Goal: Task Accomplishment & Management: Complete application form

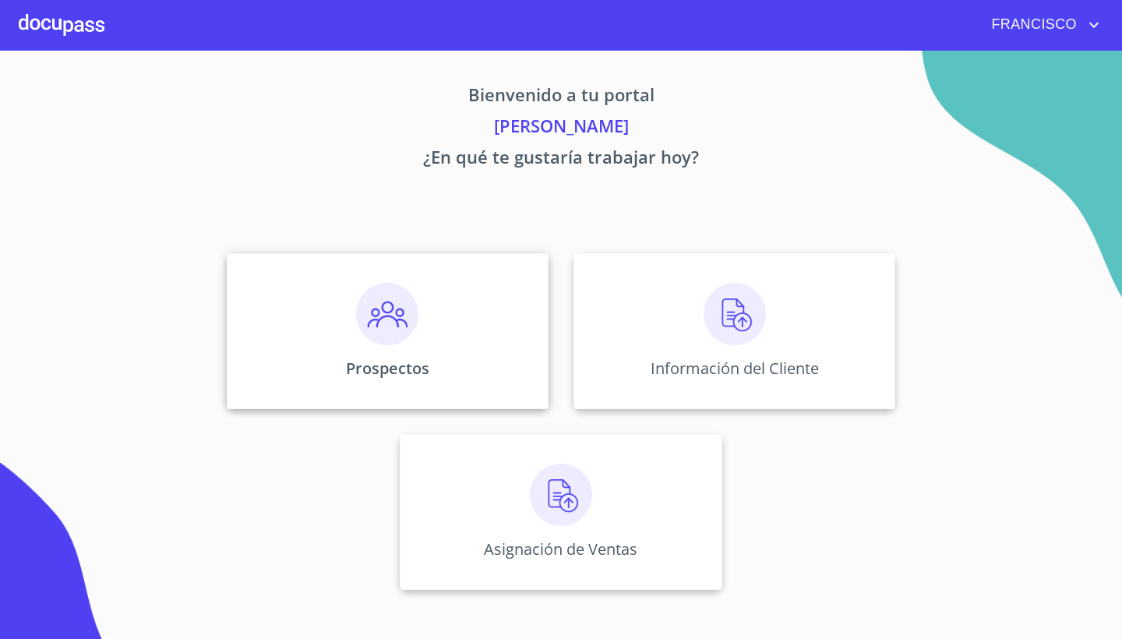
click at [397, 347] on div "Prospectos" at bounding box center [388, 331] width 322 height 156
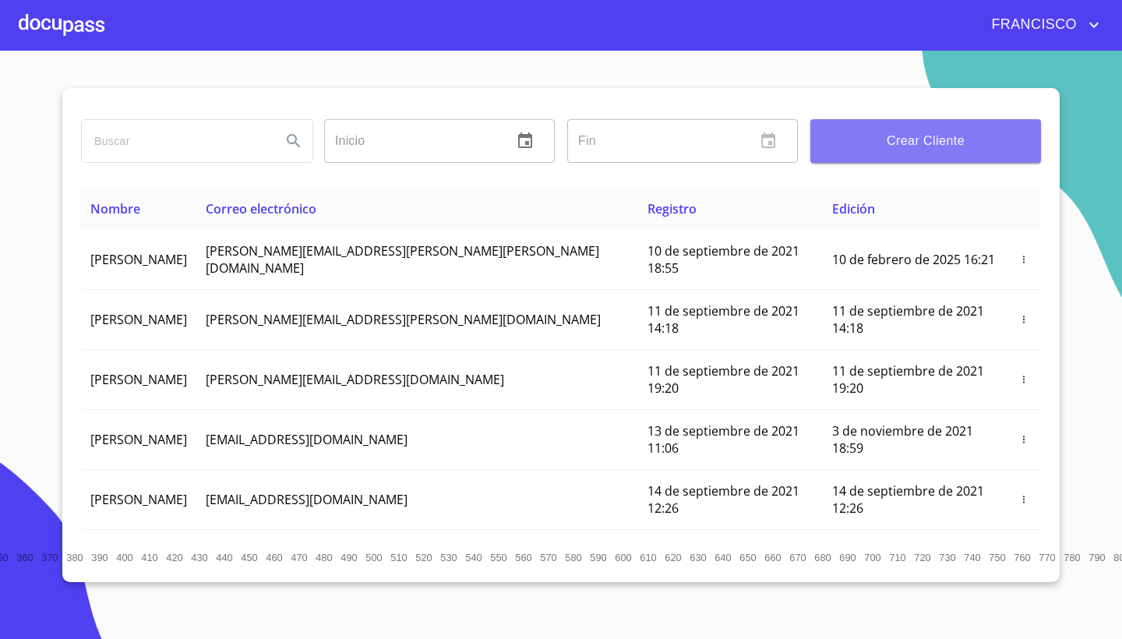
click at [928, 140] on span "Crear Cliente" at bounding box center [926, 141] width 206 height 22
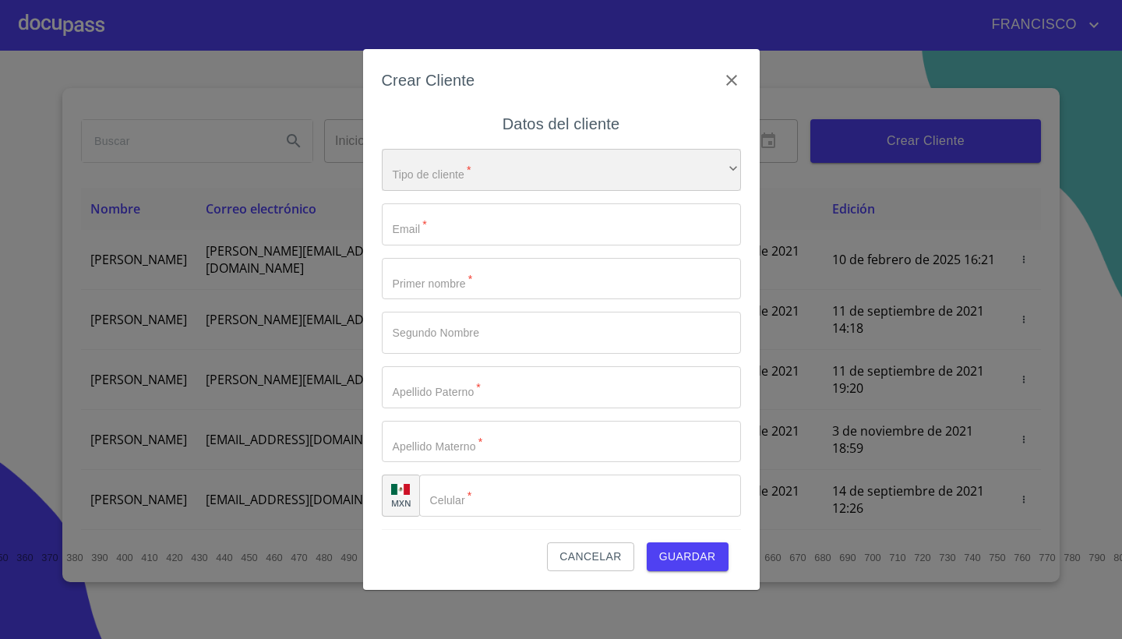
click at [473, 169] on div "​" at bounding box center [561, 170] width 359 height 42
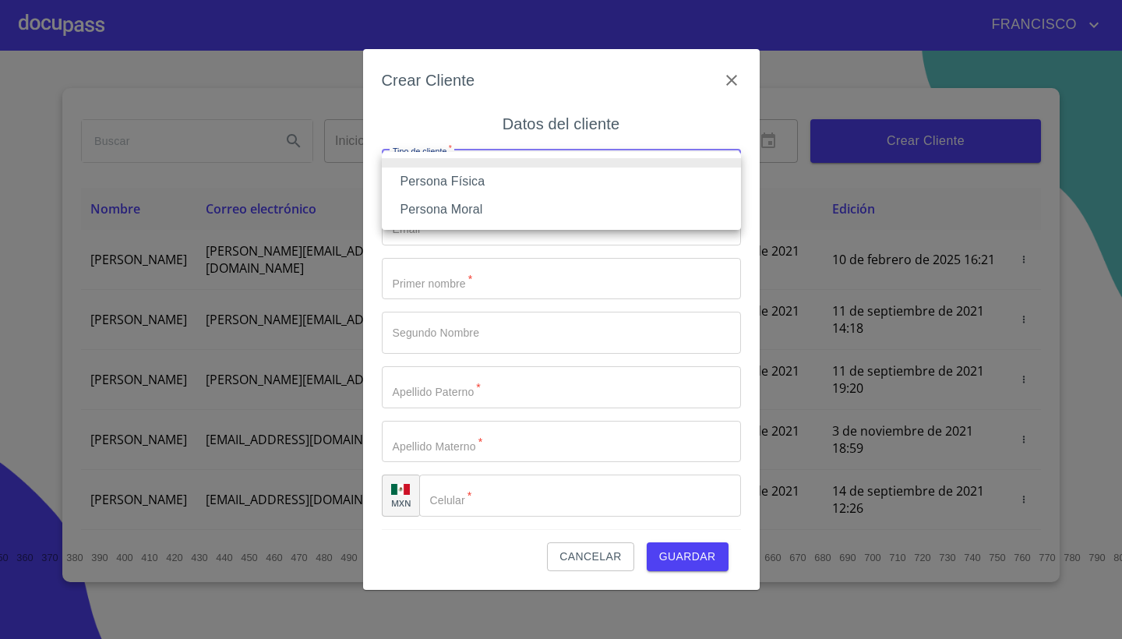
click at [474, 210] on li "Persona Moral" at bounding box center [561, 209] width 359 height 28
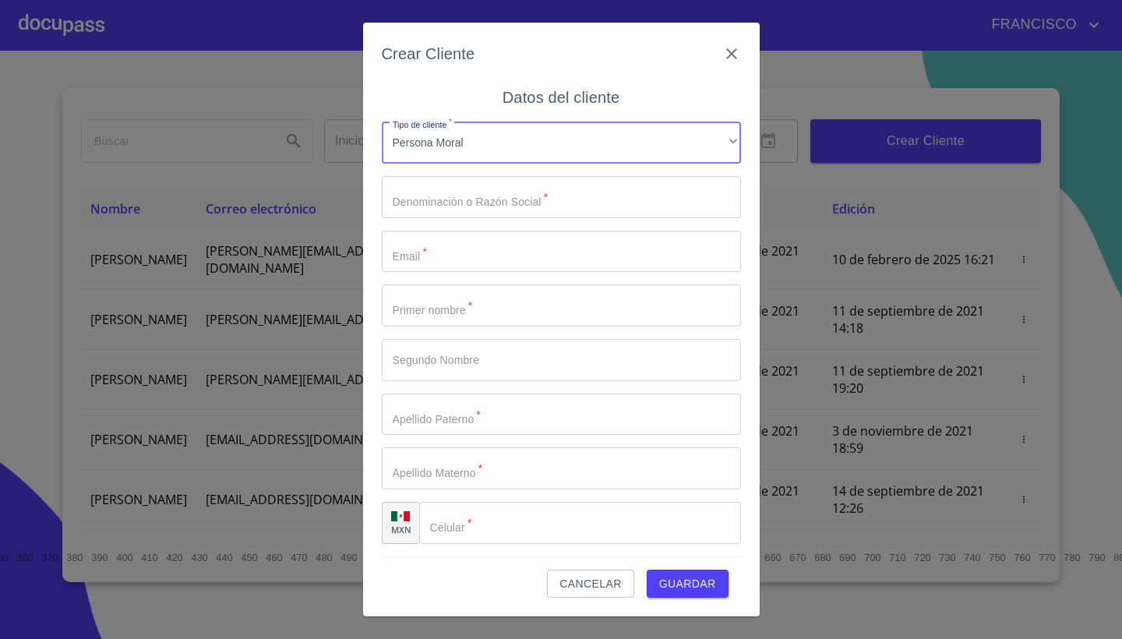
click at [498, 197] on input "Tipo de cliente   *" at bounding box center [561, 197] width 359 height 42
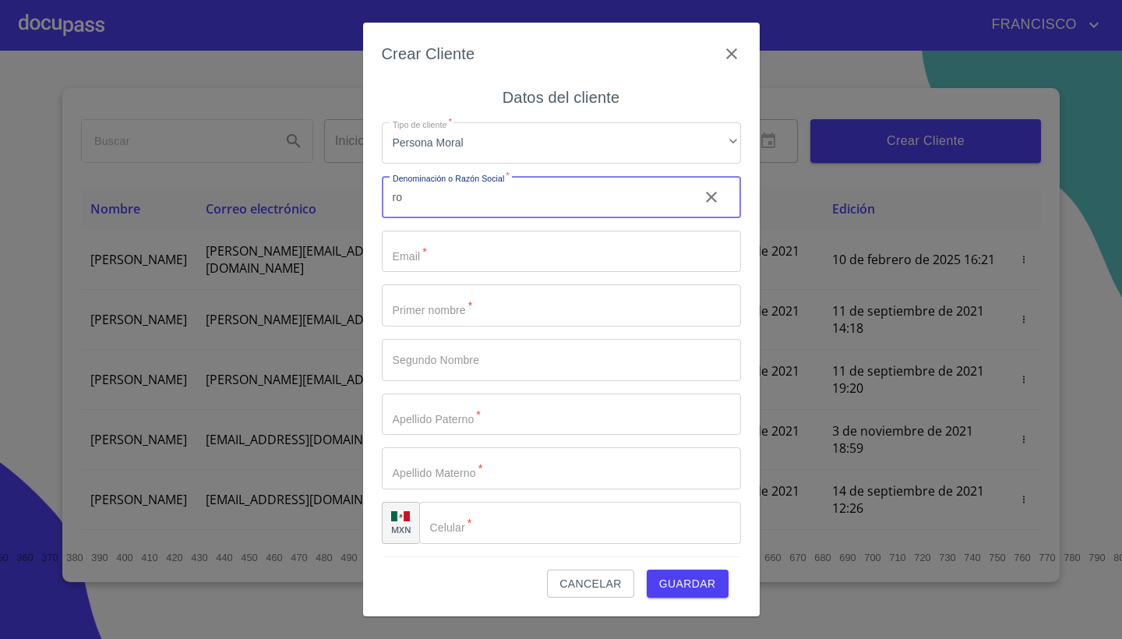
type input "r"
click at [450, 195] on input "ROADGO SADE CV" at bounding box center [534, 197] width 305 height 42
click at [460, 195] on input "ROADGO SADE CV" at bounding box center [534, 197] width 305 height 42
type input "ROADGO SA DE CV"
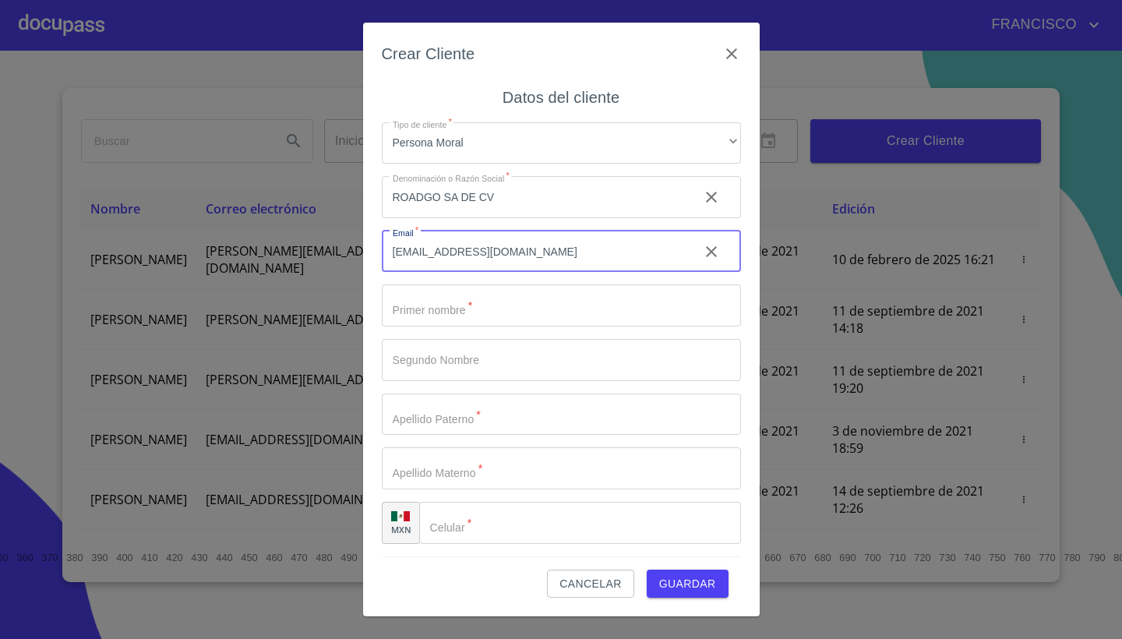
type input "ADMINISTRACION@ROADGO.COM.MX"
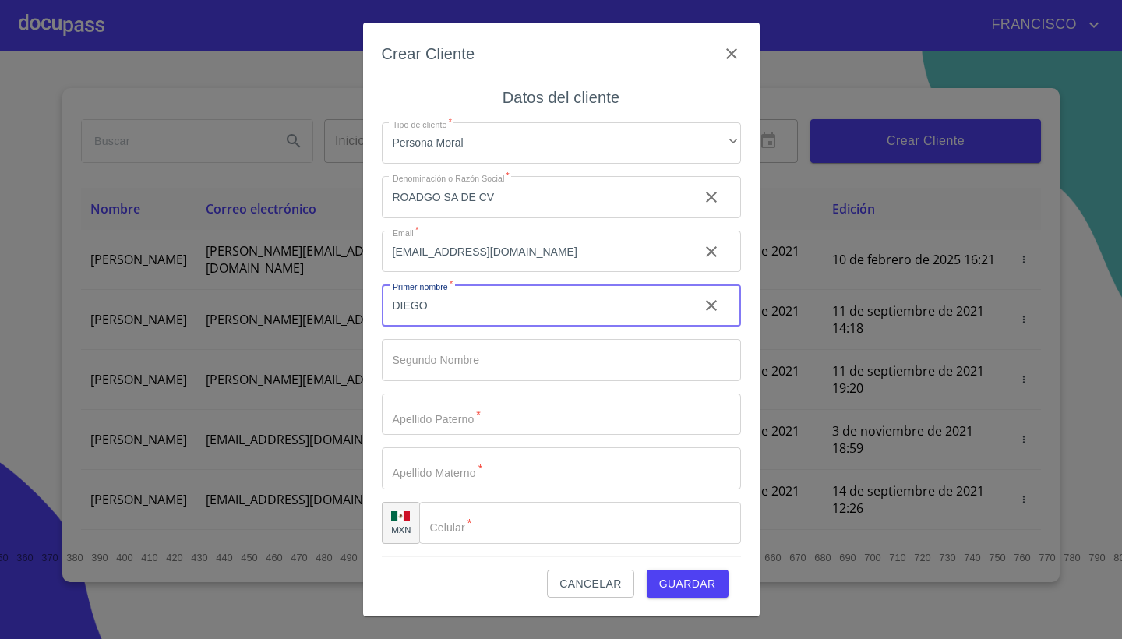
type input "DIEGO"
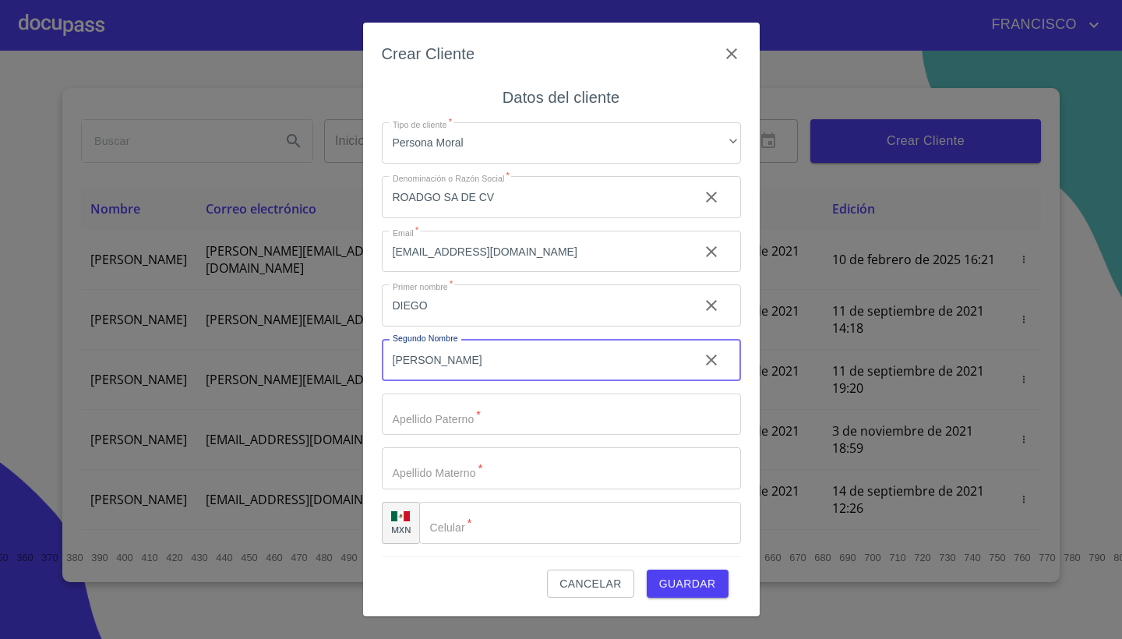
type input "[PERSON_NAME]"
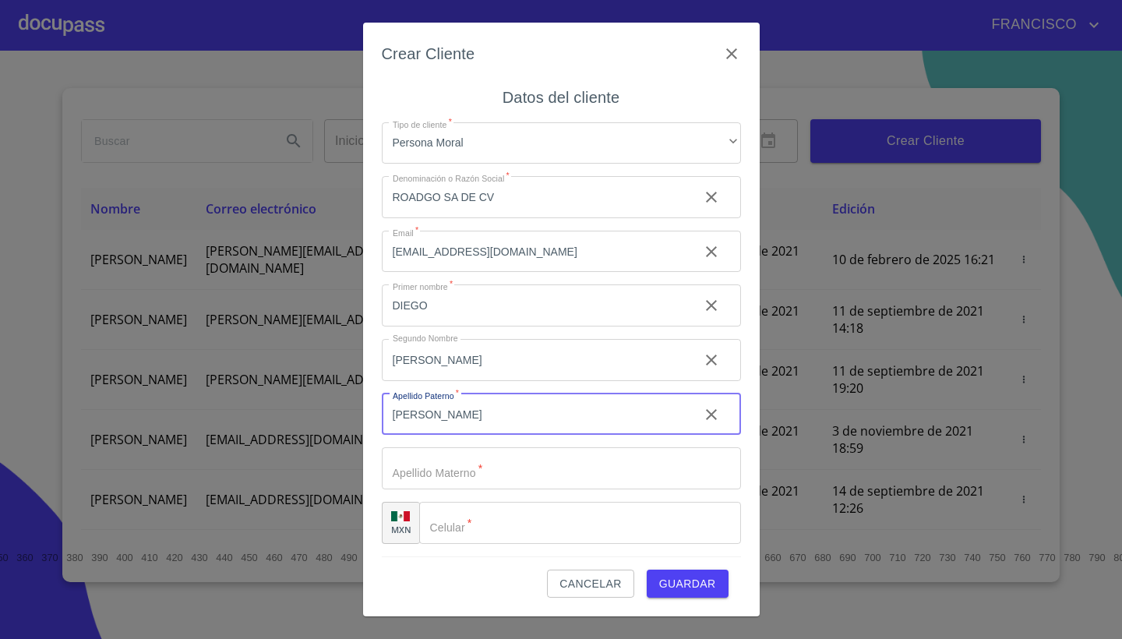
type input "[PERSON_NAME]"
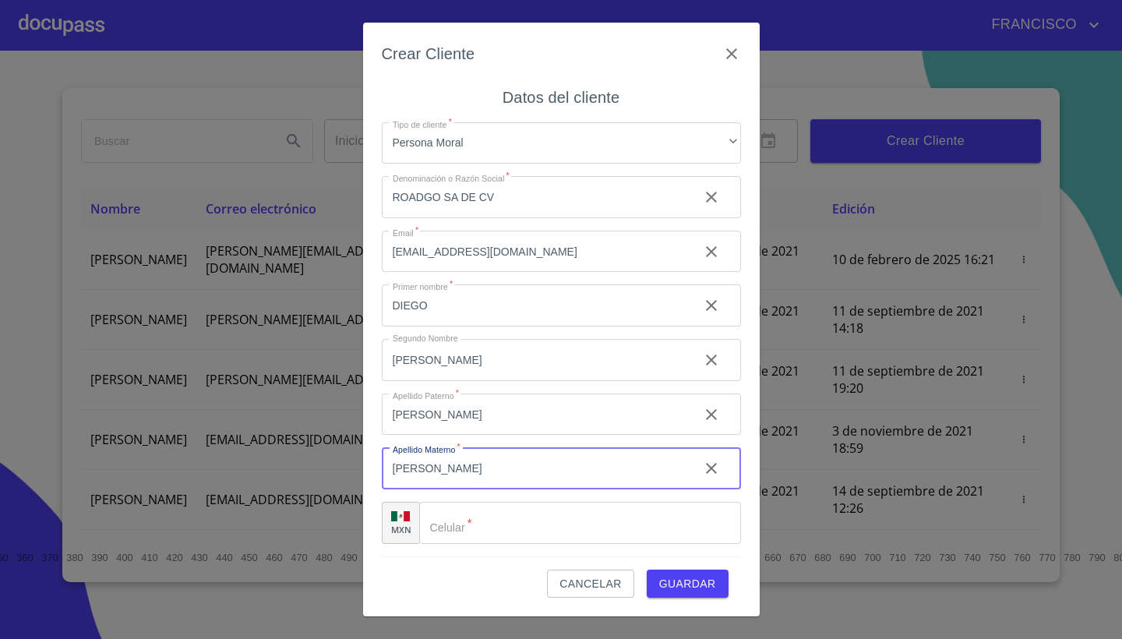
type input "[PERSON_NAME]"
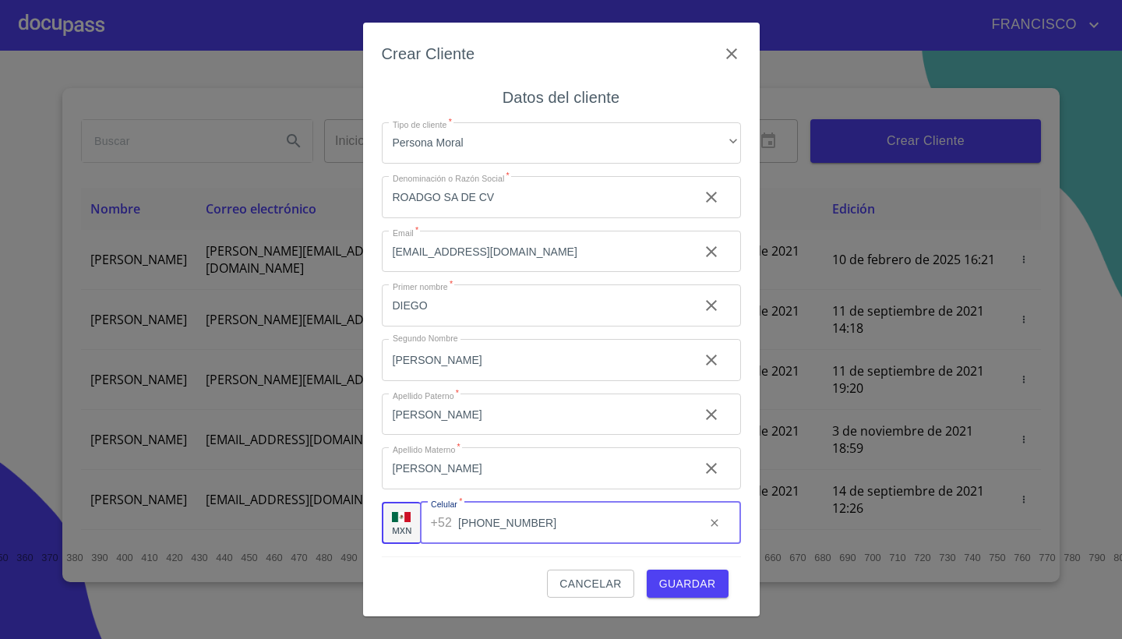
type input "[PHONE_NUMBER]"
click at [685, 587] on span "Guardar" at bounding box center [687, 583] width 57 height 19
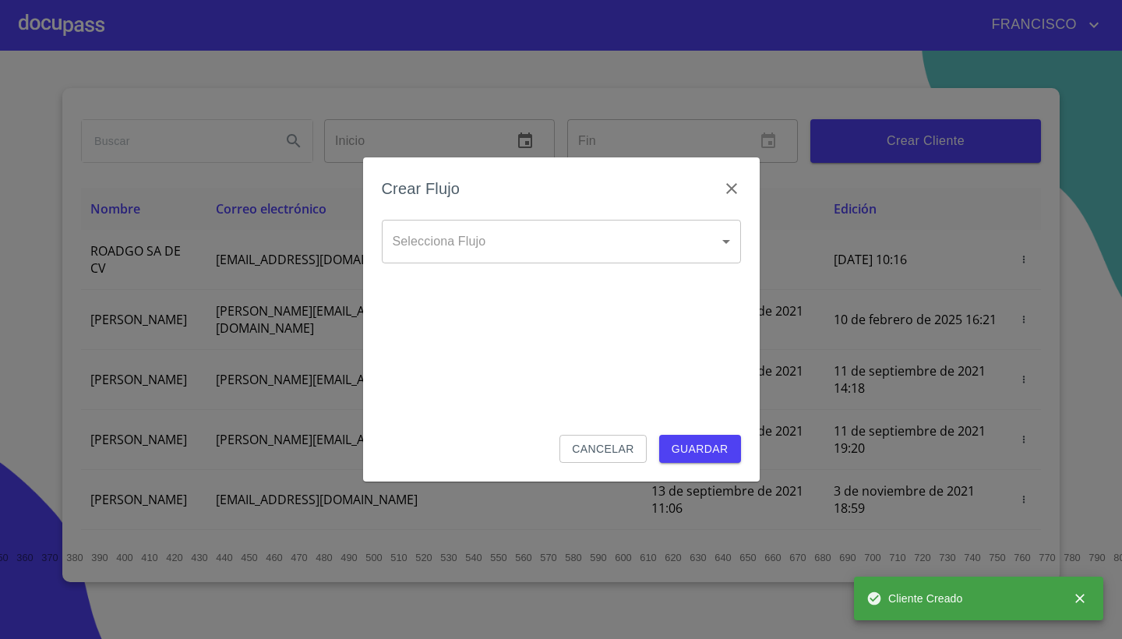
click at [454, 241] on body "FRANCISCO Inicio ​ Fin ​ Crear Cliente Nombre Correo electrónico Registro Edici…" at bounding box center [561, 319] width 1122 height 639
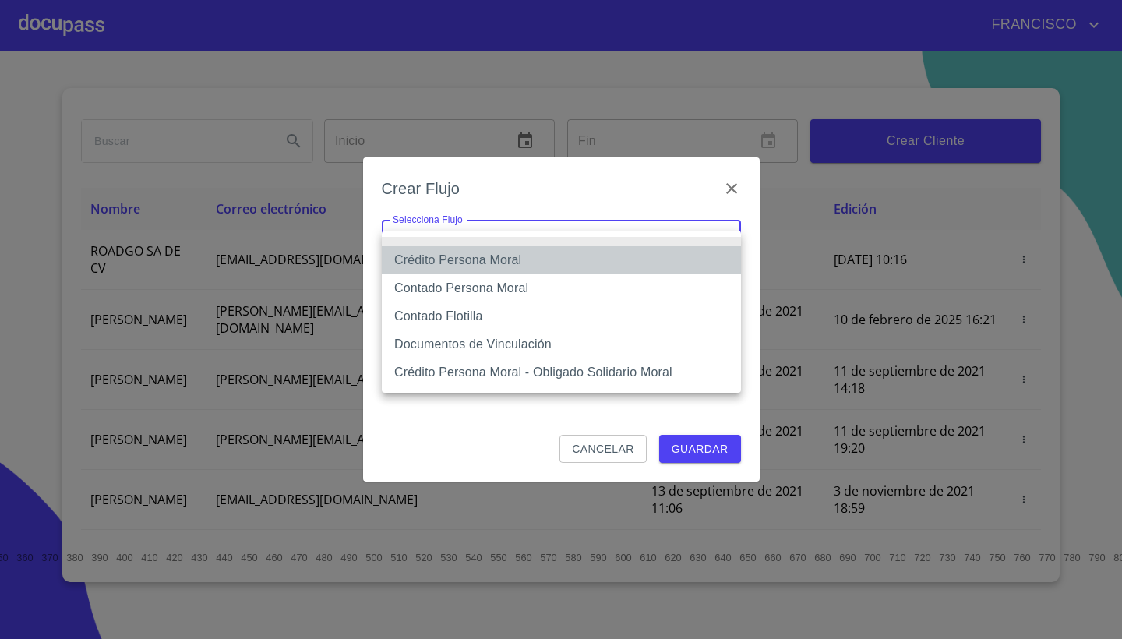
click at [463, 261] on li "Crédito Persona Moral" at bounding box center [561, 260] width 359 height 28
type input "614ae8207e49d67341f8d0cd"
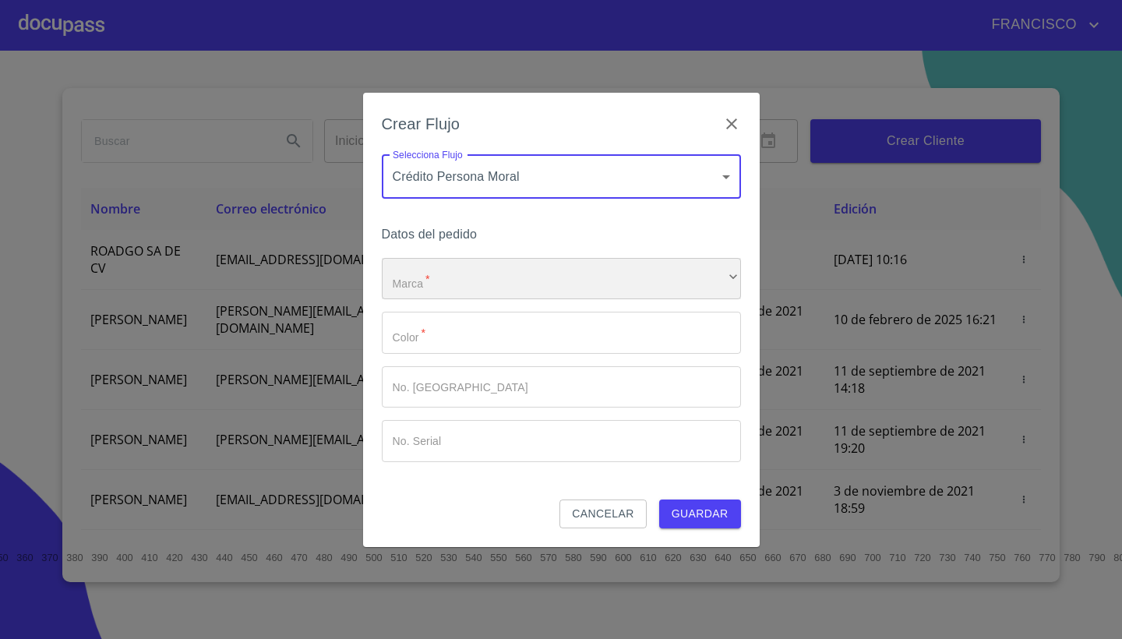
click at [481, 282] on div "​" at bounding box center [561, 279] width 359 height 42
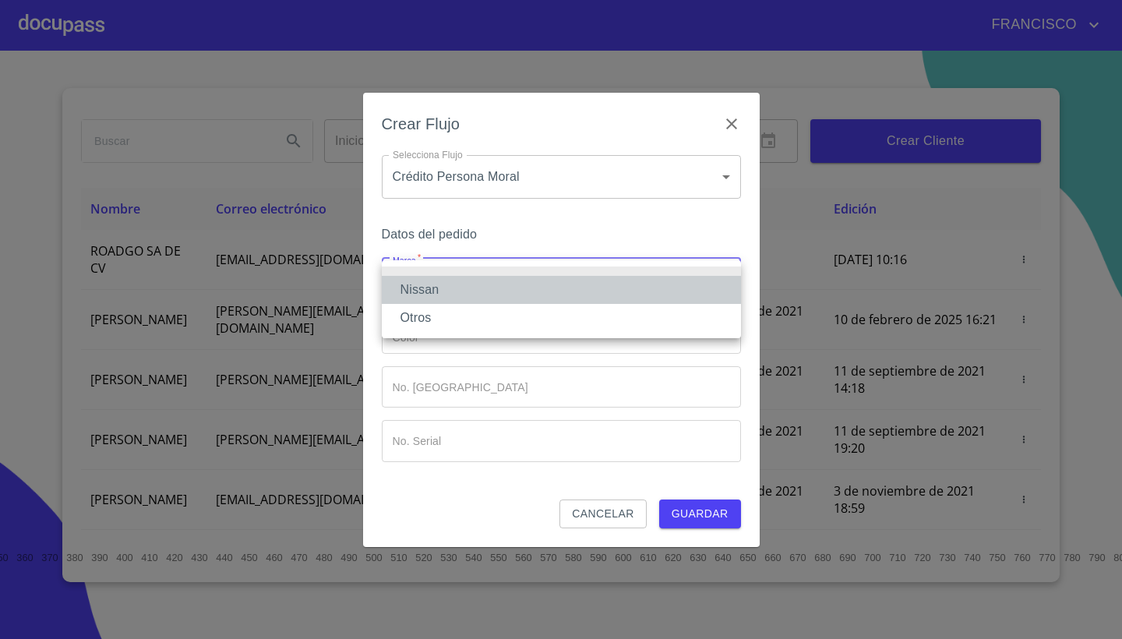
click at [441, 291] on li "Nissan" at bounding box center [561, 290] width 359 height 28
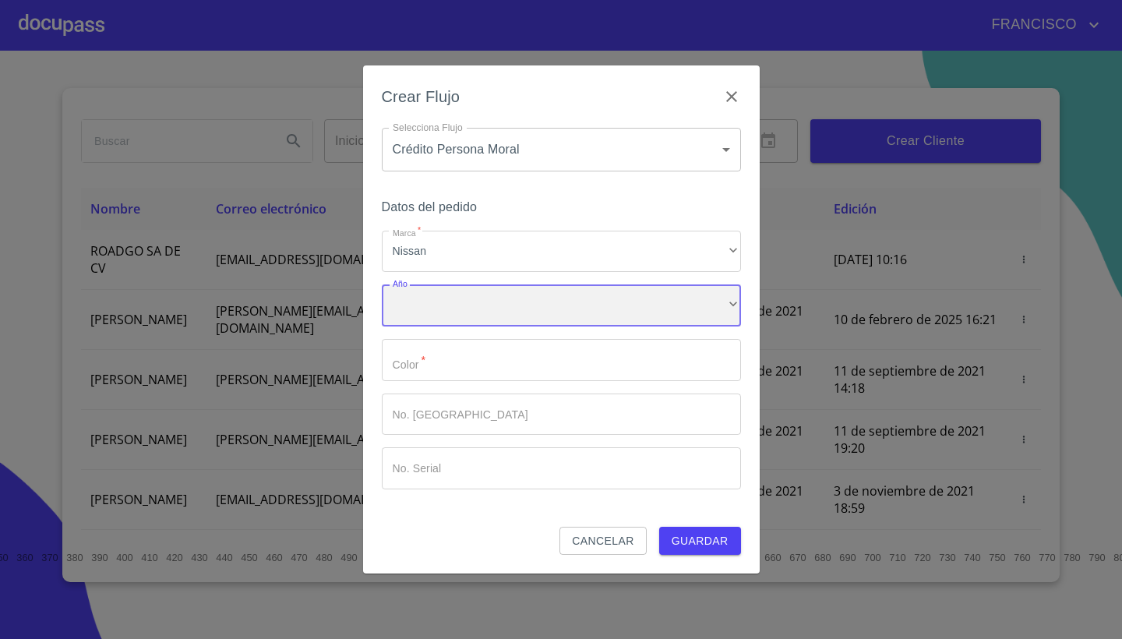
click at [449, 305] on div "​" at bounding box center [561, 305] width 359 height 42
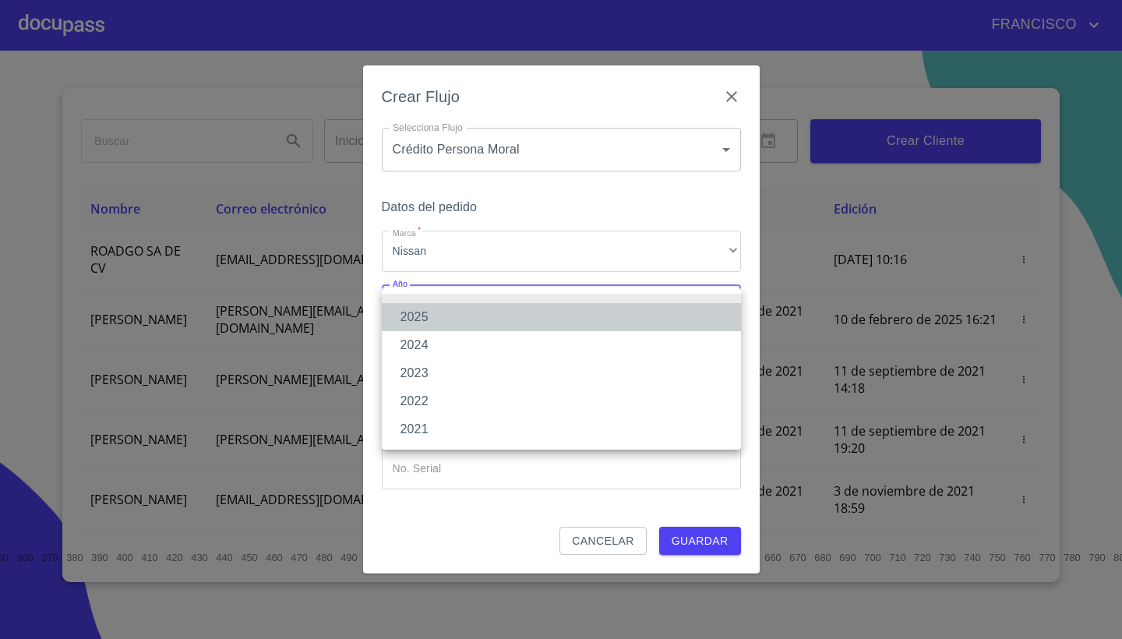
click at [428, 319] on li "2025" at bounding box center [561, 317] width 359 height 28
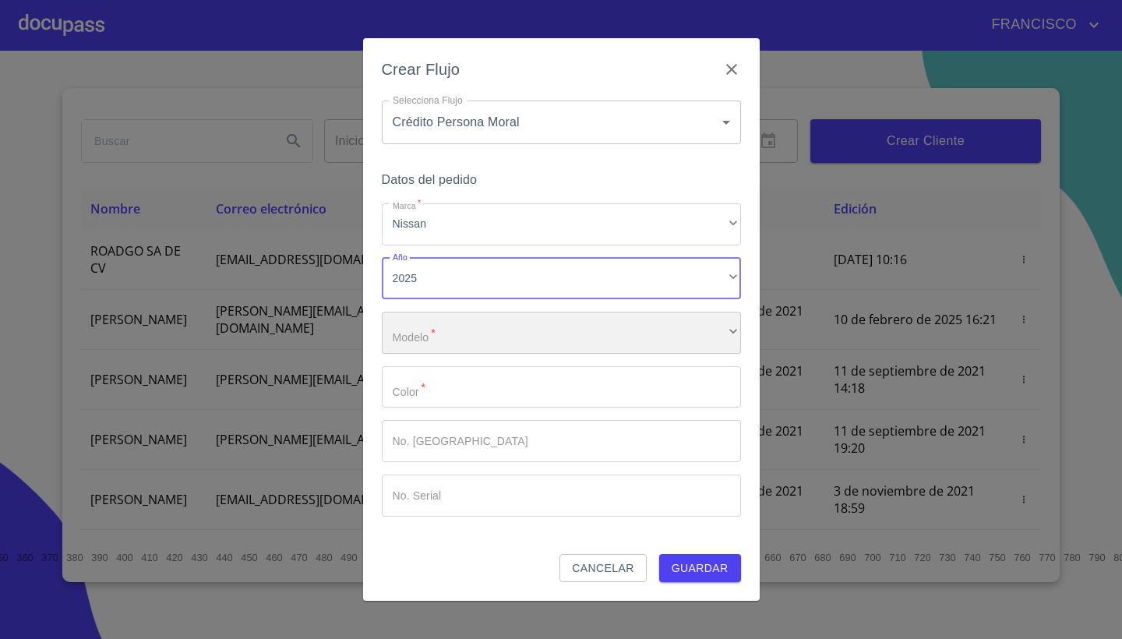
click at [437, 332] on div "​" at bounding box center [561, 333] width 359 height 42
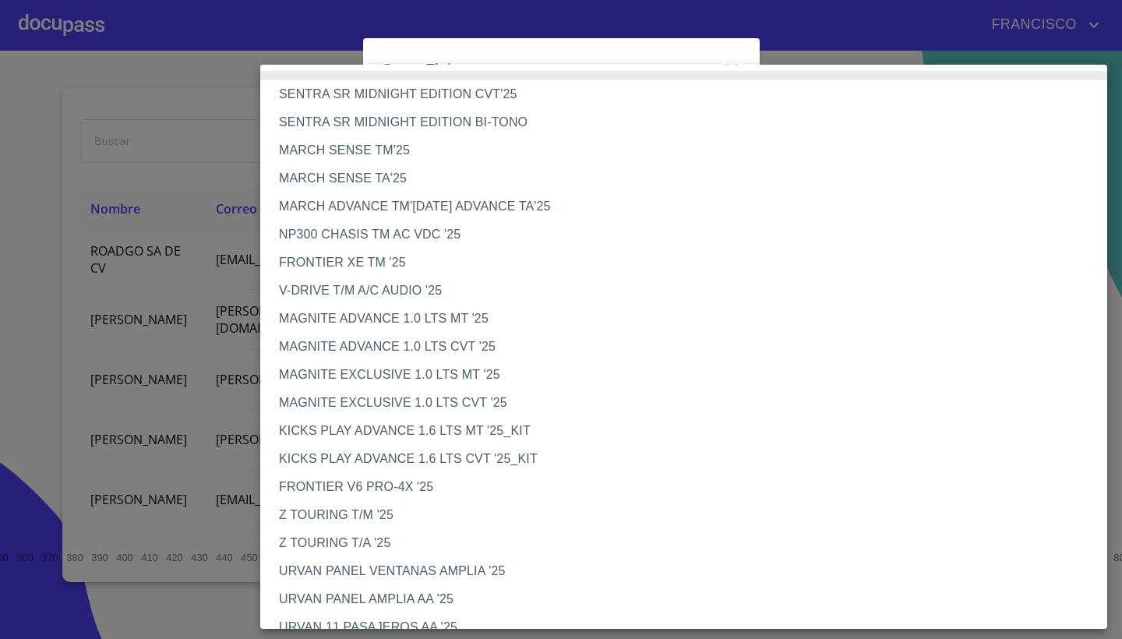
click at [368, 594] on li "URVAN PANEL AMPLIA AA '25" at bounding box center [683, 599] width 847 height 28
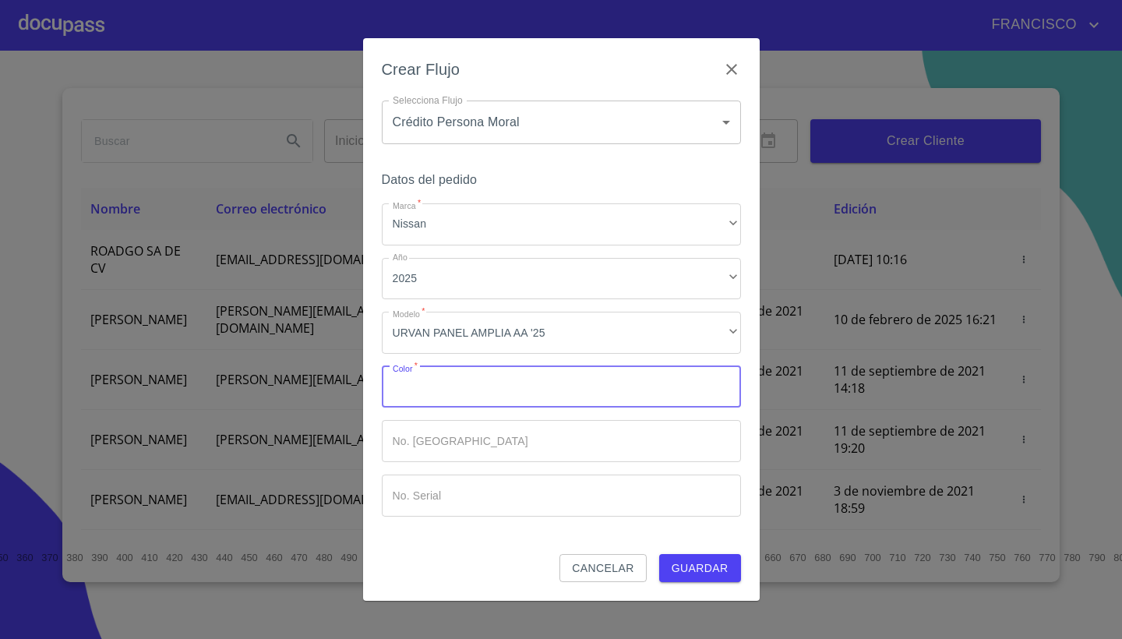
click at [433, 391] on input "Marca   *" at bounding box center [561, 387] width 359 height 42
type input "BLANCO"
click at [461, 450] on input "Marca   *" at bounding box center [561, 441] width 359 height 42
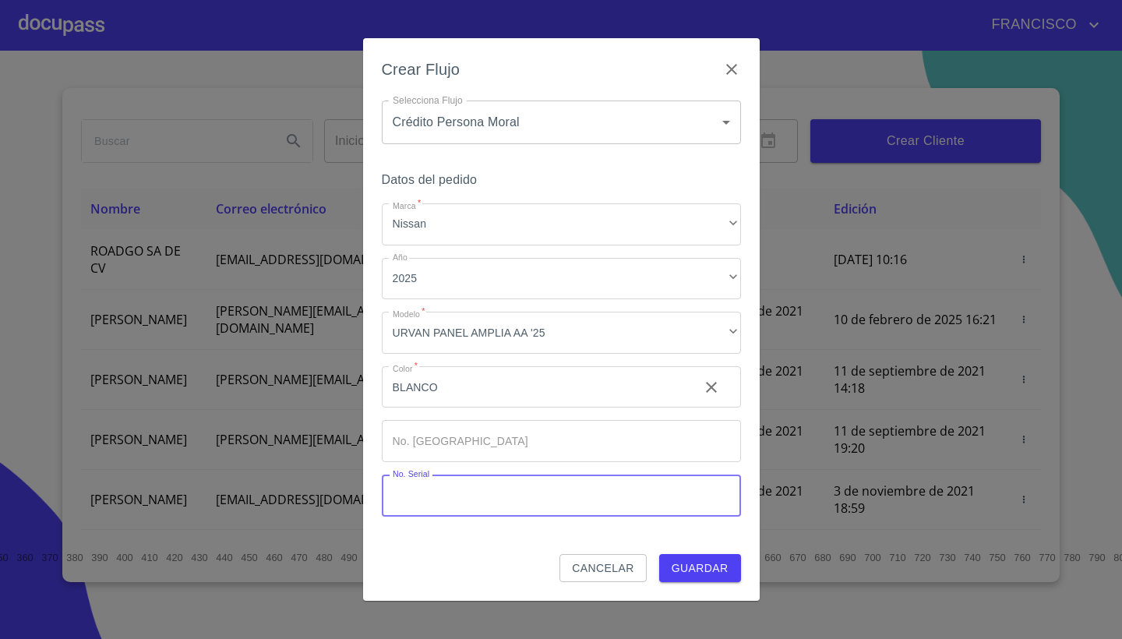
click at [474, 499] on input "Marca   *" at bounding box center [561, 495] width 359 height 42
click at [702, 569] on span "Guardar" at bounding box center [699, 567] width 57 height 19
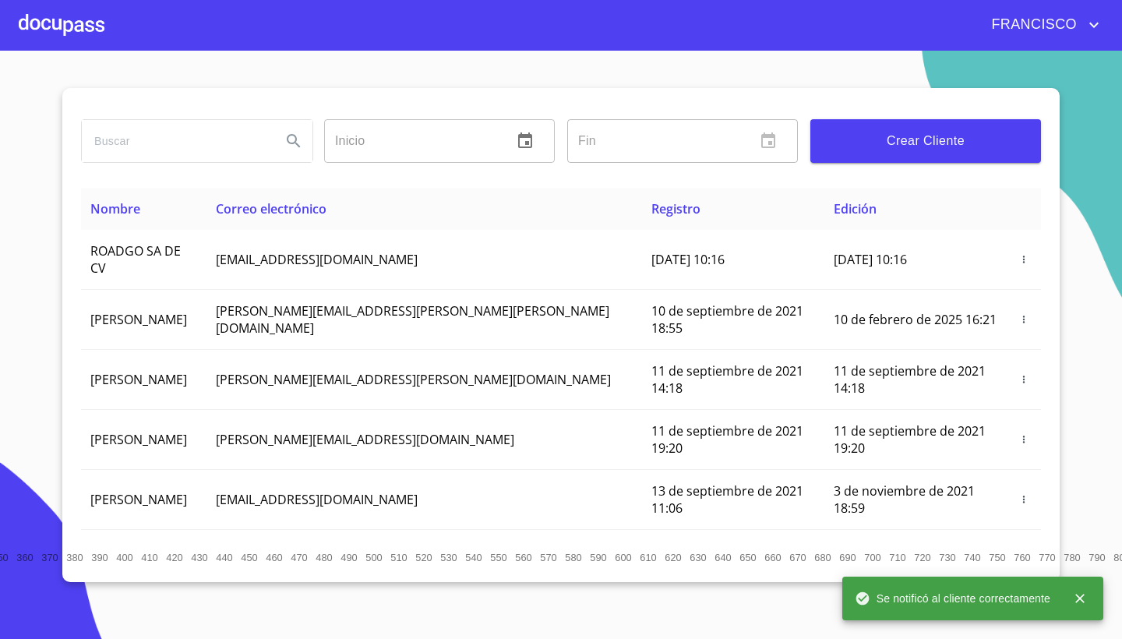
click at [918, 608] on div "Se notificó al cliente correctamente" at bounding box center [951, 598] width 195 height 28
click at [1097, 278] on section "Inicio ​ Fin ​ Crear Cliente Nombre Correo electrónico Registro Edición ROADGO …" at bounding box center [561, 345] width 1122 height 588
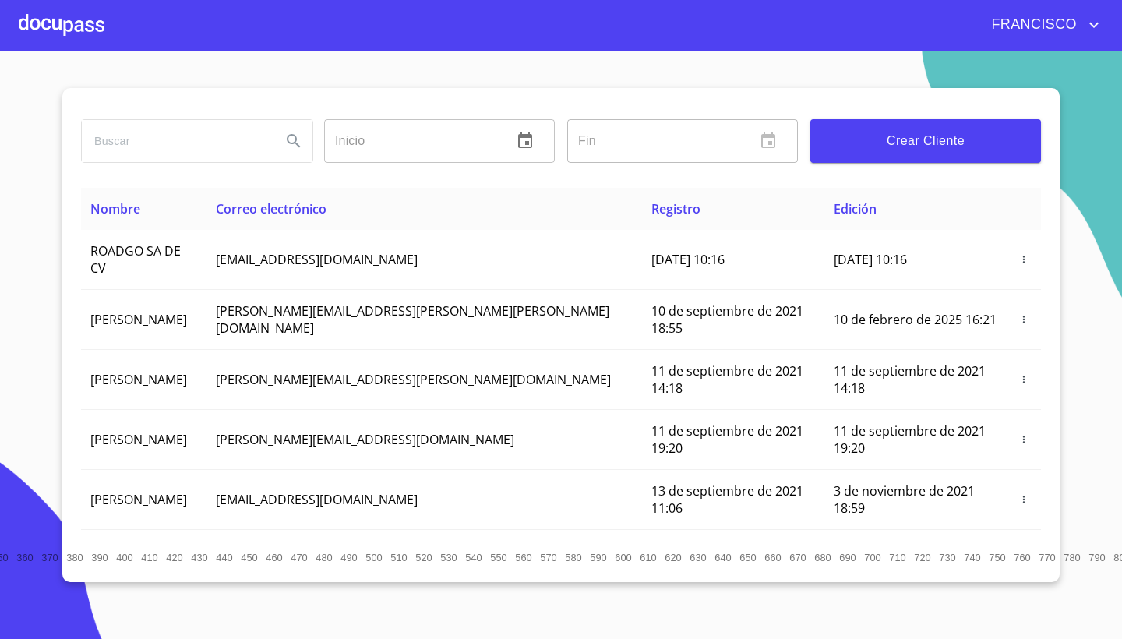
click at [1081, 305] on section "Inicio ​ Fin ​ Crear Cliente Nombre Correo electrónico Registro Edición ROADGO …" at bounding box center [561, 345] width 1122 height 588
click at [1061, 28] on span "FRANCISCO" at bounding box center [1031, 24] width 105 height 25
click at [1013, 25] on div at bounding box center [561, 319] width 1122 height 639
click at [905, 615] on section "Inicio ​ Fin ​ Crear Cliente Nombre Correo electrónico Registro Edición ROADGO …" at bounding box center [561, 345] width 1122 height 588
click at [182, 143] on input "search" at bounding box center [175, 141] width 187 height 42
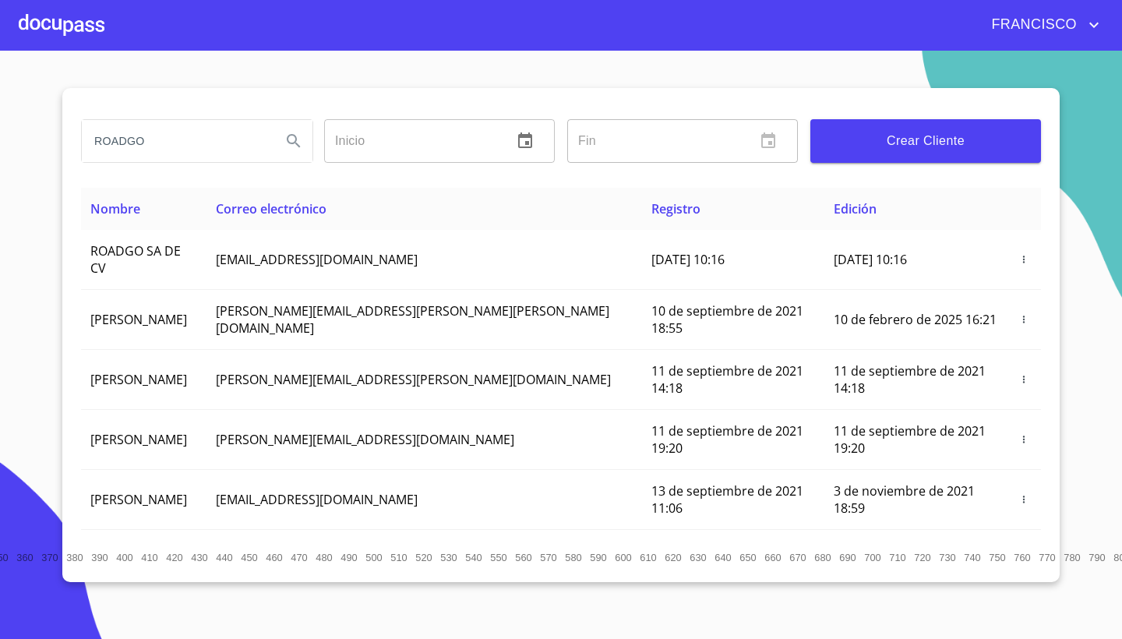
type input "ROADGO"
click at [294, 139] on icon "Search" at bounding box center [293, 141] width 19 height 19
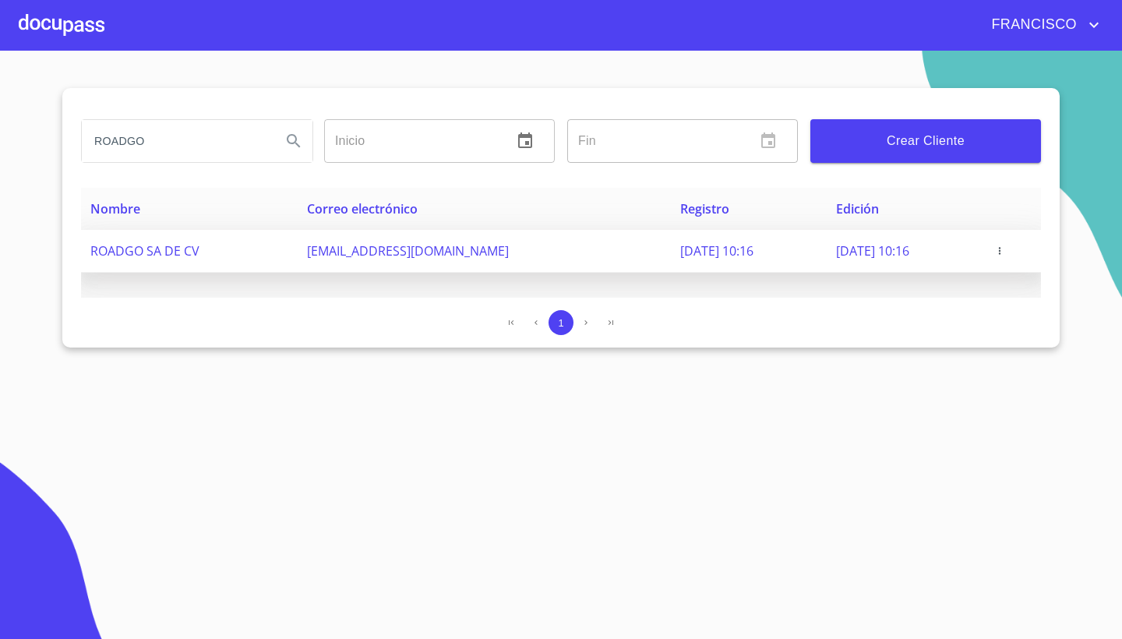
click at [1005, 248] on icon "button" at bounding box center [999, 250] width 11 height 11
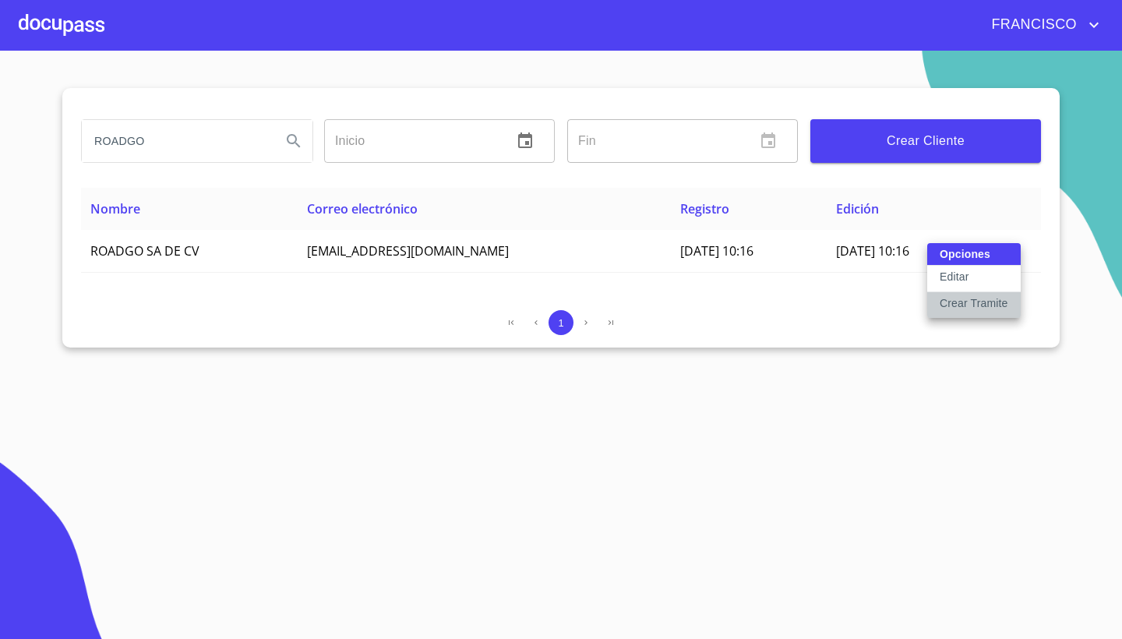
click at [958, 303] on p "Crear Tramite" at bounding box center [973, 303] width 69 height 16
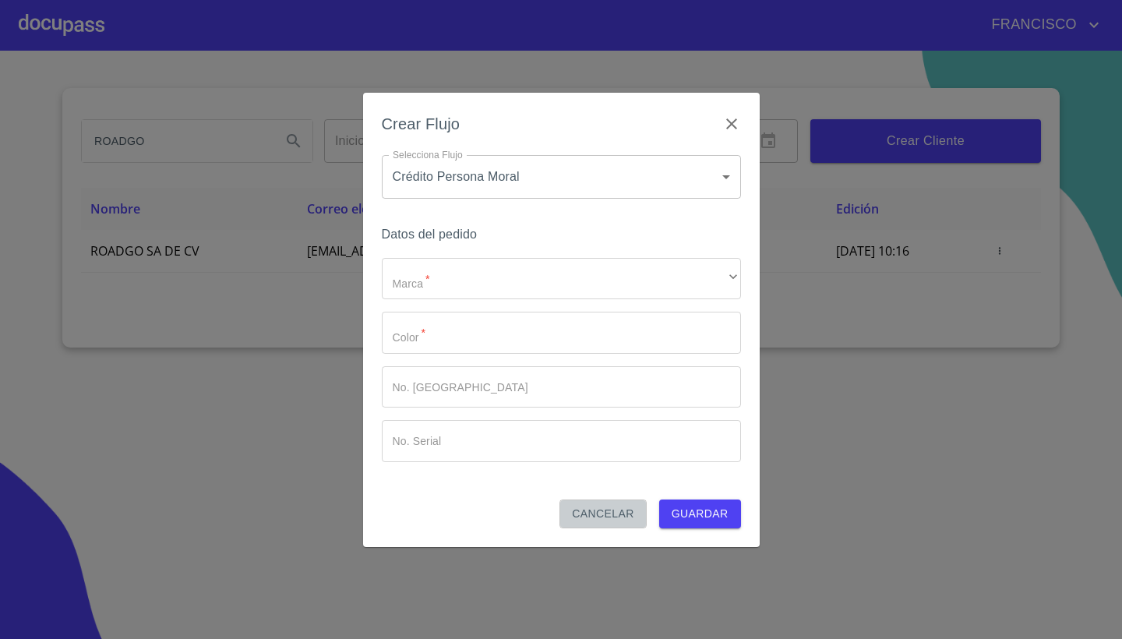
click at [620, 505] on span "Cancelar" at bounding box center [603, 513] width 62 height 19
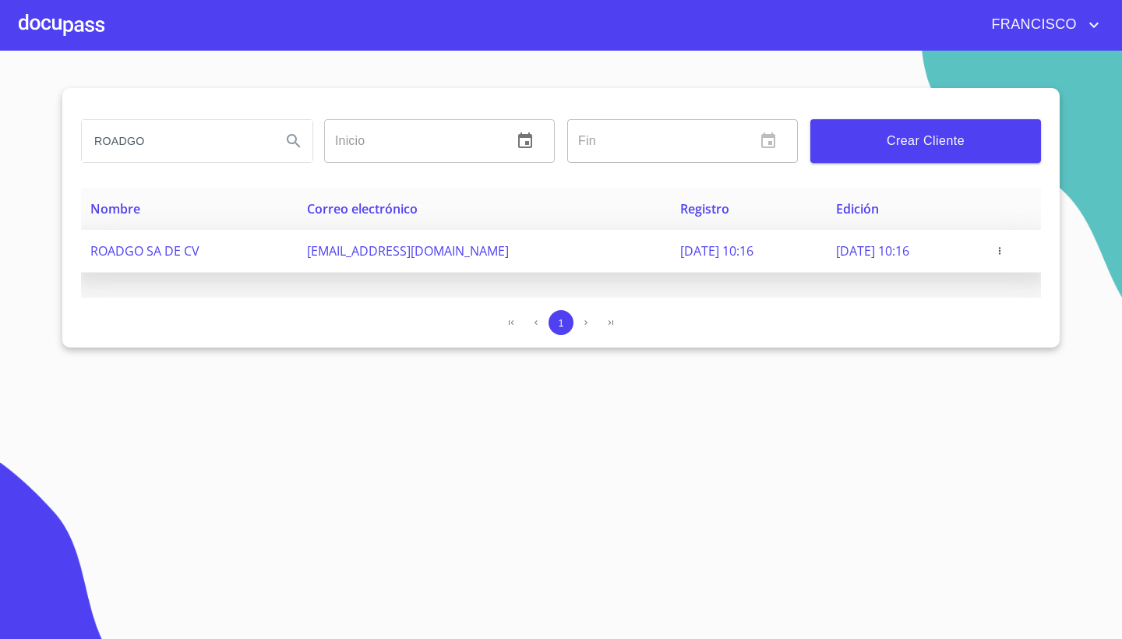
click at [1005, 252] on icon "button" at bounding box center [999, 250] width 11 height 11
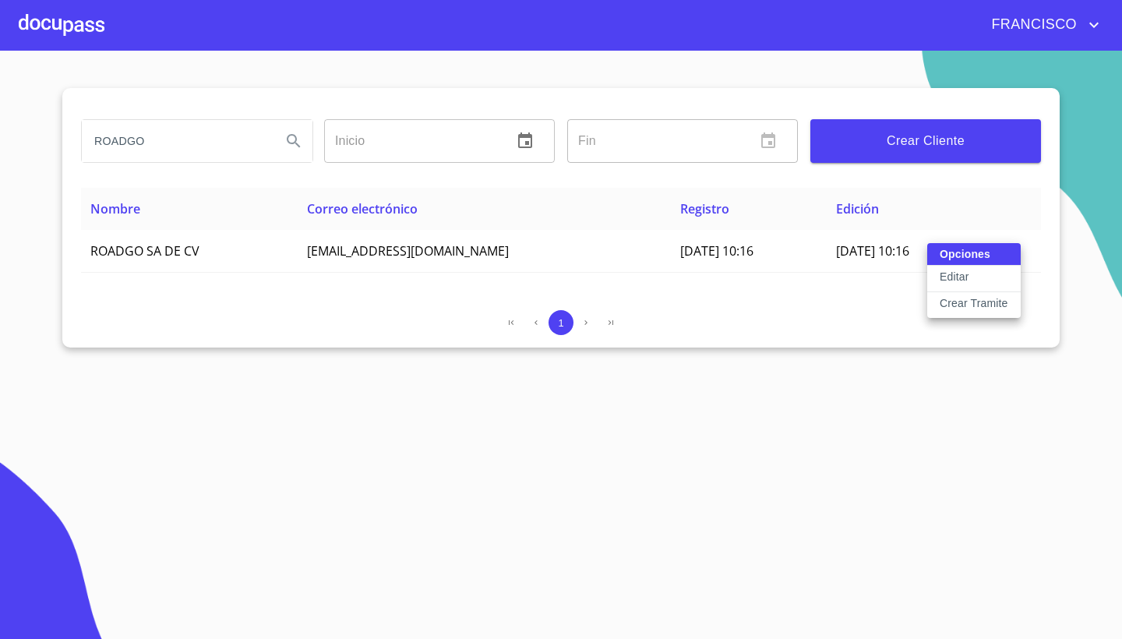
click at [952, 280] on p "Editar" at bounding box center [953, 277] width 29 height 16
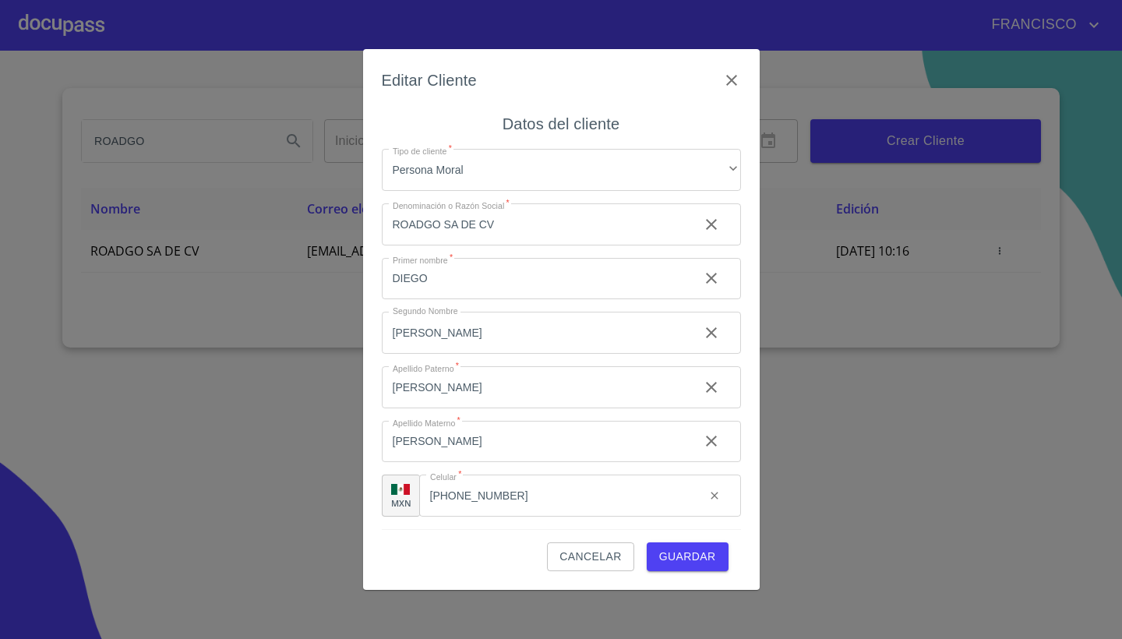
click at [683, 557] on span "Guardar" at bounding box center [687, 556] width 57 height 19
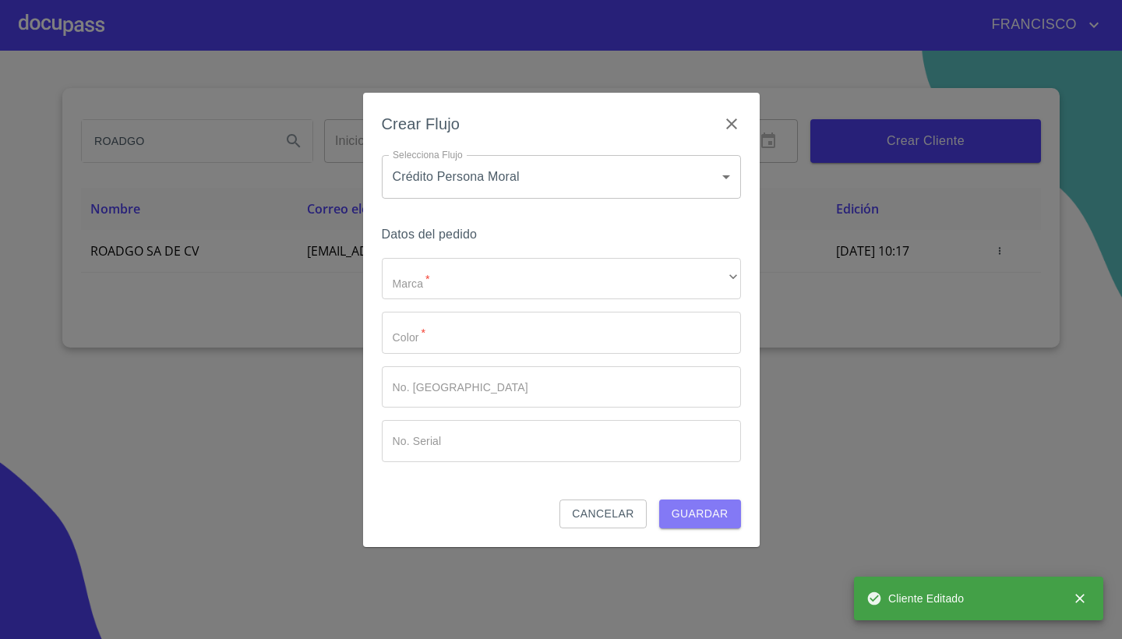
click at [705, 516] on span "Guardar" at bounding box center [699, 513] width 57 height 19
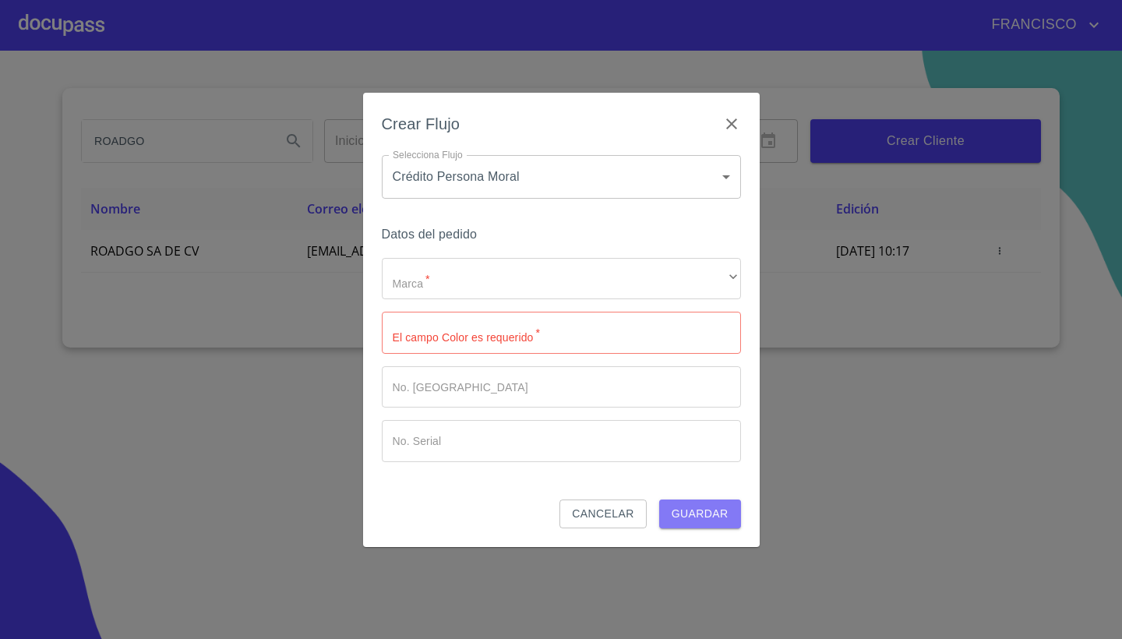
click at [705, 516] on span "Guardar" at bounding box center [699, 513] width 57 height 19
type input "BLANCO"
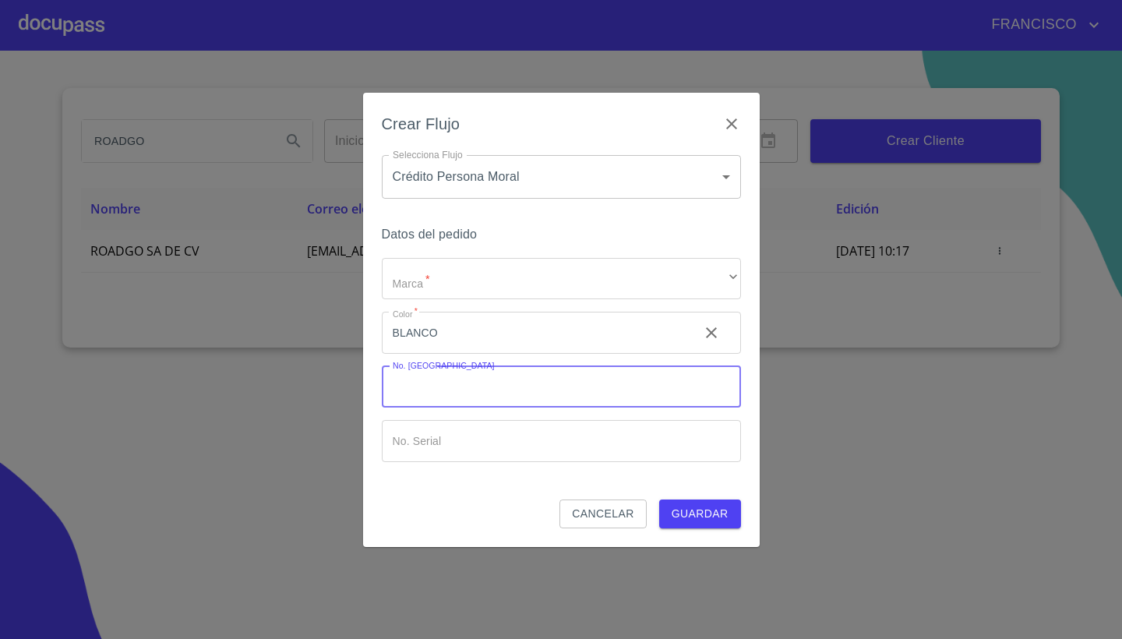
click at [490, 396] on input "Marca   *" at bounding box center [561, 387] width 359 height 42
click at [699, 510] on span "Guardar" at bounding box center [699, 513] width 57 height 19
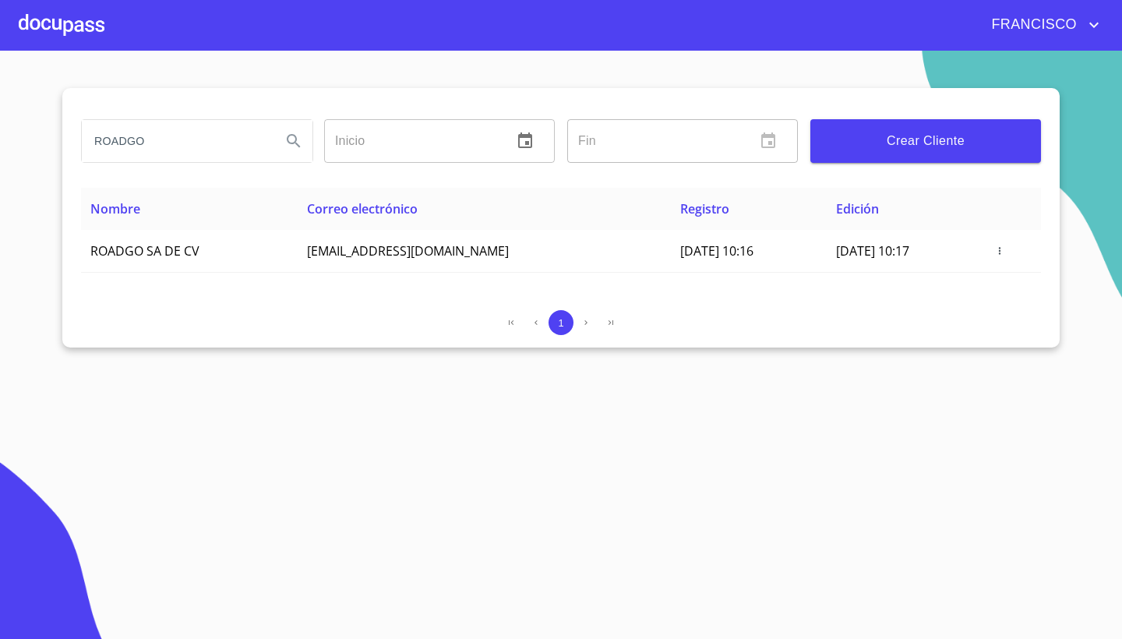
click at [72, 23] on div at bounding box center [62, 25] width 86 height 50
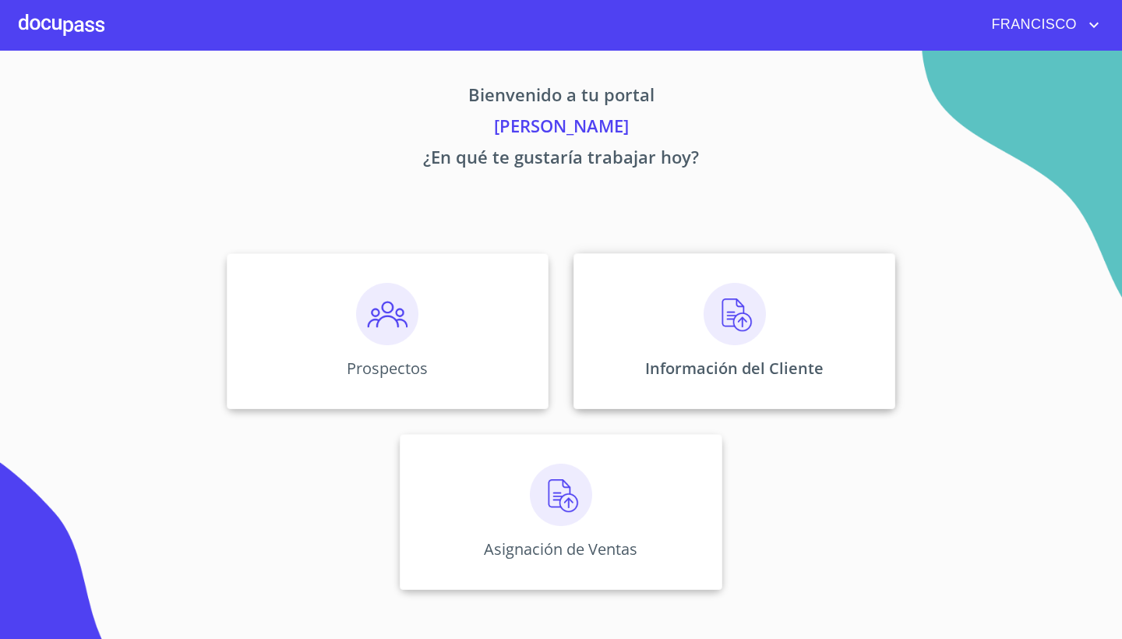
click at [676, 343] on div "Información del Cliente" at bounding box center [734, 331] width 322 height 156
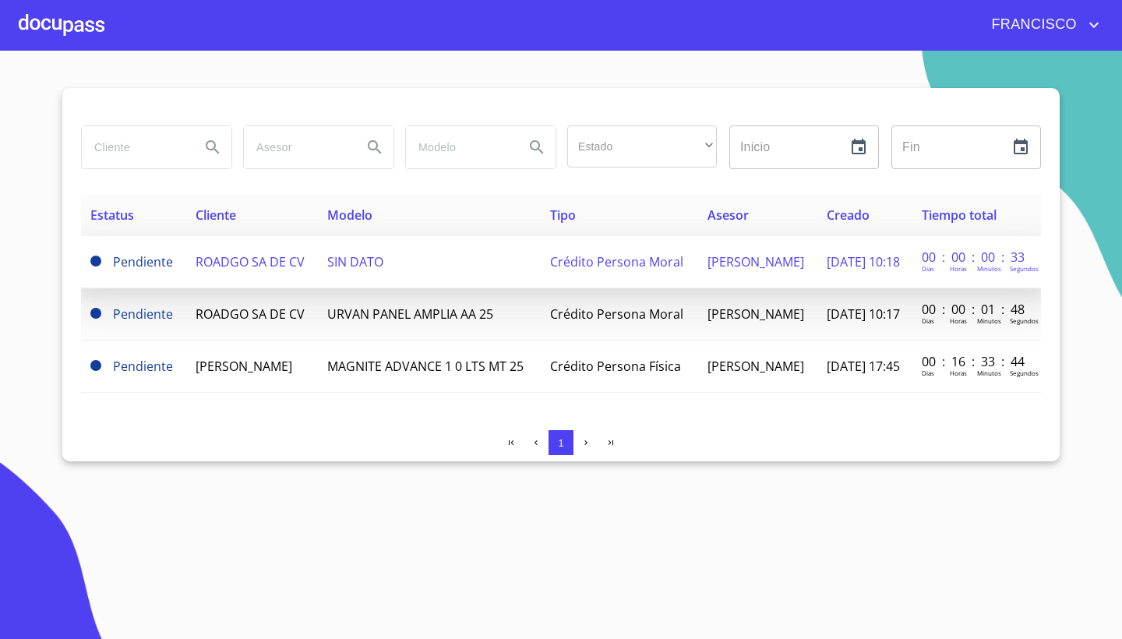
click at [97, 257] on span at bounding box center [95, 260] width 11 height 11
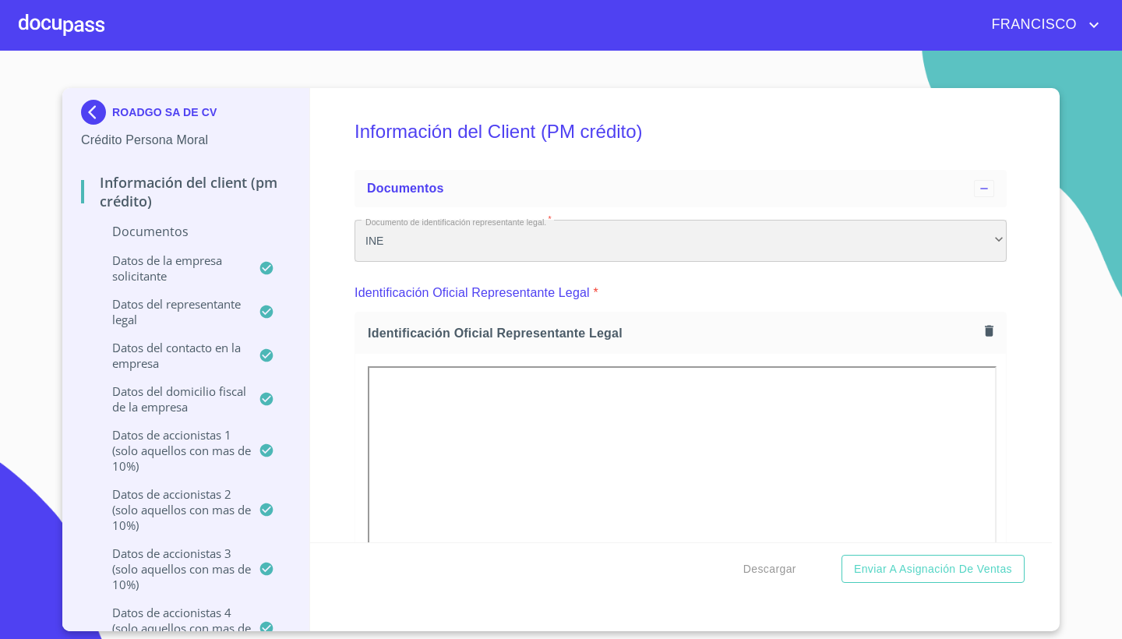
click at [423, 242] on div "INE" at bounding box center [680, 241] width 652 height 42
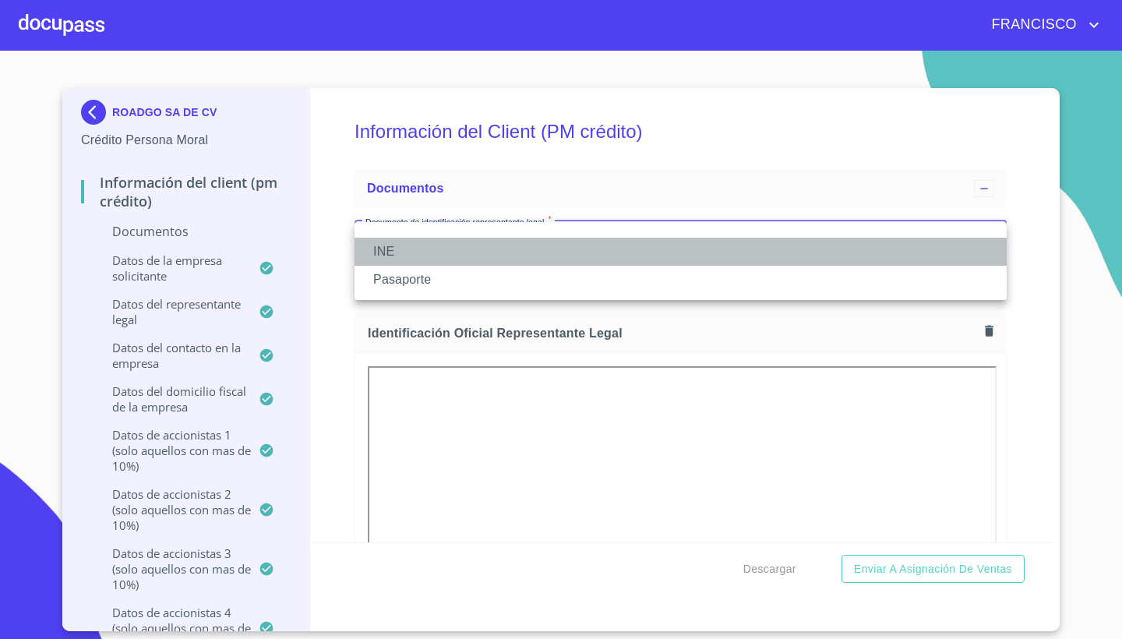
click at [423, 242] on li "INE" at bounding box center [680, 252] width 652 height 28
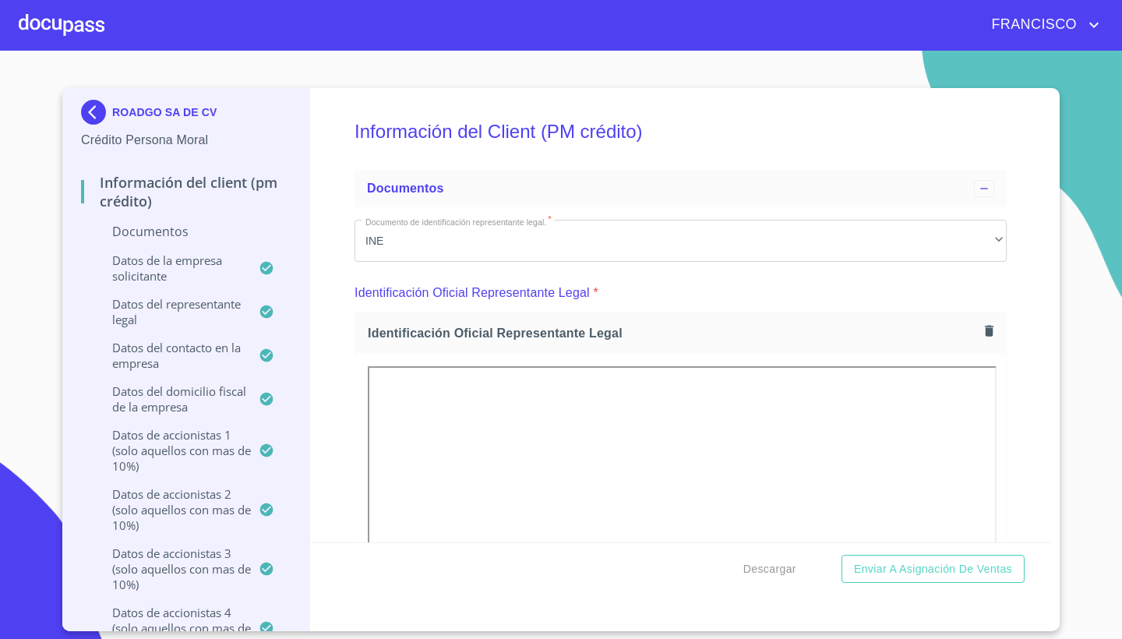
click at [1041, 368] on div "Información del Client (PM crédito) Documentos Documento de identificación repr…" at bounding box center [681, 315] width 742 height 454
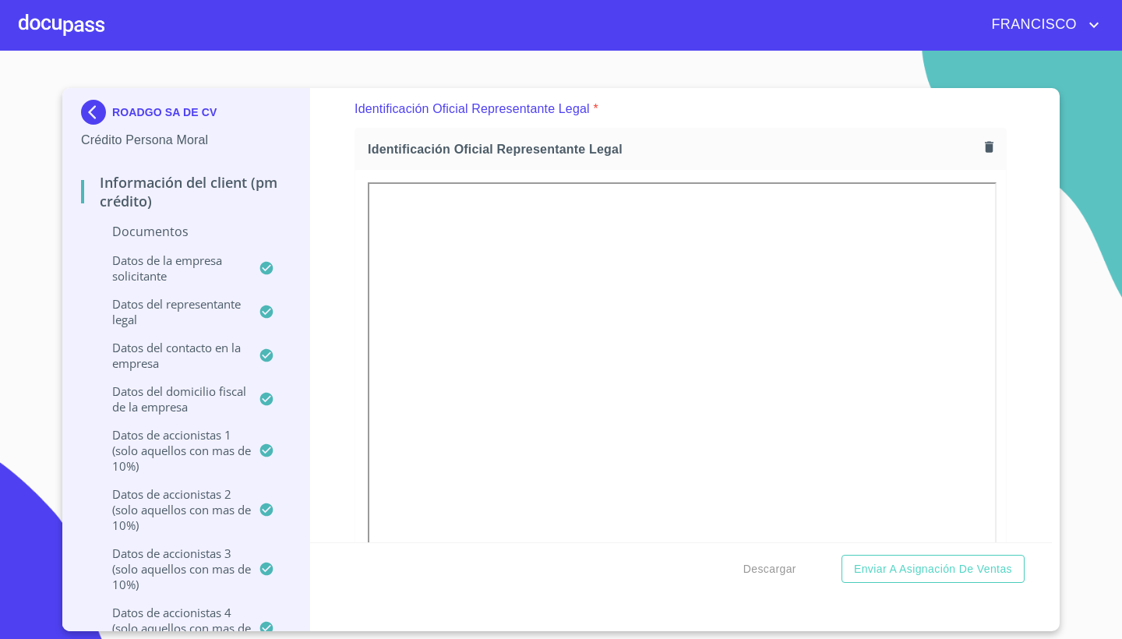
click at [93, 114] on img at bounding box center [96, 112] width 31 height 25
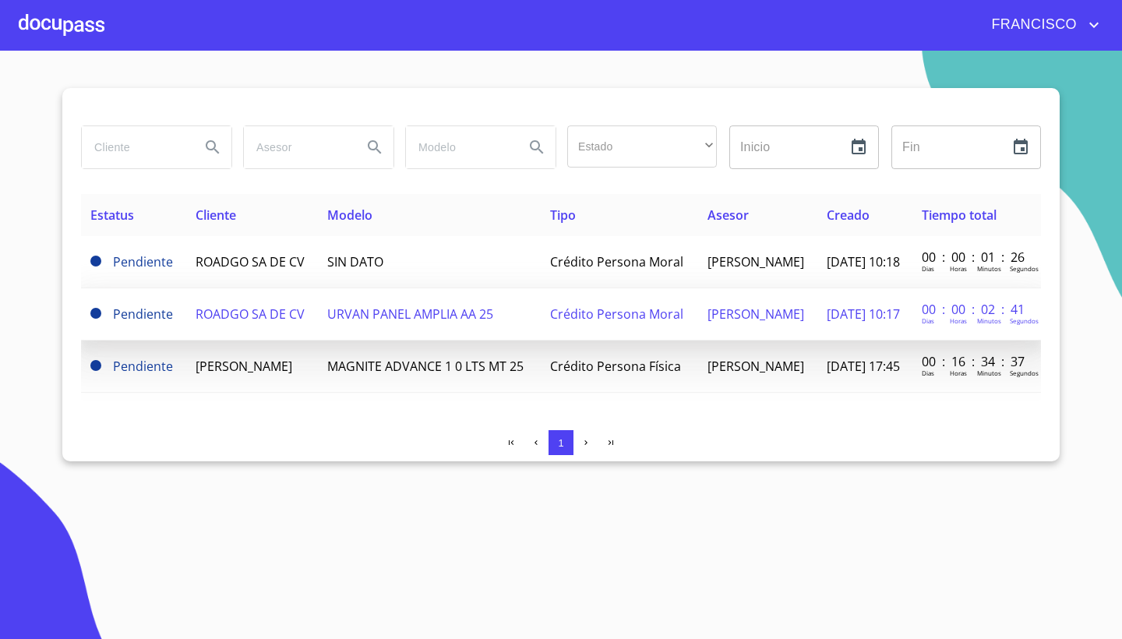
click at [93, 318] on span at bounding box center [95, 313] width 11 height 11
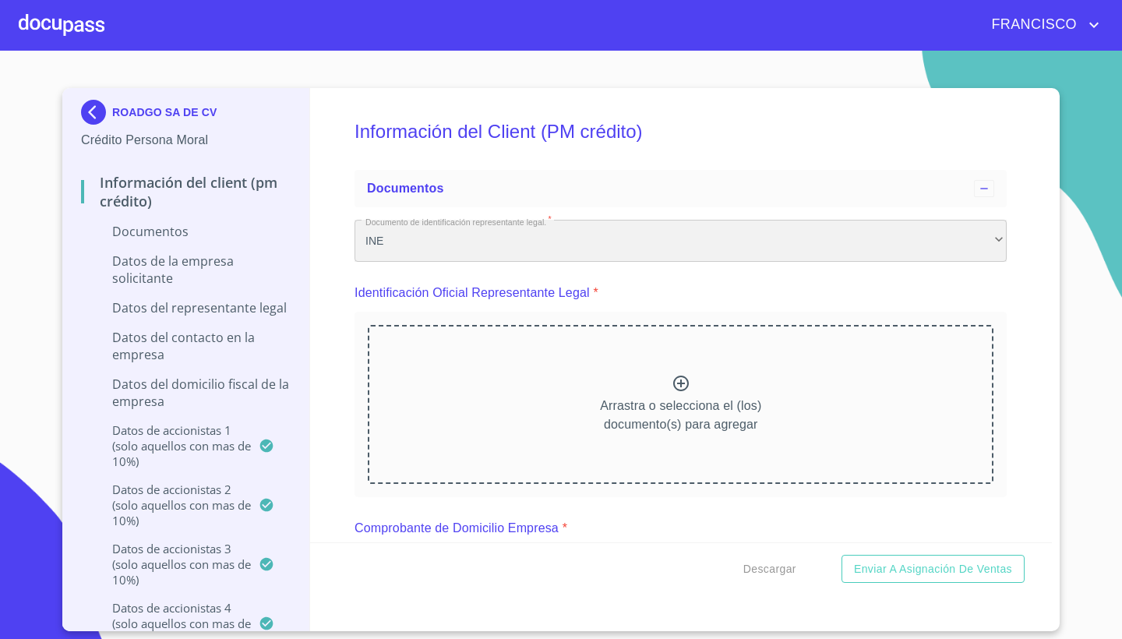
click at [421, 245] on div "INE" at bounding box center [680, 241] width 652 height 42
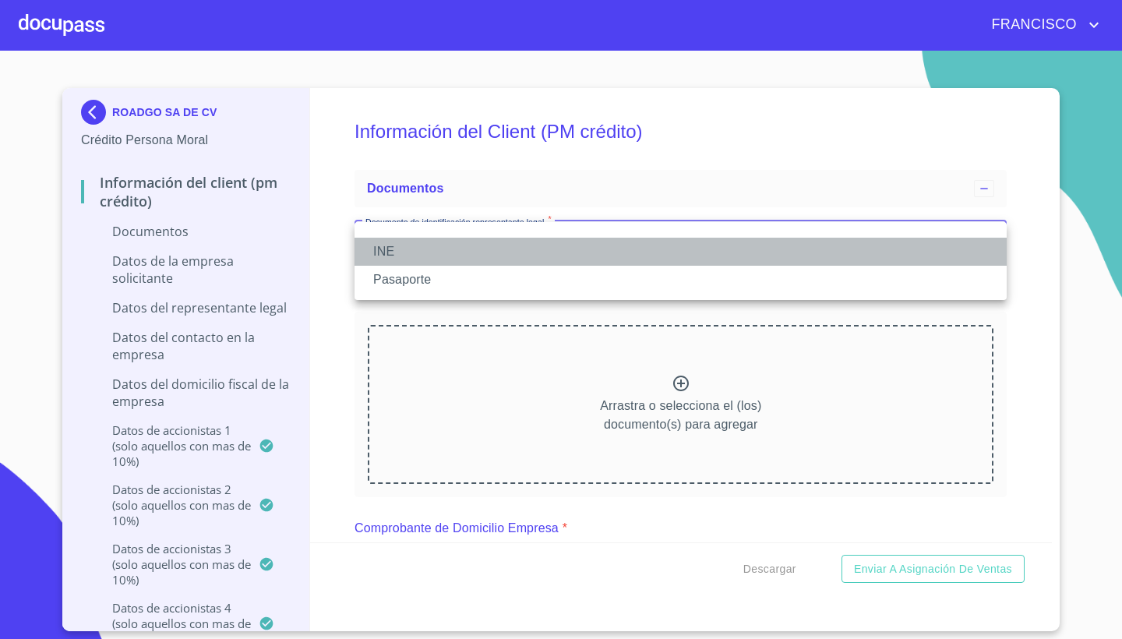
click at [421, 245] on li "INE" at bounding box center [680, 252] width 652 height 28
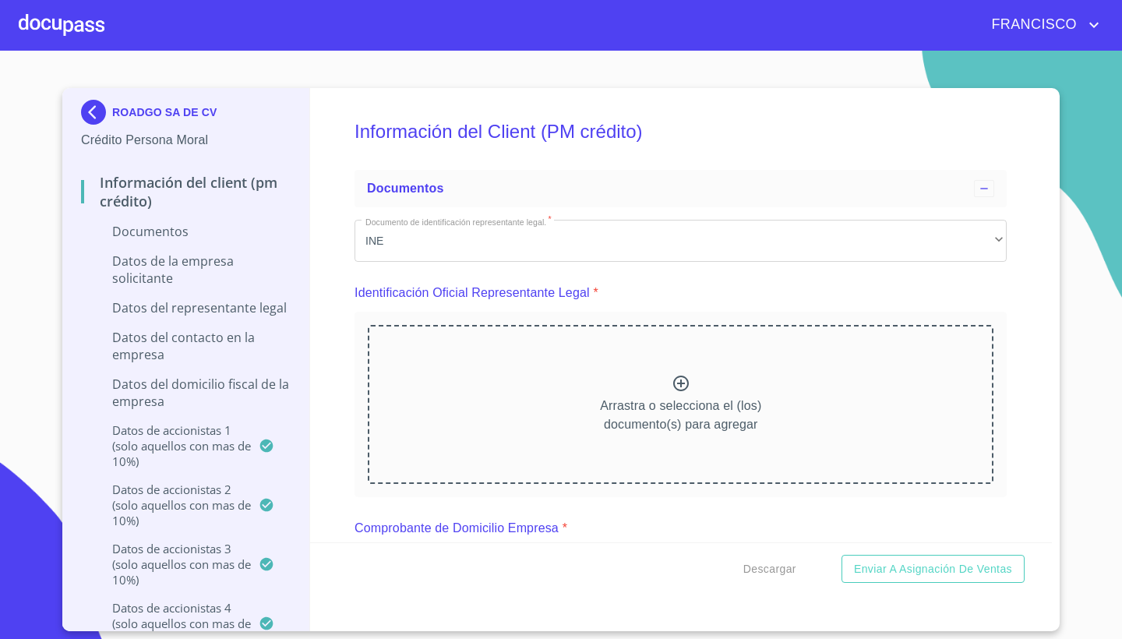
click at [661, 378] on div "Arrastra o selecciona el (los) documento(s) para agregar" at bounding box center [680, 404] width 625 height 159
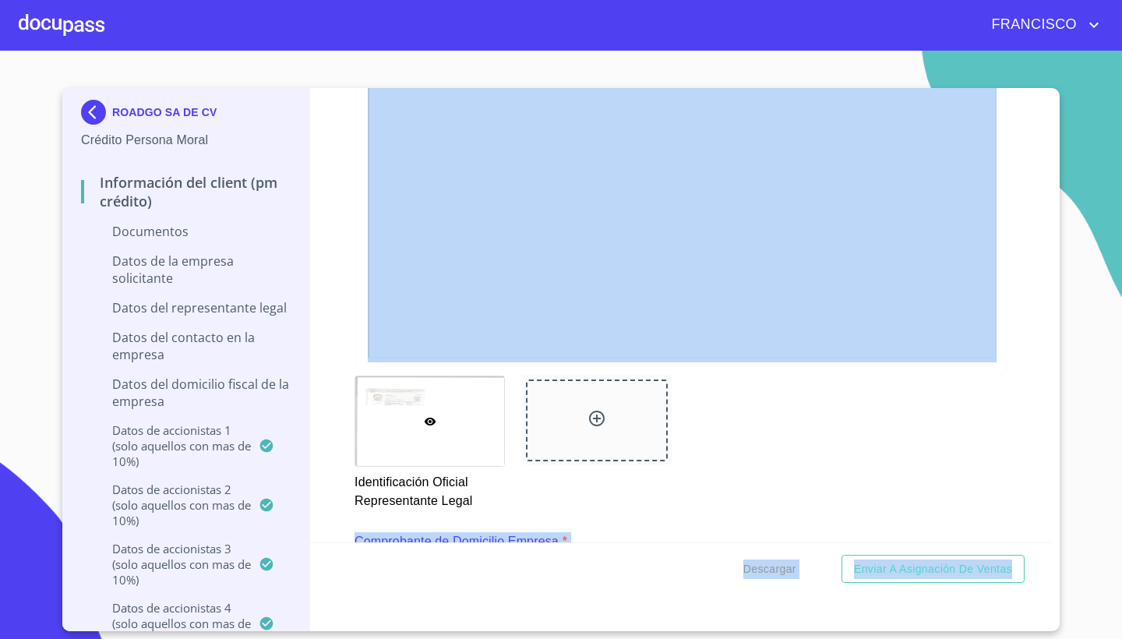
drag, startPoint x: 1008, startPoint y: 410, endPoint x: 1023, endPoint y: 612, distance: 203.0
click at [1023, 612] on div "Información del Client (PM crédito) Documentos Documento de identificación repr…" at bounding box center [681, 359] width 742 height 543
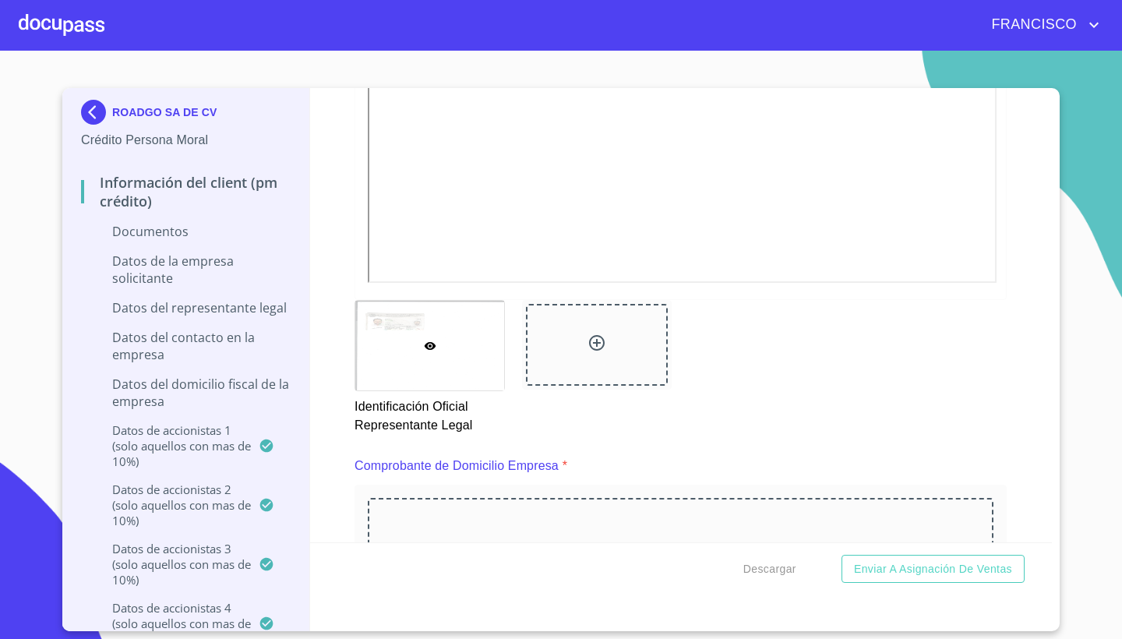
click at [1036, 357] on div "Información del Client (PM crédito) Documentos Documento de identificación repr…" at bounding box center [681, 315] width 742 height 454
click at [1039, 253] on div "Información del Client (PM crédito) Documentos Documento de identificación repr…" at bounding box center [681, 315] width 742 height 454
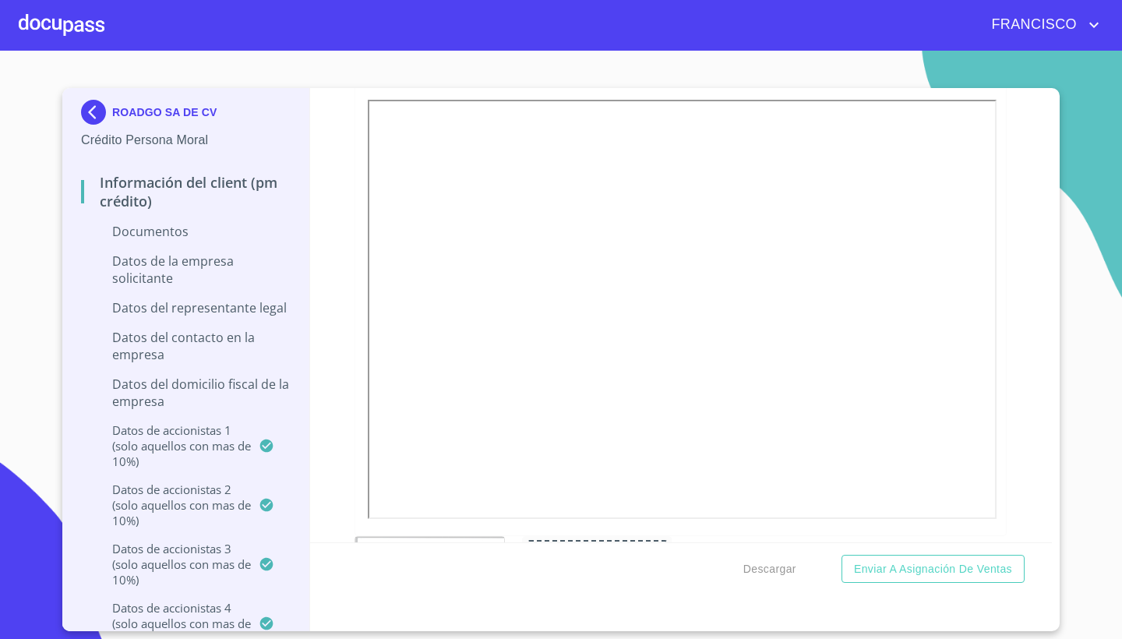
scroll to position [263, 0]
click at [928, 574] on span "Enviar a Asignación de Ventas" at bounding box center [933, 568] width 158 height 19
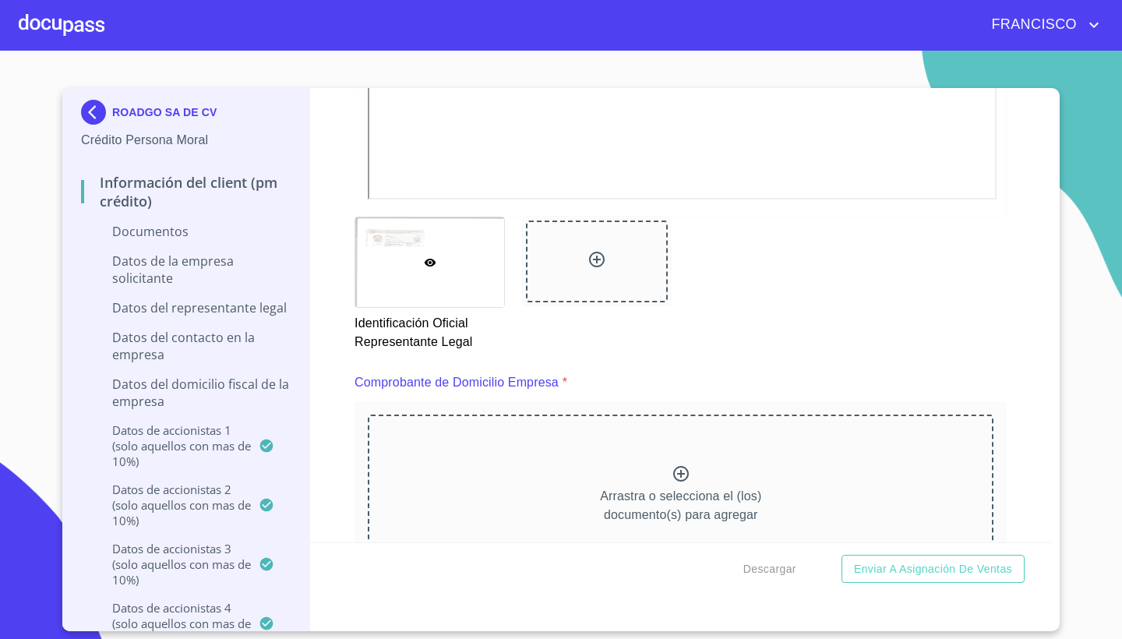
drag, startPoint x: 1046, startPoint y: 186, endPoint x: 1046, endPoint y: 74, distance: 112.2
click at [1046, 74] on section "ROADGO SA DE CV Crédito Persona Moral Información del Client (PM crédito) Docum…" at bounding box center [561, 345] width 1122 height 588
click at [1035, 169] on div "Información del Client (PM crédito) Documentos Documento de identificación repr…" at bounding box center [681, 315] width 742 height 454
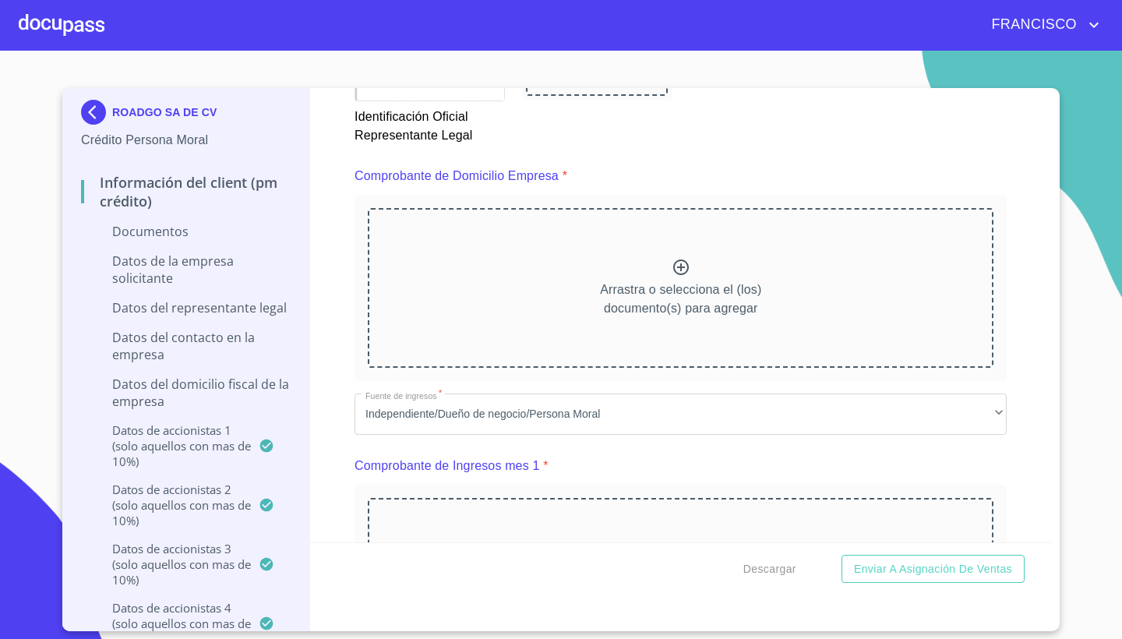
scroll to position [796, 0]
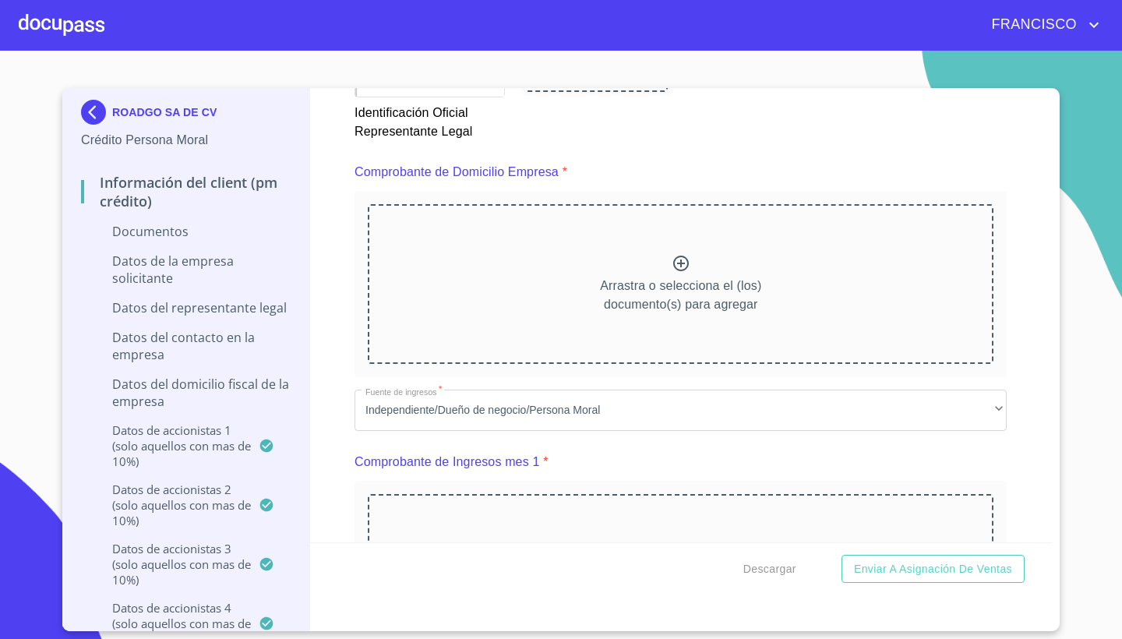
click at [675, 257] on icon at bounding box center [681, 263] width 16 height 16
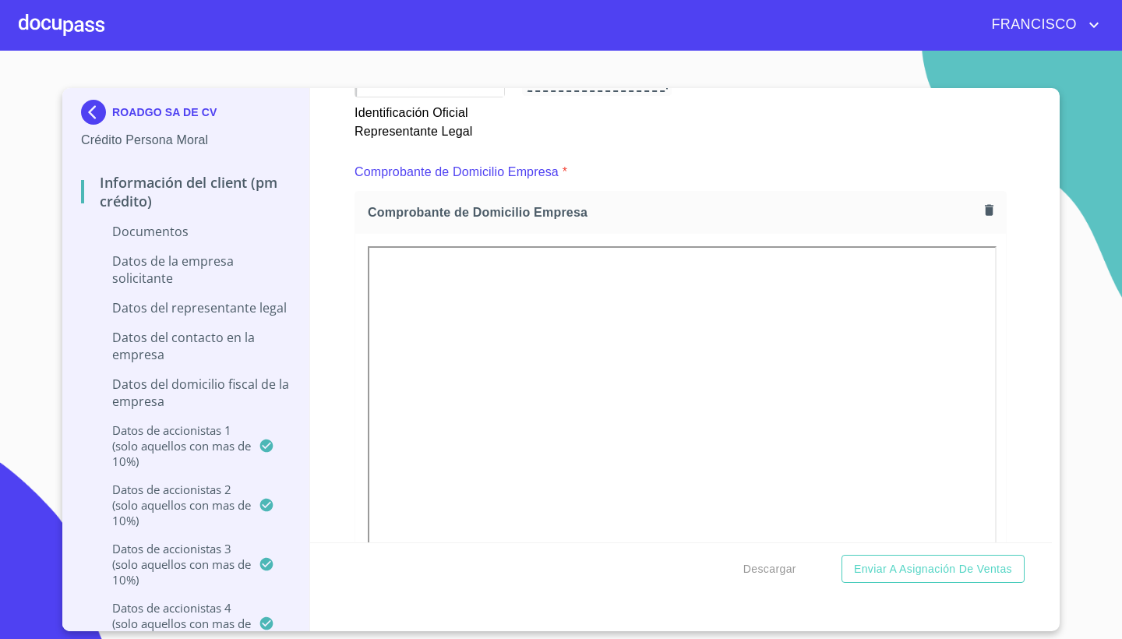
click at [1021, 365] on div "Información del Client (PM crédito) Documentos Documento de identificación repr…" at bounding box center [681, 315] width 742 height 454
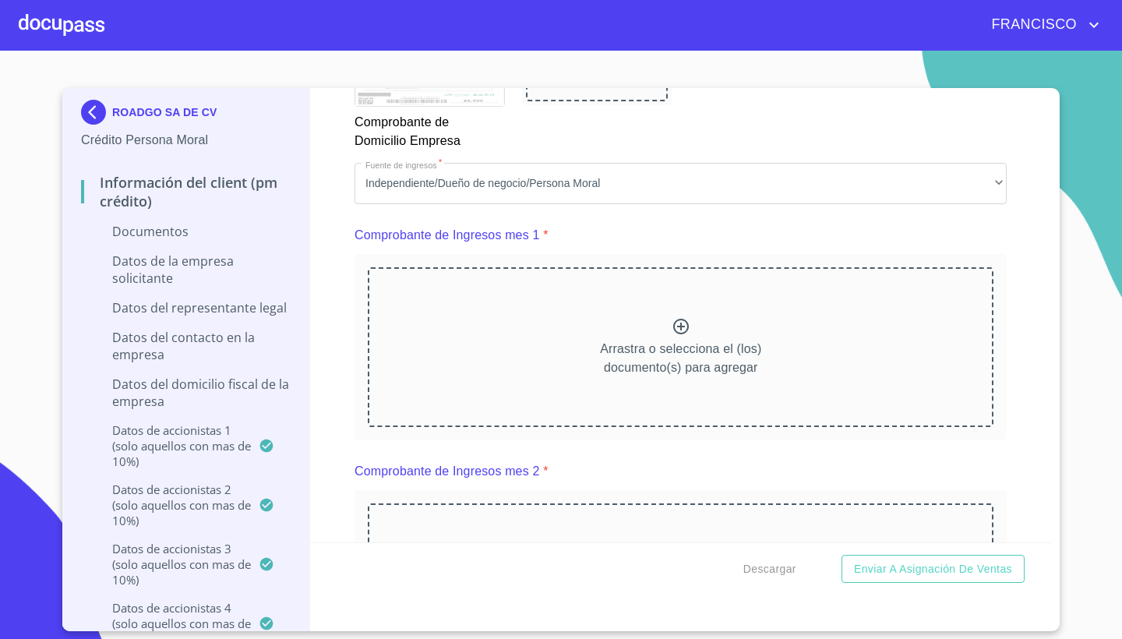
scroll to position [1468, 0]
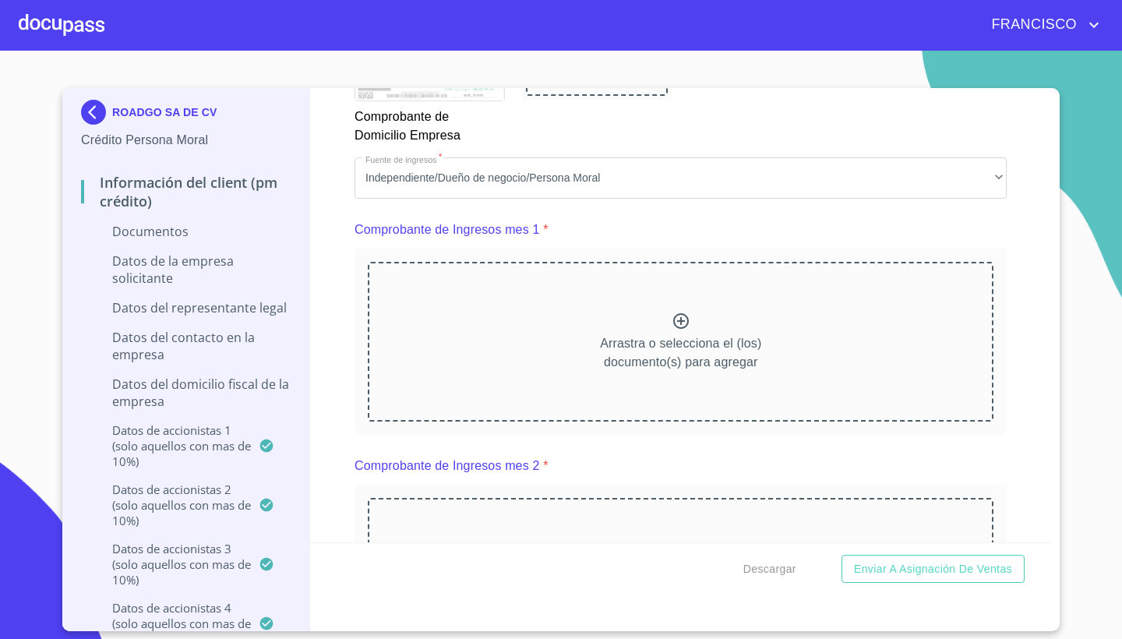
click at [681, 322] on icon at bounding box center [680, 321] width 19 height 19
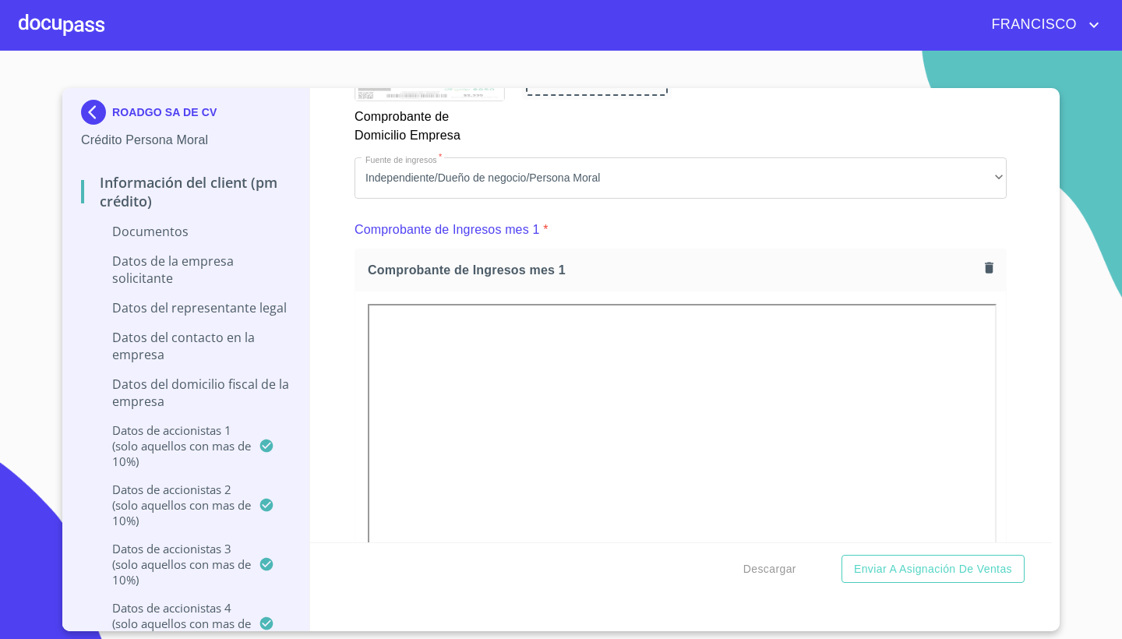
click at [1044, 386] on div "Información del Client (PM crédito) Documentos Documento de identificación repr…" at bounding box center [681, 315] width 742 height 454
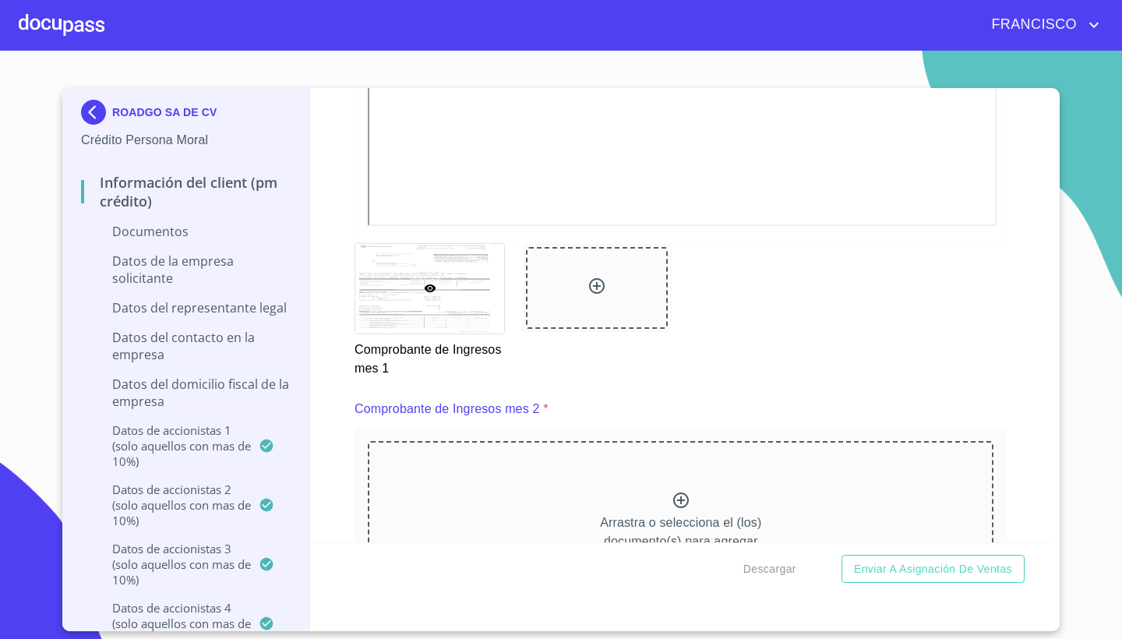
scroll to position [1987, 0]
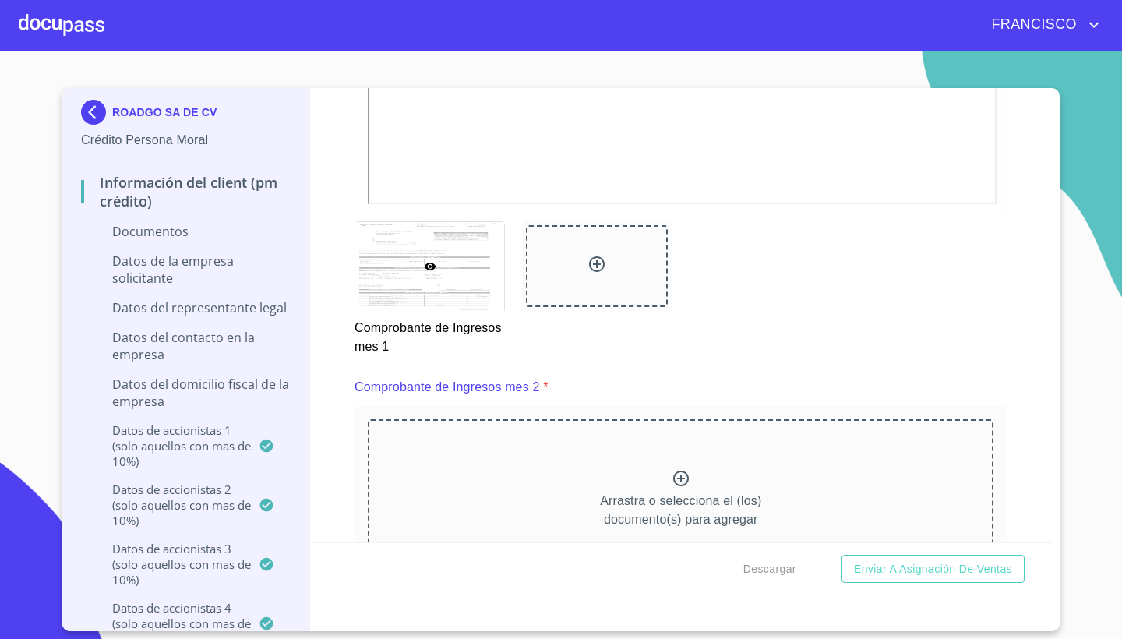
click at [668, 474] on div "Arrastra o selecciona el (los) documento(s) para agregar" at bounding box center [680, 498] width 625 height 159
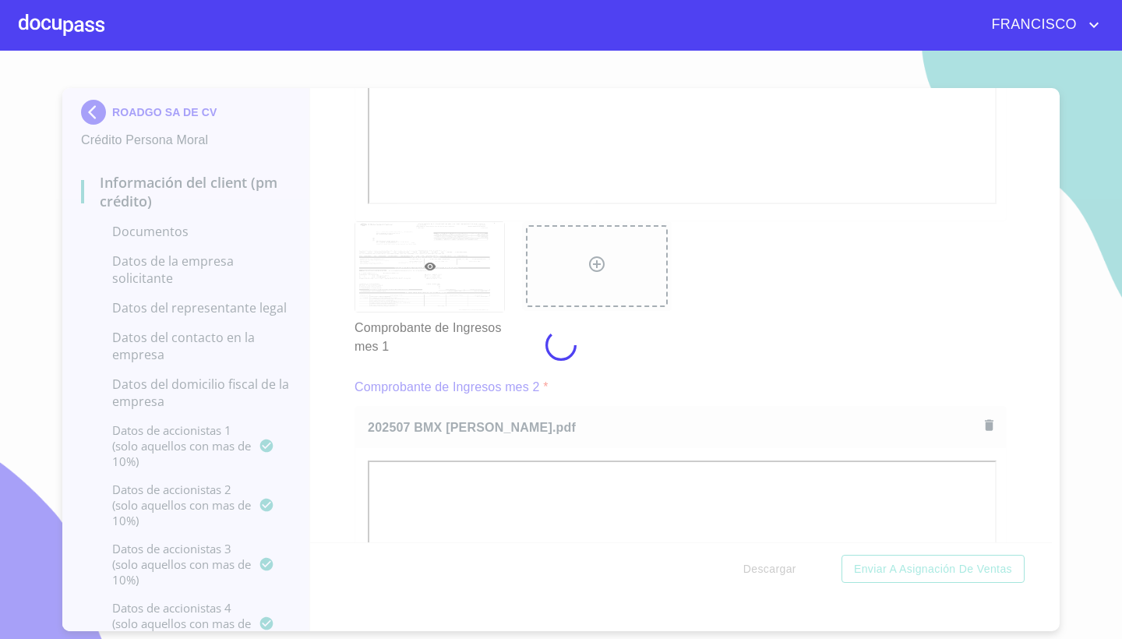
click at [1026, 379] on div at bounding box center [561, 345] width 1122 height 588
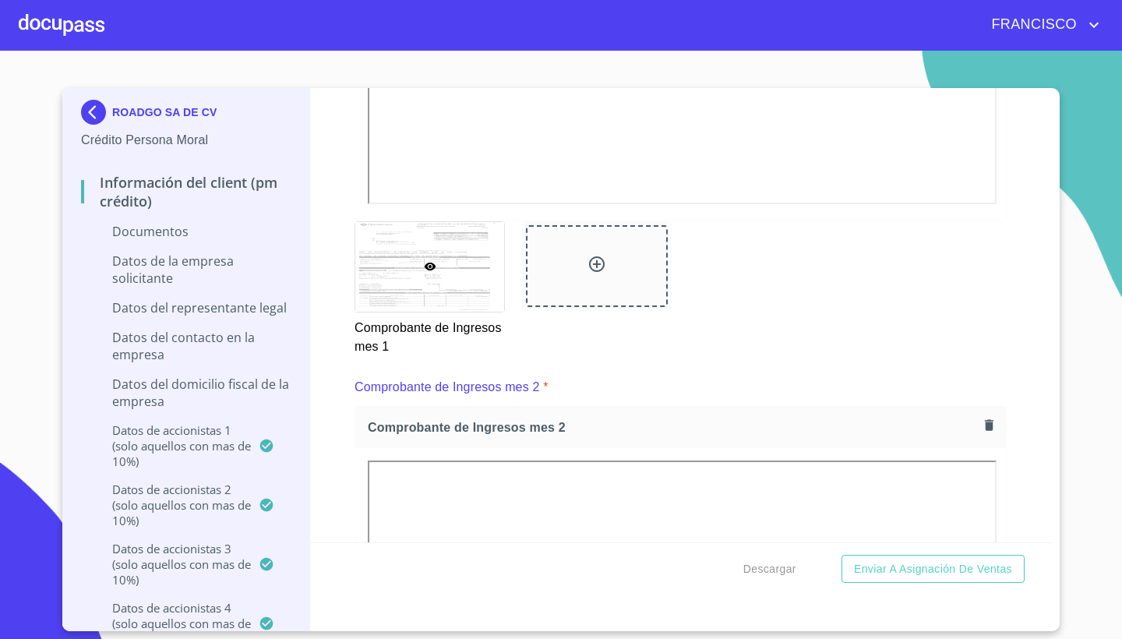
click at [1026, 379] on div "Información del Client (PM crédito) Documentos Documento de identificación repr…" at bounding box center [681, 315] width 742 height 454
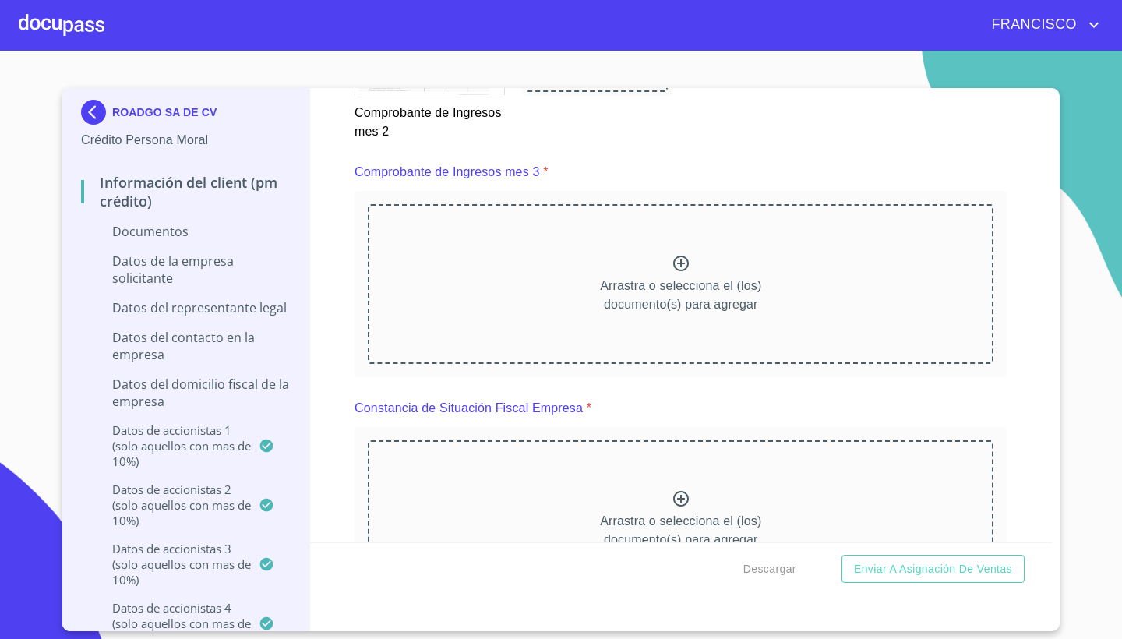
scroll to position [2872, 0]
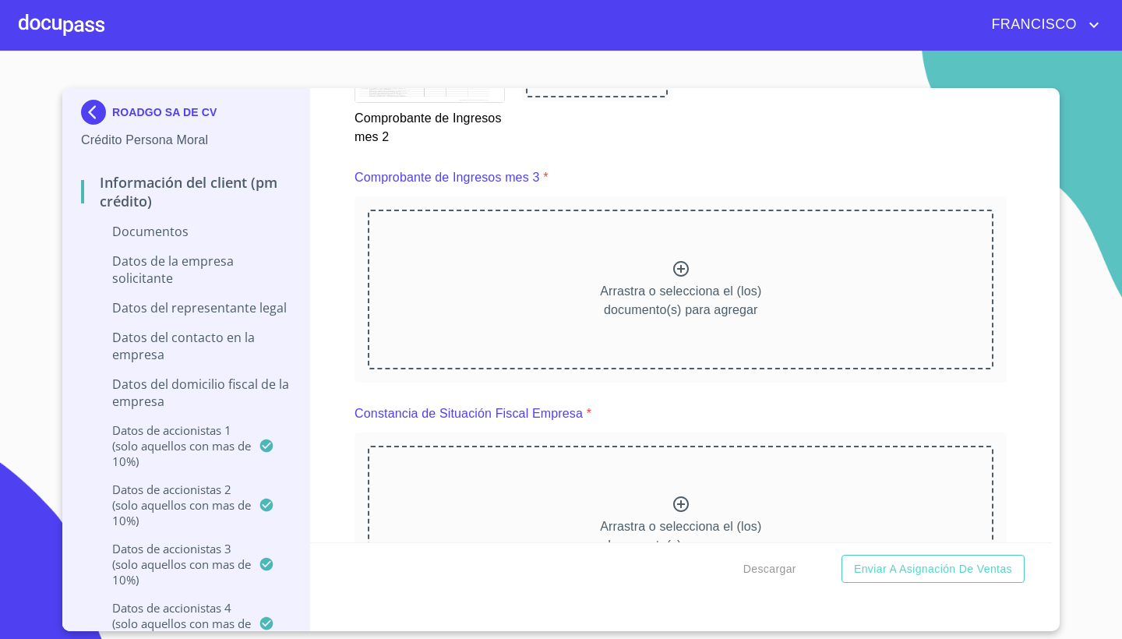
click at [653, 267] on div "Arrastra o selecciona el (los) documento(s) para agregar" at bounding box center [680, 289] width 625 height 159
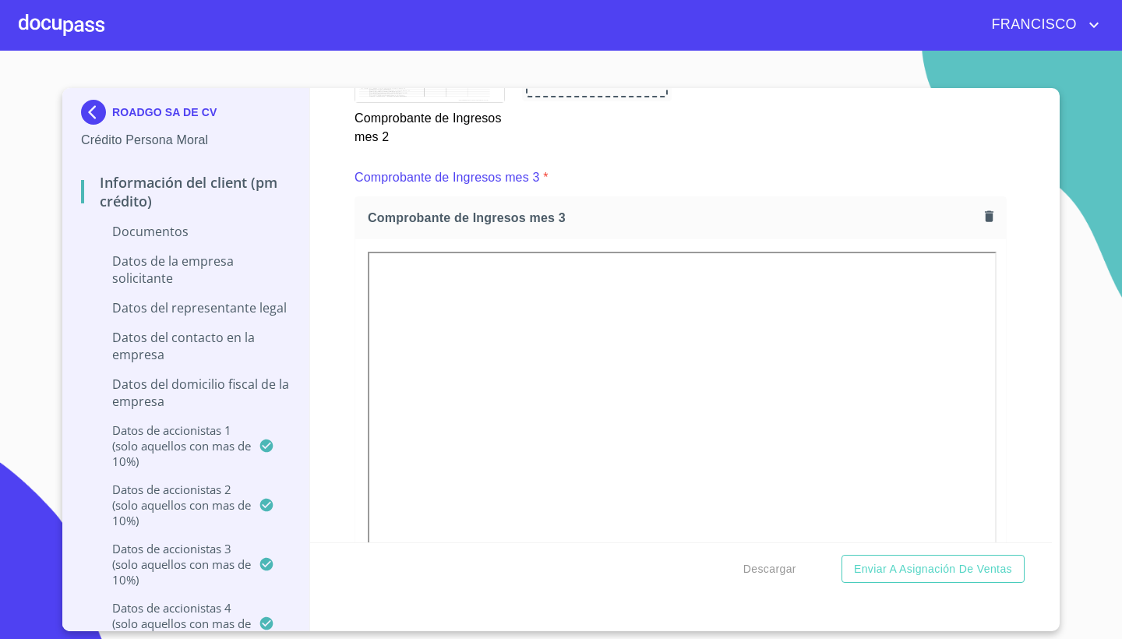
click at [1034, 361] on div "Información del Client (PM crédito) Documentos Documento de identificación repr…" at bounding box center [681, 315] width 742 height 454
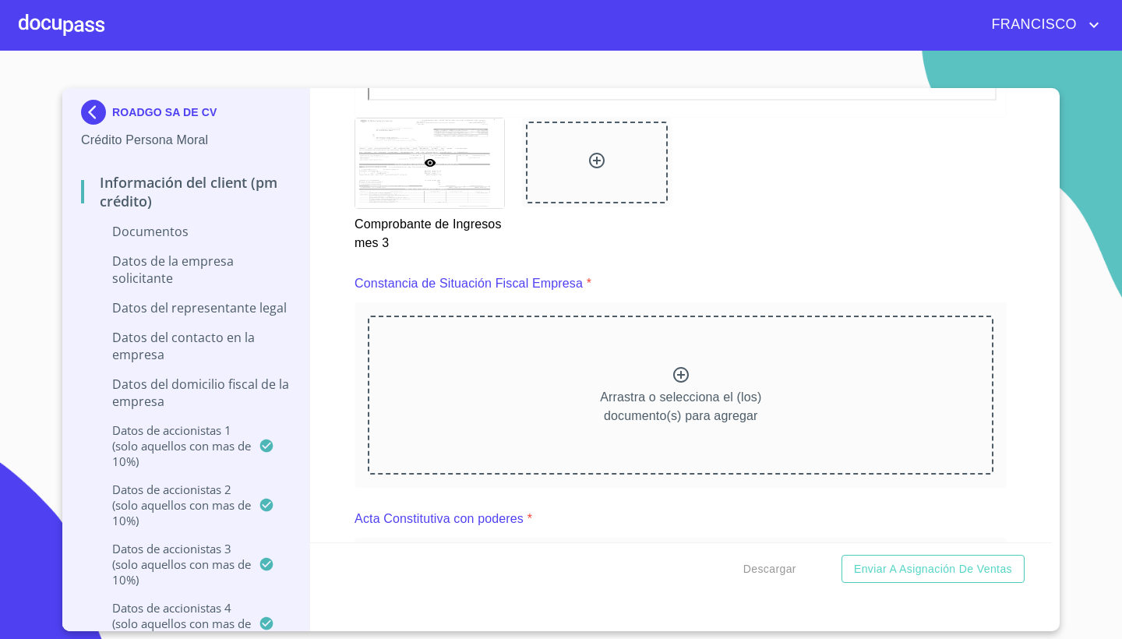
scroll to position [3443, 0]
click at [681, 379] on icon at bounding box center [680, 374] width 19 height 19
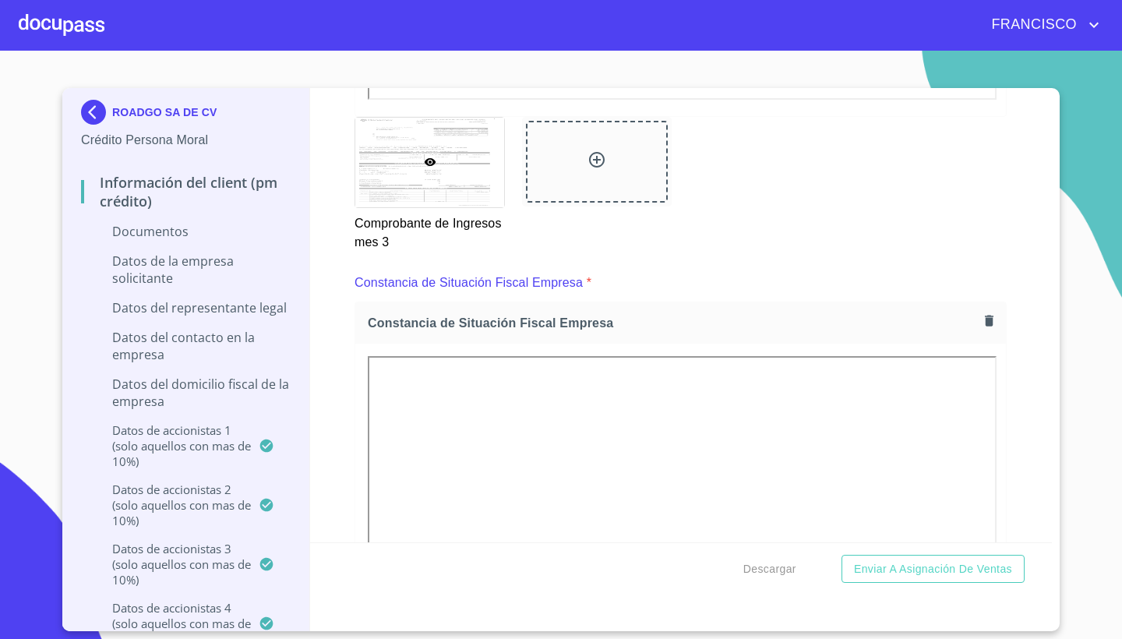
click at [1064, 372] on section "ROADGO SA DE CV Crédito Persona Moral Información del Client (PM crédito) Docum…" at bounding box center [561, 345] width 1122 height 588
click at [1027, 386] on div "Información del Client (PM crédito) Documentos Documento de identificación repr…" at bounding box center [681, 315] width 742 height 454
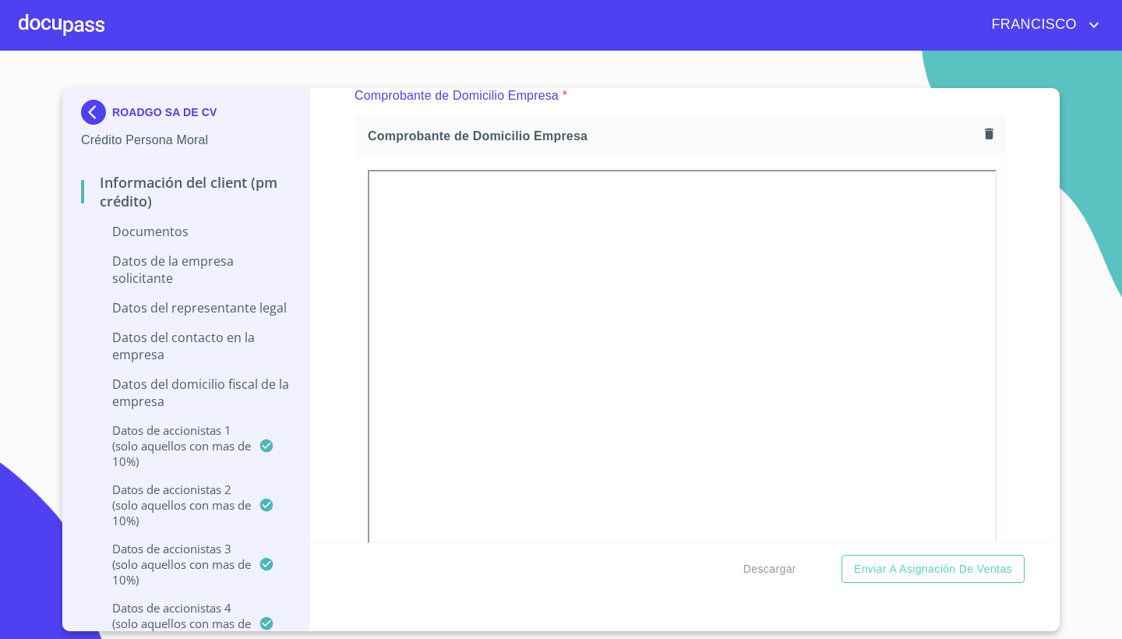
scroll to position [869, 0]
click at [989, 133] on icon "button" at bounding box center [989, 137] width 9 height 11
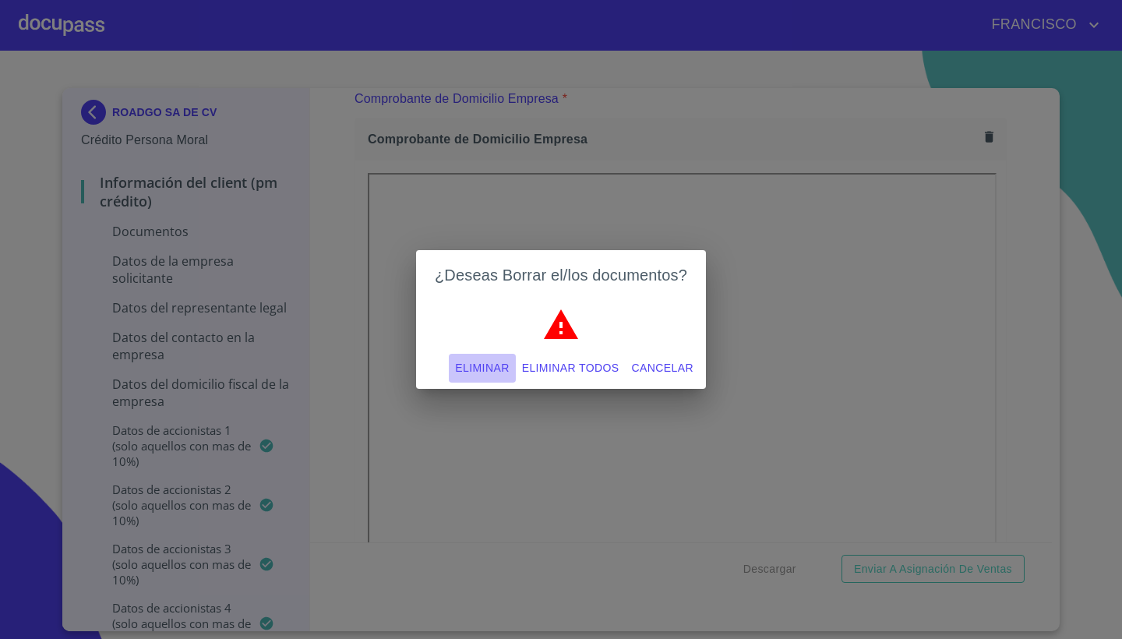
click at [474, 367] on span "Eliminar" at bounding box center [482, 367] width 54 height 19
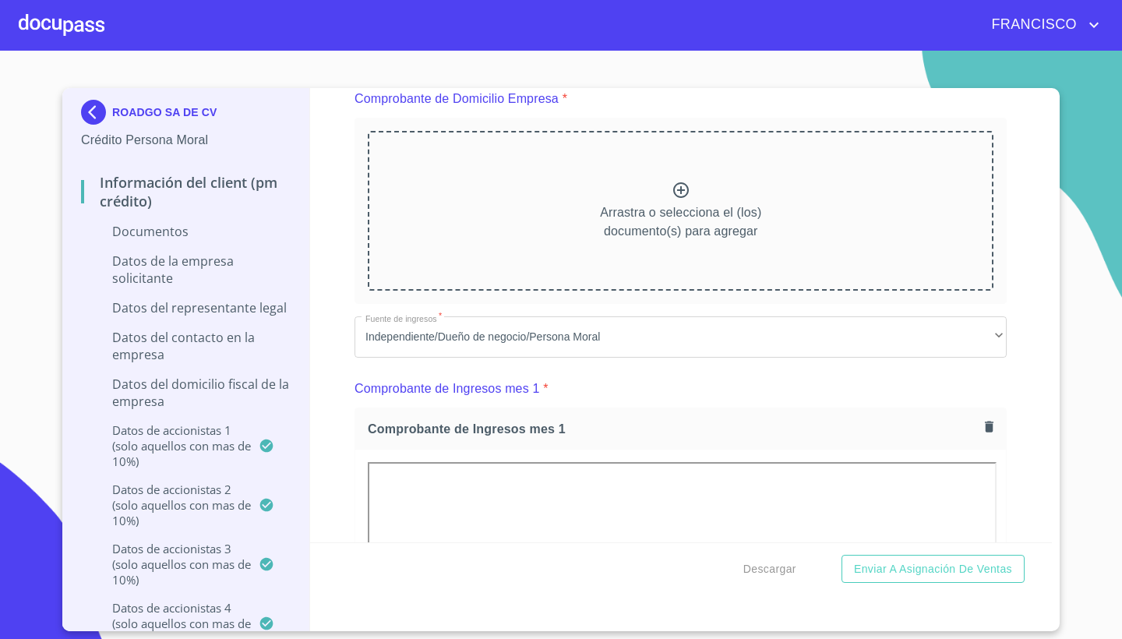
click at [682, 185] on icon at bounding box center [680, 190] width 19 height 19
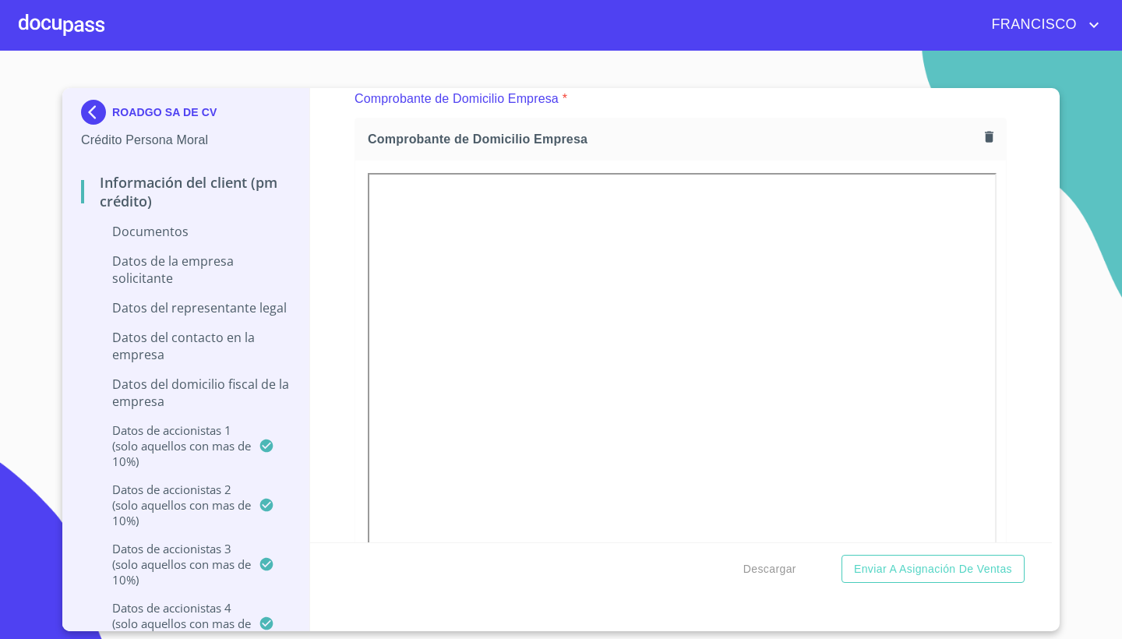
click at [1027, 262] on div "Información del Client (PM crédito) Documentos Documento de identificación repr…" at bounding box center [681, 315] width 742 height 454
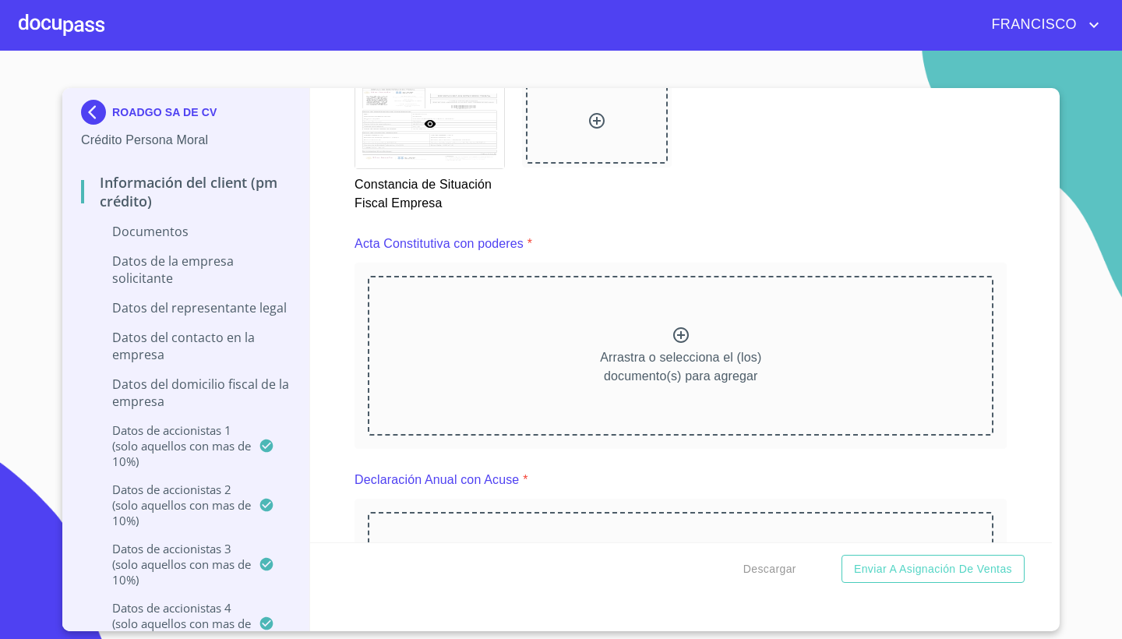
scroll to position [4170, 0]
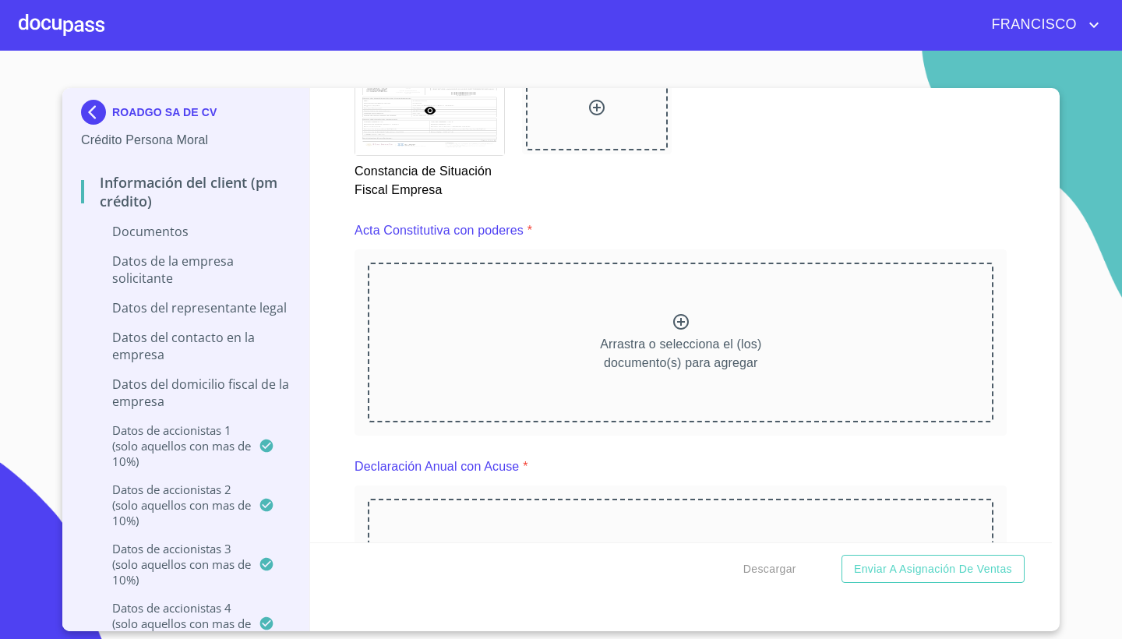
click at [675, 327] on icon at bounding box center [680, 321] width 19 height 19
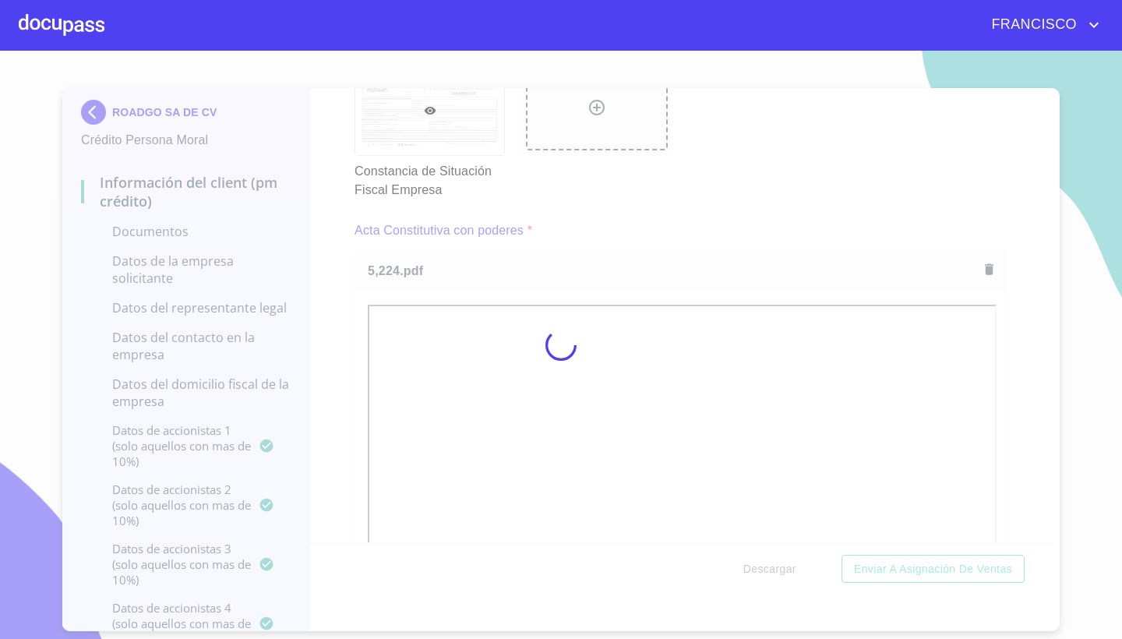
click at [1035, 386] on div at bounding box center [561, 345] width 1122 height 588
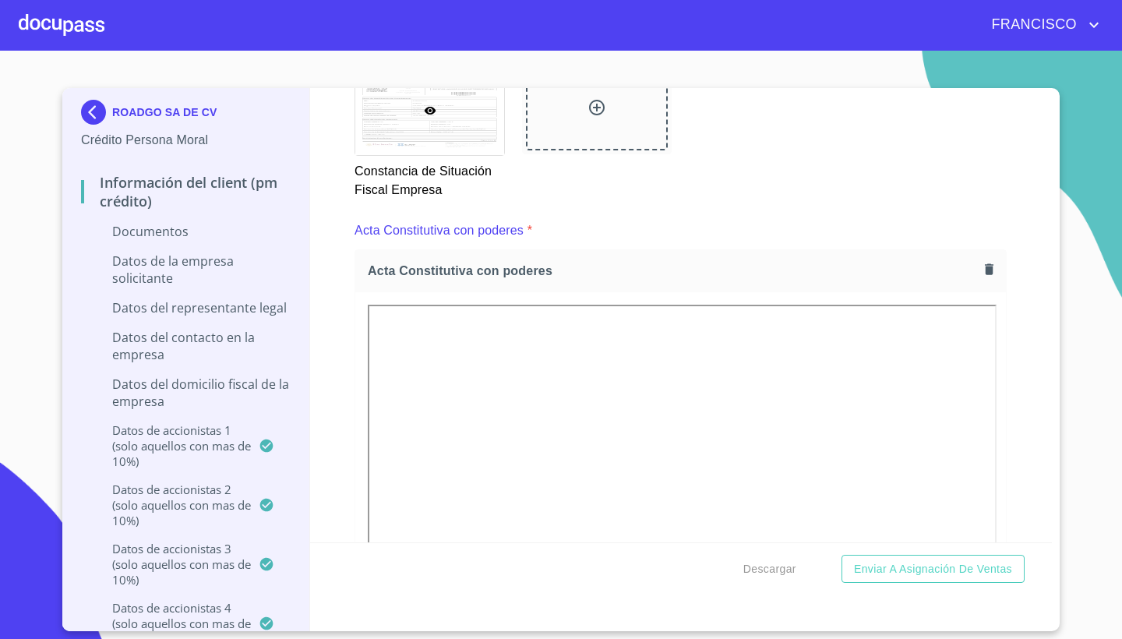
click at [1012, 387] on div "Información del Client (PM crédito) Documentos Documento de identificación repr…" at bounding box center [681, 315] width 742 height 454
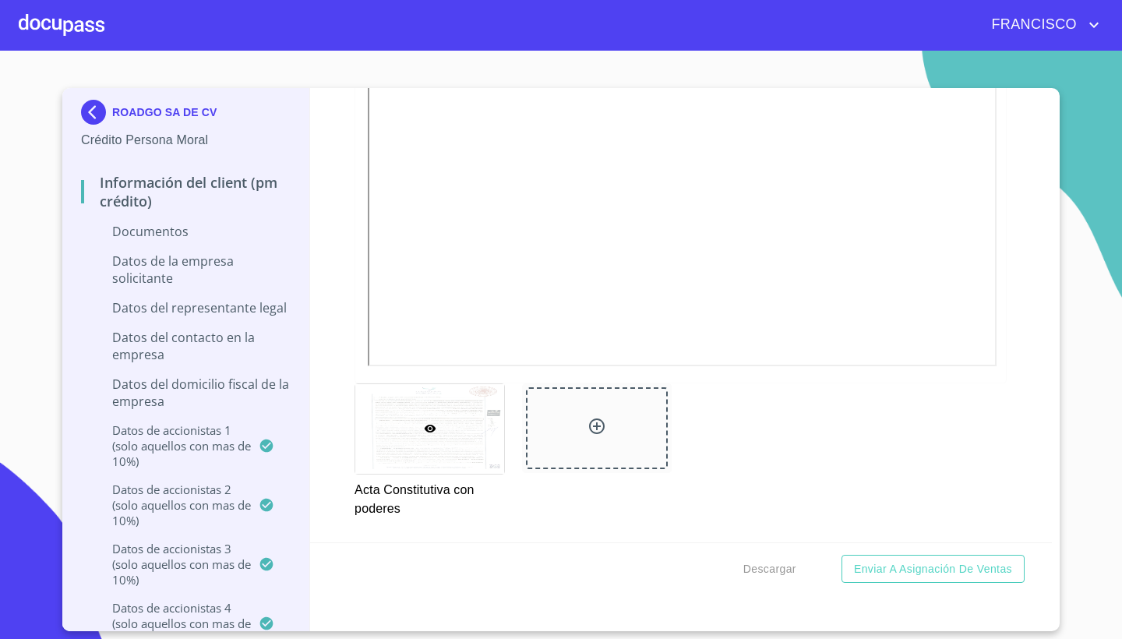
scroll to position [4529, 0]
click at [587, 415] on icon at bounding box center [596, 424] width 19 height 19
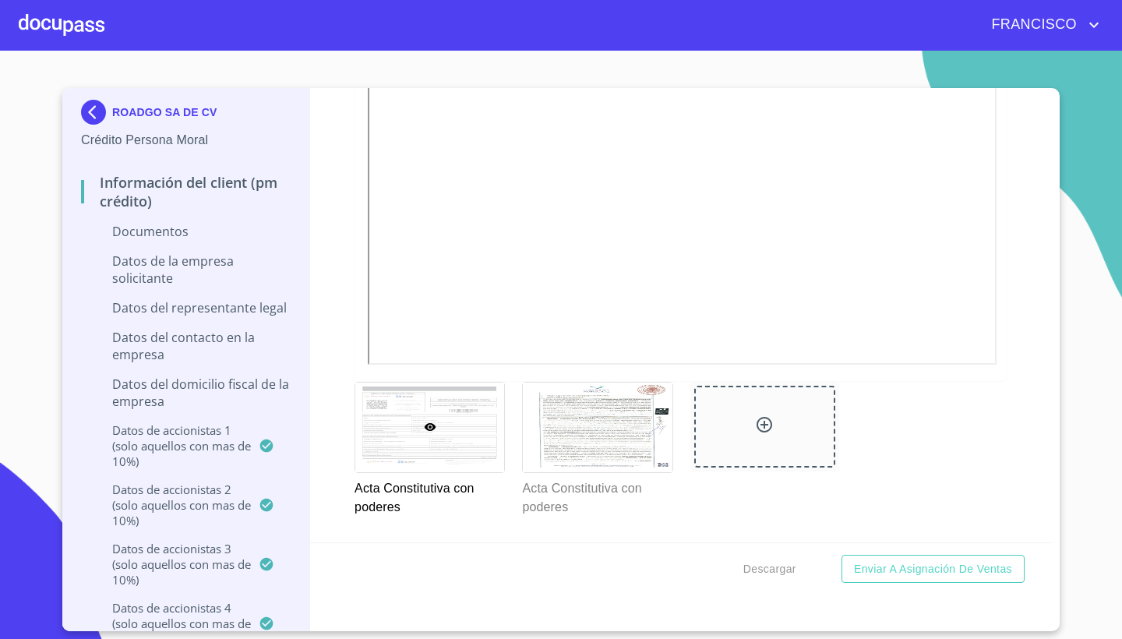
click at [934, 440] on div "Acta Constitutiva con poderes Acta Constitutiva con poderes" at bounding box center [680, 448] width 671 height 153
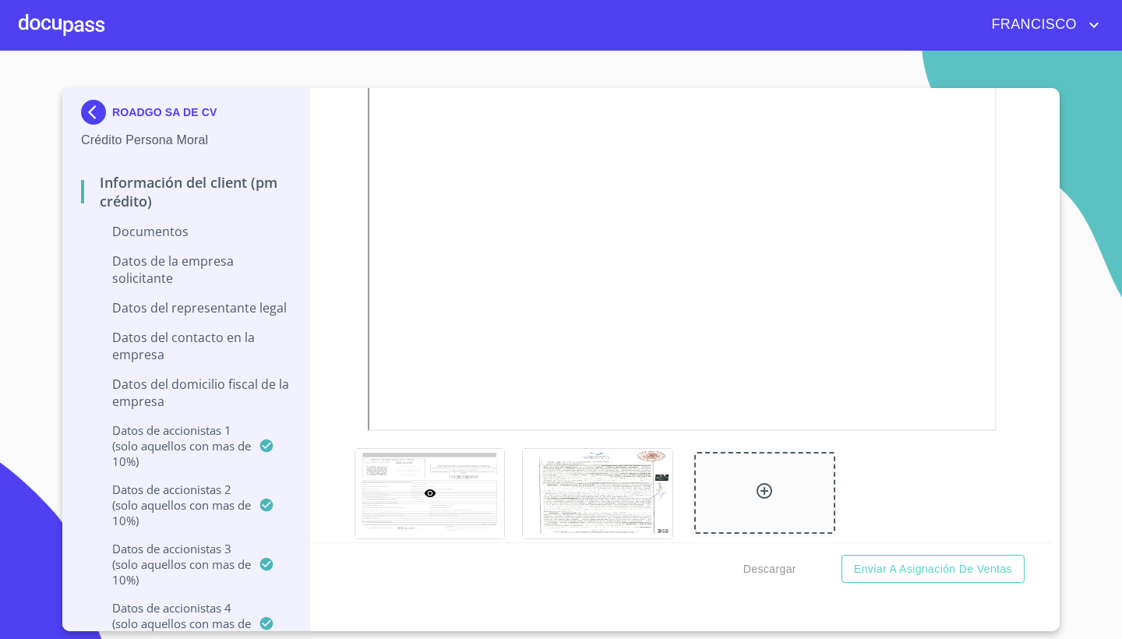
scroll to position [4454, 0]
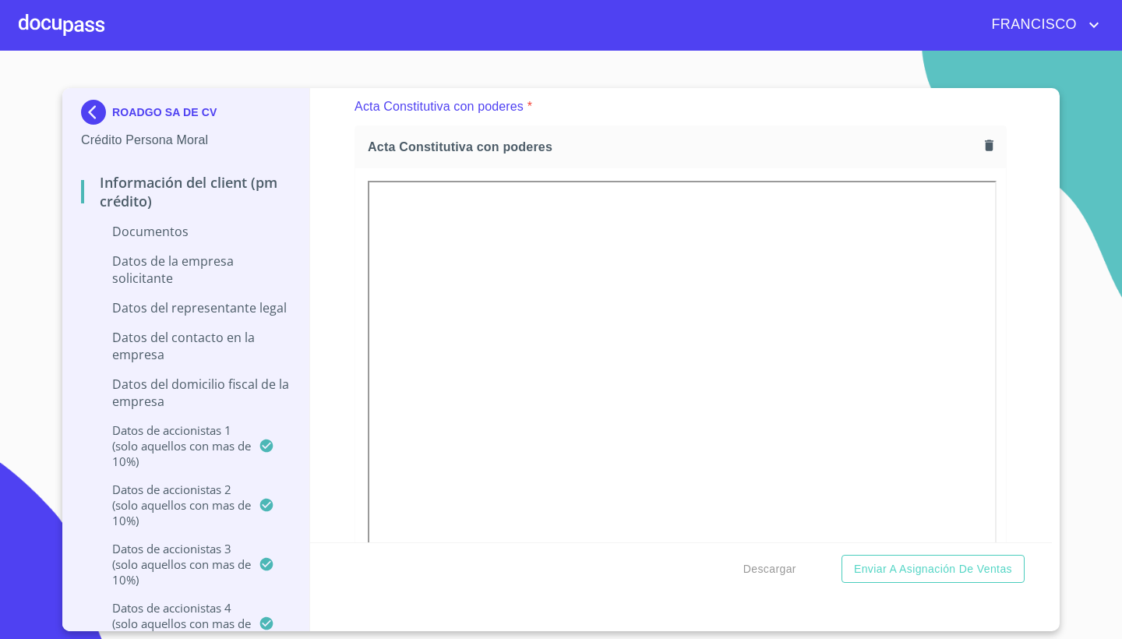
scroll to position [4271, 0]
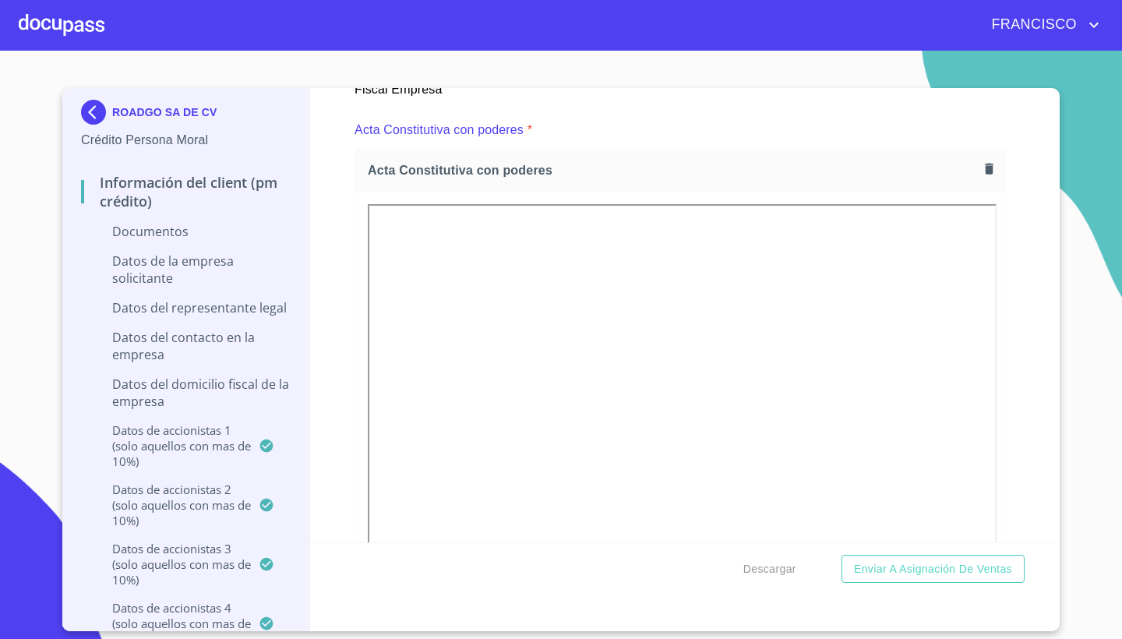
click at [988, 163] on icon "button" at bounding box center [989, 168] width 9 height 11
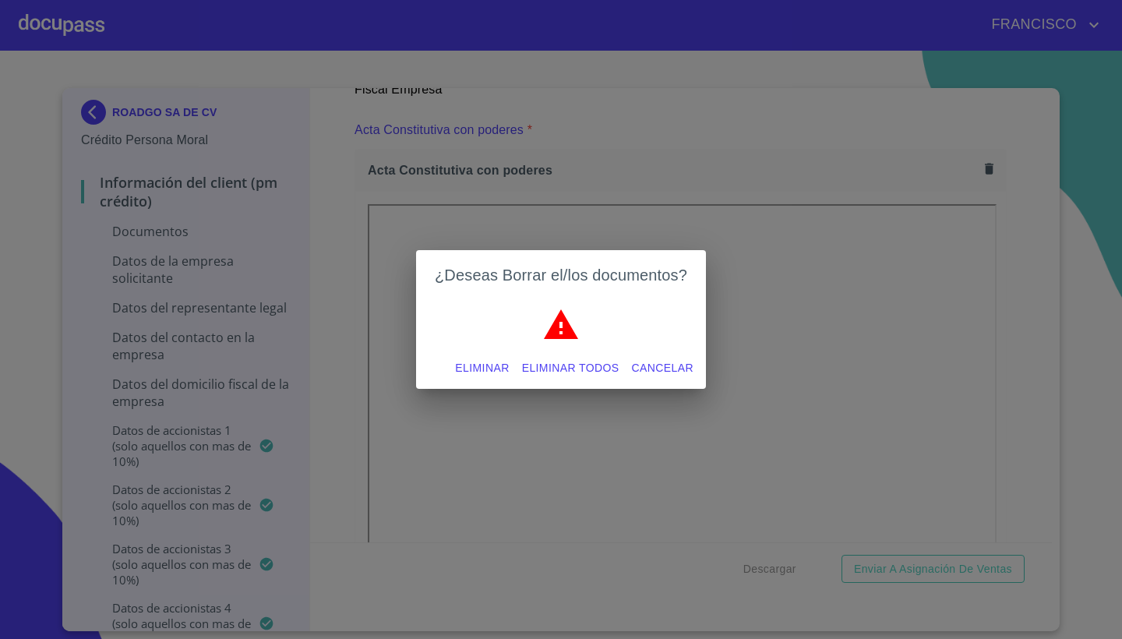
click at [470, 366] on span "Eliminar" at bounding box center [482, 367] width 54 height 19
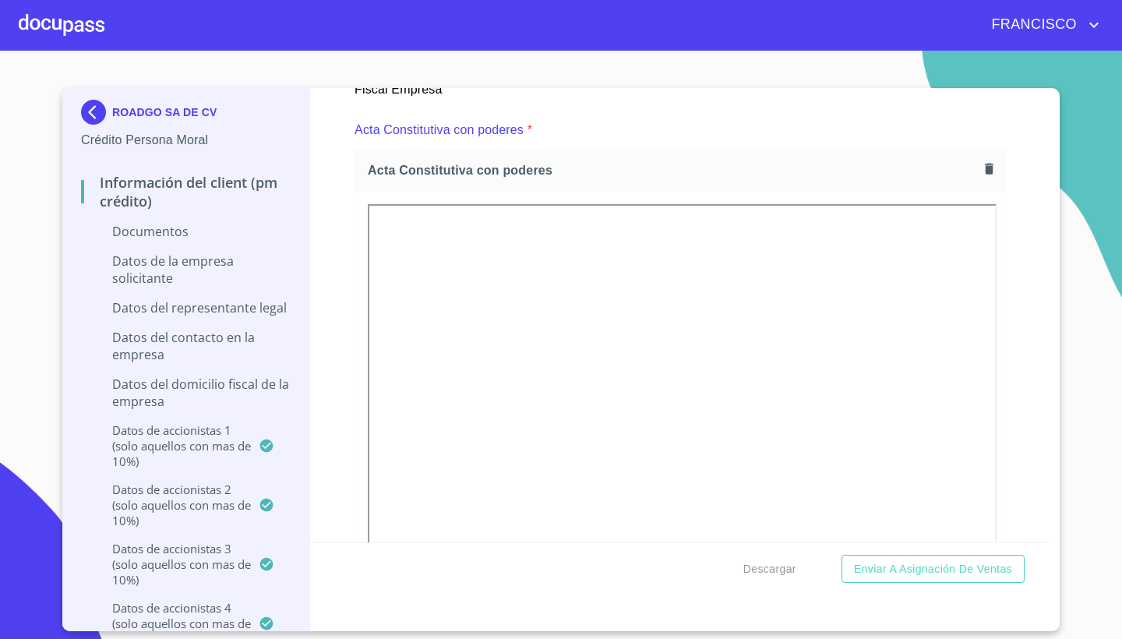
click at [1024, 351] on div "Información del Client (PM crédito) Documentos Documento de identificación repr…" at bounding box center [681, 315] width 742 height 454
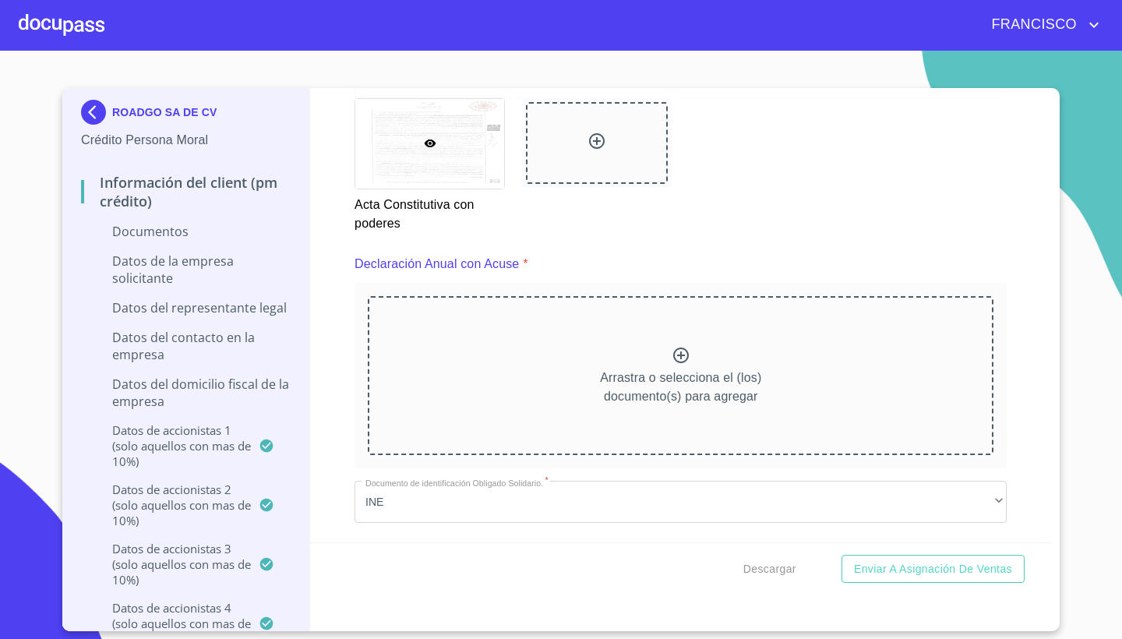
scroll to position [4852, 0]
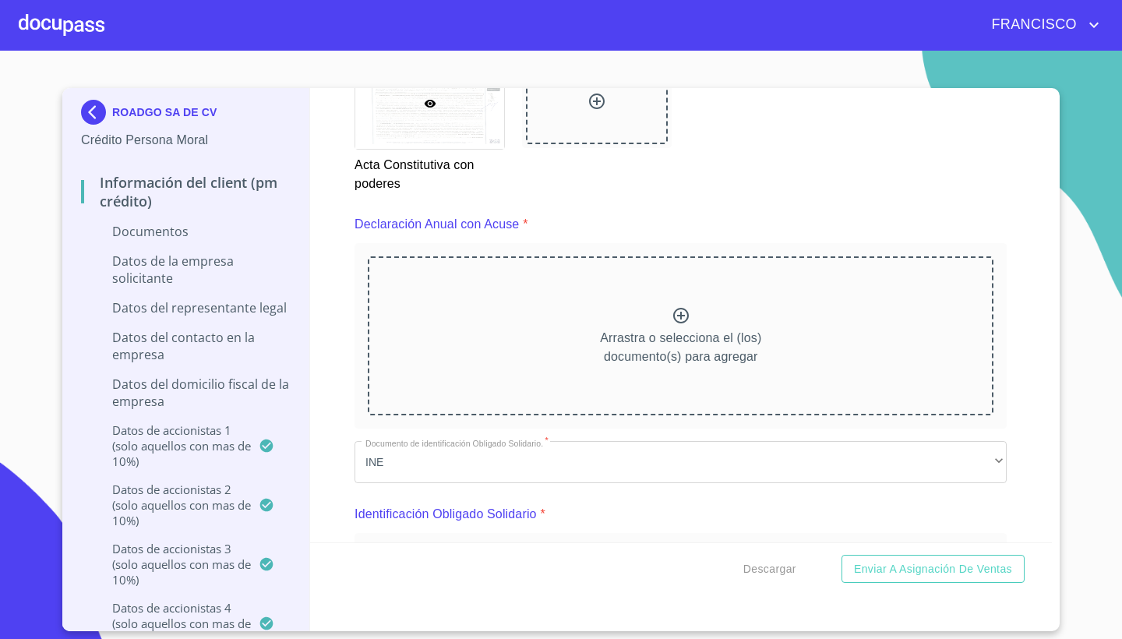
click at [672, 314] on icon at bounding box center [680, 315] width 19 height 19
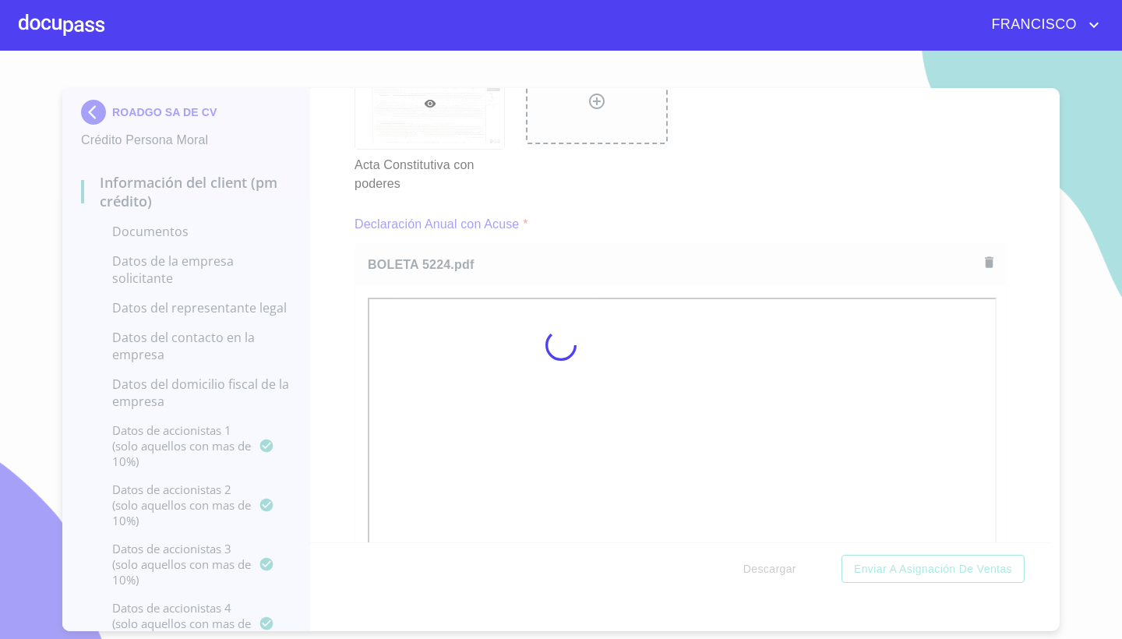
click at [1030, 432] on div at bounding box center [561, 345] width 1122 height 588
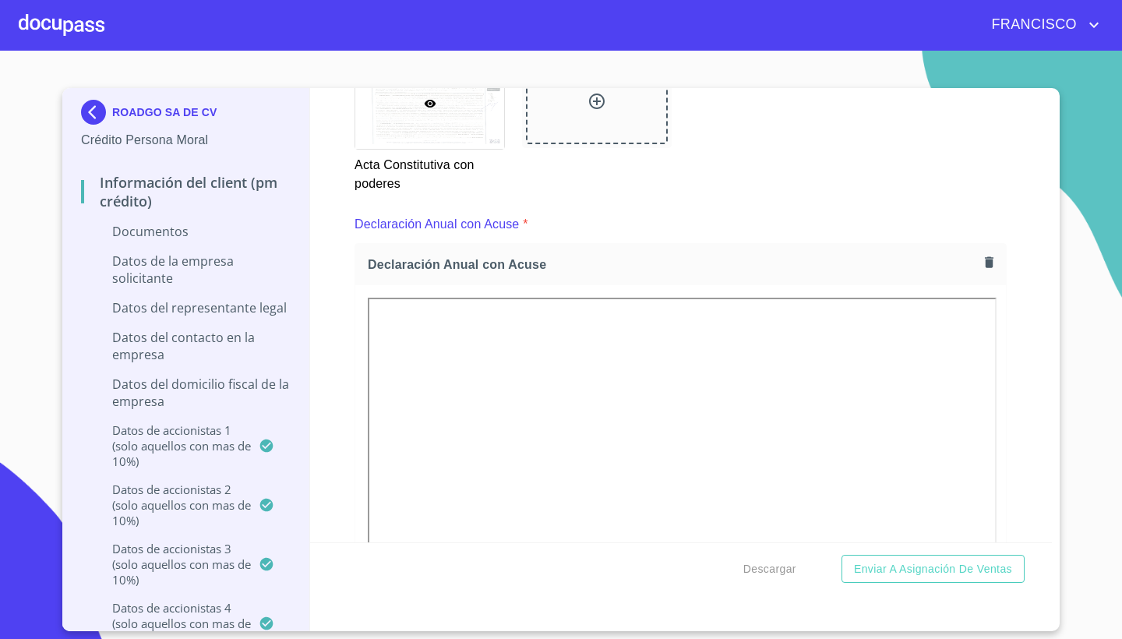
click at [1018, 446] on div "Información del Client (PM crédito) Documentos Documento de identificación repr…" at bounding box center [681, 315] width 742 height 454
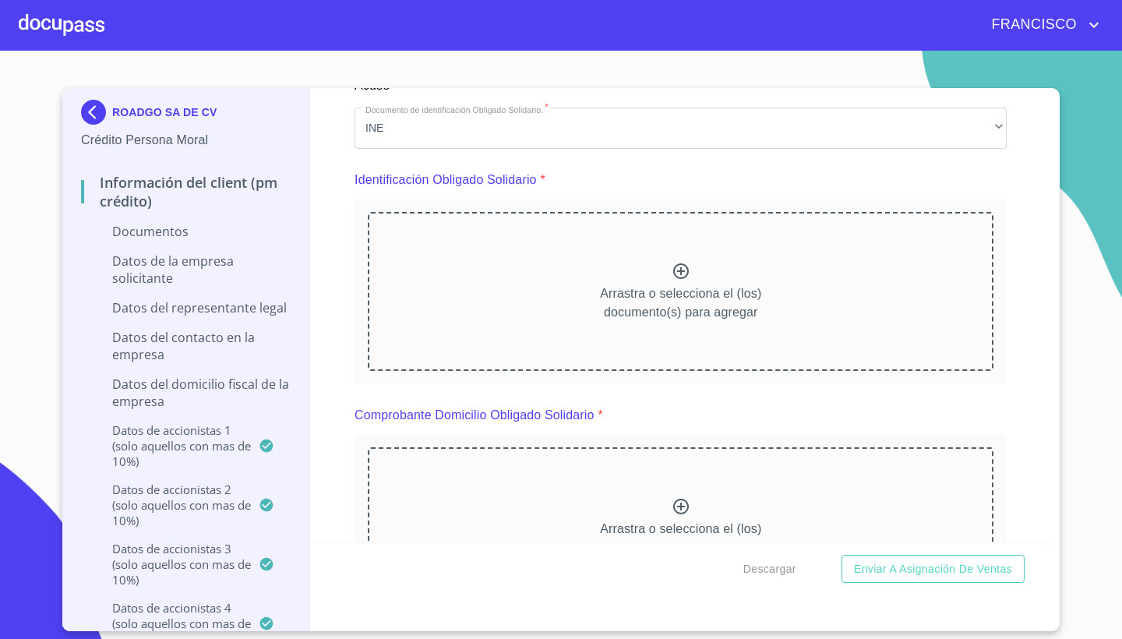
scroll to position [5633, 0]
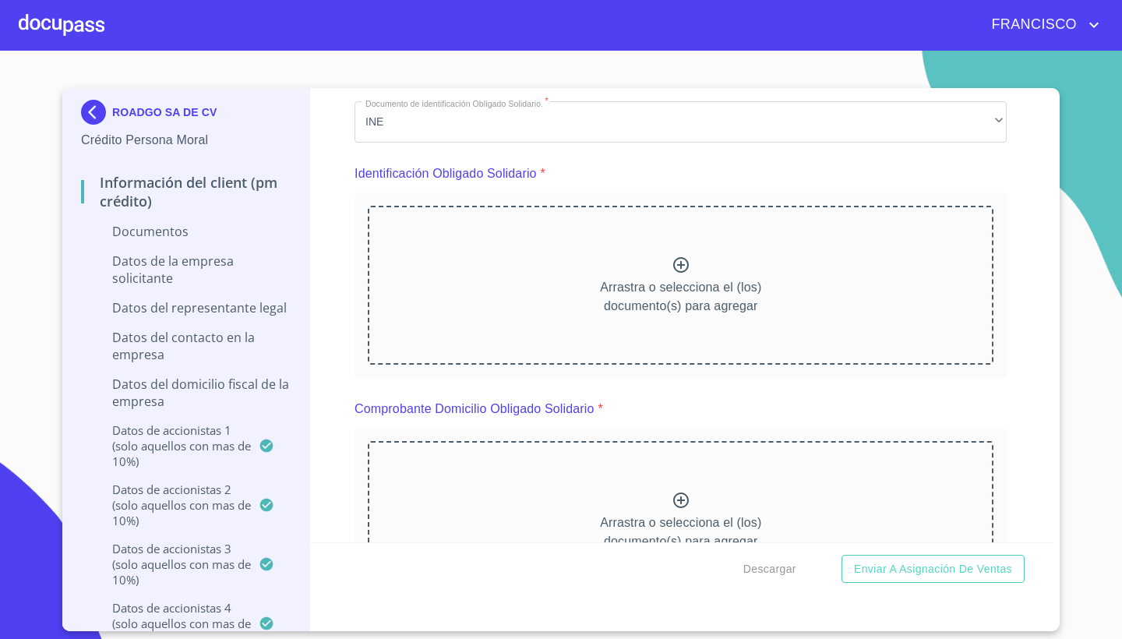
click at [678, 278] on p "Arrastra o selecciona el (los) documento(s) para agregar" at bounding box center [680, 296] width 161 height 37
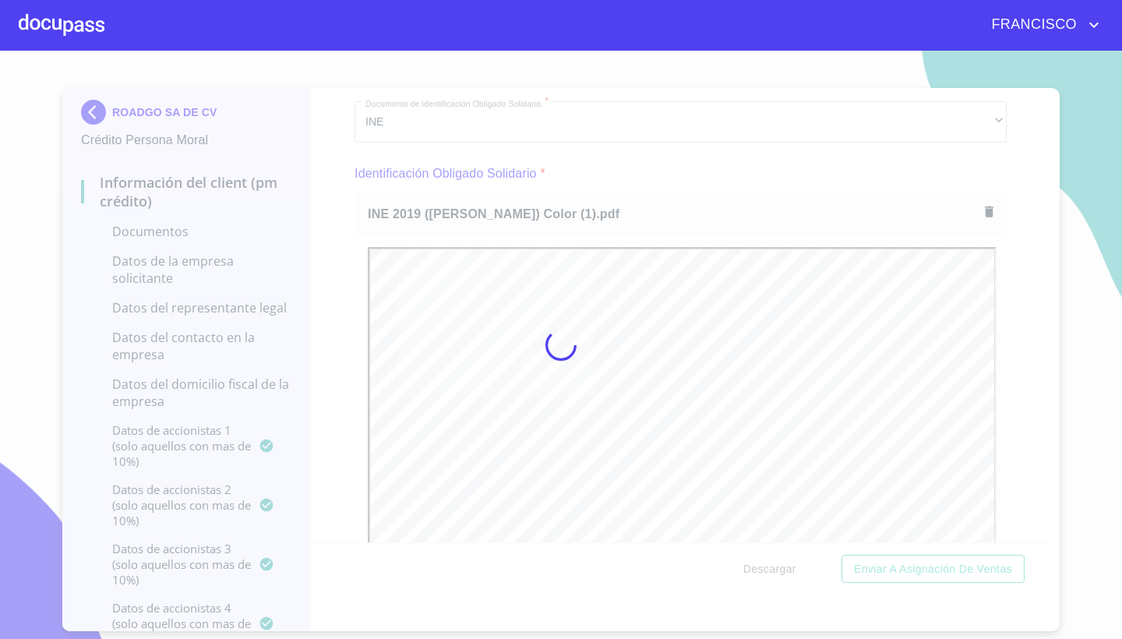
scroll to position [0, 0]
click at [1013, 369] on div at bounding box center [561, 345] width 1122 height 588
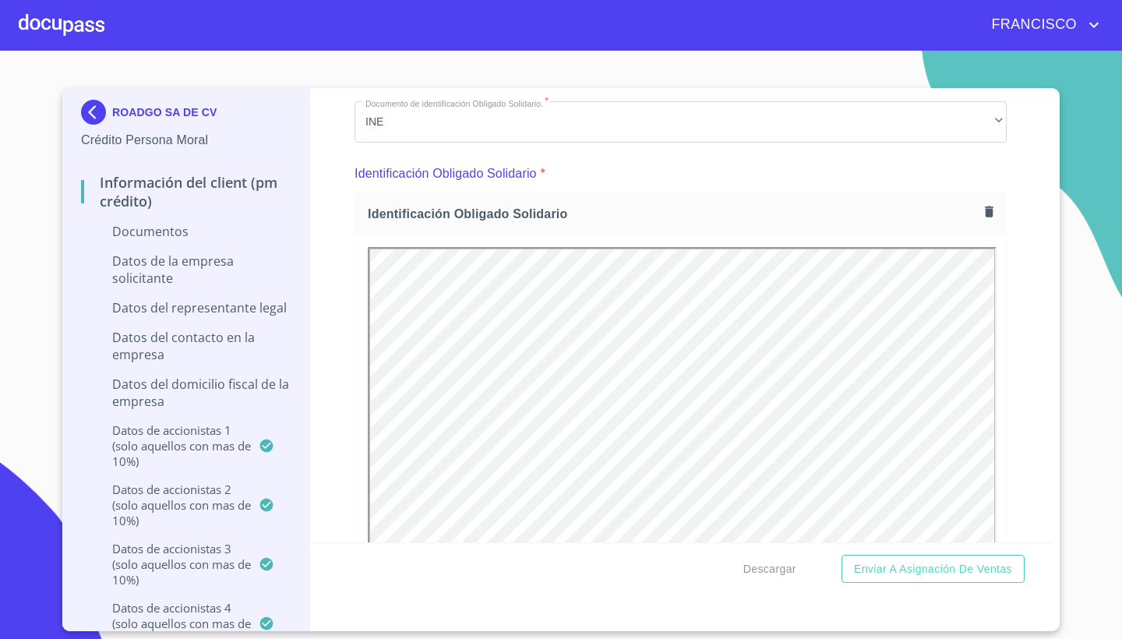
click at [1013, 369] on div "Información del Client (PM crédito) Documentos Documento de identificación repr…" at bounding box center [681, 315] width 742 height 454
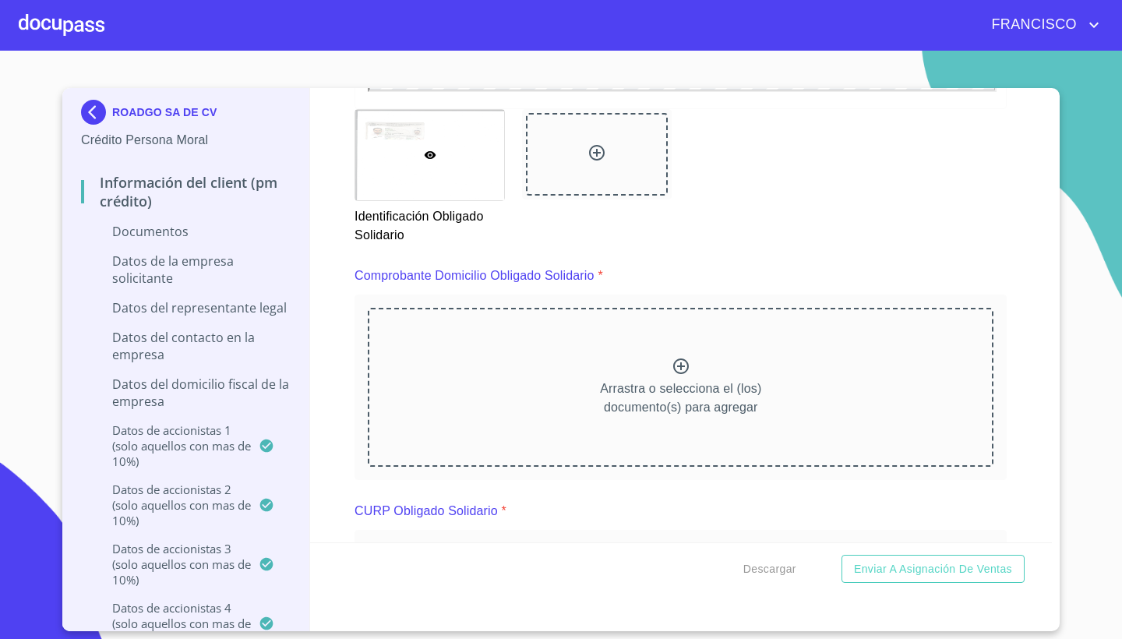
scroll to position [6211, 0]
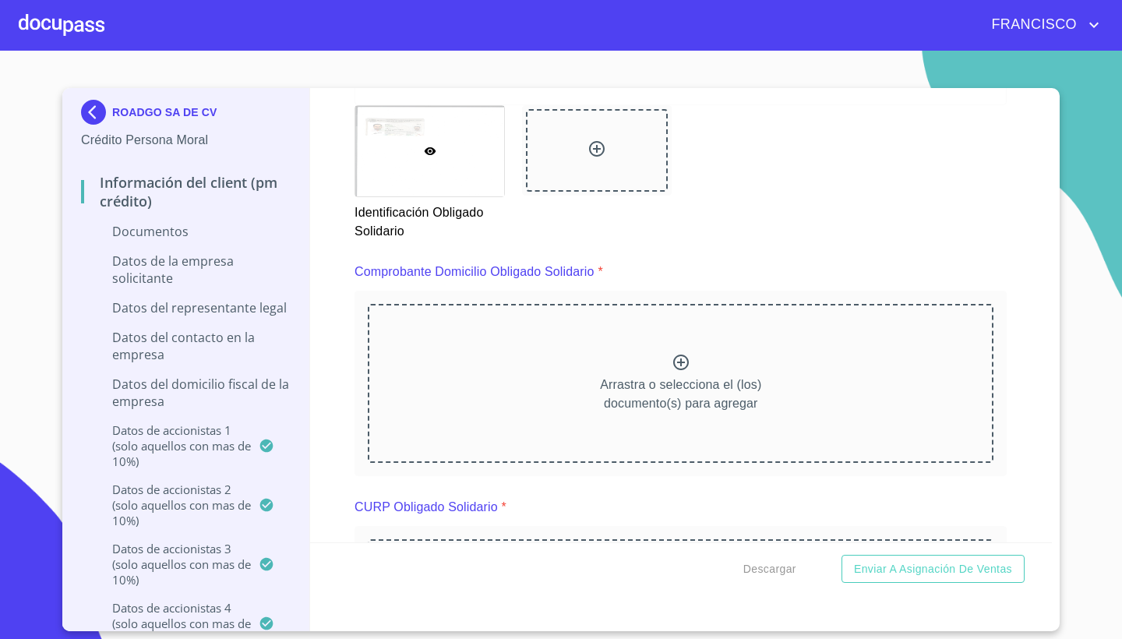
click at [683, 370] on div at bounding box center [680, 364] width 19 height 23
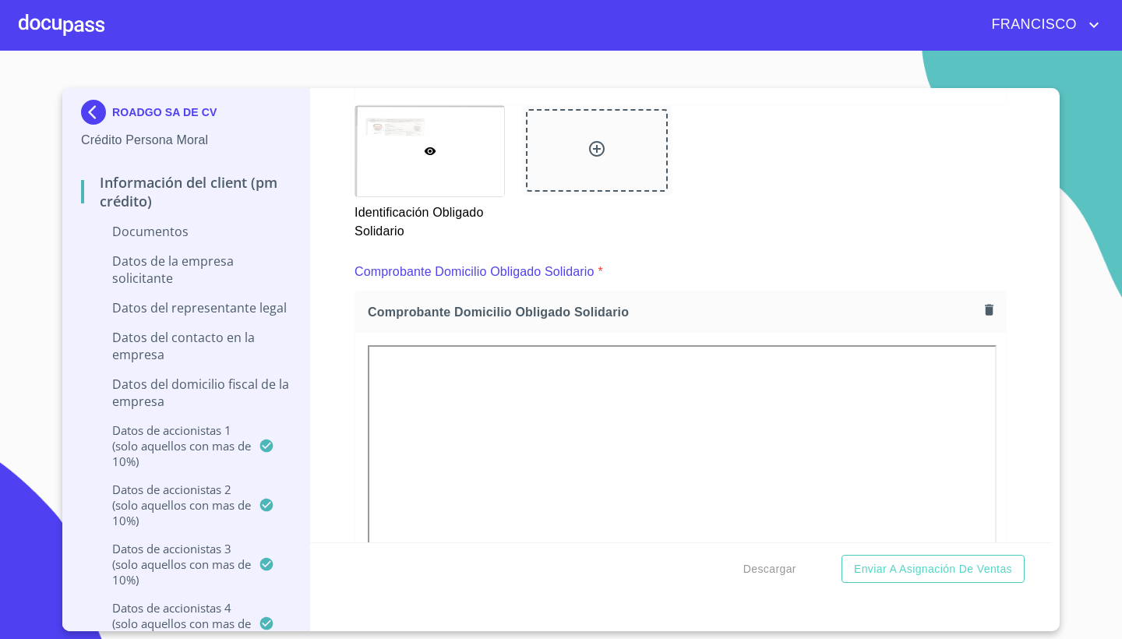
click at [1020, 382] on div "Información del Client (PM crédito) Documentos Documento de identificación repr…" at bounding box center [681, 315] width 742 height 454
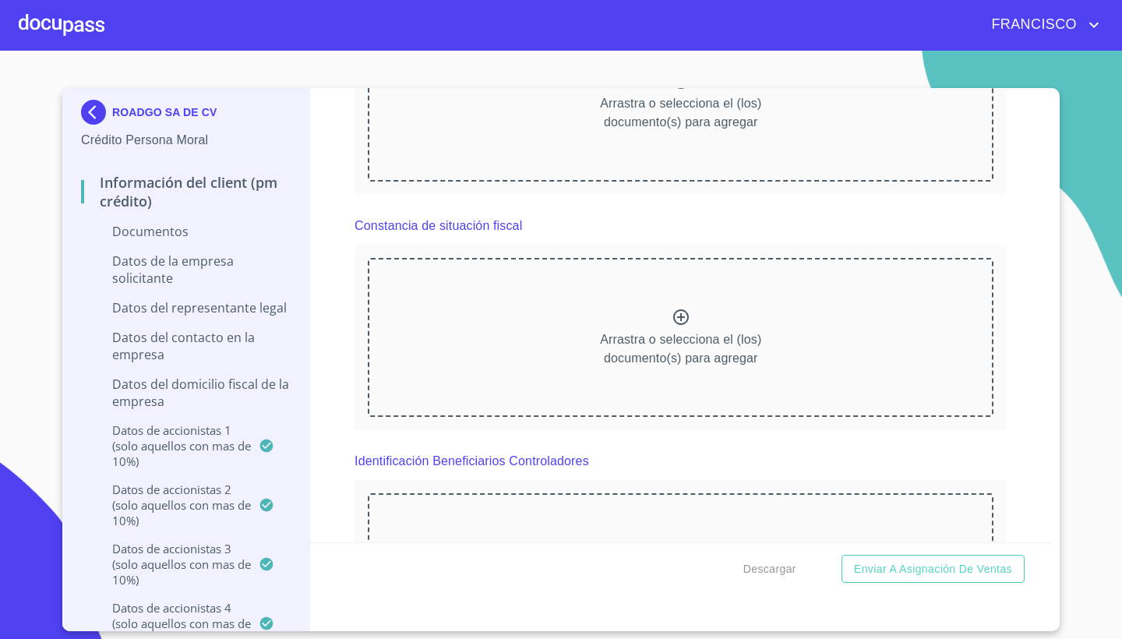
scroll to position [7417, 0]
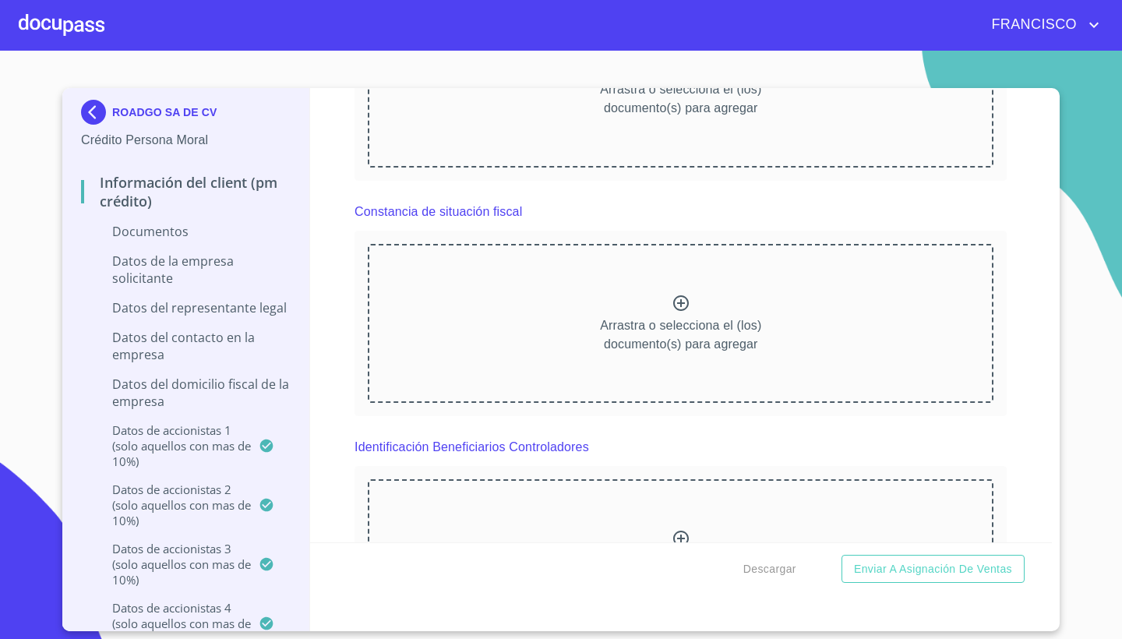
click at [689, 298] on icon at bounding box center [680, 303] width 19 height 19
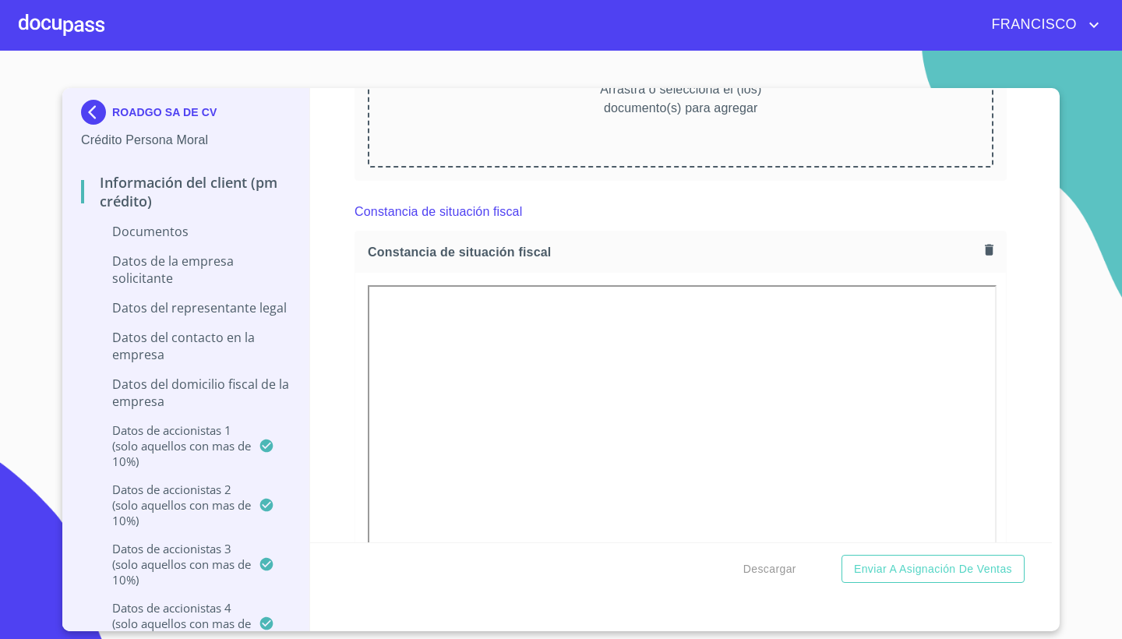
click at [1076, 379] on section "ROADGO SA DE CV Crédito Persona Moral Información del Client (PM crédito) Docum…" at bounding box center [561, 345] width 1122 height 588
click at [1014, 428] on div "Información del Client (PM crédito) Documentos Documento de identificación repr…" at bounding box center [681, 315] width 742 height 454
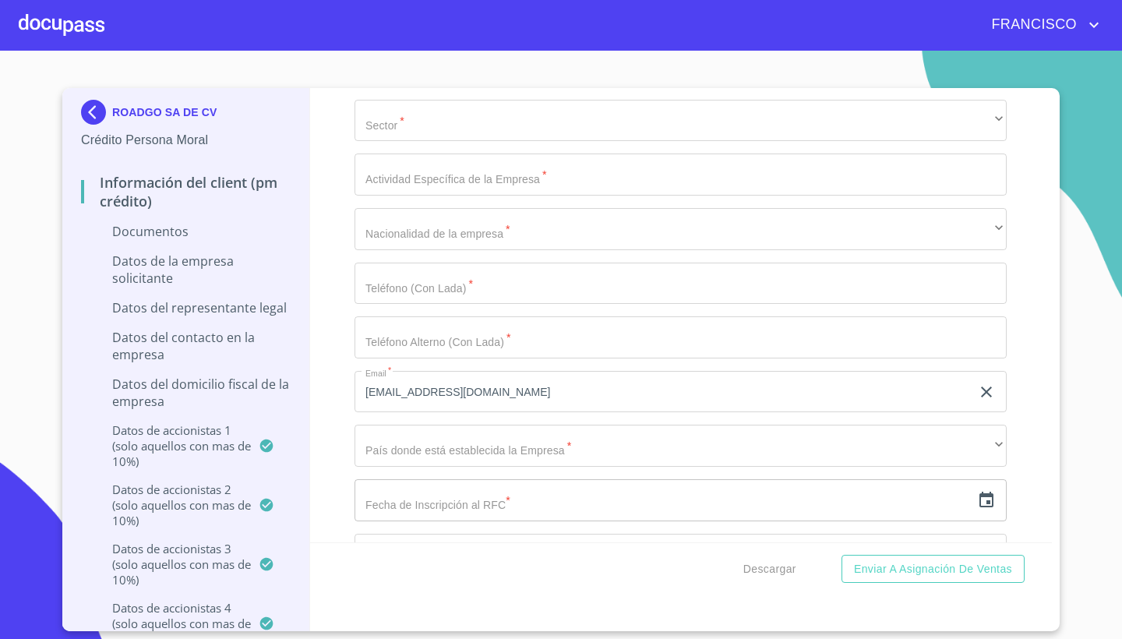
scroll to position [9063, 0]
click at [1020, 151] on div "Información del Client (PM crédito) Documentos Documento de identificación repr…" at bounding box center [681, 315] width 742 height 454
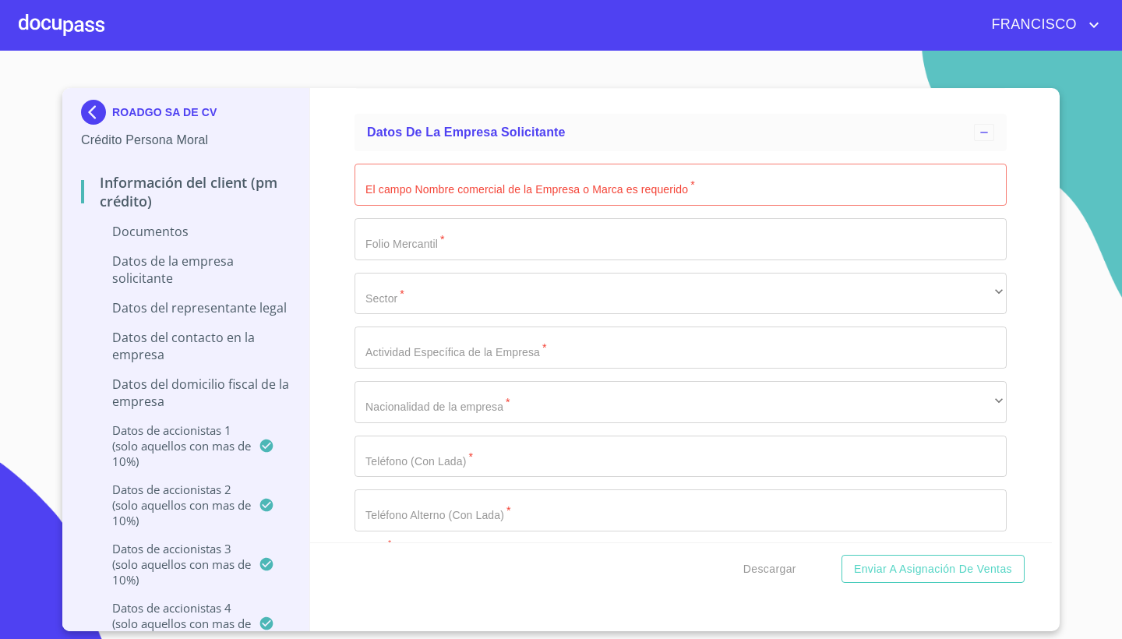
scroll to position [8886, 0]
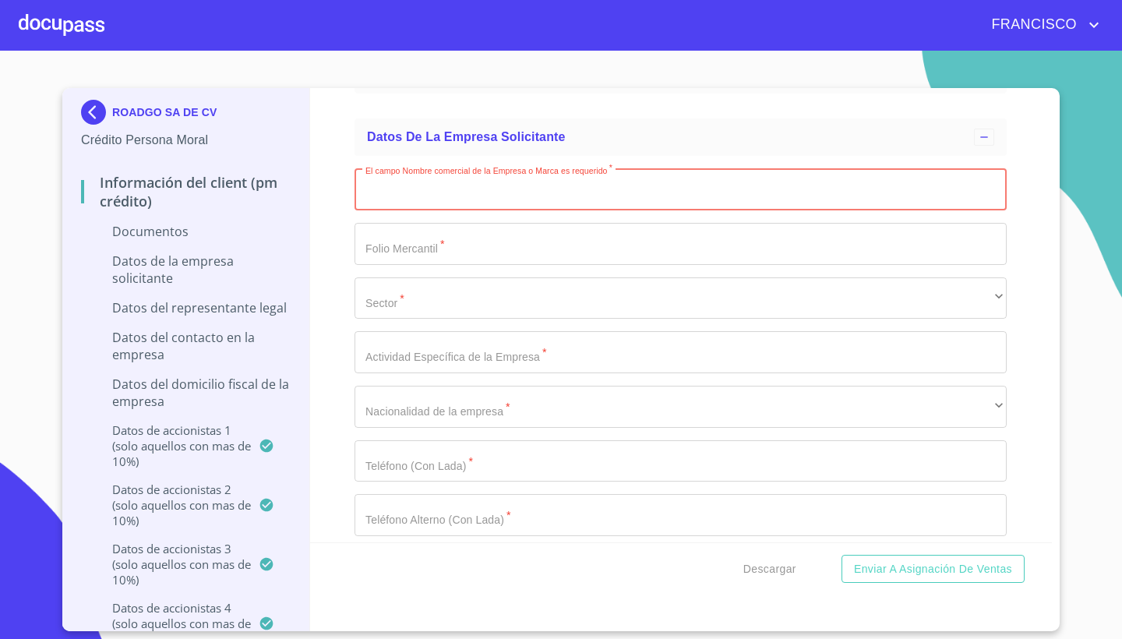
click at [455, 185] on input "Documento de identificación representante legal.   *" at bounding box center [680, 189] width 652 height 42
type input "ROADGO S.A DE C.V"
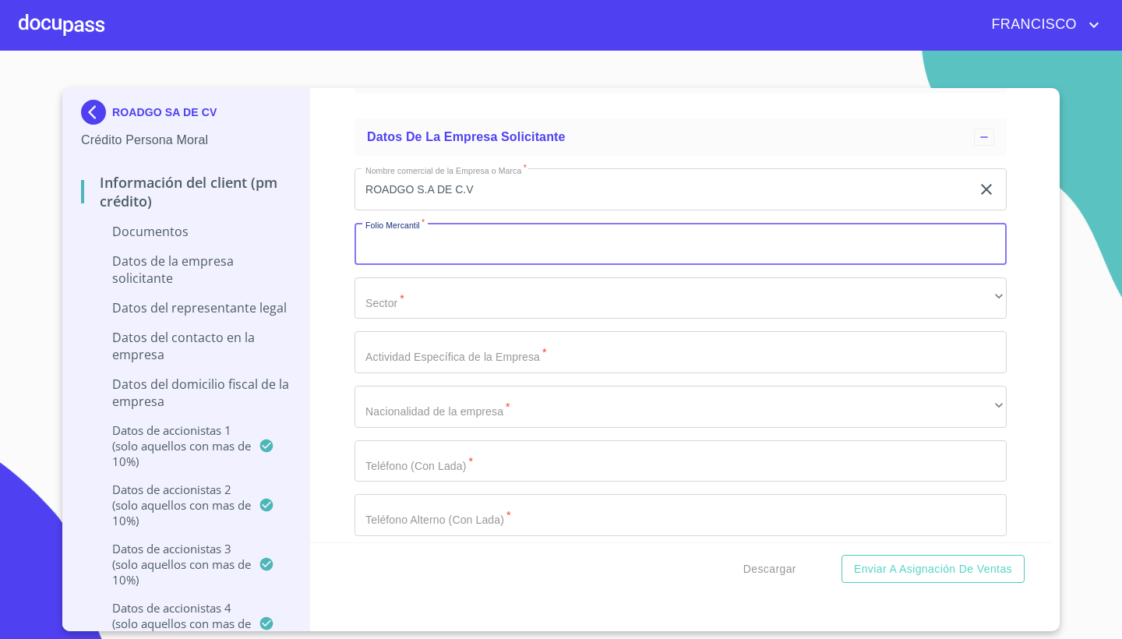
click at [444, 251] on input "Documento de identificación representante legal.   *" at bounding box center [680, 244] width 652 height 42
type input "1247"
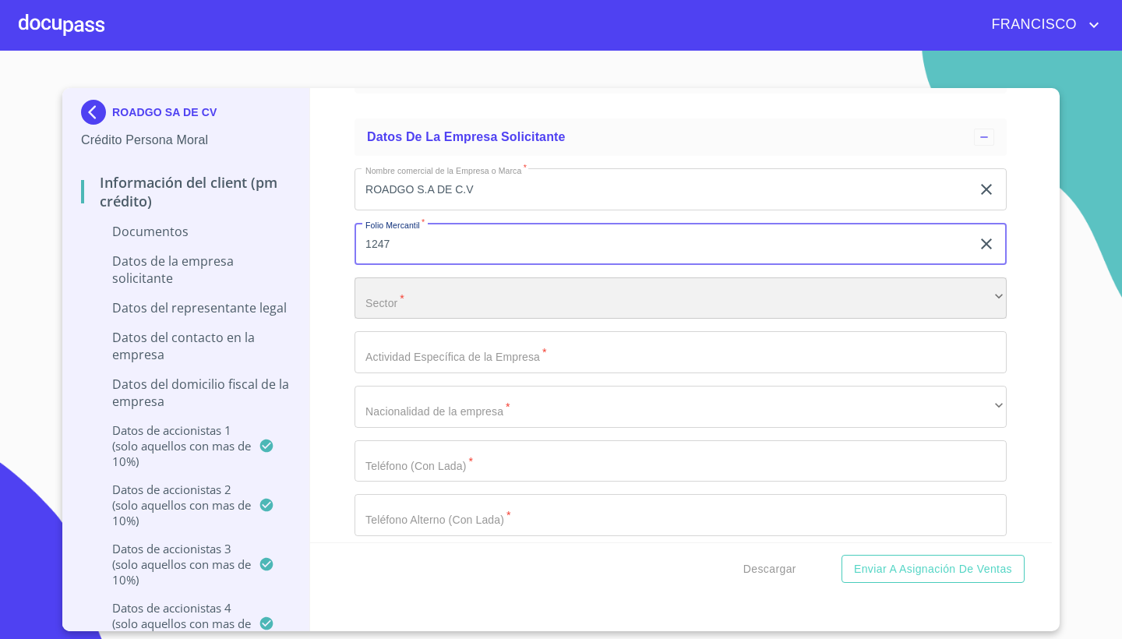
click at [466, 295] on div "​" at bounding box center [680, 298] width 652 height 42
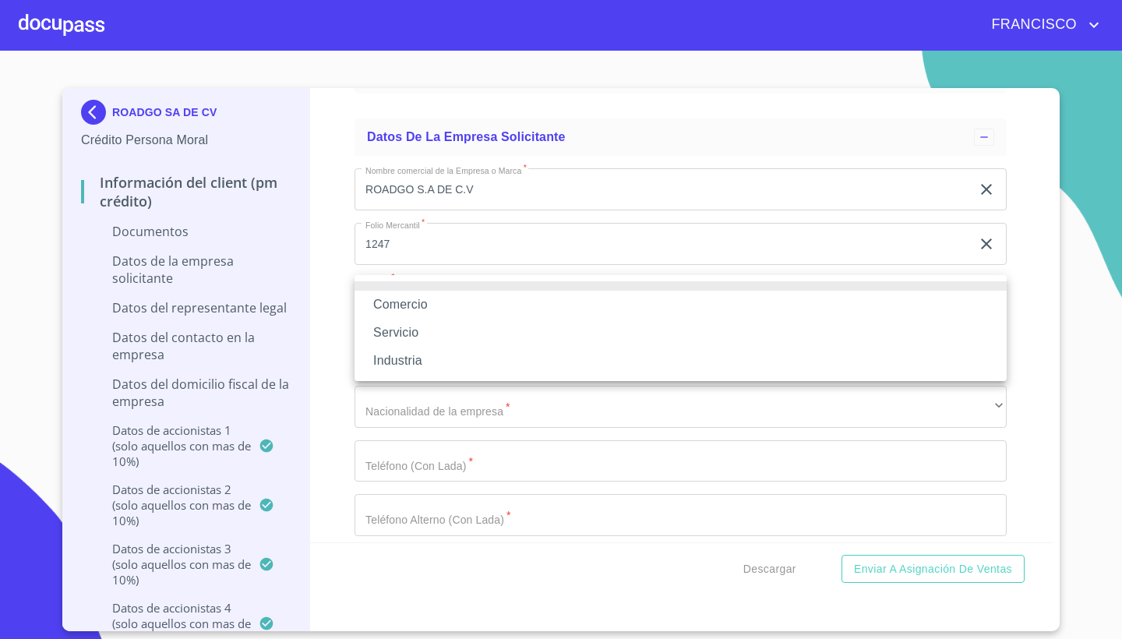
click at [405, 330] on li "Servicio" at bounding box center [680, 333] width 652 height 28
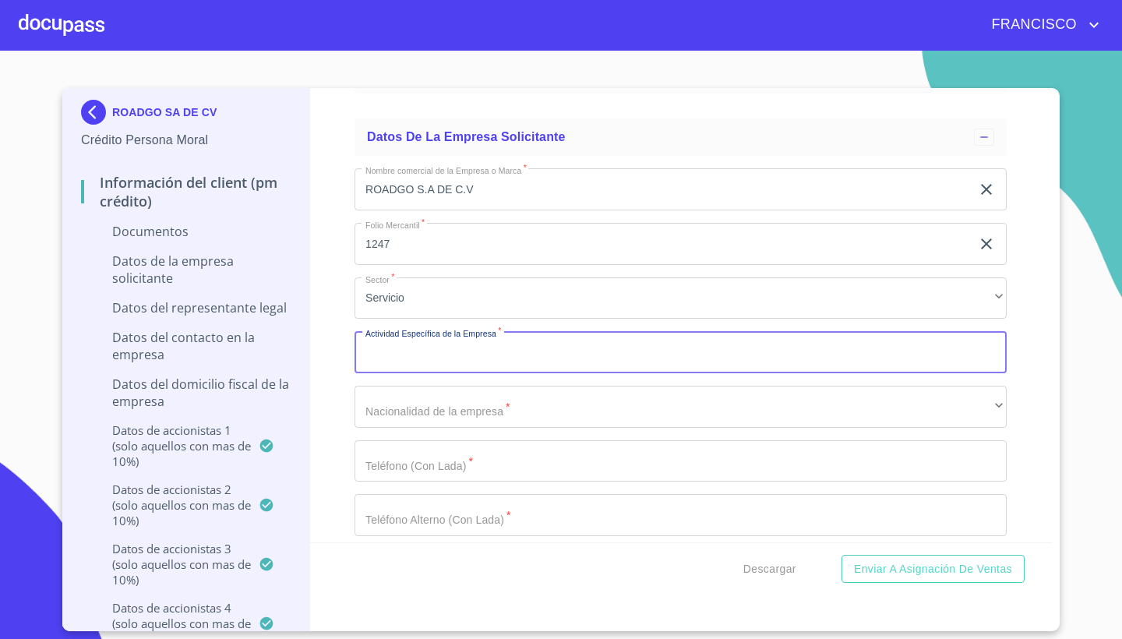
click at [991, 344] on input "Documento de identificación representante legal.   *" at bounding box center [680, 352] width 652 height 42
click at [988, 346] on input "Documento de identificación representante legal.   *" at bounding box center [680, 352] width 652 height 42
click at [442, 348] on input "Documento de identificación representante legal.   *" at bounding box center [680, 352] width 652 height 42
type input "SERVICIOS DE MENSAJERIA Y PAQUETERIA LOCAL"
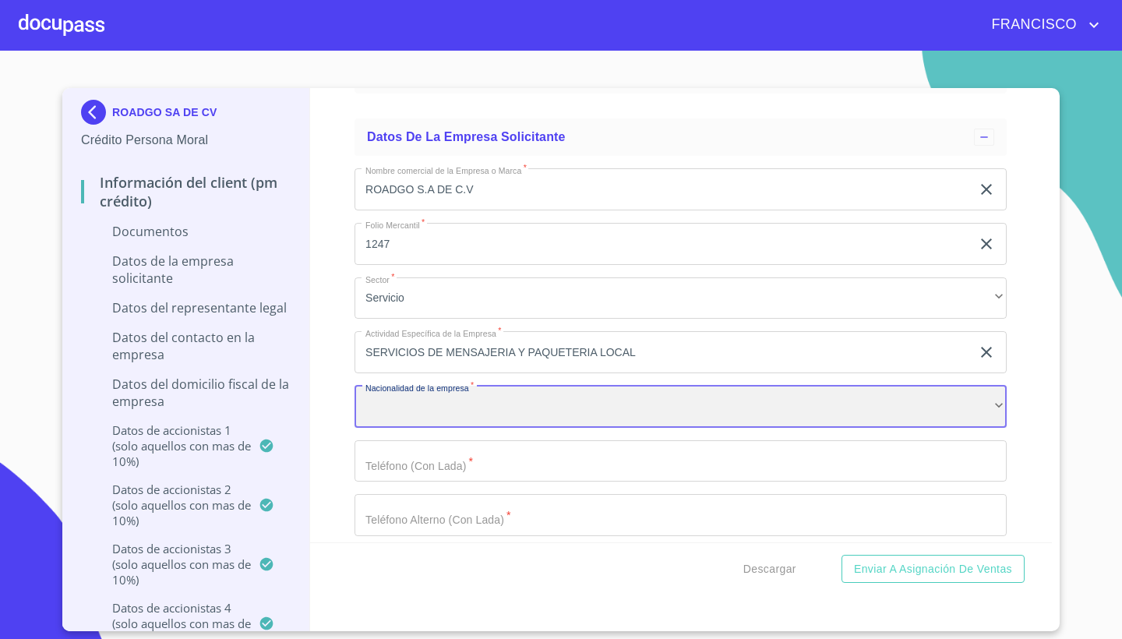
click at [414, 410] on div "​" at bounding box center [680, 407] width 652 height 42
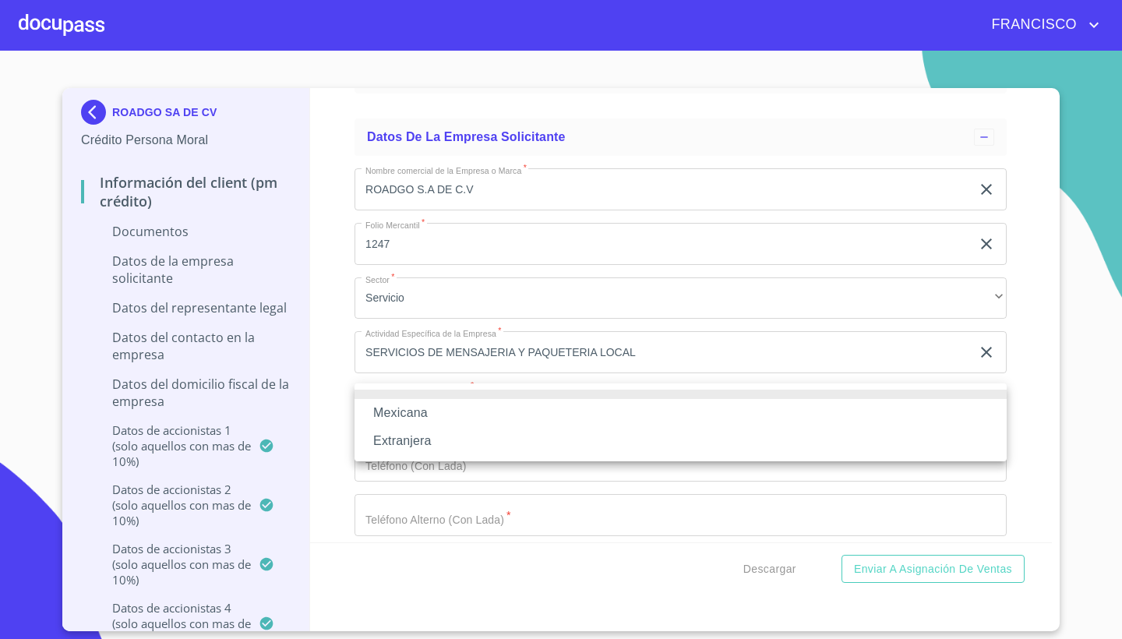
click at [414, 410] on li "Mexicana" at bounding box center [680, 413] width 652 height 28
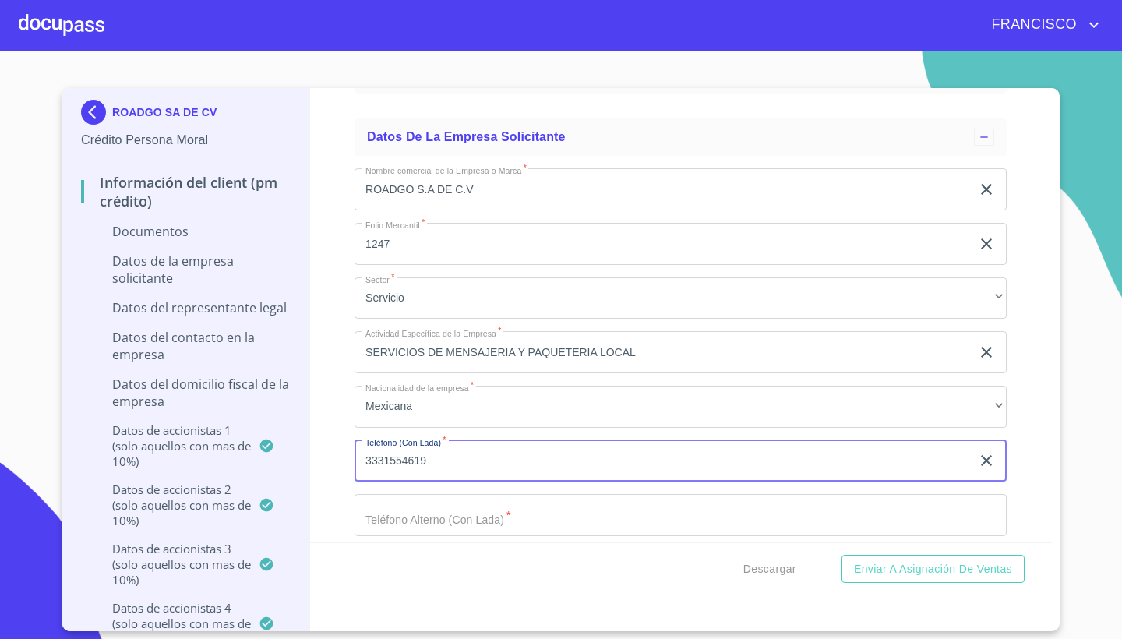
type input "3331554619"
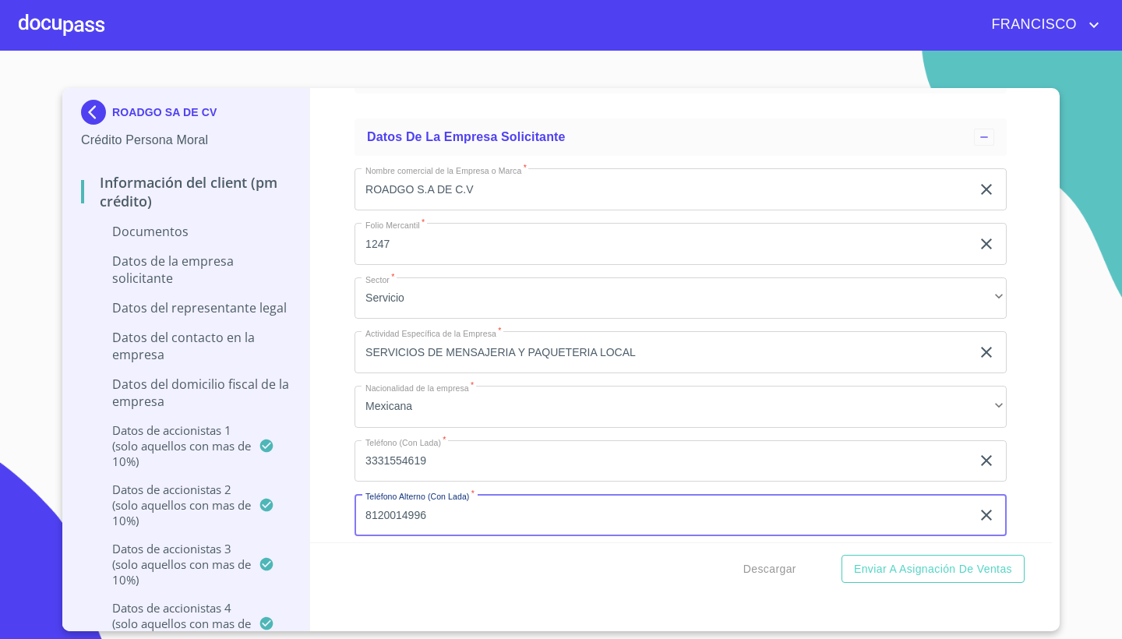
type input "8120014996"
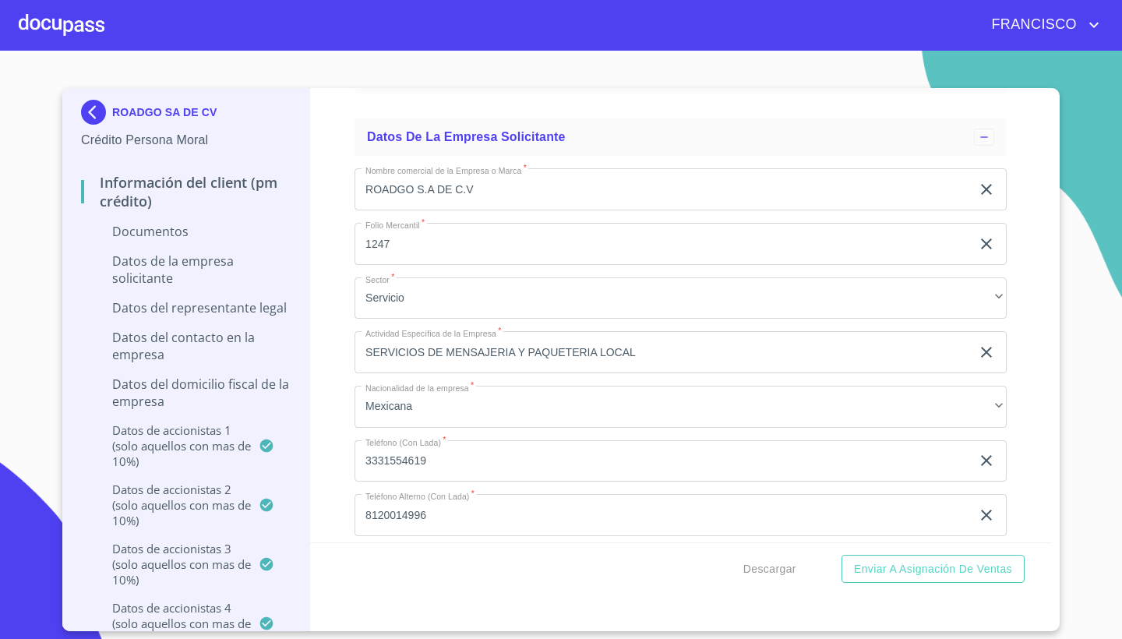
click at [1022, 518] on div "Información del Client (PM crédito) Documentos Documento de identificación repr…" at bounding box center [681, 315] width 742 height 454
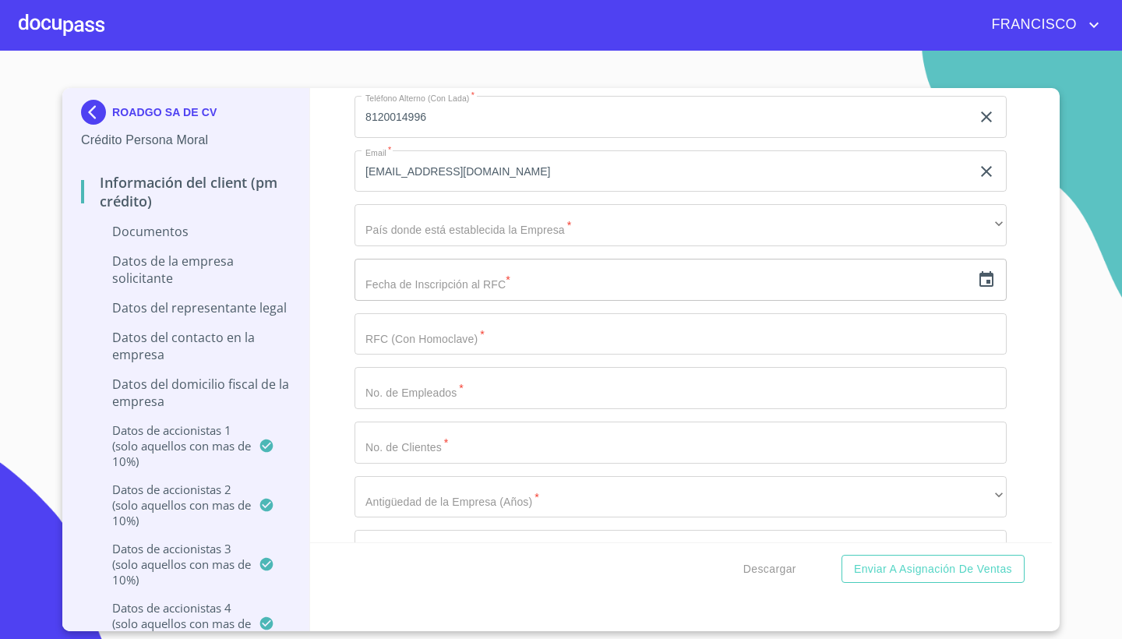
scroll to position [9299, 0]
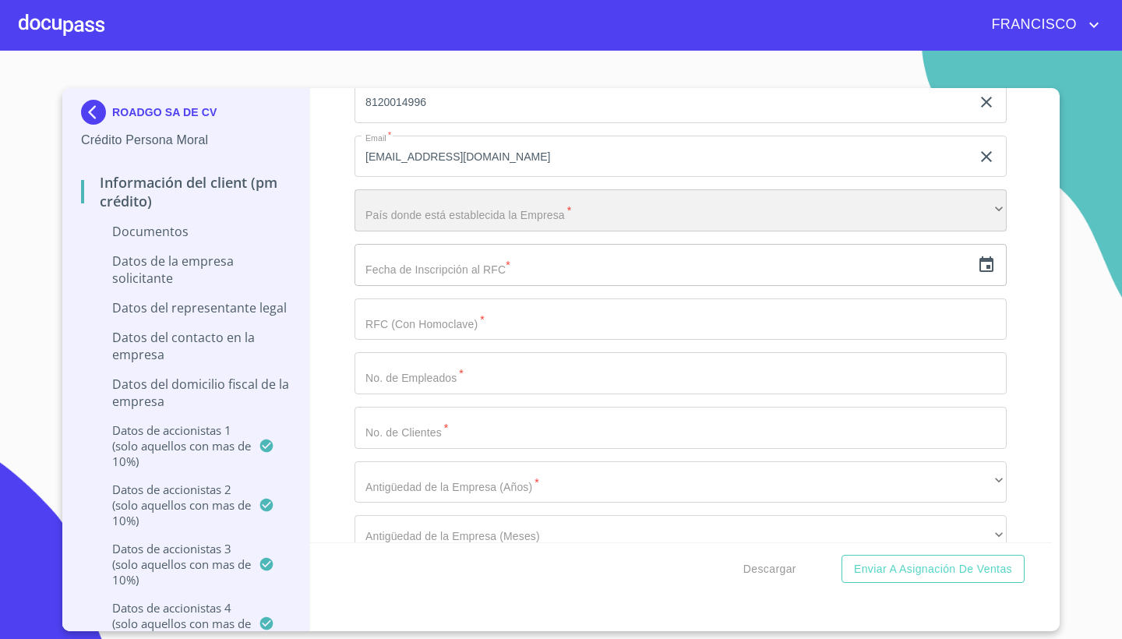
click at [498, 203] on div "​" at bounding box center [680, 210] width 652 height 42
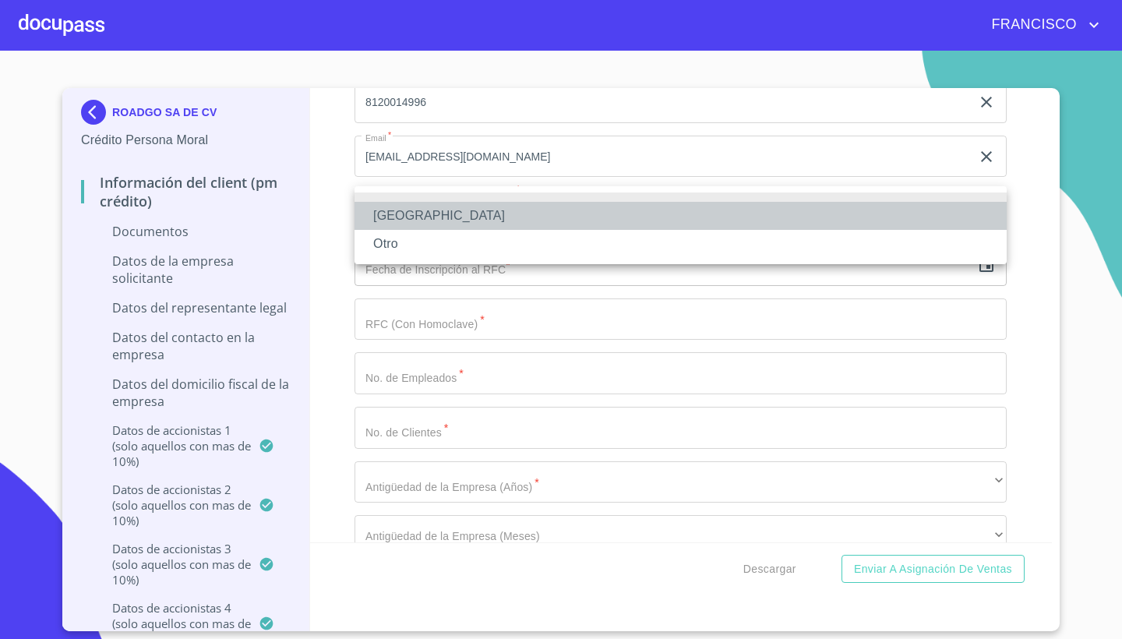
click at [419, 219] on li "[GEOGRAPHIC_DATA]" at bounding box center [680, 216] width 652 height 28
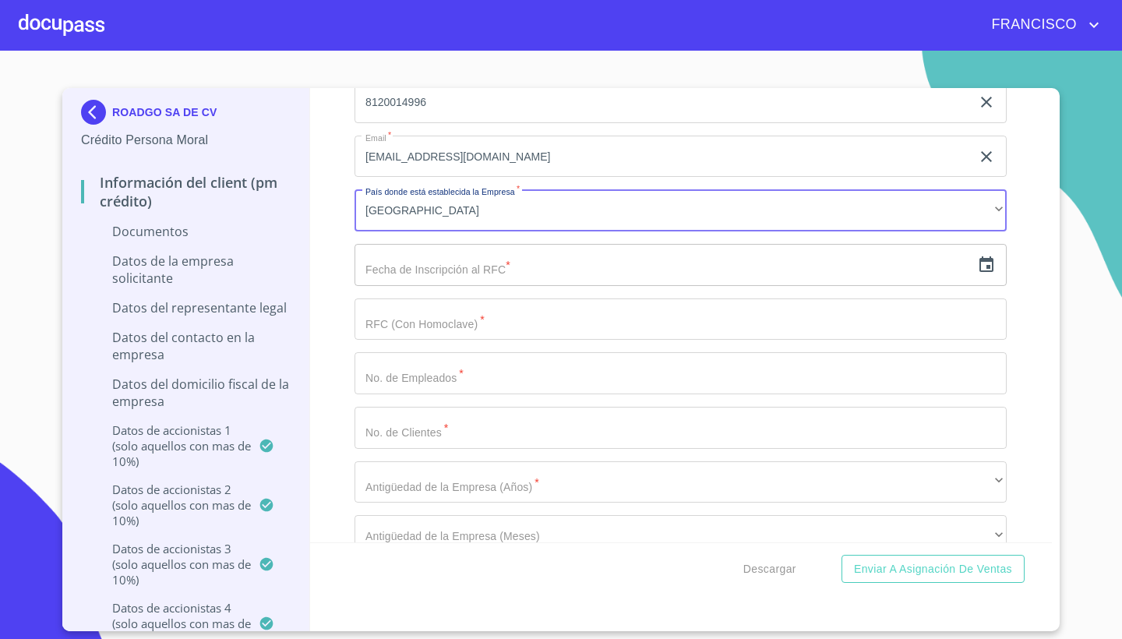
click at [479, 261] on input "text" at bounding box center [662, 265] width 616 height 42
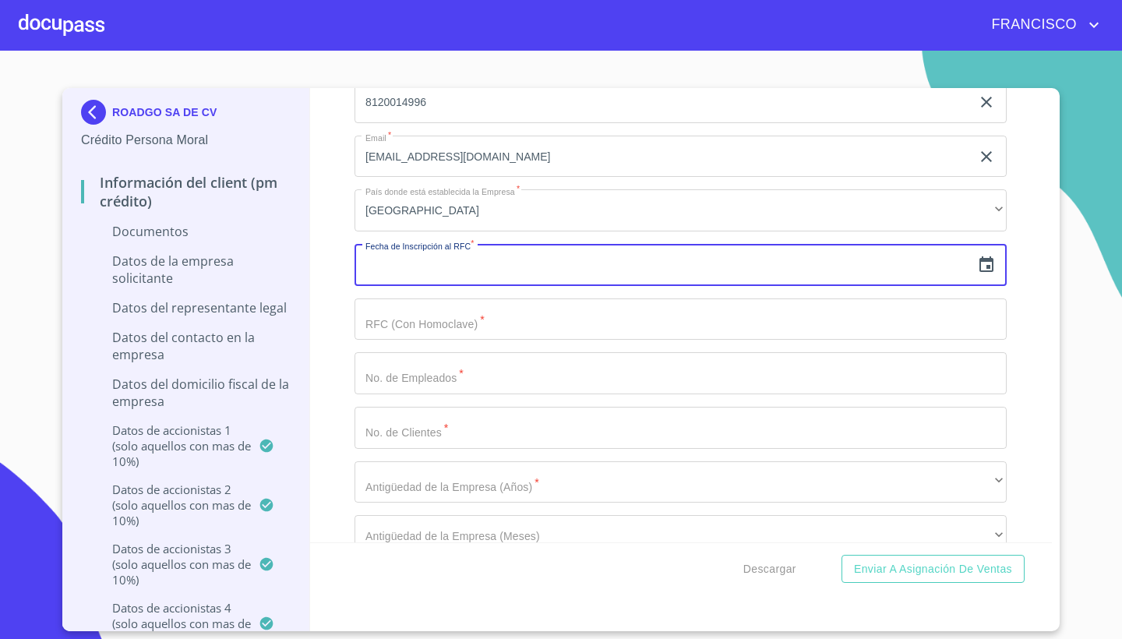
click at [396, 265] on input "text" at bounding box center [662, 265] width 616 height 42
click at [993, 258] on icon "button" at bounding box center [986, 264] width 14 height 16
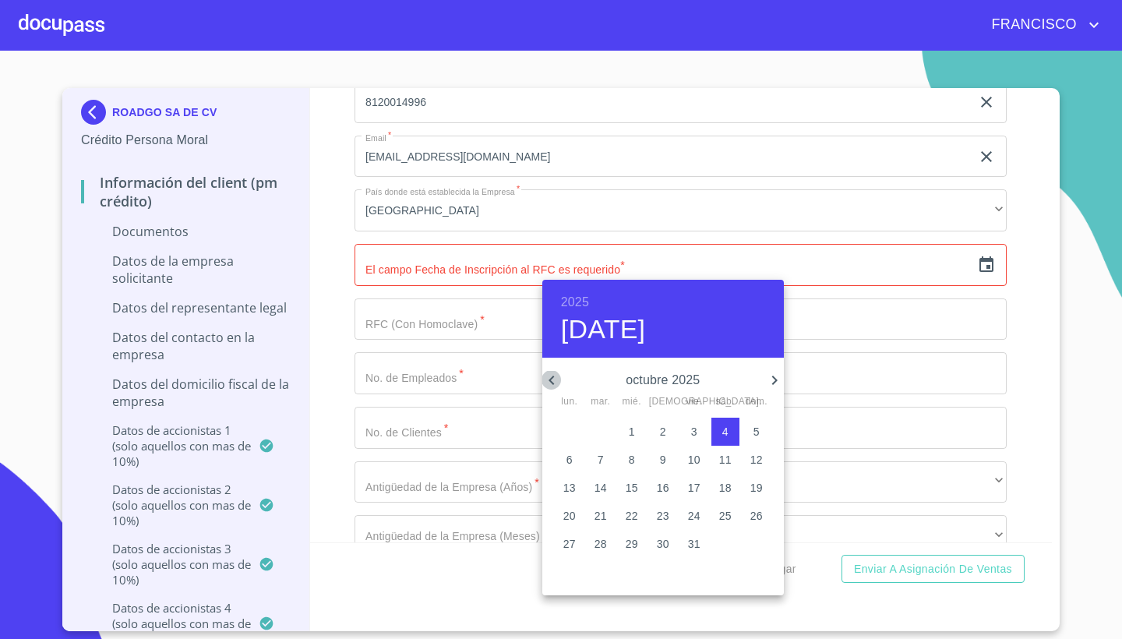
click at [548, 375] on icon "button" at bounding box center [551, 380] width 19 height 19
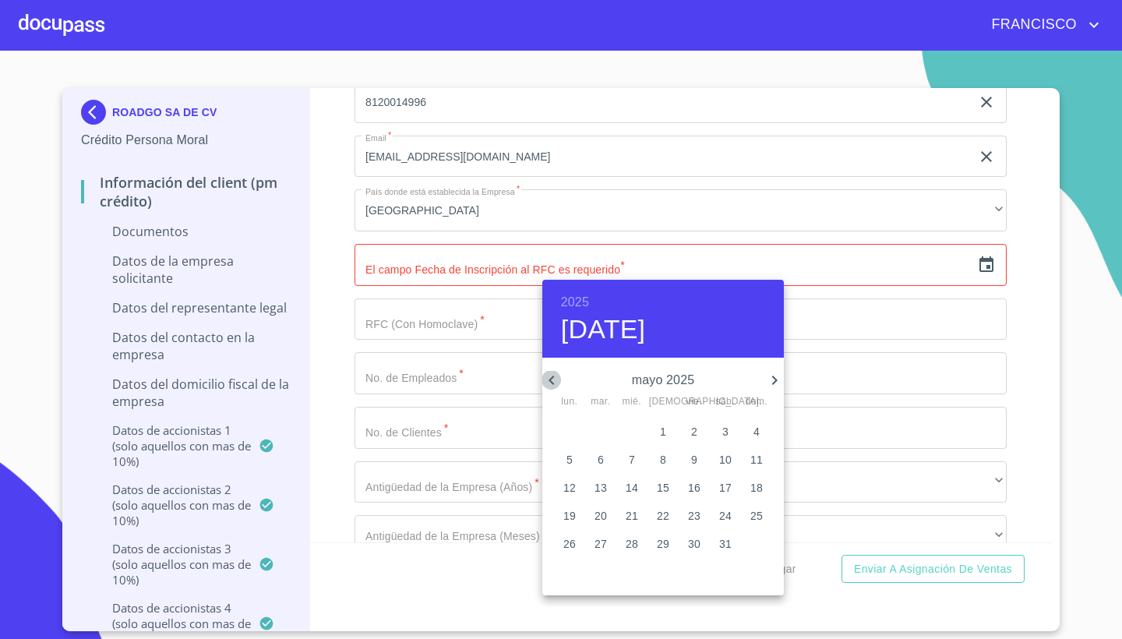
click at [548, 375] on icon "button" at bounding box center [551, 380] width 19 height 19
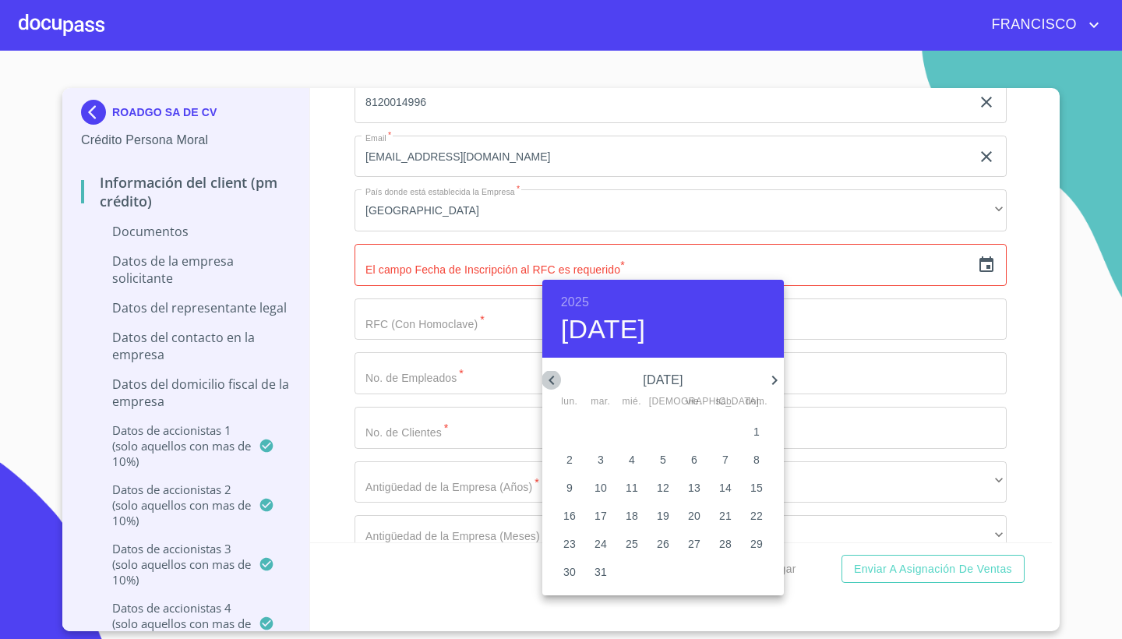
click at [548, 375] on icon "button" at bounding box center [551, 380] width 19 height 19
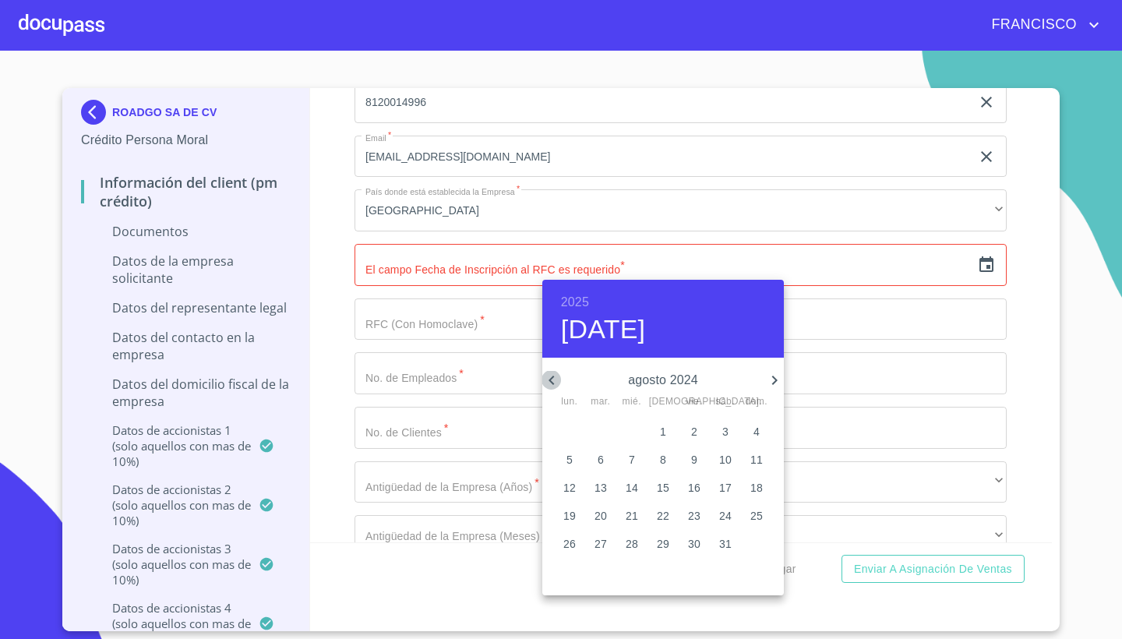
click at [548, 375] on icon "button" at bounding box center [551, 380] width 19 height 19
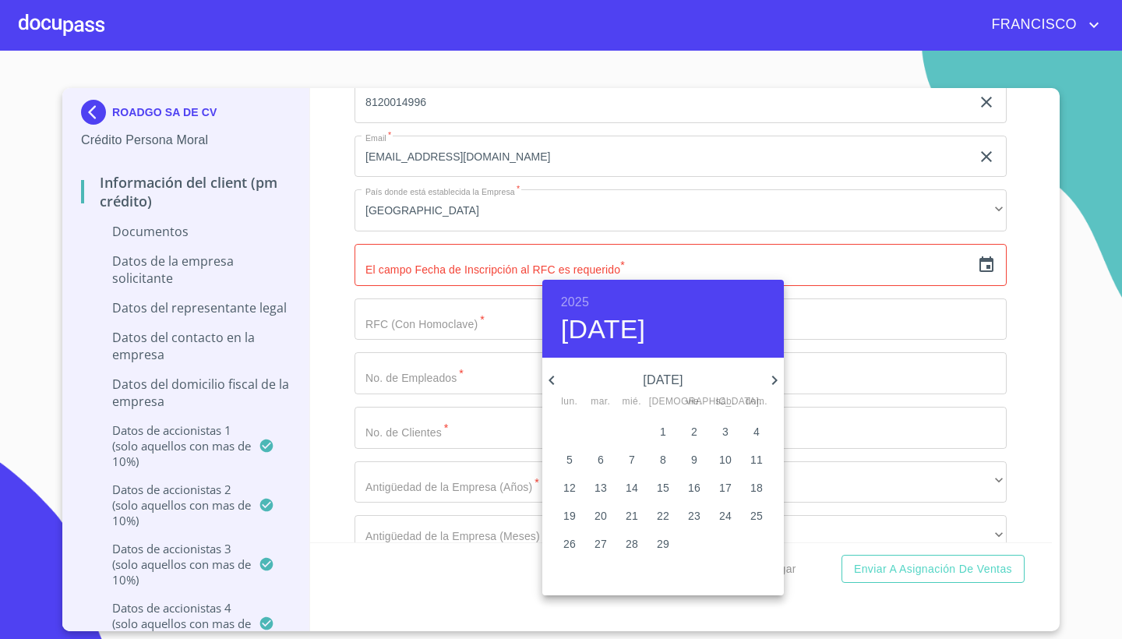
click at [548, 375] on icon "button" at bounding box center [551, 380] width 19 height 19
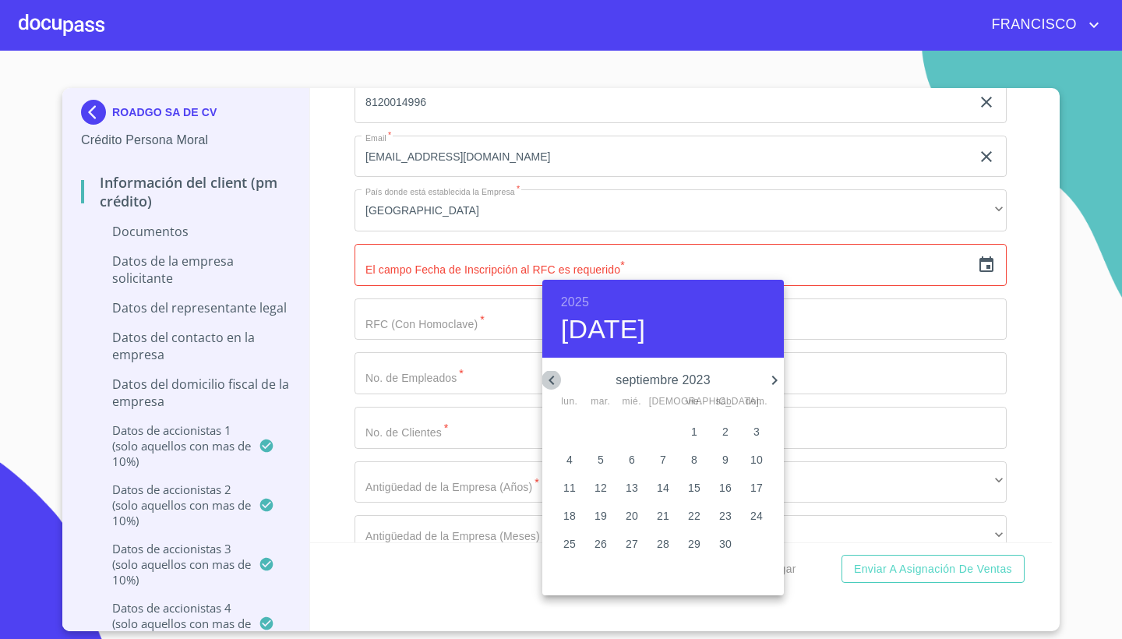
click at [548, 375] on icon "button" at bounding box center [551, 380] width 19 height 19
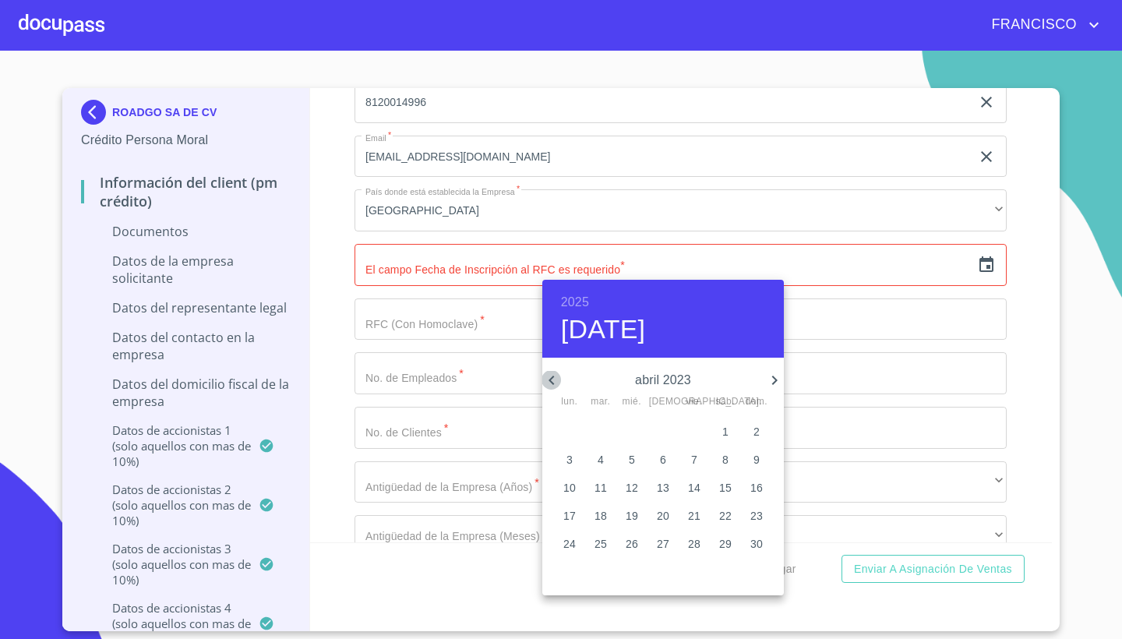
click at [548, 375] on icon "button" at bounding box center [551, 380] width 19 height 19
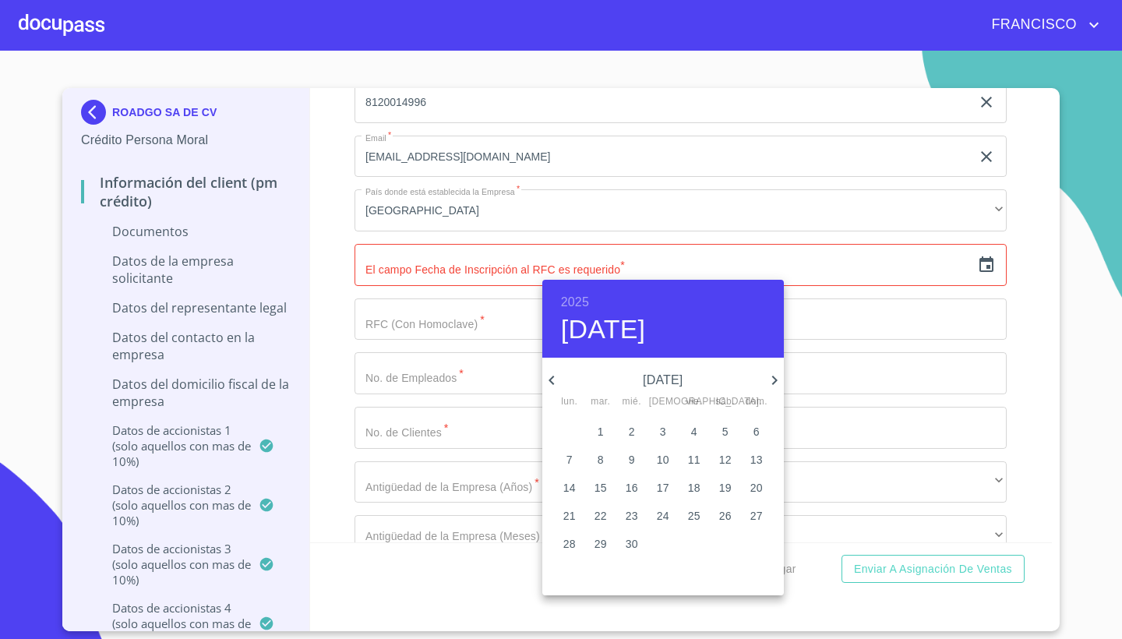
click at [622, 379] on p "[DATE]" at bounding box center [663, 380] width 204 height 19
click at [652, 379] on p "[DATE]" at bounding box center [663, 380] width 204 height 19
click at [551, 379] on icon "button" at bounding box center [550, 379] width 5 height 9
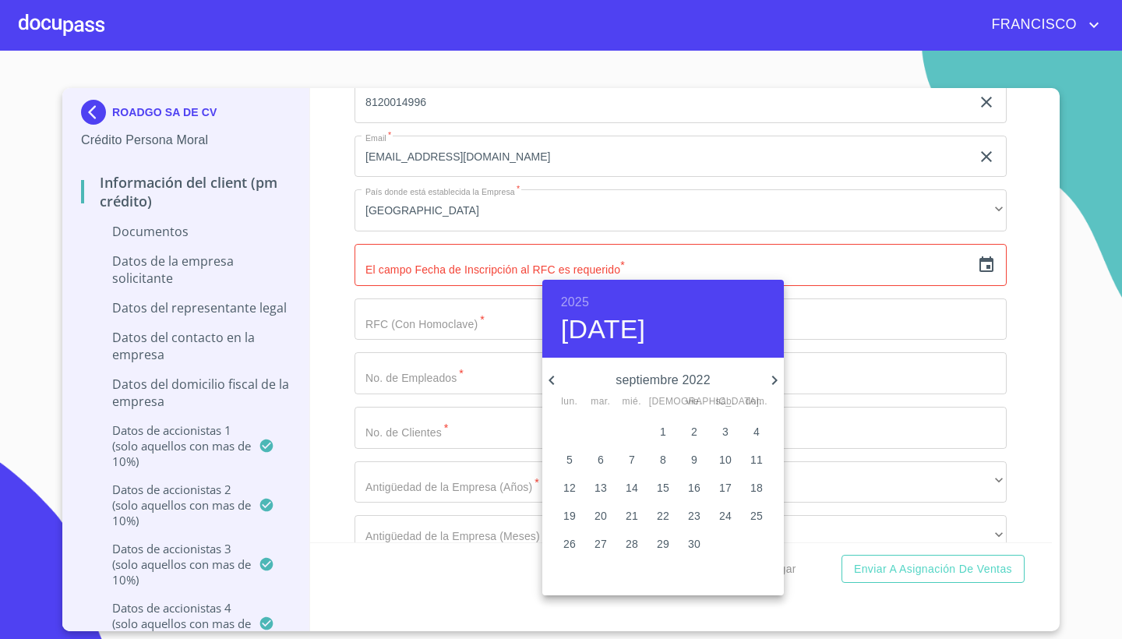
click at [551, 379] on icon "button" at bounding box center [550, 379] width 5 height 9
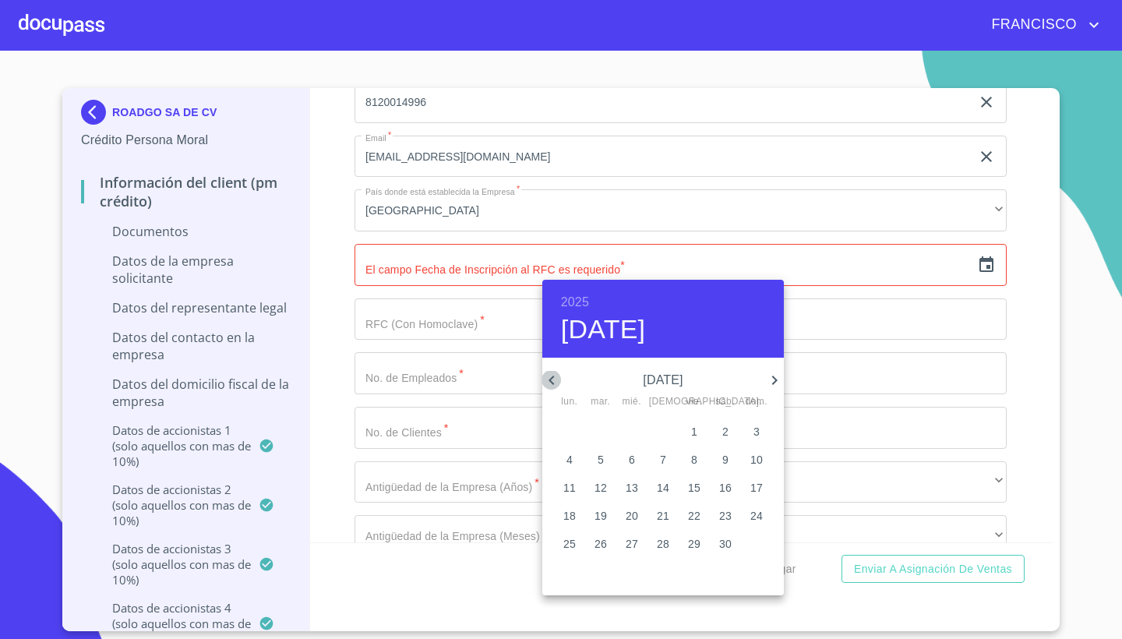
click at [551, 379] on icon "button" at bounding box center [550, 379] width 5 height 9
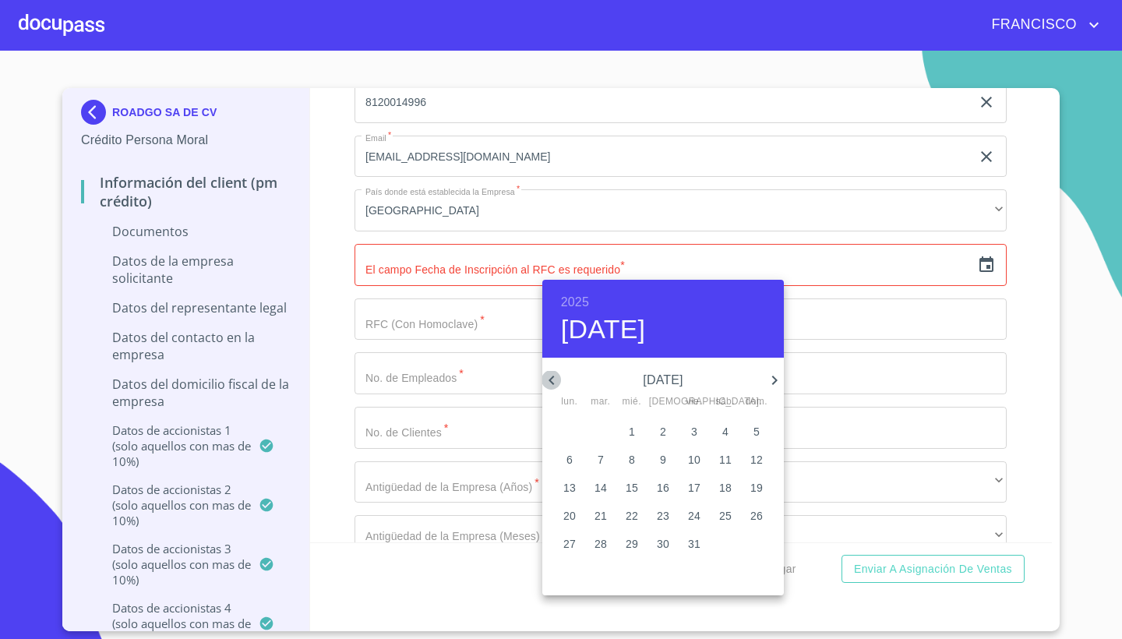
click at [551, 379] on icon "button" at bounding box center [550, 379] width 5 height 9
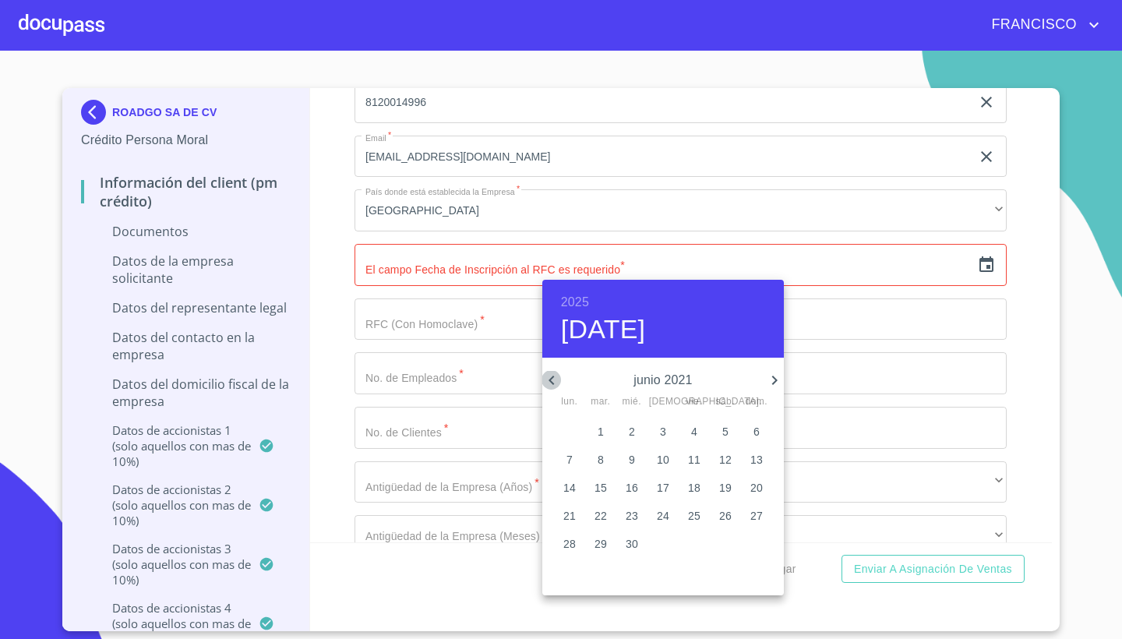
click at [551, 379] on icon "button" at bounding box center [550, 379] width 5 height 9
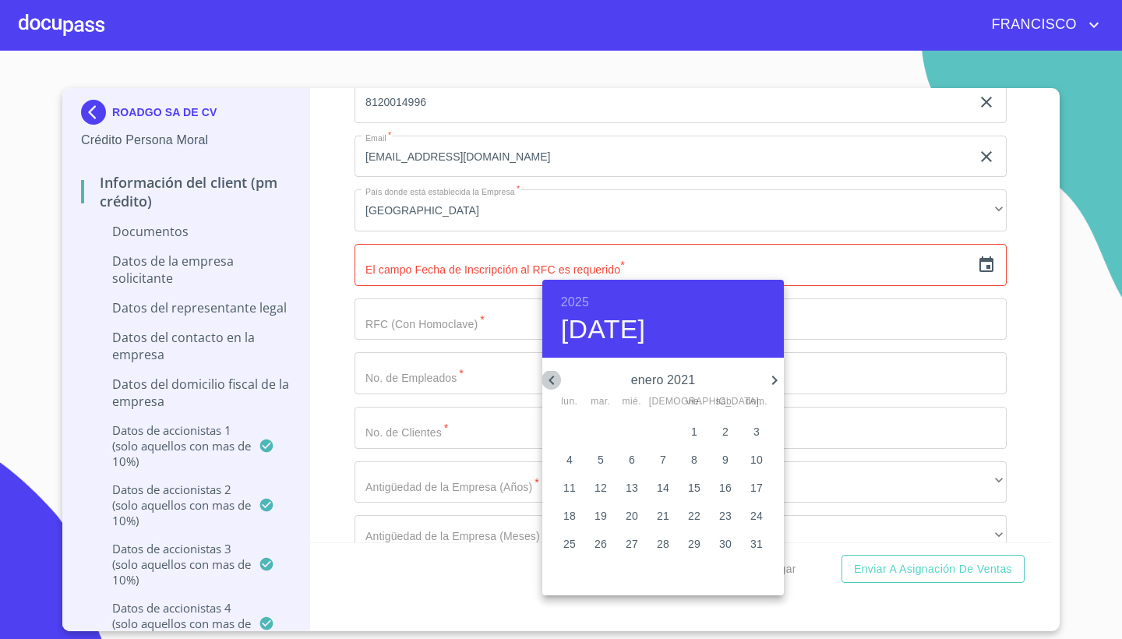
click at [551, 379] on icon "button" at bounding box center [550, 379] width 5 height 9
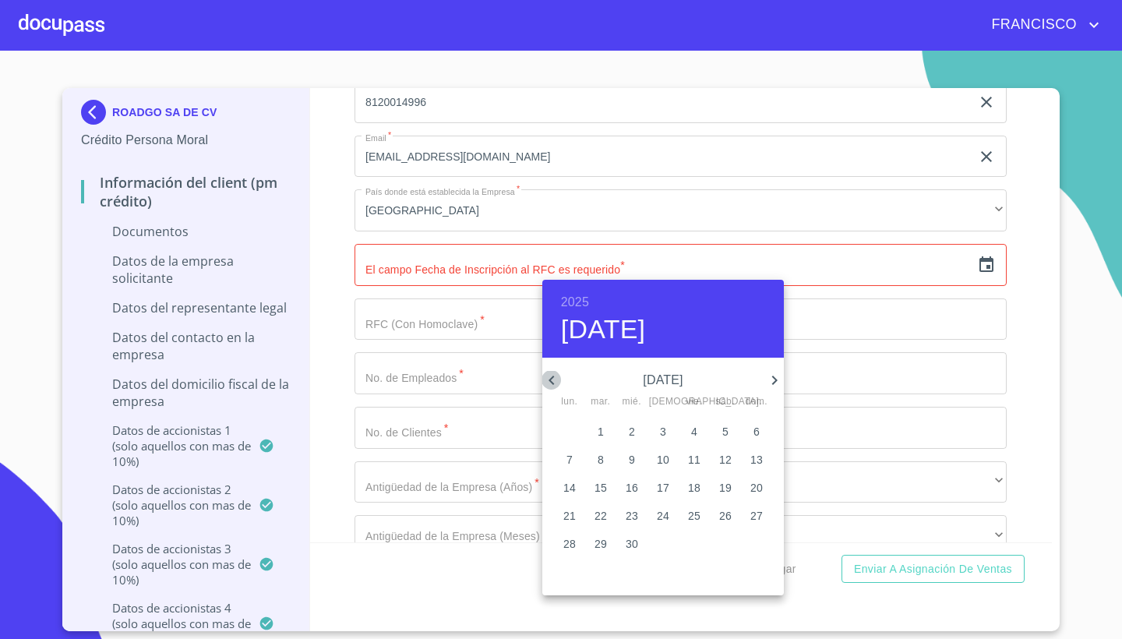
click at [551, 379] on icon "button" at bounding box center [550, 379] width 5 height 9
click at [551, 375] on icon "button" at bounding box center [551, 380] width 19 height 19
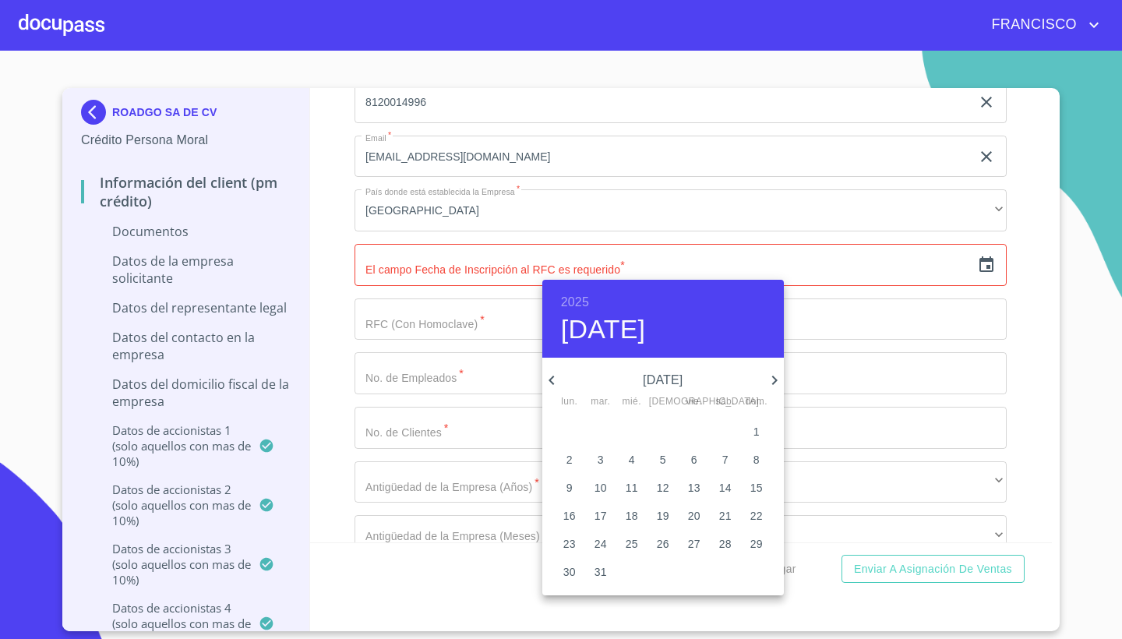
click at [597, 456] on p "3" at bounding box center [600, 460] width 6 height 16
type input "[DATE]"
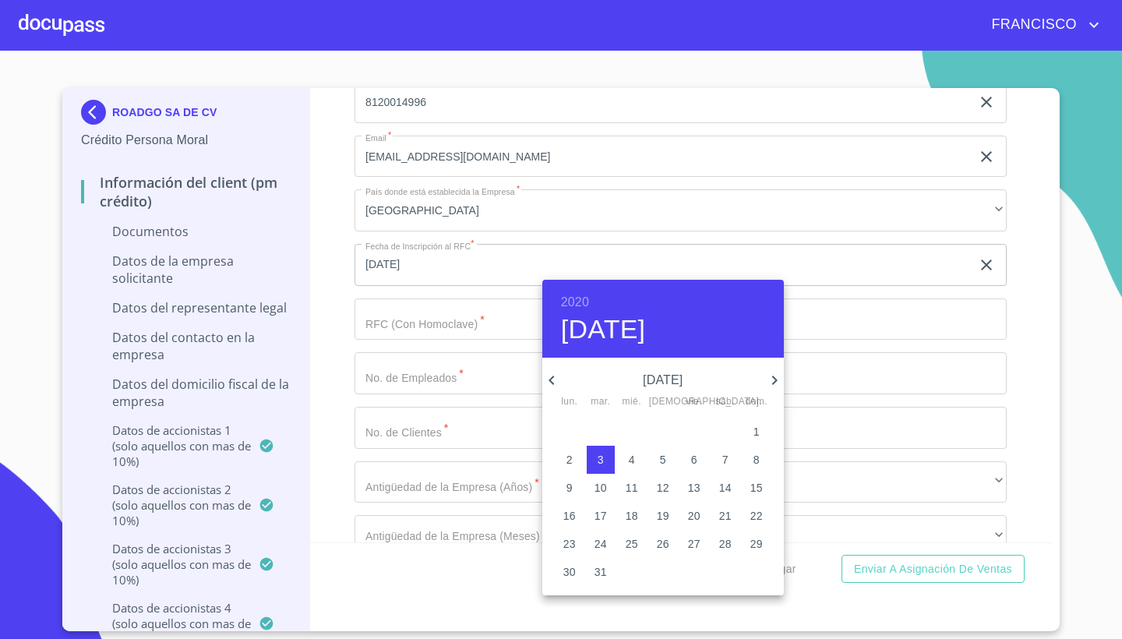
click at [867, 259] on div at bounding box center [561, 319] width 1122 height 639
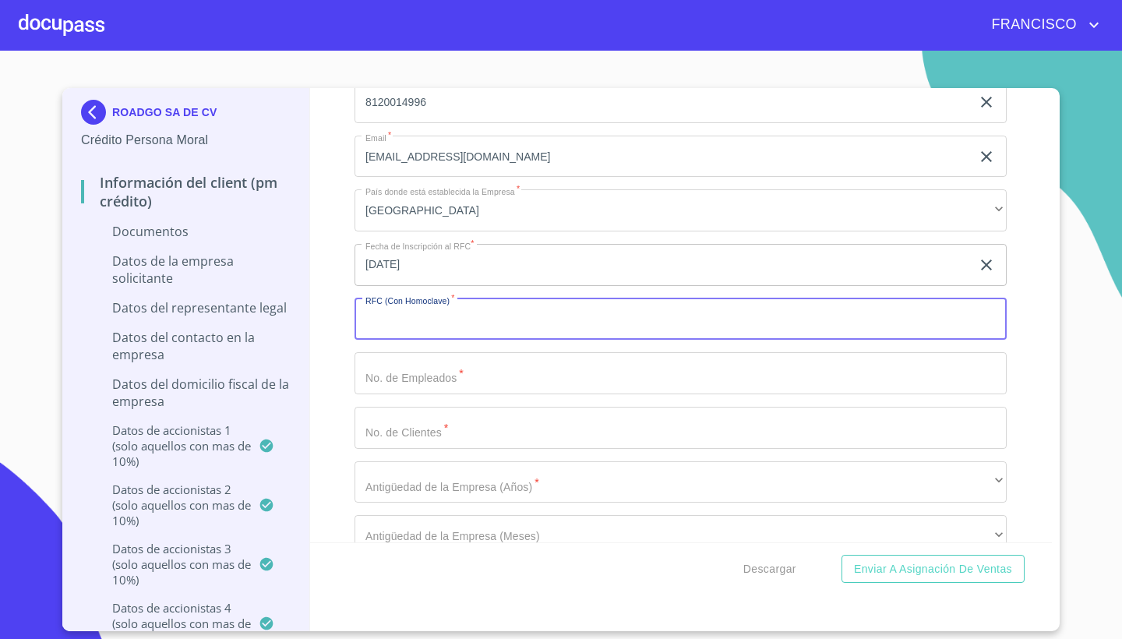
click at [469, 317] on input "Documento de identificación representante legal.   *" at bounding box center [680, 319] width 652 height 42
click at [409, 316] on input "Documento de identificación representante legal.   *" at bounding box center [680, 319] width 652 height 42
paste input "ROA200323713"
type input "ROA200323713"
click at [400, 366] on input "Documento de identificación representante legal.   *" at bounding box center [680, 373] width 652 height 42
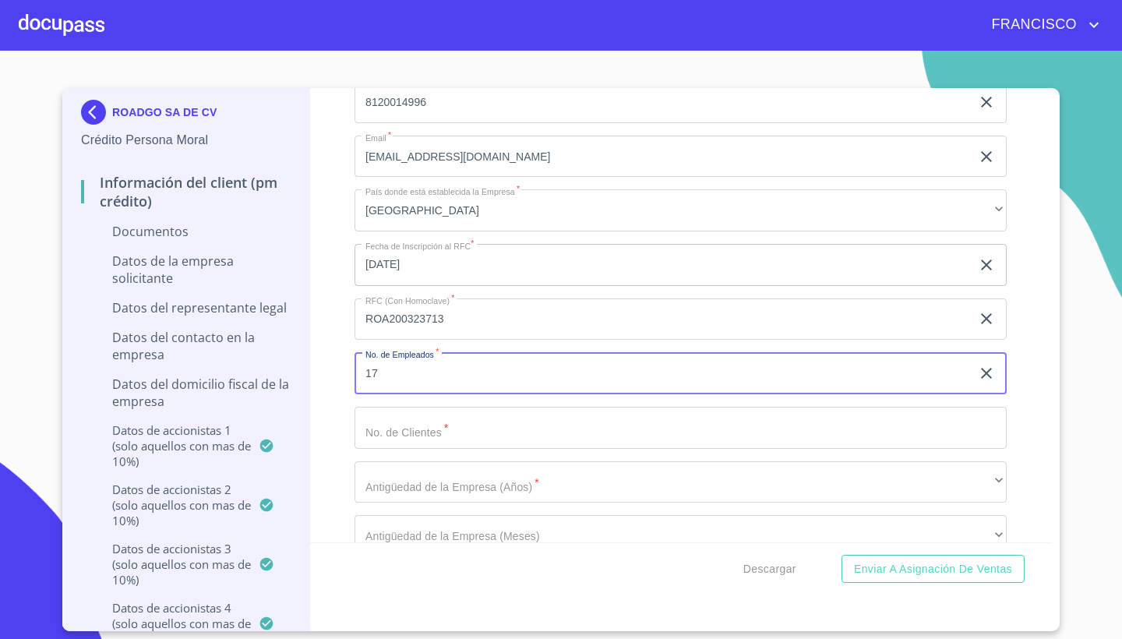
type input "17"
click at [439, 430] on input "Documento de identificación representante legal.   *" at bounding box center [680, 428] width 652 height 42
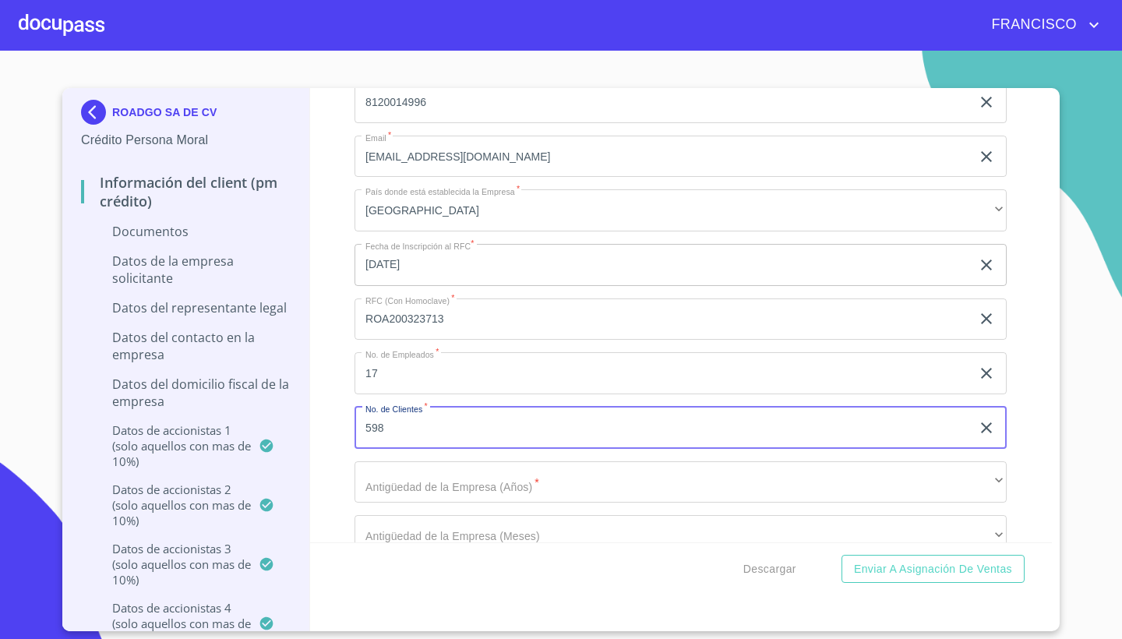
type input "598"
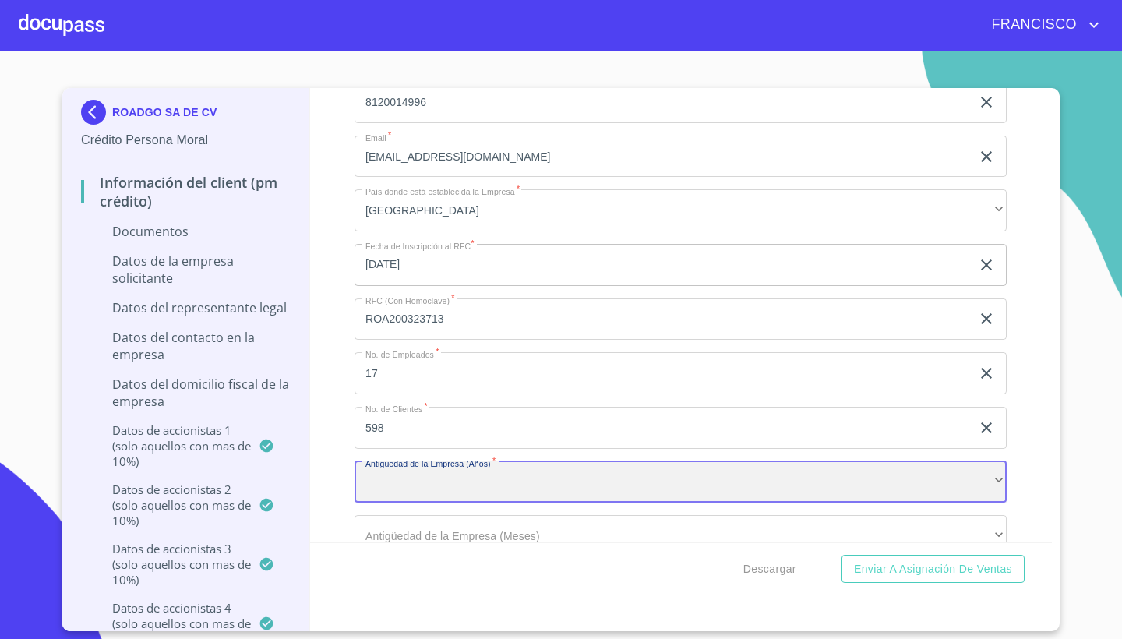
click at [456, 480] on div "​" at bounding box center [680, 482] width 652 height 42
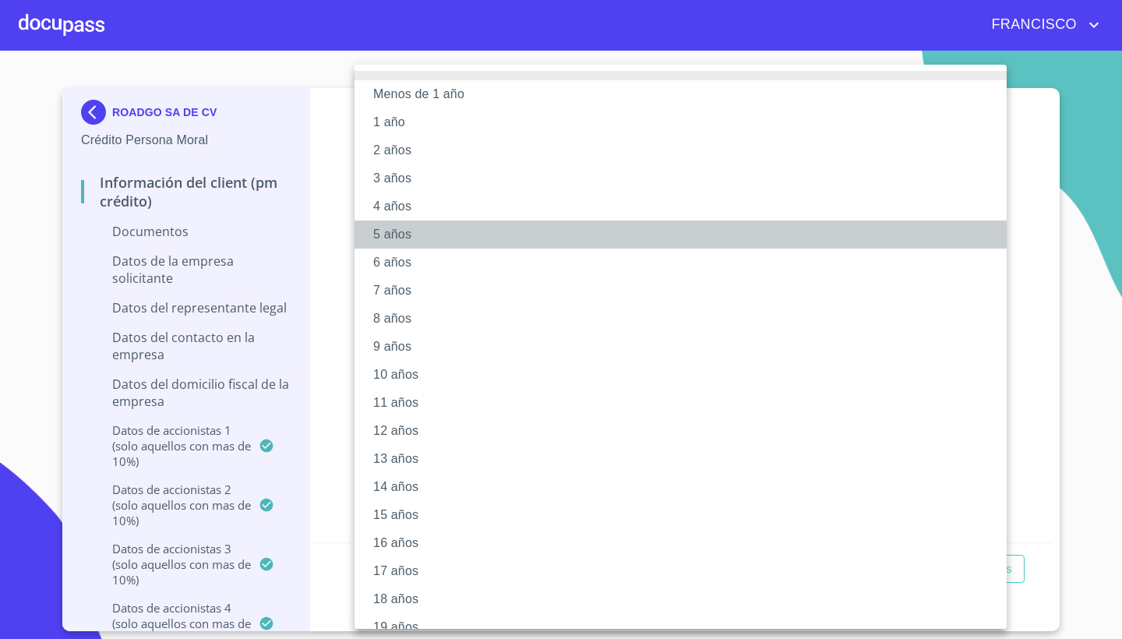
click at [391, 239] on li "5 años" at bounding box center [680, 234] width 652 height 28
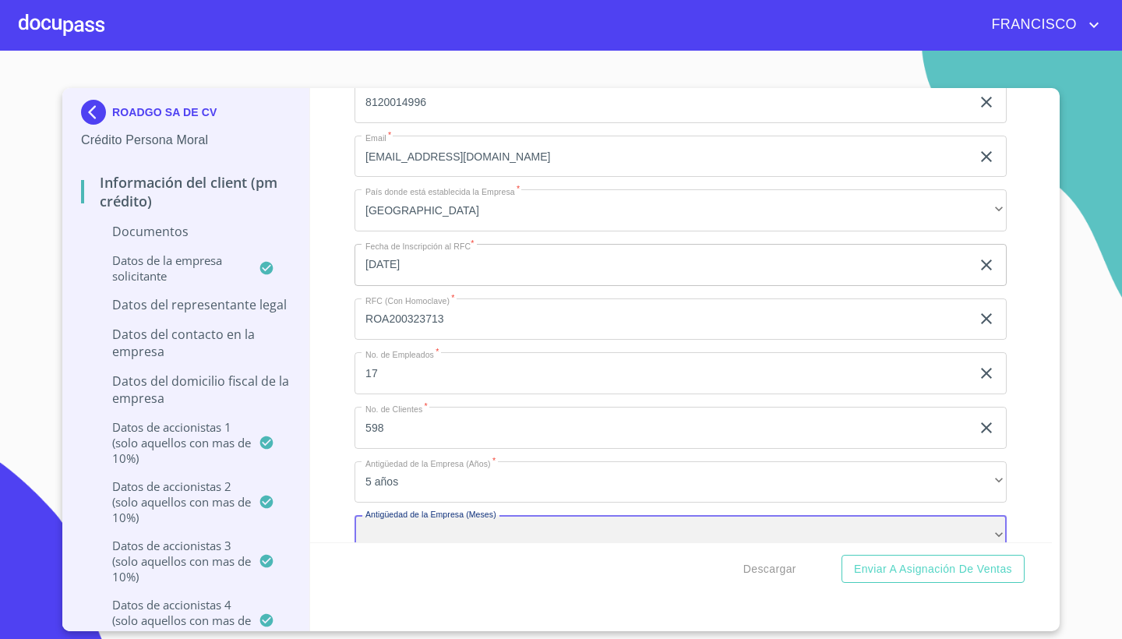
click at [446, 528] on div "​" at bounding box center [680, 536] width 652 height 42
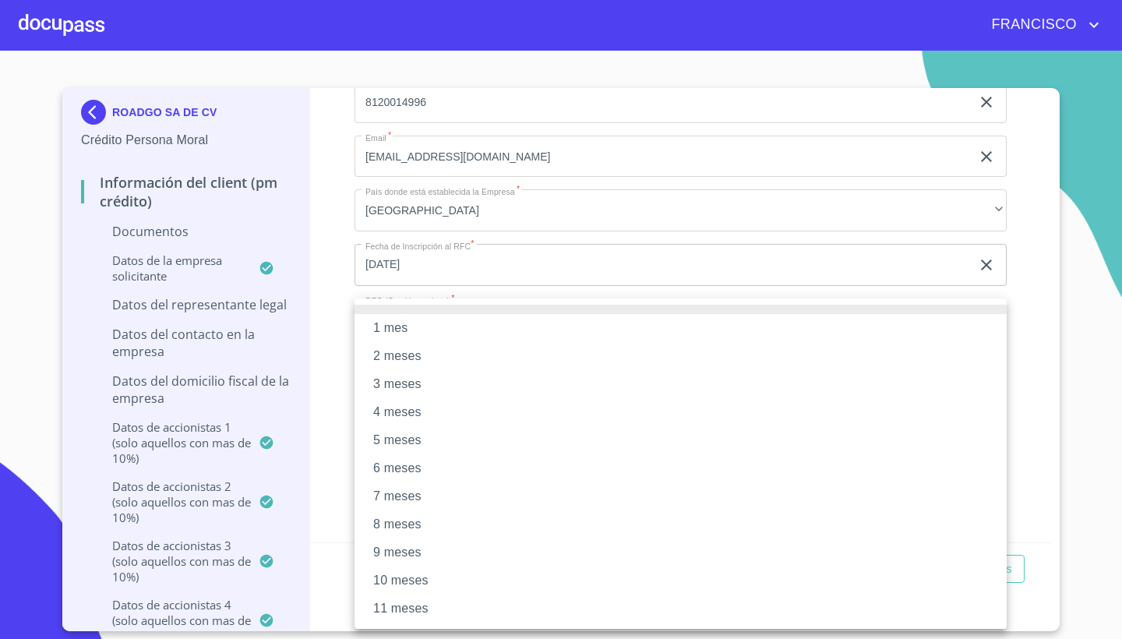
click at [749, 257] on div at bounding box center [561, 319] width 1122 height 639
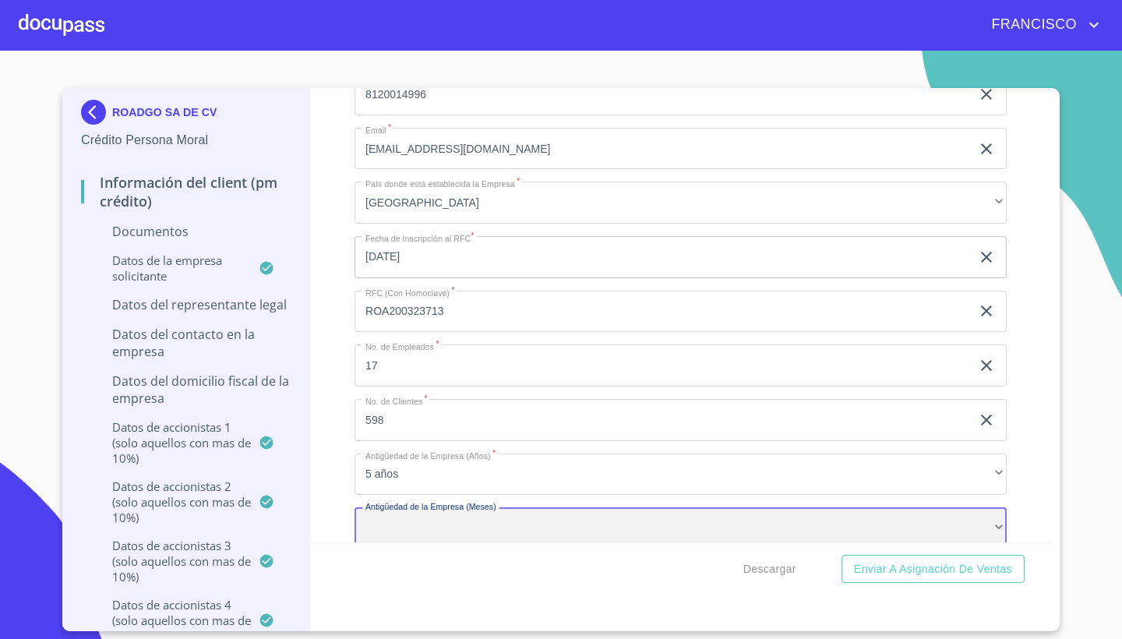
click at [453, 524] on div "​" at bounding box center [680, 528] width 652 height 42
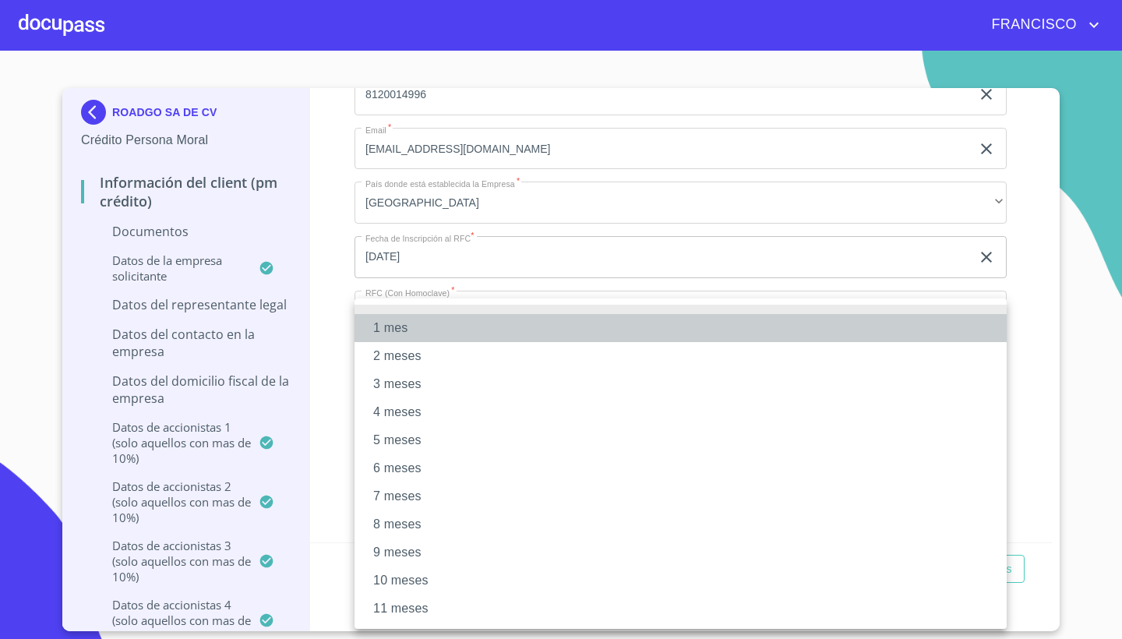
click at [442, 318] on li "1 mes" at bounding box center [680, 328] width 652 height 28
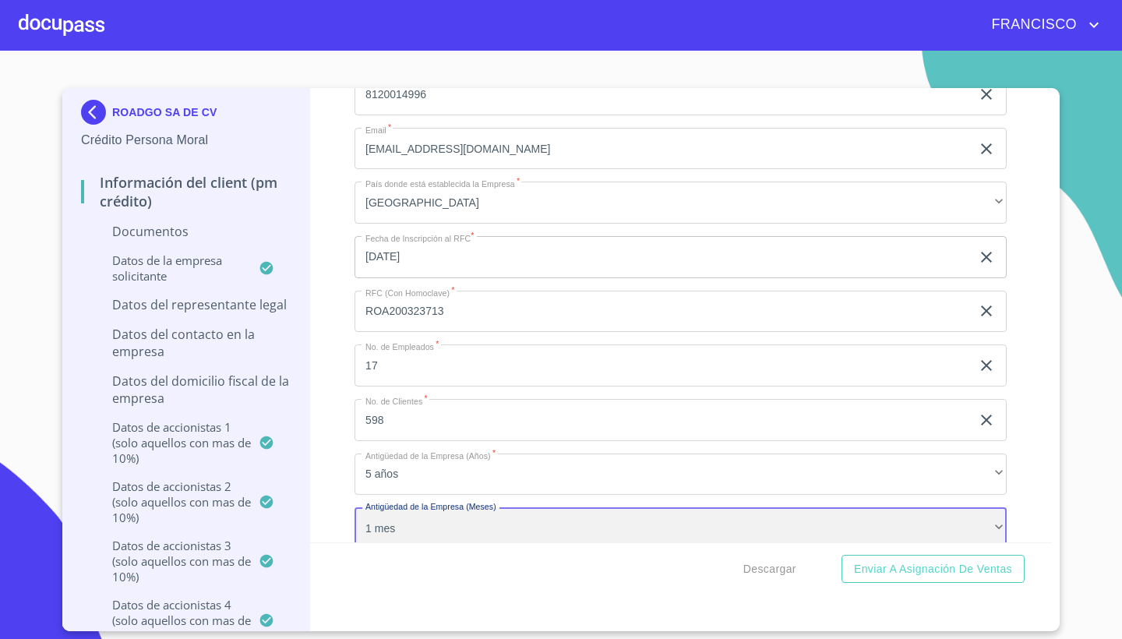
click at [403, 519] on div "1 mes" at bounding box center [680, 528] width 652 height 42
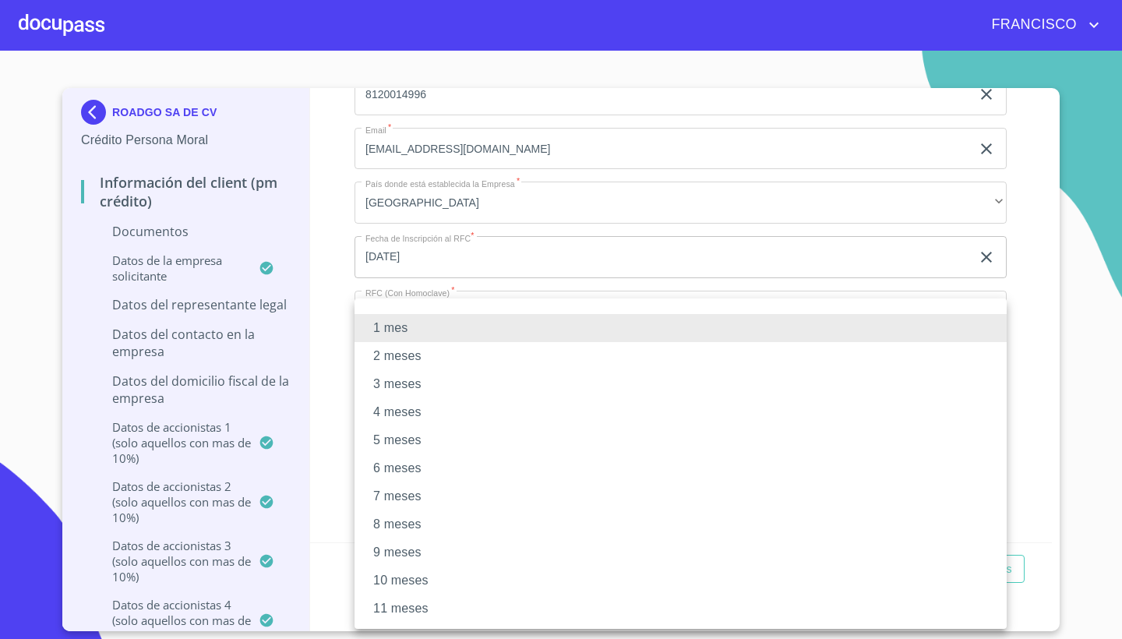
click at [1010, 369] on div at bounding box center [561, 319] width 1122 height 639
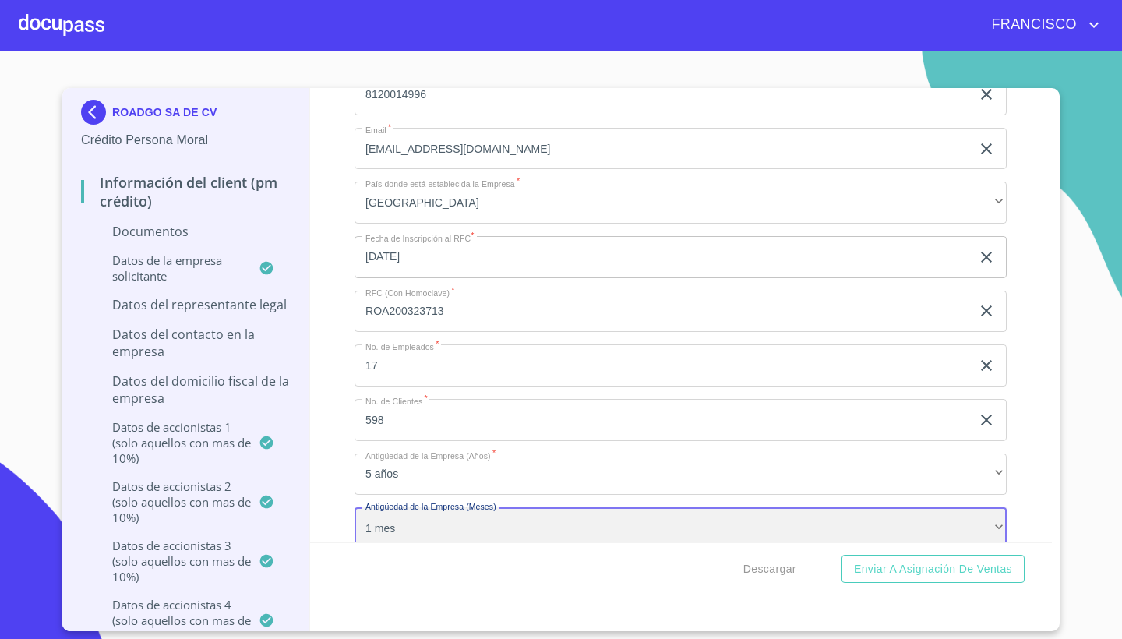
click at [388, 520] on div "1 mes" at bounding box center [680, 528] width 652 height 42
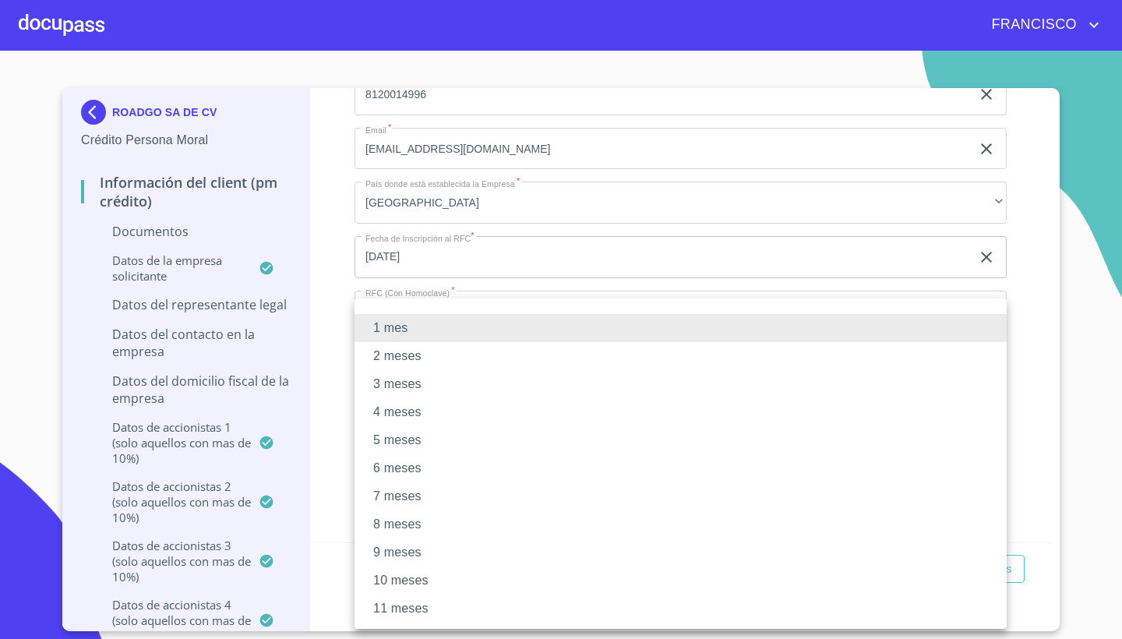
click at [389, 491] on li "7 meses" at bounding box center [680, 496] width 652 height 28
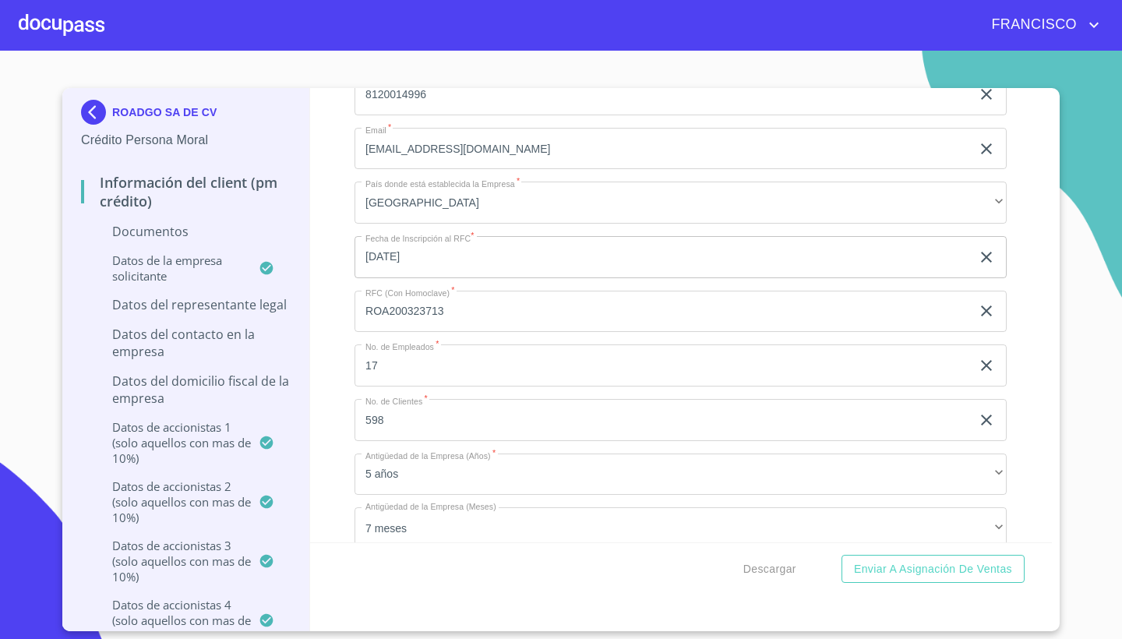
click at [1036, 484] on div "Información del Client (PM crédito) Documentos Documento de identificación repr…" at bounding box center [681, 315] width 742 height 454
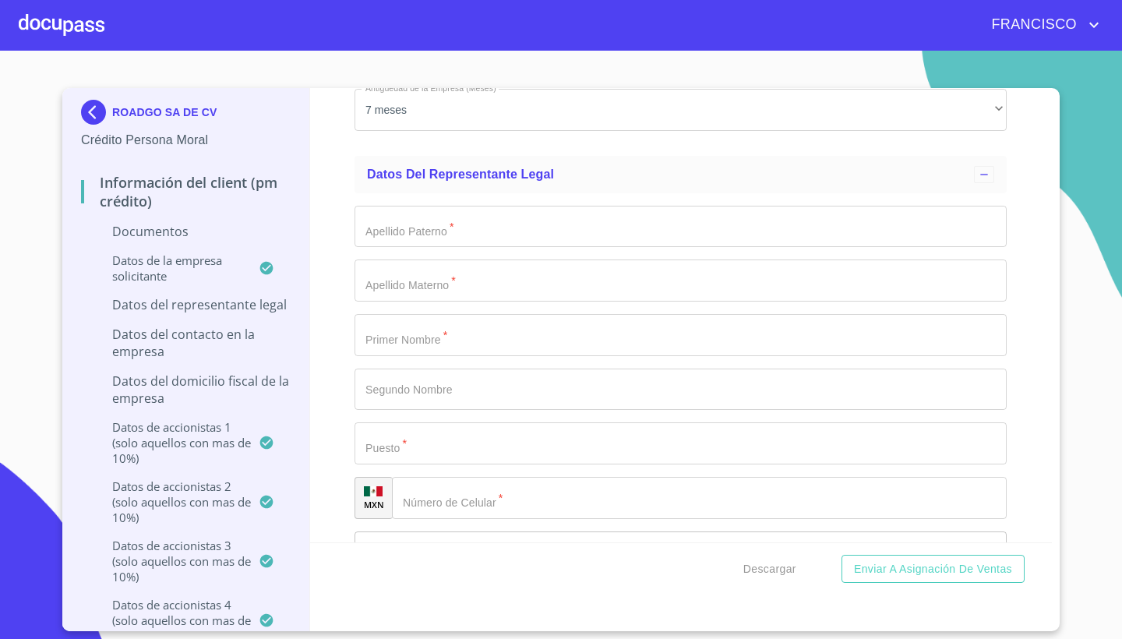
scroll to position [9727, 0]
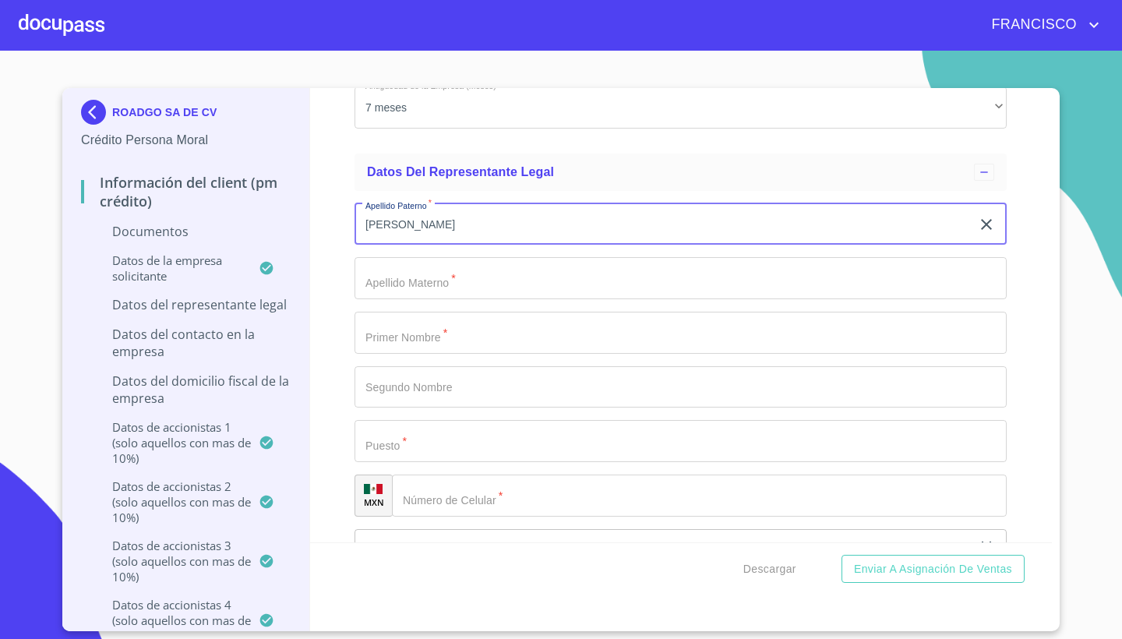
type input "[PERSON_NAME]"
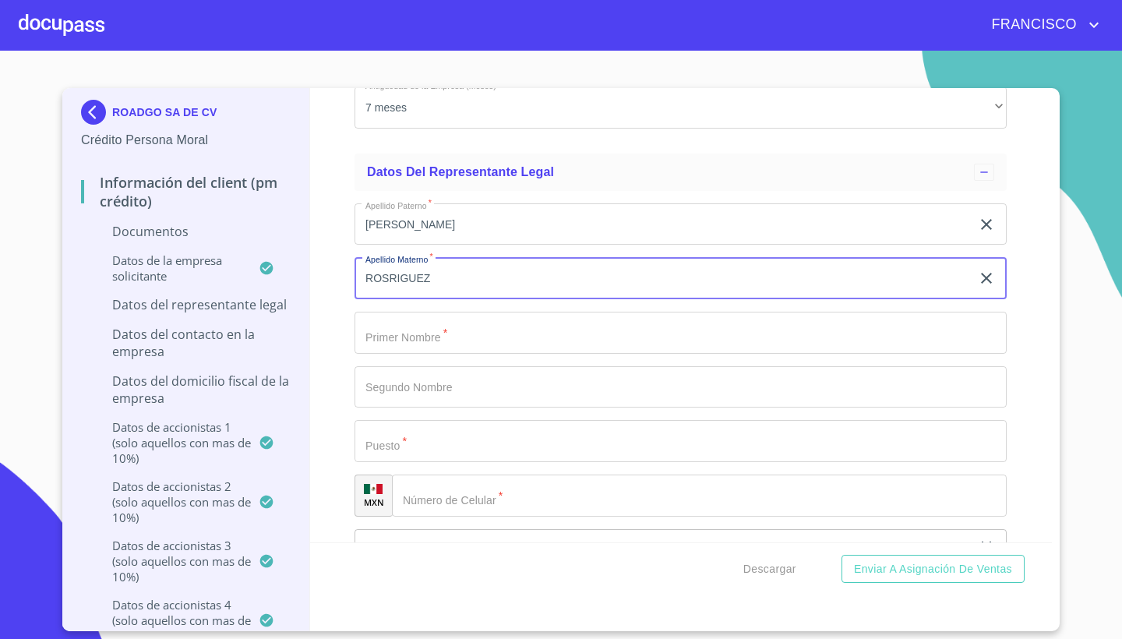
type input "ROSRIGUEZ"
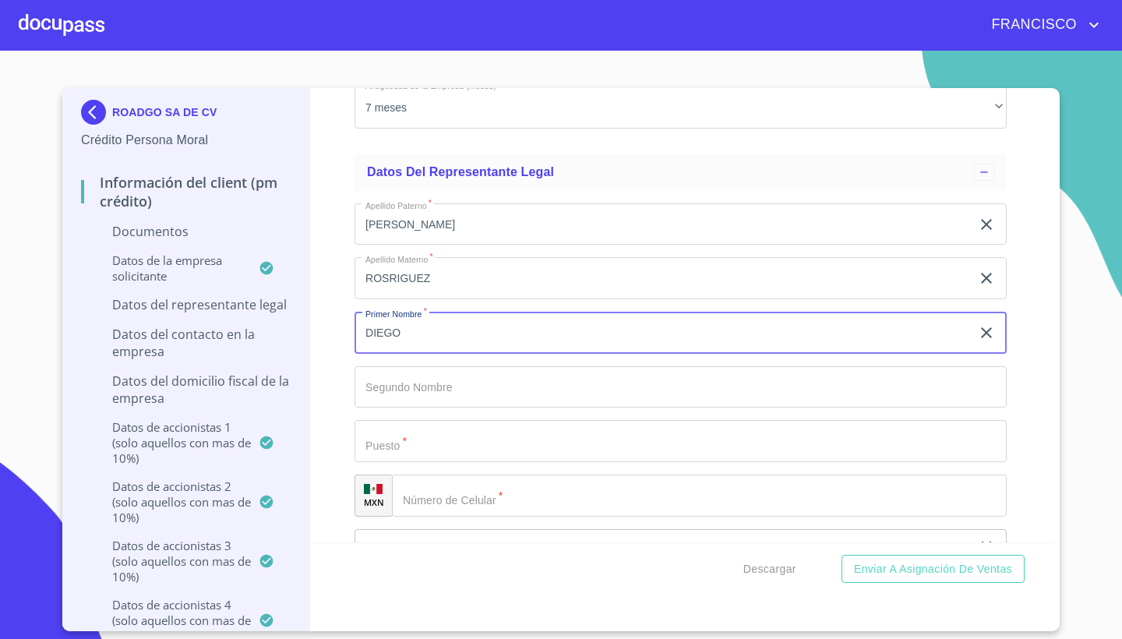
type input "DIEGO"
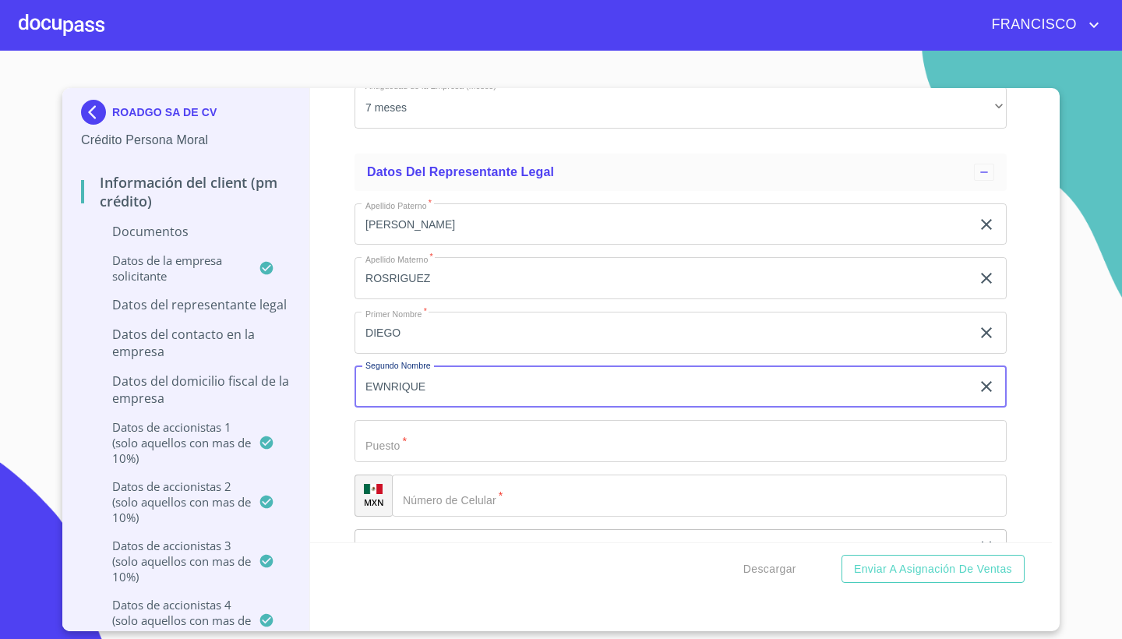
click at [586, 374] on input "EWNRIQUE" at bounding box center [662, 387] width 616 height 42
click at [526, 375] on input "[PERSON_NAME]" at bounding box center [662, 387] width 616 height 42
type input "[PERSON_NAME]"
click at [469, 440] on input "Documento de identificación representante legal.   *" at bounding box center [680, 441] width 652 height 42
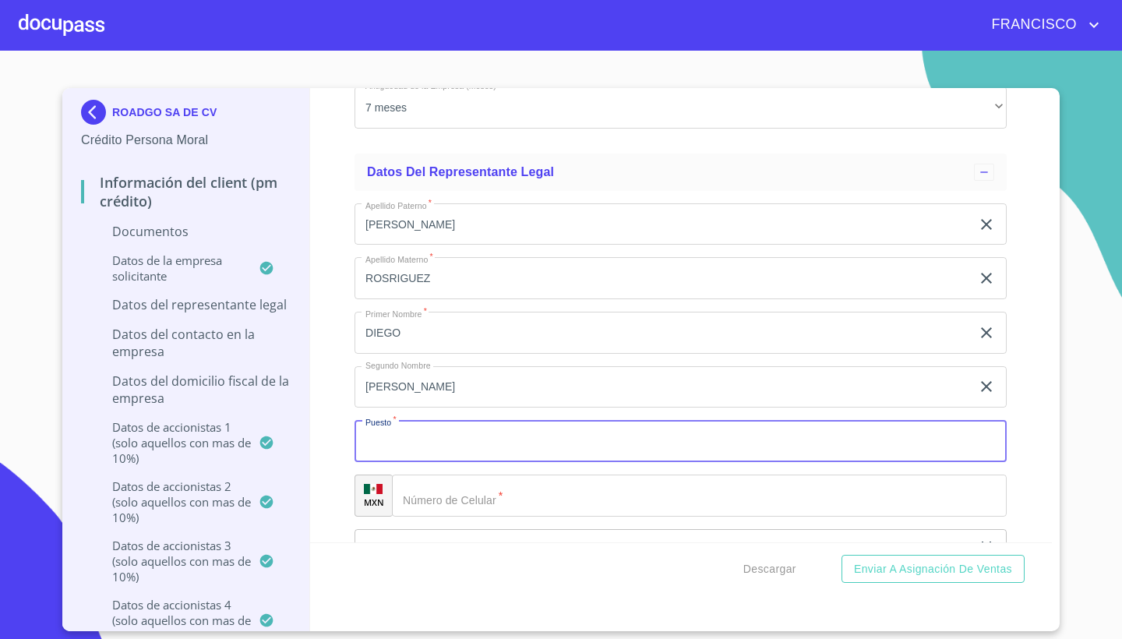
click at [477, 438] on input "Documento de identificación representante legal.   *" at bounding box center [680, 441] width 652 height 42
type input "GERENTE"
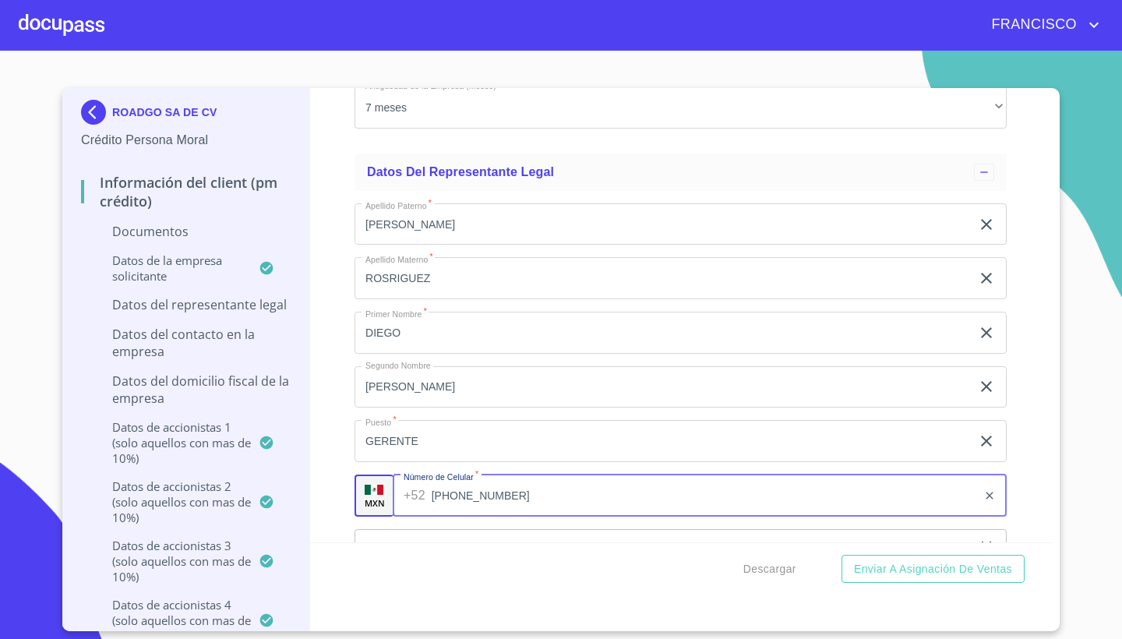
type input "[PHONE_NUMBER]"
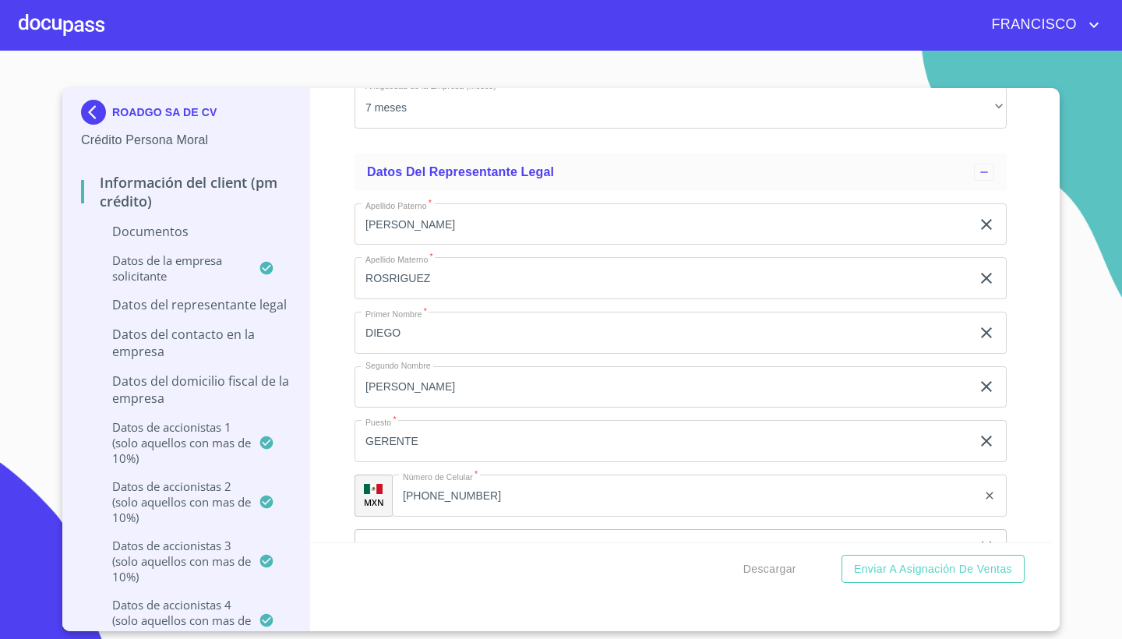
click at [1022, 431] on div "Información del Client (PM crédito) Documentos Documento de identificación repr…" at bounding box center [681, 315] width 742 height 454
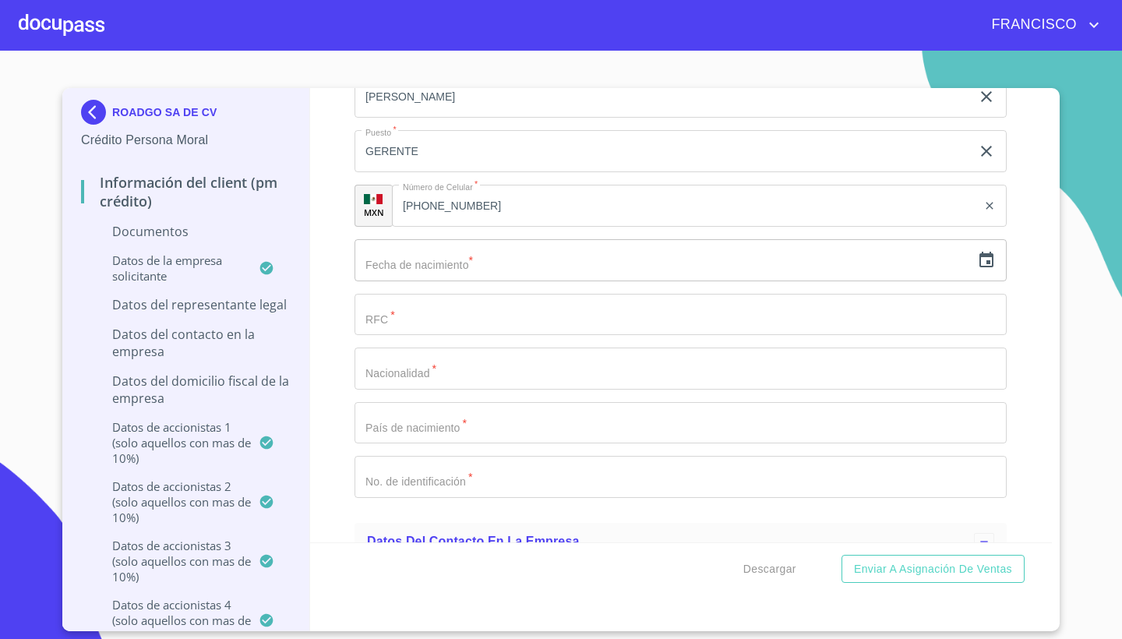
scroll to position [10041, 0]
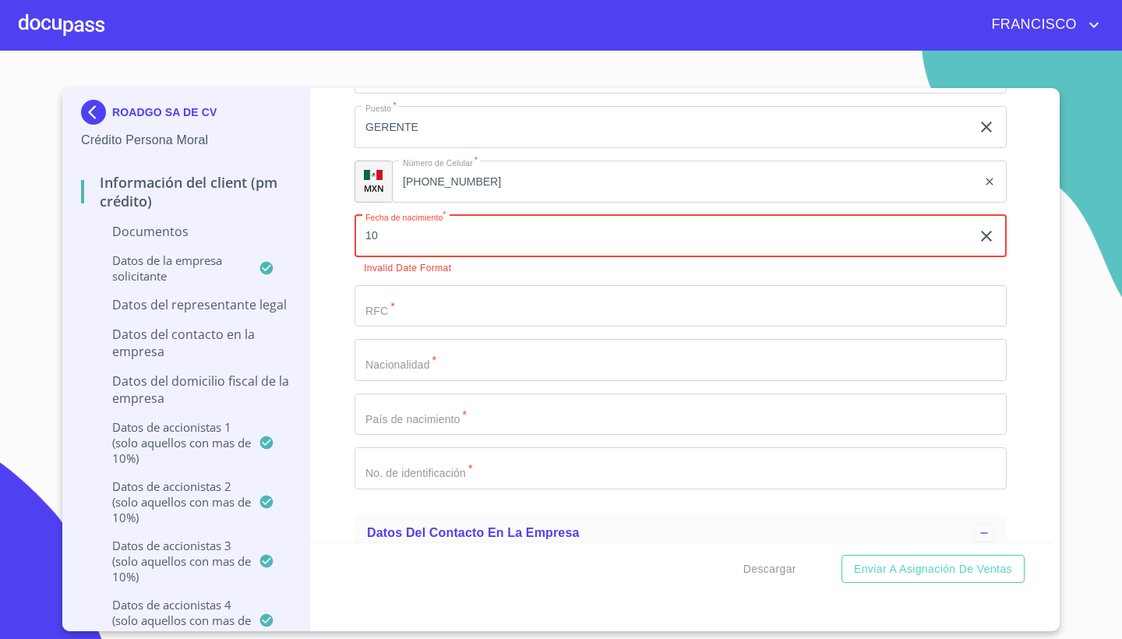
click at [777, 233] on input "10" at bounding box center [665, 236] width 622 height 42
type input "1_"
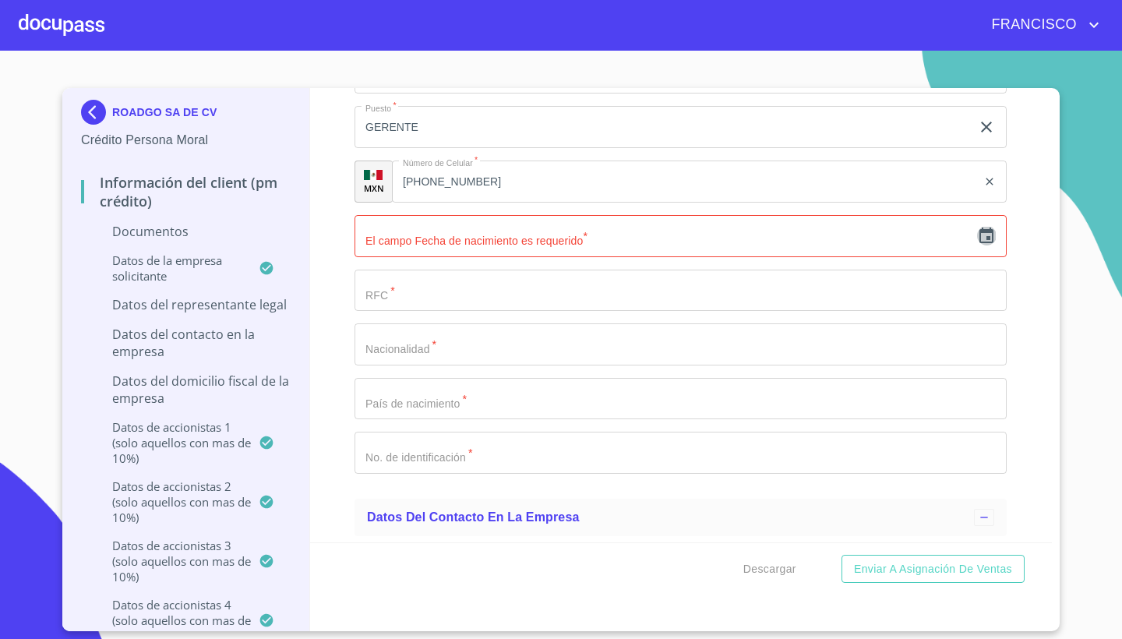
click at [983, 228] on icon "button" at bounding box center [986, 236] width 19 height 19
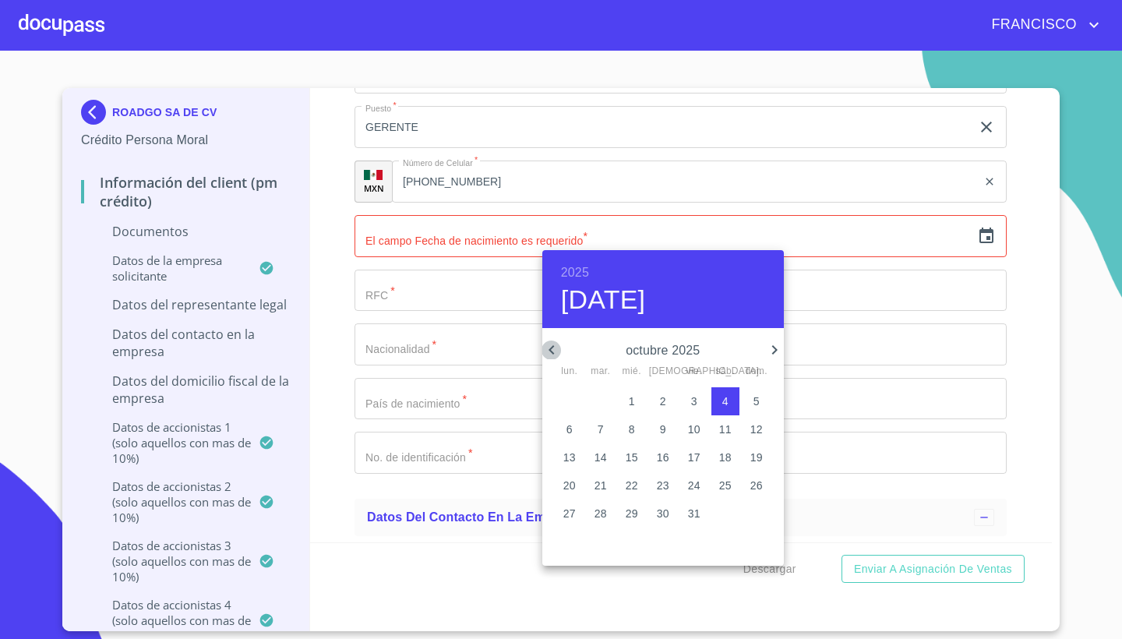
click at [550, 343] on icon "button" at bounding box center [551, 349] width 19 height 19
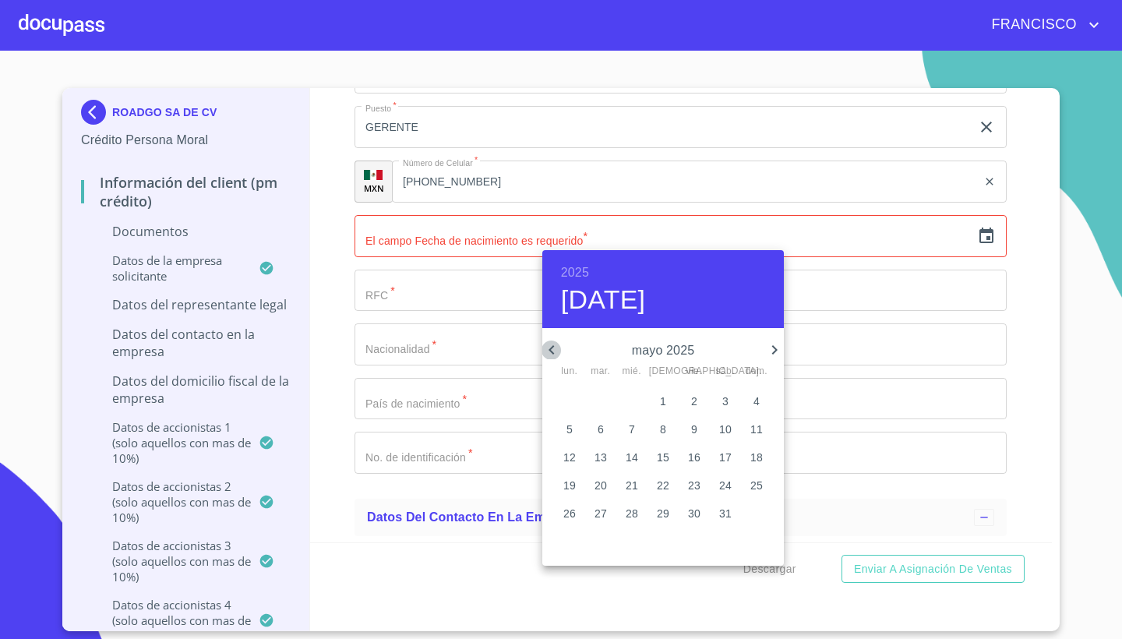
click at [550, 343] on icon "button" at bounding box center [551, 349] width 19 height 19
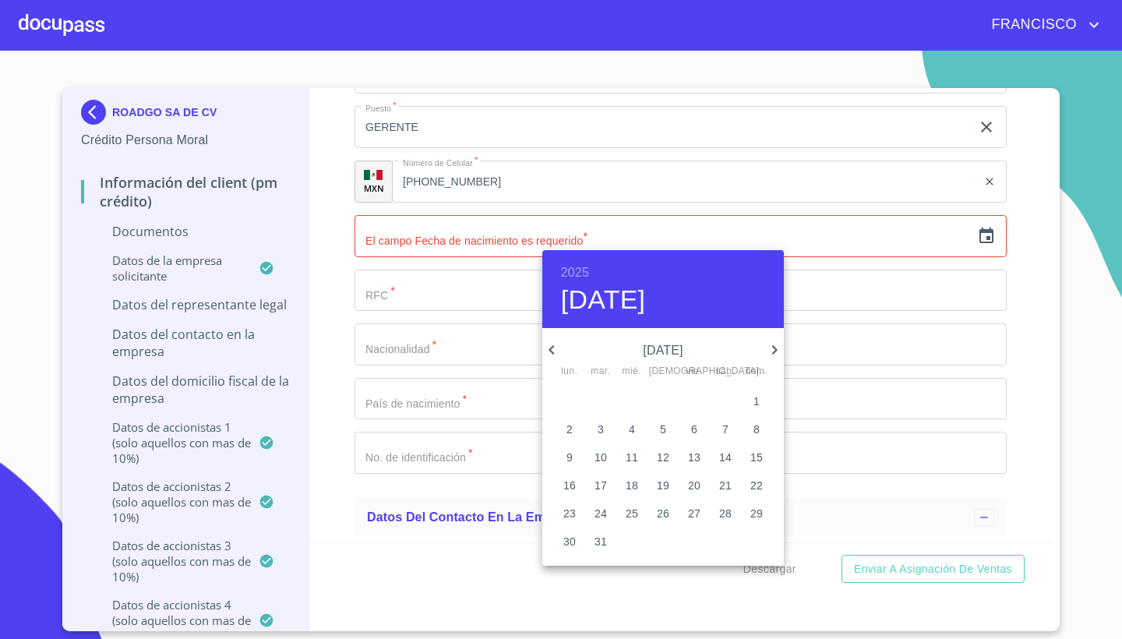
click at [550, 343] on icon "button" at bounding box center [551, 349] width 19 height 19
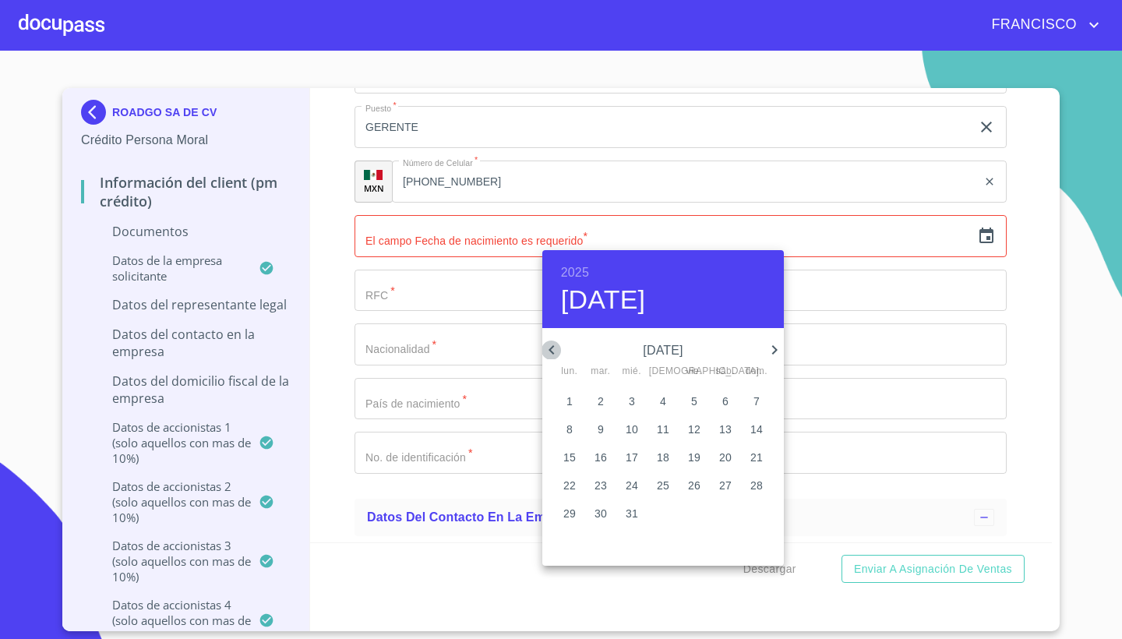
click at [550, 343] on icon "button" at bounding box center [551, 349] width 19 height 19
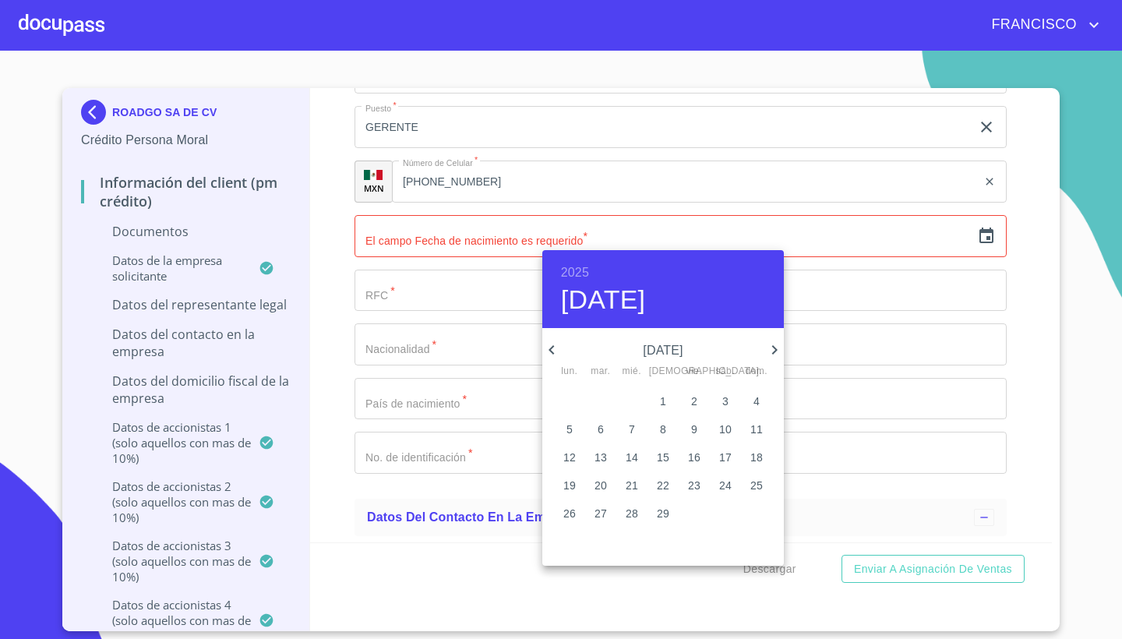
click at [550, 343] on icon "button" at bounding box center [551, 349] width 19 height 19
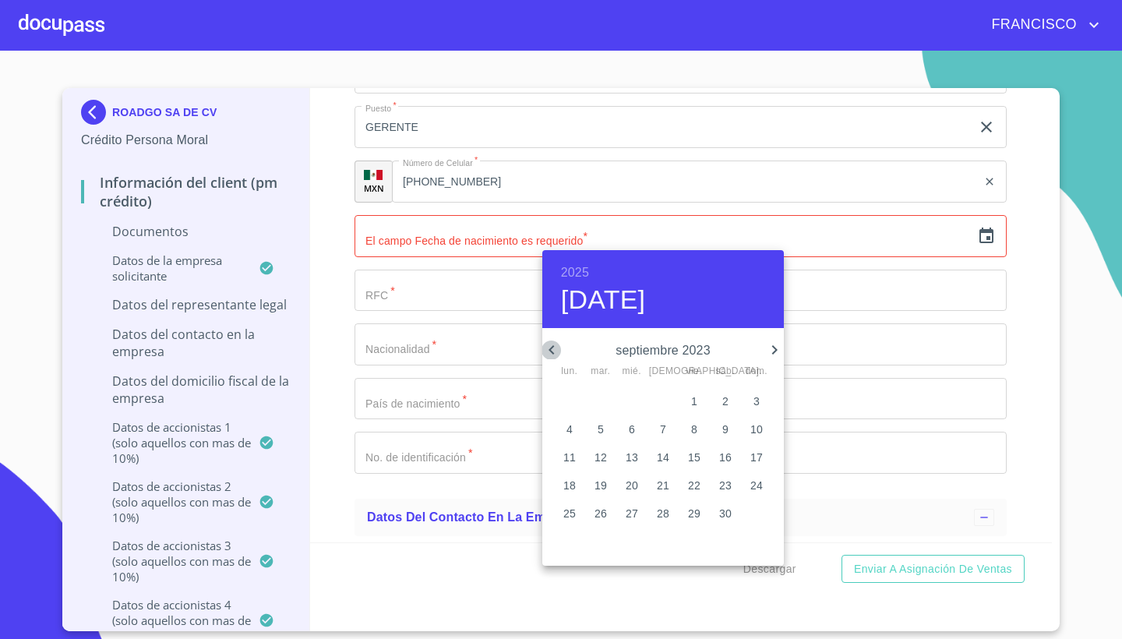
click at [550, 343] on icon "button" at bounding box center [551, 349] width 19 height 19
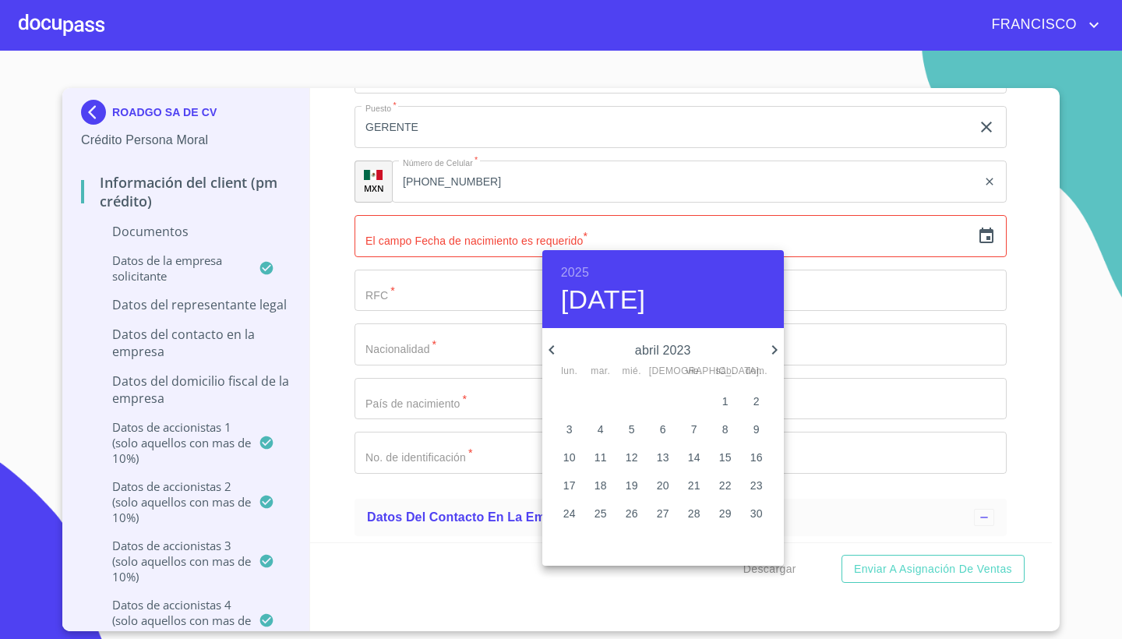
click at [672, 348] on p "abril 2023" at bounding box center [663, 350] width 204 height 19
click at [551, 346] on icon "button" at bounding box center [551, 349] width 19 height 19
click at [695, 426] on p "10" at bounding box center [694, 429] width 12 height 16
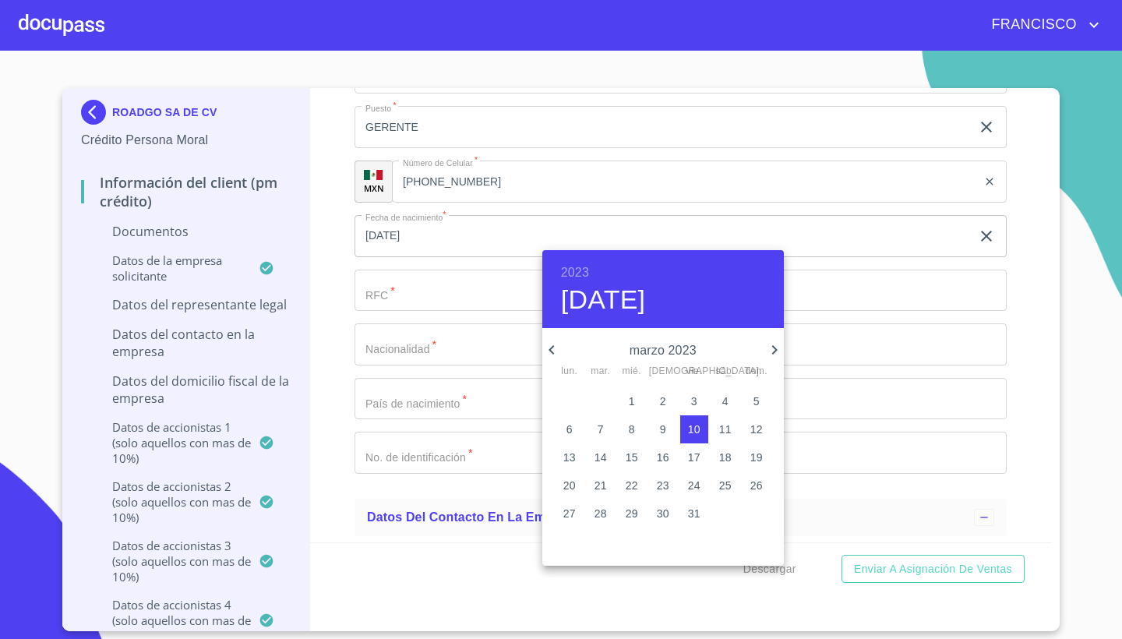
click at [470, 225] on div at bounding box center [561, 319] width 1122 height 639
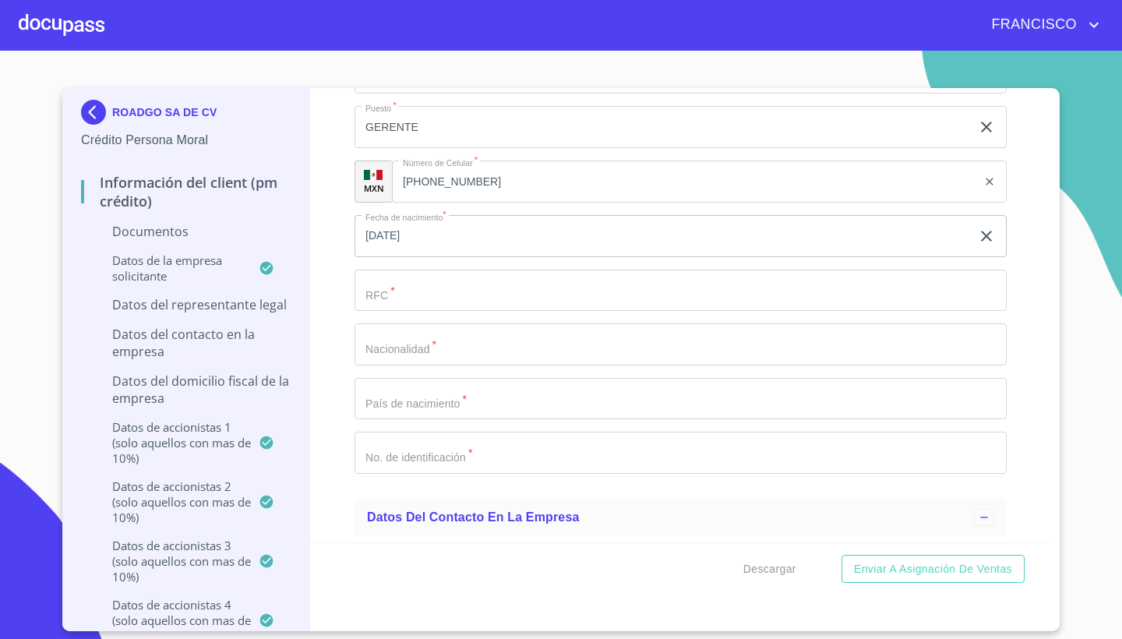
click at [462, 228] on input "[DATE]" at bounding box center [665, 236] width 622 height 42
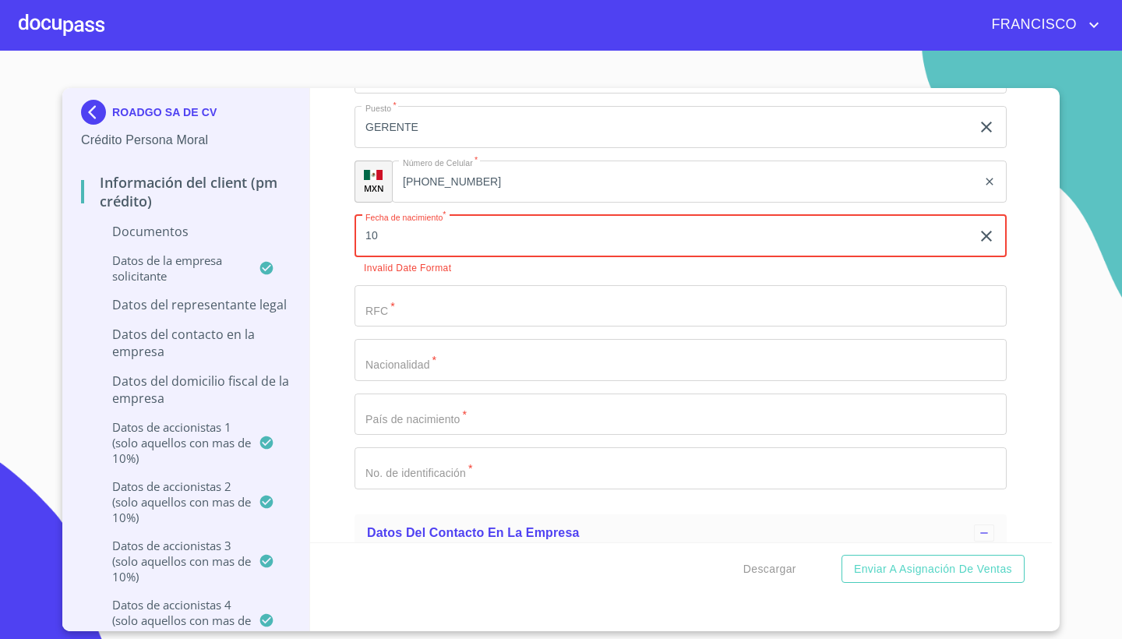
type input "1_"
click at [488, 223] on input "10" at bounding box center [665, 236] width 622 height 42
type input "1_"
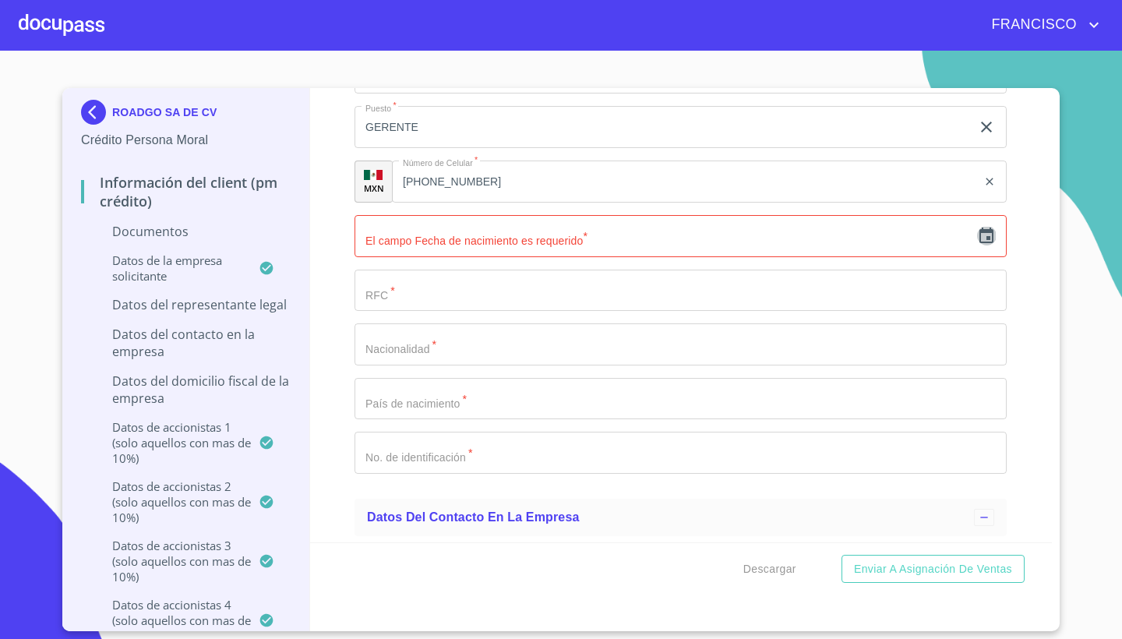
click at [987, 230] on icon "button" at bounding box center [986, 235] width 14 height 16
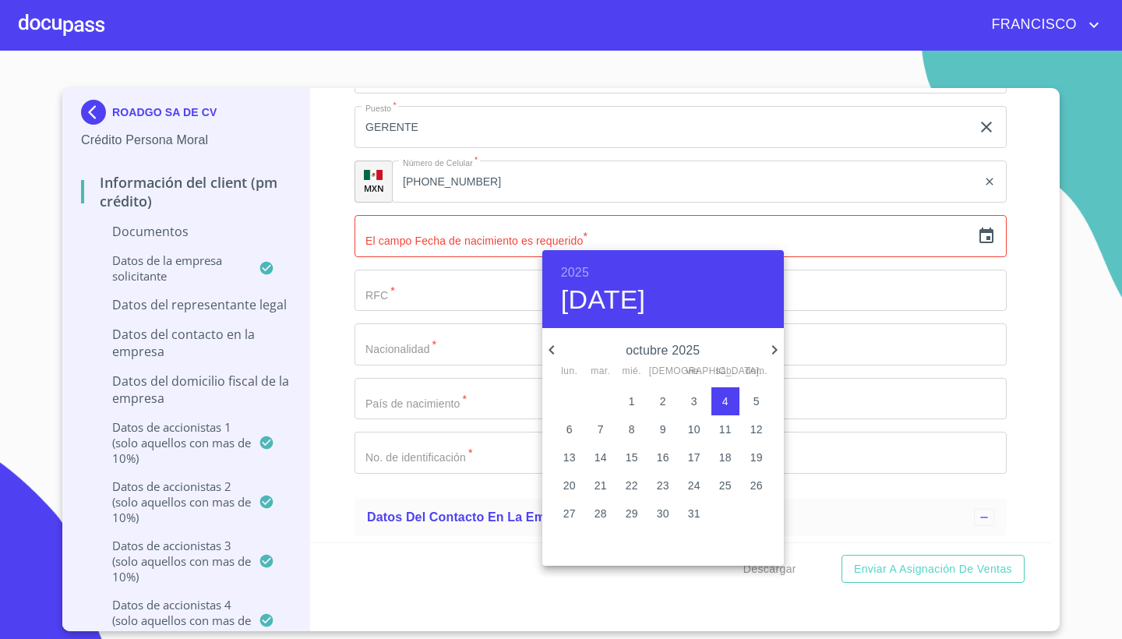
click at [677, 415] on div "9" at bounding box center [662, 429] width 31 height 28
type input "9 de oct. de 2025"
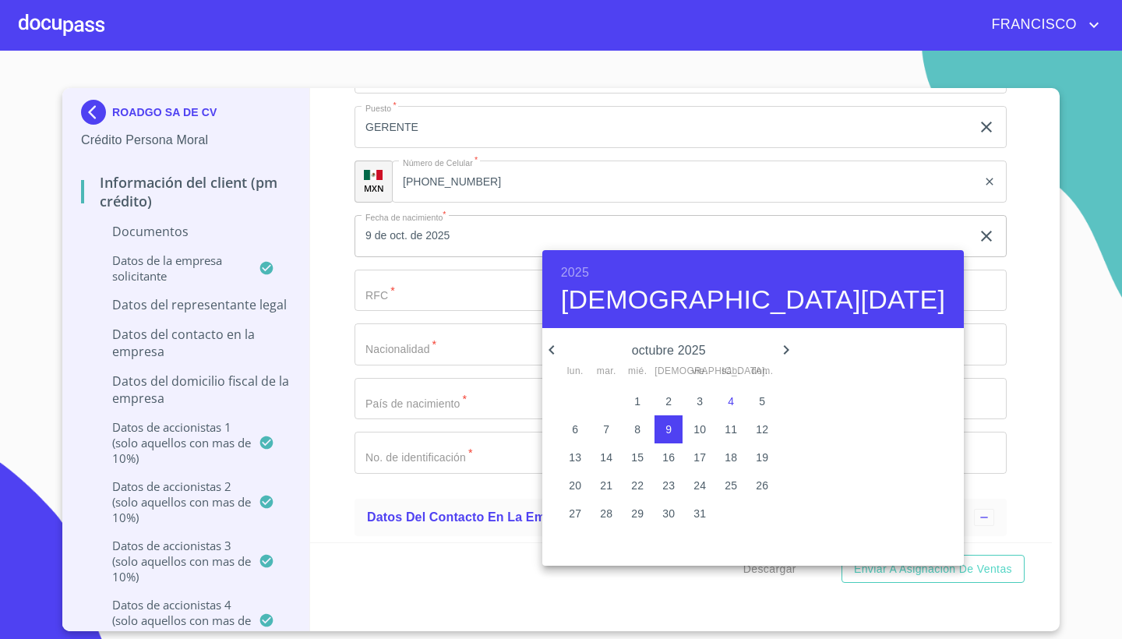
click at [985, 230] on div at bounding box center [561, 319] width 1122 height 639
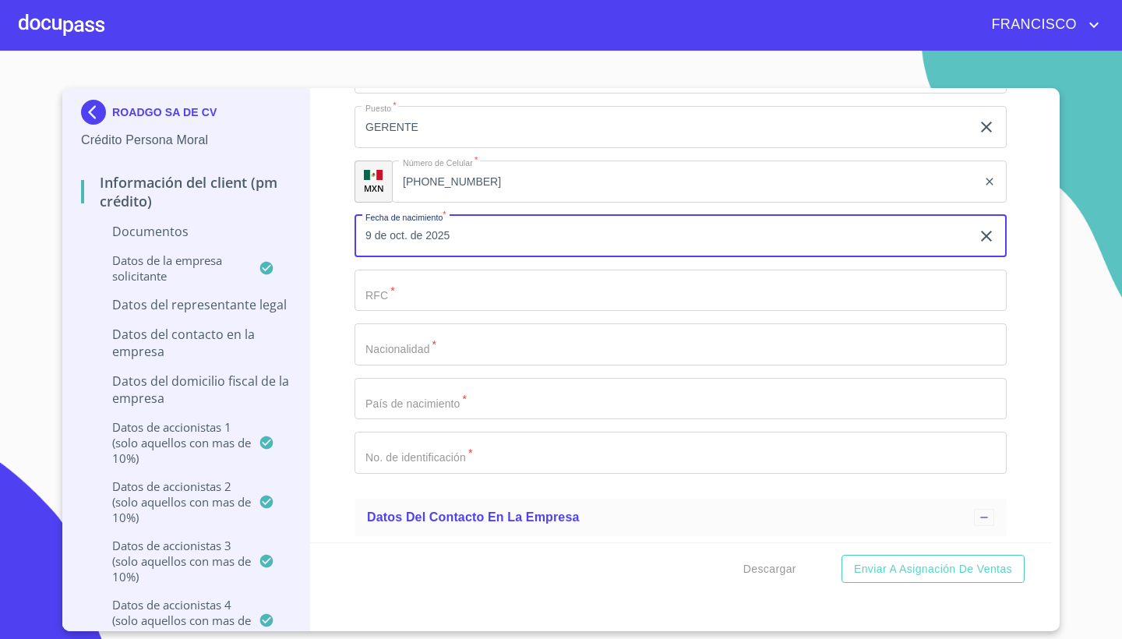
drag, startPoint x: 474, startPoint y: 229, endPoint x: 347, endPoint y: 228, distance: 127.0
click at [347, 228] on div "Información del Client (PM crédito) Documentos Documento de identificación repr…" at bounding box center [681, 315] width 742 height 454
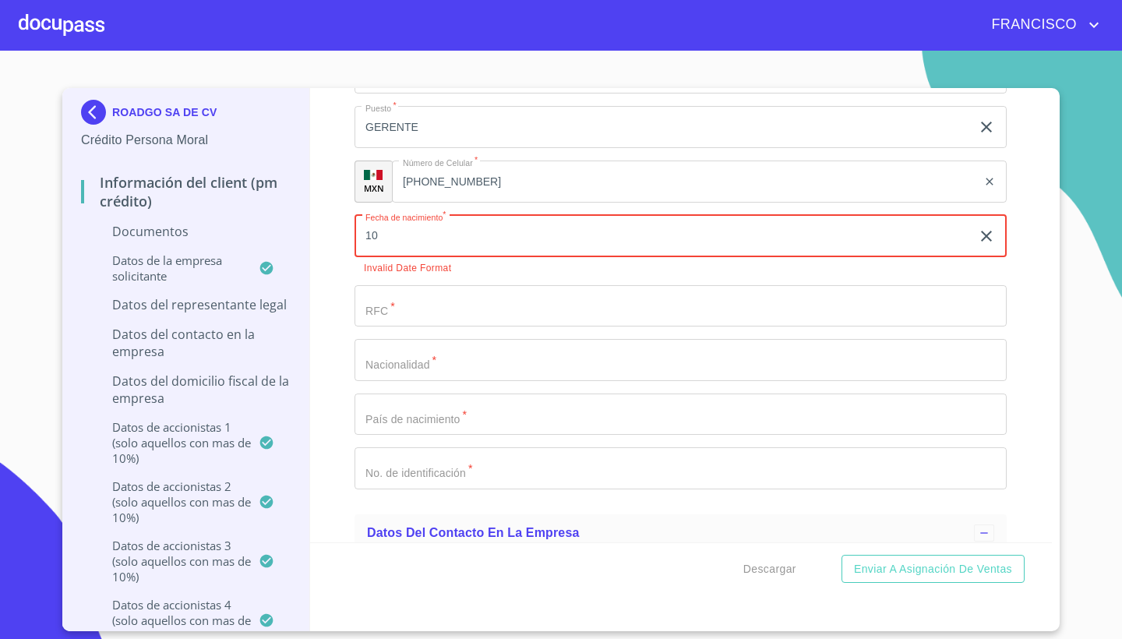
type input "10"
click at [970, 232] on input "10" at bounding box center [665, 236] width 622 height 42
click at [970, 226] on input "10" at bounding box center [665, 236] width 622 height 42
click at [967, 230] on input "10" at bounding box center [665, 236] width 622 height 42
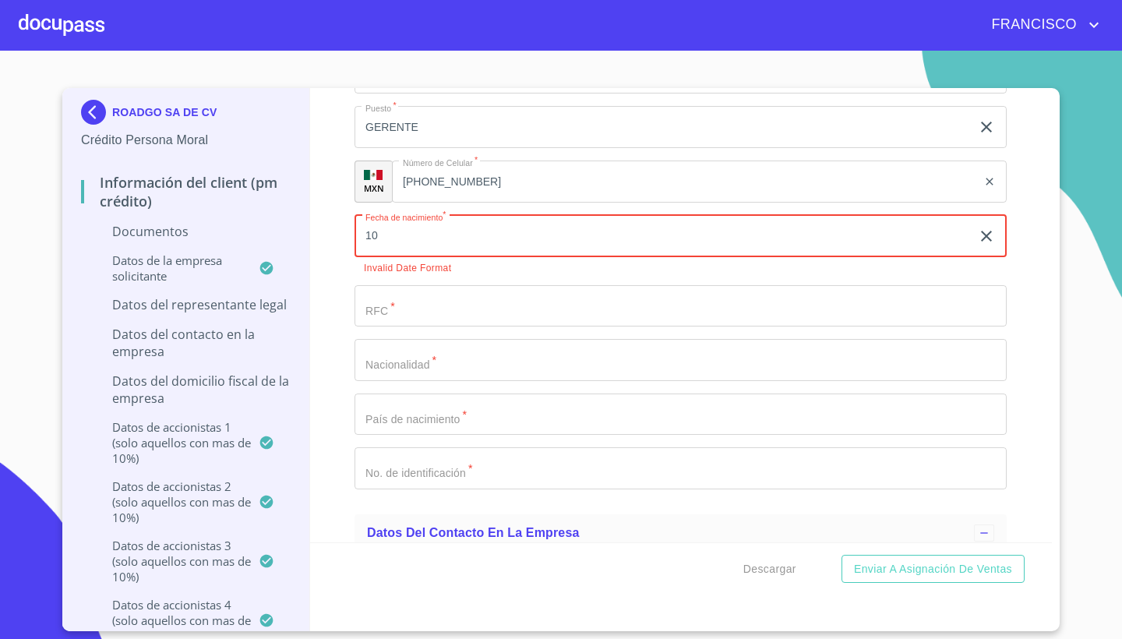
click at [970, 228] on input "10" at bounding box center [665, 236] width 622 height 42
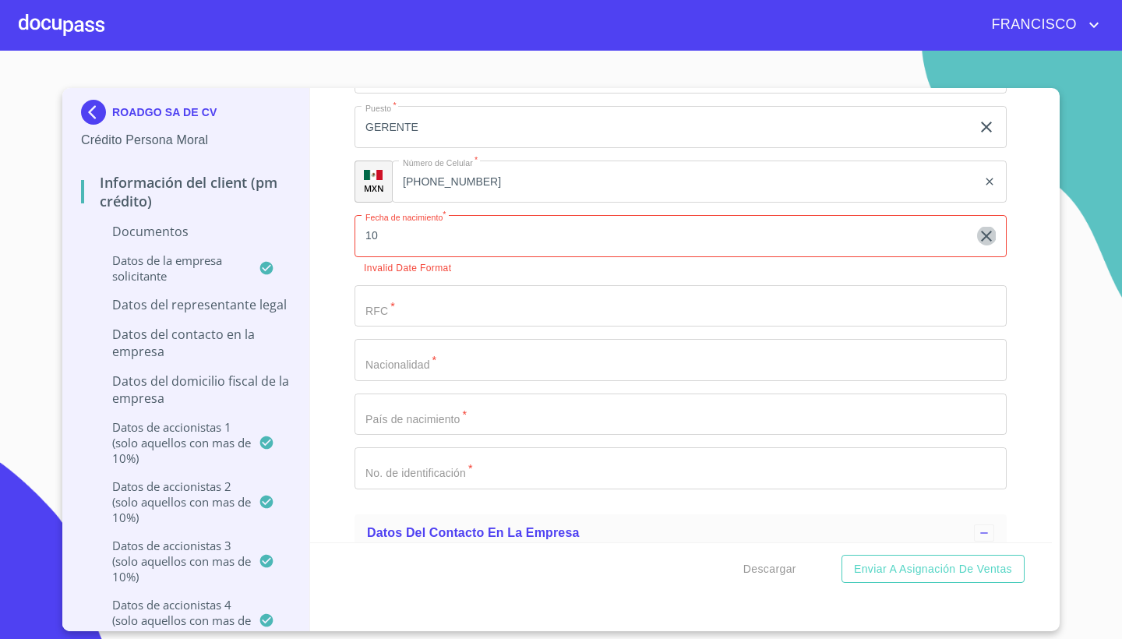
click at [986, 231] on icon "button" at bounding box center [986, 236] width 11 height 11
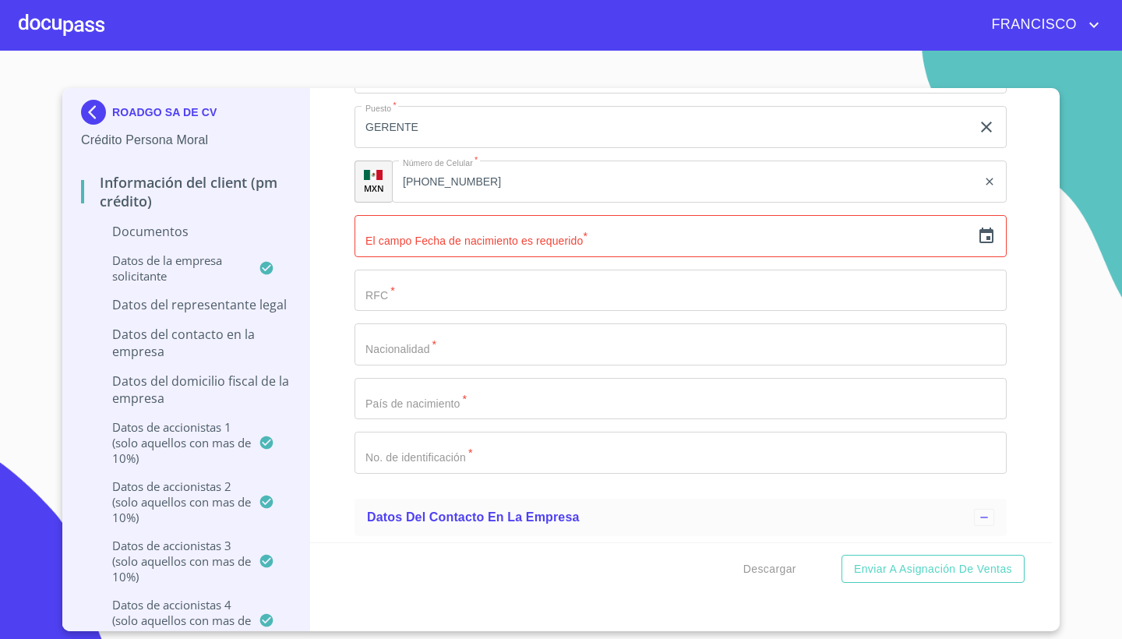
click at [984, 232] on icon "button" at bounding box center [986, 236] width 19 height 19
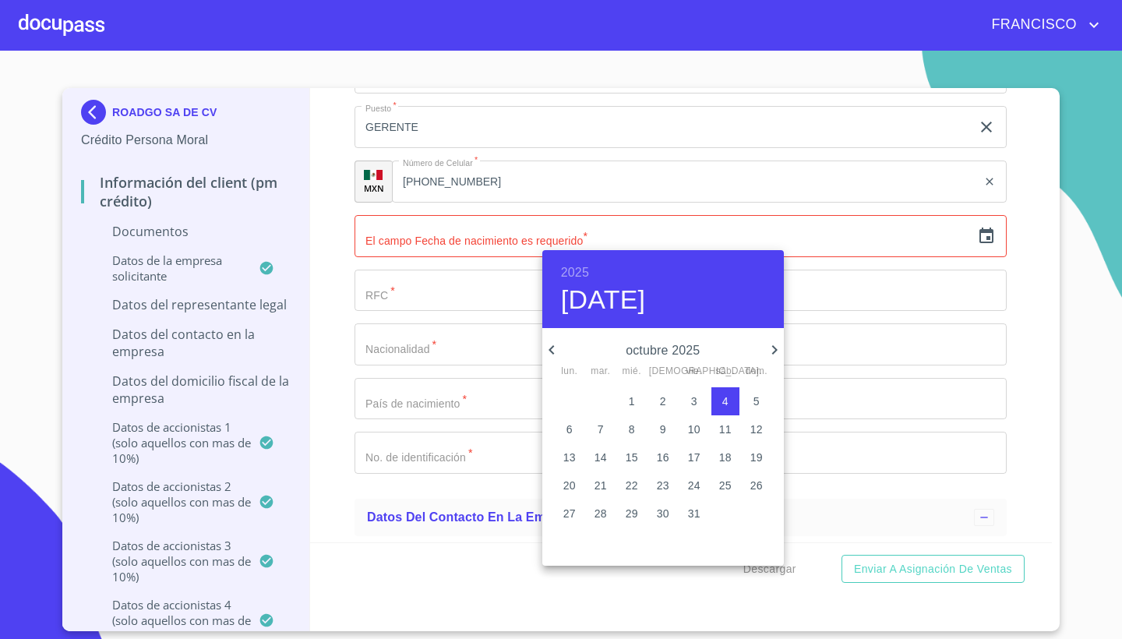
click at [621, 305] on h4 "[DATE]" at bounding box center [603, 300] width 85 height 33
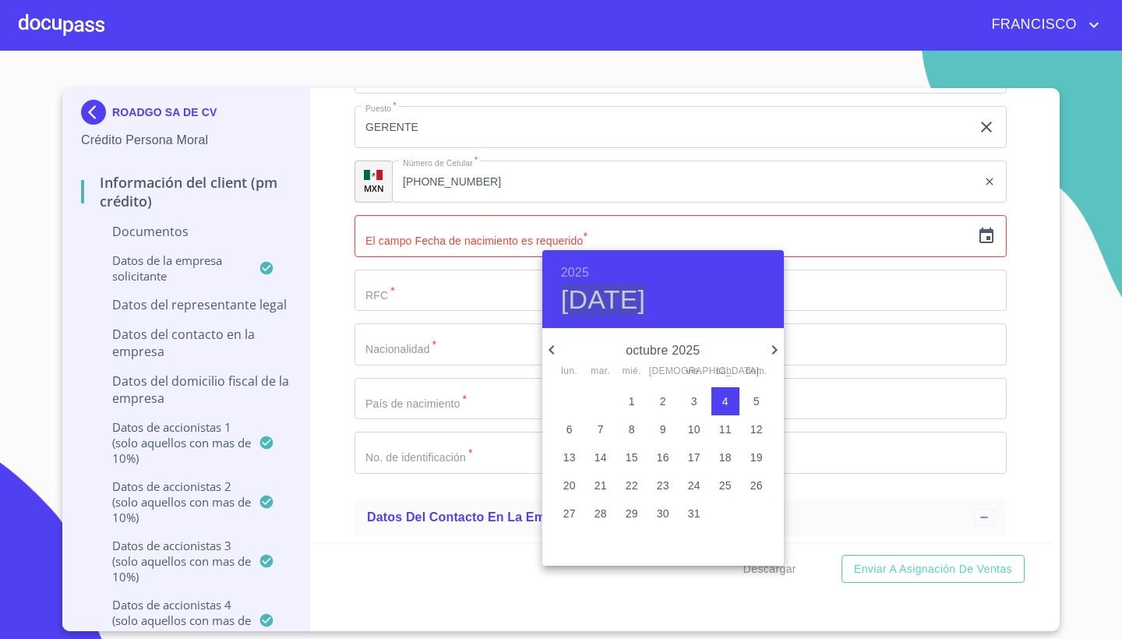
click at [621, 301] on h4 "[DATE]" at bounding box center [603, 300] width 85 height 33
click at [646, 300] on h4 "[DATE]" at bounding box center [603, 300] width 85 height 33
click at [671, 350] on p "octubre 2025" at bounding box center [663, 350] width 204 height 19
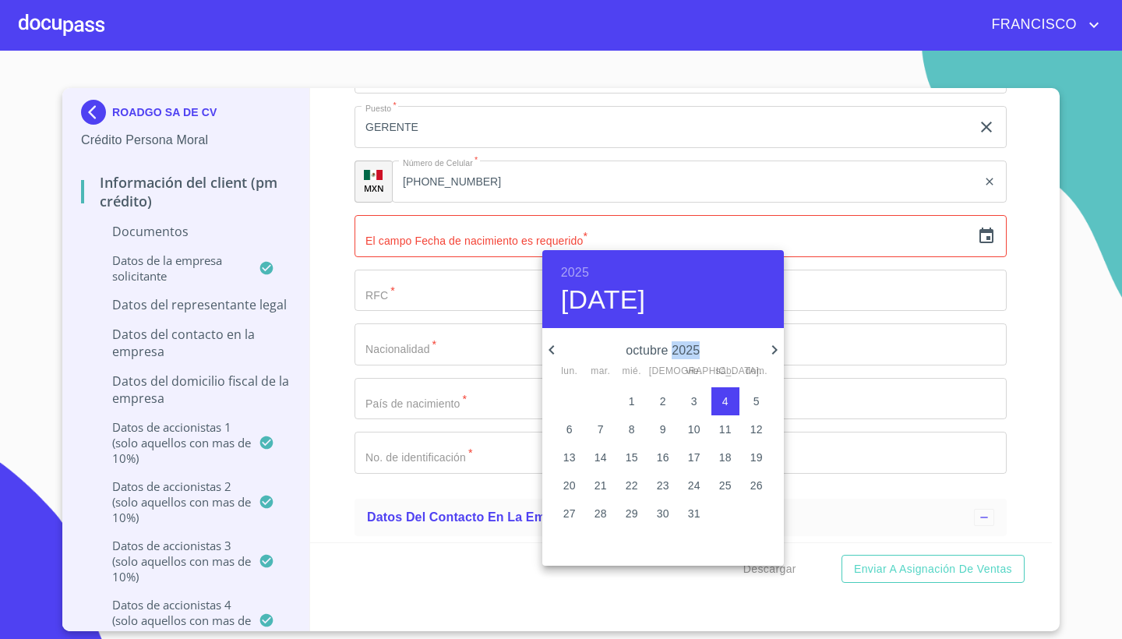
click at [671, 350] on p "octubre 2025" at bounding box center [663, 350] width 204 height 19
click at [697, 350] on p "octubre 2025" at bounding box center [663, 350] width 204 height 19
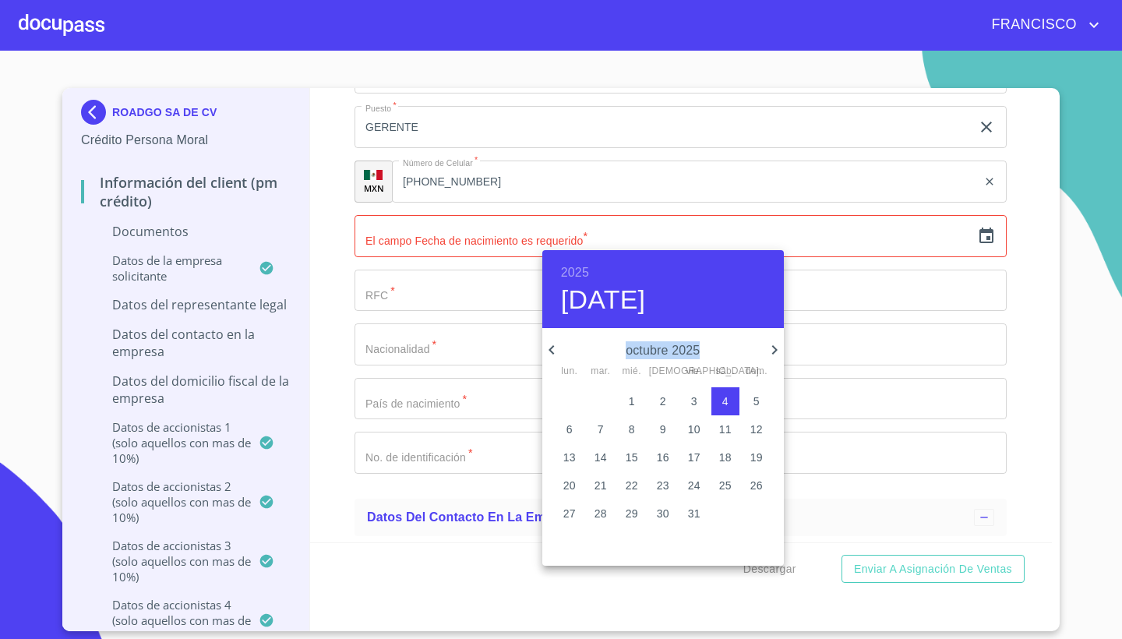
click at [697, 350] on p "octubre 2025" at bounding box center [663, 350] width 204 height 19
click at [552, 345] on icon "button" at bounding box center [551, 349] width 19 height 19
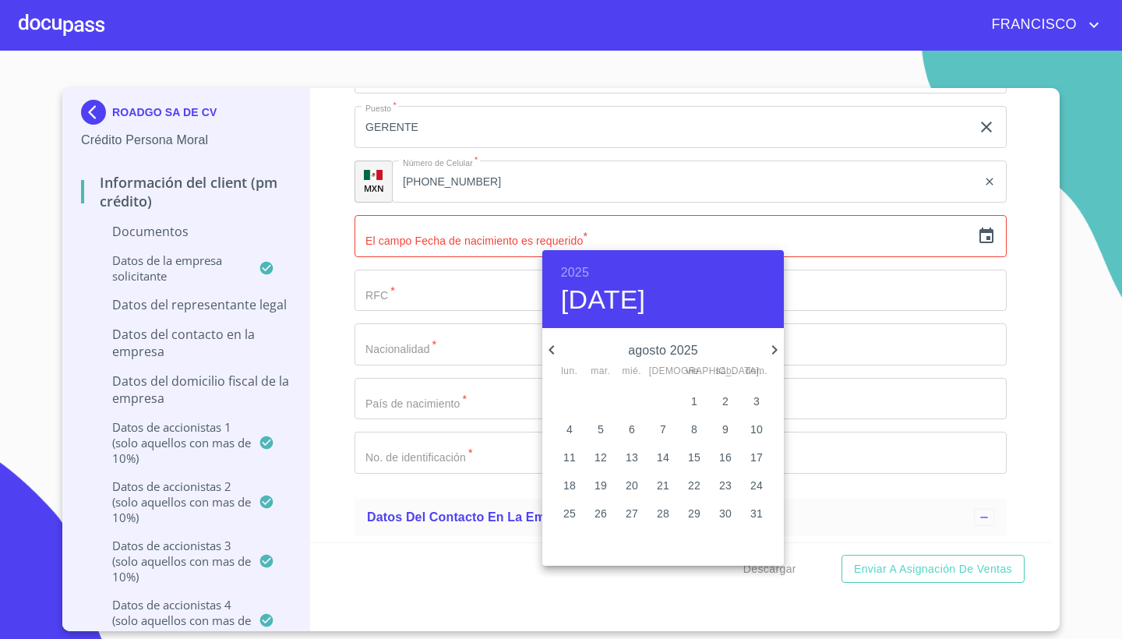
click at [552, 345] on icon "button" at bounding box center [551, 349] width 19 height 19
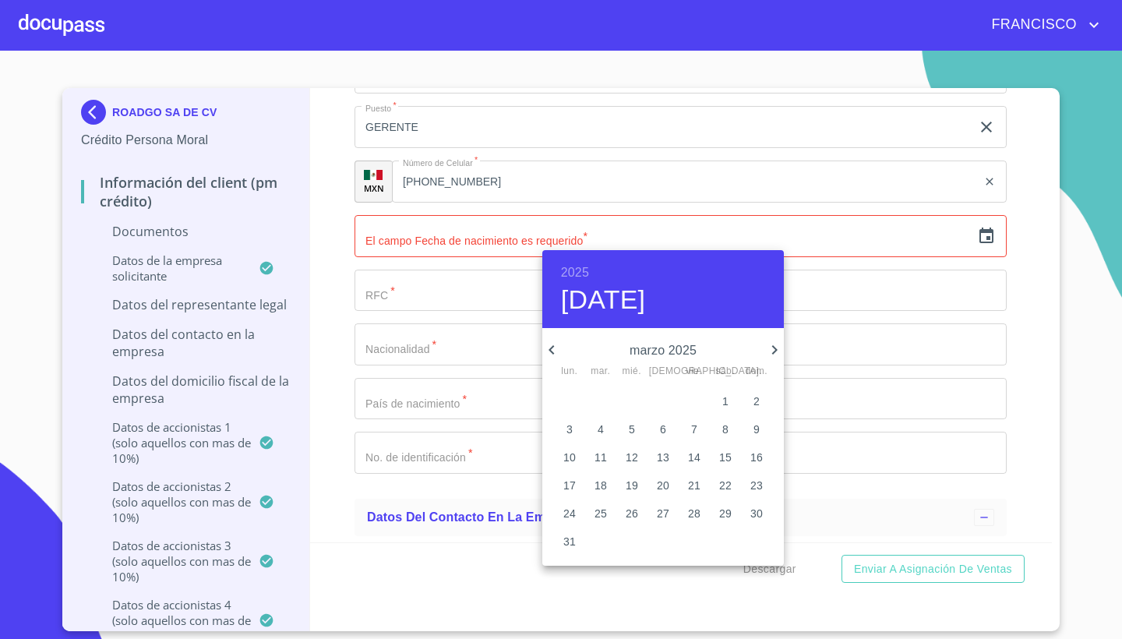
click at [552, 345] on icon "button" at bounding box center [551, 349] width 19 height 19
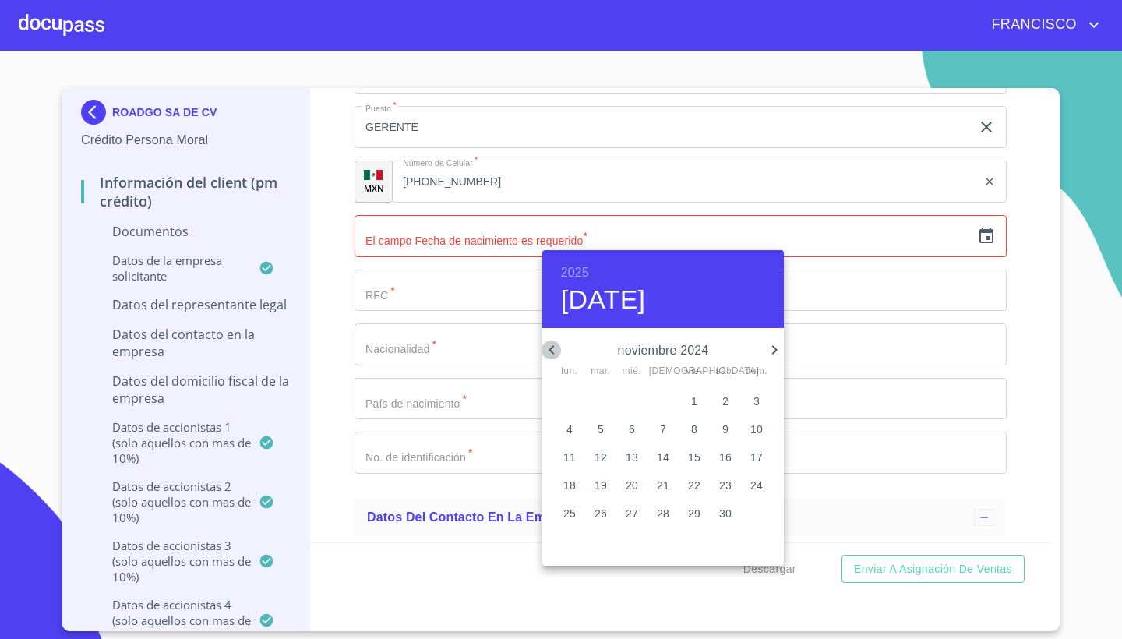
click at [552, 345] on icon "button" at bounding box center [551, 349] width 19 height 19
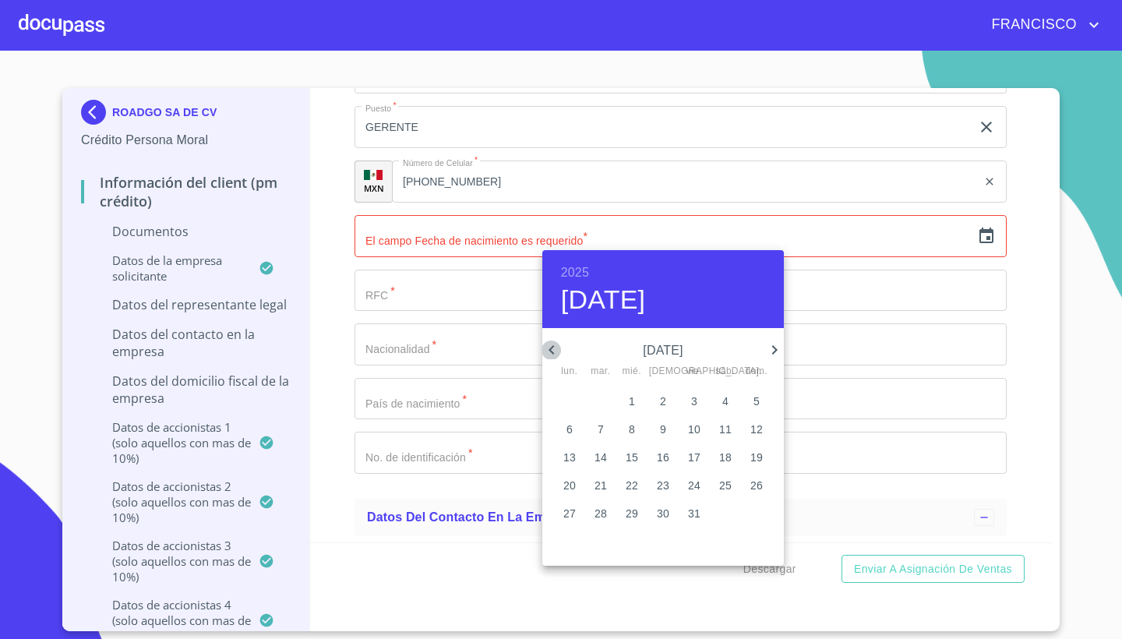
click at [552, 345] on icon "button" at bounding box center [551, 349] width 19 height 19
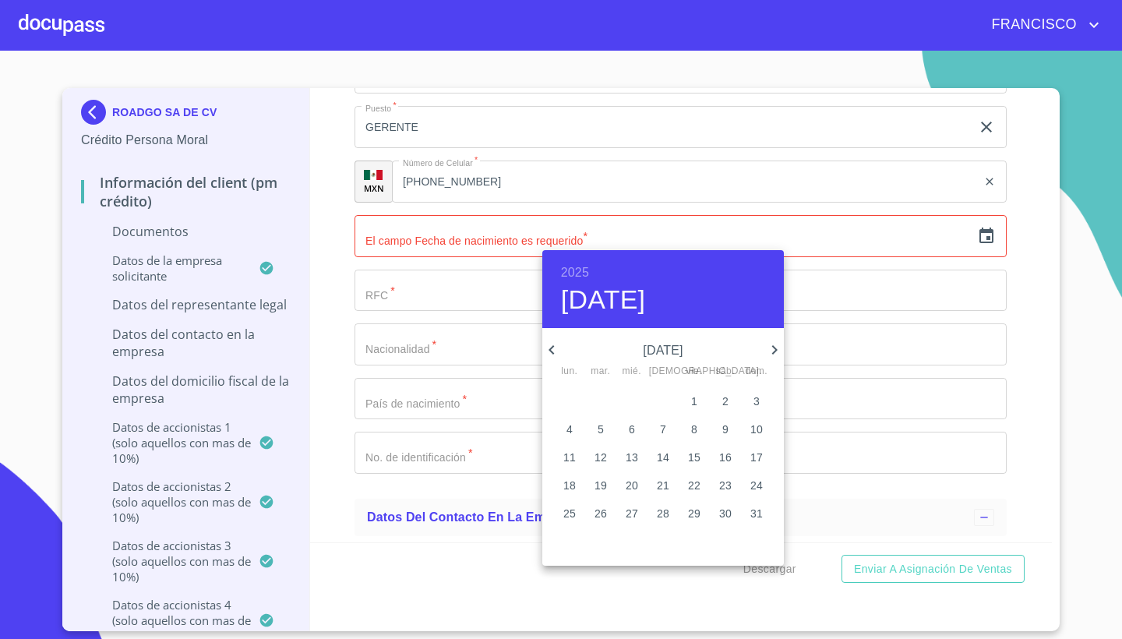
click at [552, 345] on icon "button" at bounding box center [551, 349] width 19 height 19
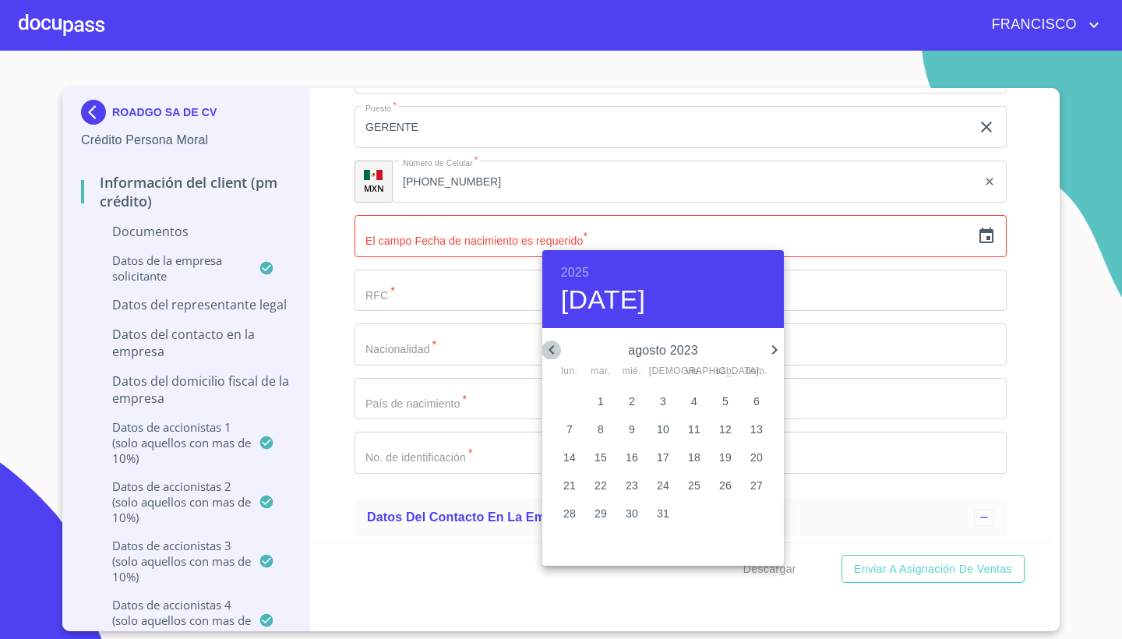
click at [552, 345] on icon "button" at bounding box center [551, 349] width 19 height 19
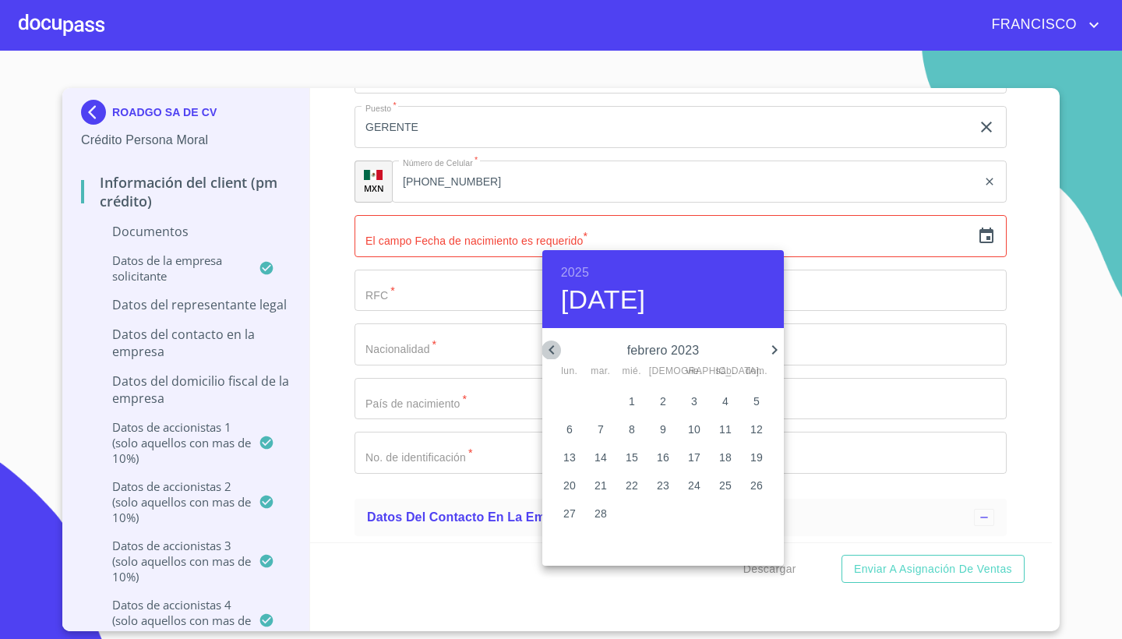
click at [552, 345] on icon "button" at bounding box center [551, 349] width 19 height 19
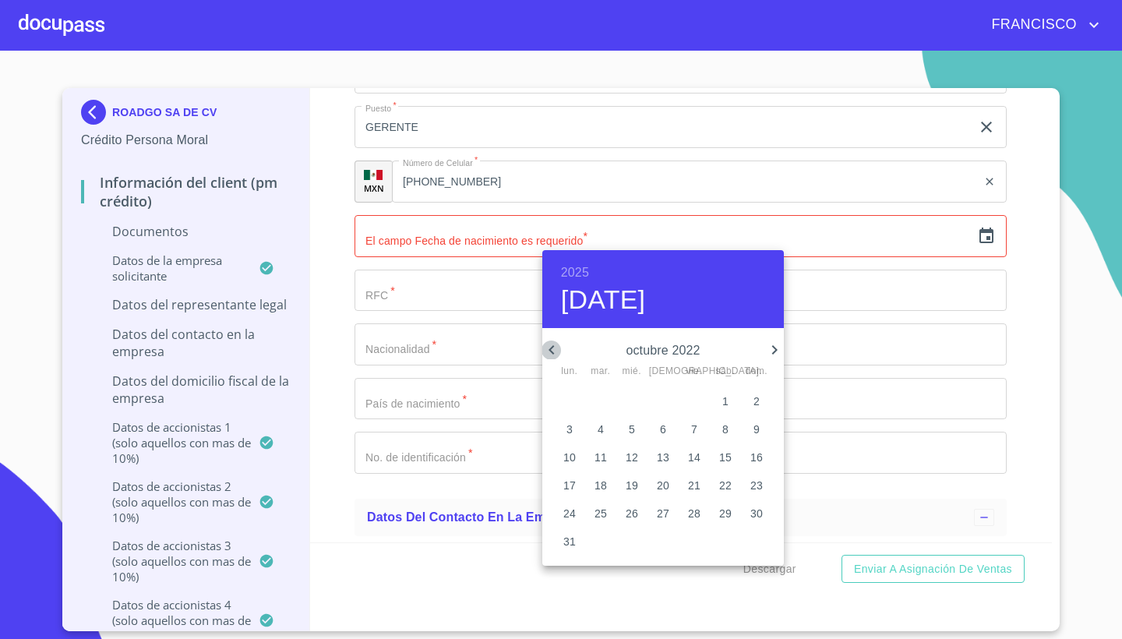
click at [552, 345] on icon "button" at bounding box center [551, 349] width 19 height 19
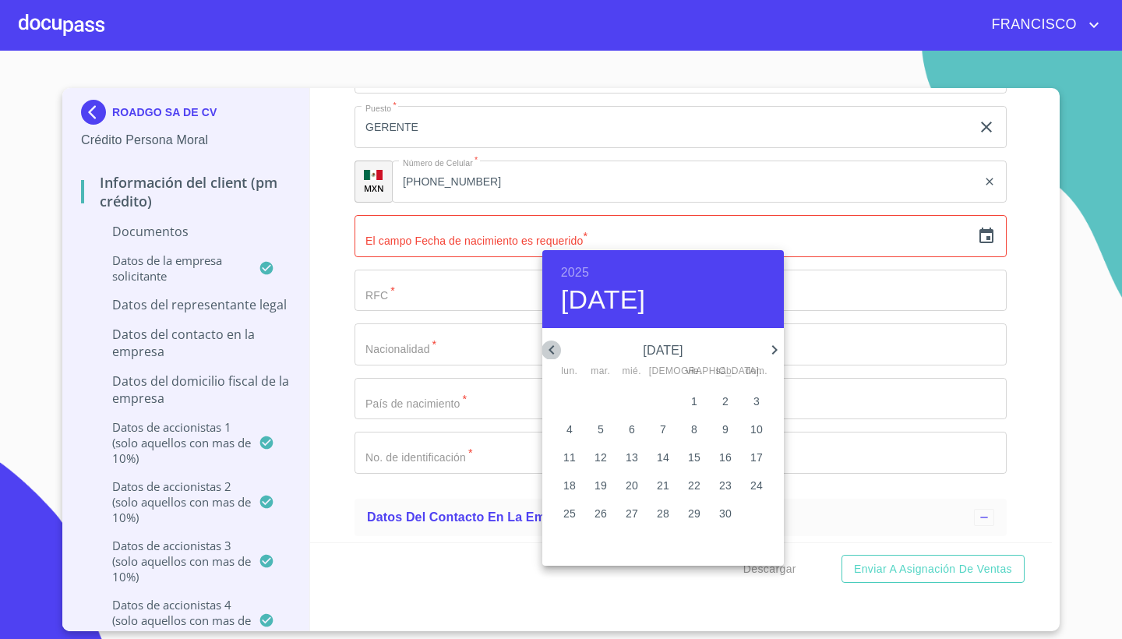
click at [552, 345] on icon "button" at bounding box center [551, 349] width 19 height 19
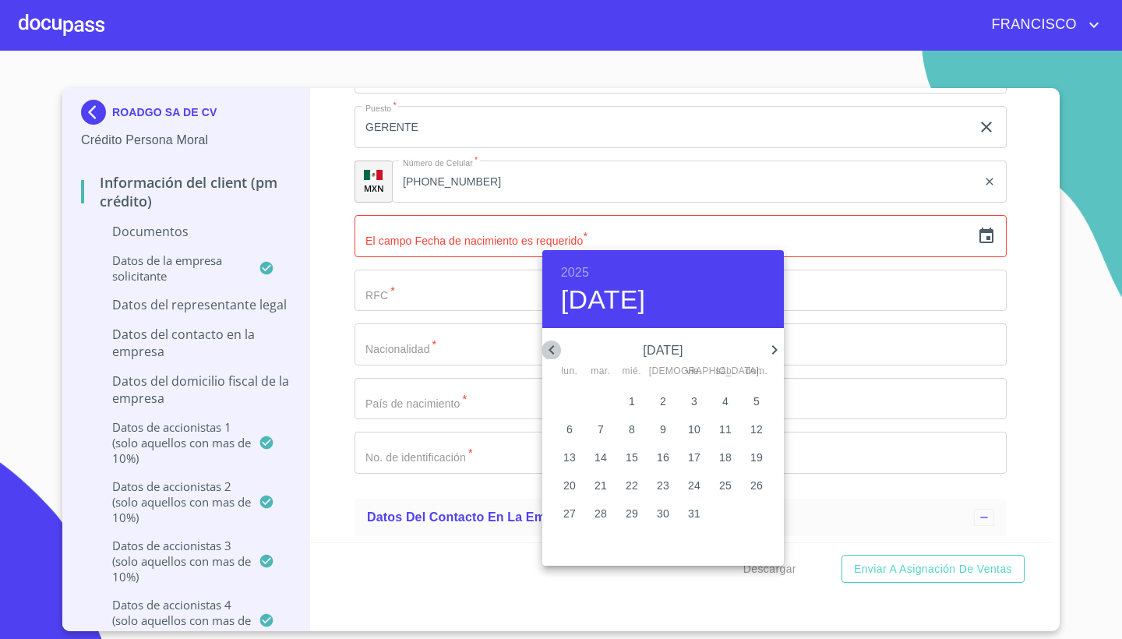
click at [552, 345] on icon "button" at bounding box center [551, 349] width 19 height 19
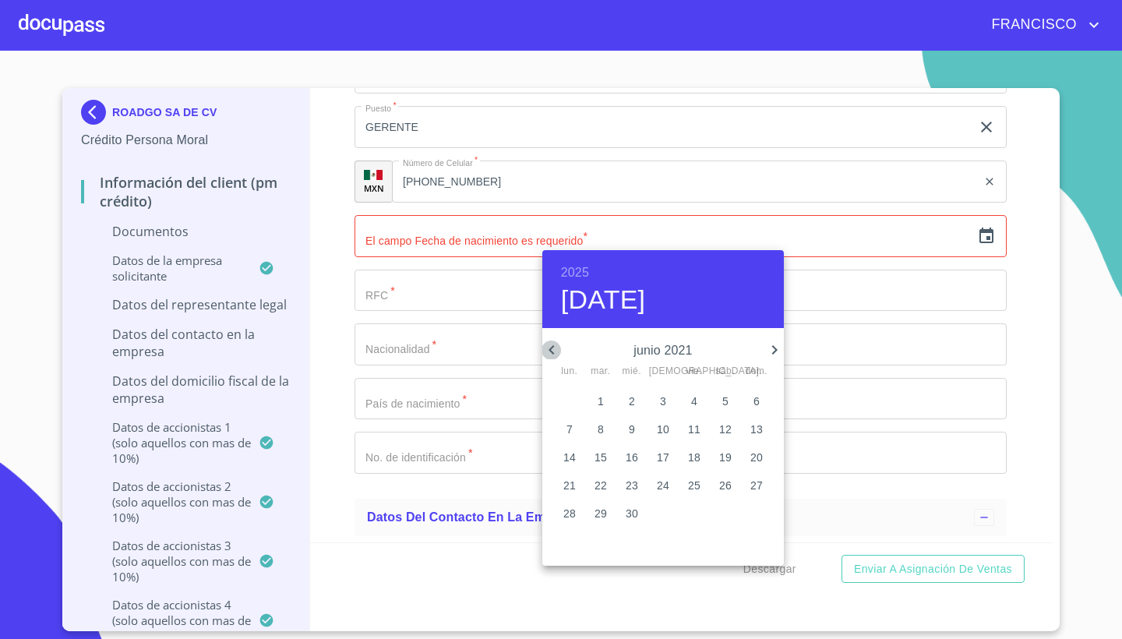
click at [552, 345] on icon "button" at bounding box center [551, 349] width 19 height 19
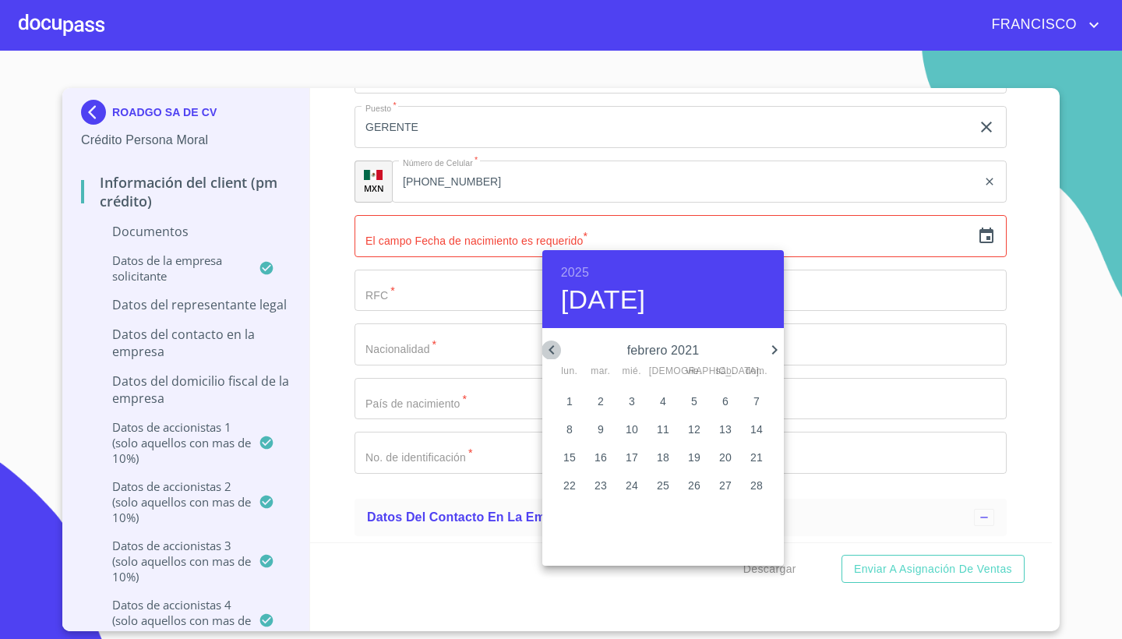
click at [552, 345] on icon "button" at bounding box center [551, 349] width 19 height 19
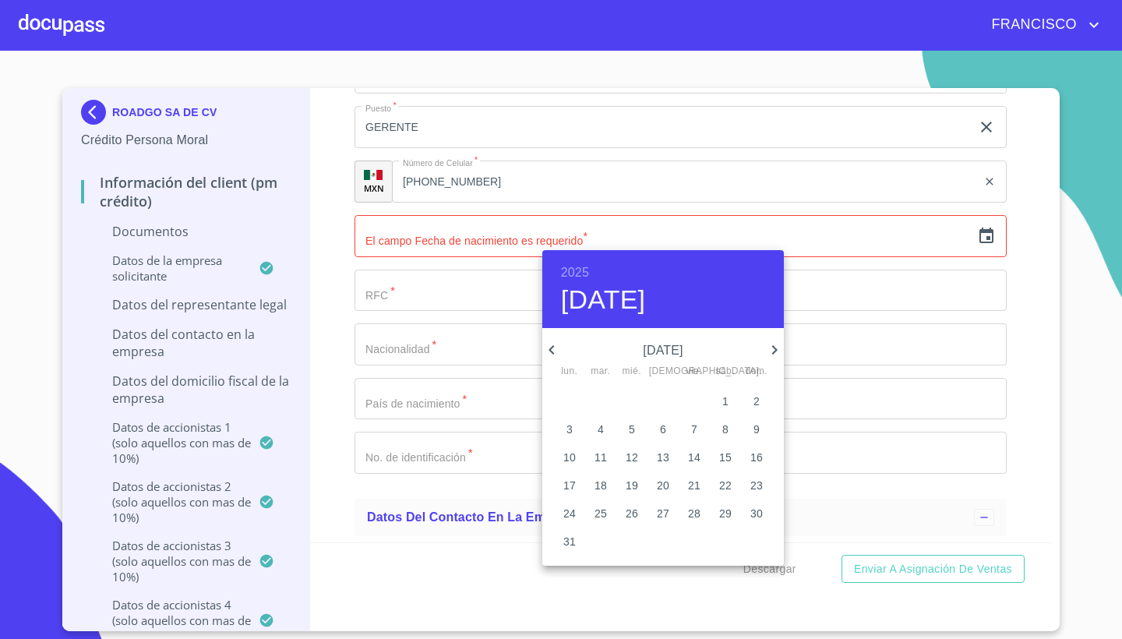
click at [552, 345] on icon "button" at bounding box center [551, 349] width 19 height 19
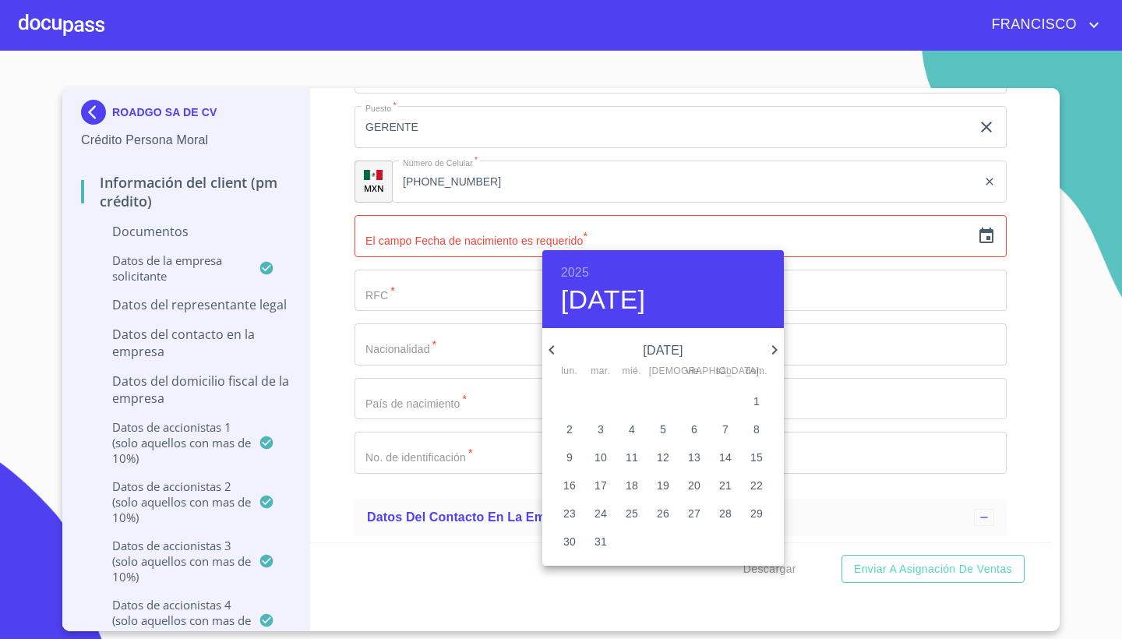
click at [552, 345] on icon "button" at bounding box center [551, 349] width 19 height 19
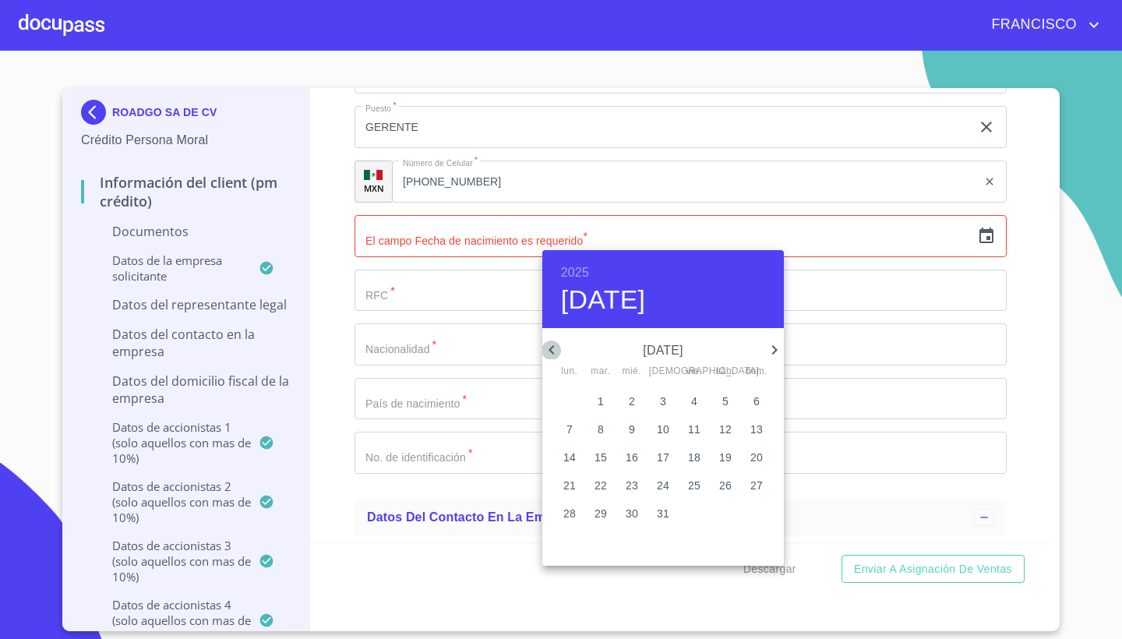
click at [552, 345] on icon "button" at bounding box center [551, 349] width 19 height 19
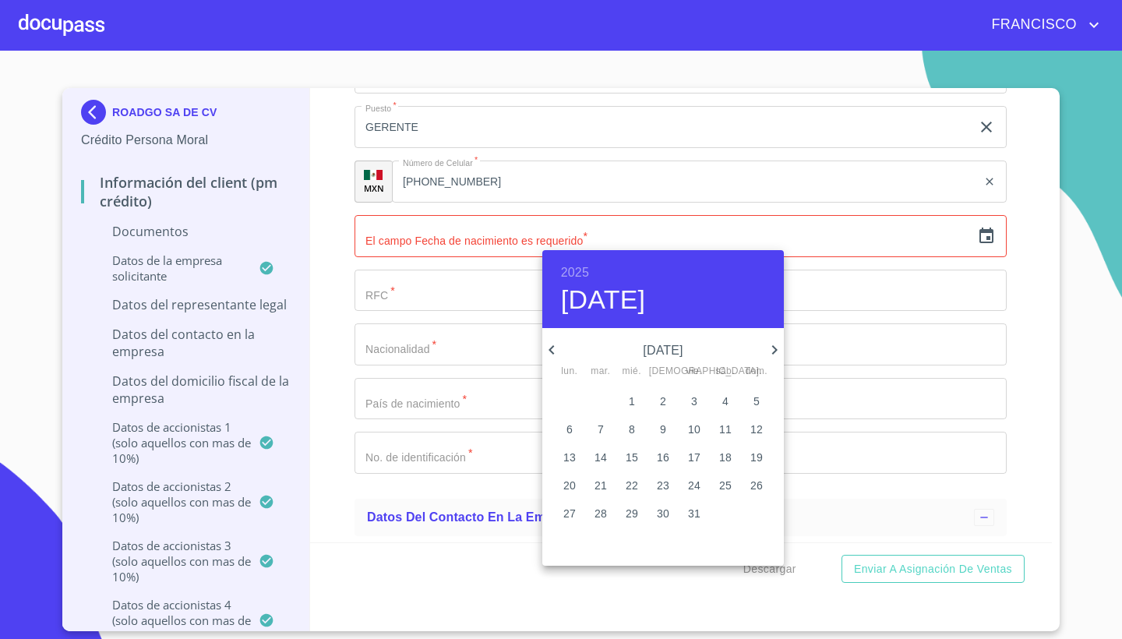
click at [552, 345] on icon "button" at bounding box center [551, 349] width 19 height 19
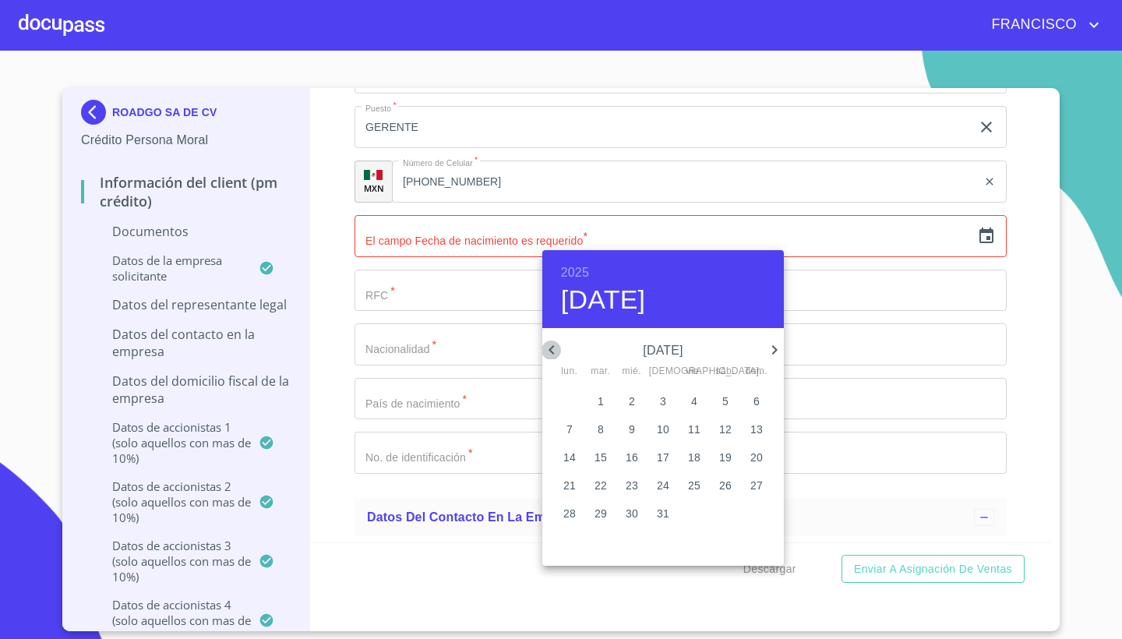
click at [552, 345] on icon "button" at bounding box center [551, 349] width 19 height 19
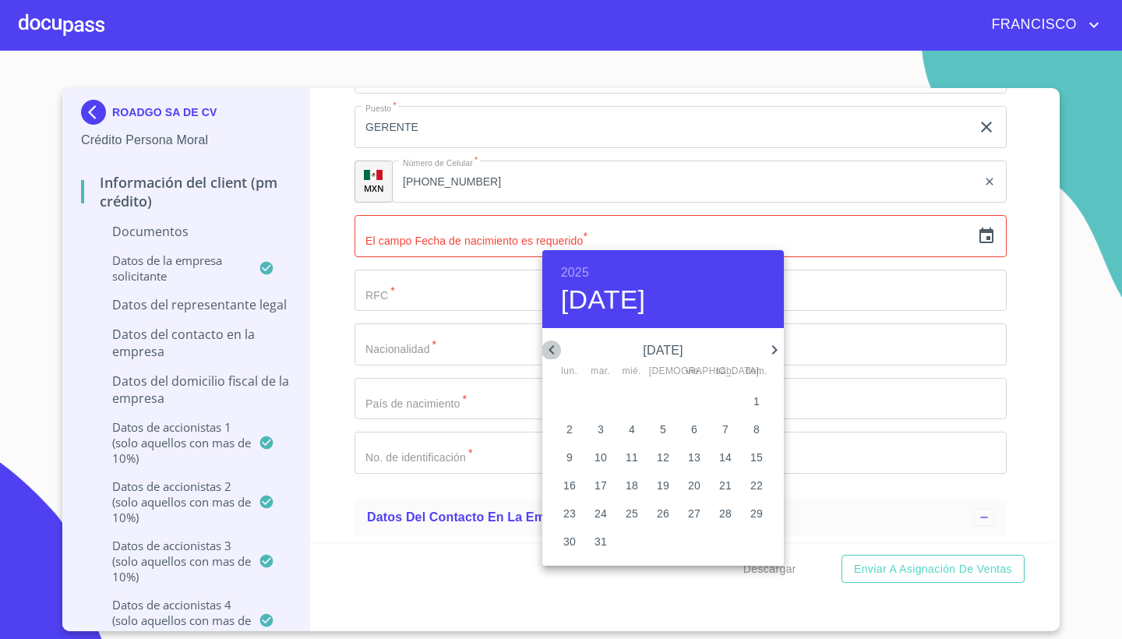
click at [552, 345] on icon "button" at bounding box center [551, 349] width 19 height 19
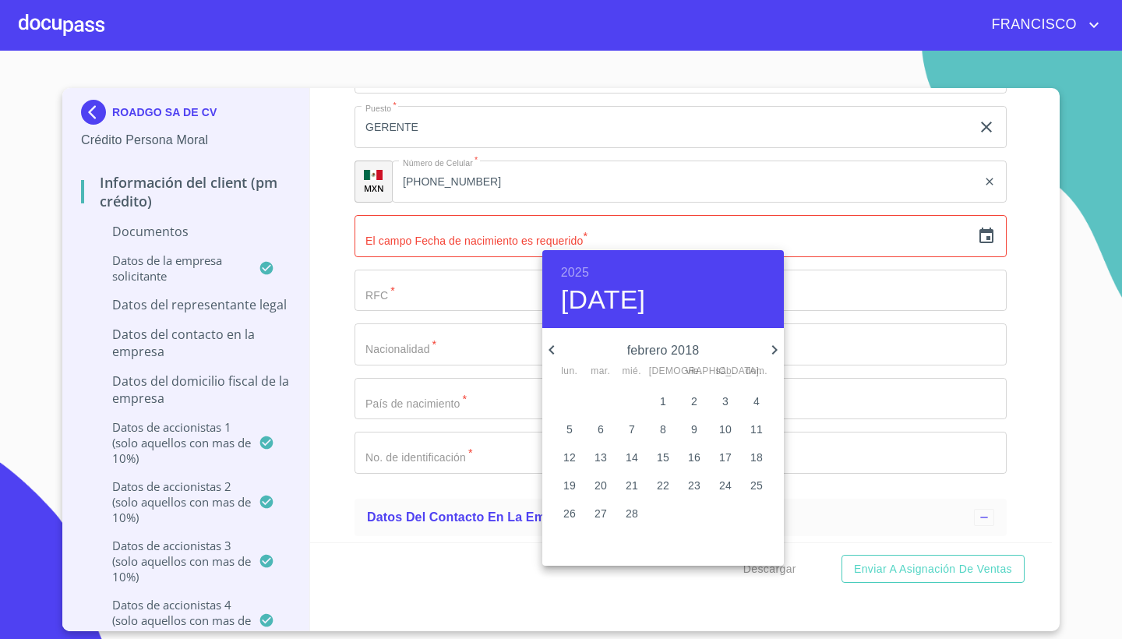
click at [552, 345] on icon "button" at bounding box center [551, 349] width 19 height 19
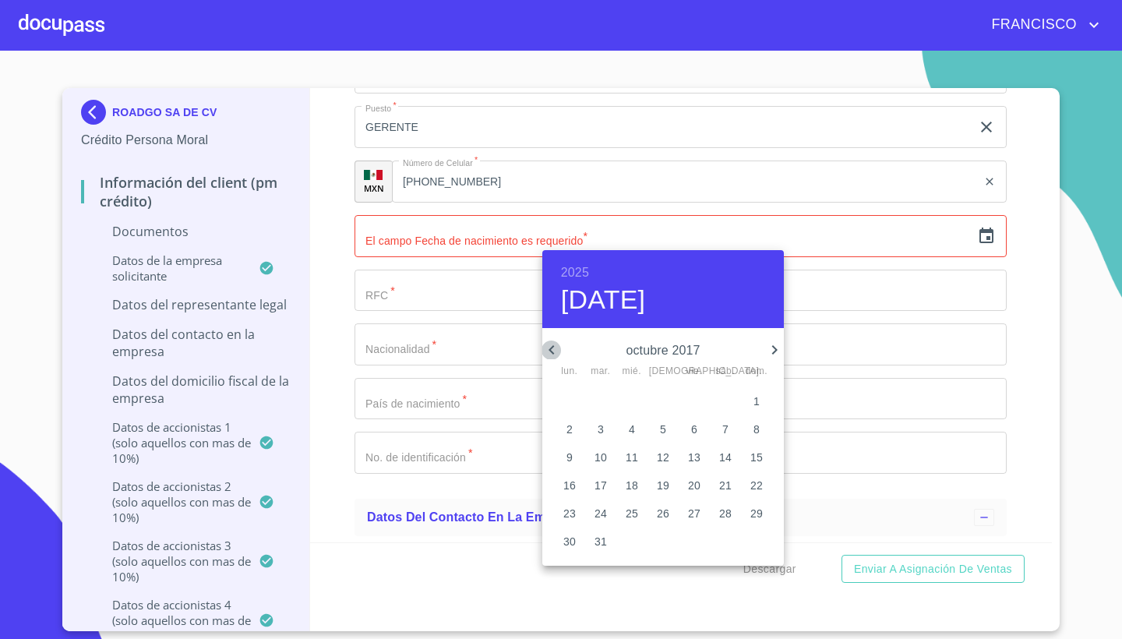
click at [552, 345] on icon "button" at bounding box center [551, 349] width 19 height 19
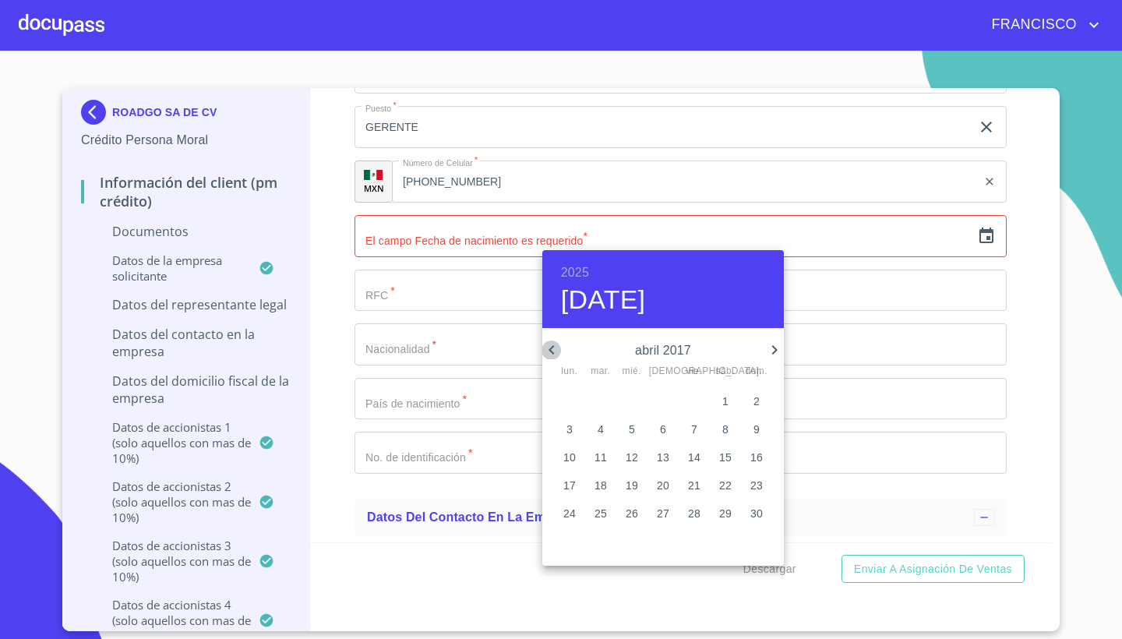
click at [552, 345] on icon "button" at bounding box center [551, 349] width 19 height 19
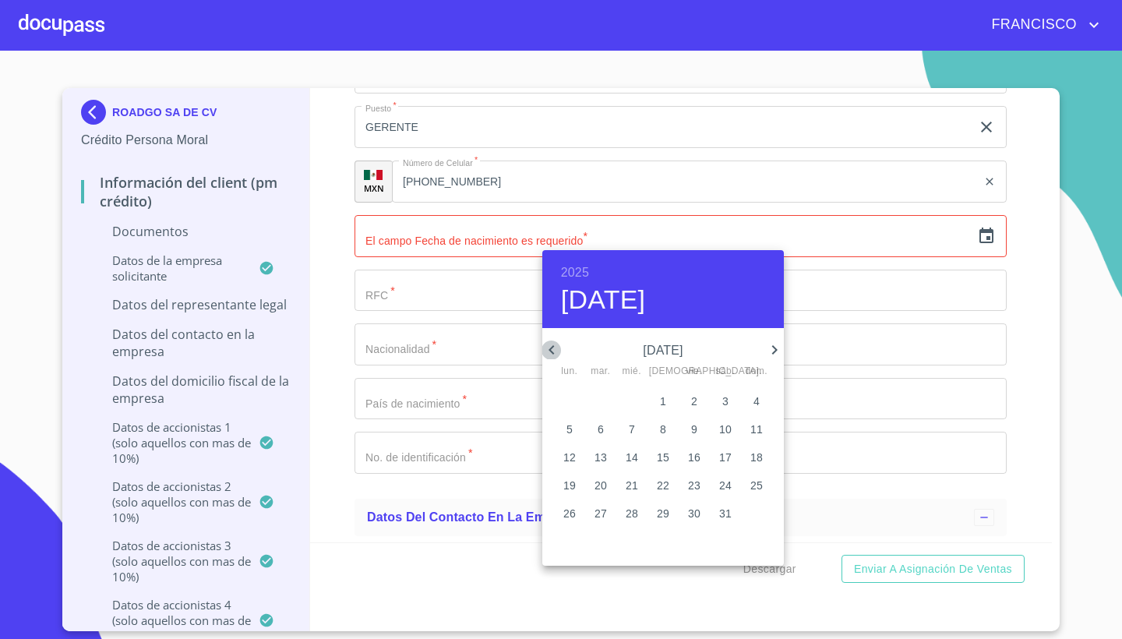
click at [552, 345] on icon "button" at bounding box center [551, 349] width 19 height 19
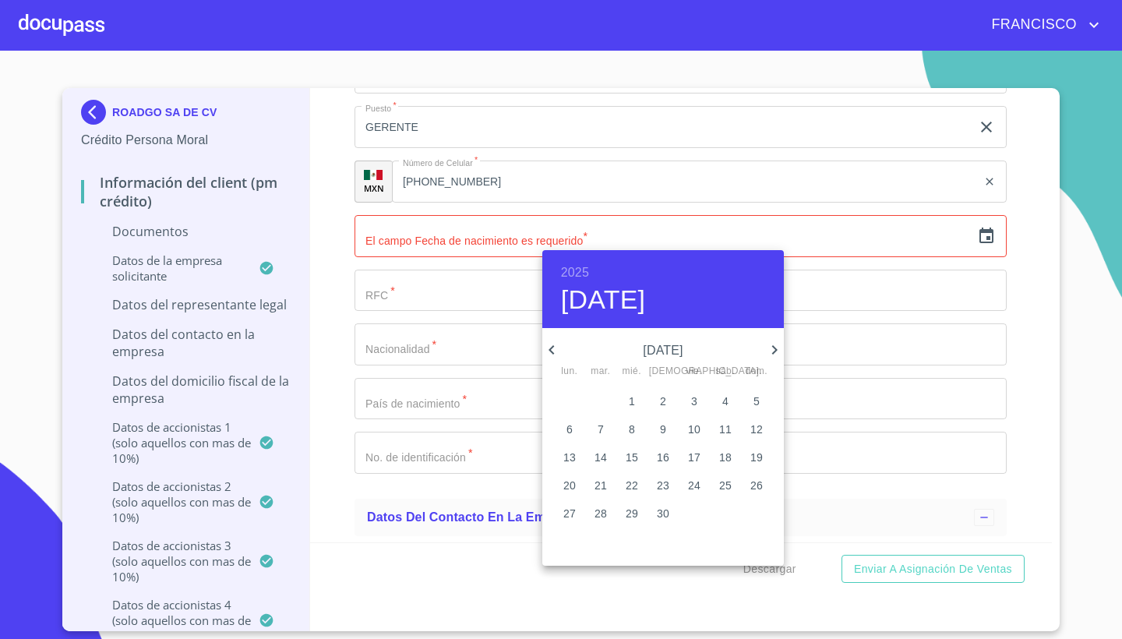
click at [552, 345] on icon "button" at bounding box center [551, 349] width 19 height 19
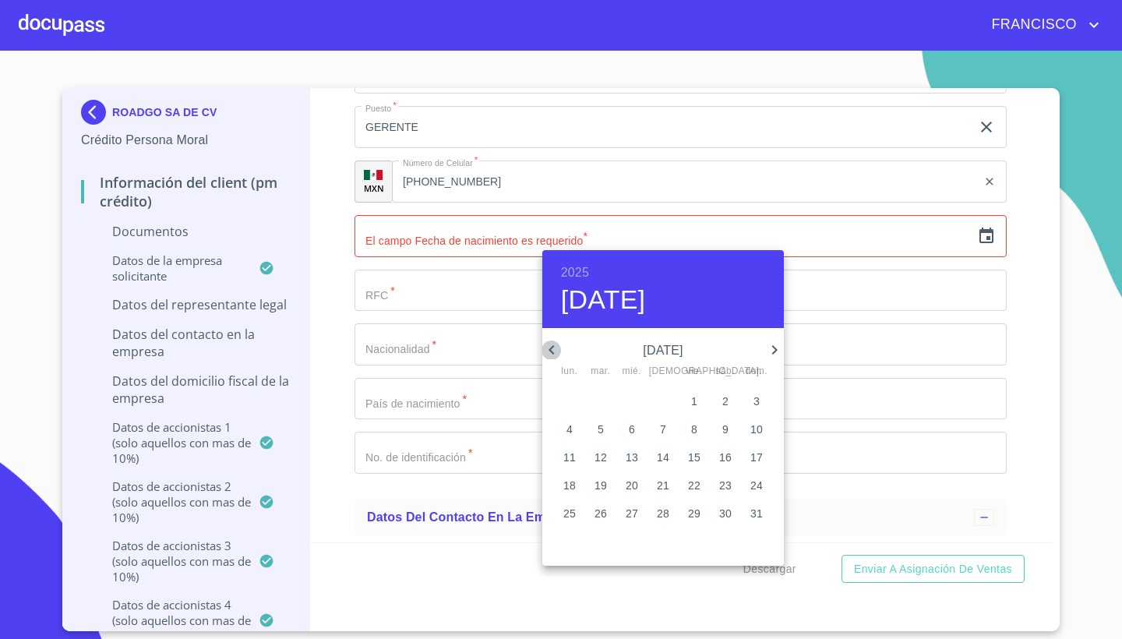
click at [552, 345] on icon "button" at bounding box center [551, 349] width 19 height 19
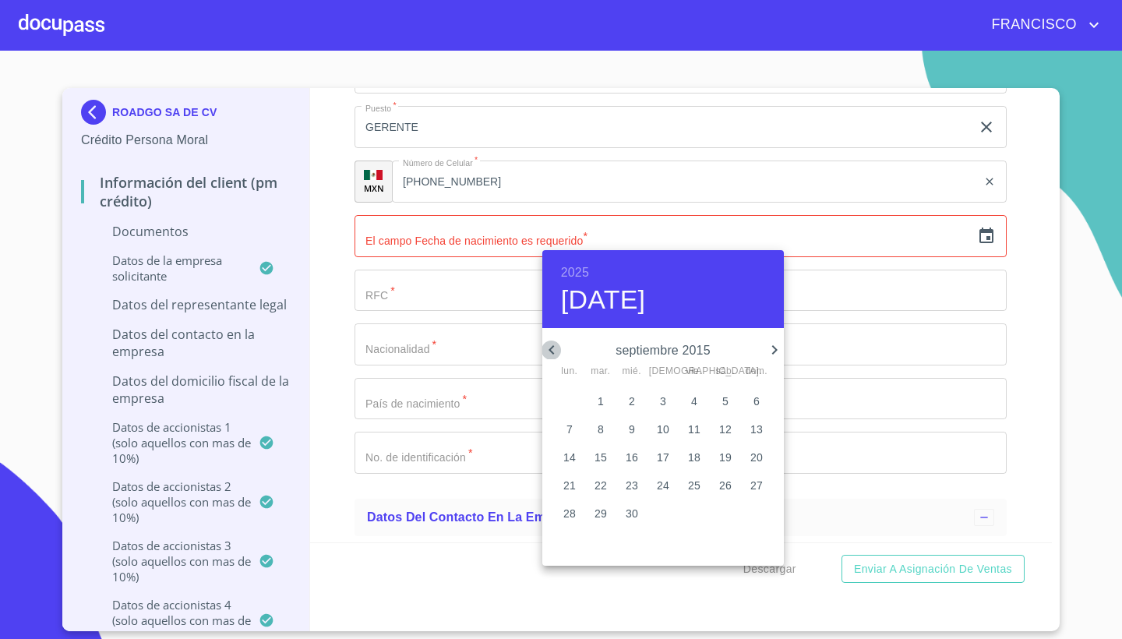
click at [552, 345] on icon "button" at bounding box center [551, 349] width 19 height 19
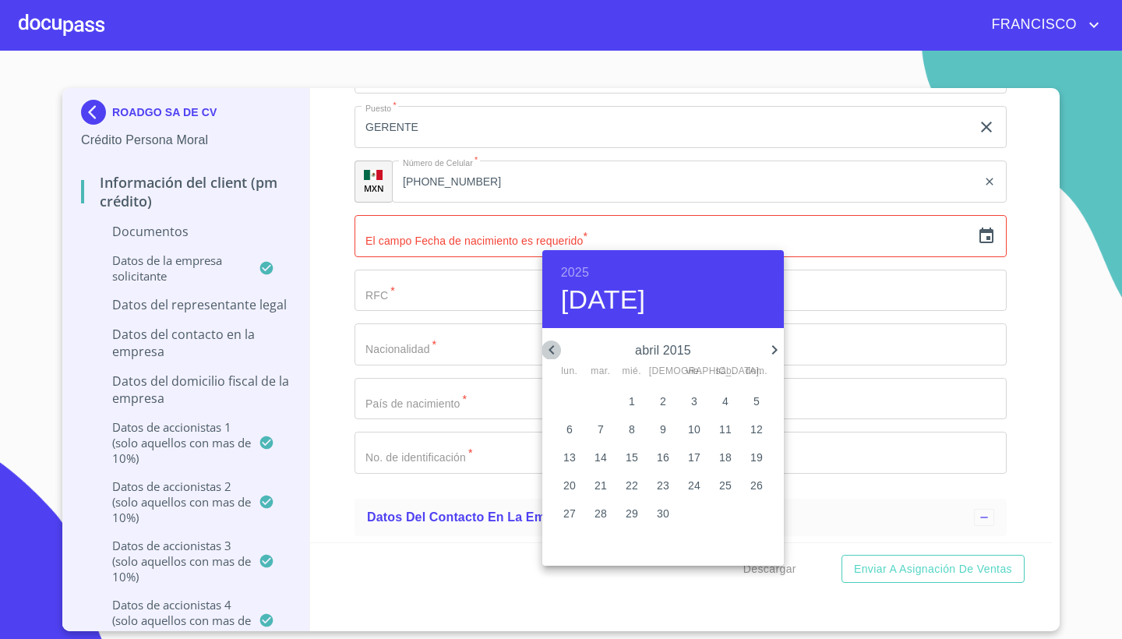
click at [552, 345] on icon "button" at bounding box center [551, 349] width 19 height 19
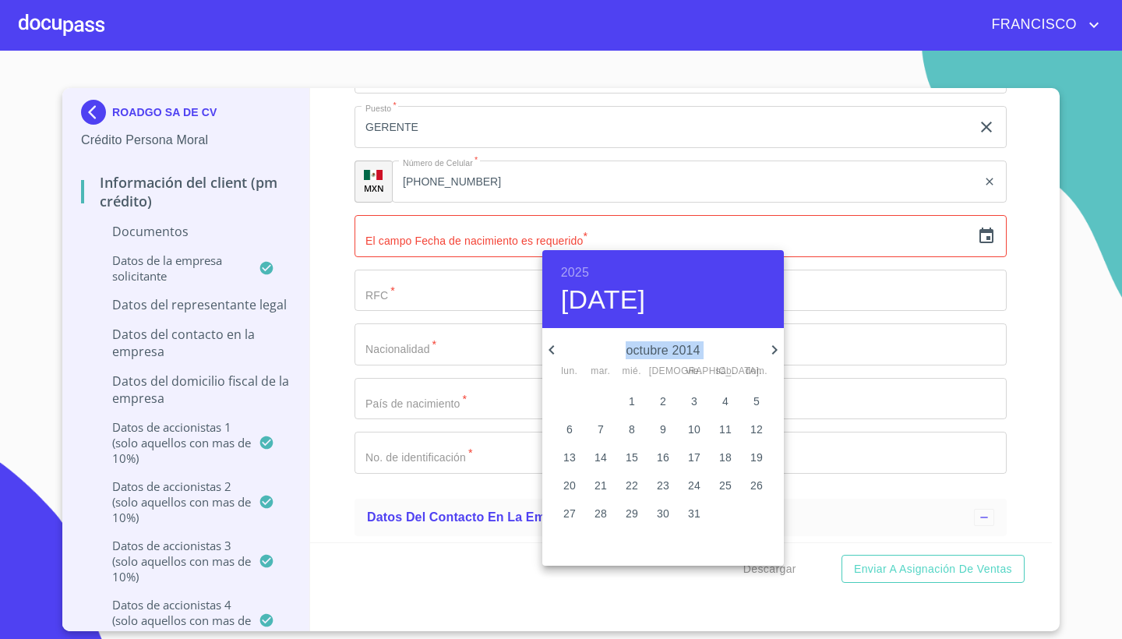
click at [552, 345] on icon "button" at bounding box center [551, 349] width 19 height 19
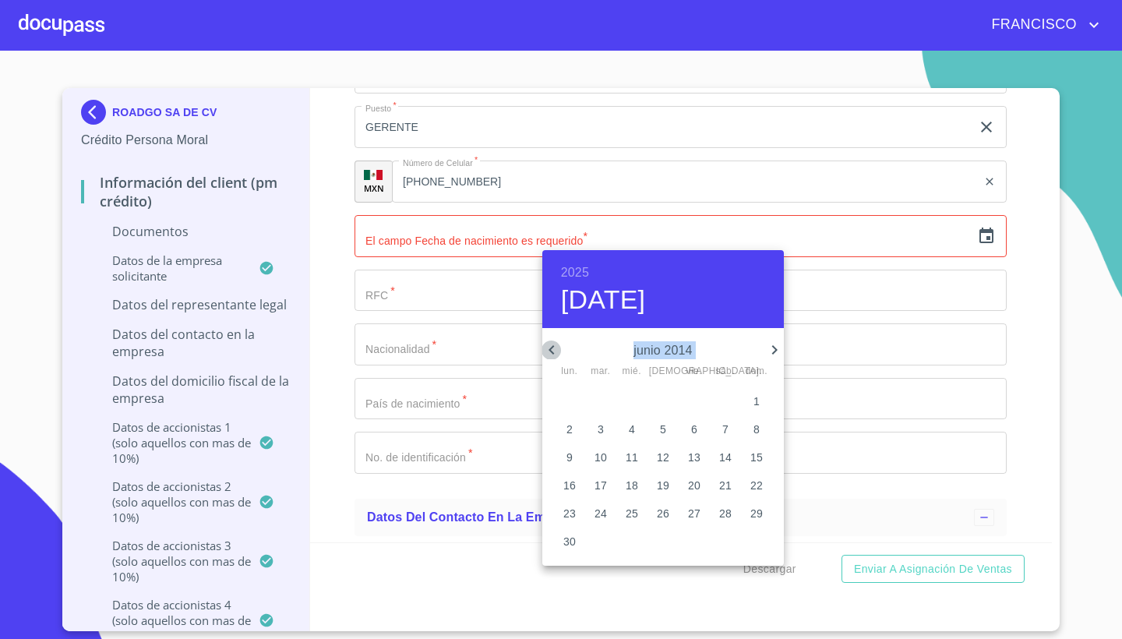
click at [552, 345] on icon "button" at bounding box center [551, 349] width 19 height 19
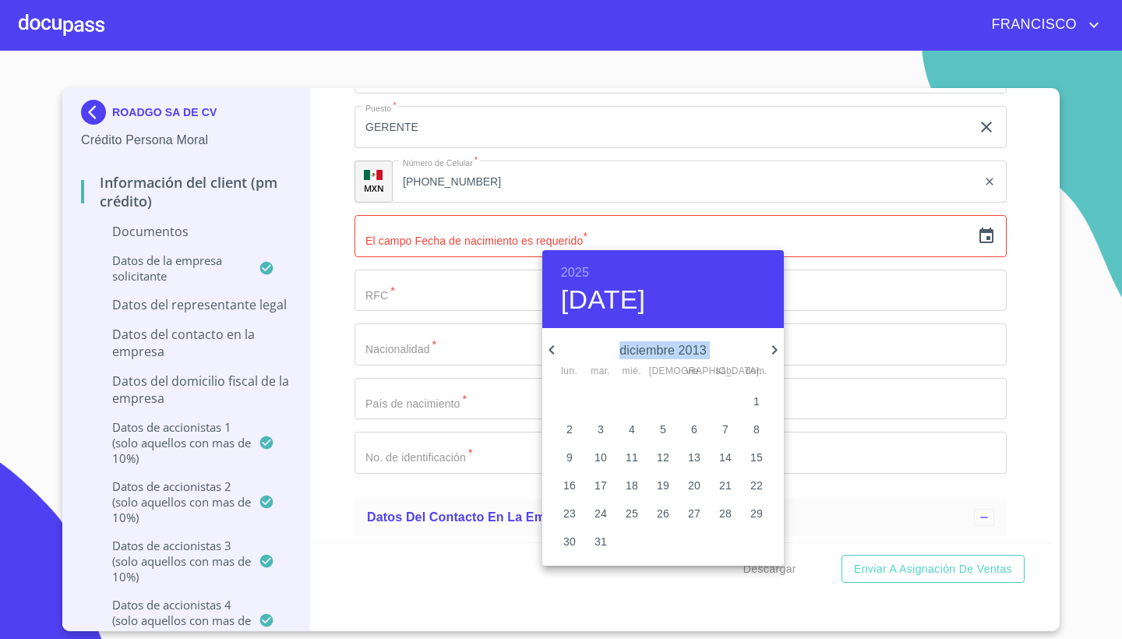
click at [552, 345] on icon "button" at bounding box center [551, 349] width 19 height 19
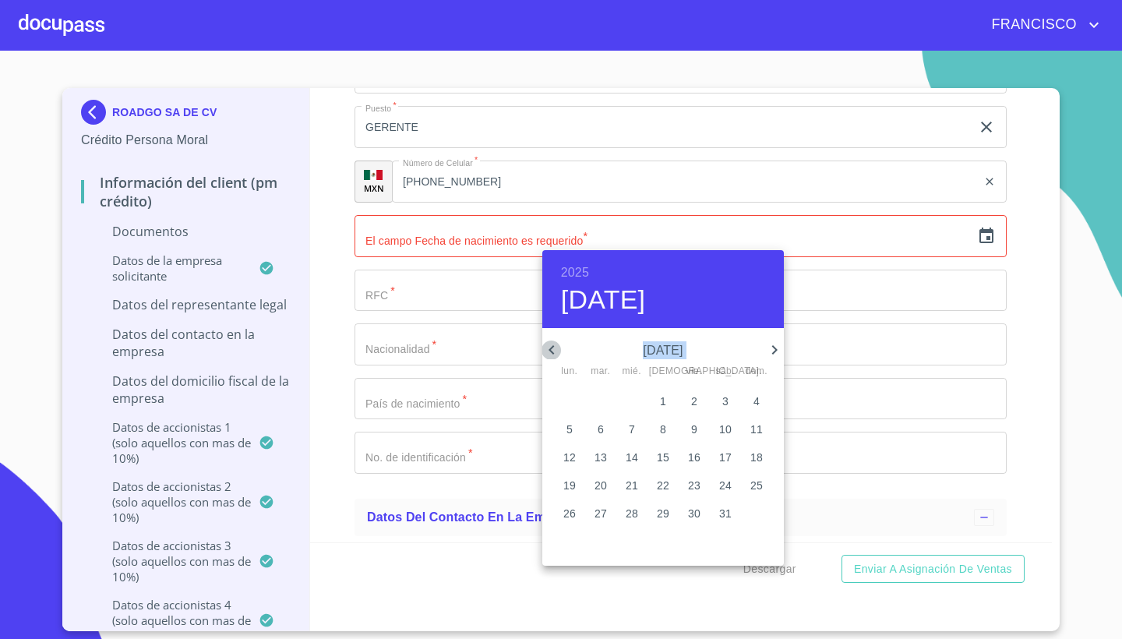
click at [552, 345] on icon "button" at bounding box center [551, 349] width 19 height 19
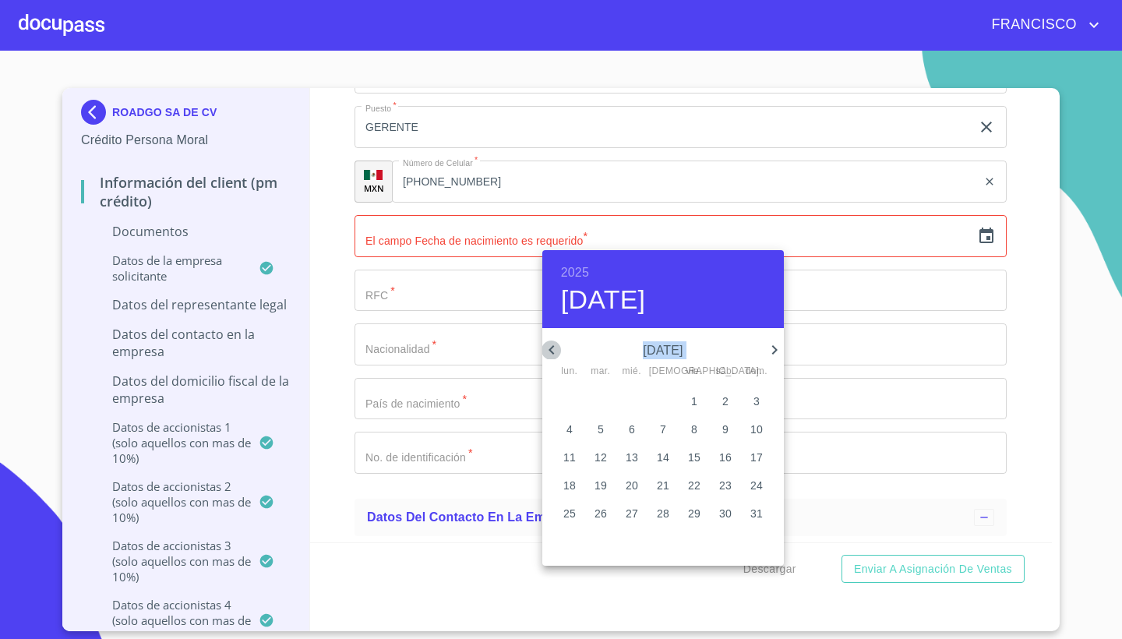
click at [552, 345] on icon "button" at bounding box center [551, 349] width 19 height 19
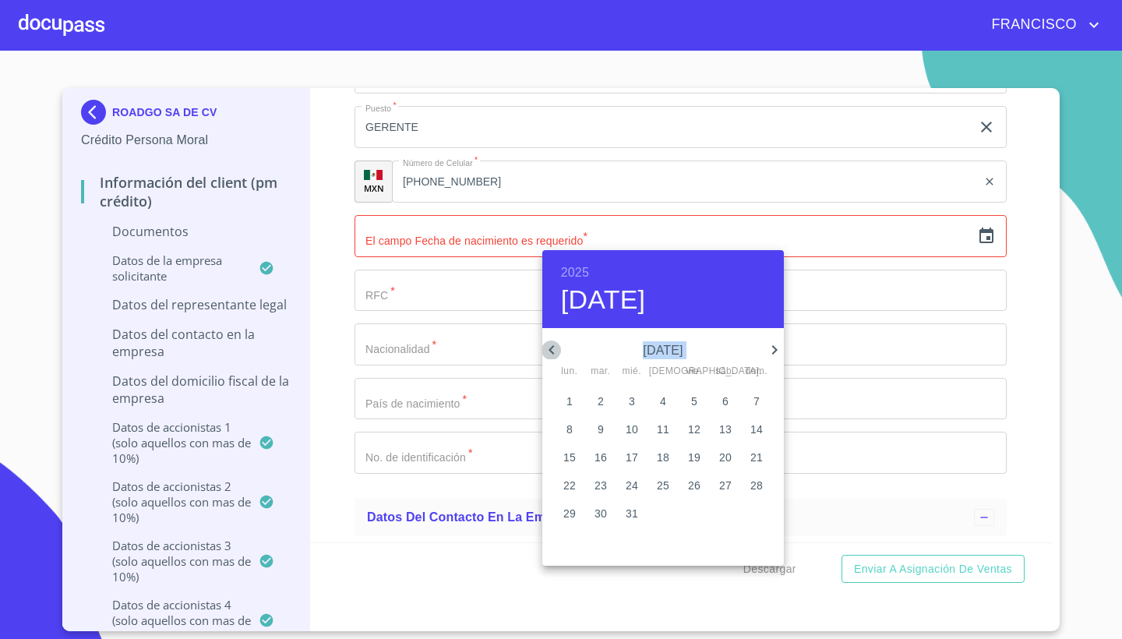
click at [552, 345] on icon "button" at bounding box center [551, 349] width 19 height 19
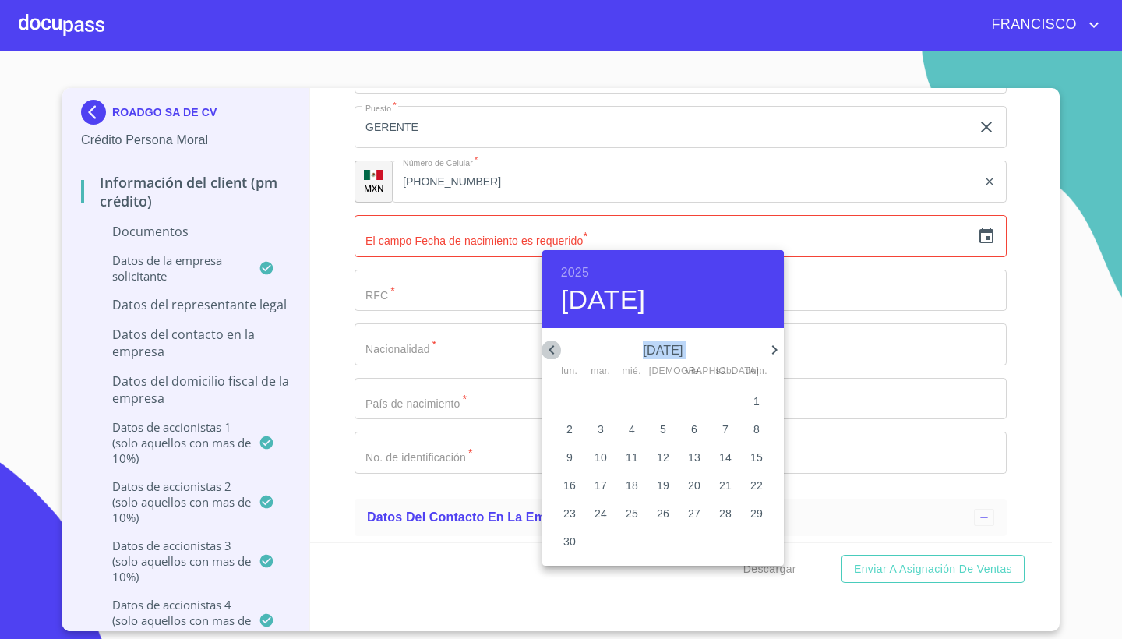
click at [552, 345] on icon "button" at bounding box center [551, 349] width 19 height 19
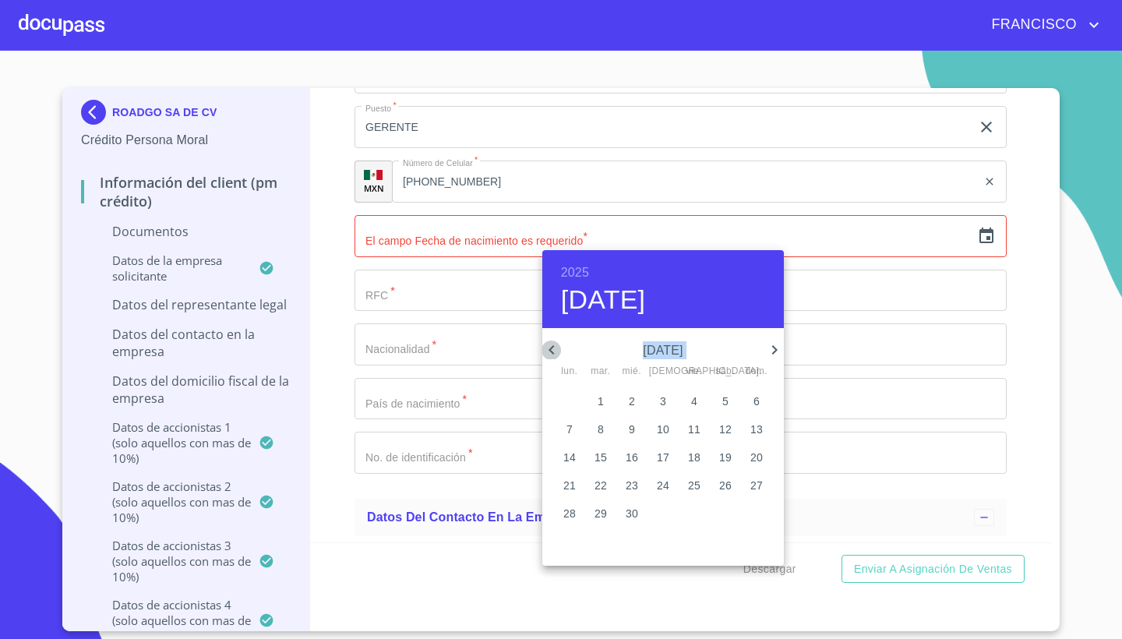
click at [552, 345] on icon "button" at bounding box center [551, 349] width 19 height 19
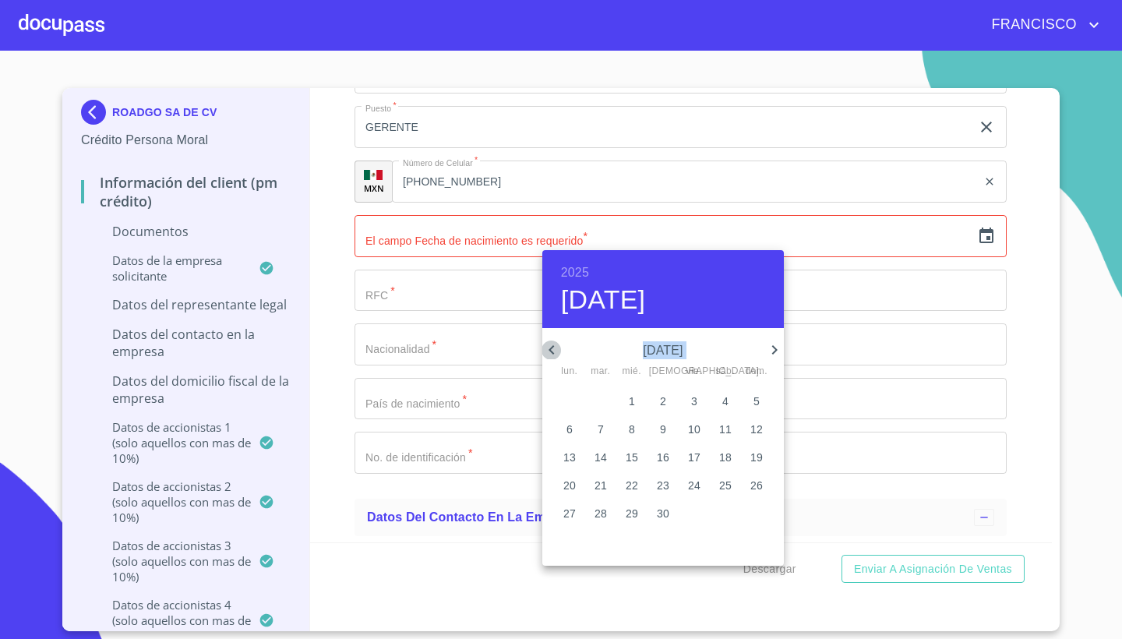
click at [552, 345] on icon "button" at bounding box center [551, 349] width 19 height 19
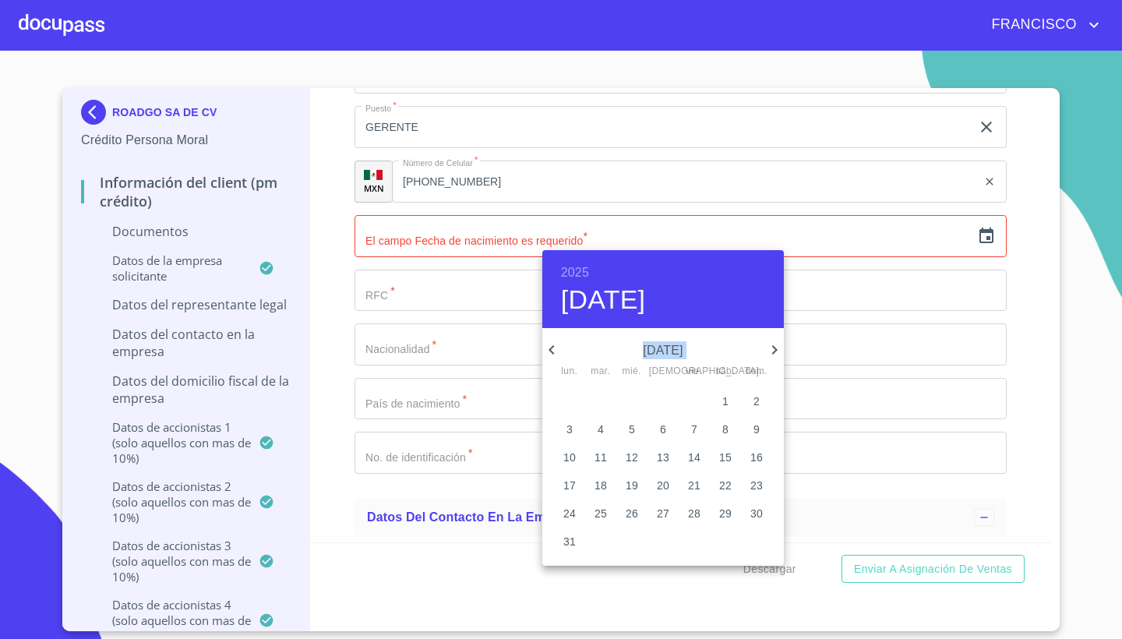
click at [552, 345] on icon "button" at bounding box center [551, 349] width 19 height 19
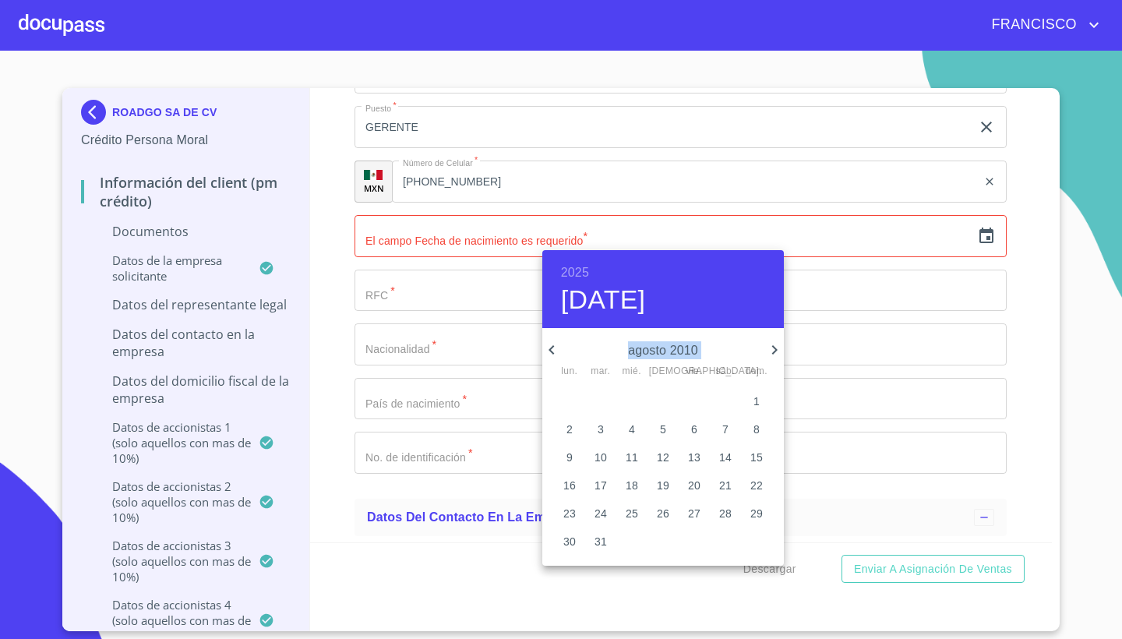
click at [552, 345] on icon "button" at bounding box center [551, 349] width 19 height 19
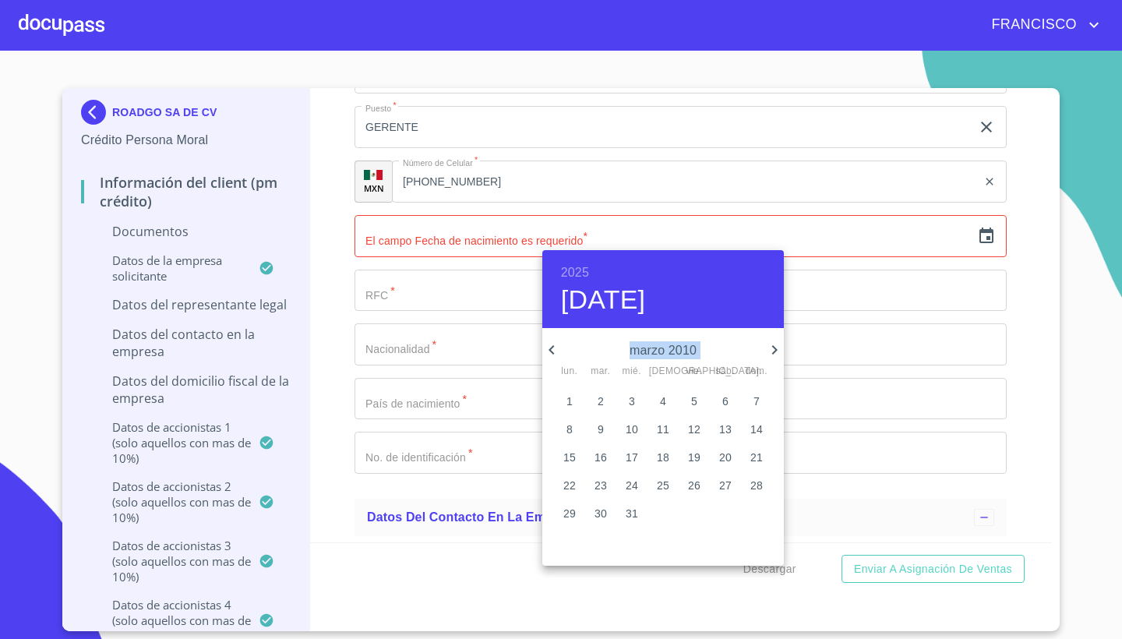
click at [552, 345] on icon "button" at bounding box center [551, 349] width 19 height 19
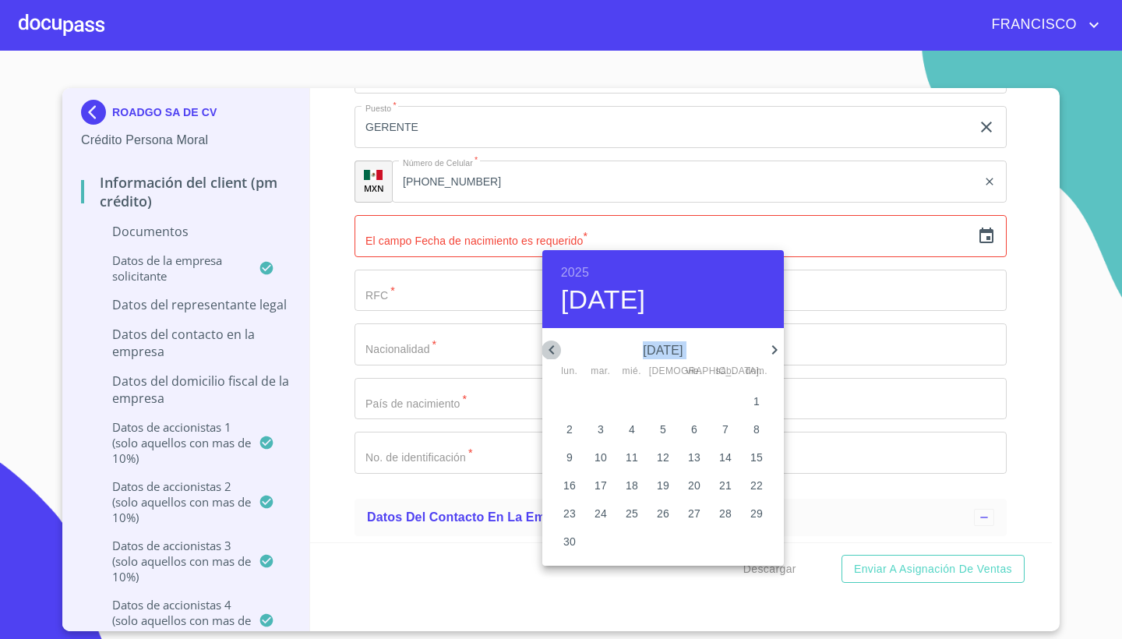
click at [552, 345] on icon "button" at bounding box center [551, 349] width 19 height 19
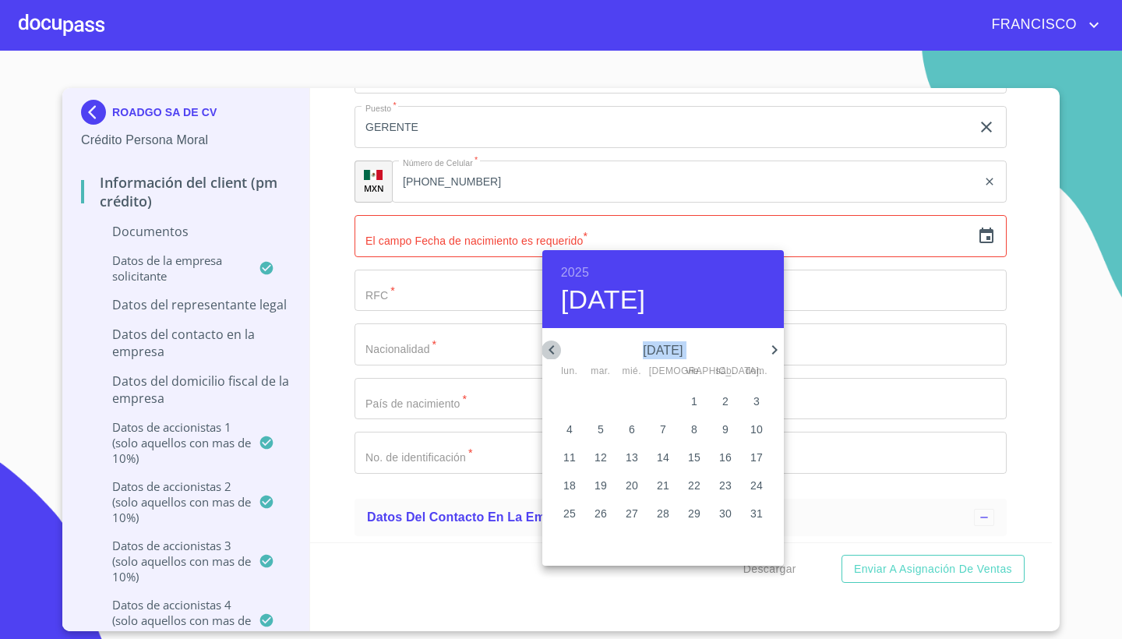
click at [552, 345] on icon "button" at bounding box center [551, 349] width 19 height 19
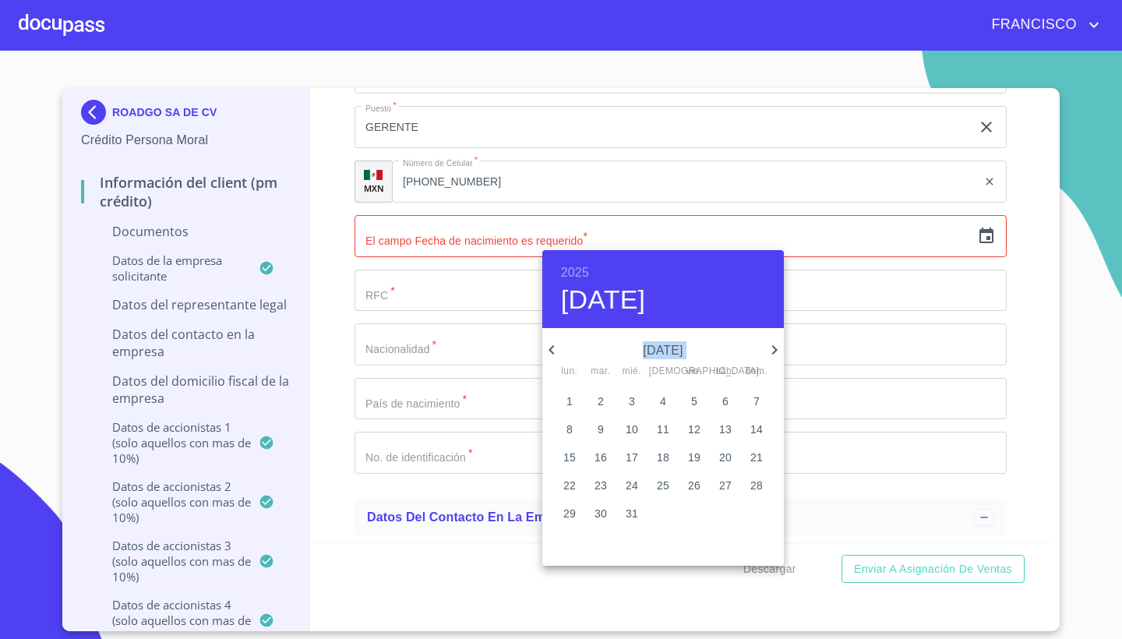
click at [552, 345] on icon "button" at bounding box center [551, 349] width 19 height 19
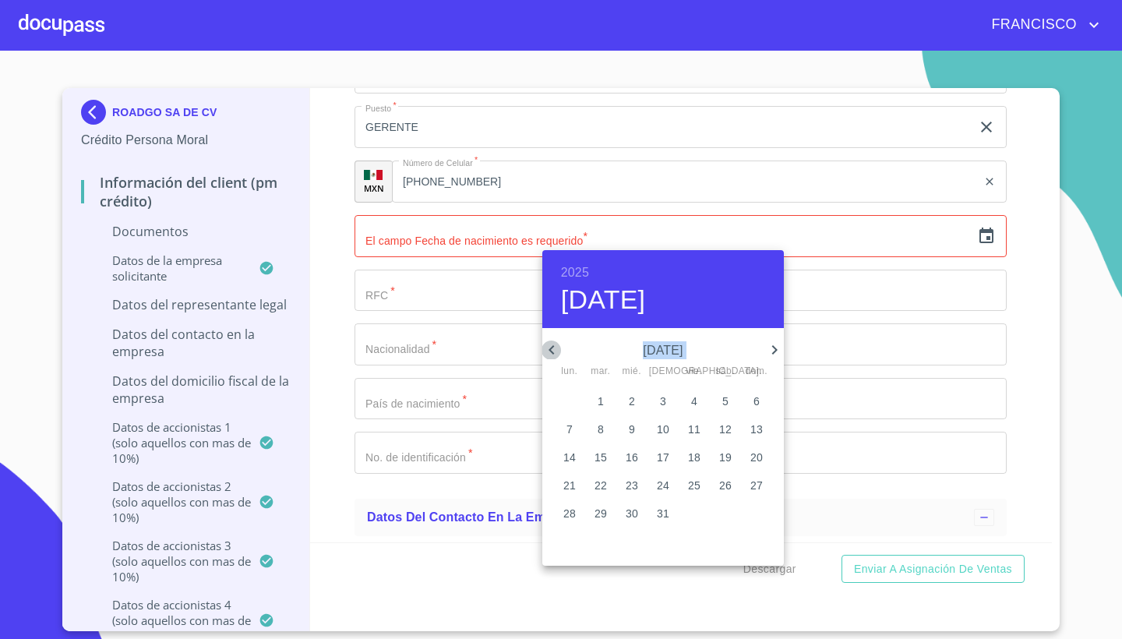
click at [552, 345] on icon "button" at bounding box center [551, 349] width 19 height 19
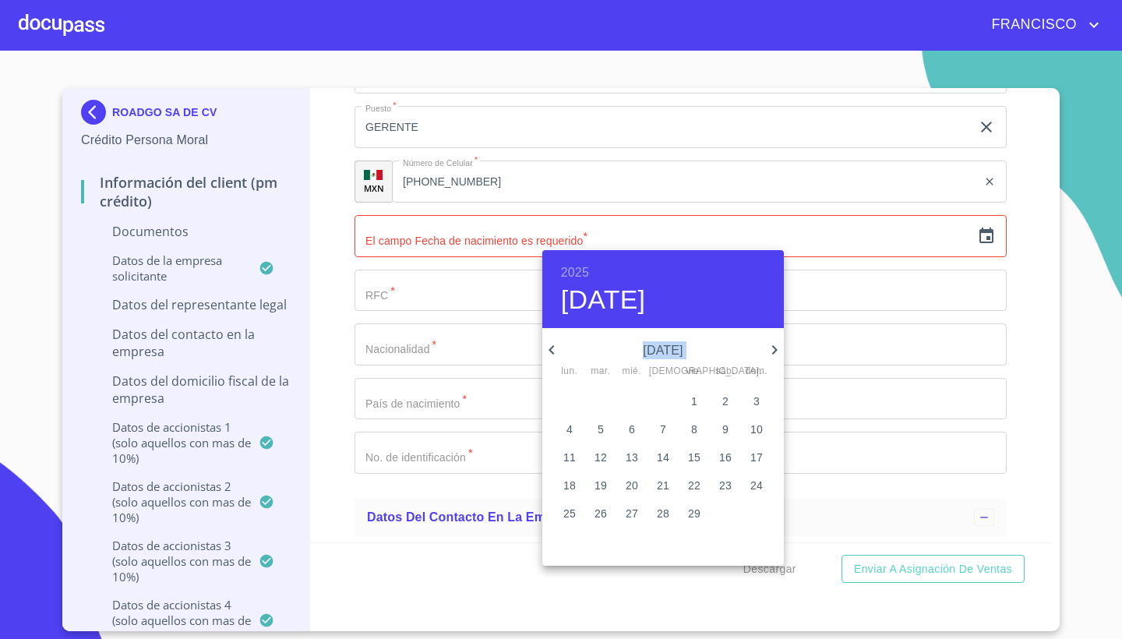
click at [552, 345] on icon "button" at bounding box center [551, 349] width 19 height 19
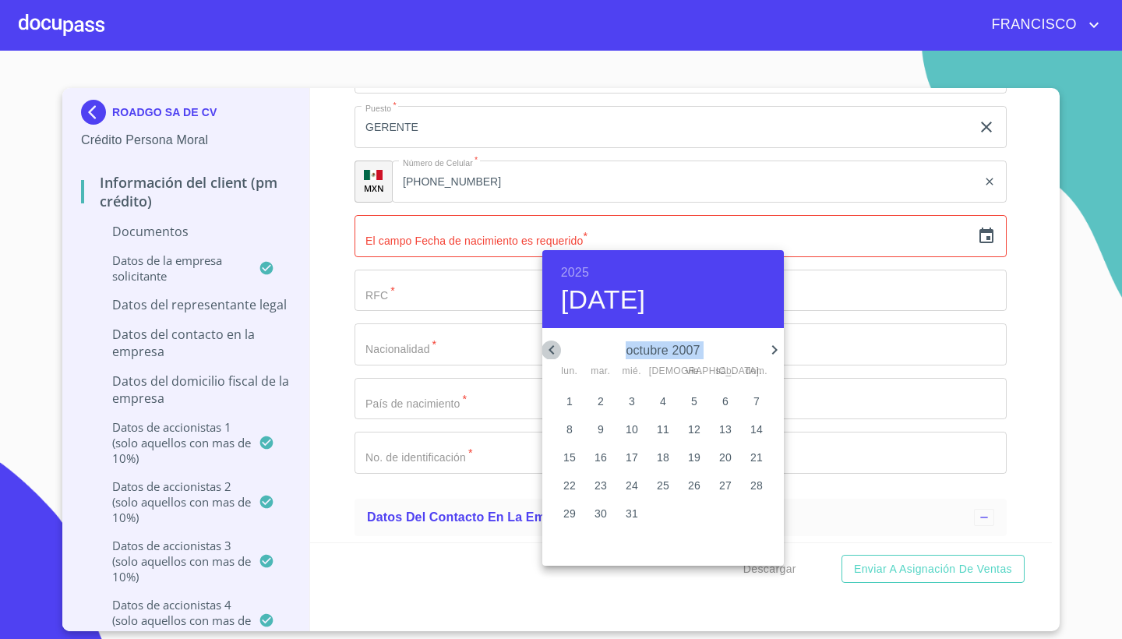
click at [552, 345] on icon "button" at bounding box center [551, 349] width 19 height 19
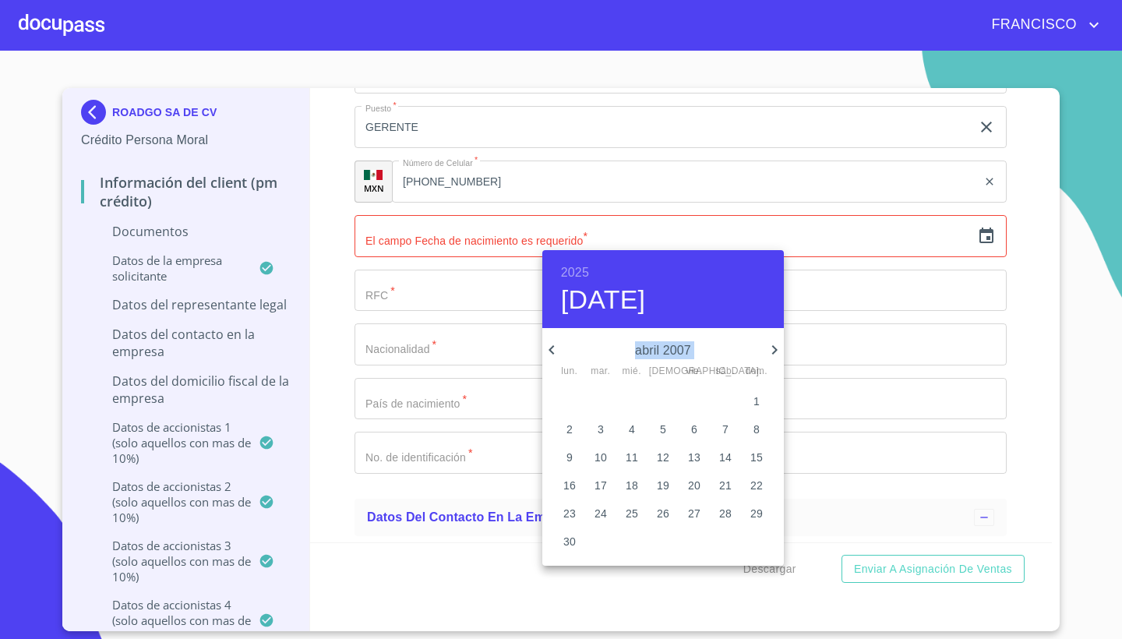
click at [552, 345] on icon "button" at bounding box center [551, 349] width 19 height 19
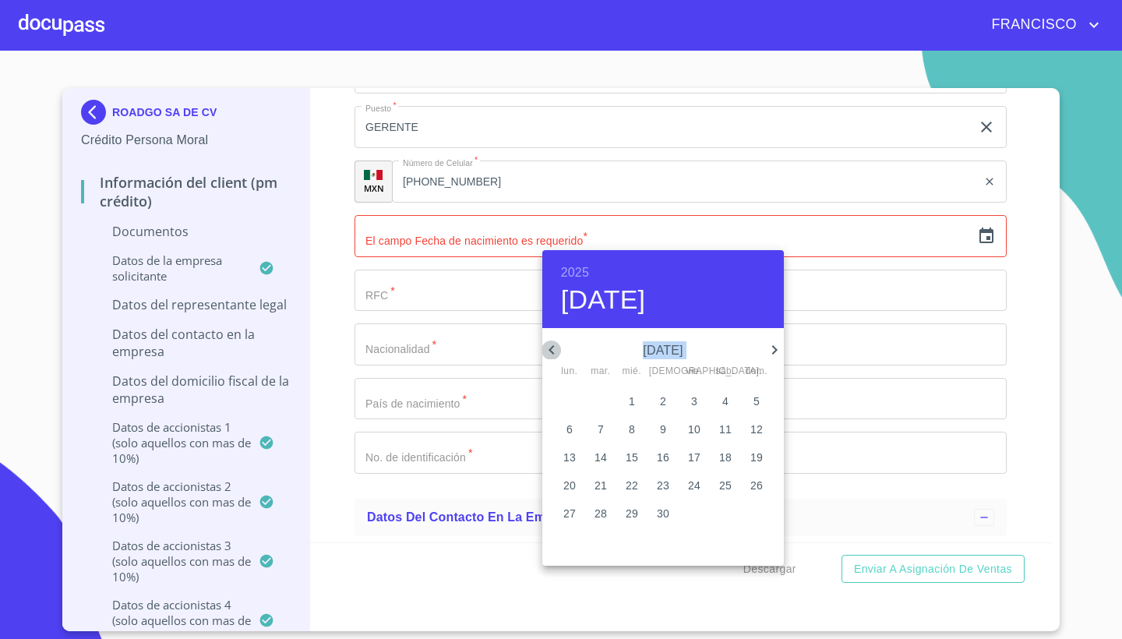
click at [552, 345] on icon "button" at bounding box center [551, 349] width 19 height 19
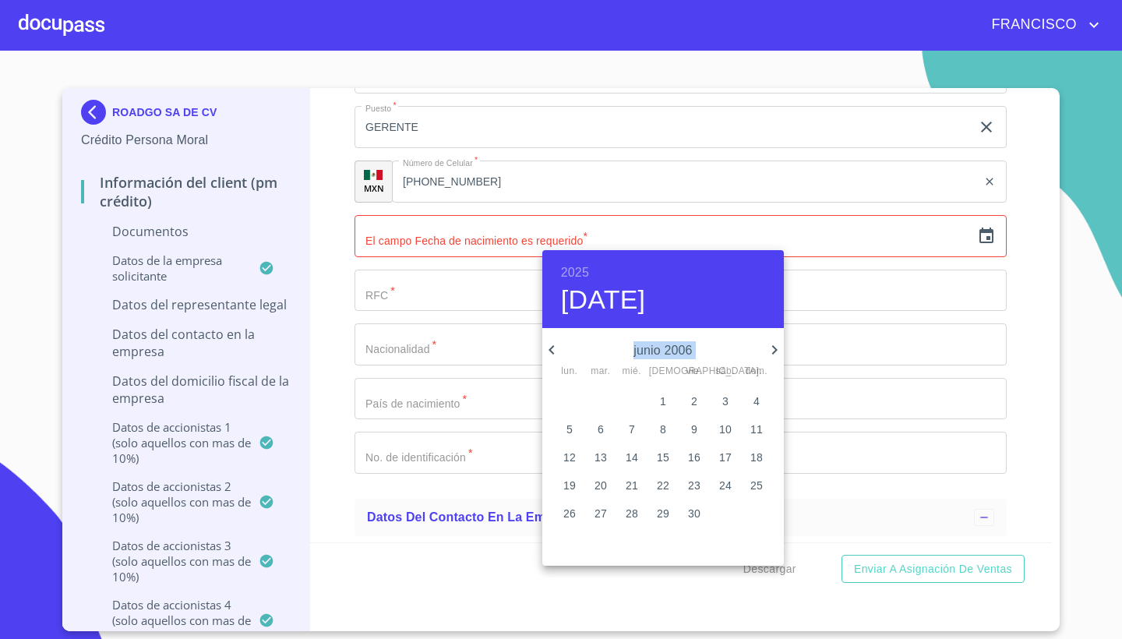
click at [552, 345] on icon "button" at bounding box center [551, 349] width 19 height 19
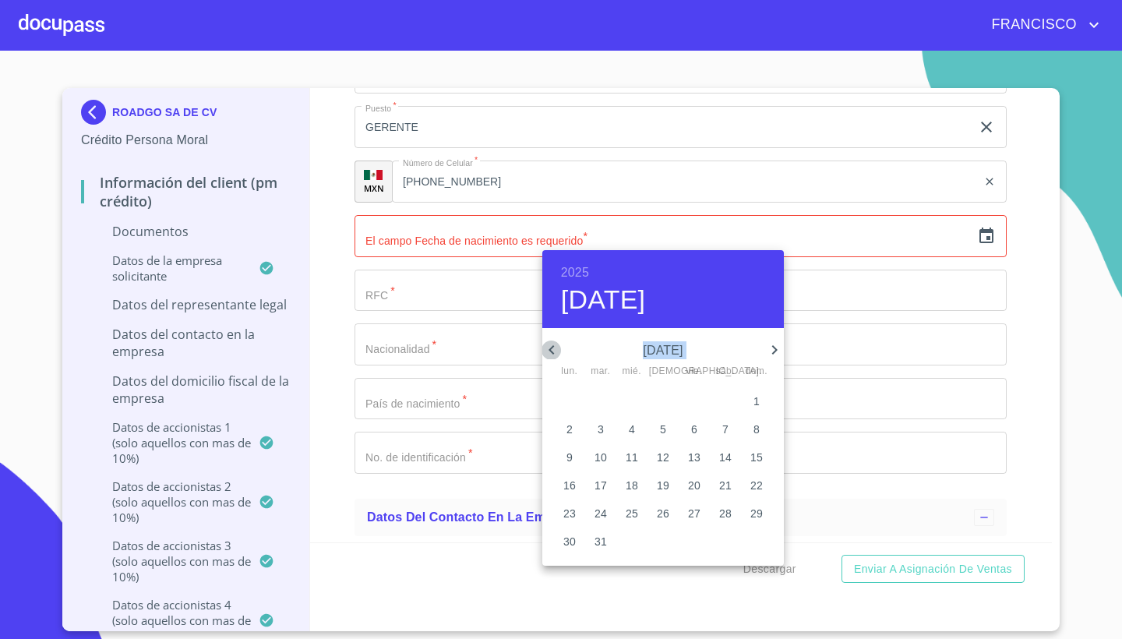
click at [552, 345] on icon "button" at bounding box center [551, 349] width 19 height 19
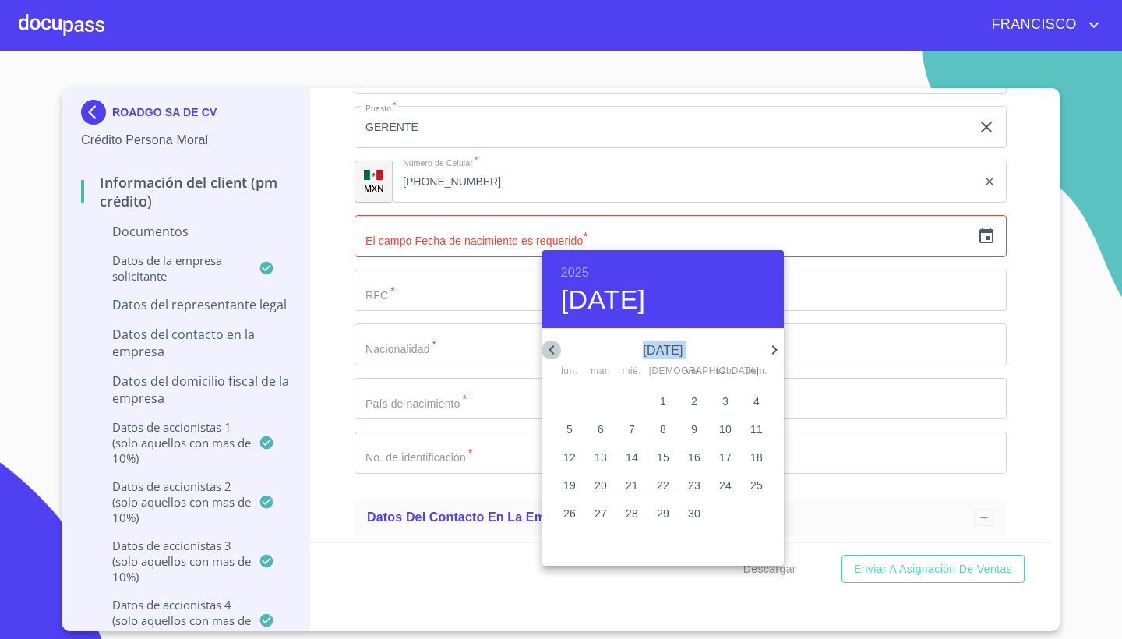
click at [552, 345] on icon "button" at bounding box center [551, 349] width 19 height 19
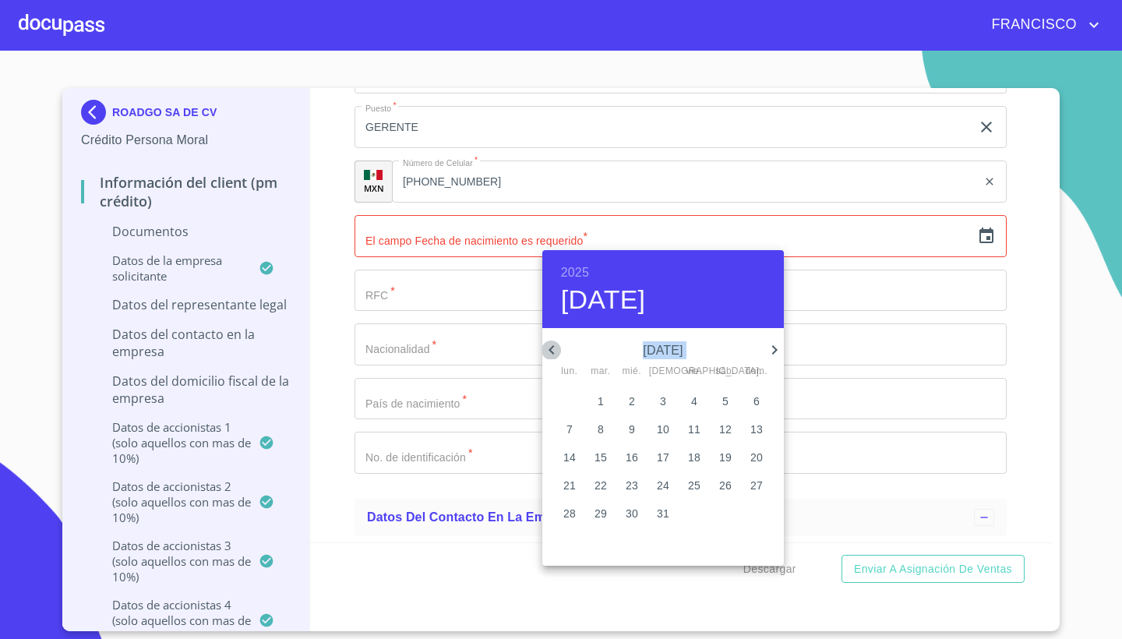
click at [552, 345] on icon "button" at bounding box center [551, 349] width 19 height 19
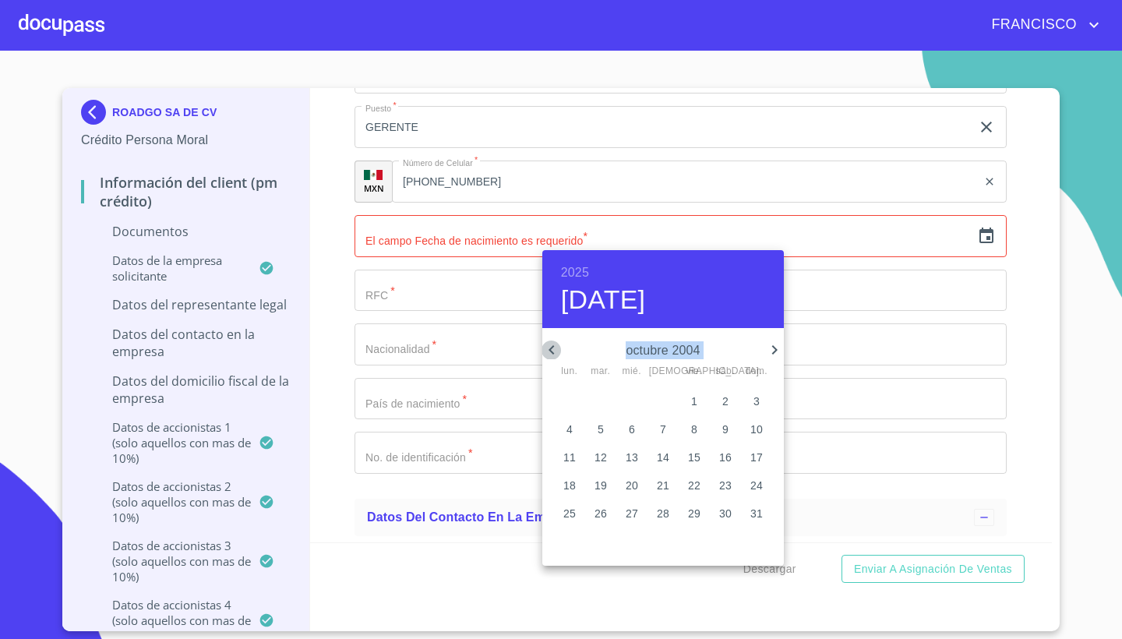
click at [552, 345] on icon "button" at bounding box center [551, 349] width 19 height 19
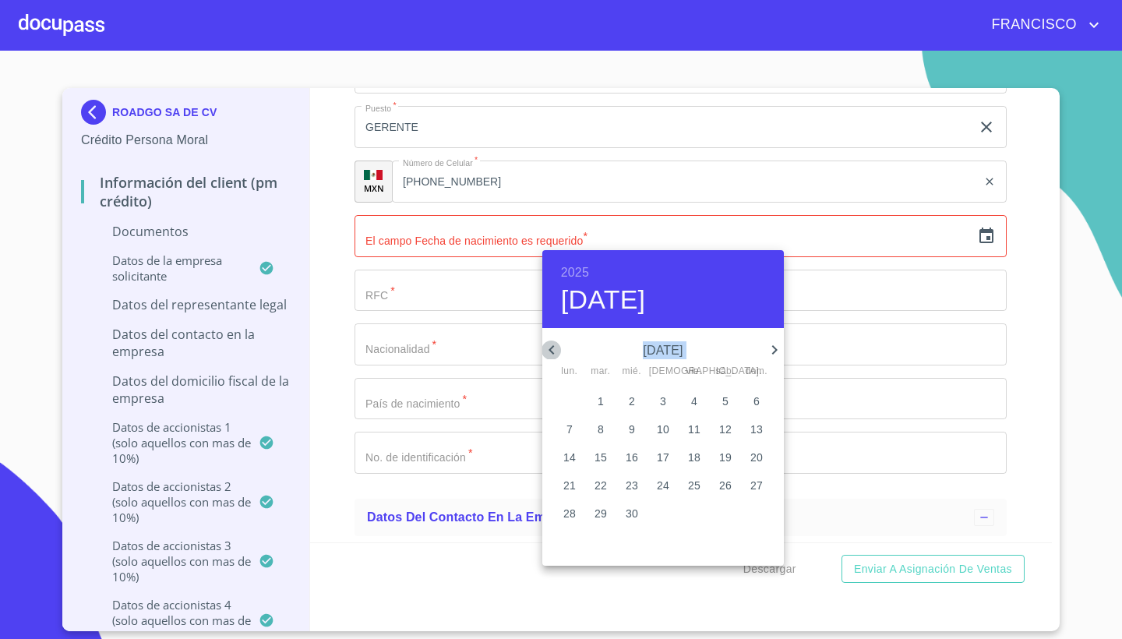
click at [552, 345] on icon "button" at bounding box center [551, 349] width 19 height 19
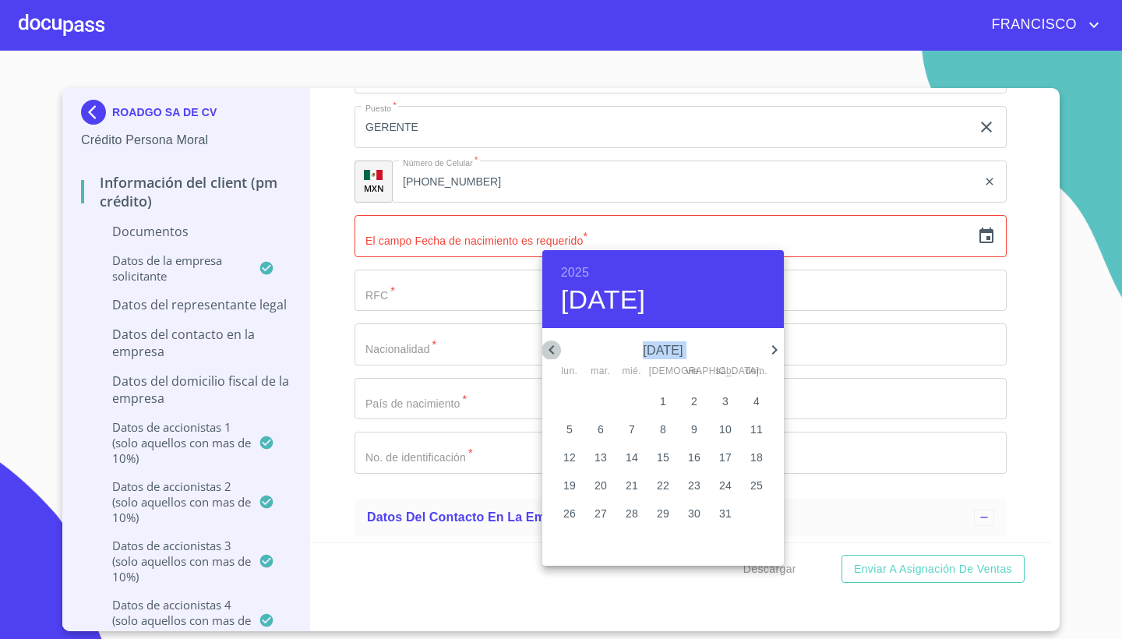
click at [552, 345] on icon "button" at bounding box center [551, 349] width 19 height 19
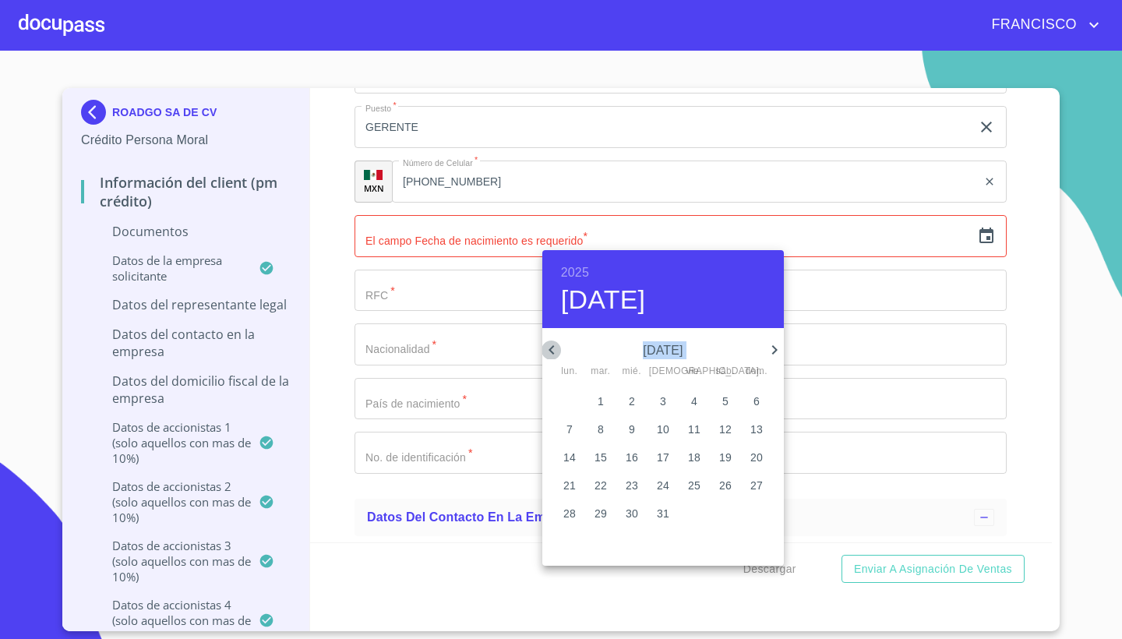
click at [552, 345] on icon "button" at bounding box center [551, 349] width 19 height 19
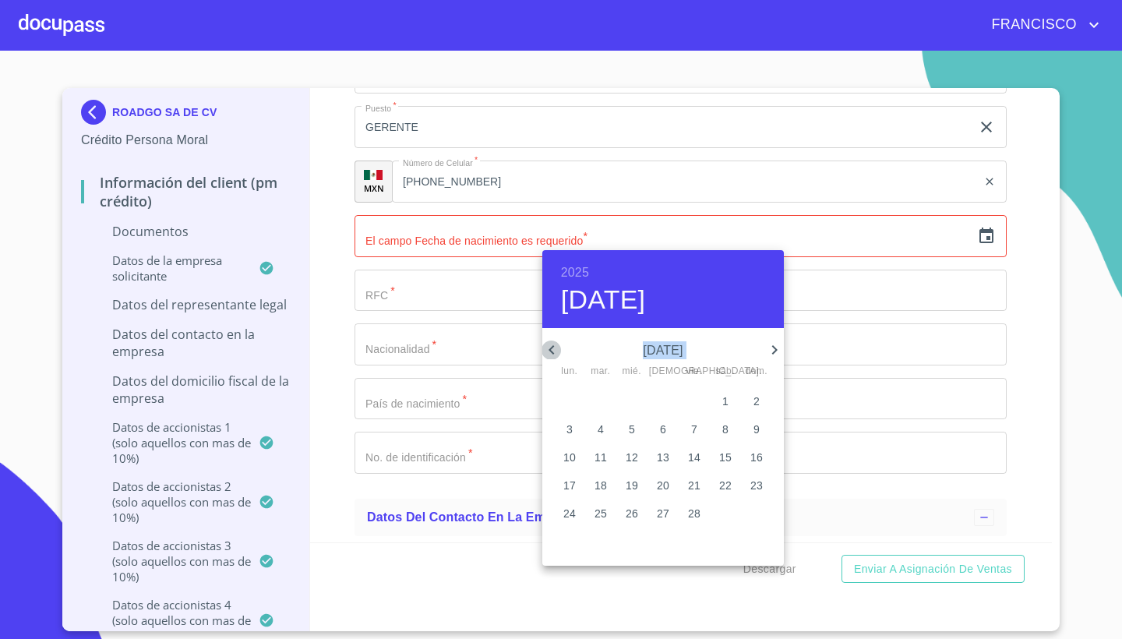
click at [552, 345] on icon "button" at bounding box center [551, 349] width 19 height 19
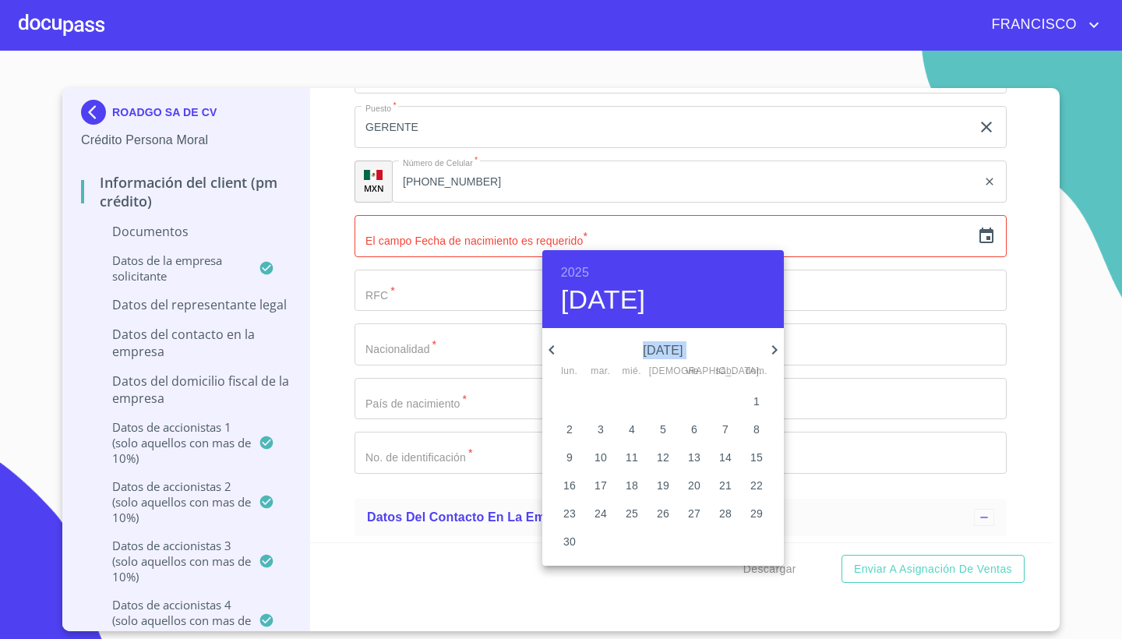
click at [552, 345] on icon "button" at bounding box center [551, 349] width 19 height 19
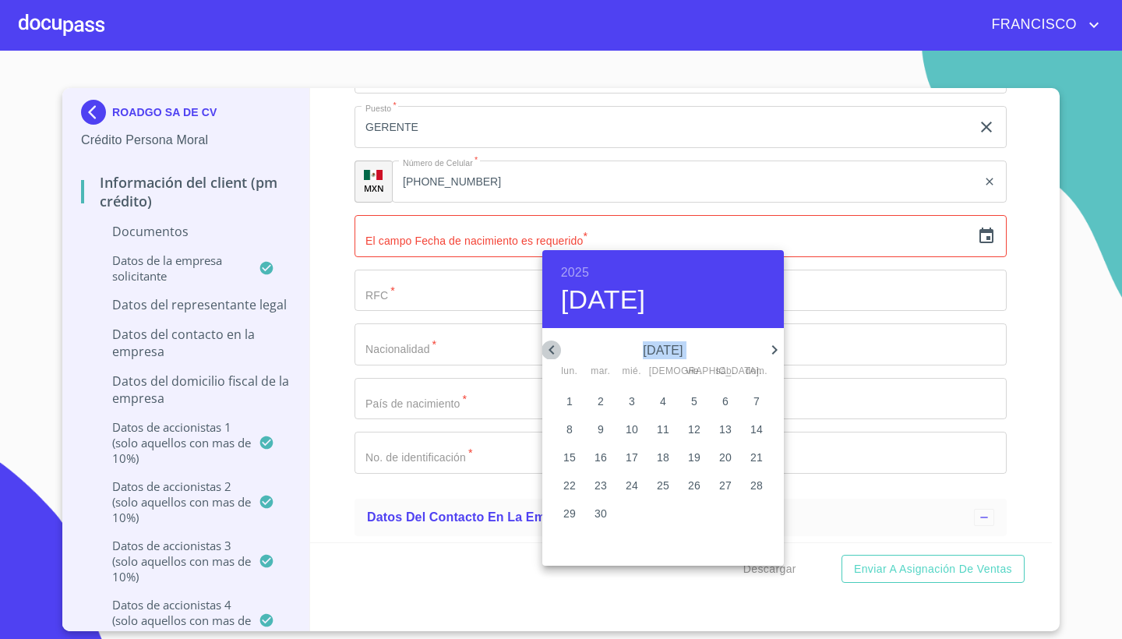
click at [552, 345] on icon "button" at bounding box center [551, 349] width 19 height 19
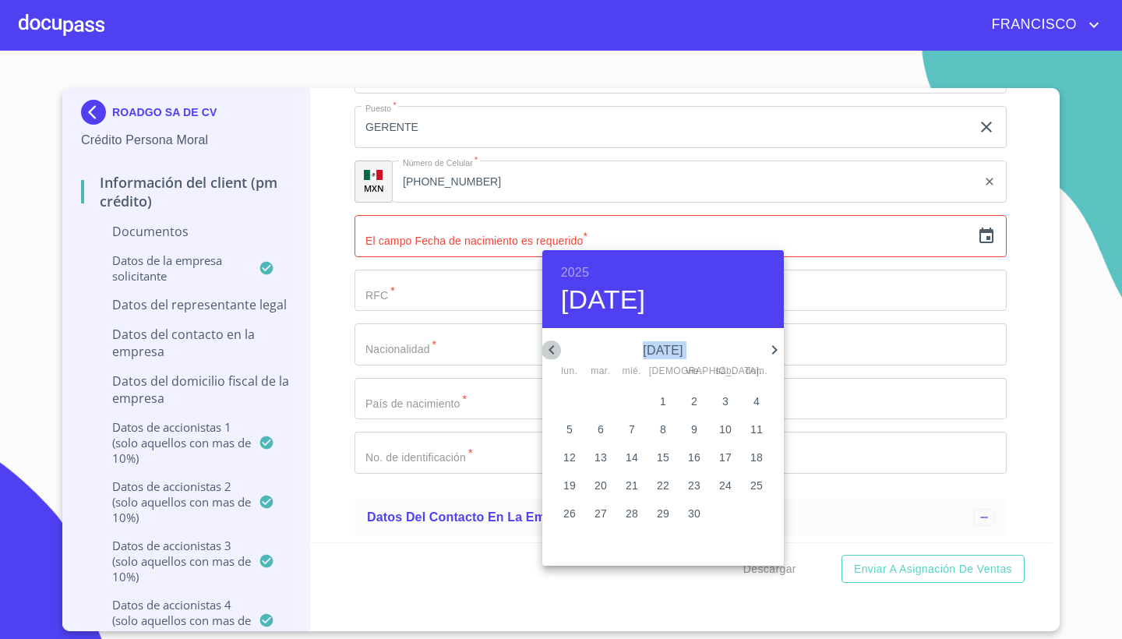
click at [552, 345] on icon "button" at bounding box center [551, 349] width 19 height 19
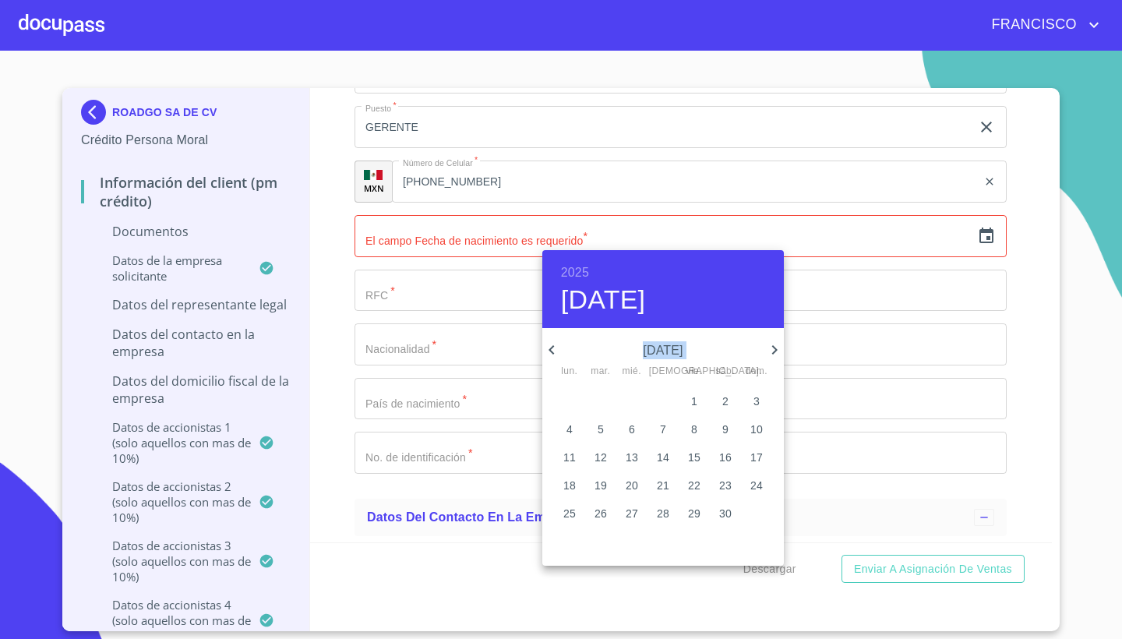
click at [552, 345] on icon "button" at bounding box center [551, 349] width 19 height 19
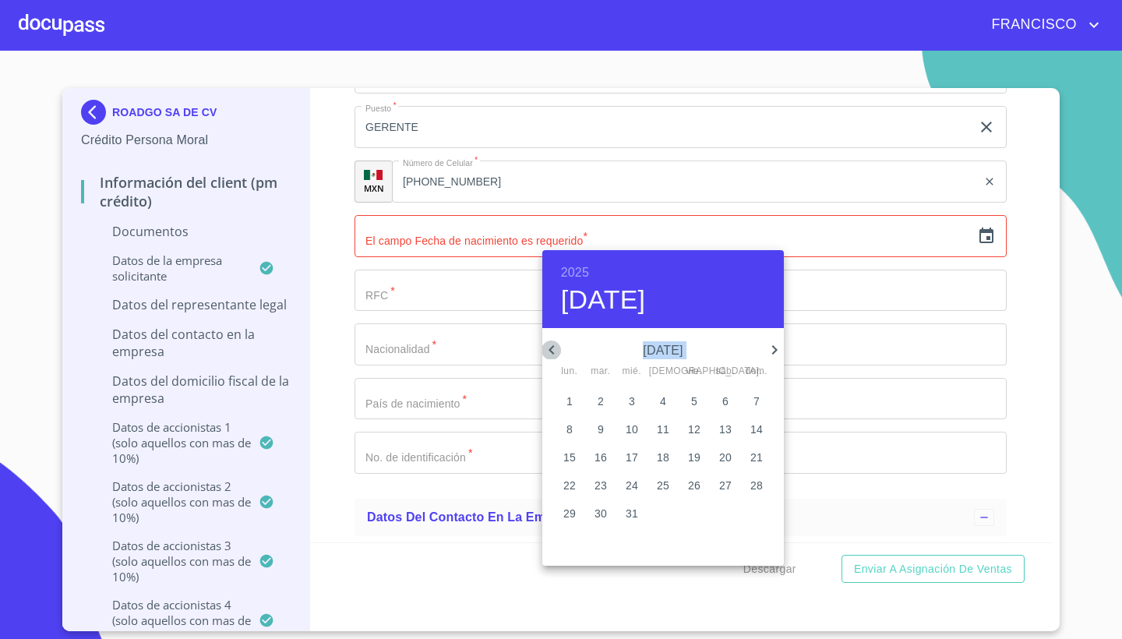
click at [552, 345] on icon "button" at bounding box center [551, 349] width 19 height 19
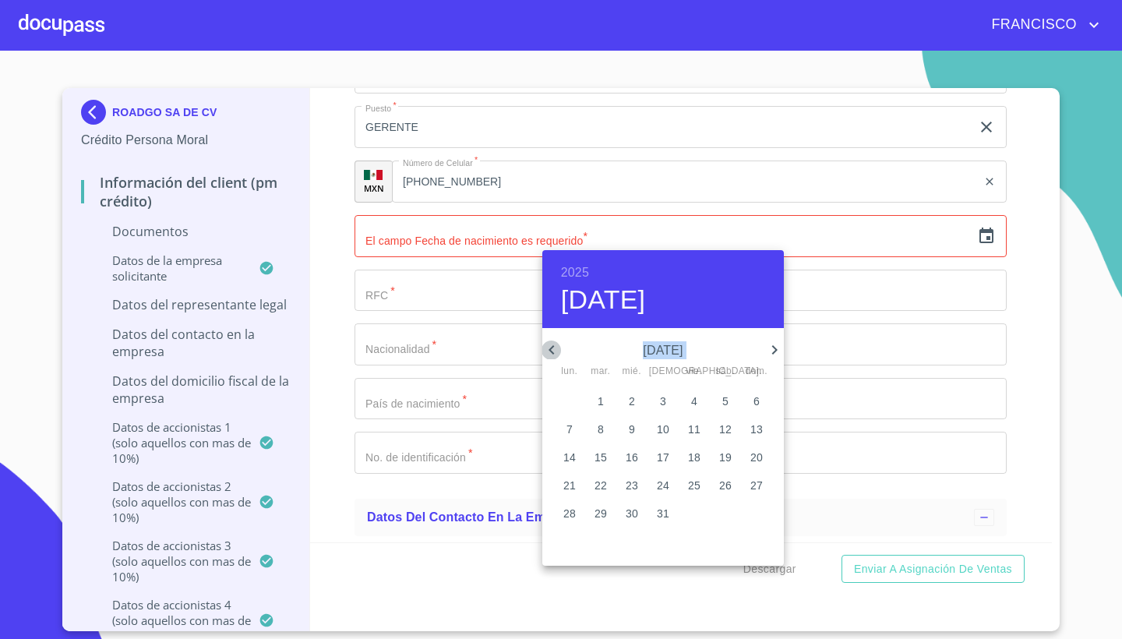
click at [552, 345] on icon "button" at bounding box center [551, 349] width 19 height 19
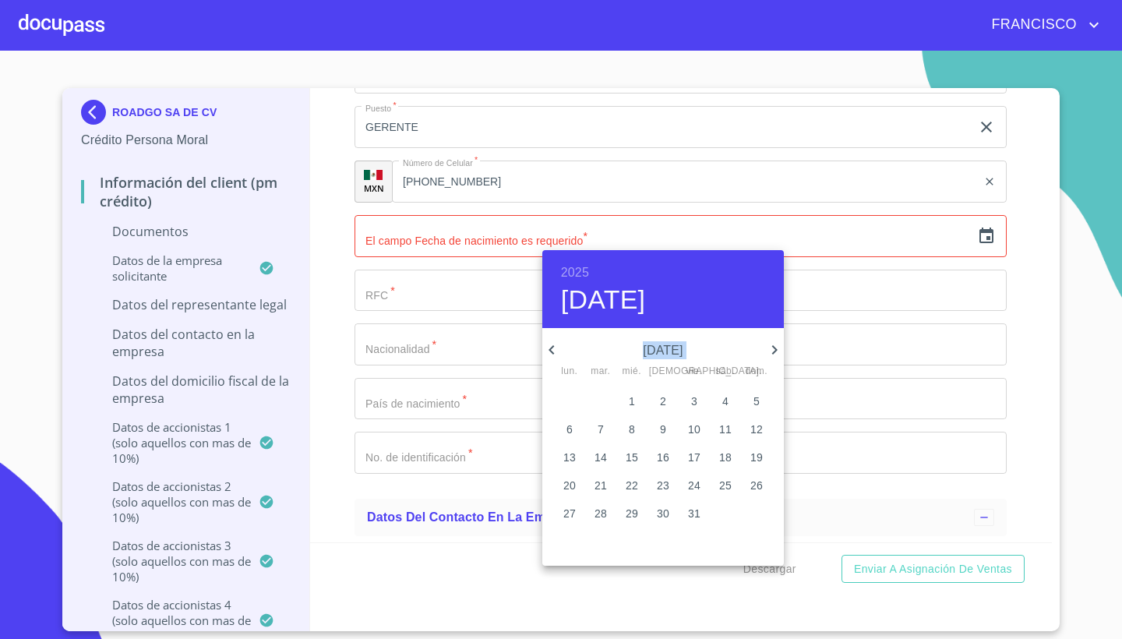
click at [552, 345] on icon "button" at bounding box center [551, 349] width 19 height 19
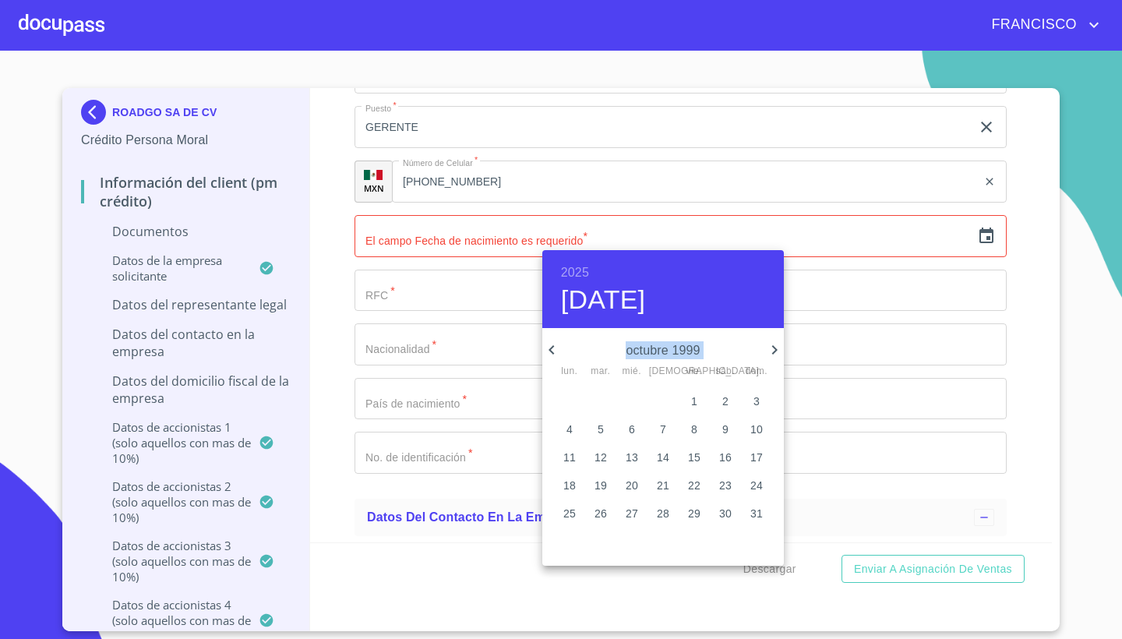
click at [552, 345] on icon "button" at bounding box center [551, 349] width 19 height 19
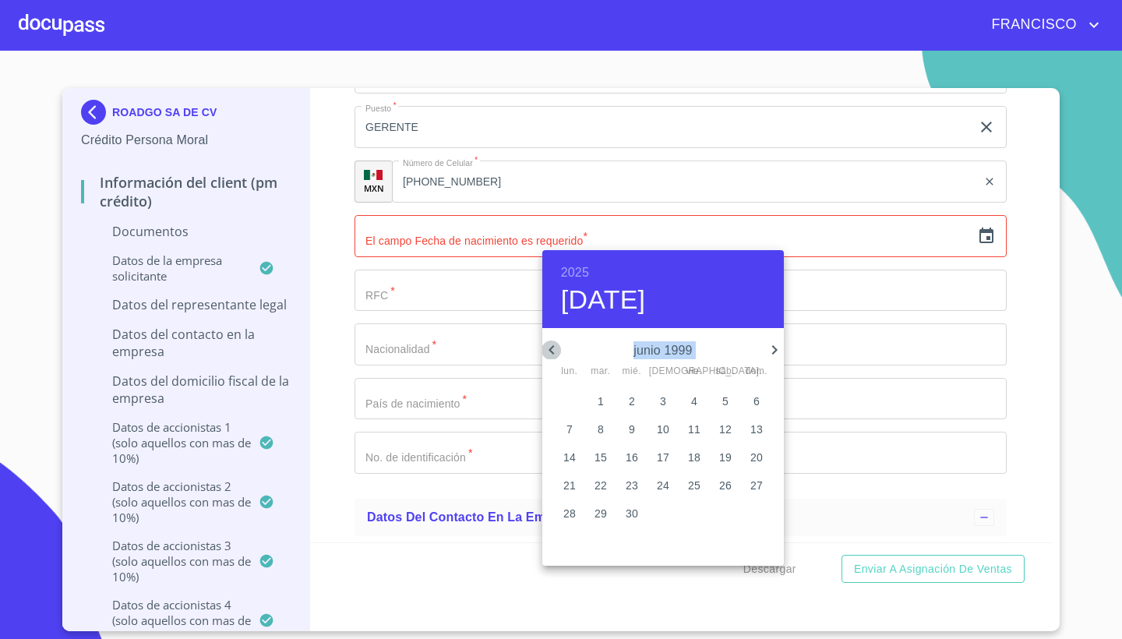
click at [552, 345] on icon "button" at bounding box center [551, 349] width 19 height 19
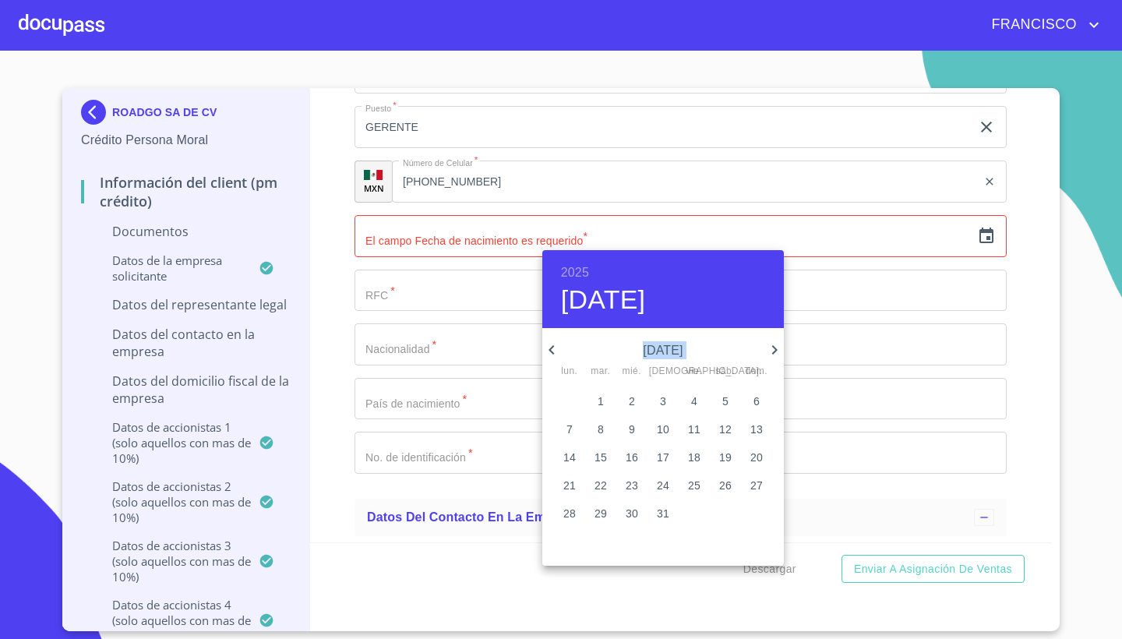
click at [552, 345] on icon "button" at bounding box center [551, 349] width 19 height 19
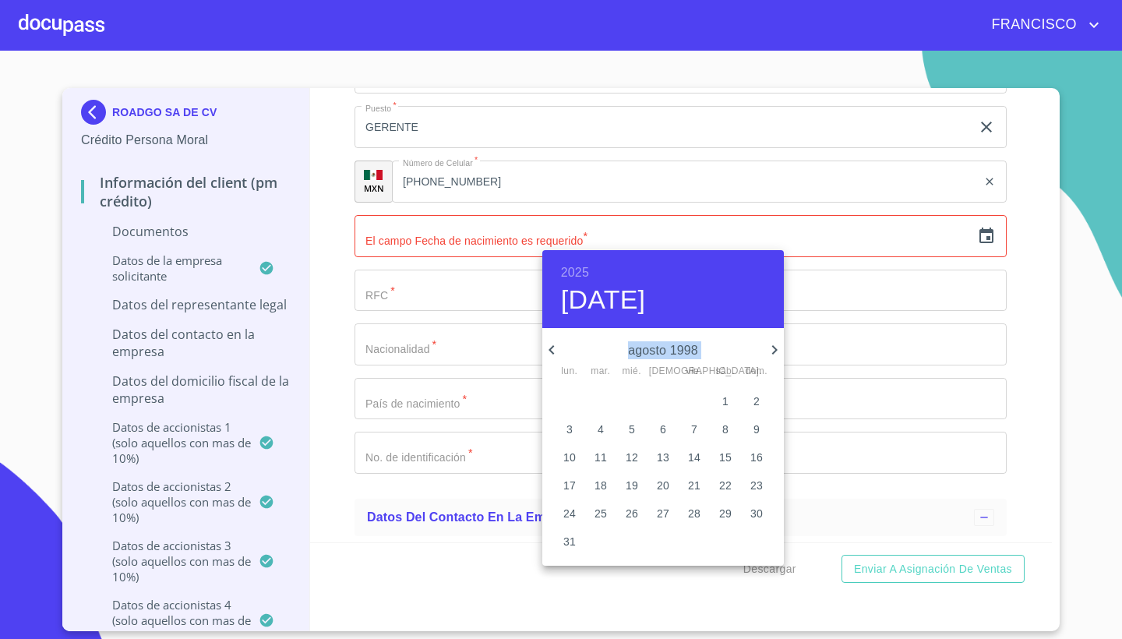
click at [552, 345] on icon "button" at bounding box center [551, 349] width 19 height 19
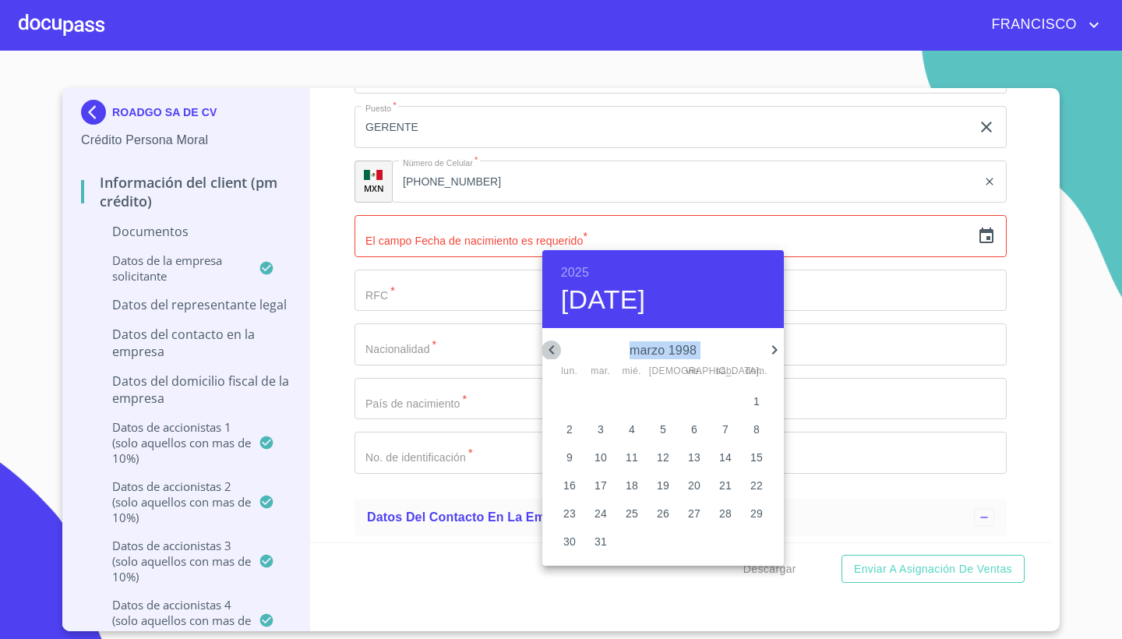
click at [552, 345] on icon "button" at bounding box center [551, 349] width 19 height 19
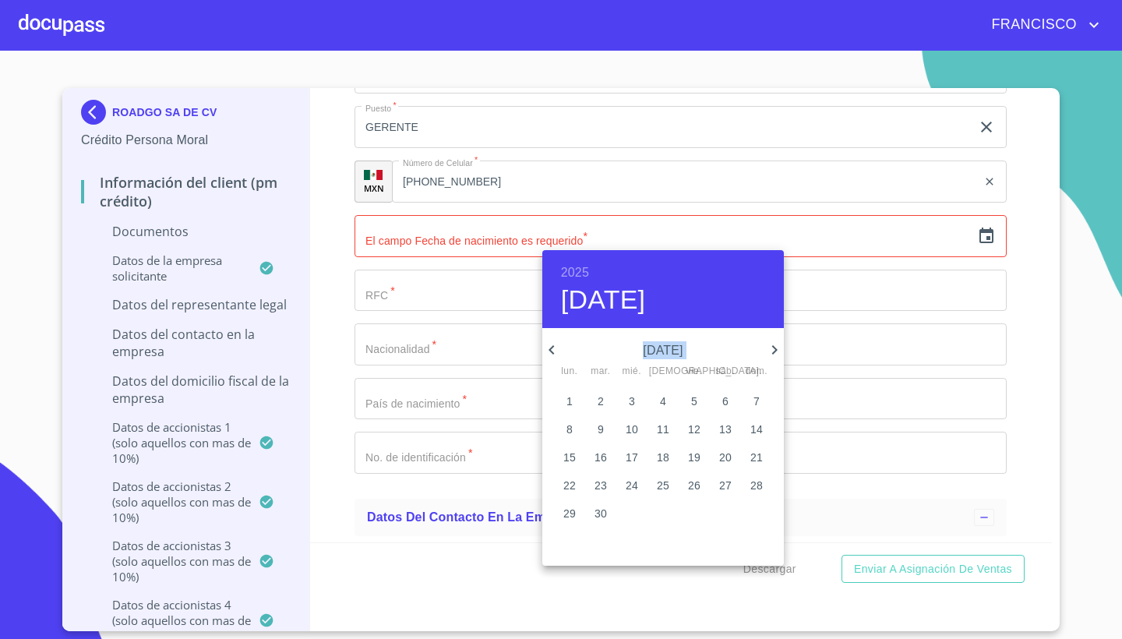
click at [552, 345] on icon "button" at bounding box center [551, 349] width 19 height 19
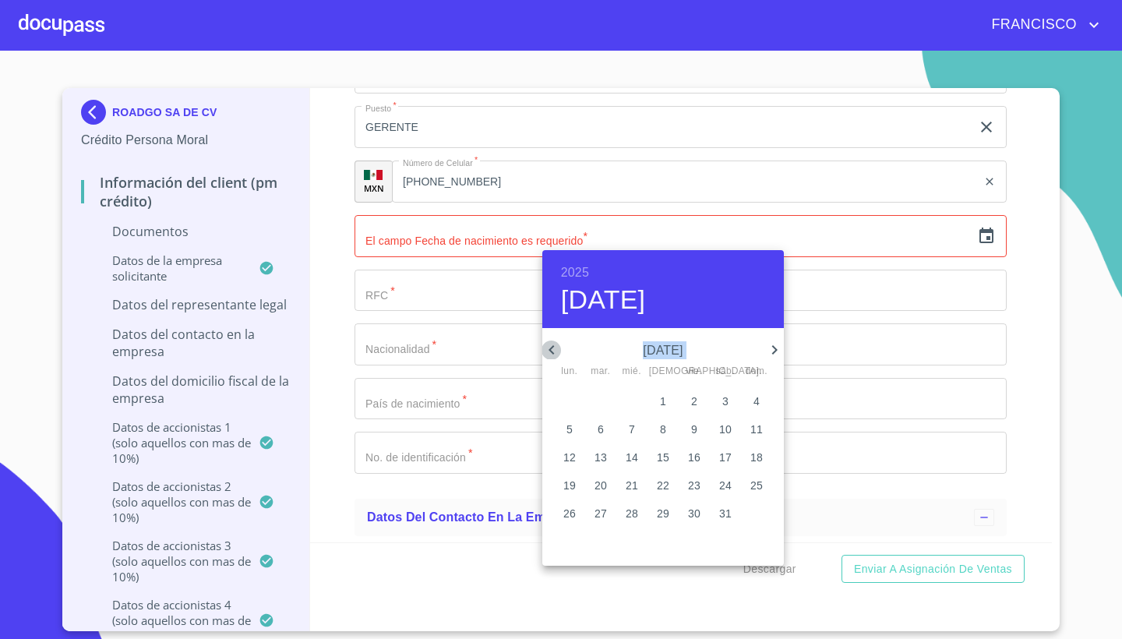
click at [552, 345] on icon "button" at bounding box center [551, 349] width 19 height 19
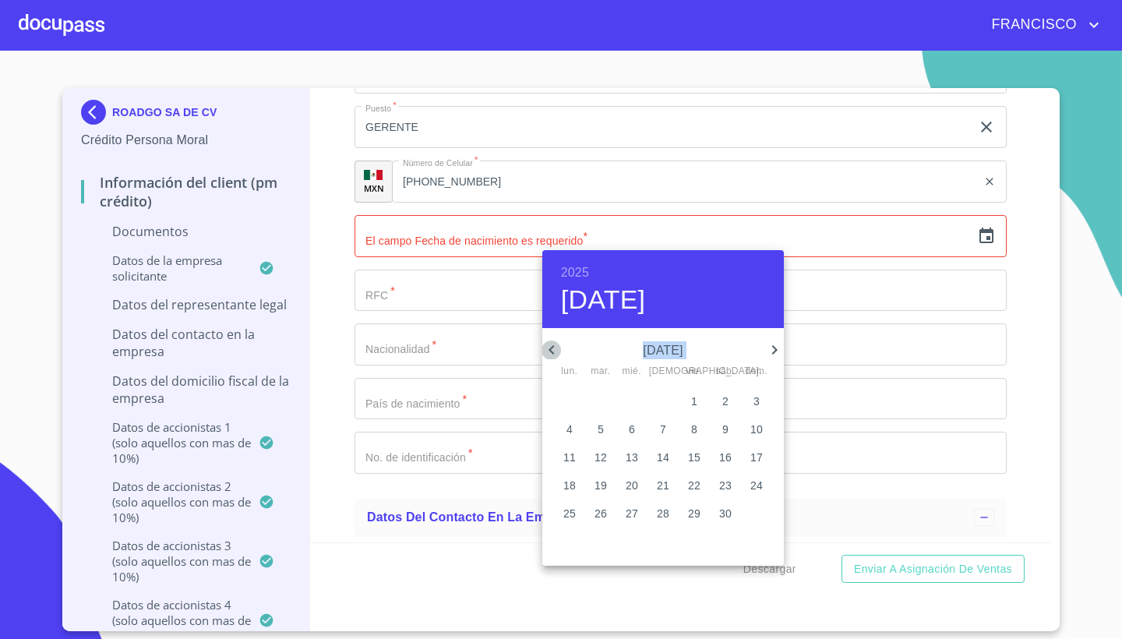
click at [552, 345] on icon "button" at bounding box center [551, 349] width 19 height 19
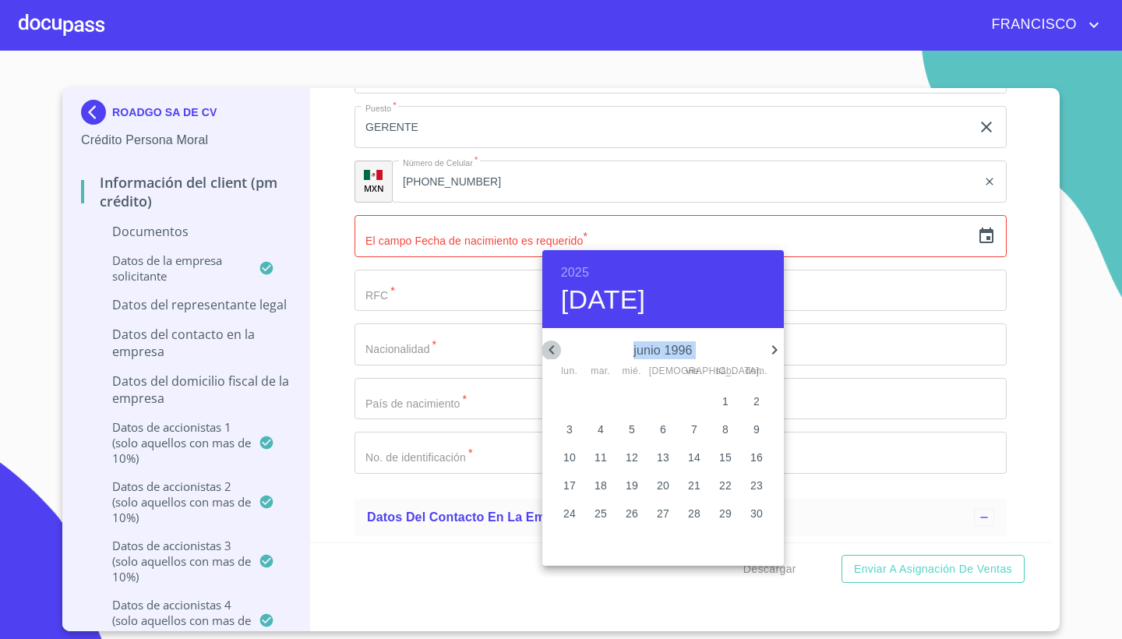
click at [552, 345] on icon "button" at bounding box center [551, 349] width 19 height 19
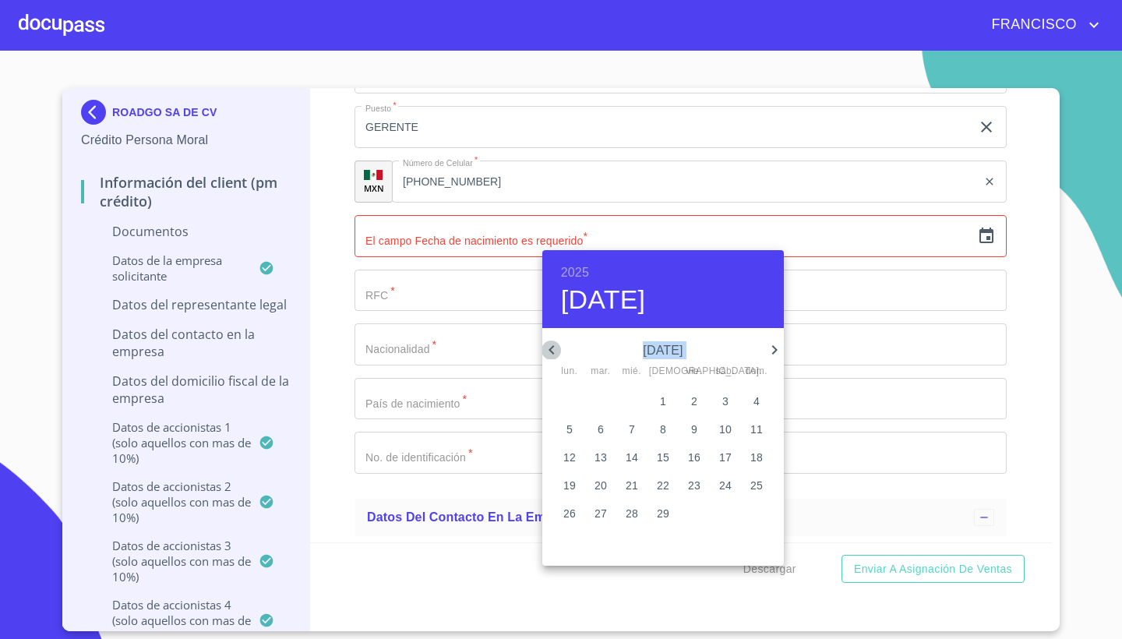
click at [552, 345] on icon "button" at bounding box center [551, 349] width 19 height 19
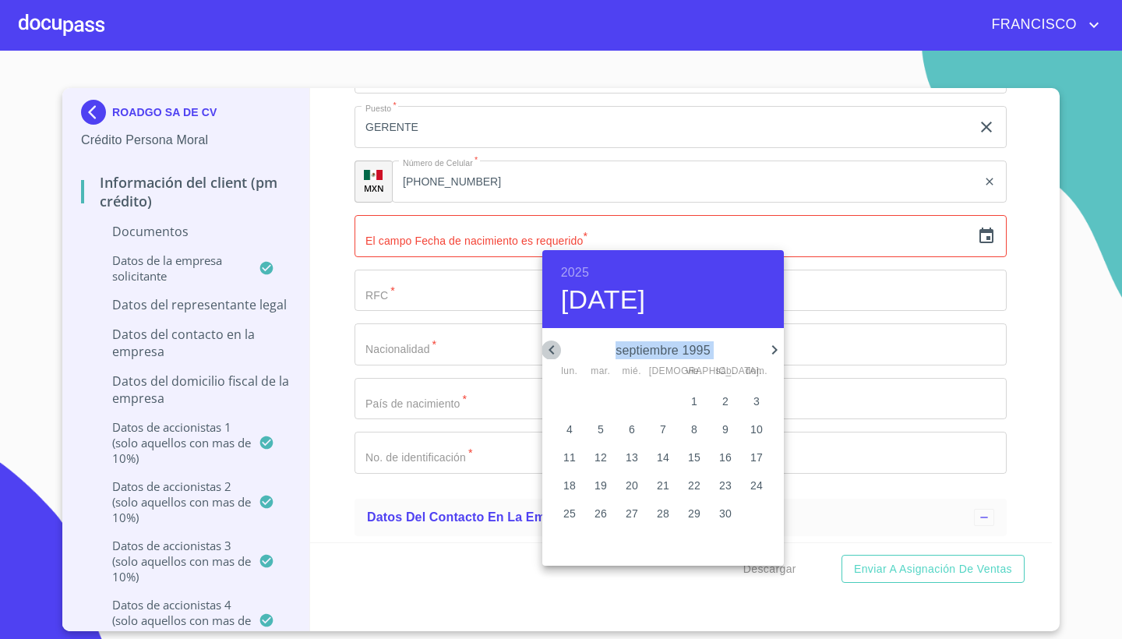
click at [552, 345] on icon "button" at bounding box center [551, 349] width 19 height 19
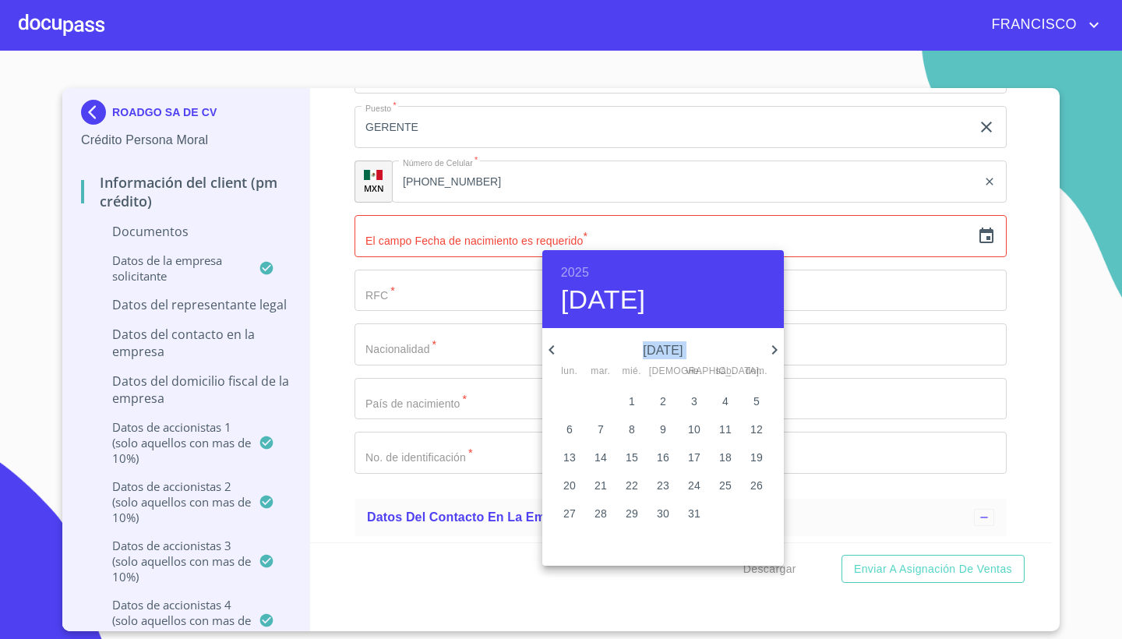
click at [552, 345] on icon "button" at bounding box center [551, 349] width 19 height 19
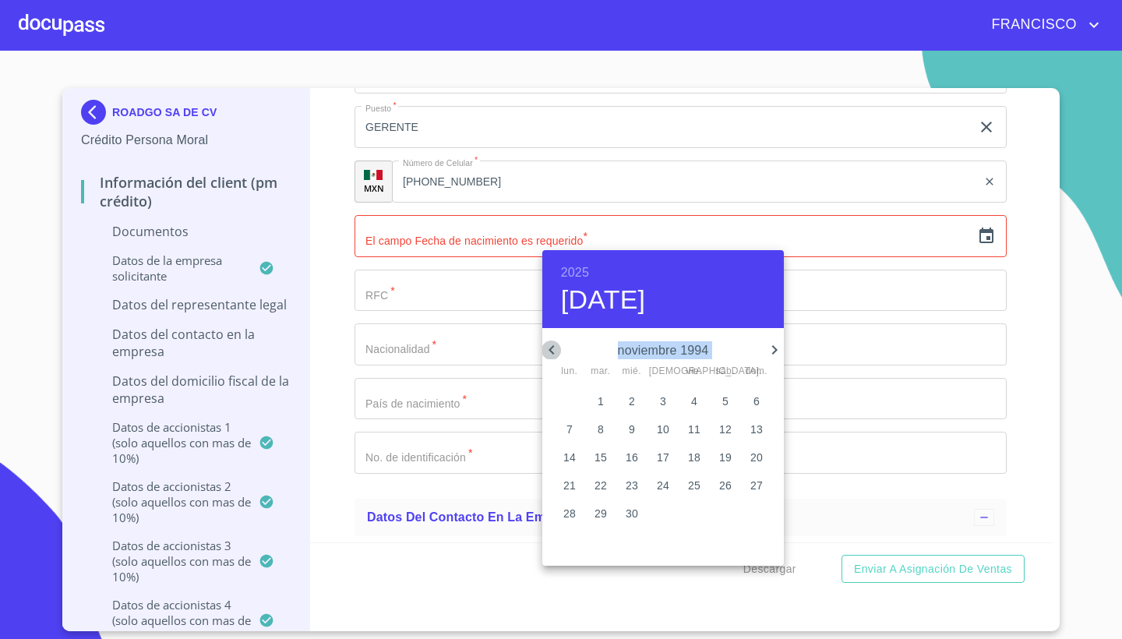
click at [552, 345] on icon "button" at bounding box center [551, 349] width 19 height 19
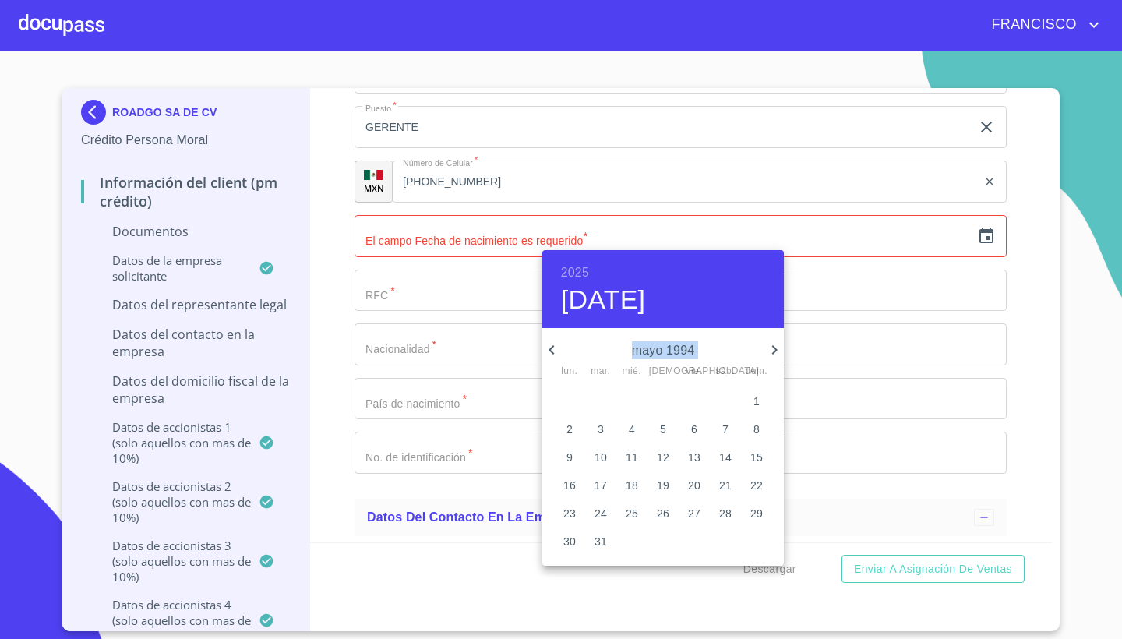
click at [552, 345] on icon "button" at bounding box center [551, 349] width 19 height 19
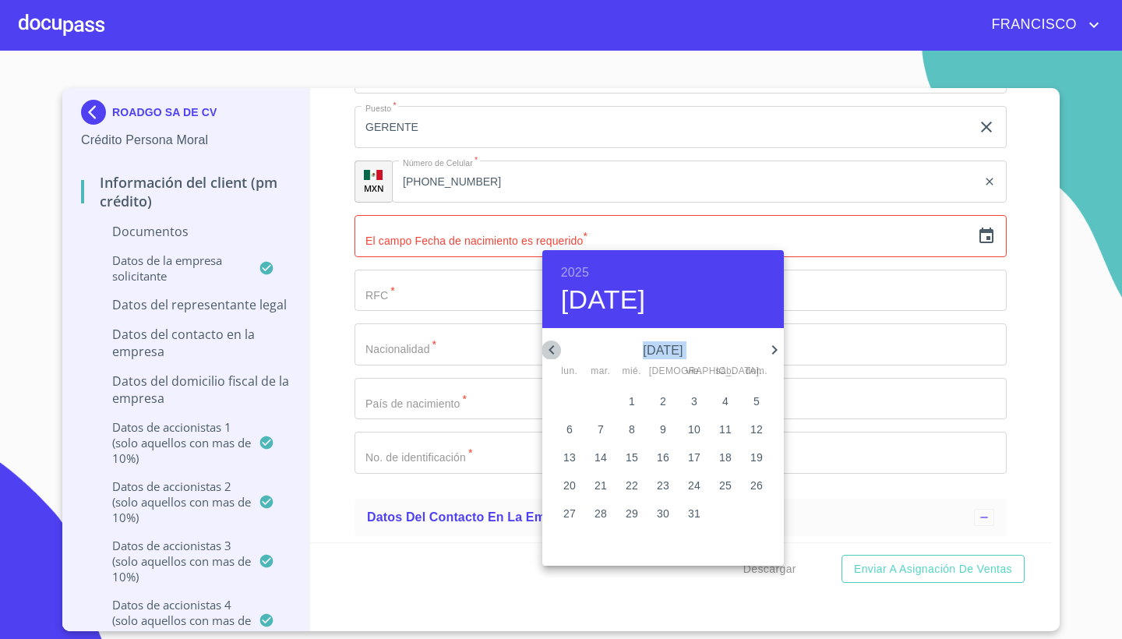
click at [552, 345] on icon "button" at bounding box center [551, 349] width 19 height 19
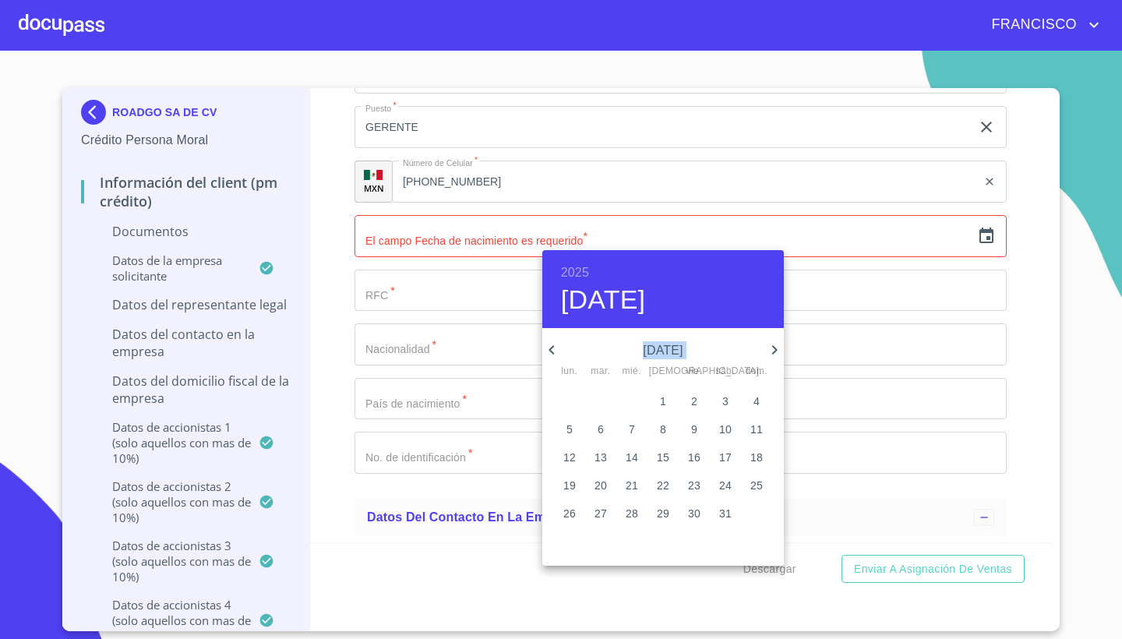
click at [552, 345] on icon "button" at bounding box center [551, 349] width 19 height 19
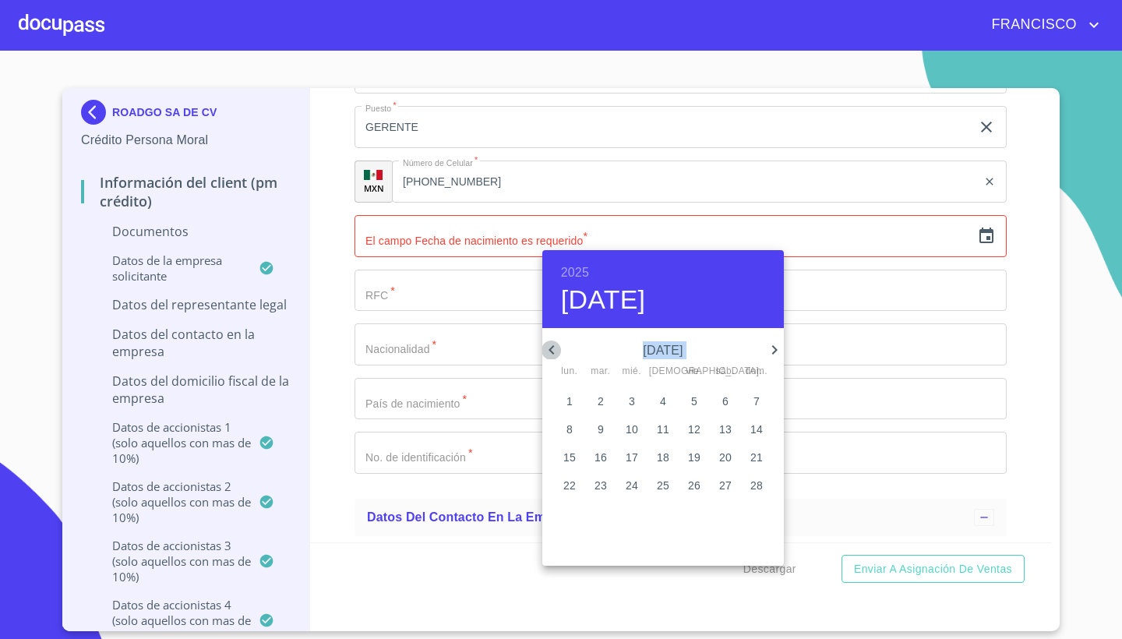
click at [552, 345] on icon "button" at bounding box center [551, 349] width 19 height 19
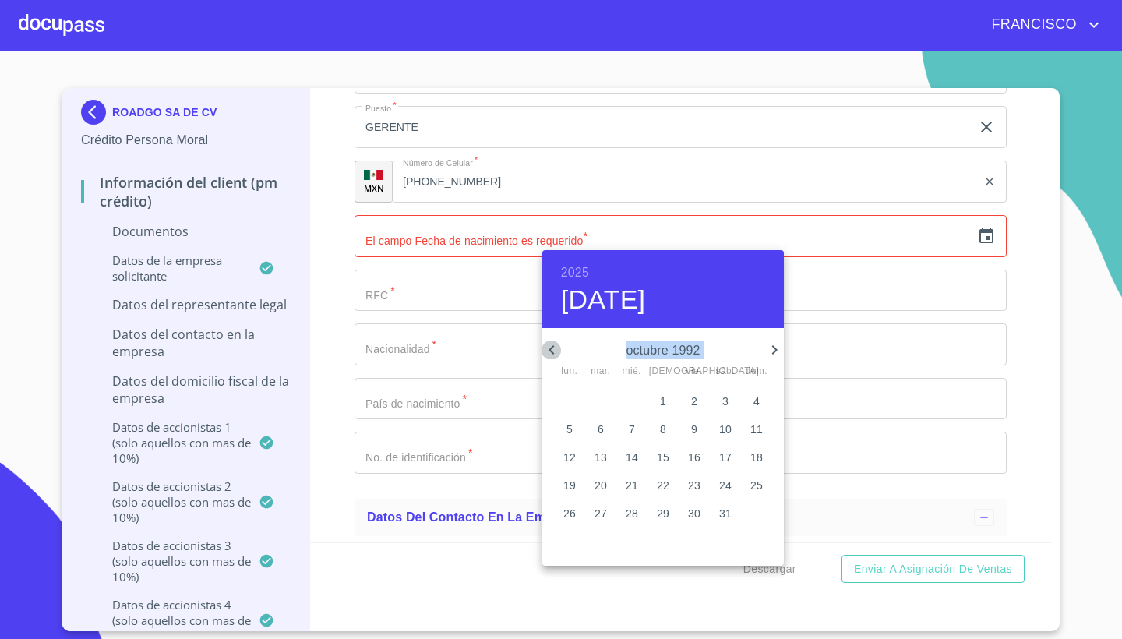
click at [552, 345] on icon "button" at bounding box center [551, 349] width 19 height 19
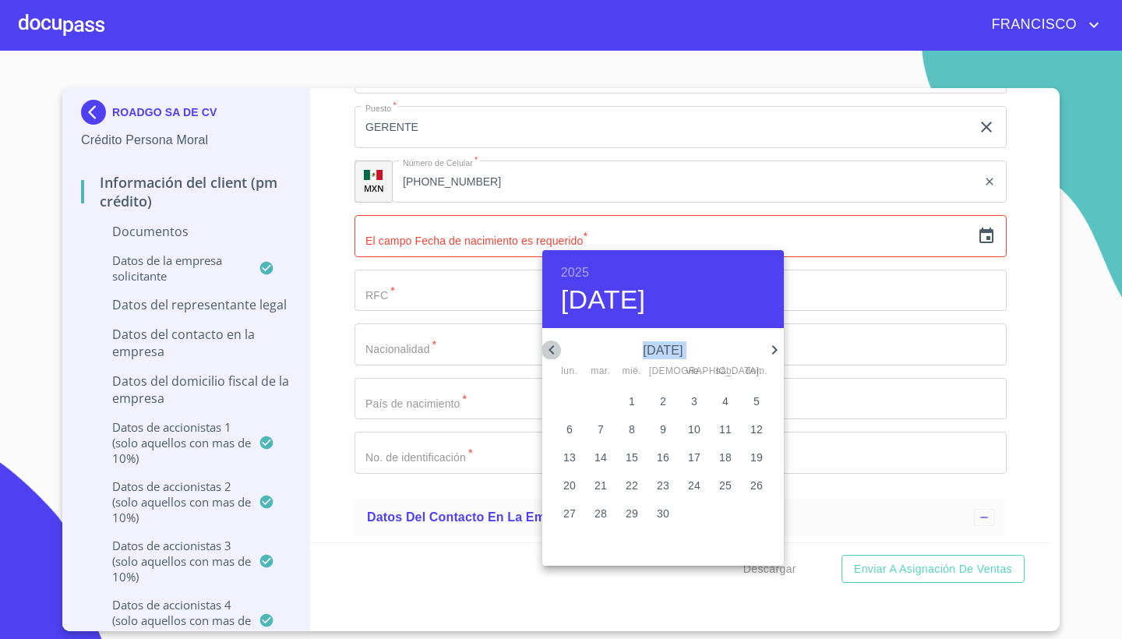
click at [552, 345] on icon "button" at bounding box center [551, 349] width 19 height 19
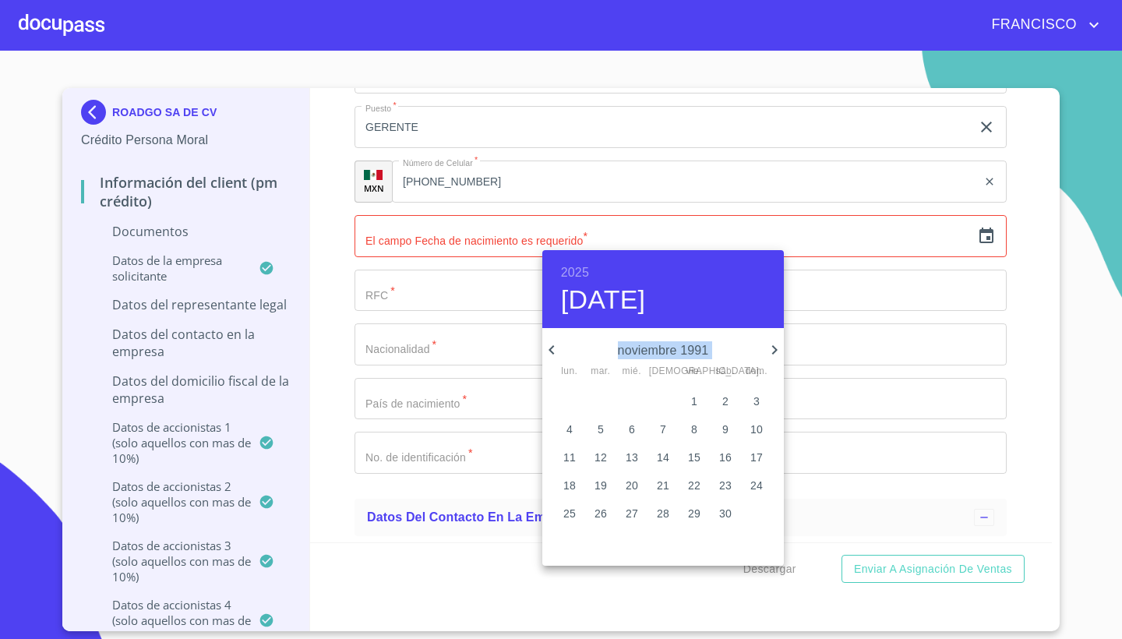
click at [552, 345] on icon "button" at bounding box center [551, 349] width 19 height 19
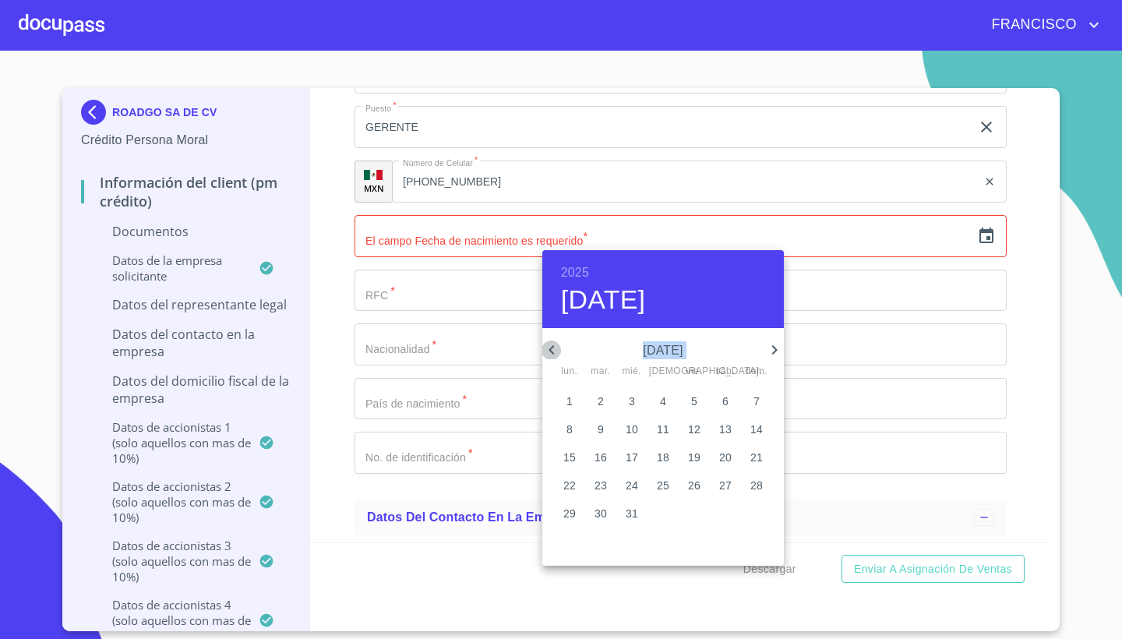
click at [552, 345] on icon "button" at bounding box center [551, 349] width 19 height 19
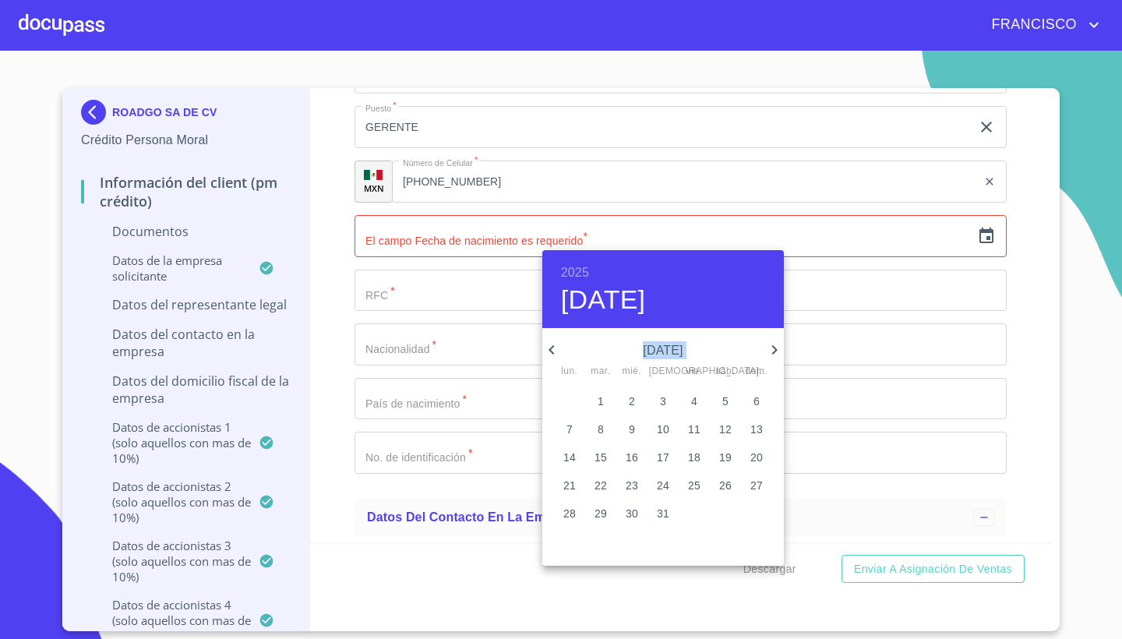
click at [552, 345] on icon "button" at bounding box center [551, 349] width 19 height 19
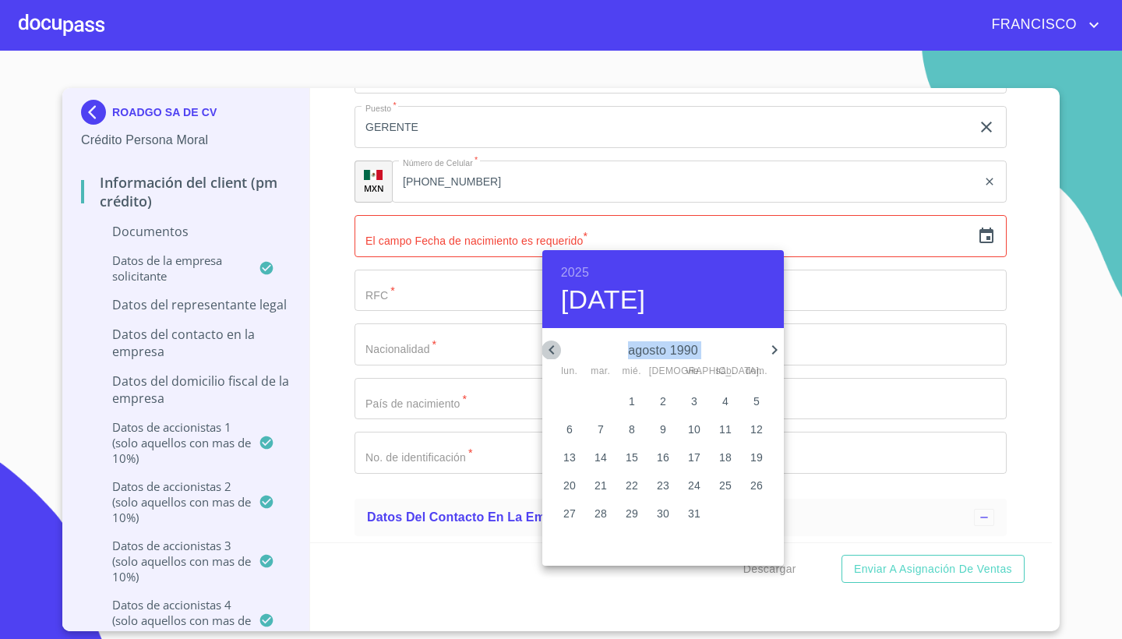
click at [552, 345] on icon "button" at bounding box center [551, 349] width 19 height 19
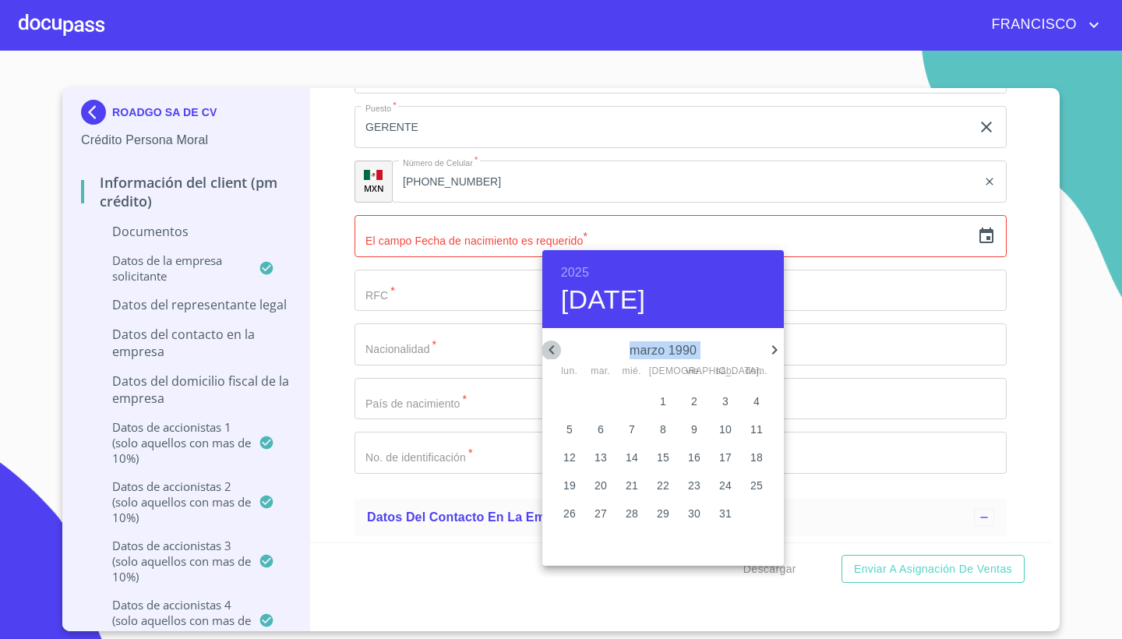
click at [552, 345] on icon "button" at bounding box center [551, 349] width 19 height 19
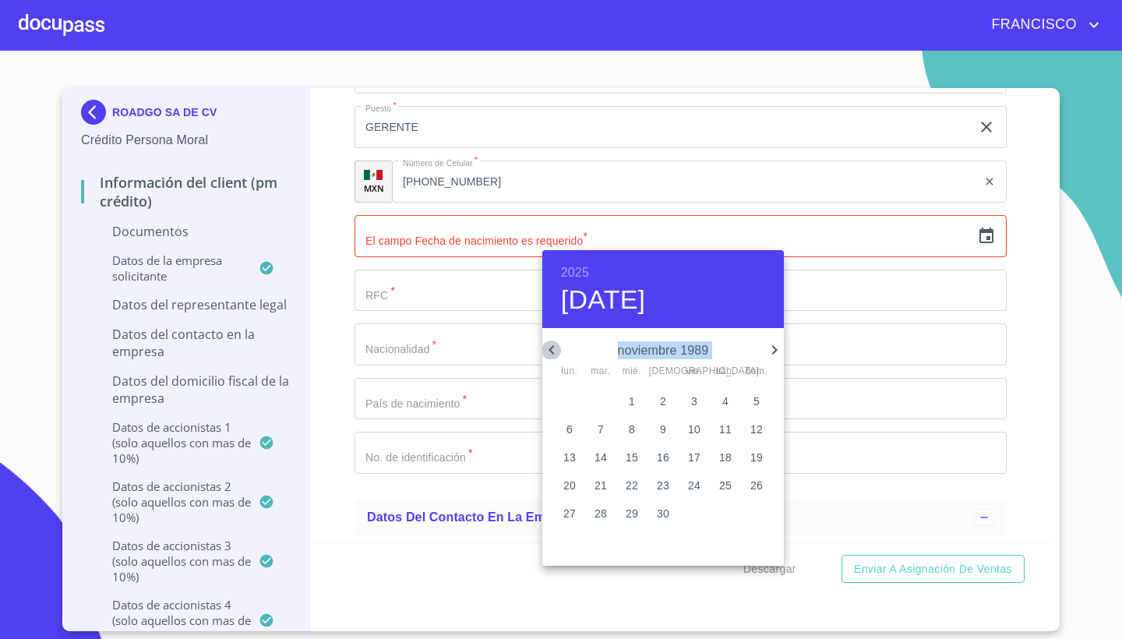
click at [552, 345] on icon "button" at bounding box center [551, 349] width 19 height 19
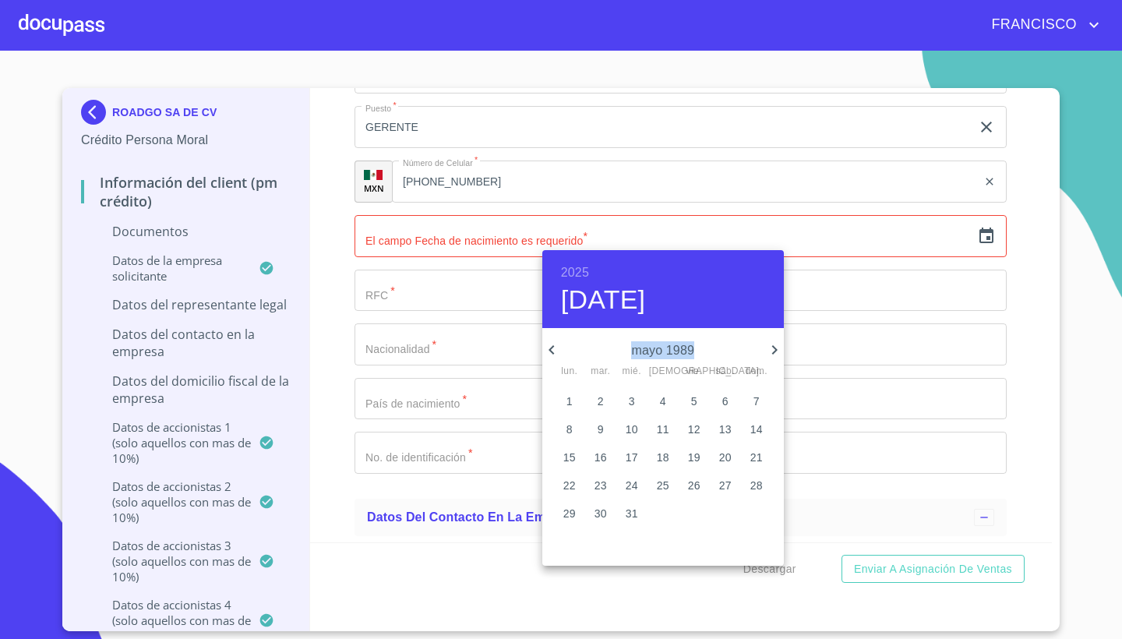
click at [551, 345] on icon "button" at bounding box center [551, 349] width 19 height 19
click at [548, 349] on icon "button" at bounding box center [551, 349] width 19 height 19
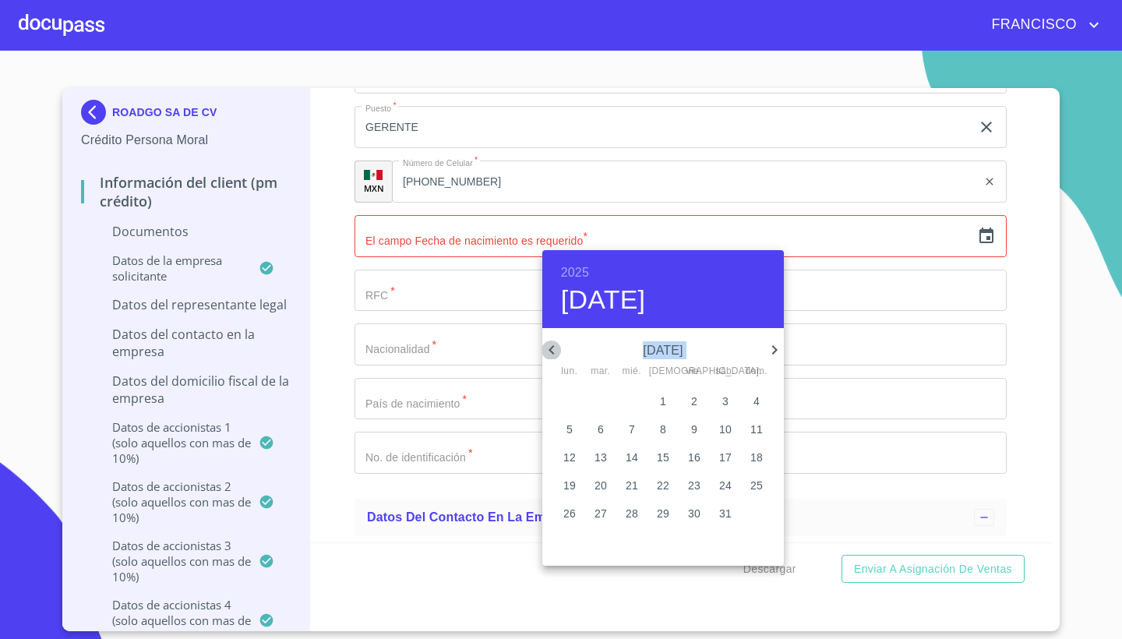
click at [548, 349] on icon "button" at bounding box center [551, 349] width 19 height 19
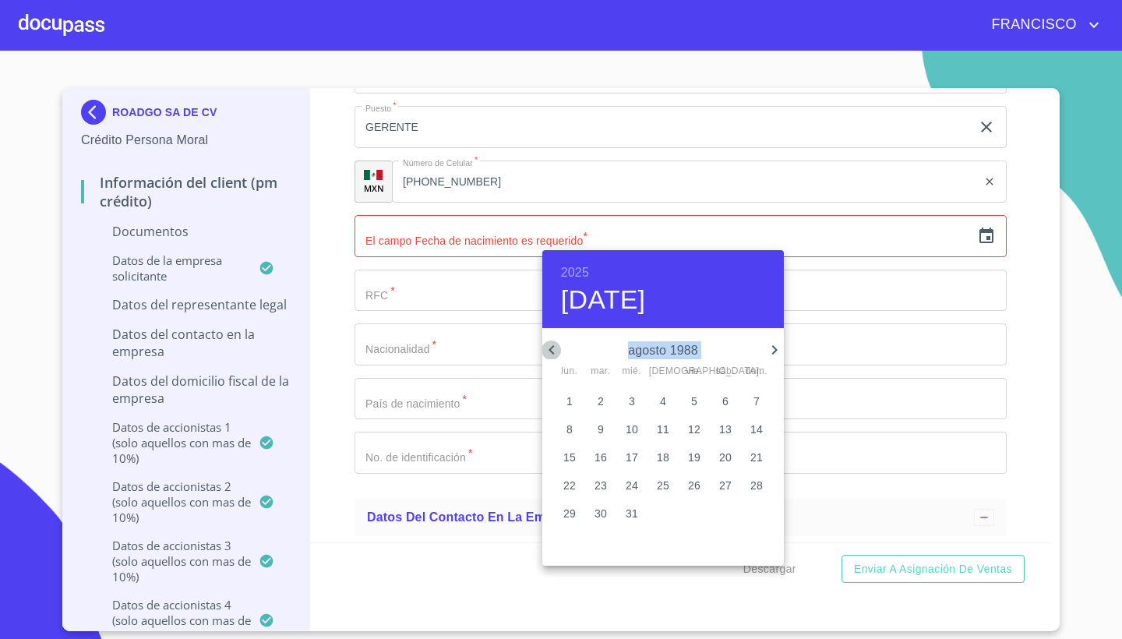
click at [548, 349] on icon "button" at bounding box center [551, 349] width 19 height 19
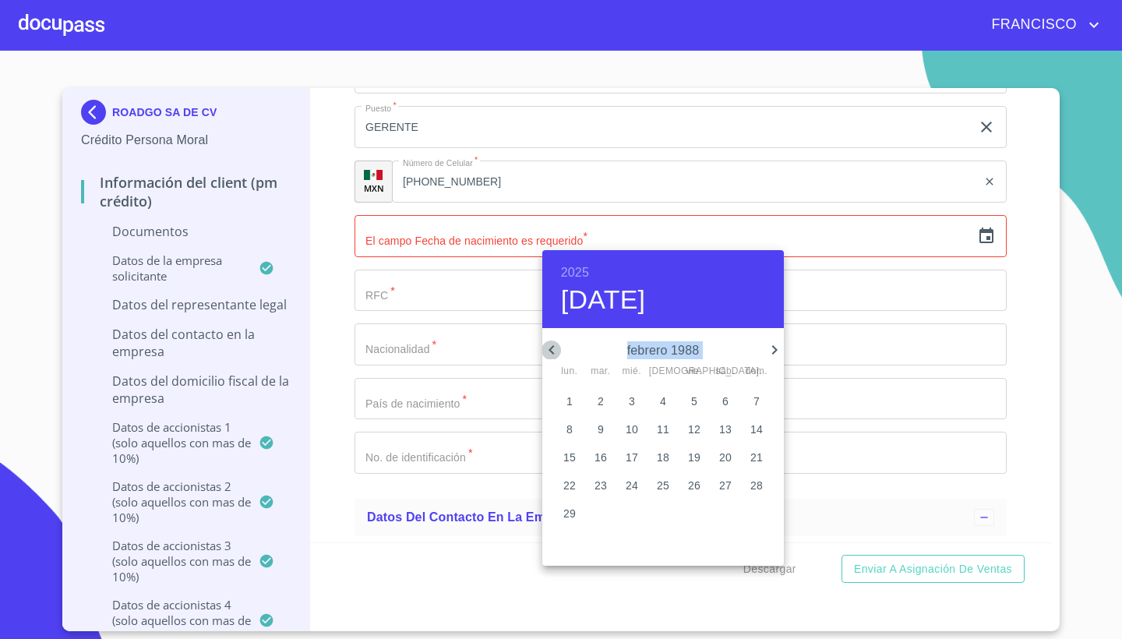
click at [548, 349] on icon "button" at bounding box center [551, 349] width 19 height 19
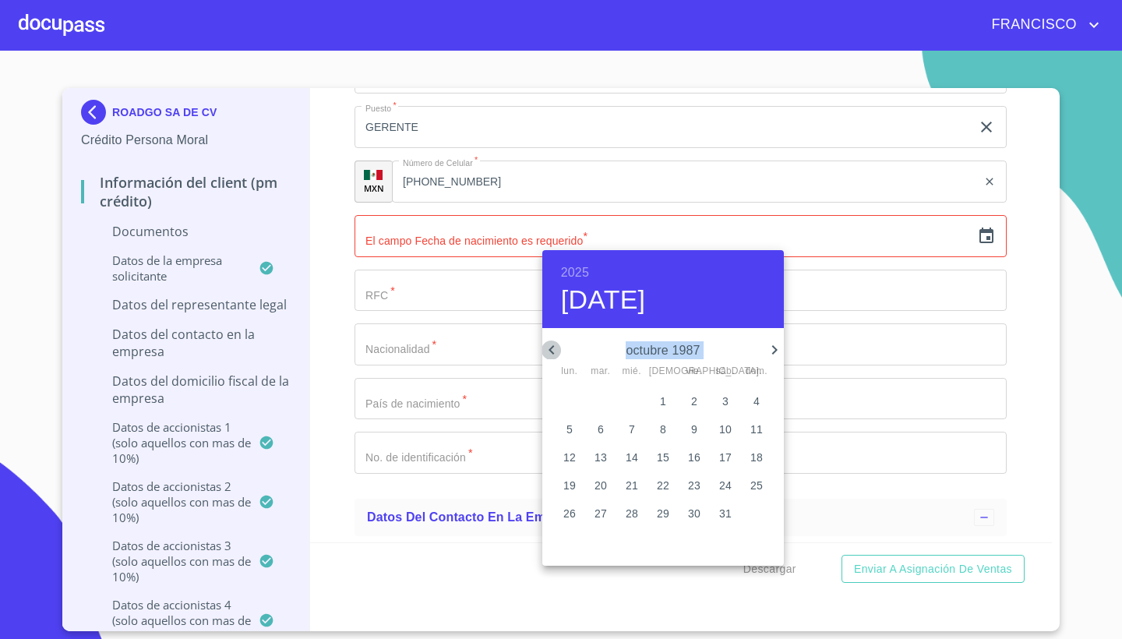
click at [548, 349] on icon "button" at bounding box center [551, 349] width 19 height 19
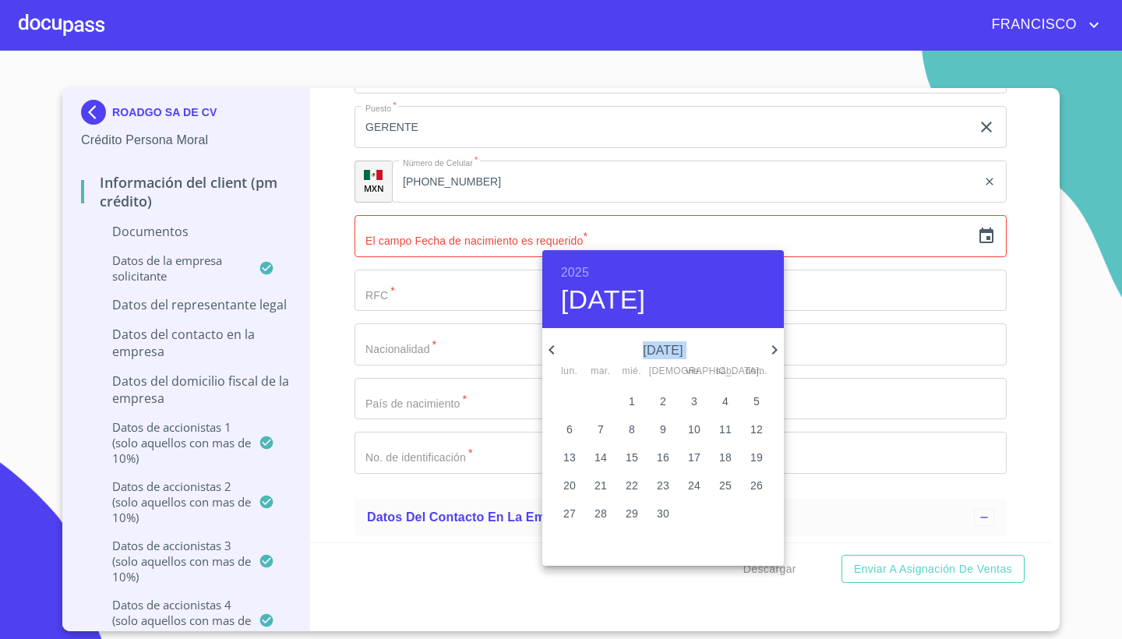
click at [548, 349] on icon "button" at bounding box center [551, 349] width 19 height 19
click at [549, 350] on icon "button" at bounding box center [550, 349] width 5 height 9
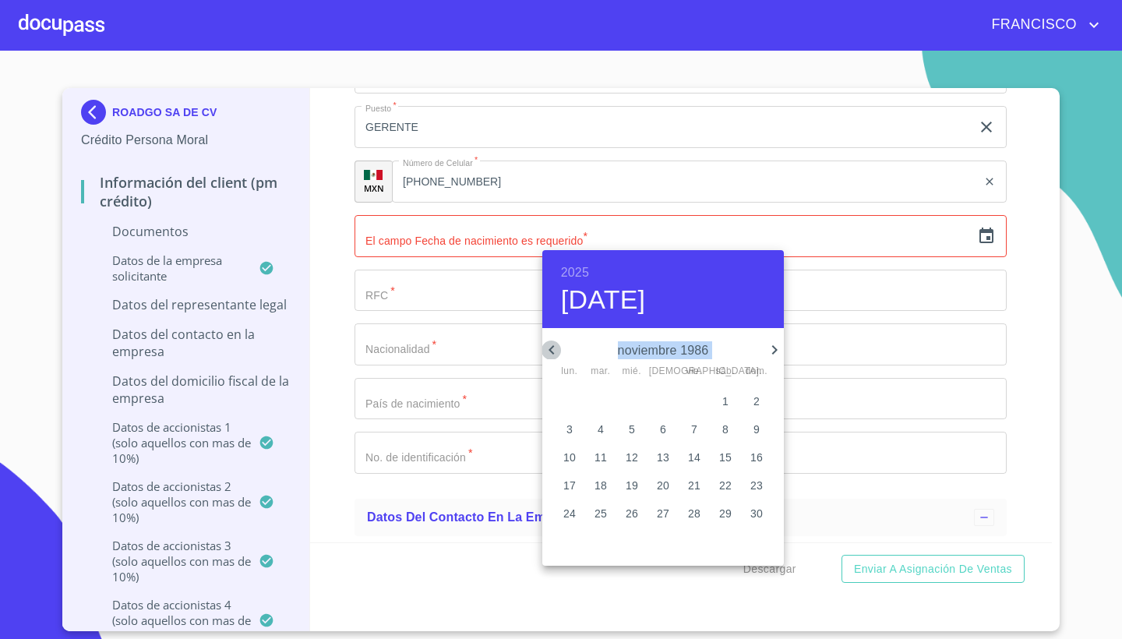
click at [549, 350] on icon "button" at bounding box center [550, 349] width 5 height 9
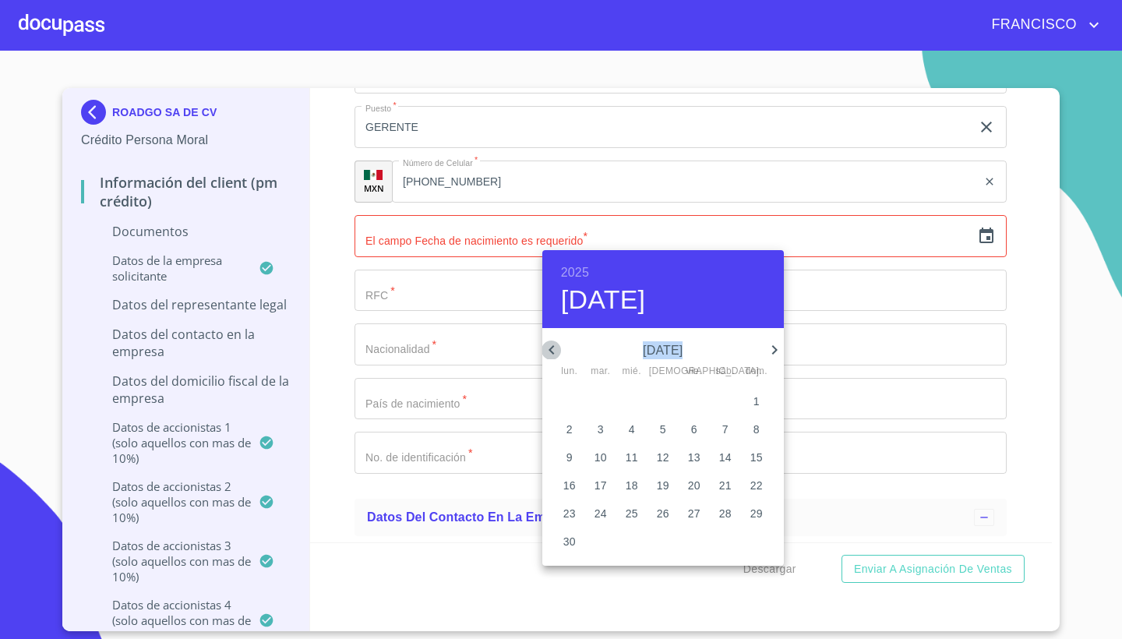
click at [549, 350] on icon "button" at bounding box center [550, 349] width 5 height 9
click at [569, 455] on p "10" at bounding box center [569, 457] width 12 height 16
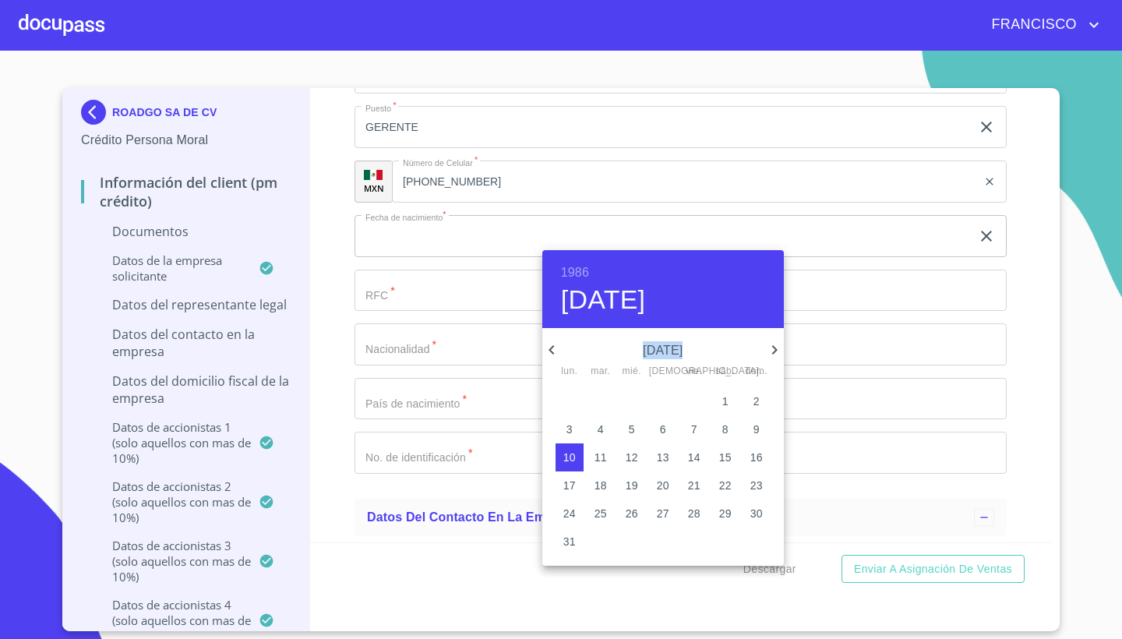
type input "10 de mar. de 1986"
click at [432, 292] on div at bounding box center [561, 319] width 1122 height 639
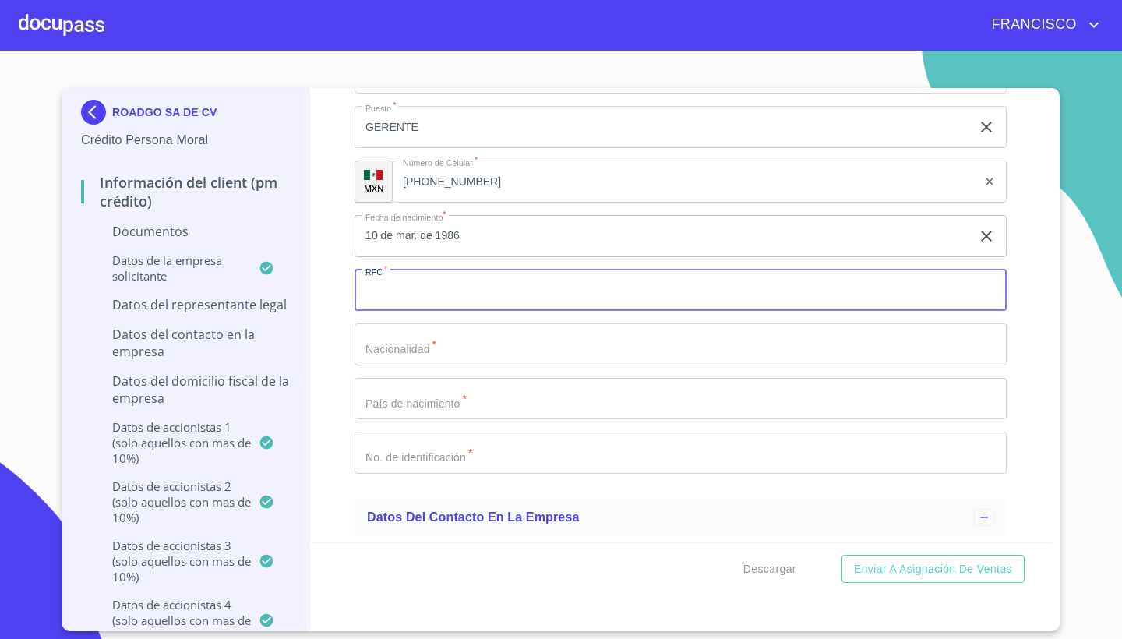
click at [403, 287] on input "Documento de identificación representante legal.   *" at bounding box center [680, 290] width 652 height 42
paste input "MORD860310G65"
type input "MORD860310G65"
click at [435, 336] on input "Documento de identificación representante legal.   *" at bounding box center [680, 344] width 652 height 42
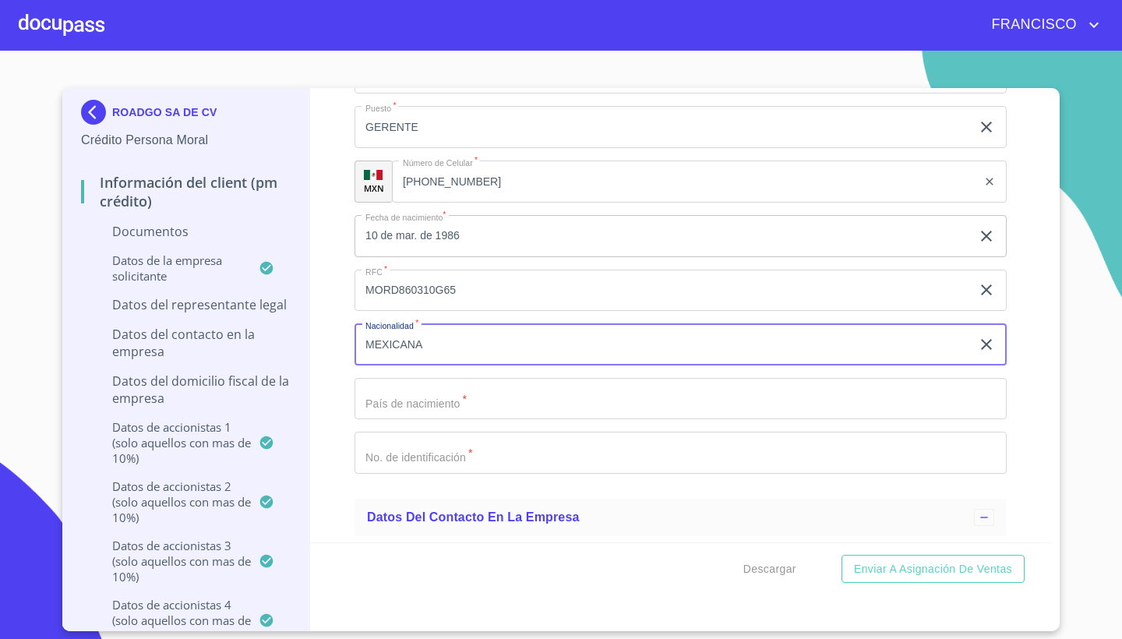
type input "MEXICANA"
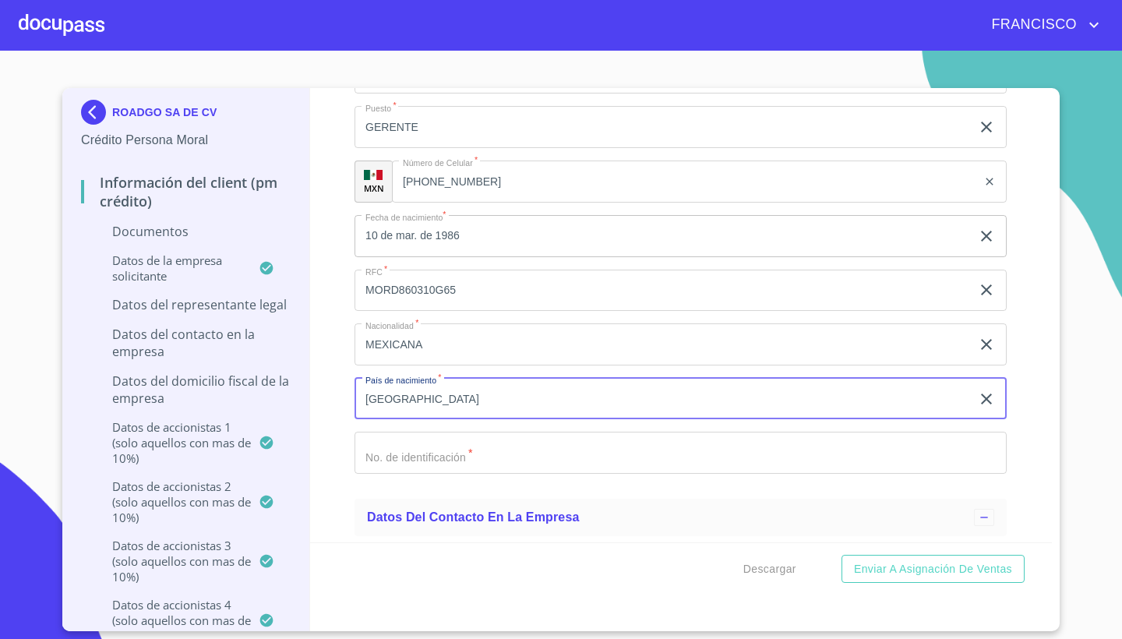
click at [464, 396] on input "[GEOGRAPHIC_DATA]" at bounding box center [662, 399] width 616 height 42
type input "[GEOGRAPHIC_DATA]"
click at [446, 447] on input "Documento de identificación representante legal.   *" at bounding box center [680, 453] width 652 height 42
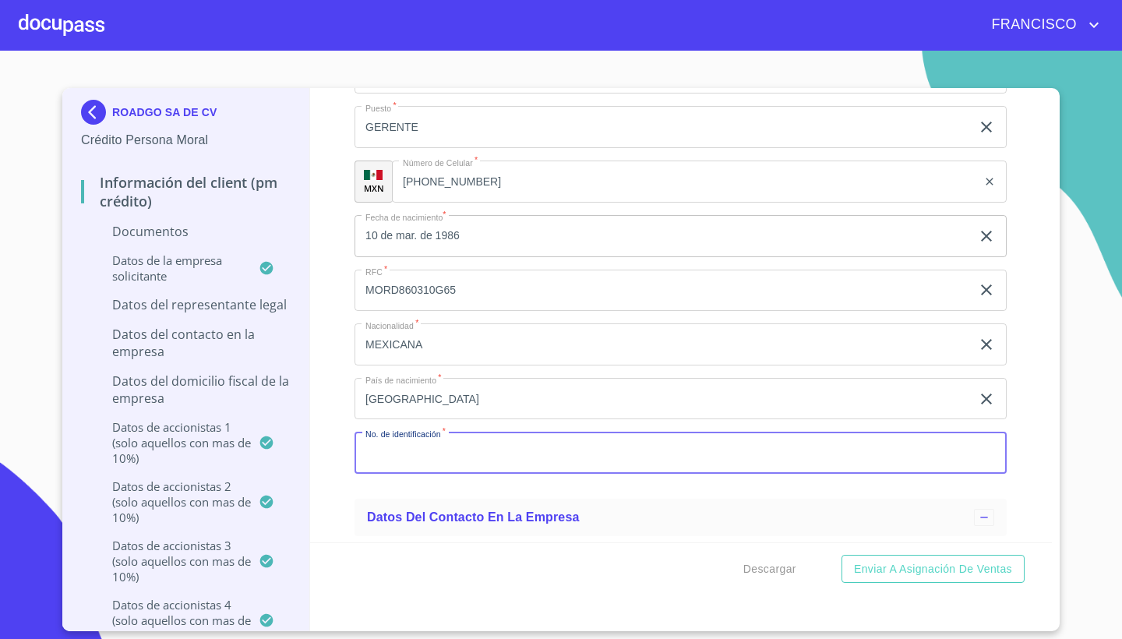
click at [1033, 446] on div "Información del Client (PM crédito) Documentos Documento de identificación repr…" at bounding box center [681, 315] width 742 height 454
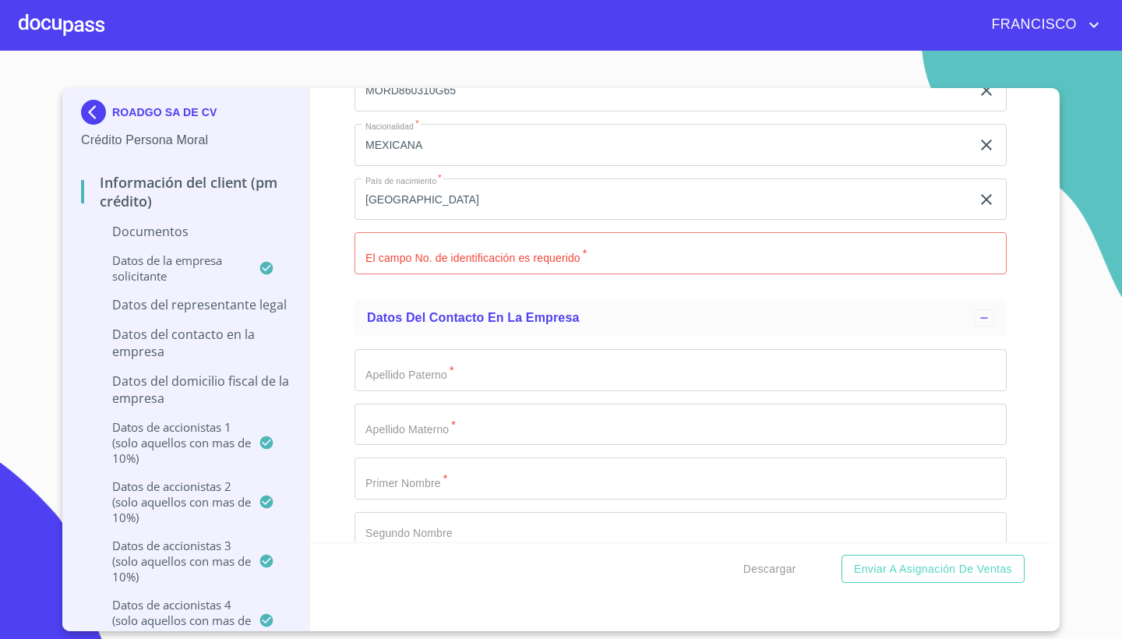
scroll to position [10240, 0]
click at [395, 253] on input "Documento de identificación representante legal.   *" at bounding box center [680, 254] width 652 height 42
type input "2001425125"
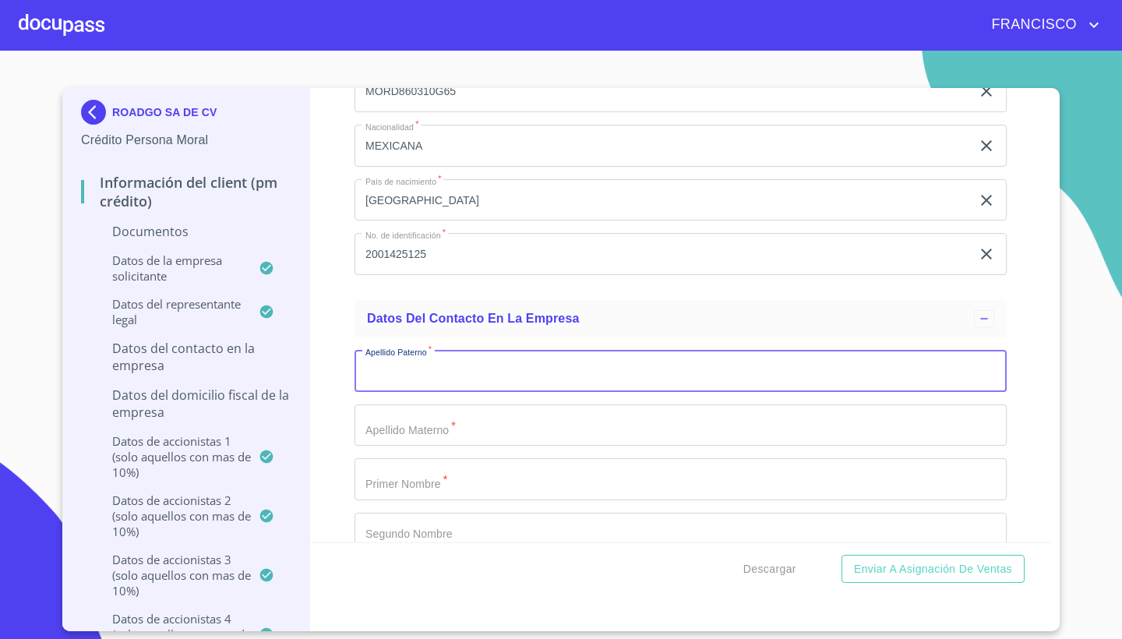
click at [424, 368] on input "Documento de identificación representante legal.   *" at bounding box center [680, 371] width 652 height 42
type input "[PERSON_NAME]"
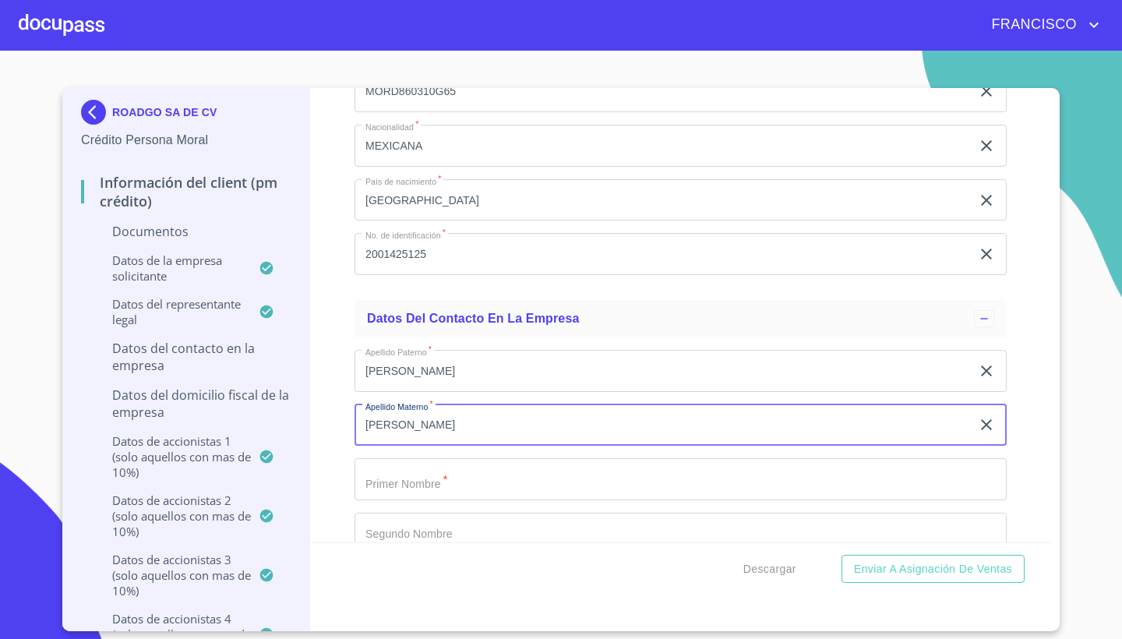
type input "[PERSON_NAME]"
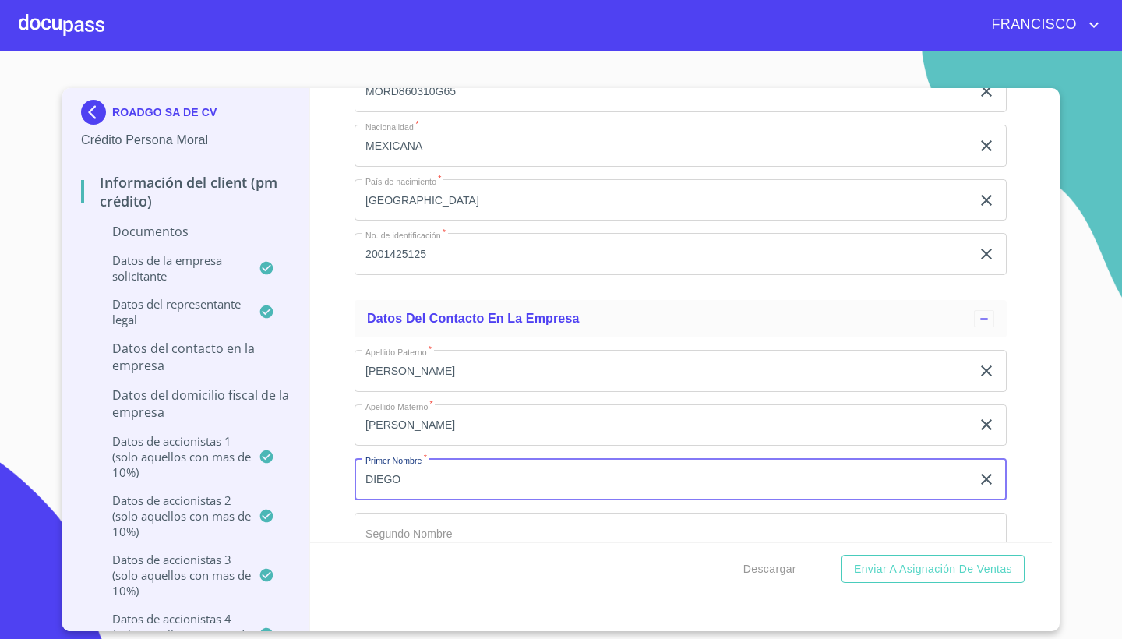
type input "DIEGO"
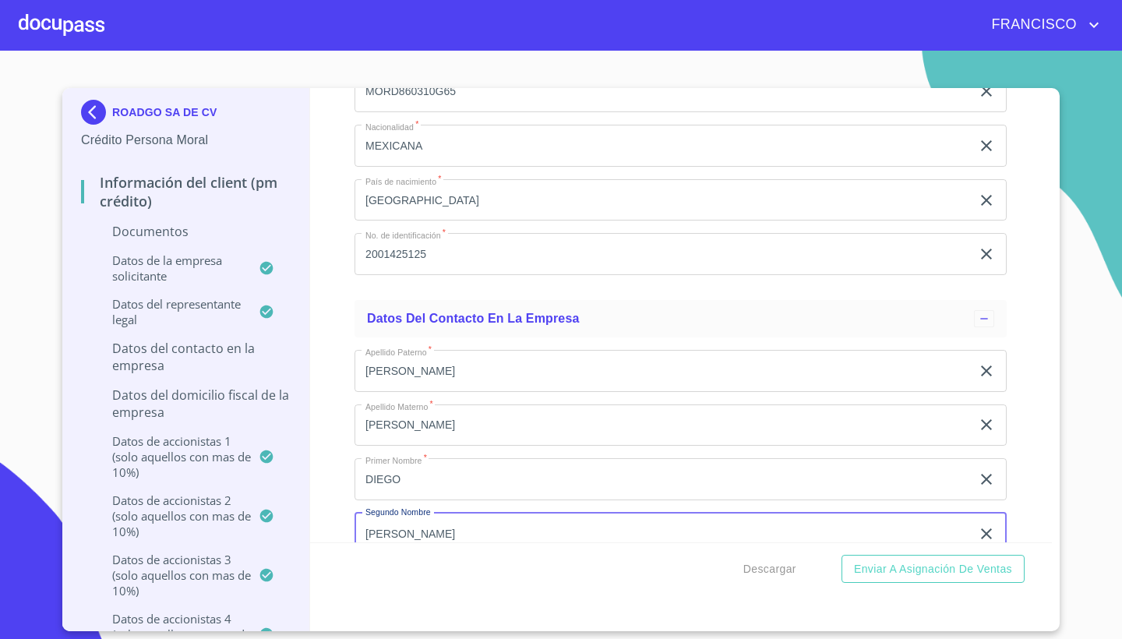
type input "[PERSON_NAME]"
click at [1034, 496] on div "Información del Client (PM crédito) Documentos Documento de identificación repr…" at bounding box center [681, 315] width 742 height 454
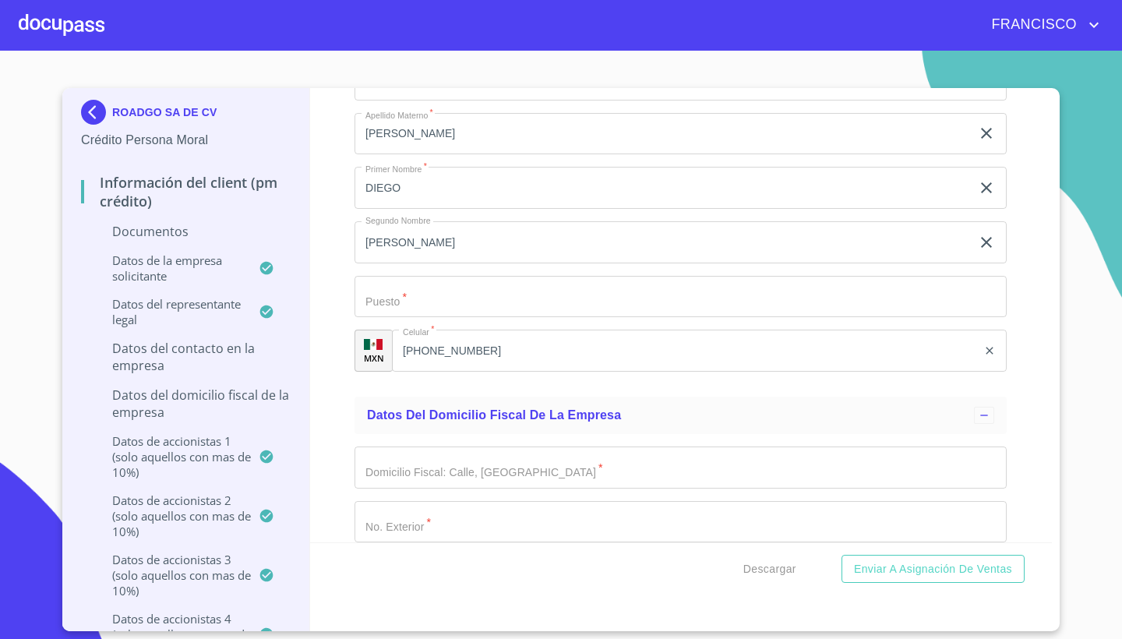
scroll to position [10583, 0]
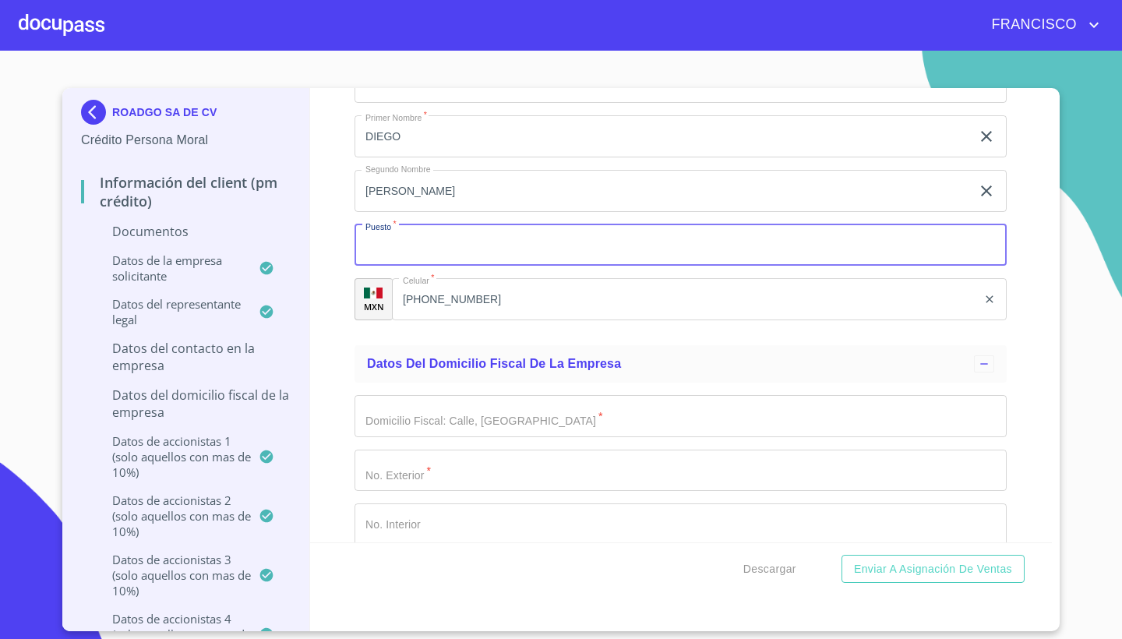
click at [441, 233] on input "Documento de identificación representante legal.   *" at bounding box center [680, 245] width 652 height 42
type input "GERENTE"
click at [872, 345] on div "Datos del domicilio fiscal de la empresa" at bounding box center [680, 363] width 652 height 37
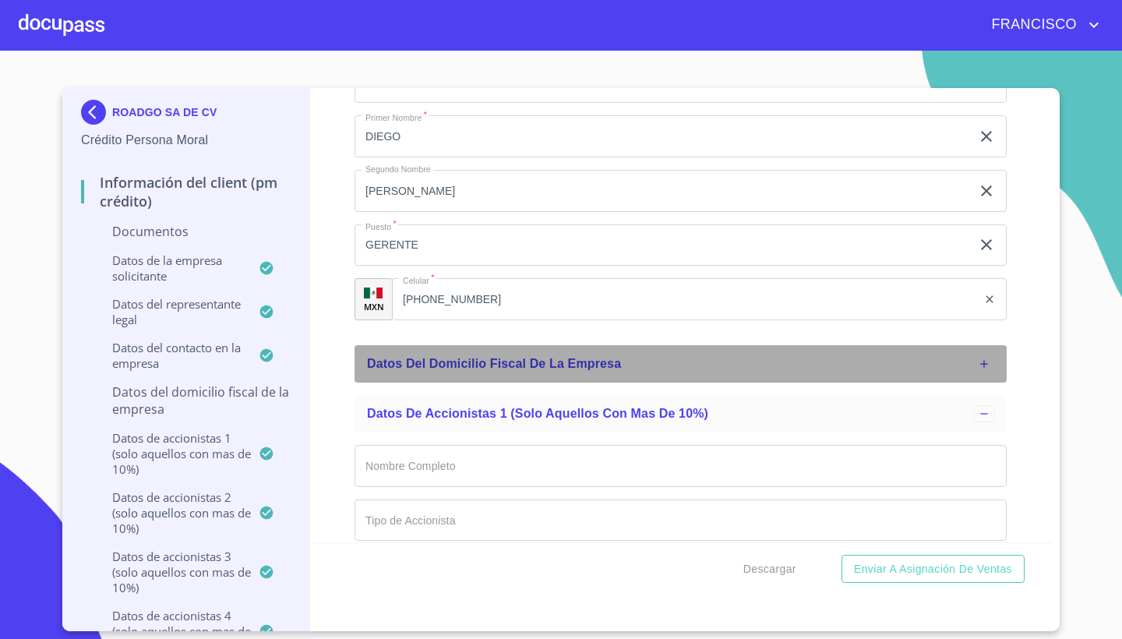
click at [942, 357] on div "Datos del domicilio fiscal de la empresa" at bounding box center [670, 363] width 607 height 19
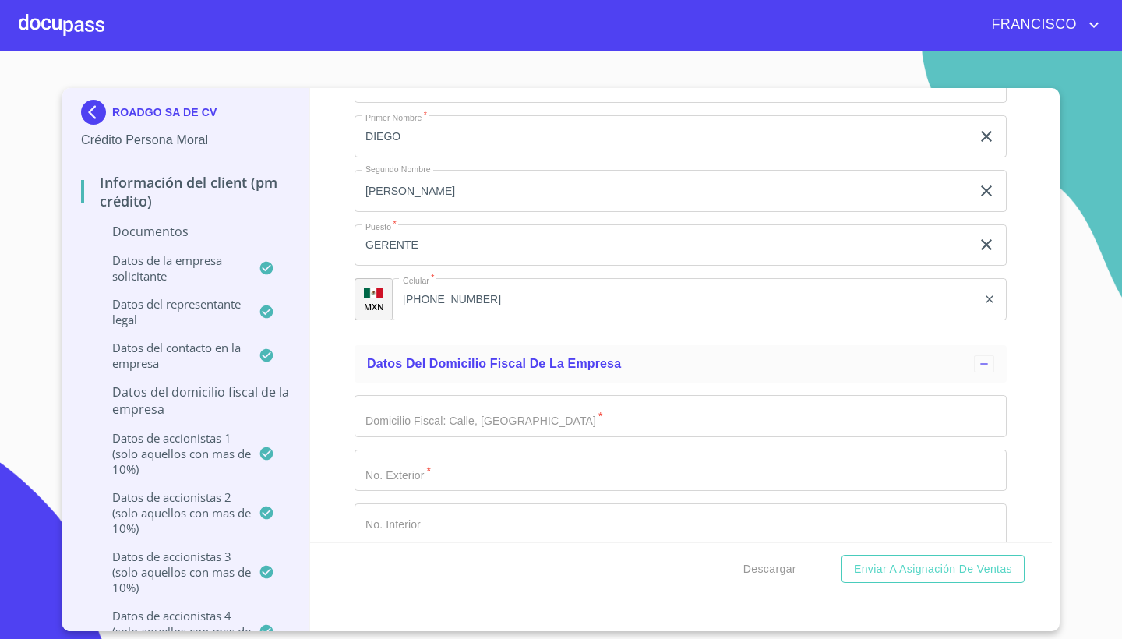
click at [1037, 348] on div "Información del Client (PM crédito) Documentos Documento de identificación repr…" at bounding box center [681, 315] width 742 height 454
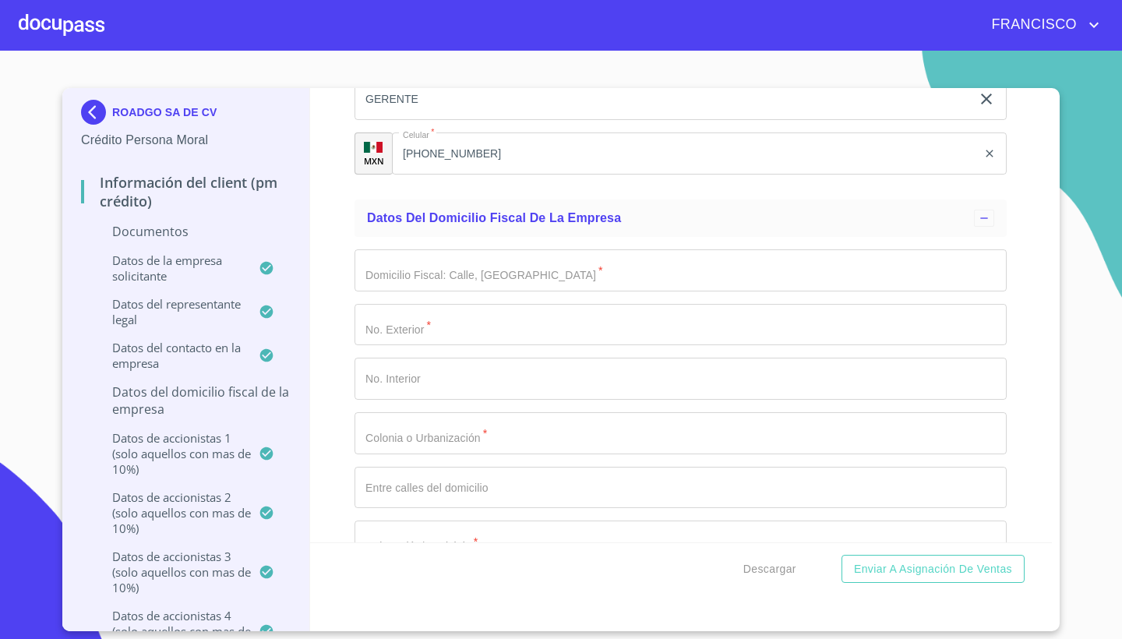
scroll to position [10732, 0]
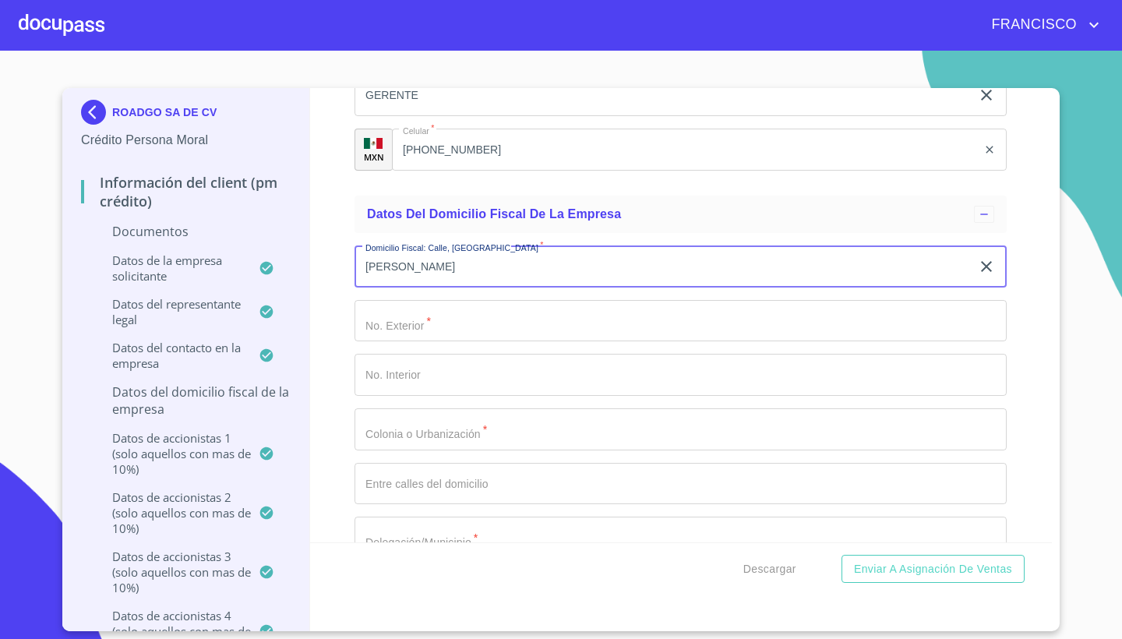
type input "[PERSON_NAME]"
click at [479, 319] on input "Documento de identificación representante legal.   *" at bounding box center [680, 321] width 652 height 42
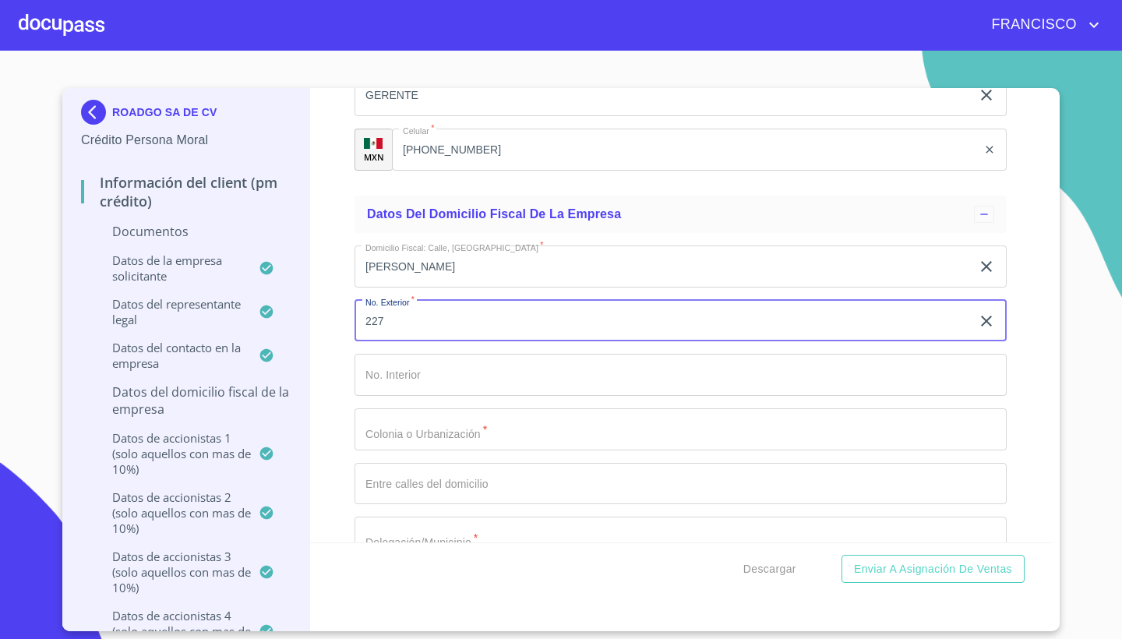
type input "227"
click at [467, 377] on input "Documento de identificación representante legal.   *" at bounding box center [680, 375] width 652 height 42
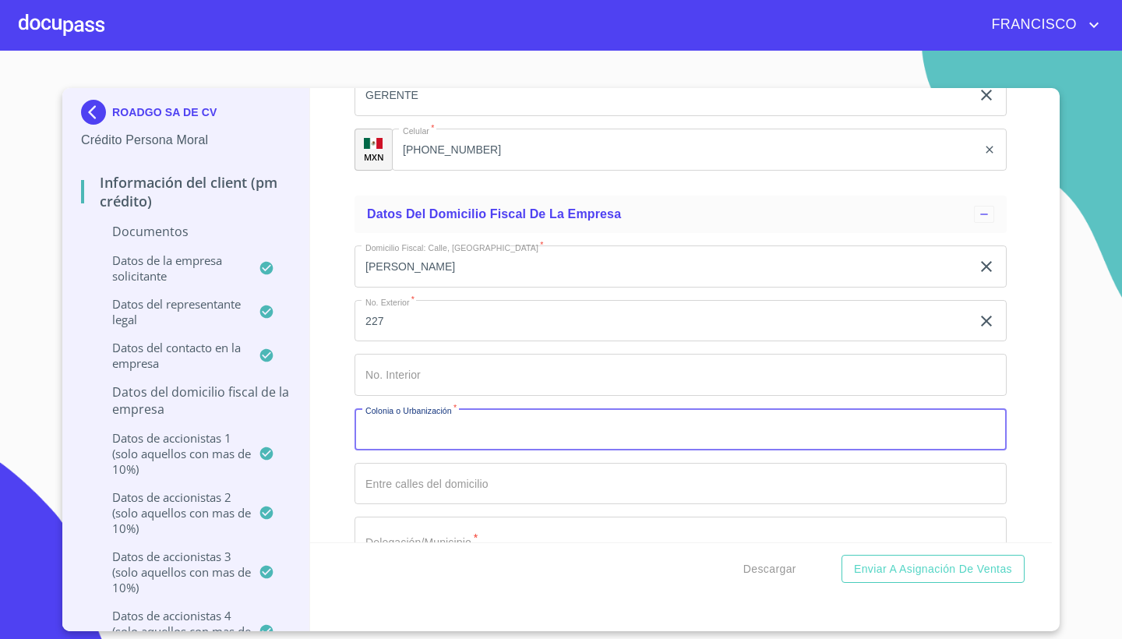
click at [467, 421] on input "Documento de identificación representante legal.   *" at bounding box center [680, 429] width 652 height 42
type input "Z"
type input "ZAPOPAN CENTRO"
click at [463, 478] on input "Documento de identificación representante legal.   *" at bounding box center [680, 484] width 652 height 42
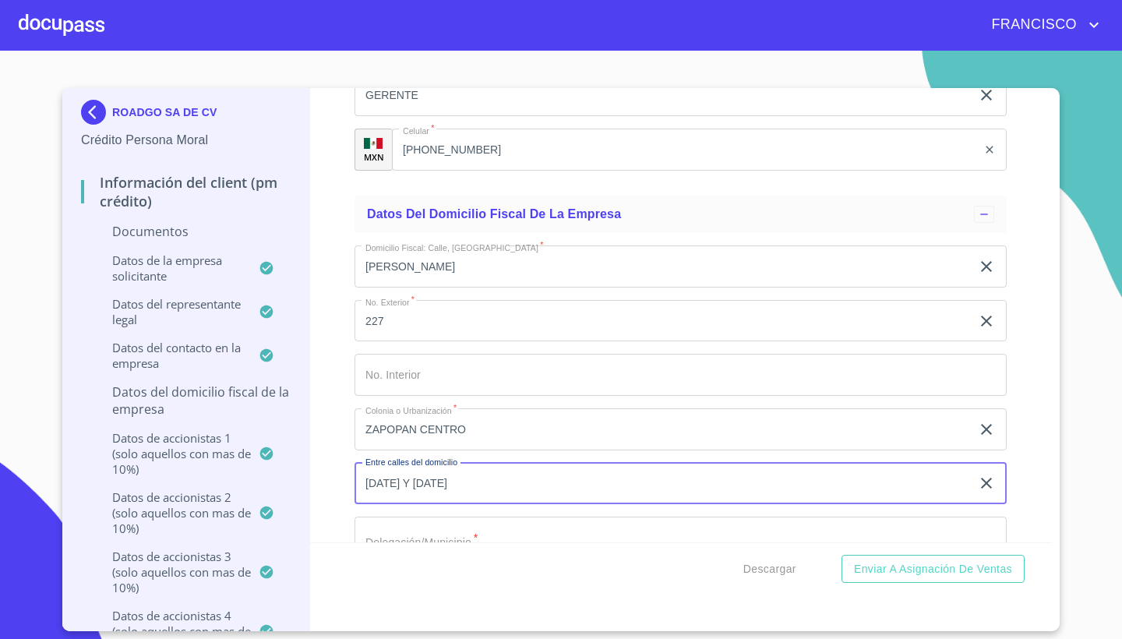
type input "[DATE] Y [DATE]"
click at [1013, 432] on div "Información del Client (PM crédito) Documentos Documento de identificación repr…" at bounding box center [681, 315] width 742 height 454
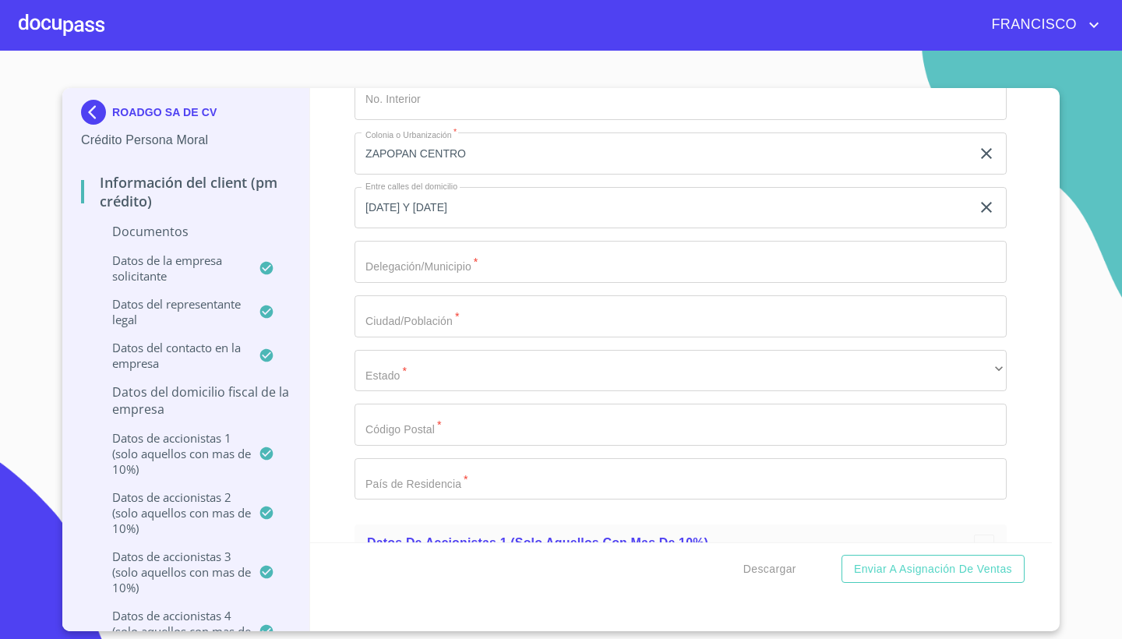
scroll to position [11026, 0]
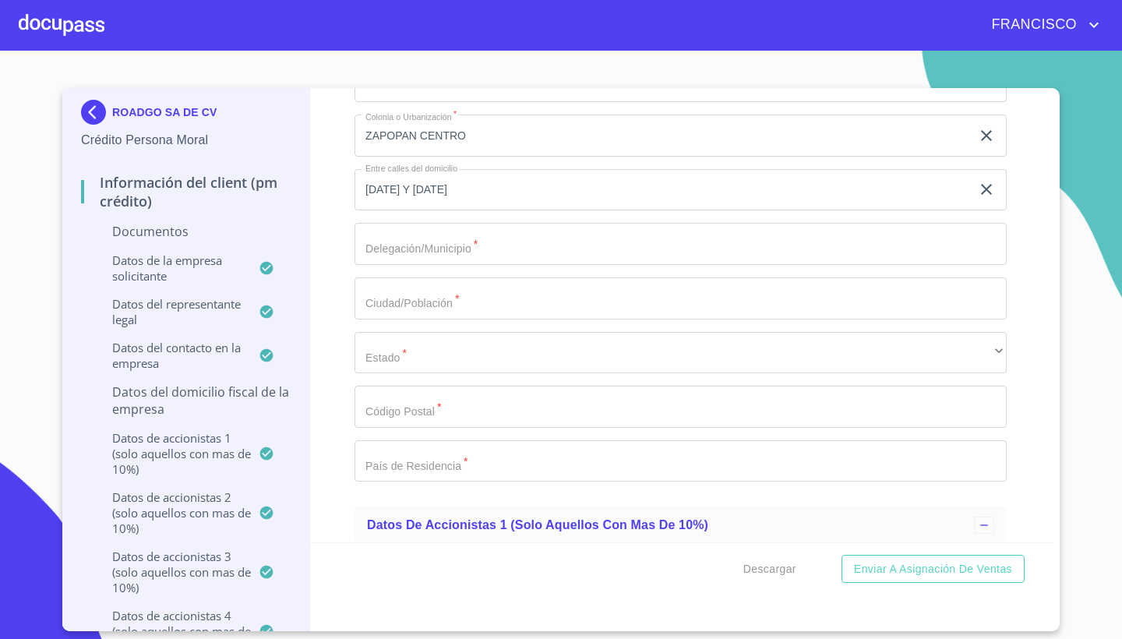
click at [377, 240] on input "Documento de identificación representante legal.   *" at bounding box center [680, 244] width 652 height 42
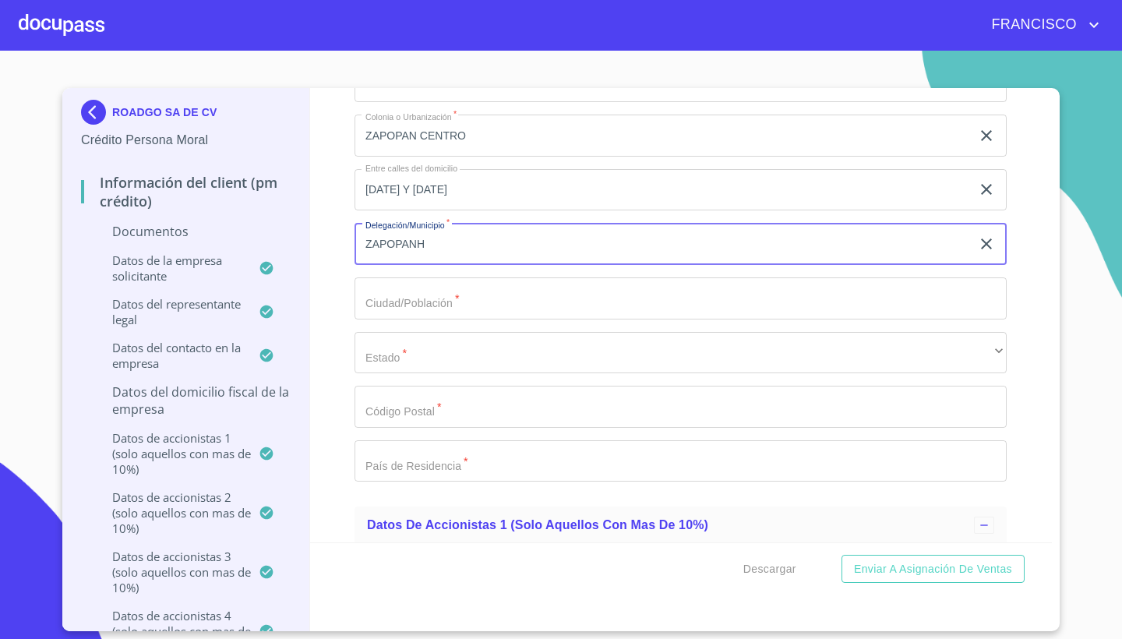
type input "ZAPOPANH"
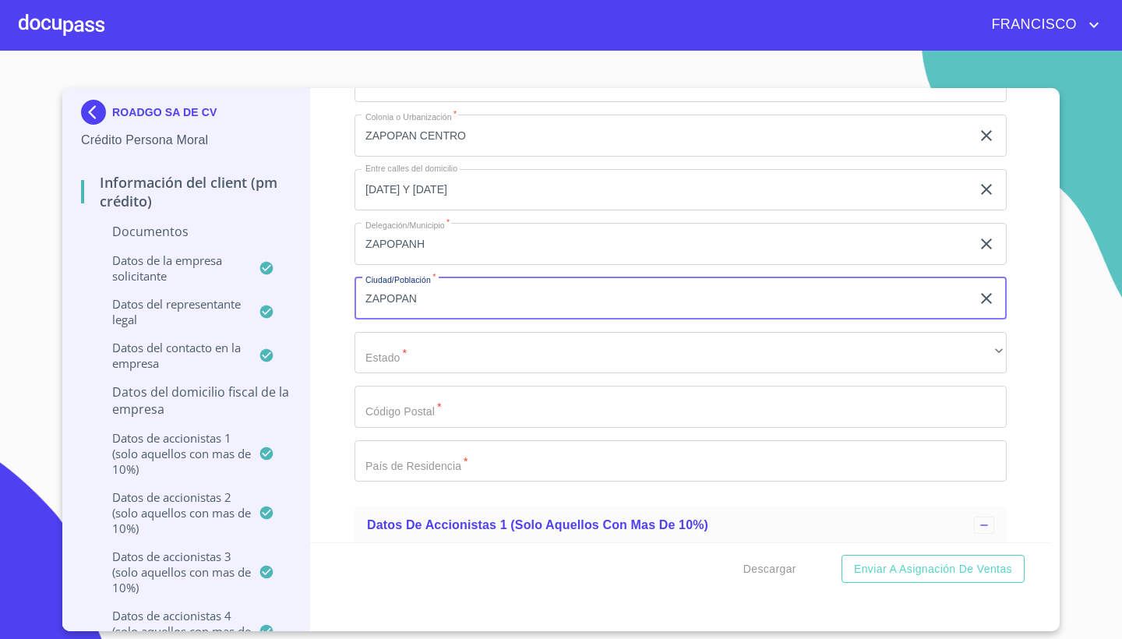
type input "ZAPOPAN"
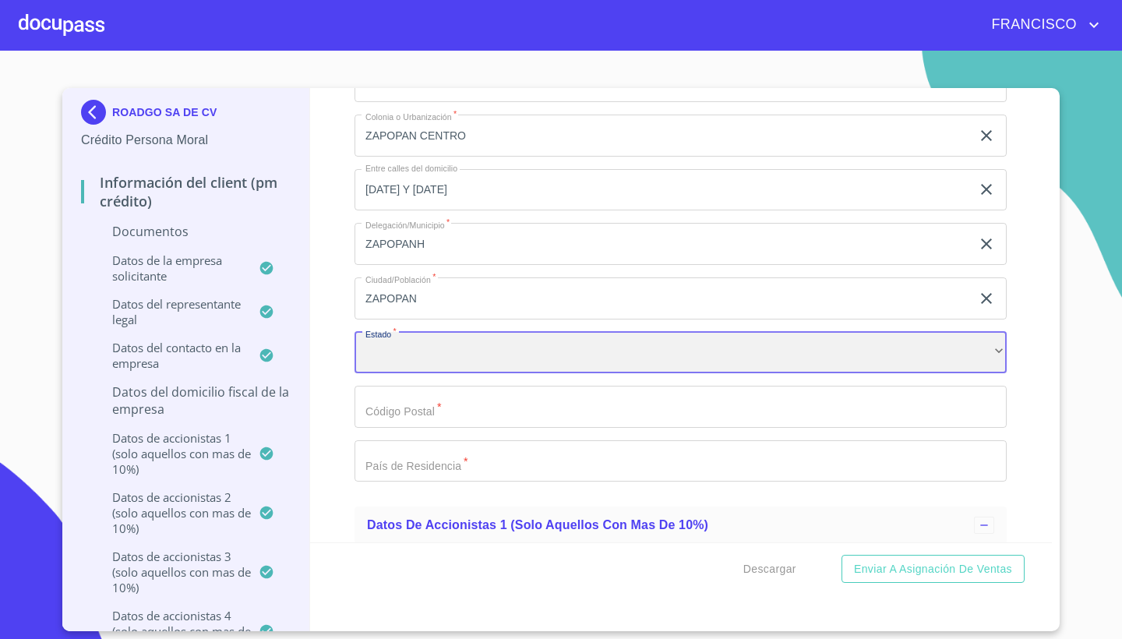
click at [446, 346] on div "​" at bounding box center [680, 353] width 652 height 42
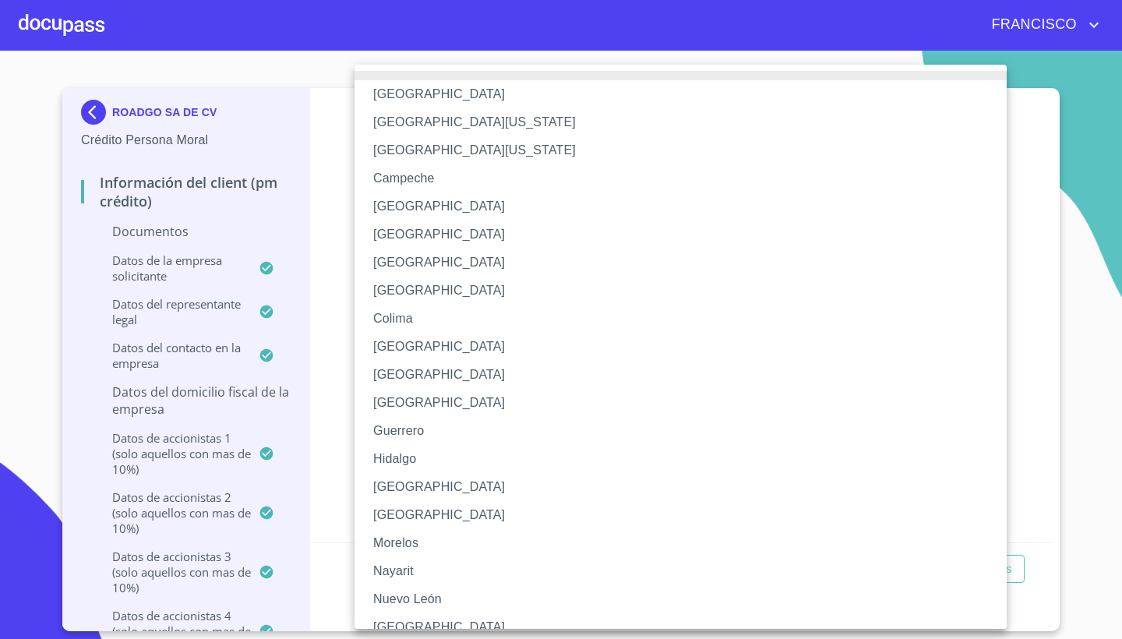
click at [405, 498] on li "[GEOGRAPHIC_DATA]" at bounding box center [680, 487] width 652 height 28
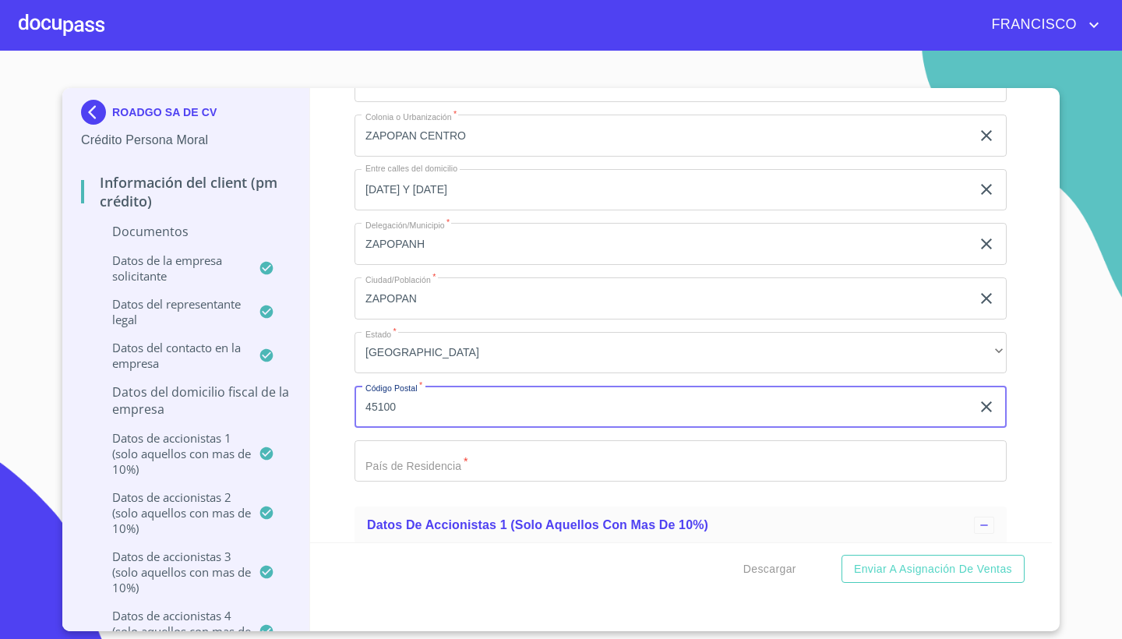
type input "45100"
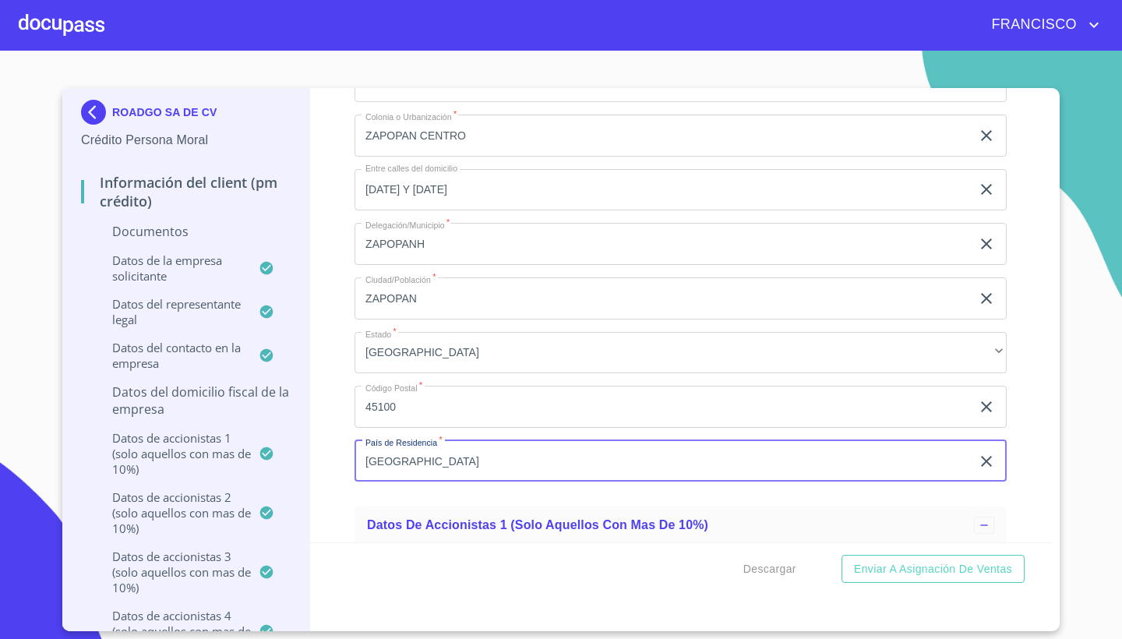
type input "[GEOGRAPHIC_DATA]"
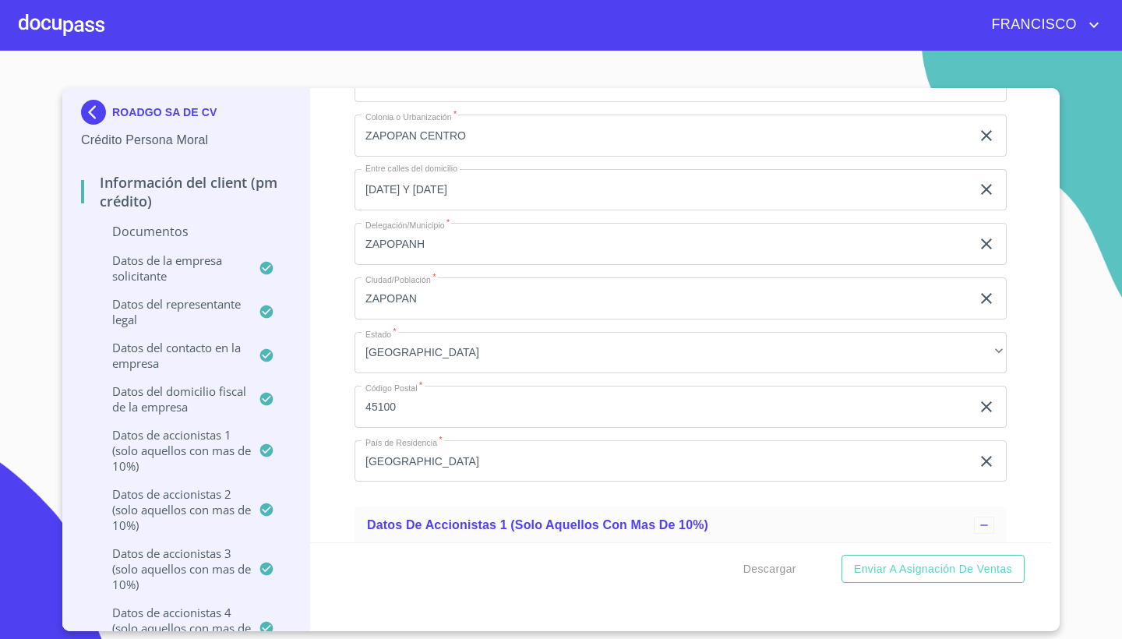
click at [1019, 458] on div "Información del Client (PM crédito) Documentos Documento de identificación repr…" at bounding box center [681, 315] width 742 height 454
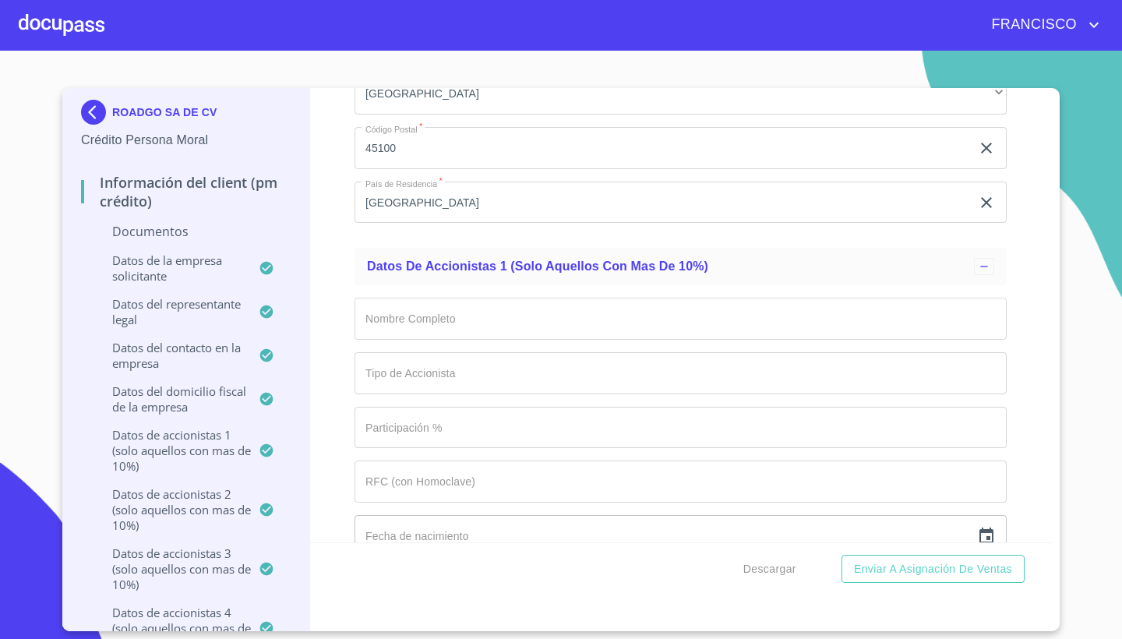
scroll to position [11307, 0]
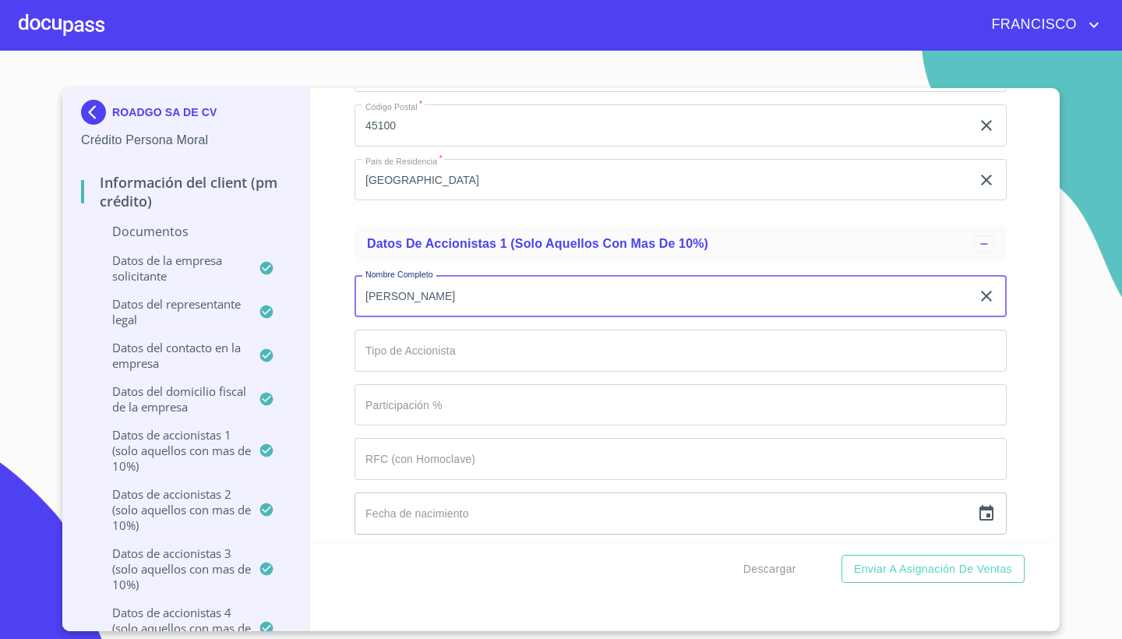
type input "[PERSON_NAME]"
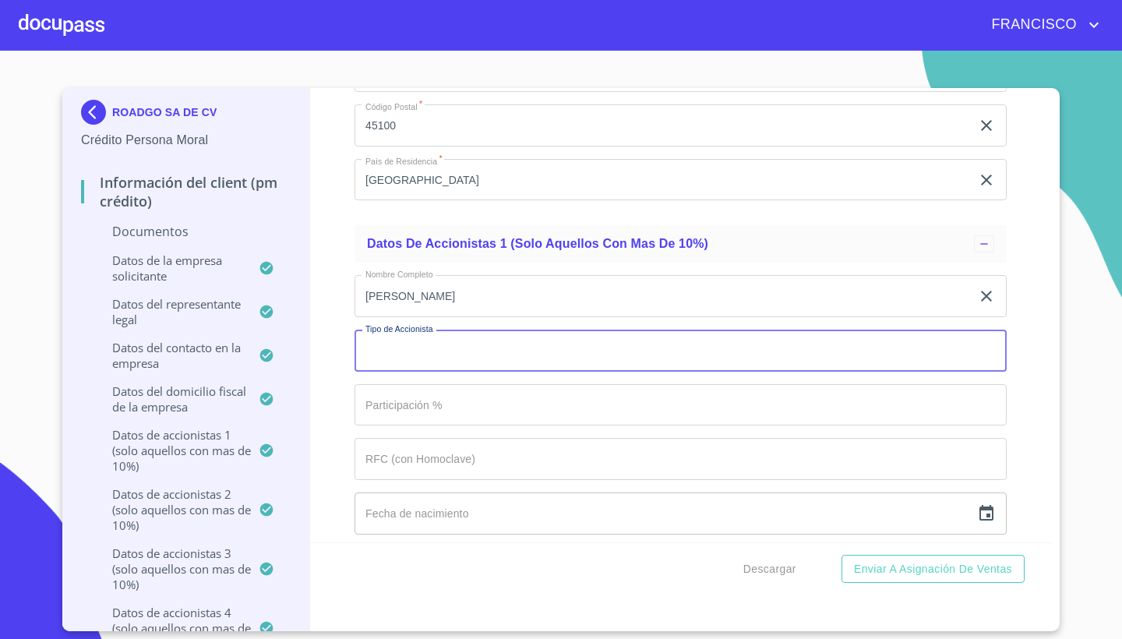
click at [466, 356] on input "Documento de identificación representante legal.   *" at bounding box center [680, 350] width 652 height 42
type input "SERIE A"
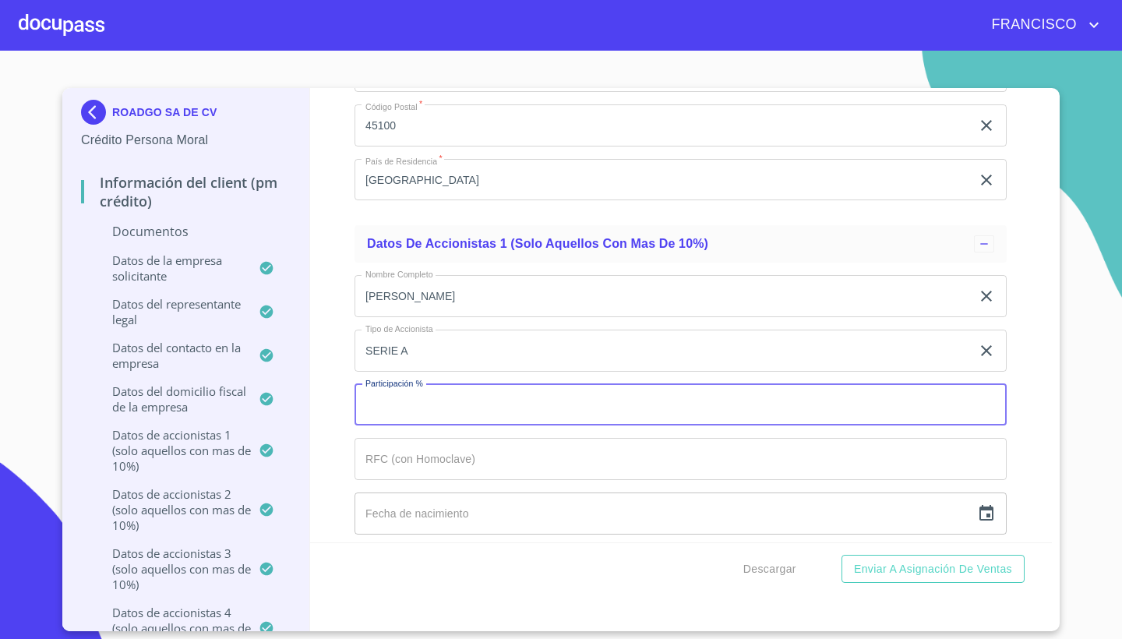
click at [477, 397] on input "Documento de identificación representante legal.   *" at bounding box center [680, 405] width 652 height 42
type input "40"
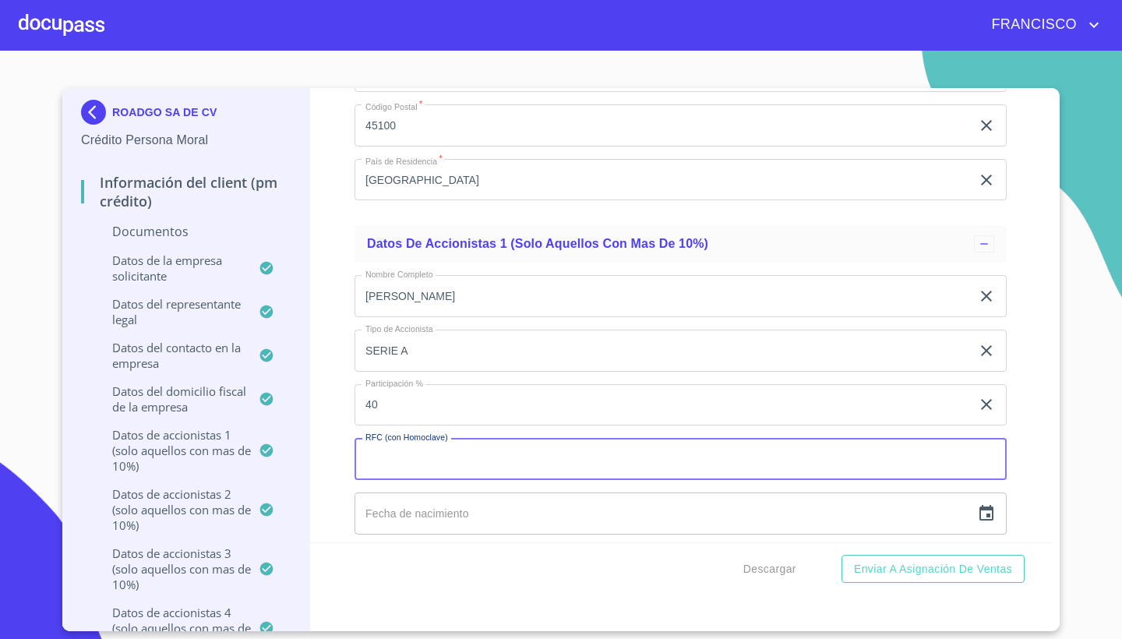
click at [456, 453] on input "Documento de identificación representante legal.   *" at bounding box center [680, 459] width 652 height 42
click at [425, 449] on input "Documento de identificación representante legal.   *" at bounding box center [680, 459] width 652 height 42
paste input "MORD860310G65"
type input "MORD860310G65"
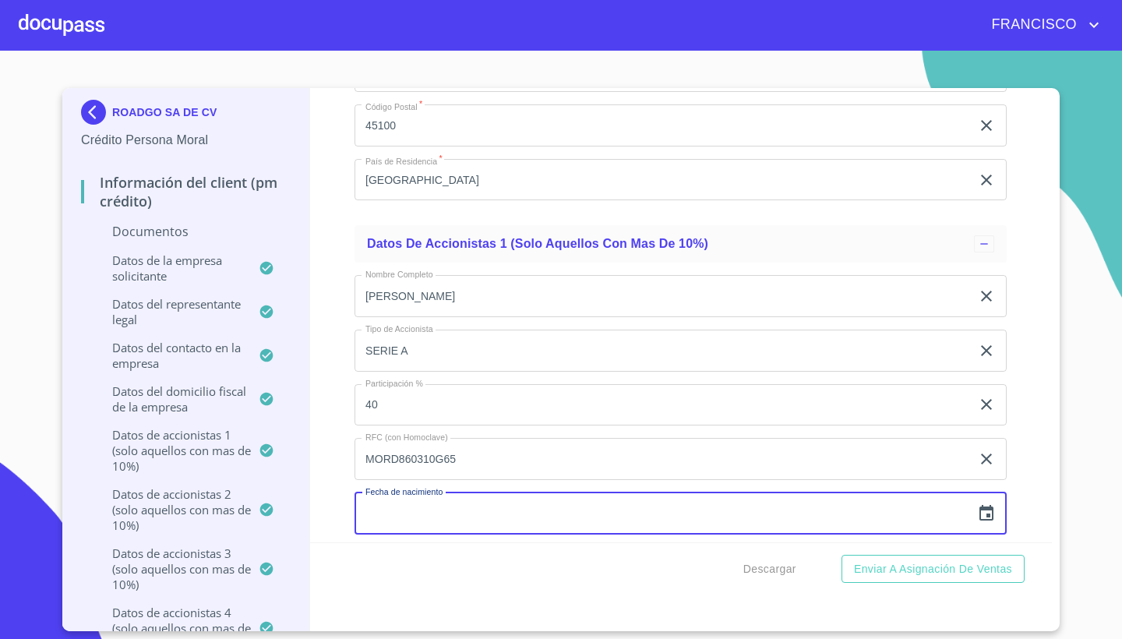
click at [1019, 264] on div "Información del Client (PM crédito) Documentos Documento de identificación repr…" at bounding box center [681, 315] width 742 height 454
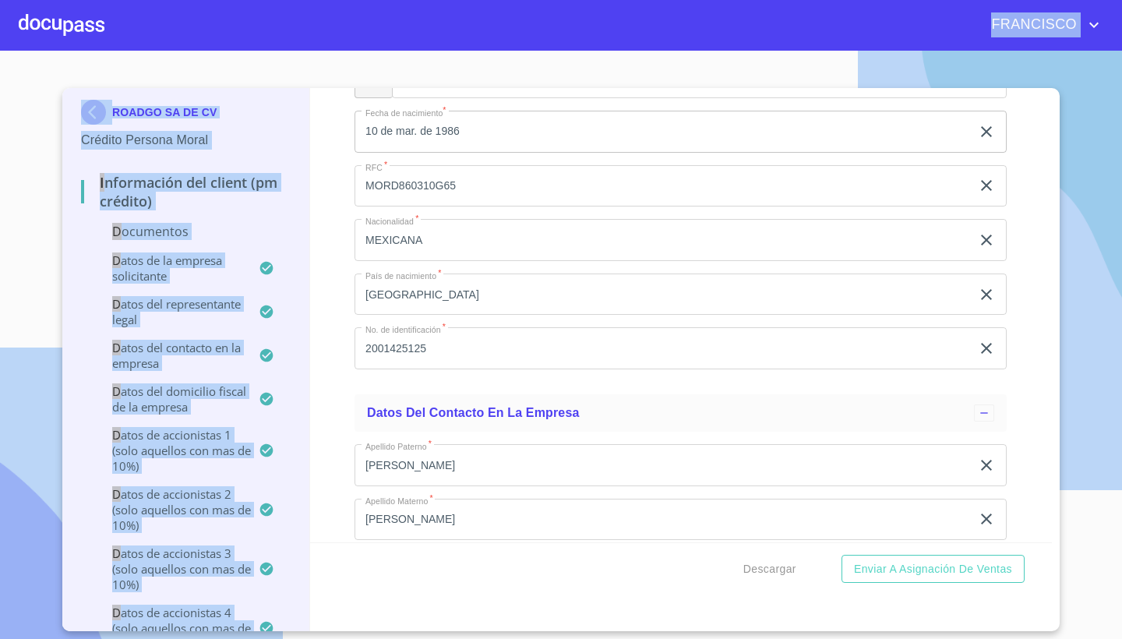
drag, startPoint x: 1044, startPoint y: 278, endPoint x: 1027, endPoint y: -62, distance: 340.0
click at [1027, 0] on html "FRANCISCO ROADGO SA DE CV Crédito Persona Moral Información del Client (PM créd…" at bounding box center [561, 319] width 1122 height 639
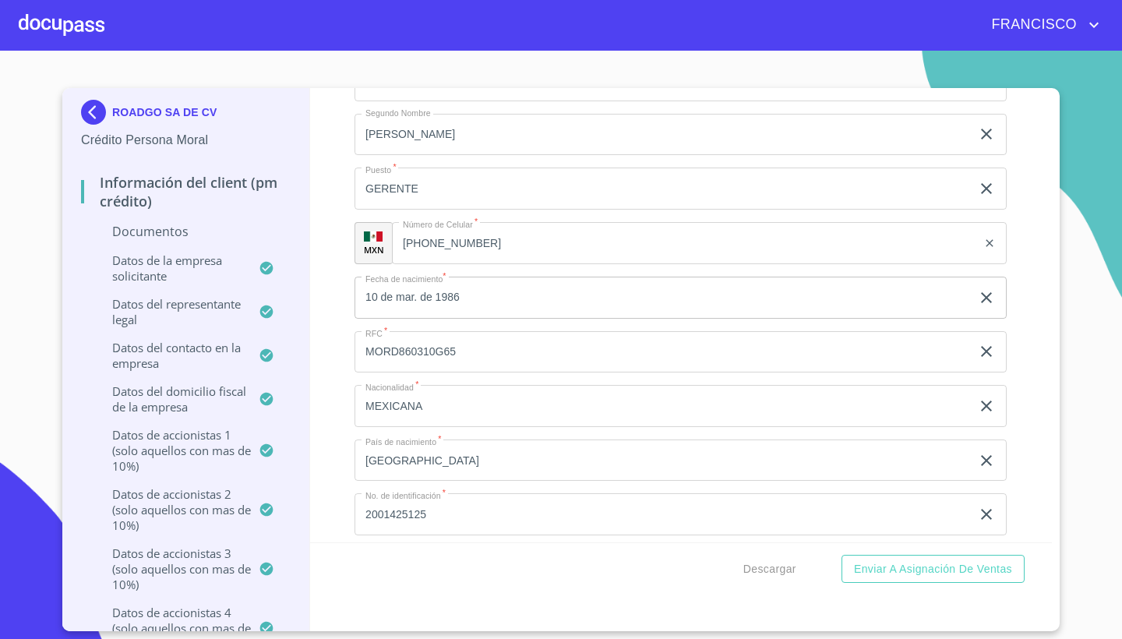
click at [1038, 232] on div "Información del Client (PM crédito) Documentos Documento de identificación repr…" at bounding box center [681, 315] width 742 height 454
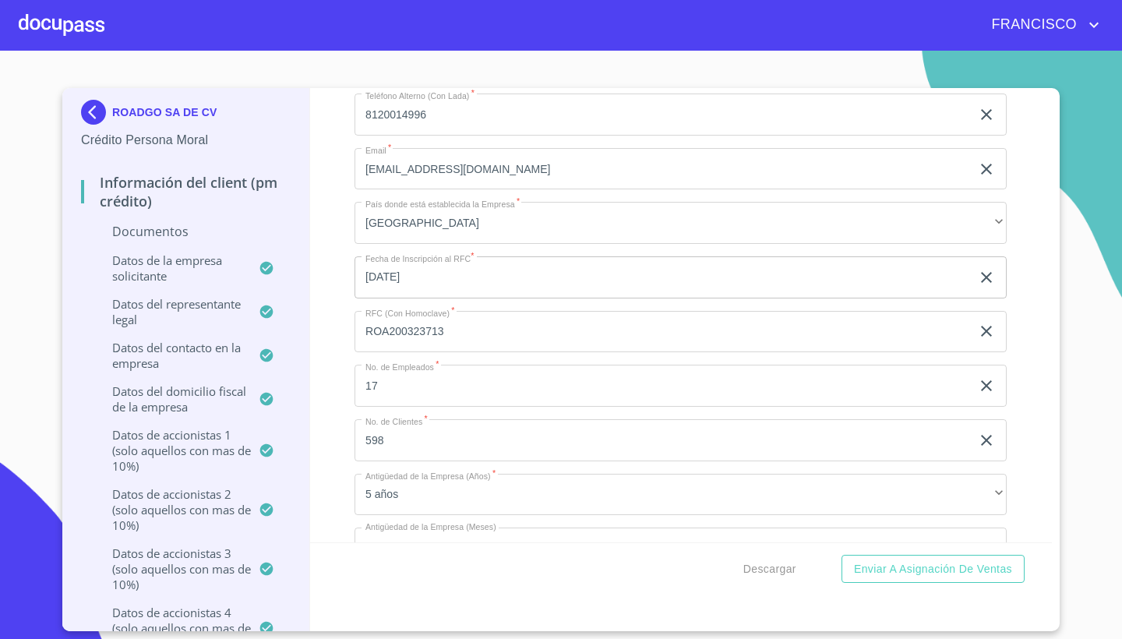
scroll to position [9286, 0]
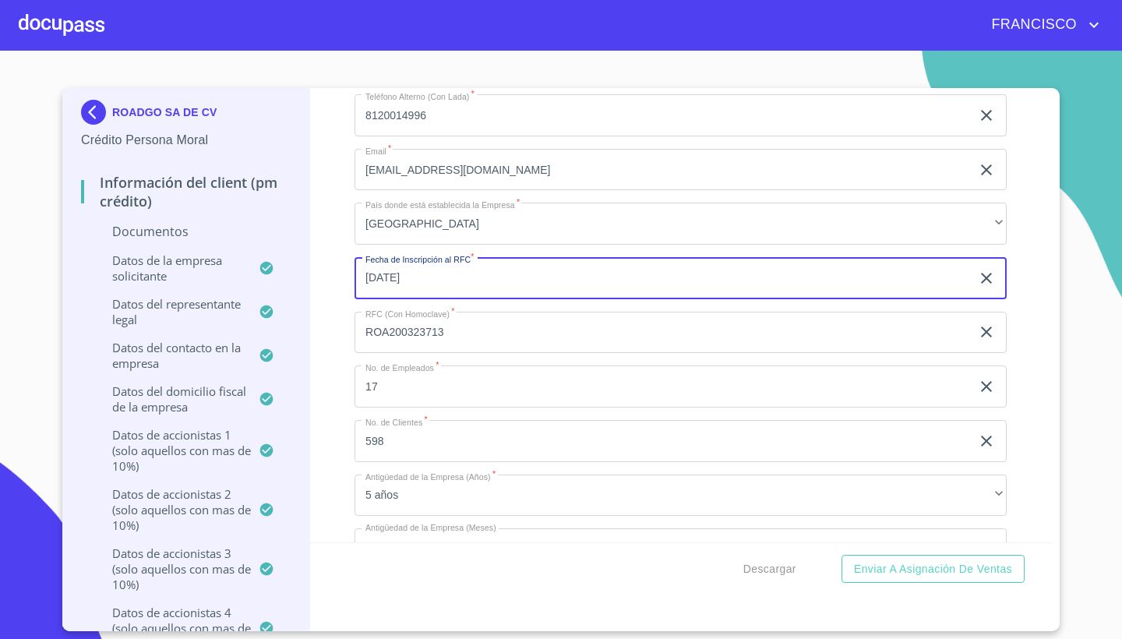
drag, startPoint x: 468, startPoint y: 275, endPoint x: 358, endPoint y: 275, distance: 110.6
click at [358, 275] on input "[DATE]" at bounding box center [665, 278] width 622 height 42
paste input "86"
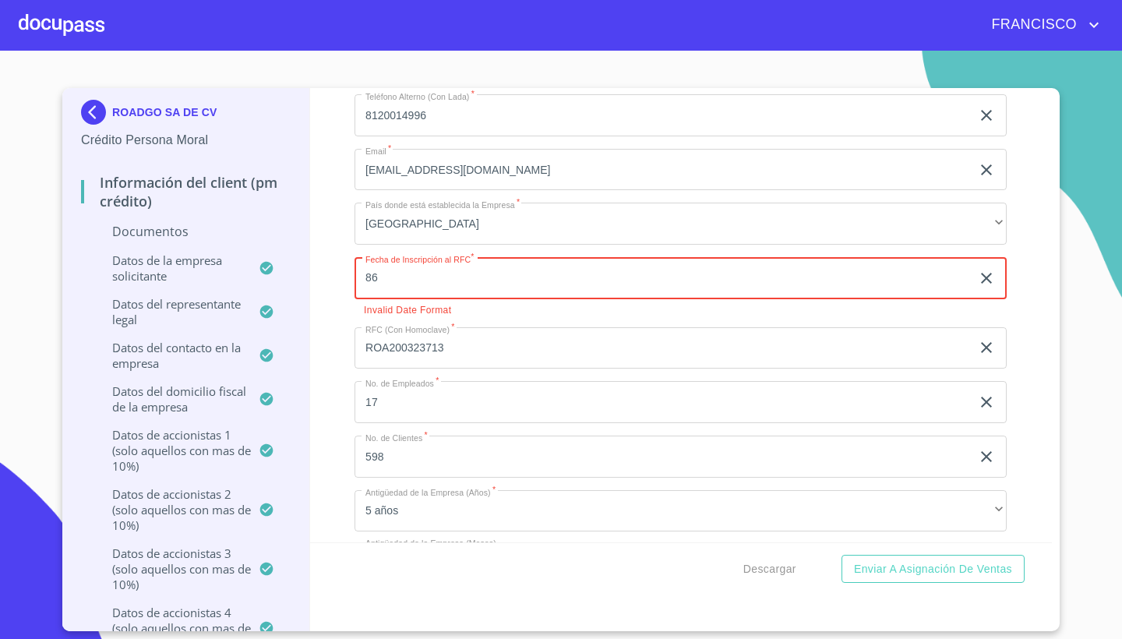
type input "8_"
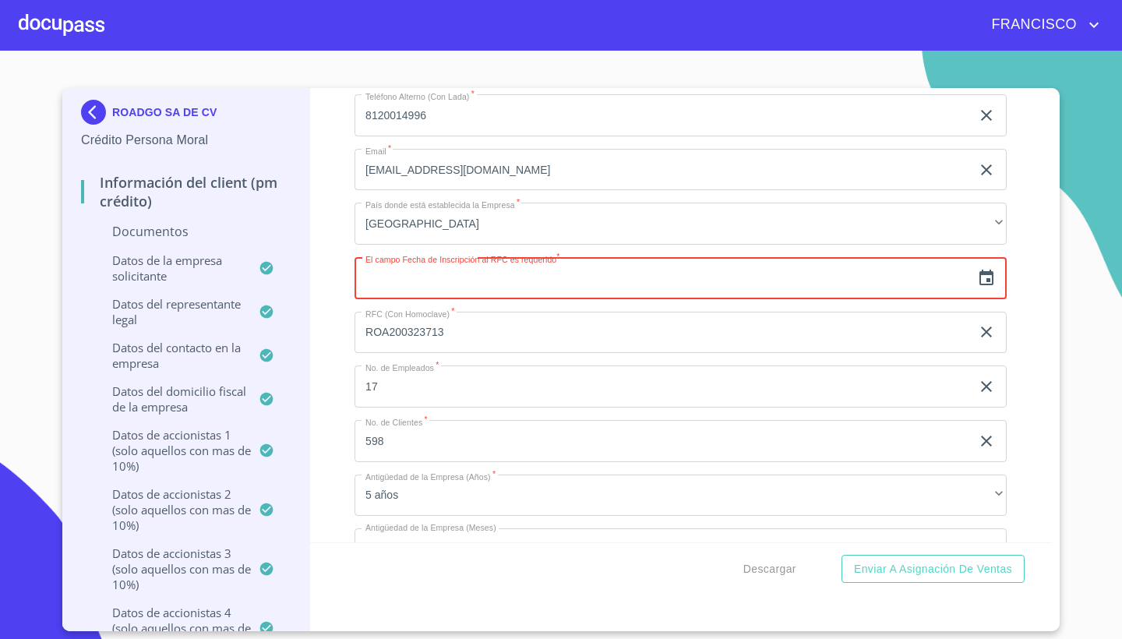
paste input "86"
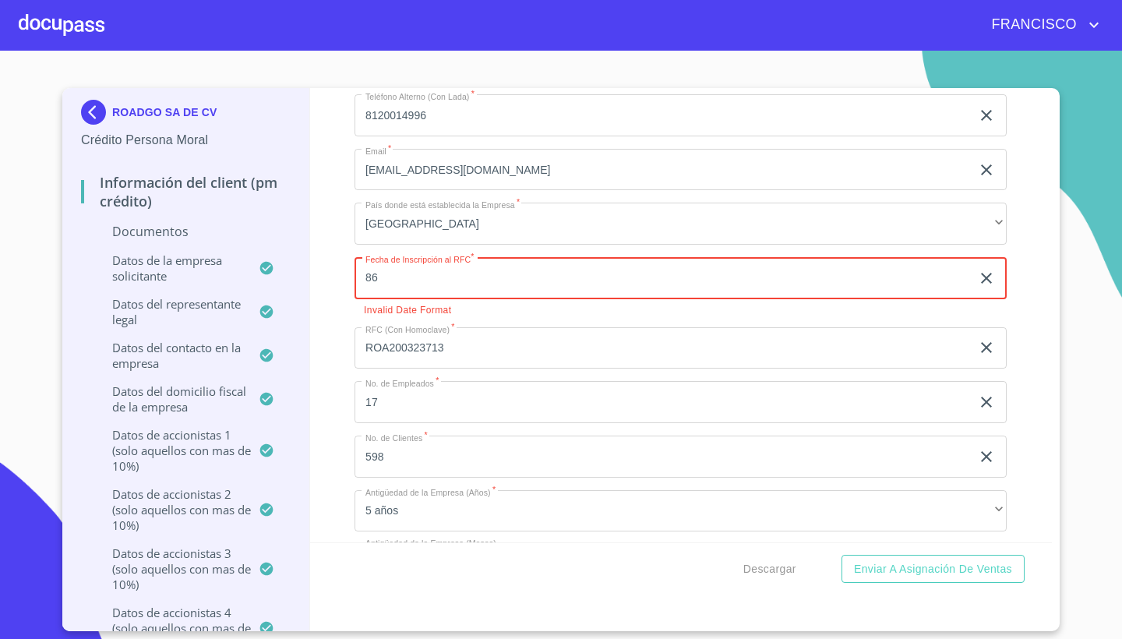
type input "8_"
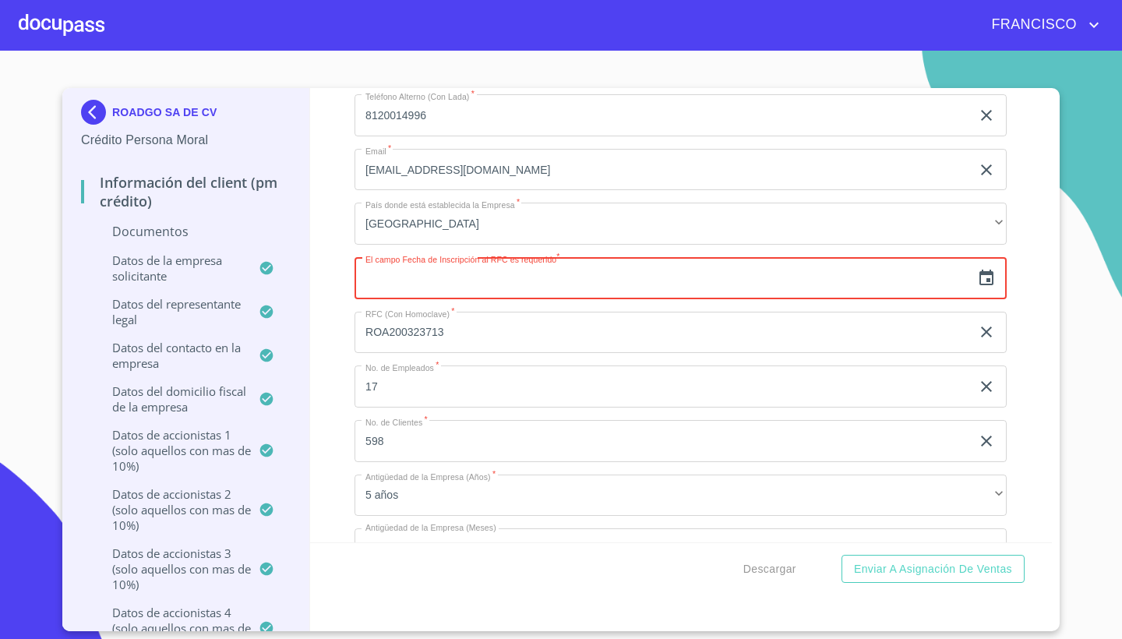
click at [403, 278] on input "text" at bounding box center [662, 278] width 616 height 42
click at [375, 279] on input "text" at bounding box center [662, 278] width 616 height 42
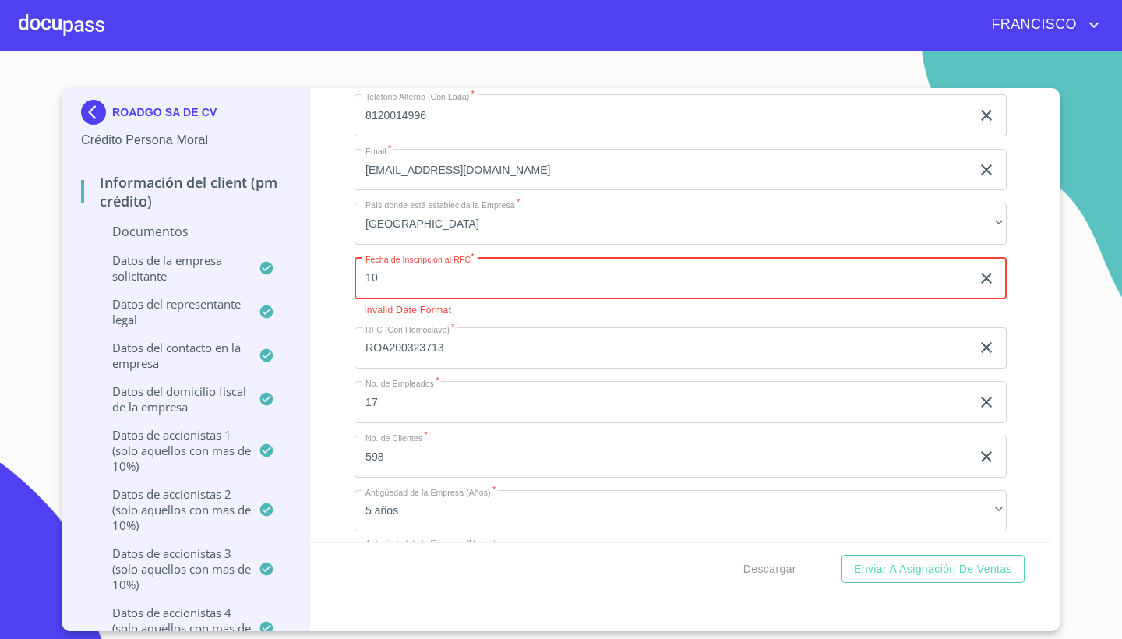
type input "1_"
type input "09"
click at [993, 273] on icon "button" at bounding box center [986, 278] width 19 height 19
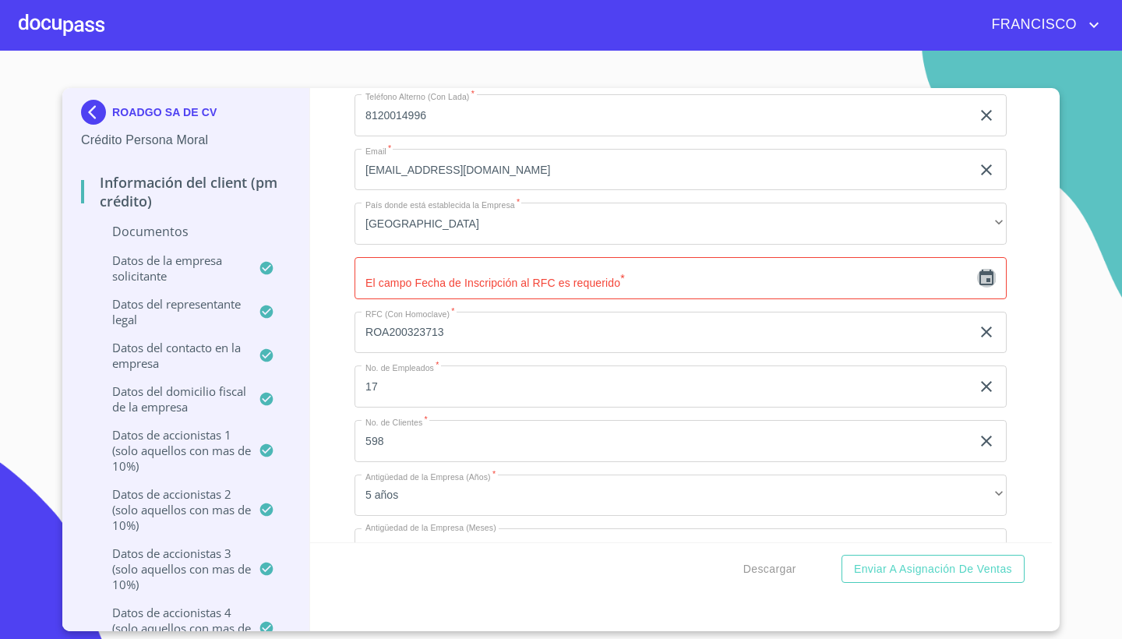
click at [981, 269] on icon "button" at bounding box center [986, 278] width 19 height 19
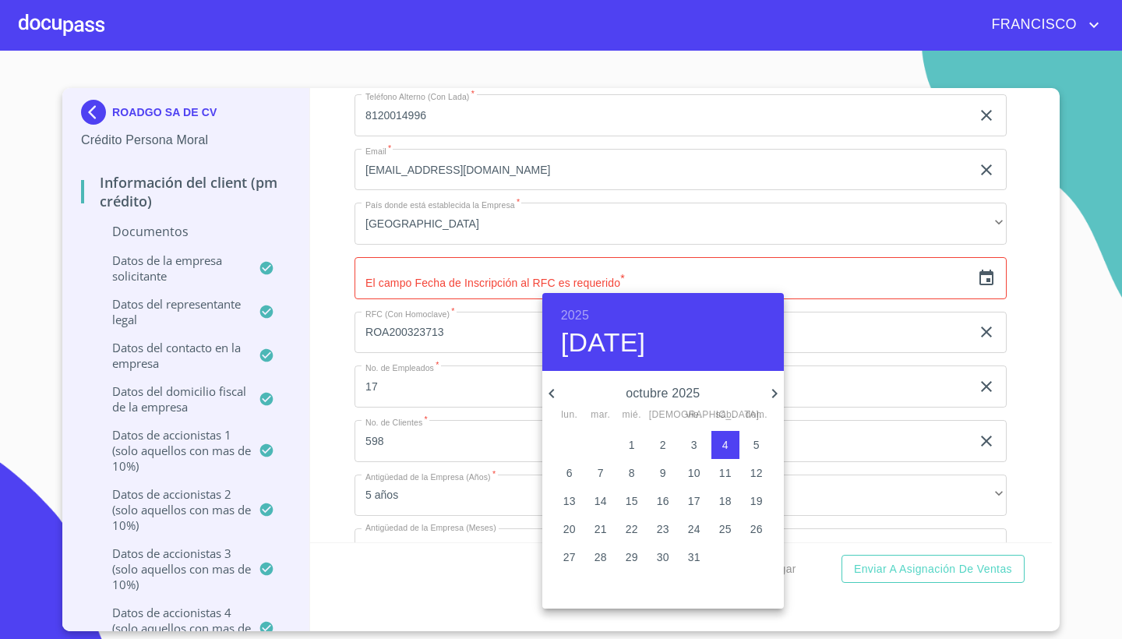
drag, startPoint x: 722, startPoint y: 336, endPoint x: 741, endPoint y: 164, distance: 172.5
click at [741, 164] on div "2025 sáb., oct. [DATE] mar. mié. jue. vie. sáb. dom. 29 30 1 2 3 4 5 6 7 8 9 10…" at bounding box center [561, 319] width 1122 height 639
click at [581, 312] on h6 "2025" at bounding box center [575, 316] width 28 height 22
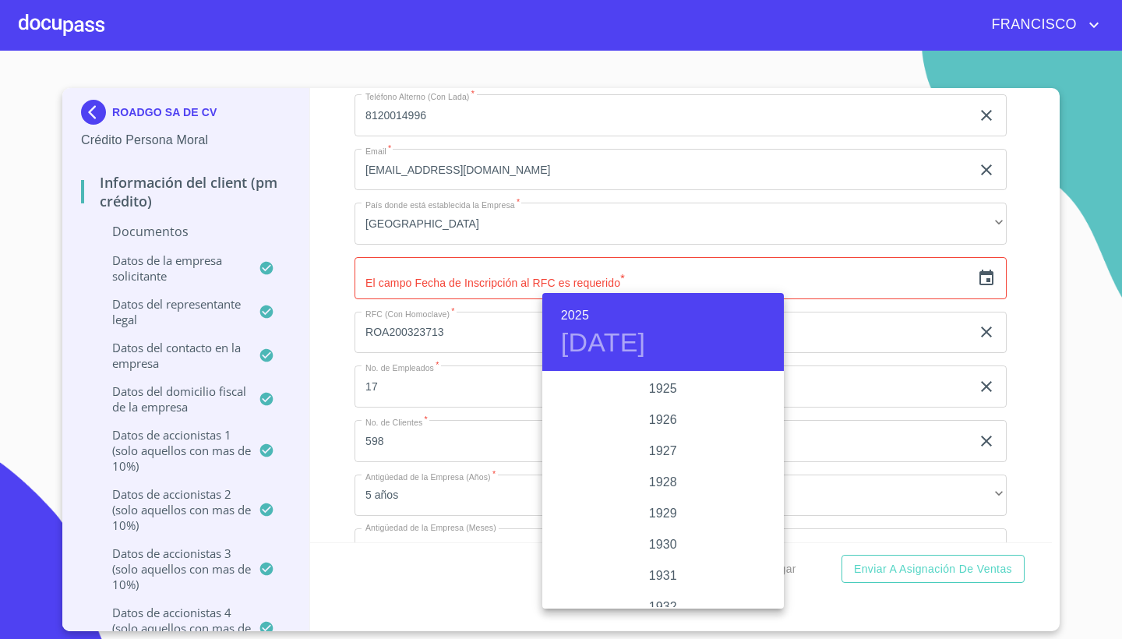
scroll to position [3022, 0]
click at [581, 312] on h6 "2025" at bounding box center [575, 316] width 28 height 22
drag, startPoint x: 665, startPoint y: 446, endPoint x: 662, endPoint y: 386, distance: 60.8
click at [662, 386] on div "1925 1926 1927 1928 1929 1930 1931 1932 1933 1934 1935 1936 1937 1938 1939 1940…" at bounding box center [662, 490] width 241 height 234
click at [703, 414] on div "2023" at bounding box center [662, 419] width 241 height 31
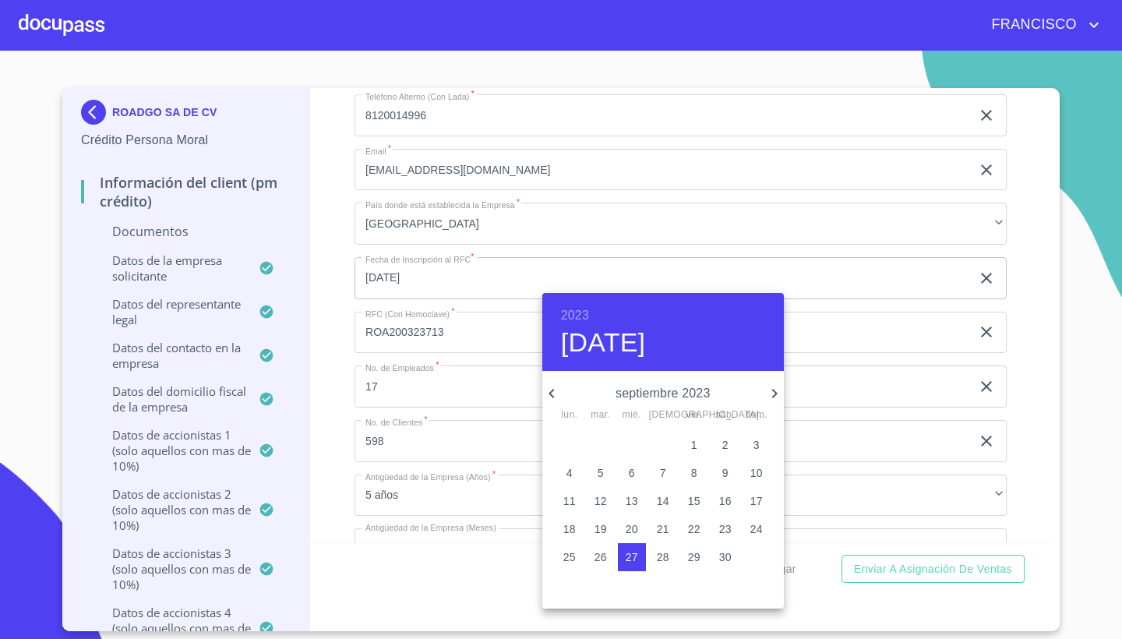
click at [576, 314] on h6 "2023" at bounding box center [575, 316] width 28 height 22
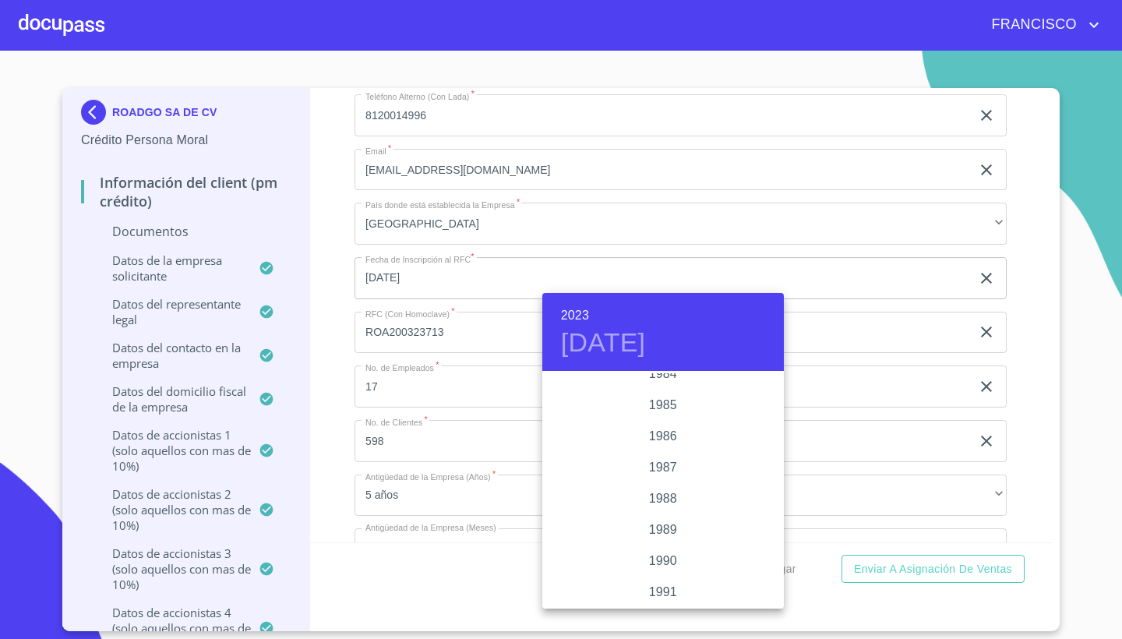
scroll to position [1795, 0]
click at [657, 492] on div "1986" at bounding box center [662, 493] width 241 height 31
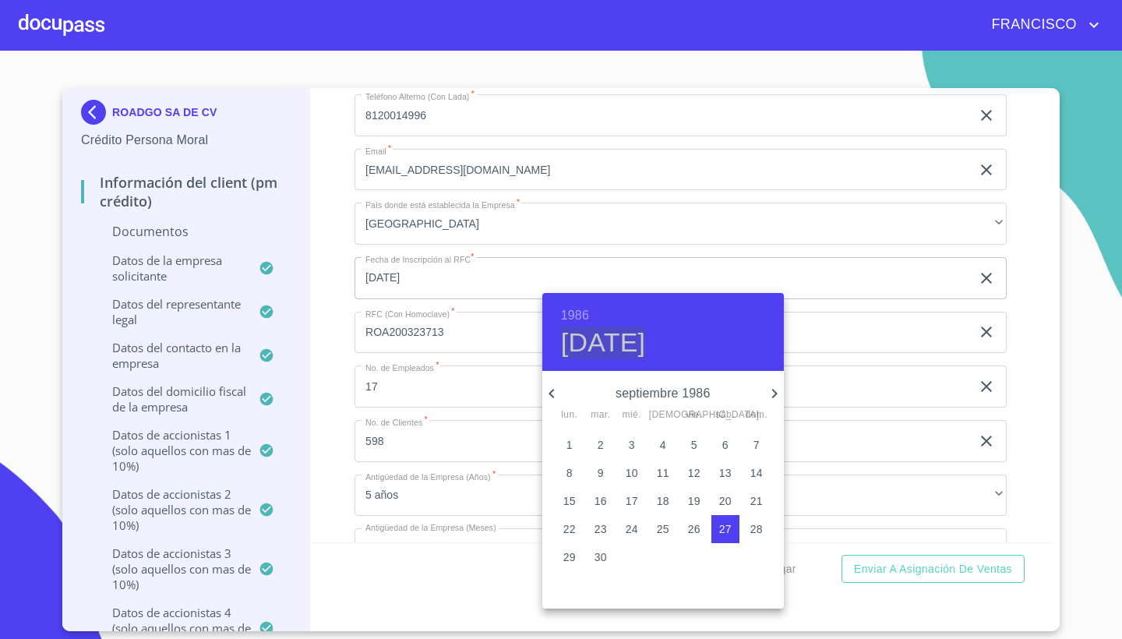
click at [590, 340] on h4 "[DATE]" at bounding box center [603, 342] width 85 height 33
click at [646, 342] on h4 "[DATE]" at bounding box center [603, 342] width 85 height 33
click at [550, 394] on icon "button" at bounding box center [550, 393] width 5 height 9
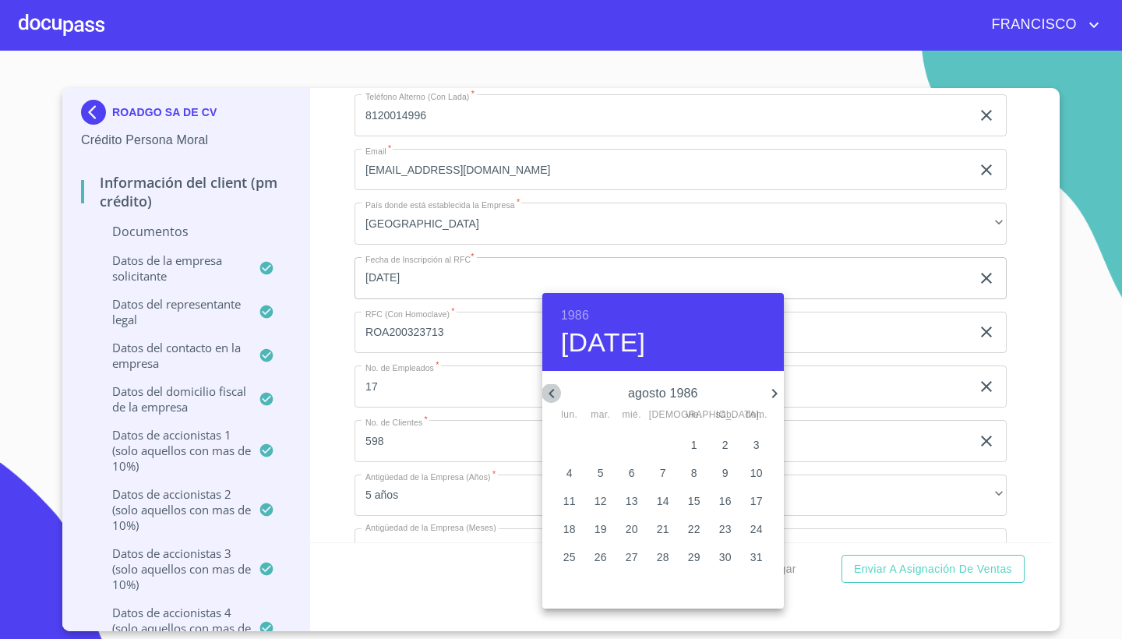
click at [550, 394] on icon "button" at bounding box center [550, 393] width 5 height 9
click at [569, 496] on p "10" at bounding box center [569, 501] width 12 height 16
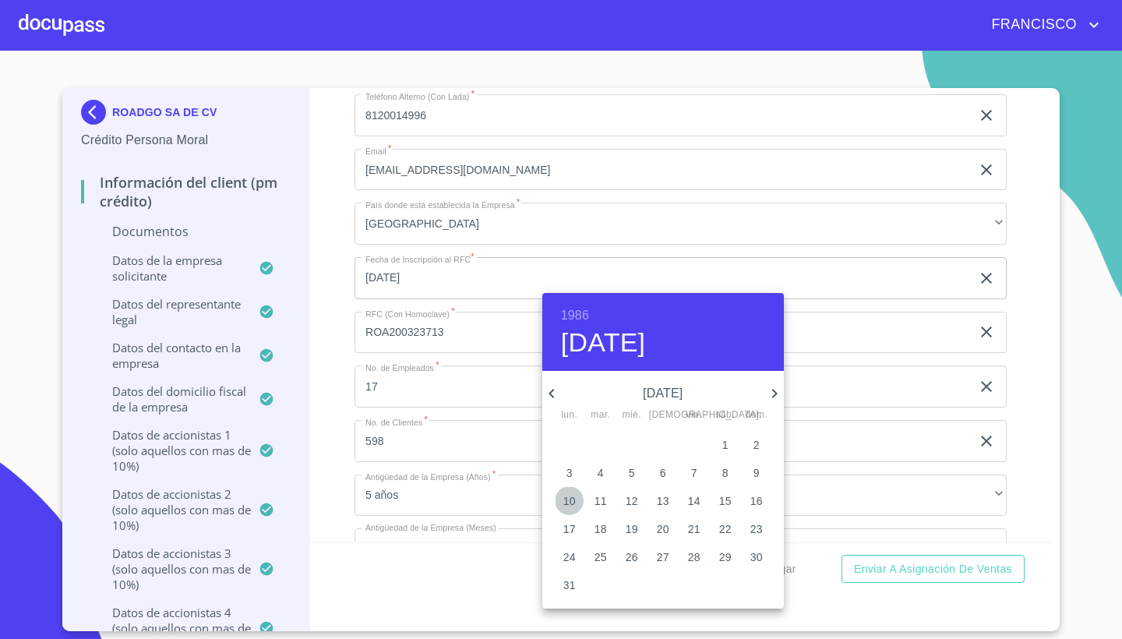
type input "10 de mar. de 1986"
click at [571, 498] on p "10" at bounding box center [569, 501] width 12 height 16
click at [594, 286] on div at bounding box center [561, 319] width 1122 height 639
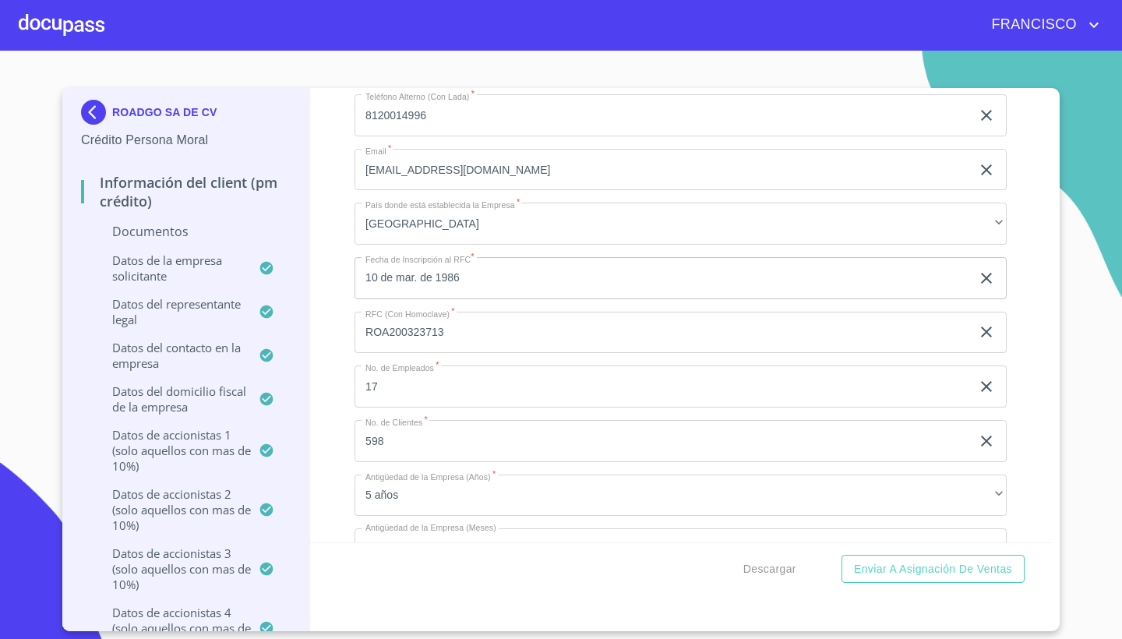
click at [1032, 306] on div "Información del Client (PM crédito) Documentos Documento de identificación repr…" at bounding box center [681, 315] width 742 height 454
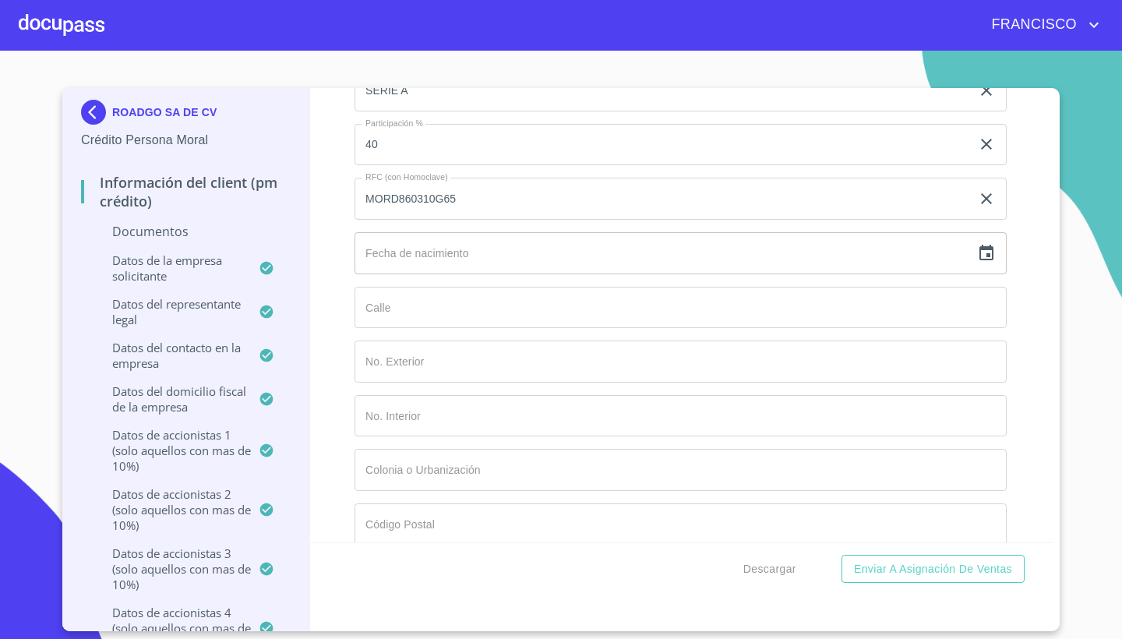
scroll to position [11581, 0]
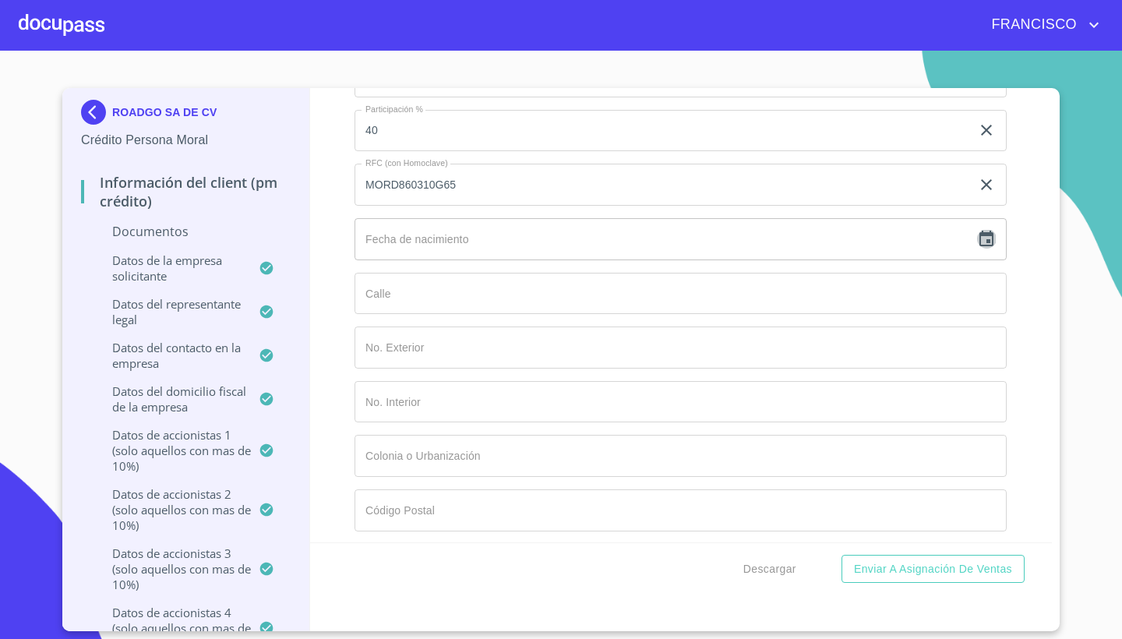
click at [987, 238] on icon "button" at bounding box center [986, 239] width 14 height 16
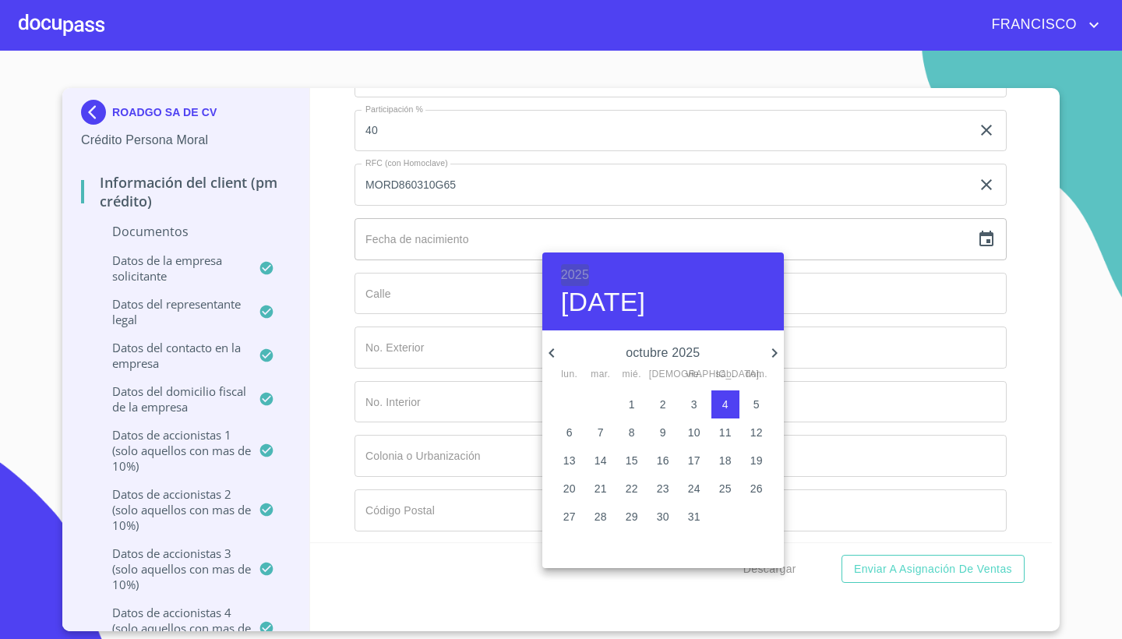
click at [584, 273] on h6 "2025" at bounding box center [575, 275] width 28 height 22
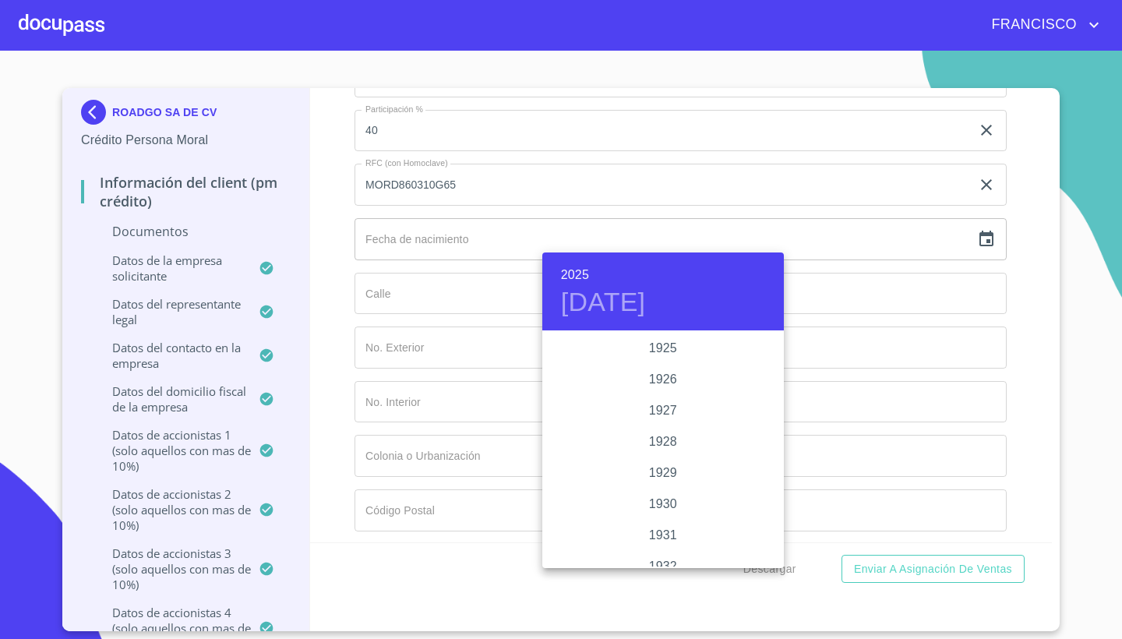
scroll to position [3022, 0]
drag, startPoint x: 780, startPoint y: 466, endPoint x: 779, endPoint y: 437, distance: 28.8
click at [779, 437] on div "1925 1926 1927 1928 1929 1930 1931 1932 1933 1934 1935 1936 1937 1938 1939 1940…" at bounding box center [662, 450] width 241 height 234
click at [576, 277] on h6 "2025" at bounding box center [575, 275] width 28 height 22
click at [648, 407] on div "2024" at bounding box center [662, 410] width 241 height 31
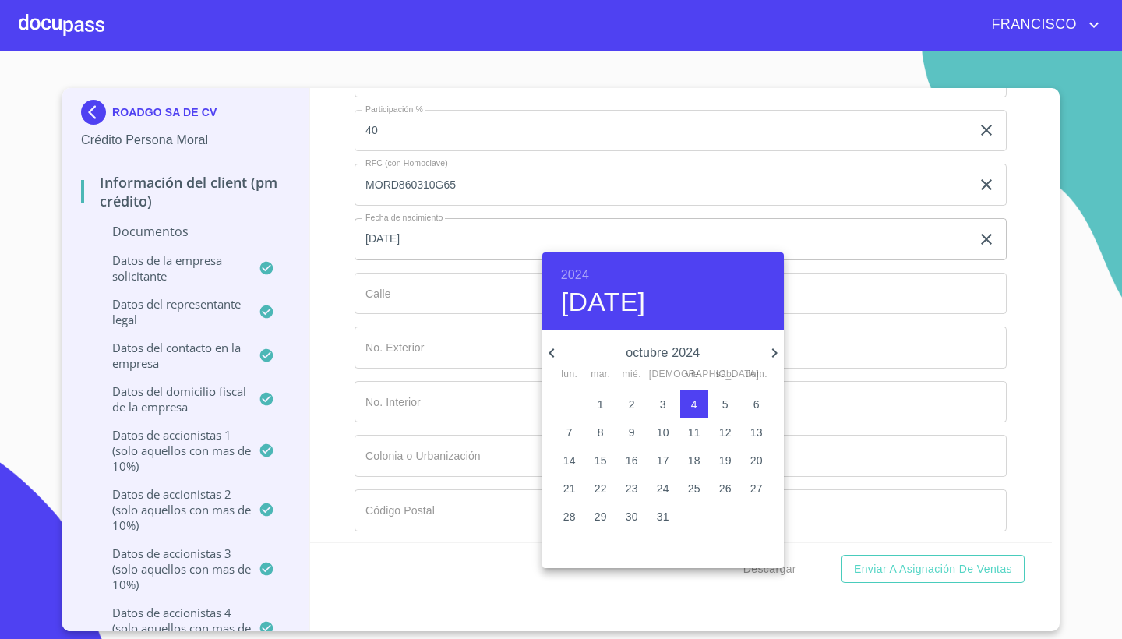
click at [574, 275] on h6 "2024" at bounding box center [575, 275] width 28 height 22
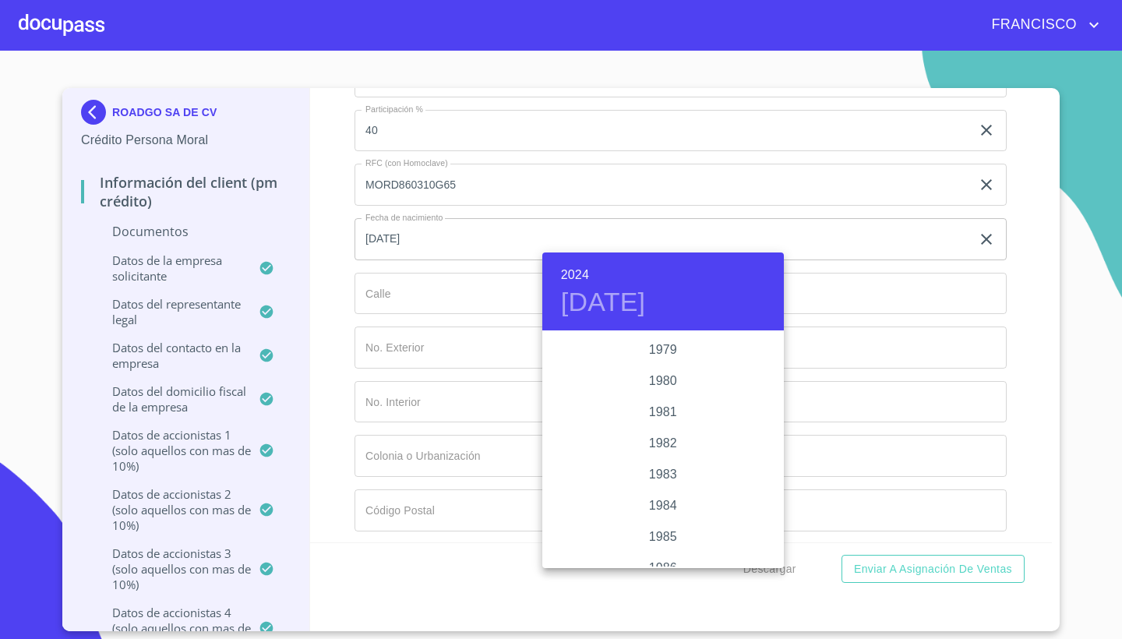
scroll to position [1700, 0]
click at [668, 549] on div "1986" at bounding box center [662, 548] width 241 height 31
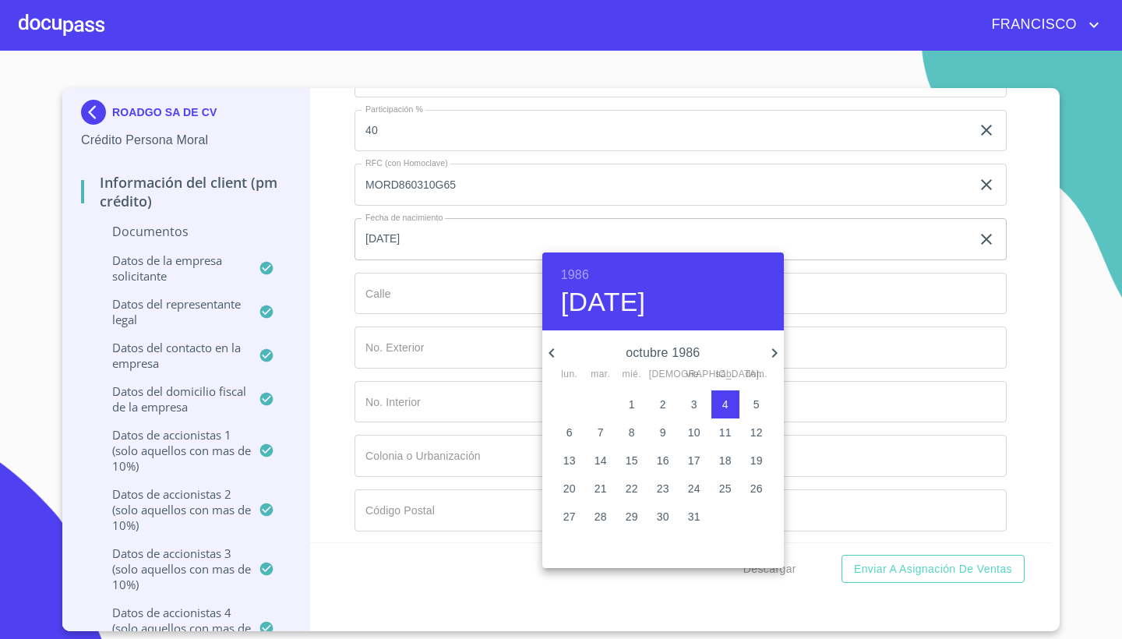
click at [549, 350] on icon "button" at bounding box center [551, 352] width 19 height 19
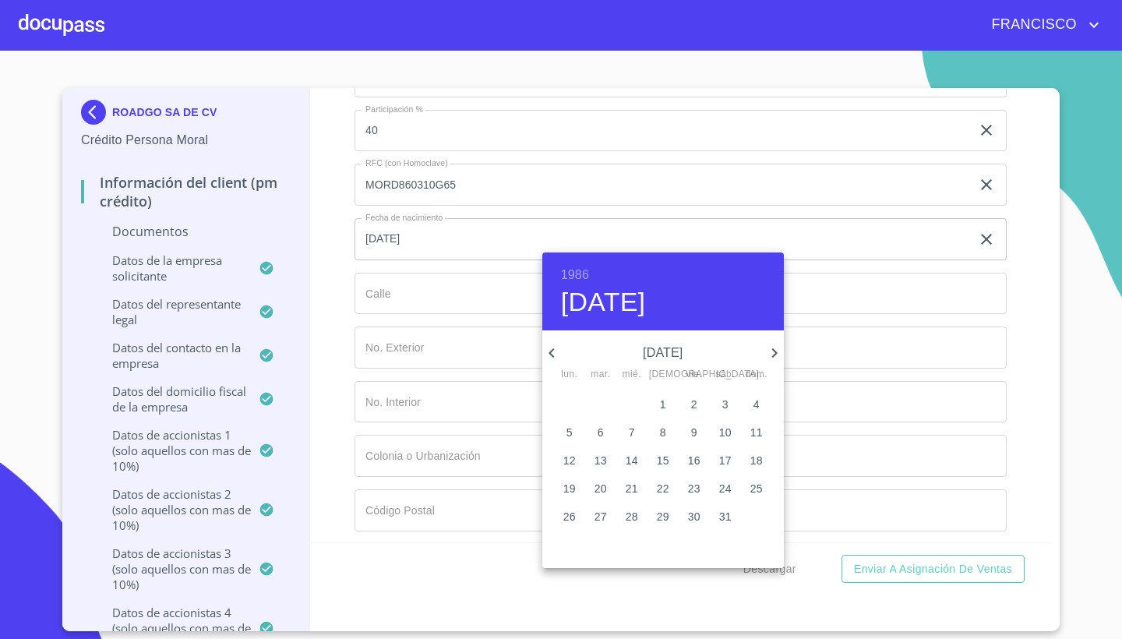
click at [549, 350] on icon "button" at bounding box center [551, 352] width 19 height 19
click at [570, 456] on p "10" at bounding box center [569, 461] width 12 height 16
type input "10 de mar. de 1986"
click at [531, 245] on div at bounding box center [561, 319] width 1122 height 639
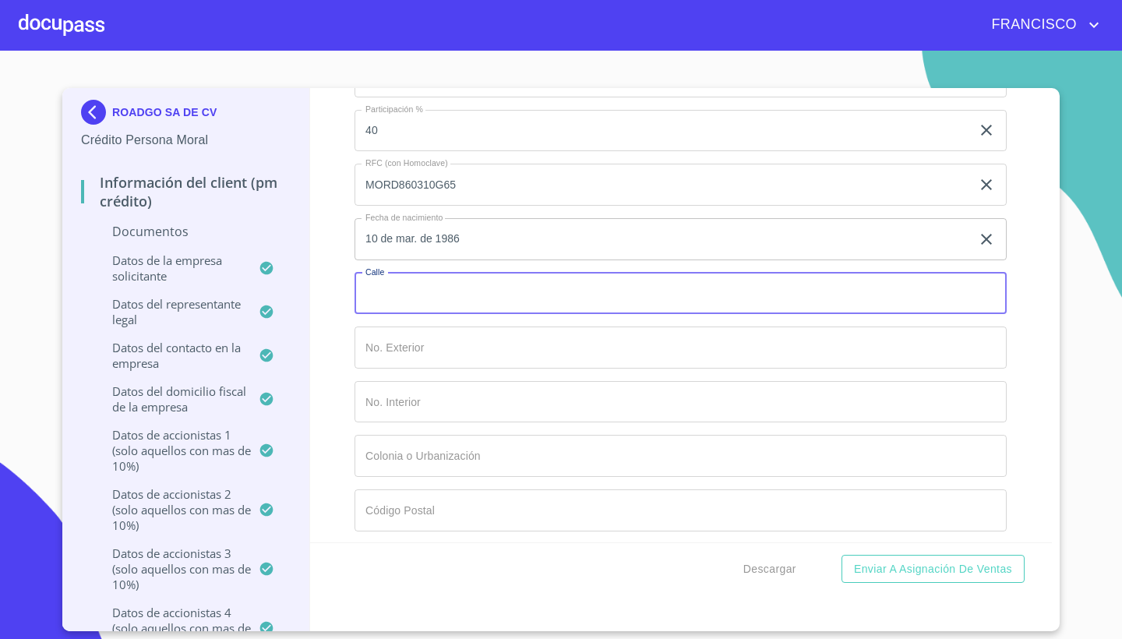
click at [421, 285] on input "Documento de identificación representante legal.   *" at bounding box center [680, 294] width 652 height 42
type input "av. de la primavera"
click at [442, 338] on input "Documento de identificación representante legal.   *" at bounding box center [680, 347] width 652 height 42
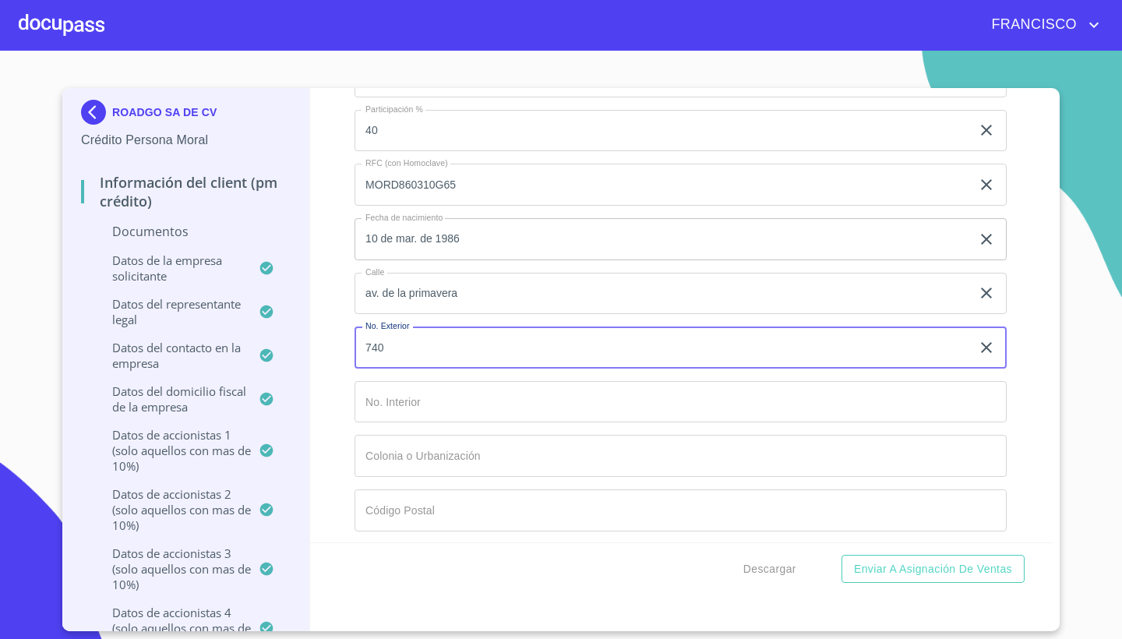
type input "740"
click at [444, 399] on input "Documento de identificación representante legal.   *" at bounding box center [680, 402] width 652 height 42
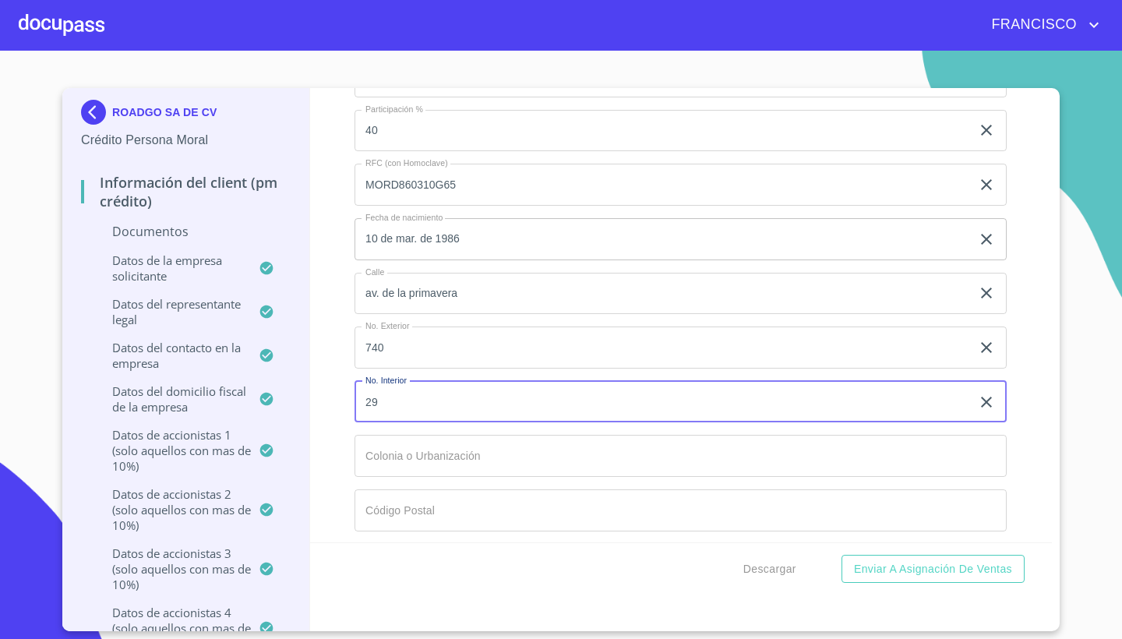
type input "29"
click at [447, 445] on input "Documento de identificación representante legal.   *" at bounding box center [680, 456] width 652 height 42
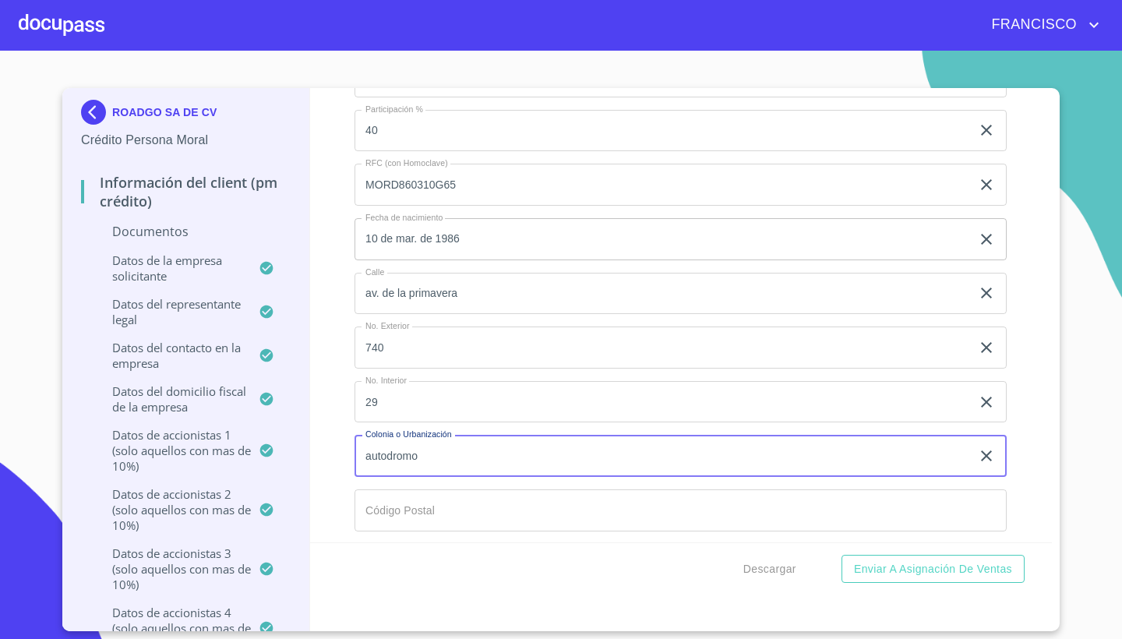
type input "autodromo"
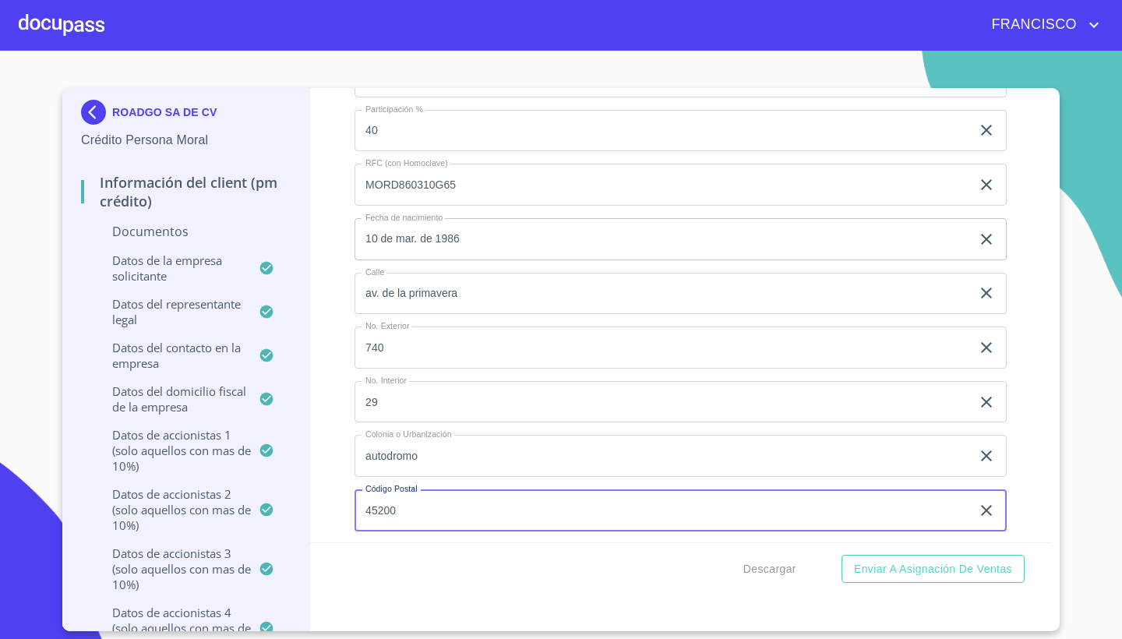
type input "45200"
click at [1035, 470] on div "Información del Client (PM crédito) Documentos Documento de identificación repr…" at bounding box center [681, 315] width 742 height 454
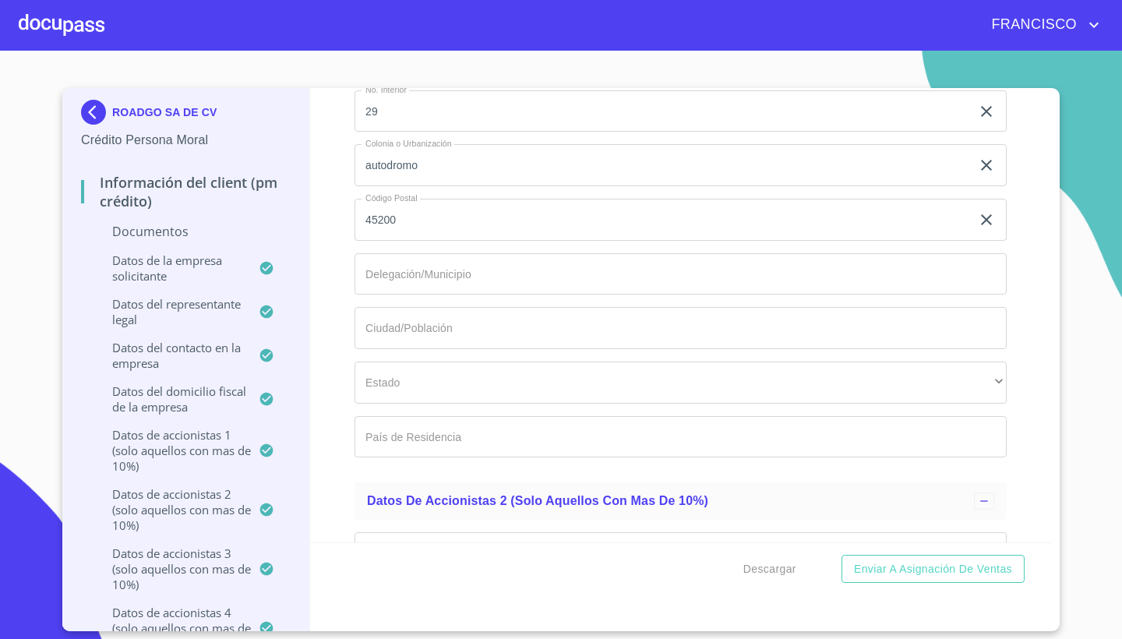
scroll to position [11873, 0]
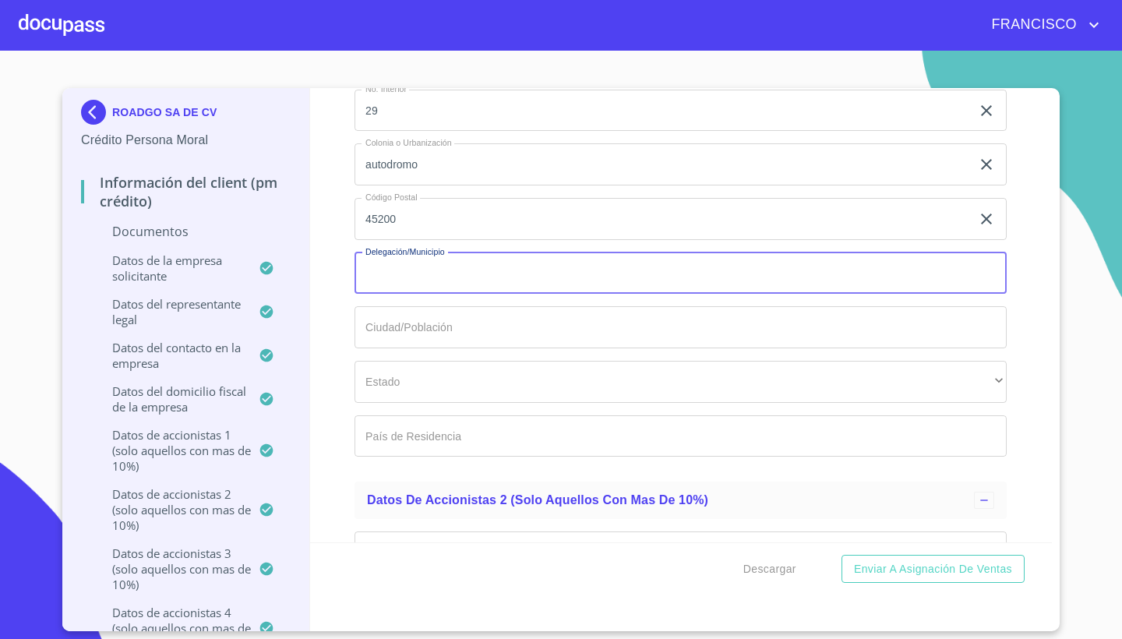
click at [486, 252] on input "Documento de identificación representante legal.   *" at bounding box center [680, 273] width 652 height 42
type input "Zapopan"
drag, startPoint x: 488, startPoint y: 252, endPoint x: 467, endPoint y: 324, distance: 74.7
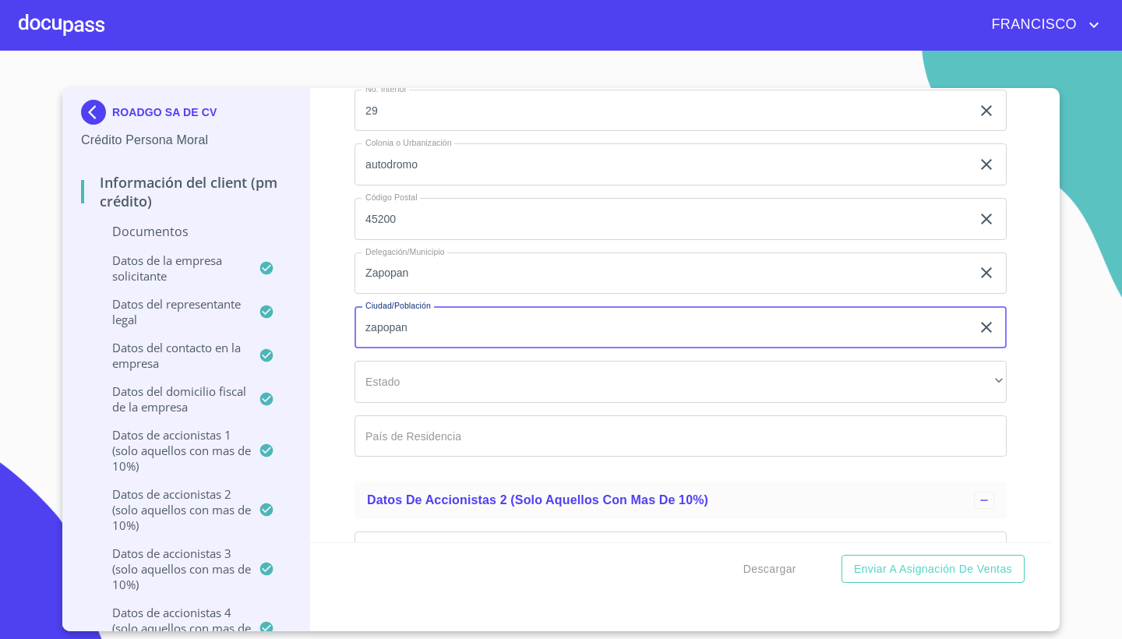
type input "zapopan"
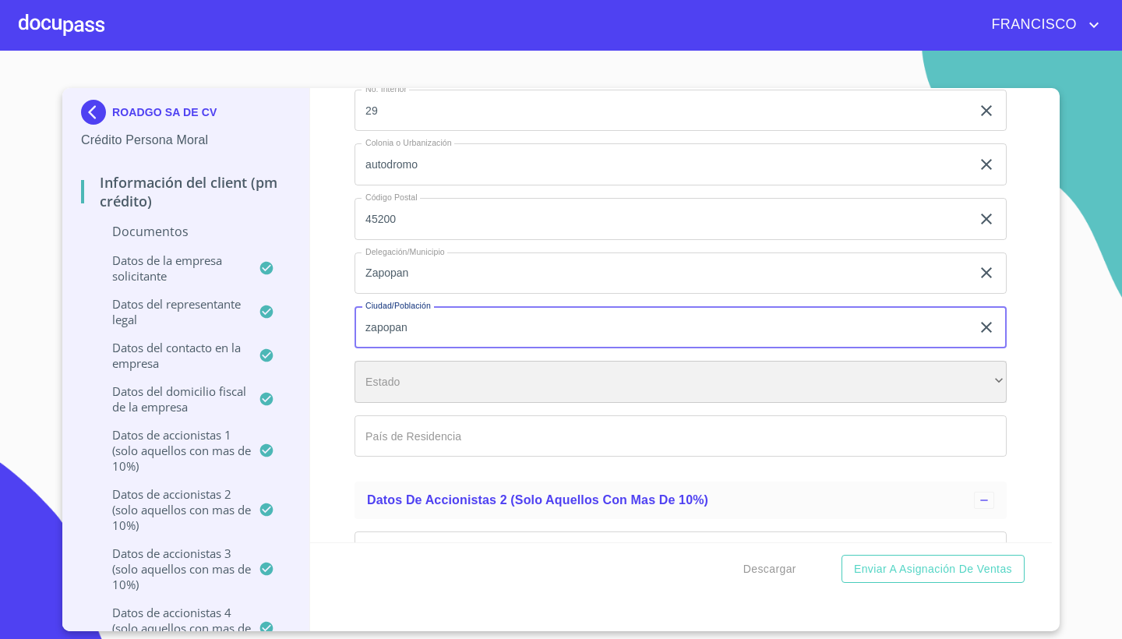
click at [458, 372] on div "​" at bounding box center [680, 382] width 652 height 42
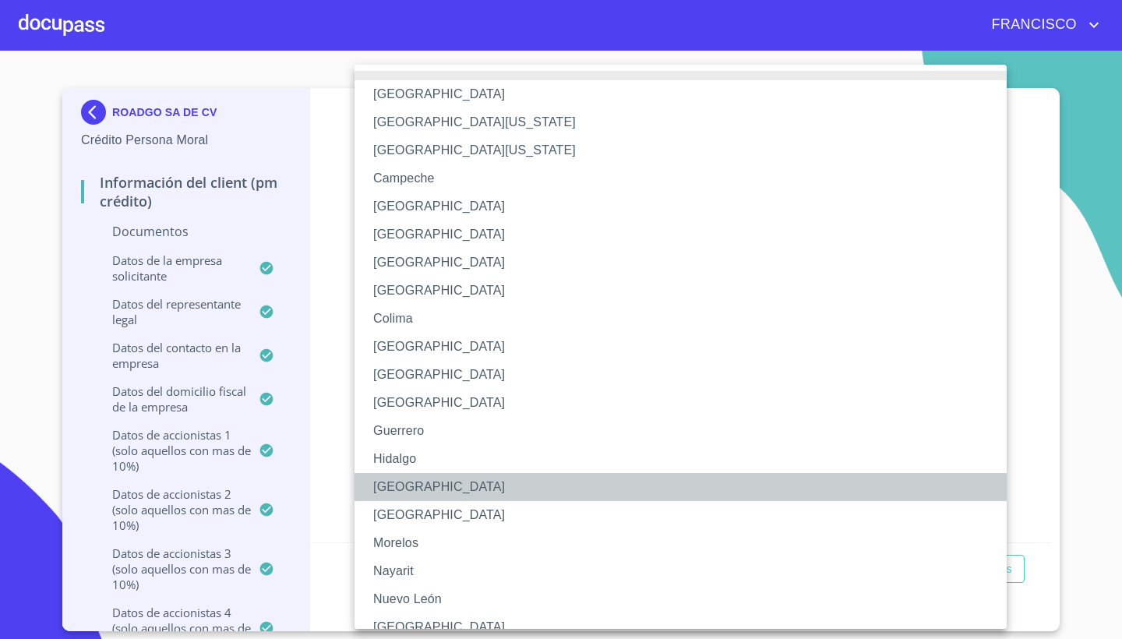
click at [391, 489] on li "[GEOGRAPHIC_DATA]" at bounding box center [680, 487] width 652 height 28
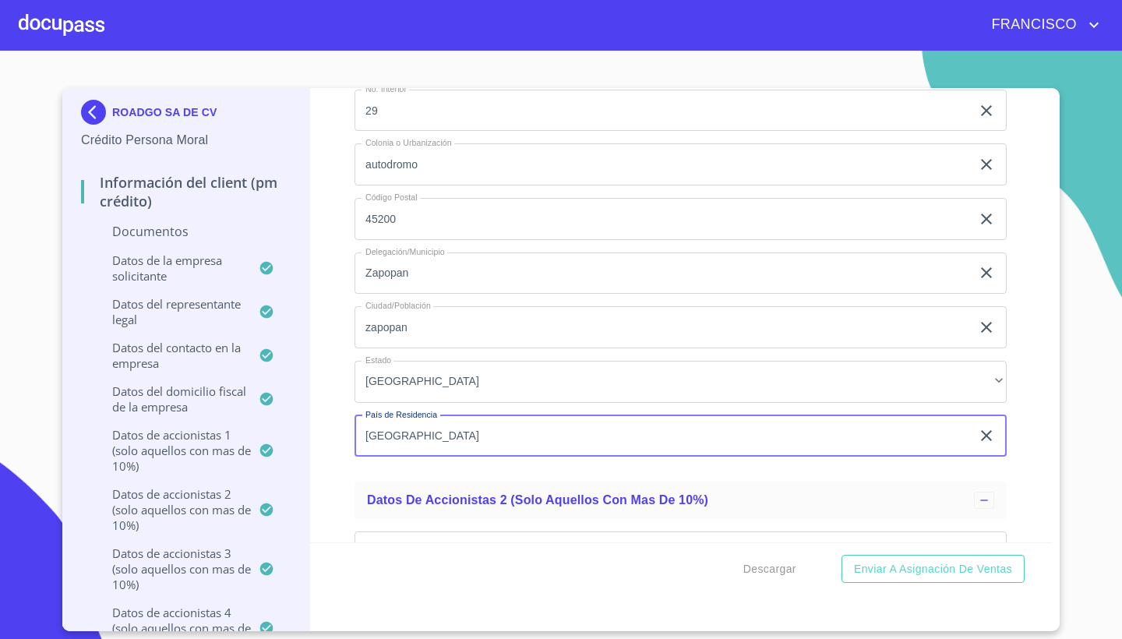
click at [657, 435] on input "[GEOGRAPHIC_DATA]" at bounding box center [662, 436] width 616 height 42
type input "m"
type input "[GEOGRAPHIC_DATA]"
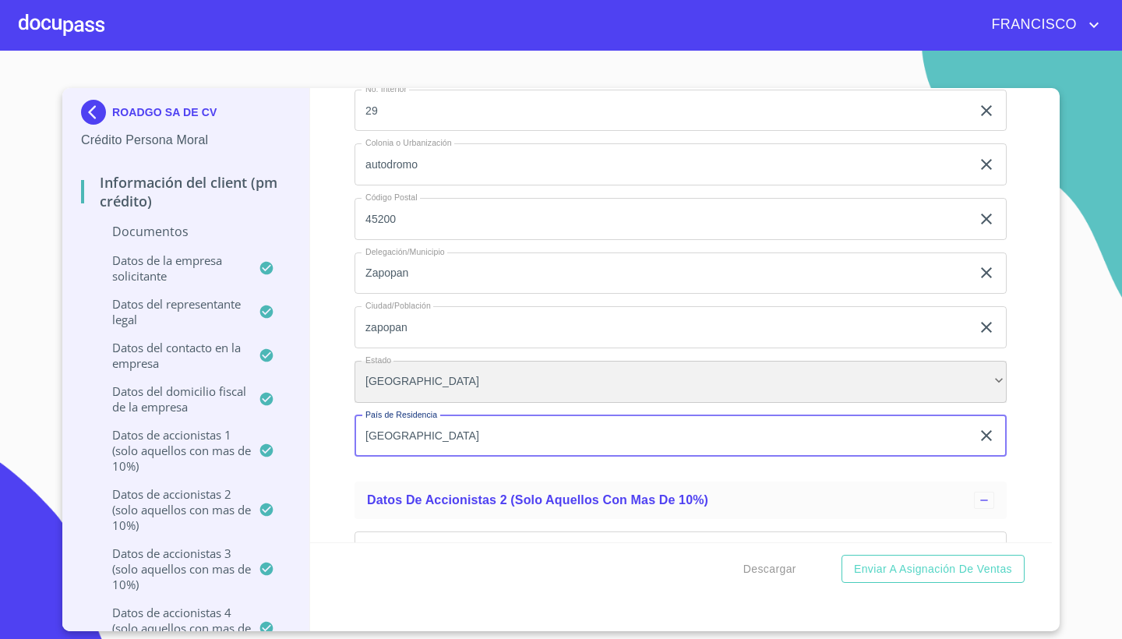
click at [464, 361] on div "[GEOGRAPHIC_DATA]" at bounding box center [680, 382] width 652 height 42
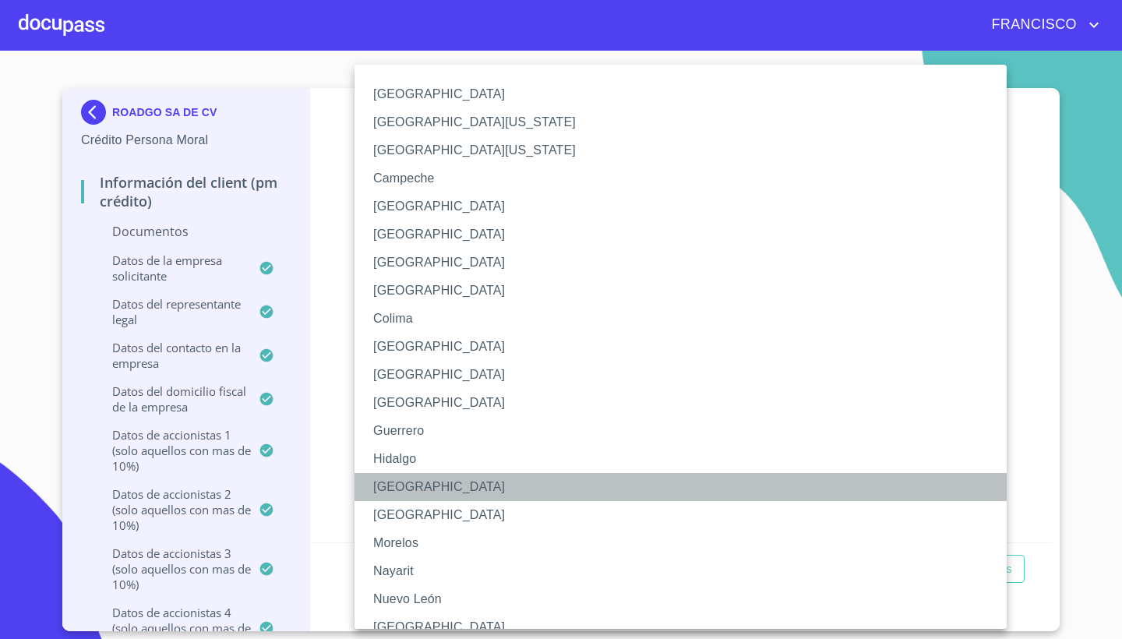
click at [400, 486] on li "[GEOGRAPHIC_DATA]" at bounding box center [680, 487] width 652 height 28
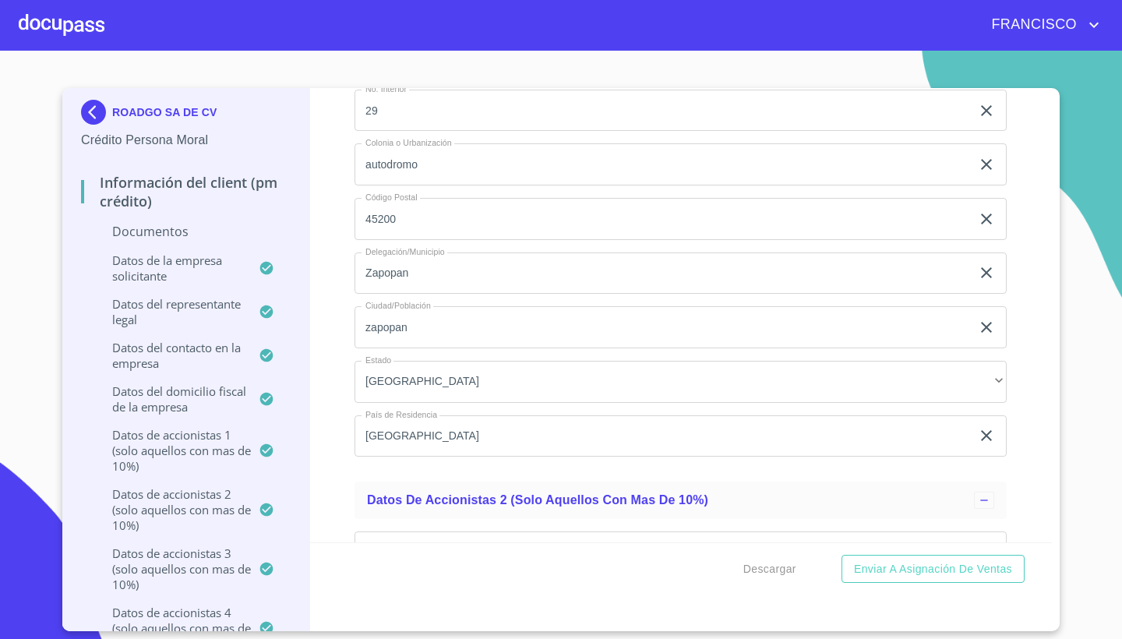
click at [1024, 223] on div "Información del Client (PM crédito) Documentos Documento de identificación repr…" at bounding box center [681, 315] width 742 height 454
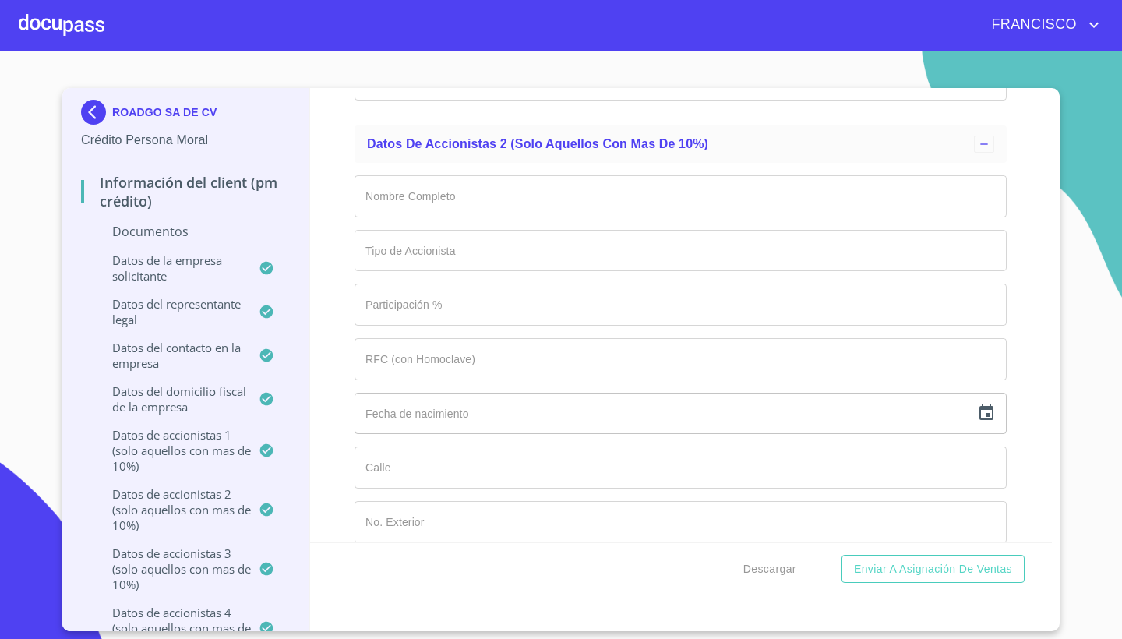
scroll to position [12231, 0]
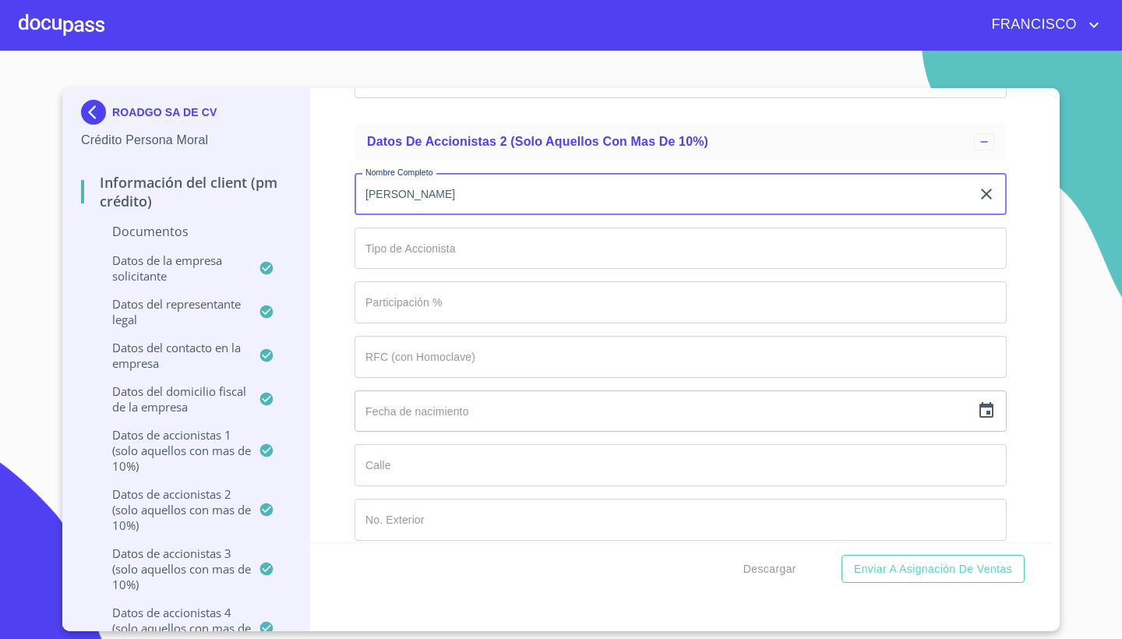
type input "[PERSON_NAME]"
click
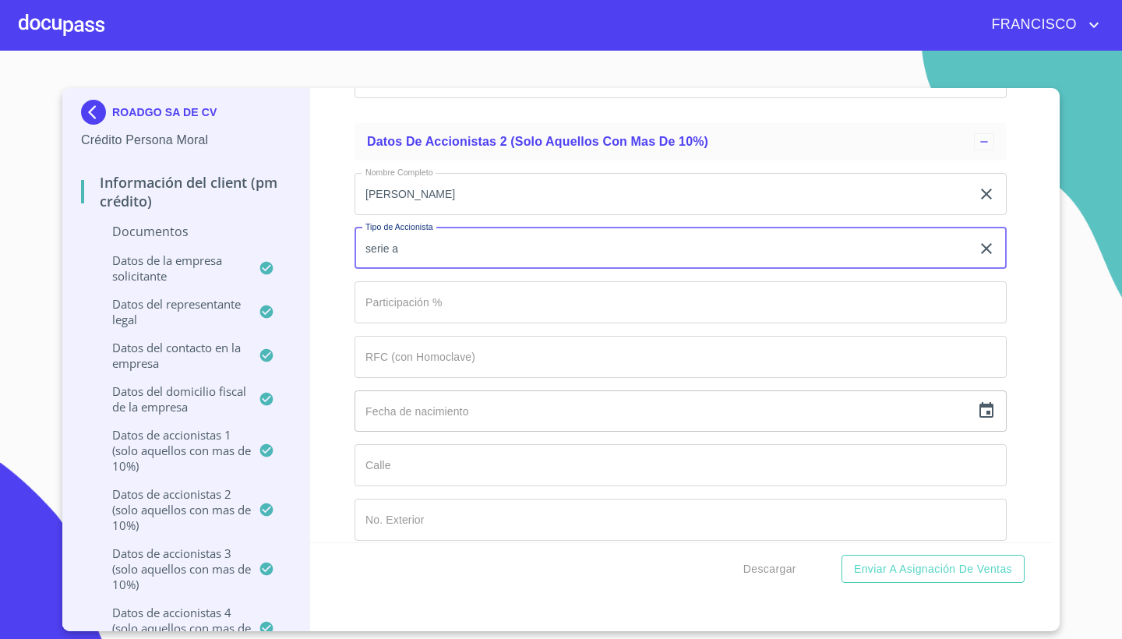
type input "serie a"
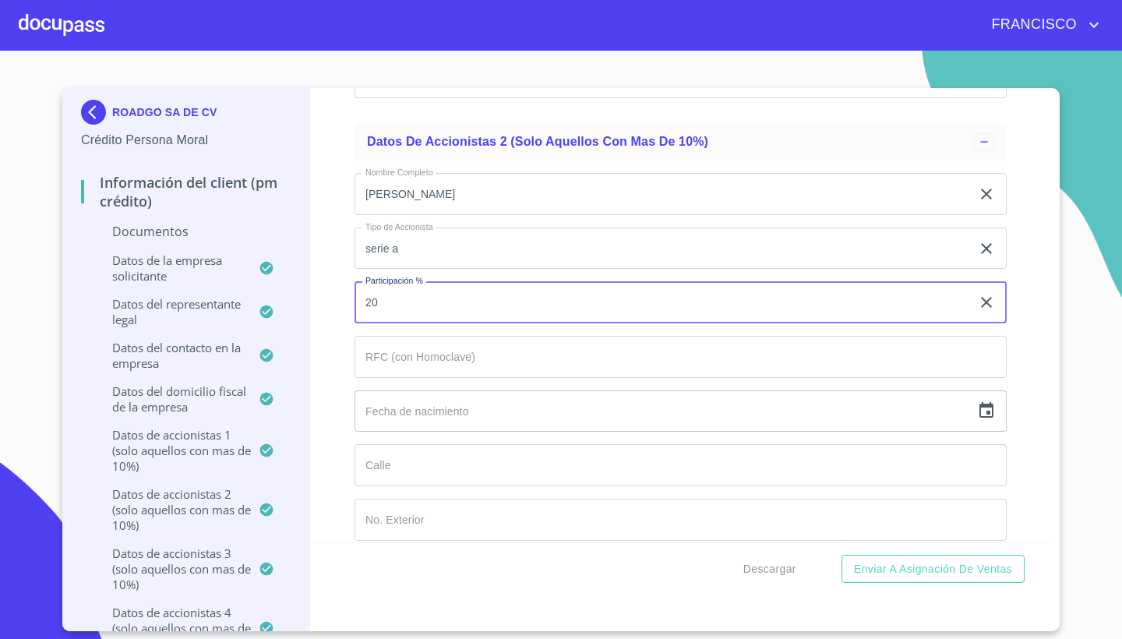
type input "2"
type input "40"
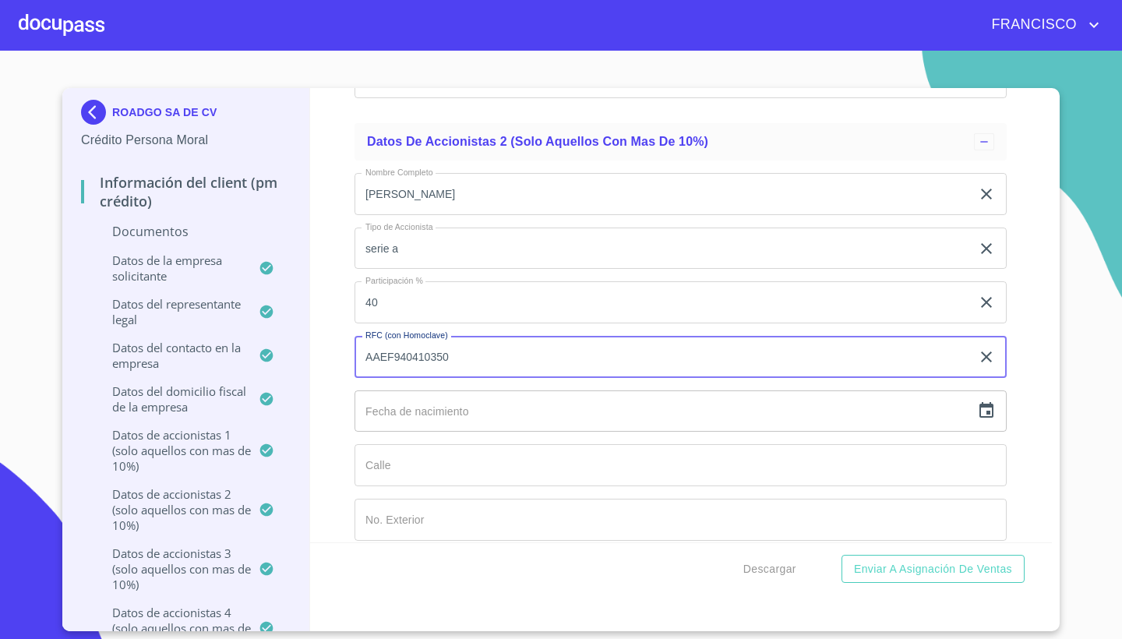
type input "AAEF940410350"
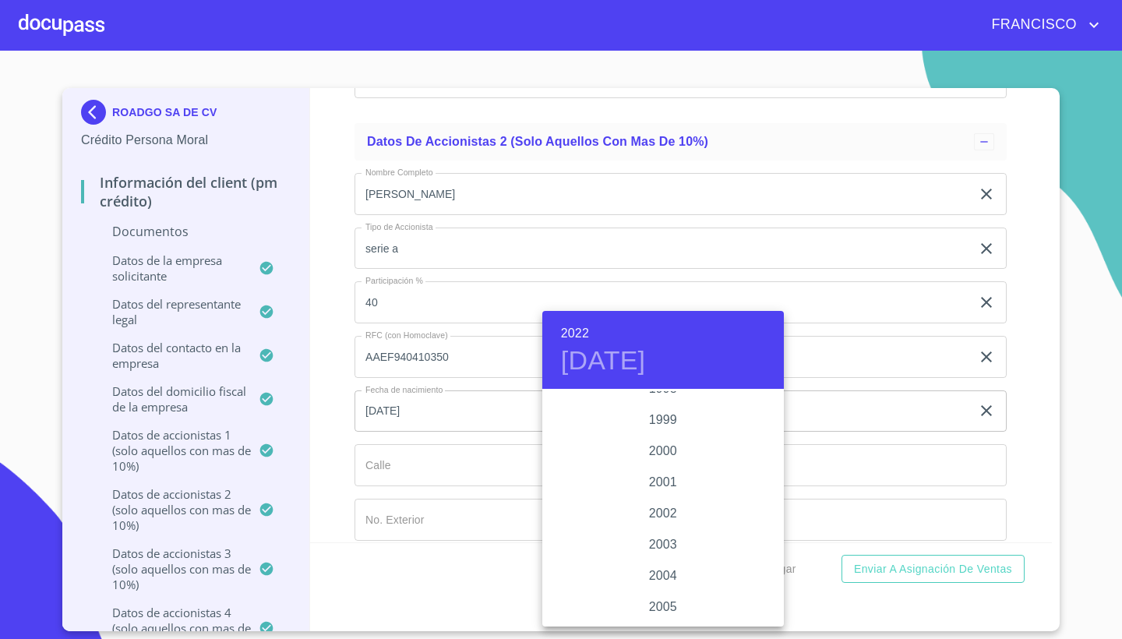
scroll to position [2196, 0]
drag, startPoint x: 778, startPoint y: 524, endPoint x: 777, endPoint y: 483, distance: 41.3
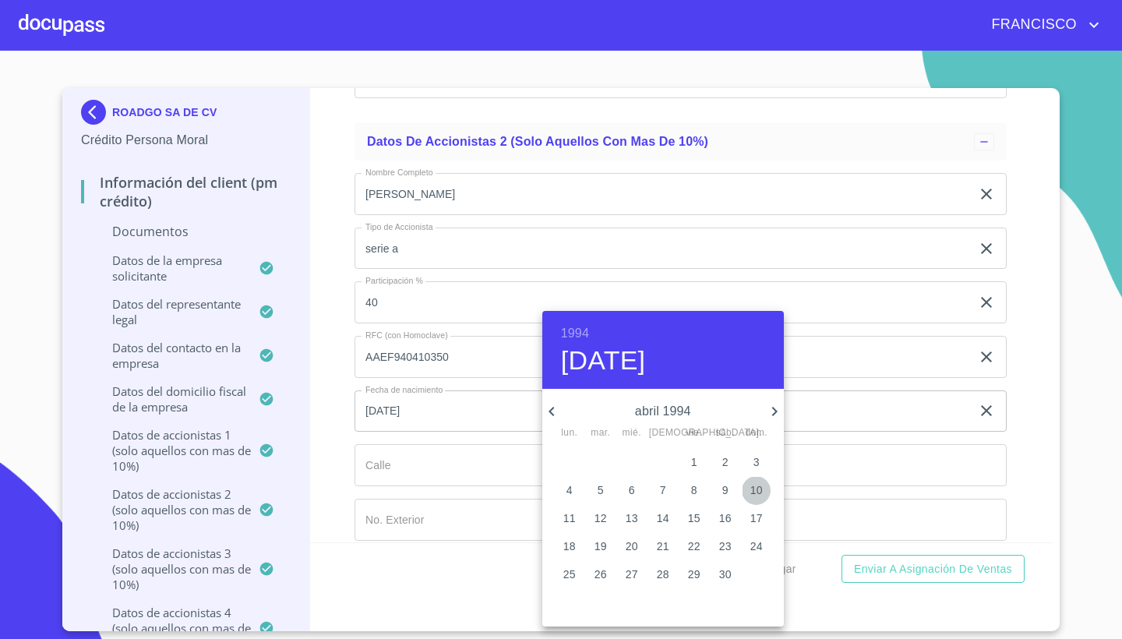
type input "10 de abr. de 1994"
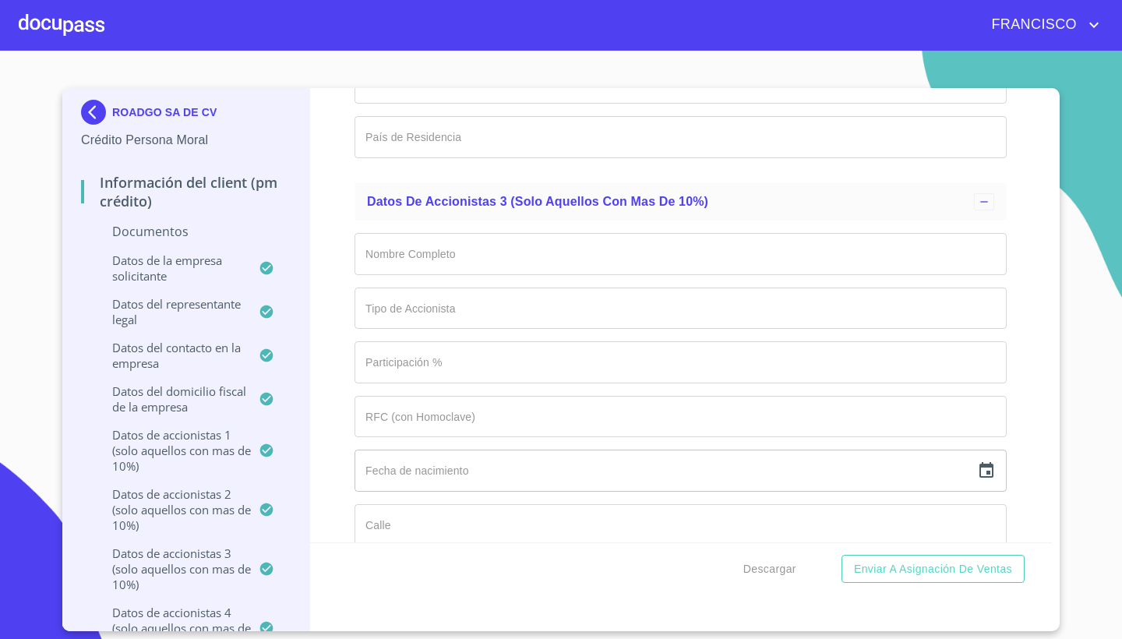
scroll to position [13000, 0]
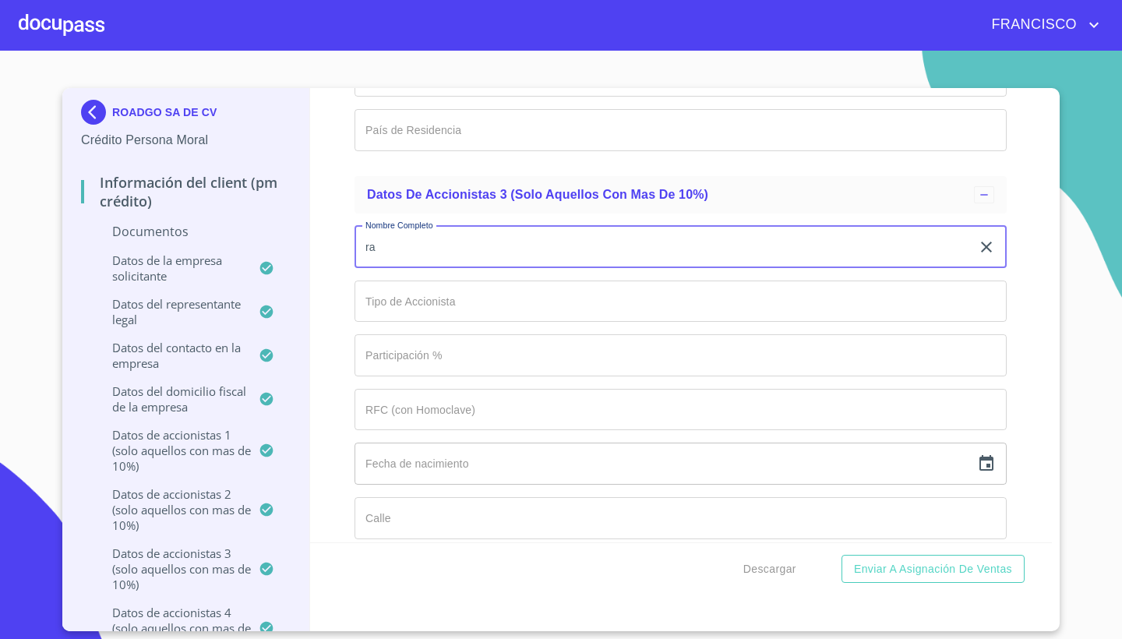
type input "r"
type input "[PERSON_NAME]"
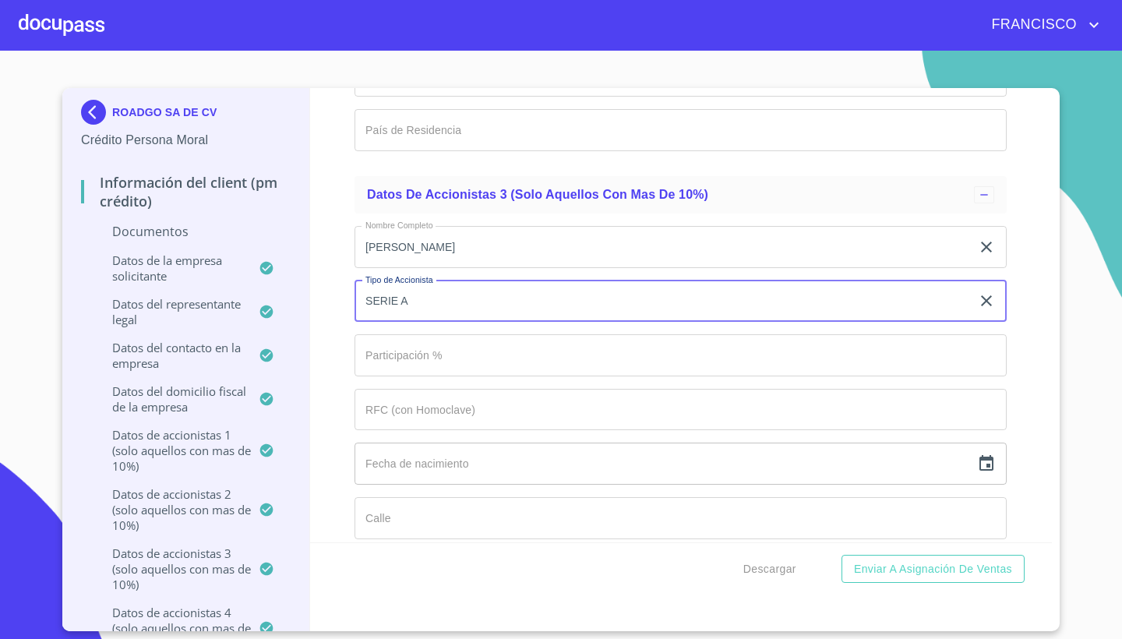
type input "SERIE A"
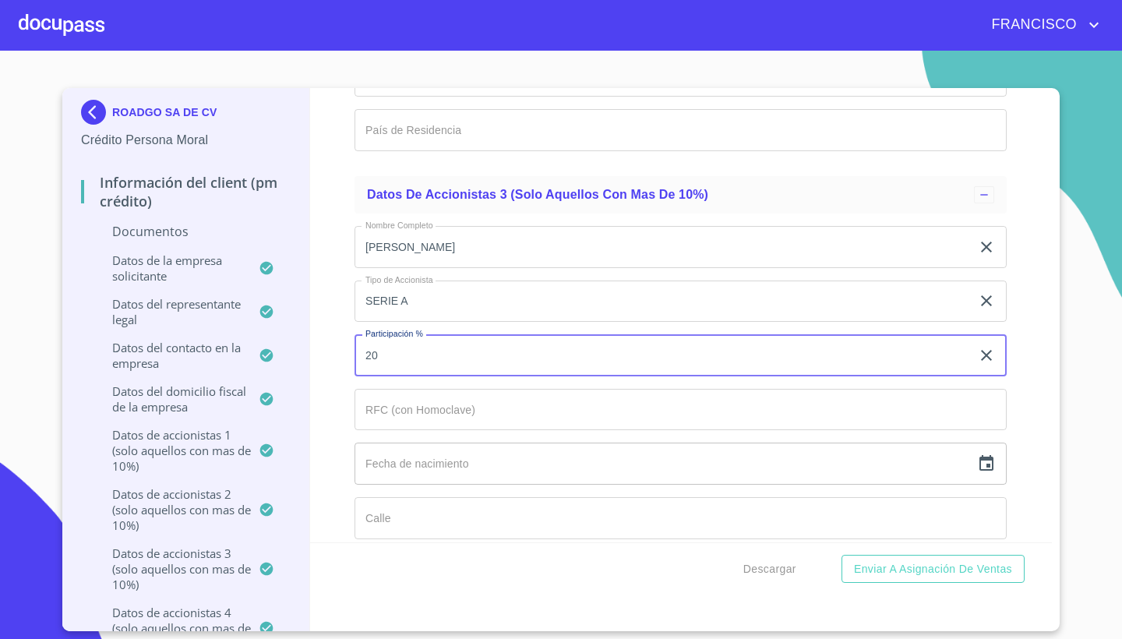
type input "20"
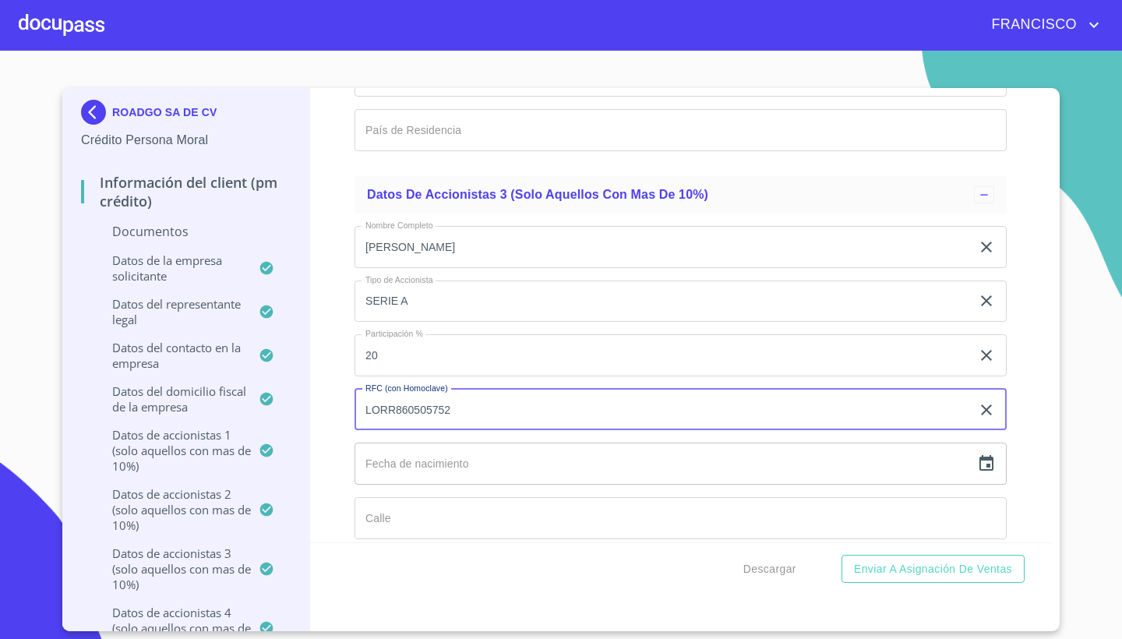
type input "LORR860505752"
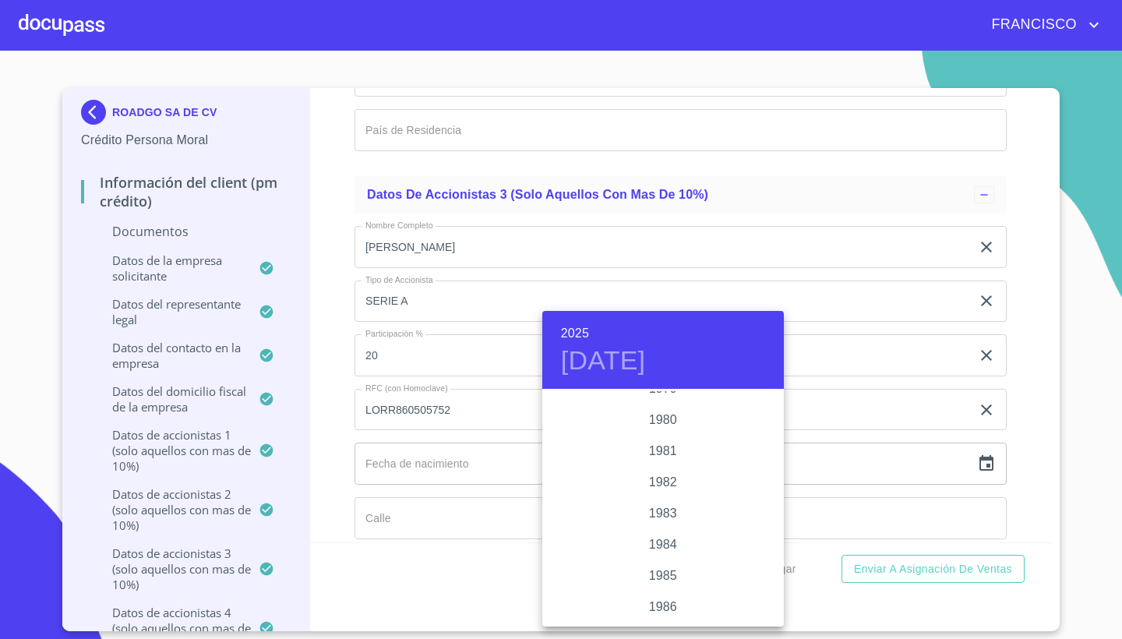
scroll to position [1719, 0]
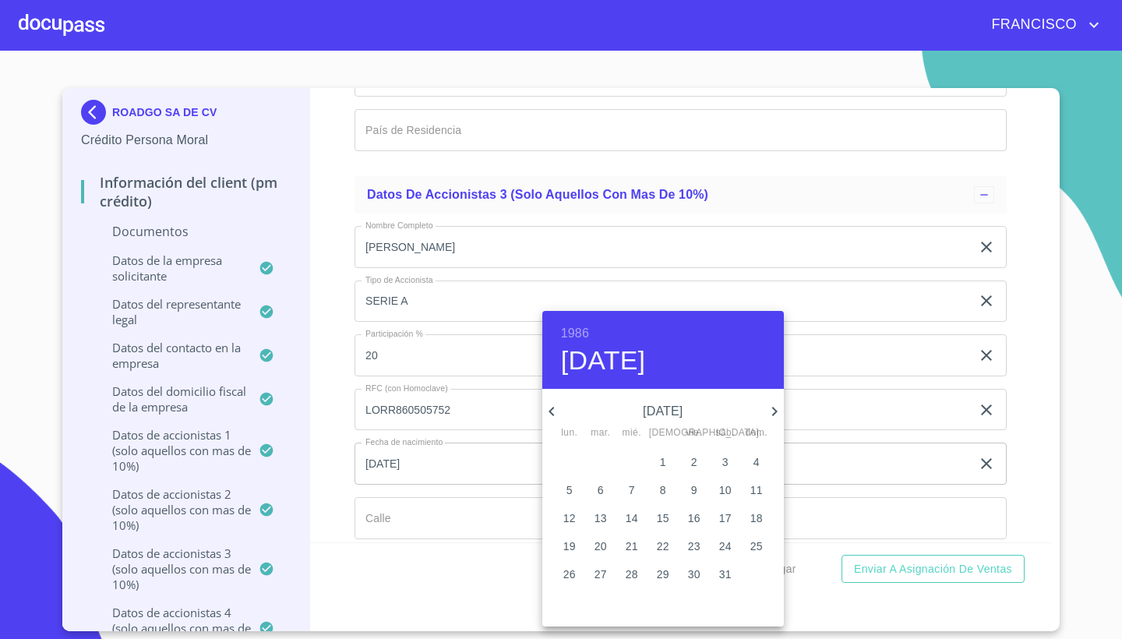
type input "5 de may. de 1986"
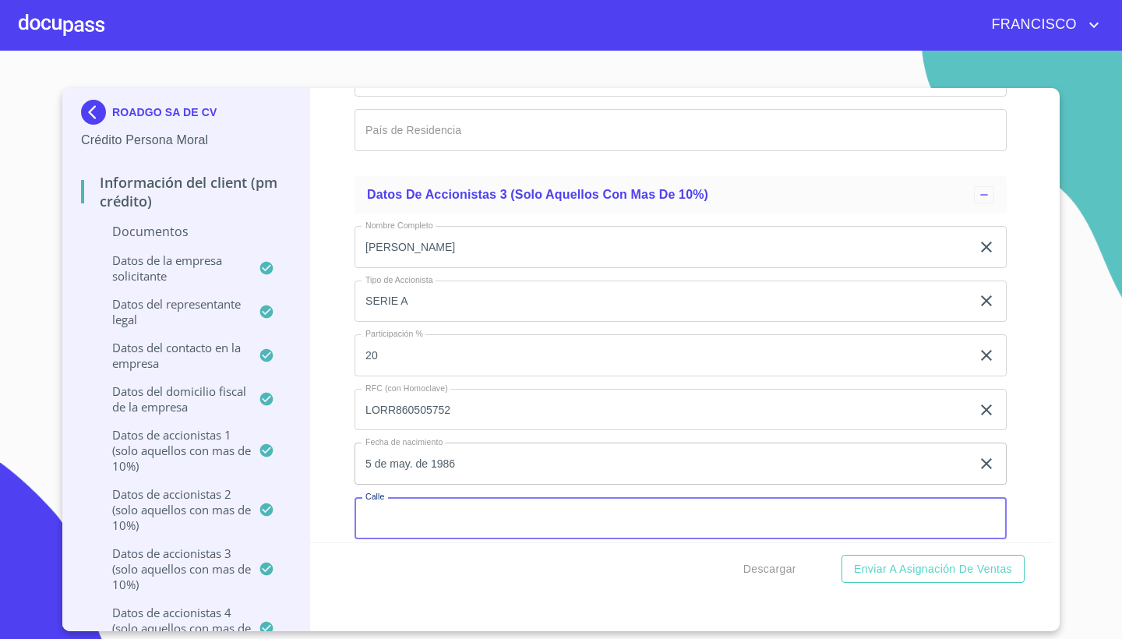
type input "C"
type input "VOLCAN MAUANA"
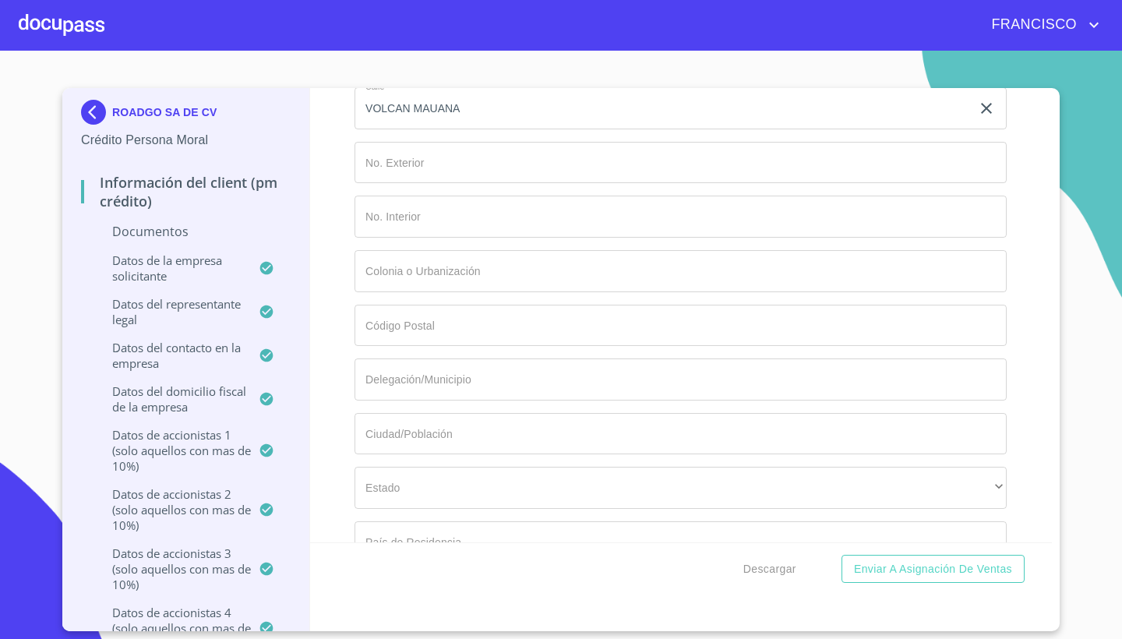
scroll to position [13449, 0]
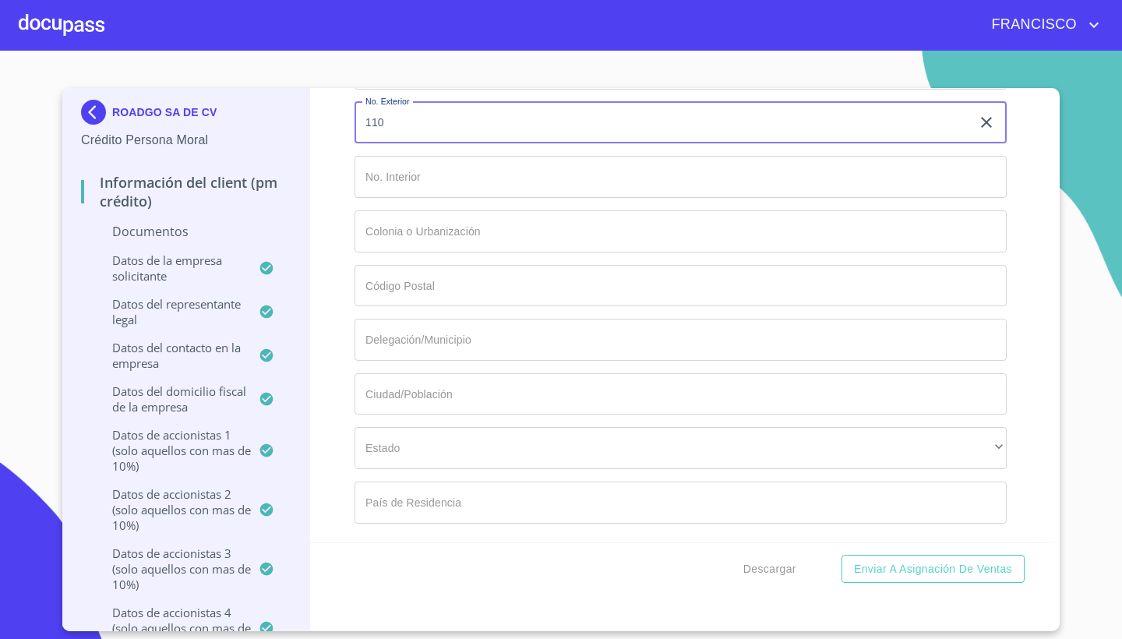
type input "110"
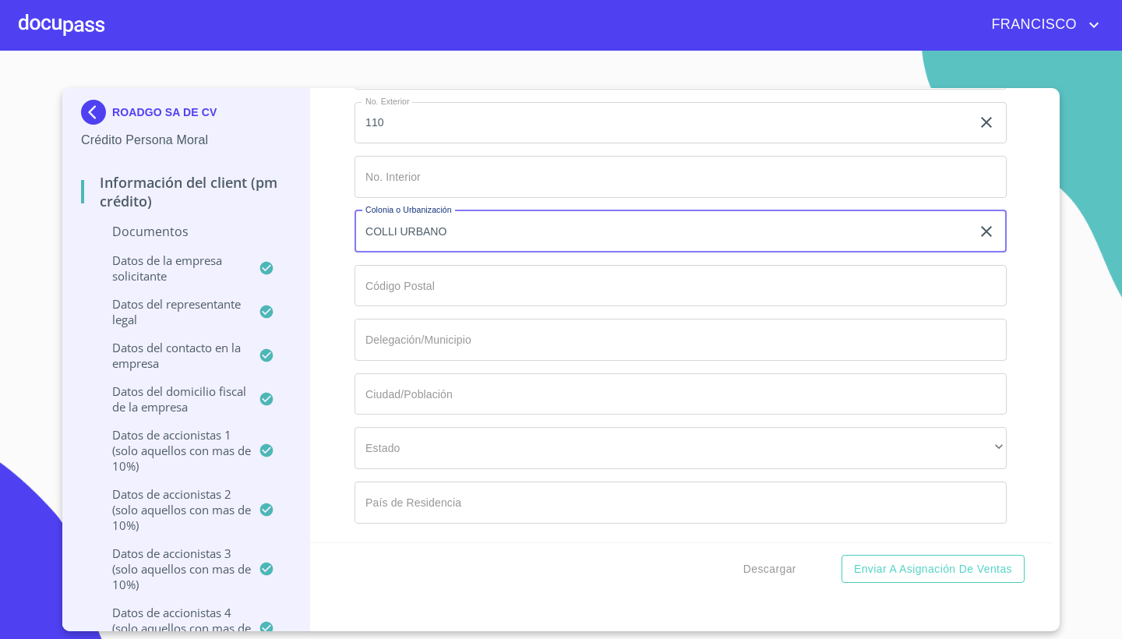
type input "COLLI URBANO"
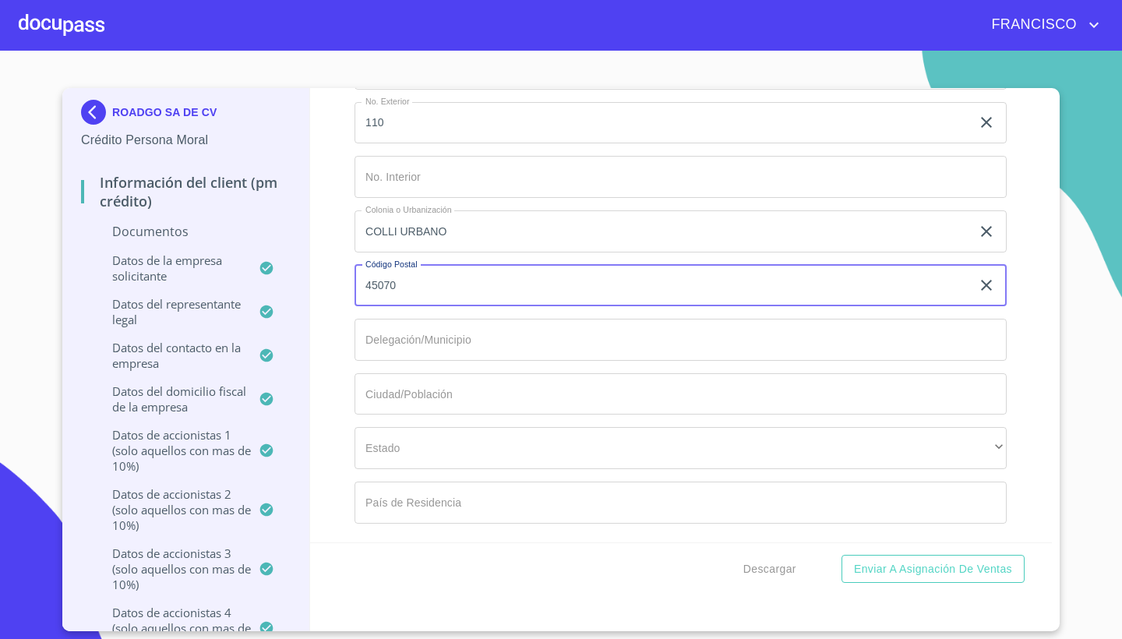
type input "45070"
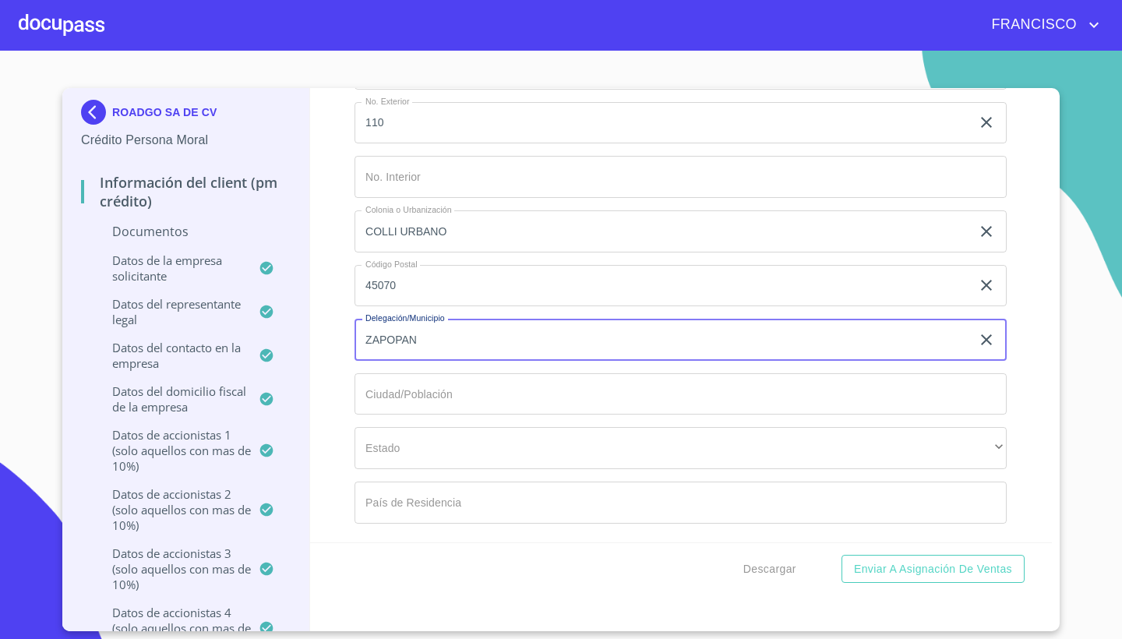
type input "ZAPOPAN"
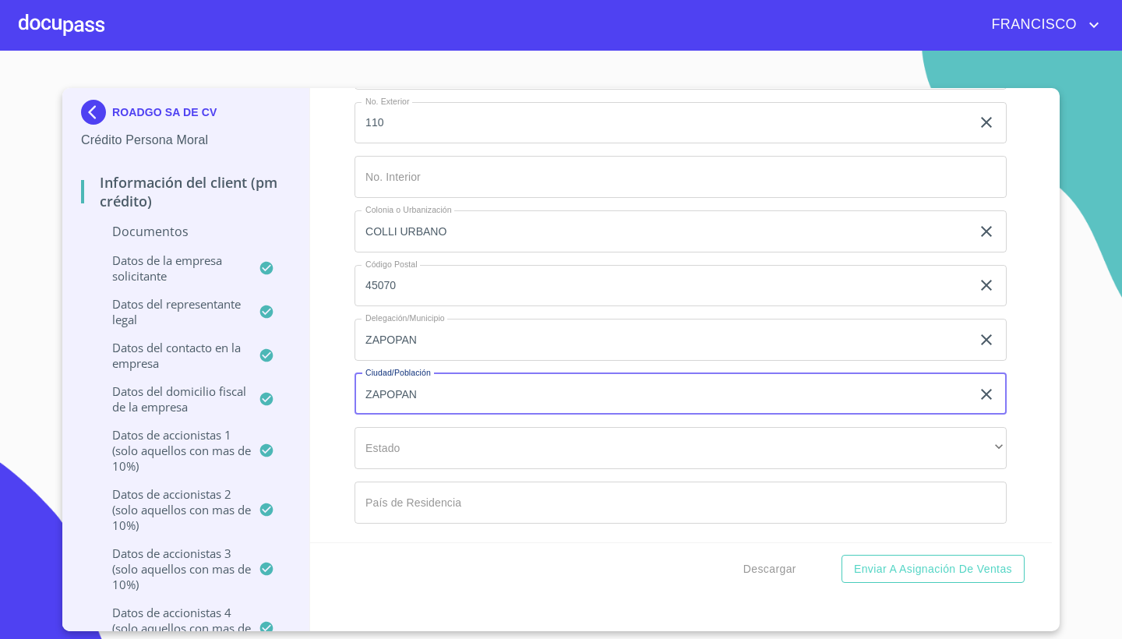
type input "ZAPOPAN"
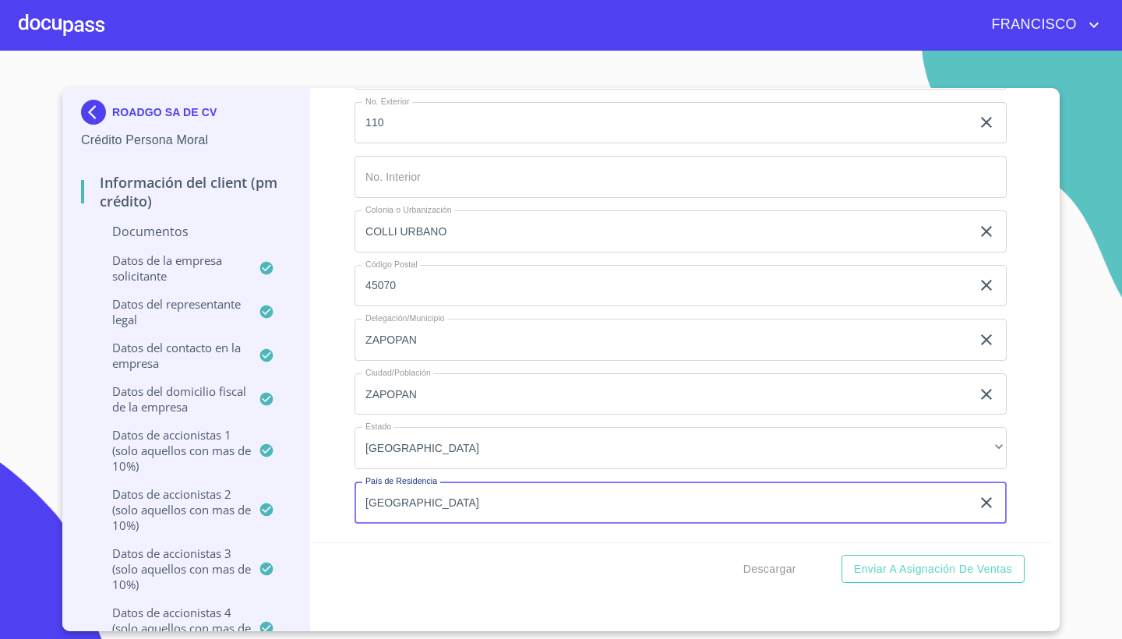
type input "[GEOGRAPHIC_DATA]"
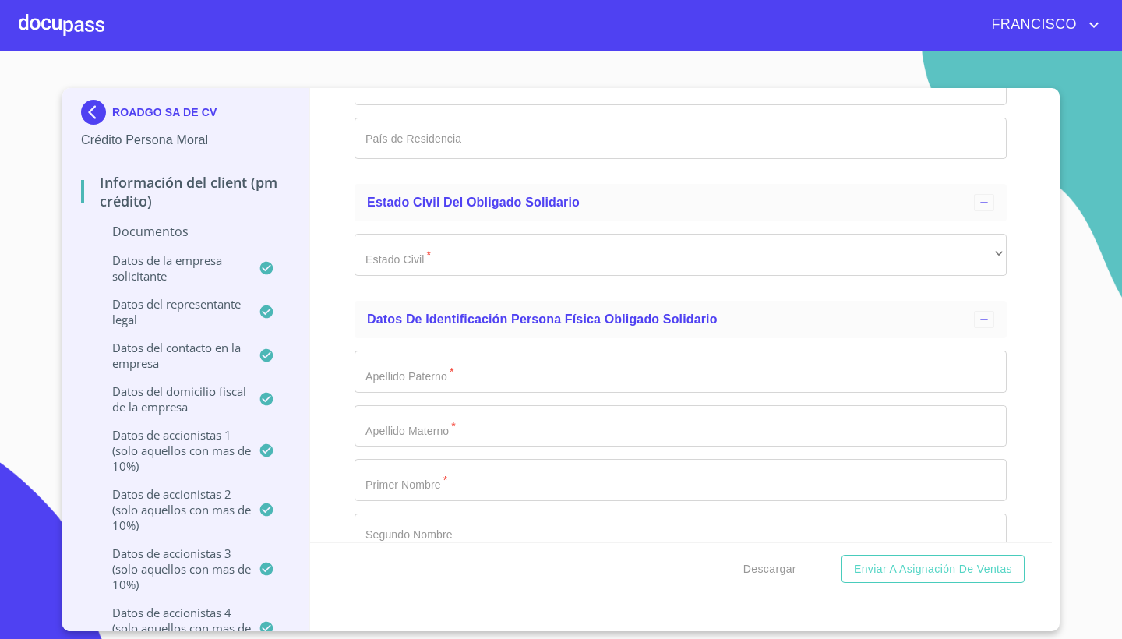
scroll to position [14635, 0]
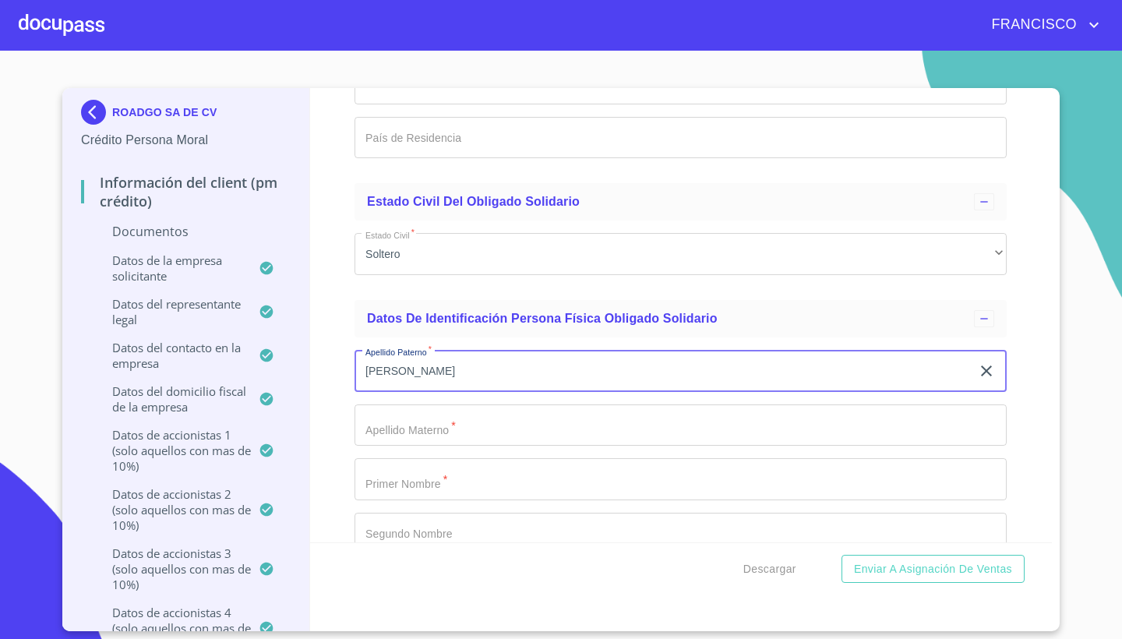
type input "[PERSON_NAME]"
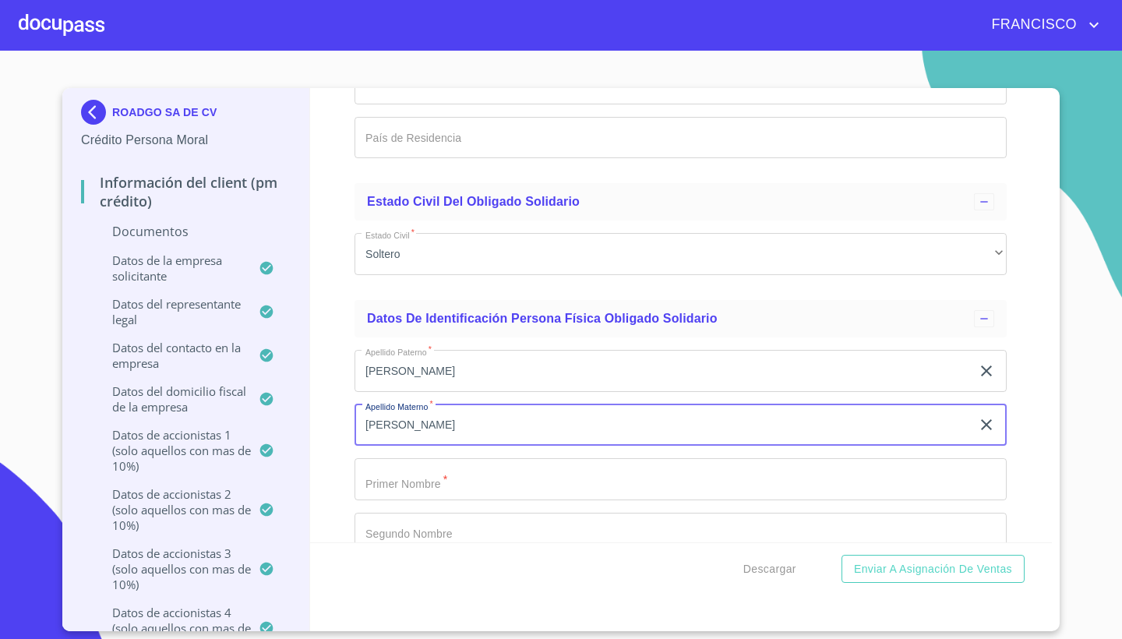
type input "[PERSON_NAME]"
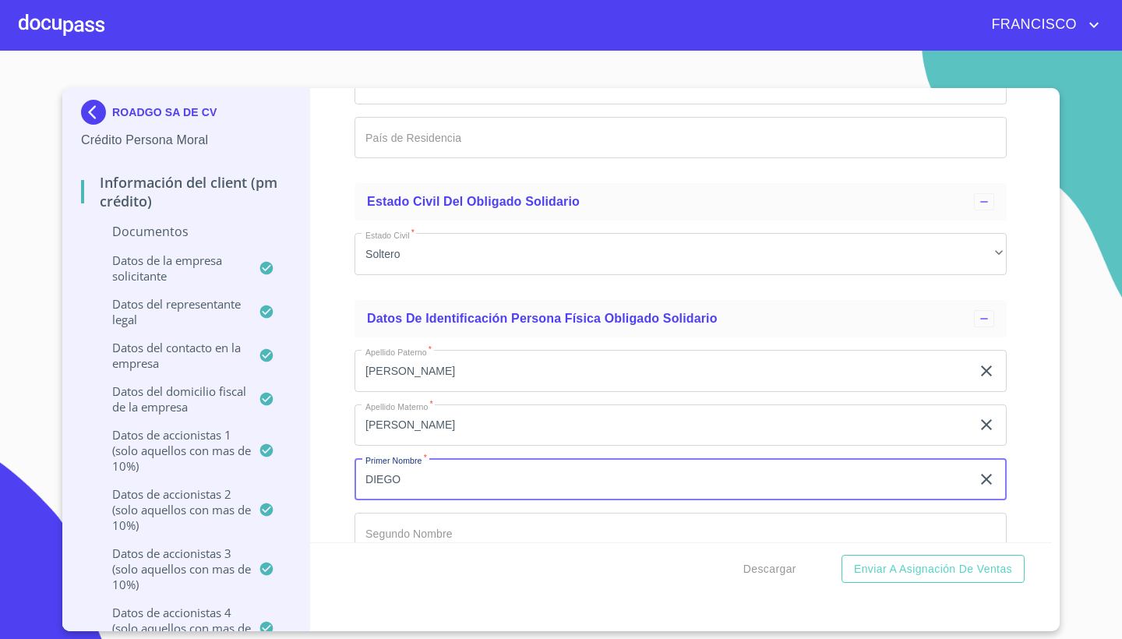
type input "DIEGO"
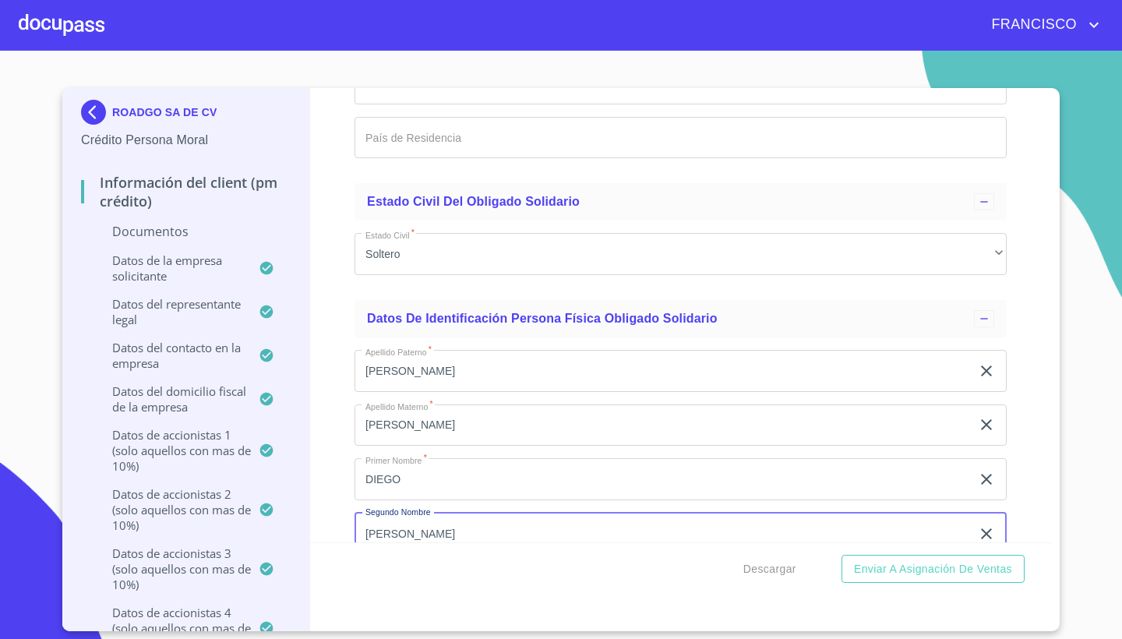
type input "[PERSON_NAME]"
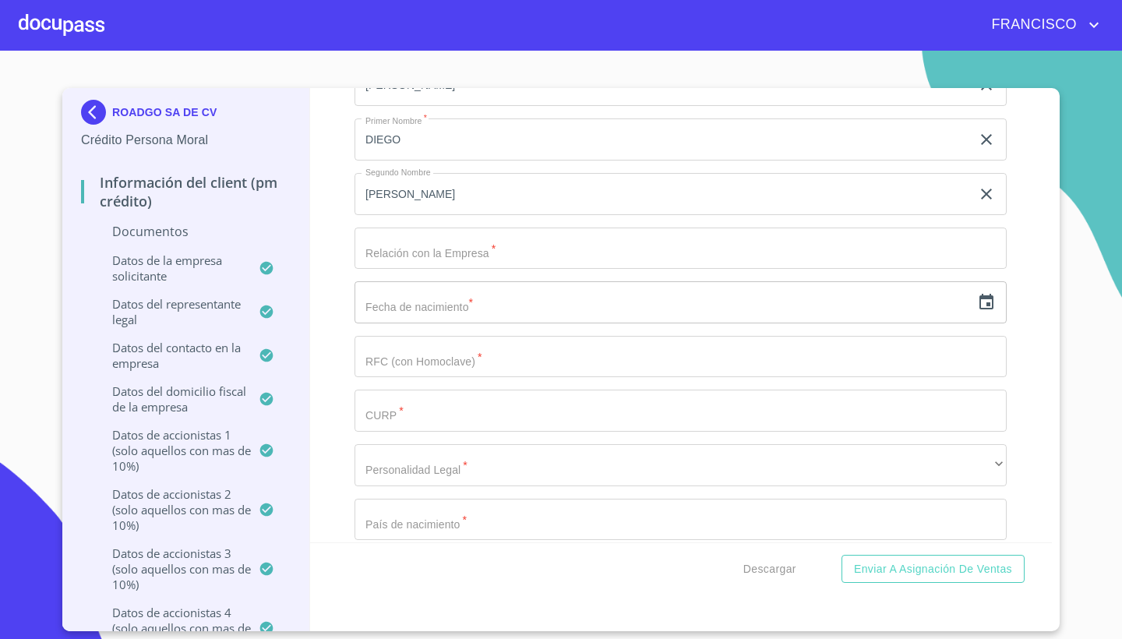
scroll to position [14981, 0]
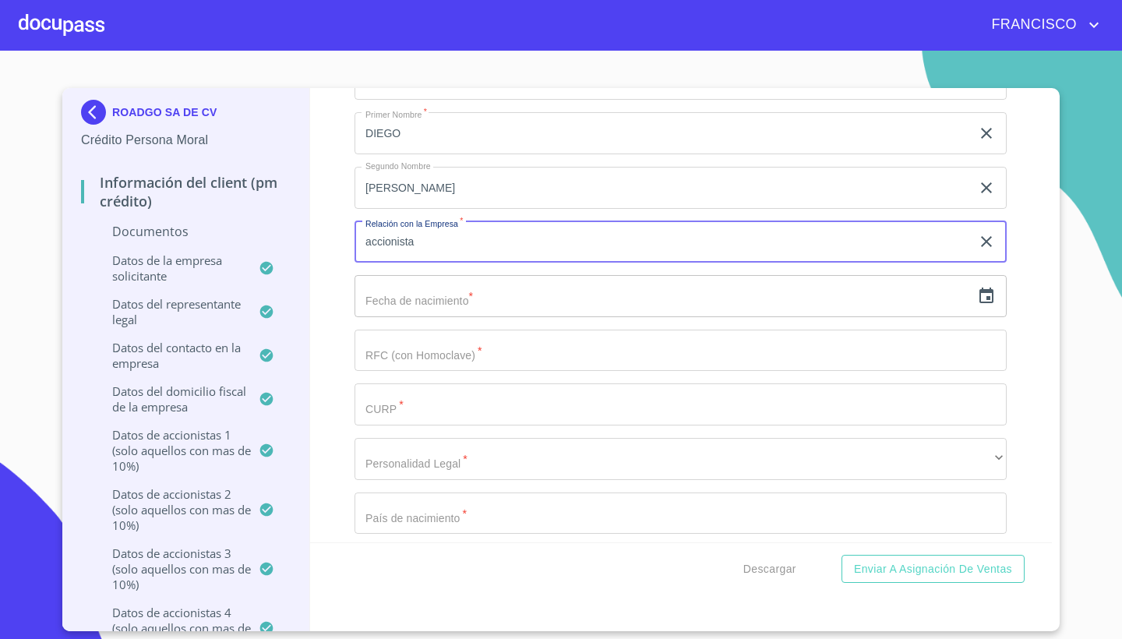
type input "accionista"
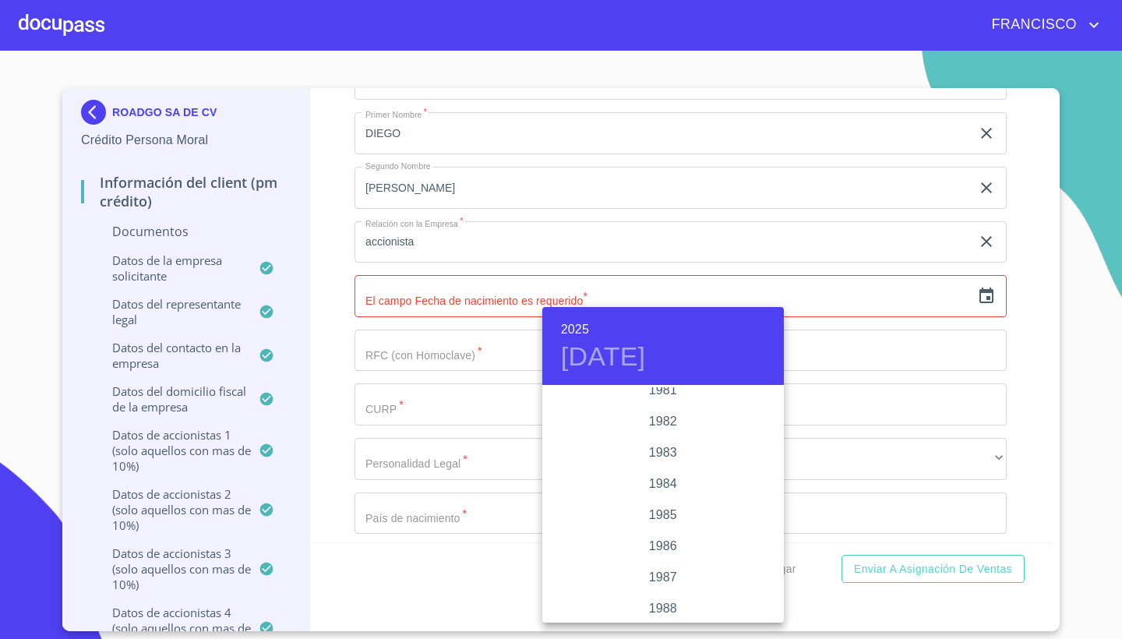
scroll to position [1795, 0]
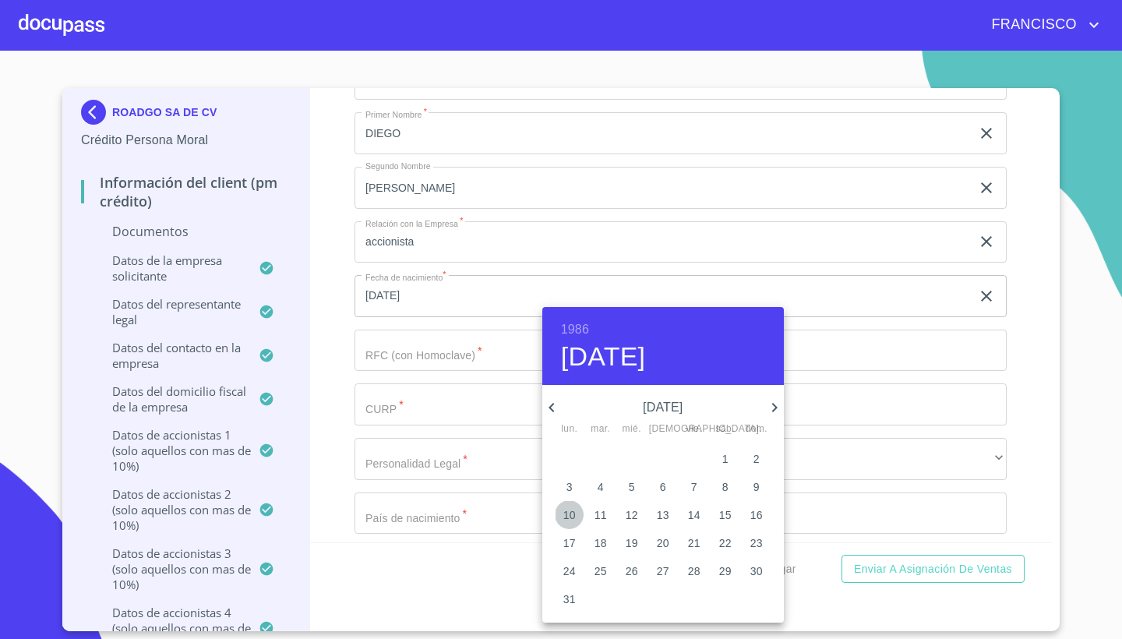
type input "10 de mar. de 1986"
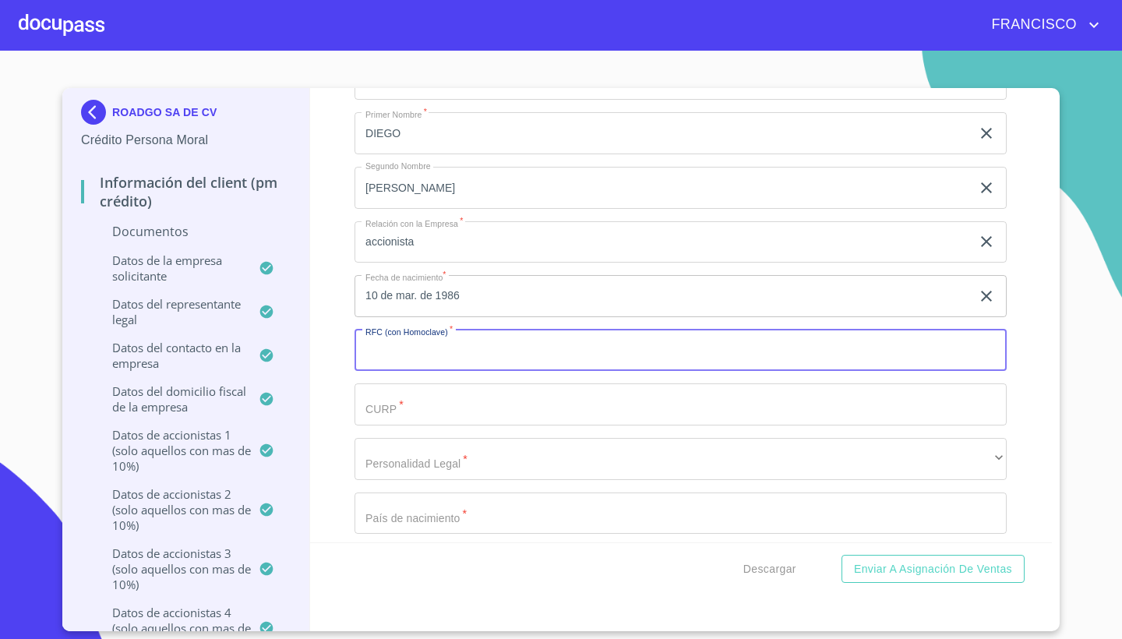
paste input "MORD860310G65"
type input "MORD860310G65"
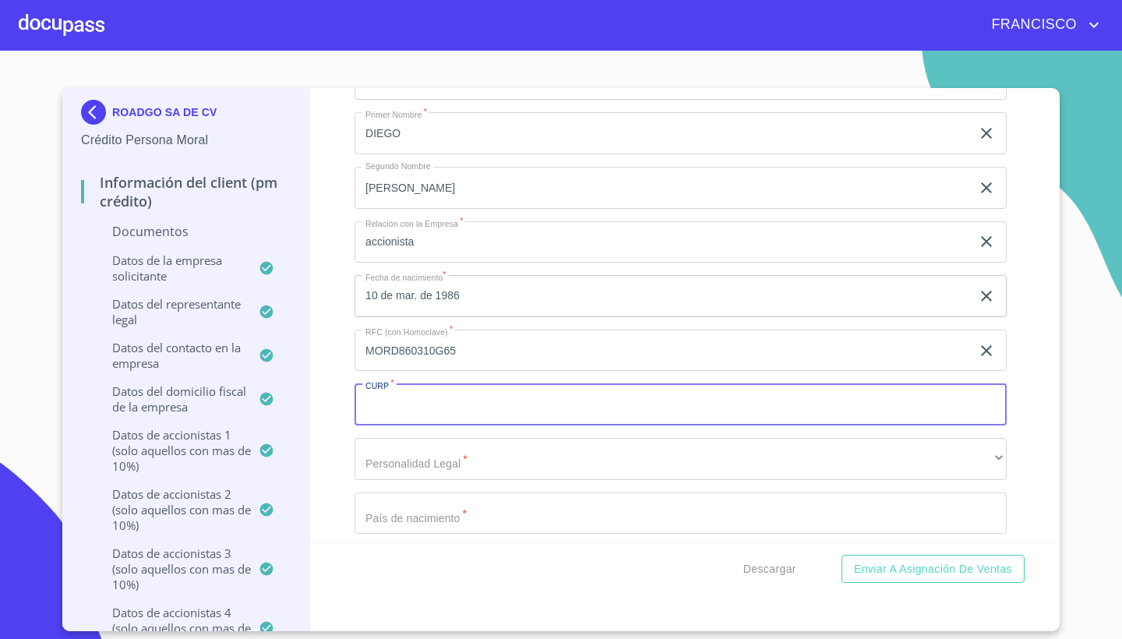
paste input "MORD860310HDFRDG06"
type input "MORD860310HDFRDG06"
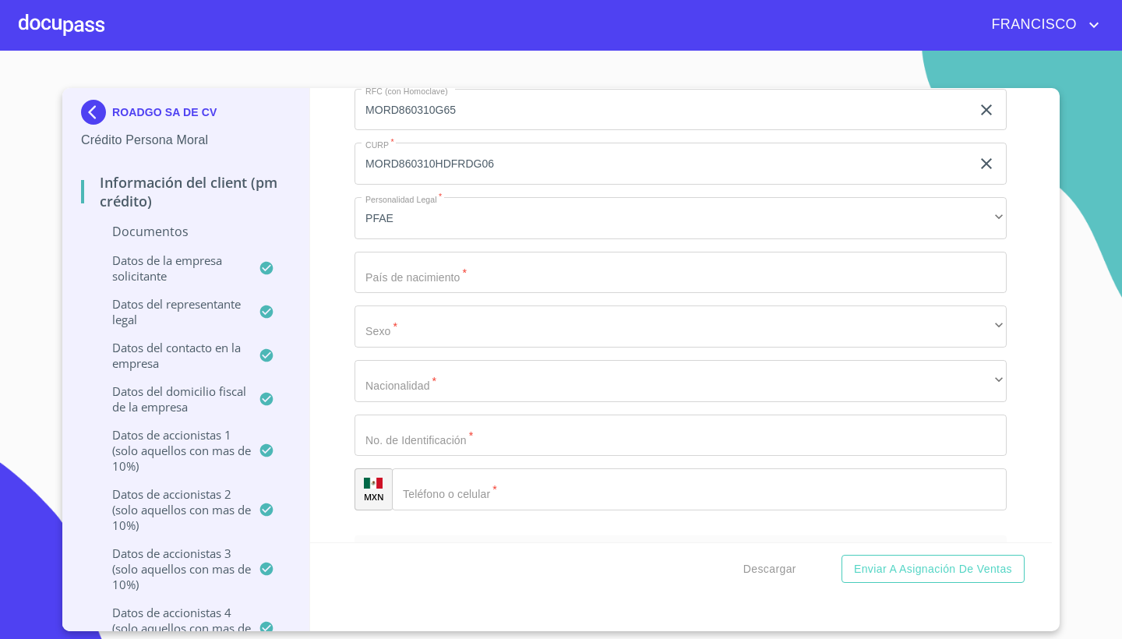
scroll to position [15223, 0]
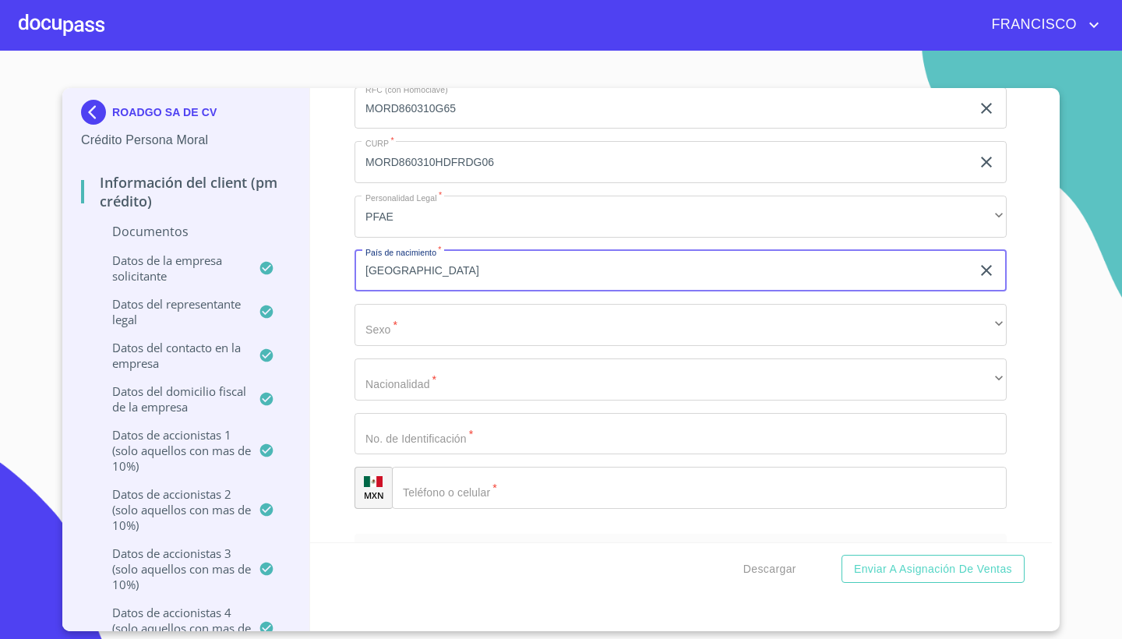
type input "[GEOGRAPHIC_DATA]"
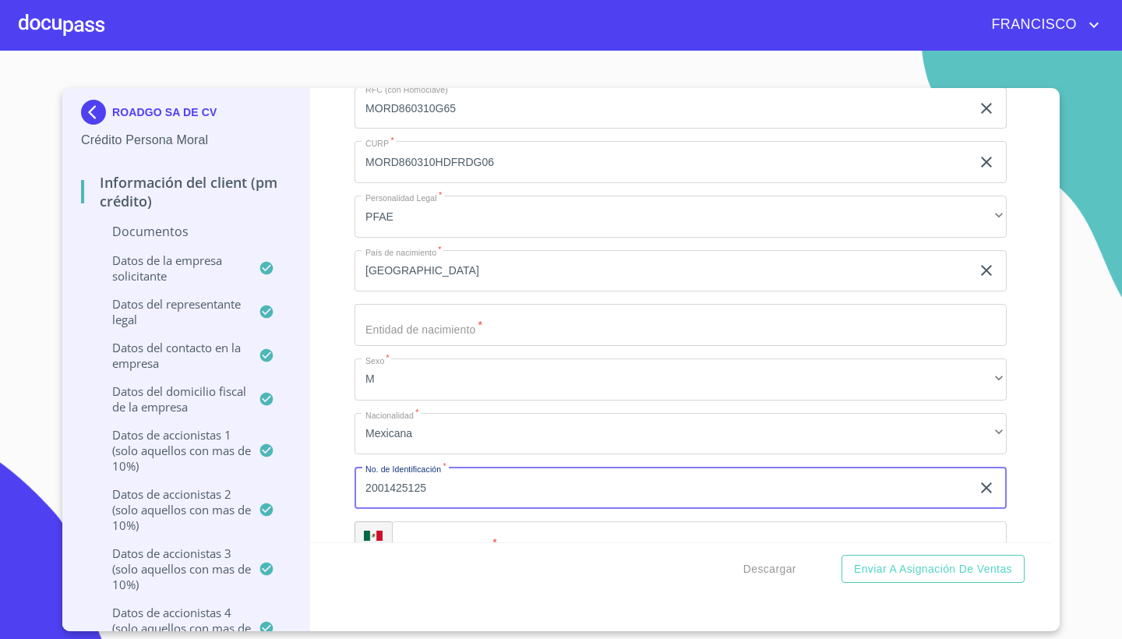
type input "2001425125"
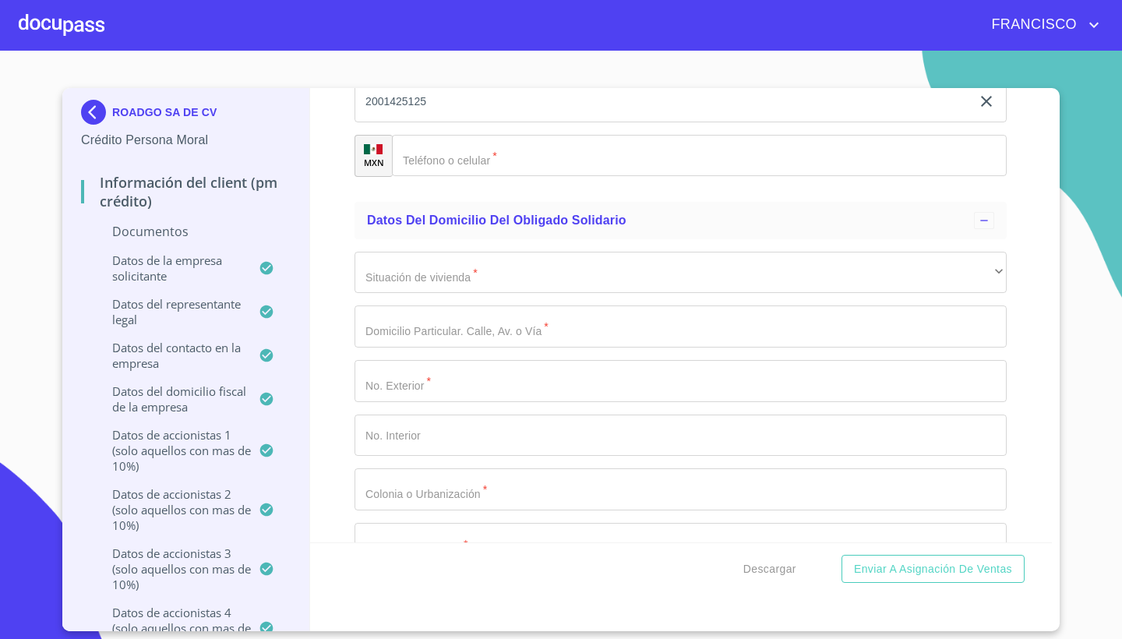
scroll to position [15613, 0]
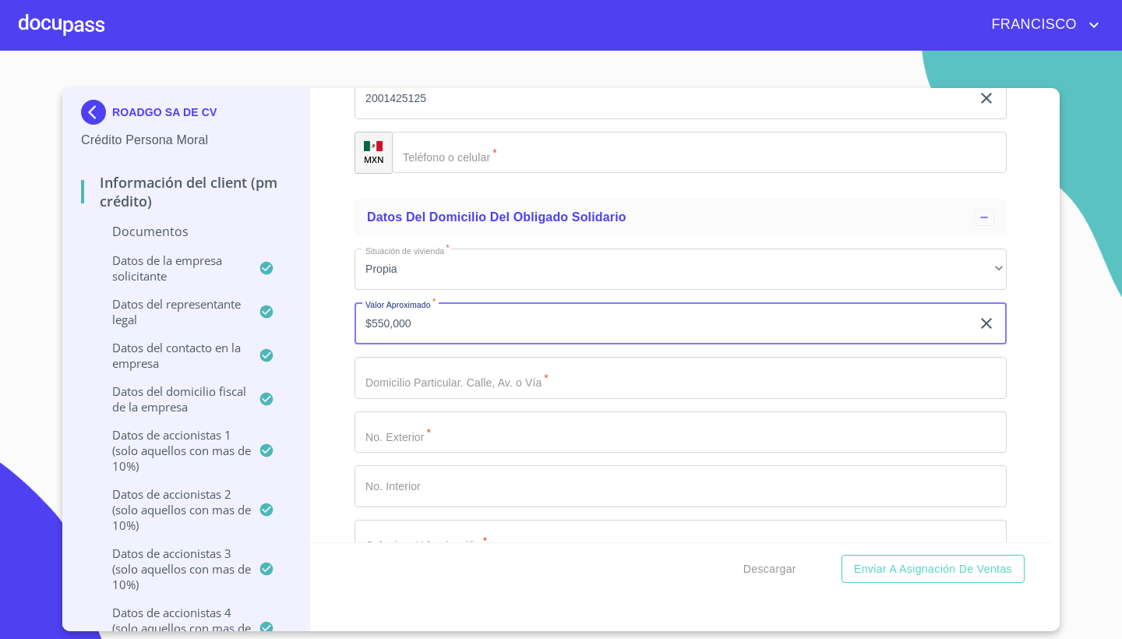
type input "$5,500,000"
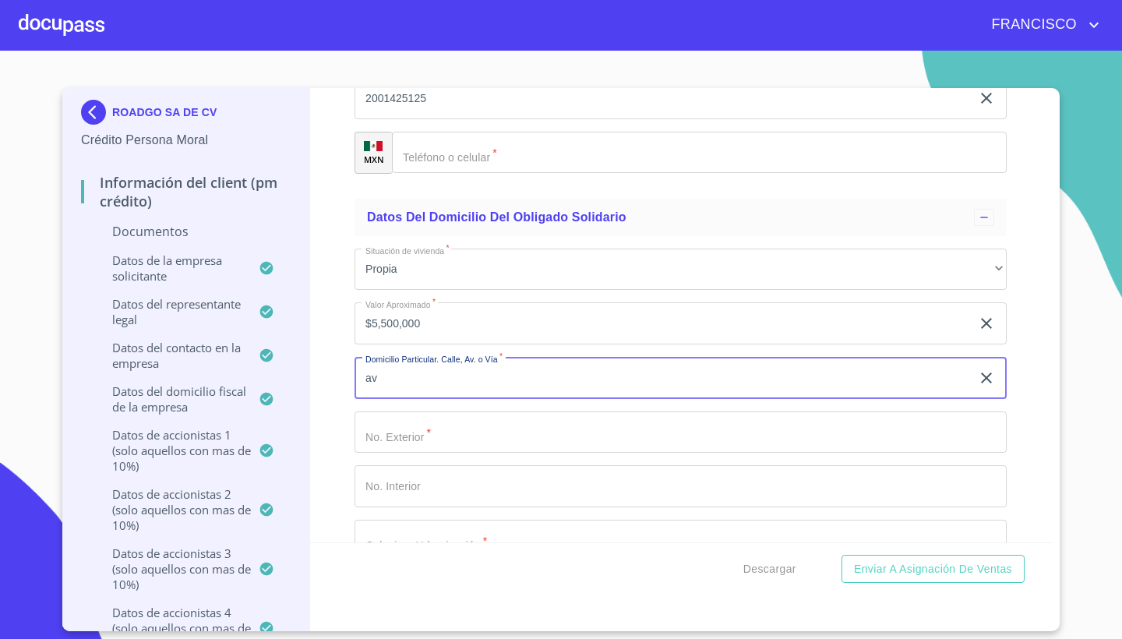
type input "a"
type input "AV DE LA primavera coto 6 acacias"
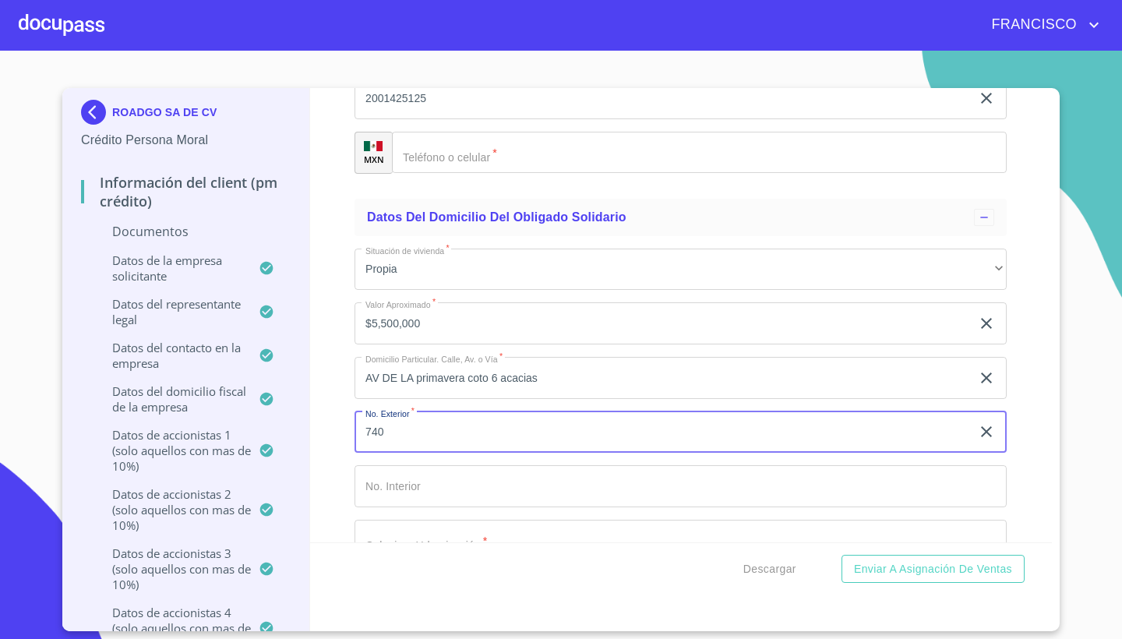
type input "740"
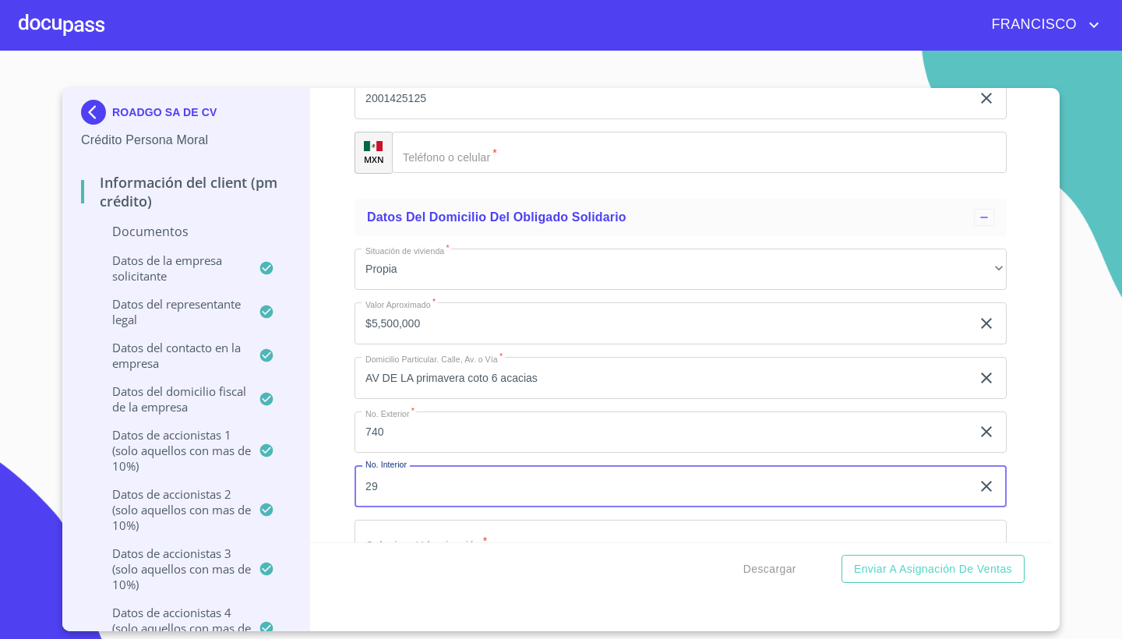
type input "29"
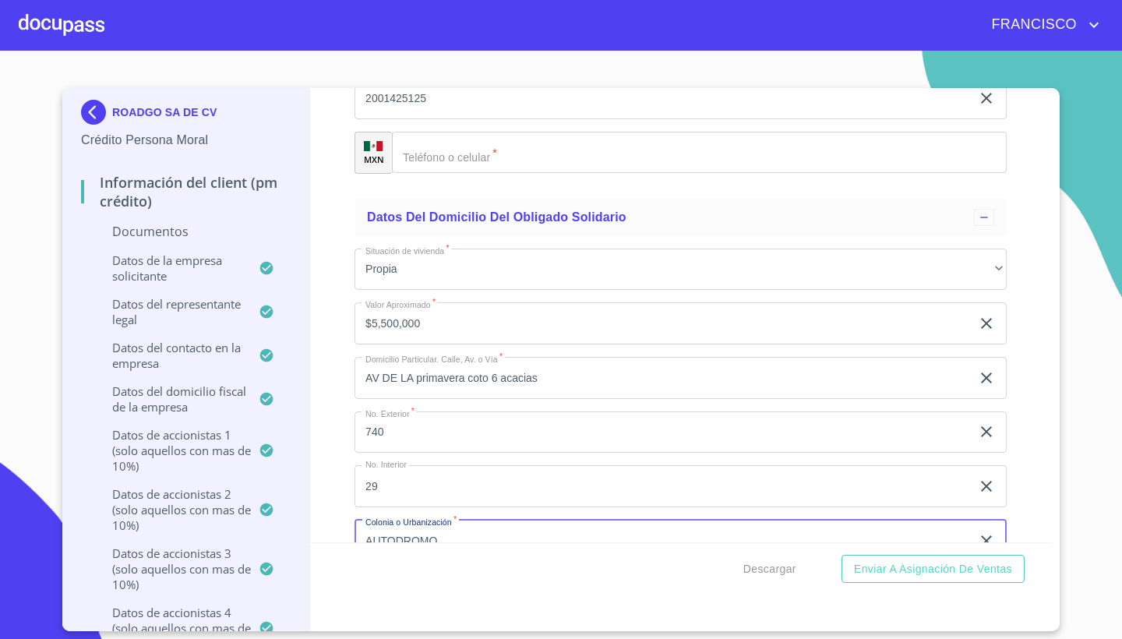
type input "AUTODROMO"
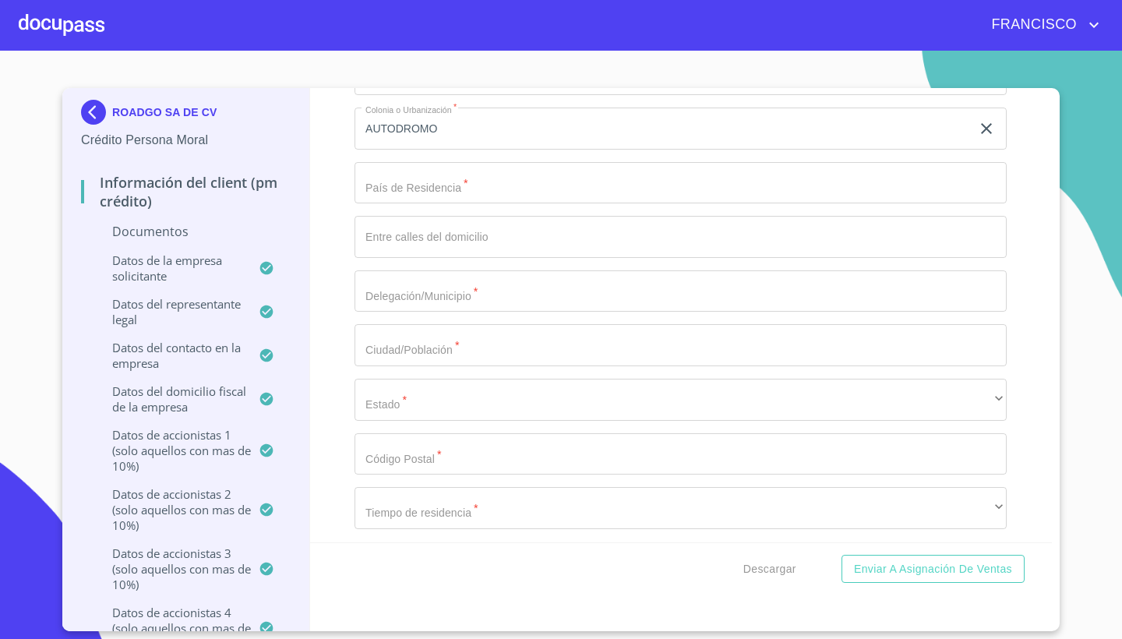
scroll to position [16027, 0]
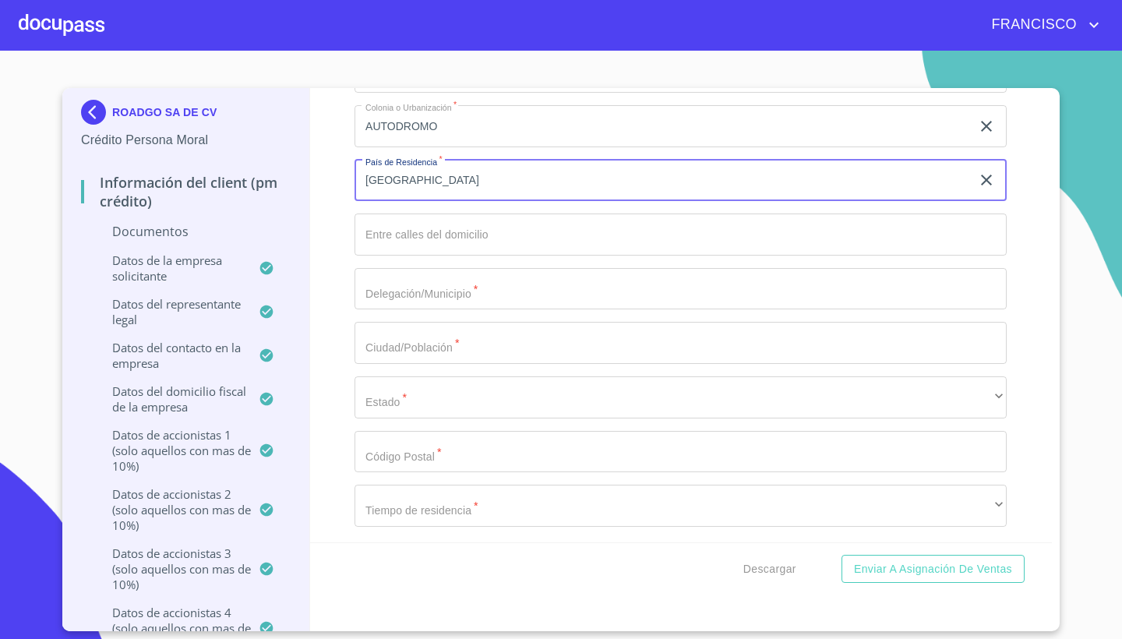
type input "[GEOGRAPHIC_DATA]"
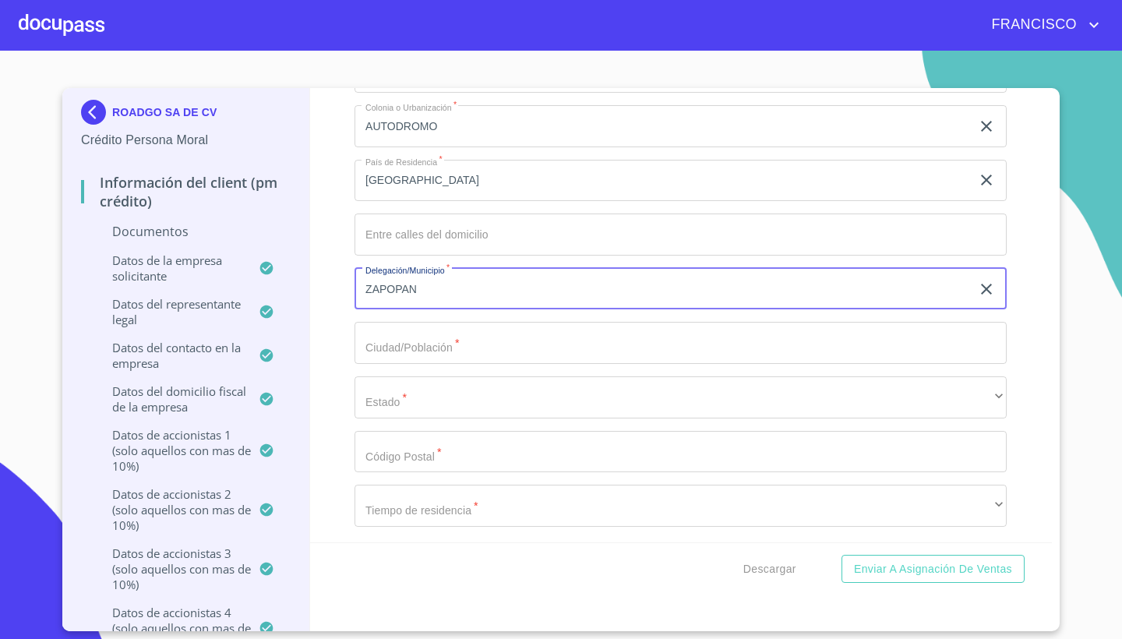
type input "ZAPOPAN"
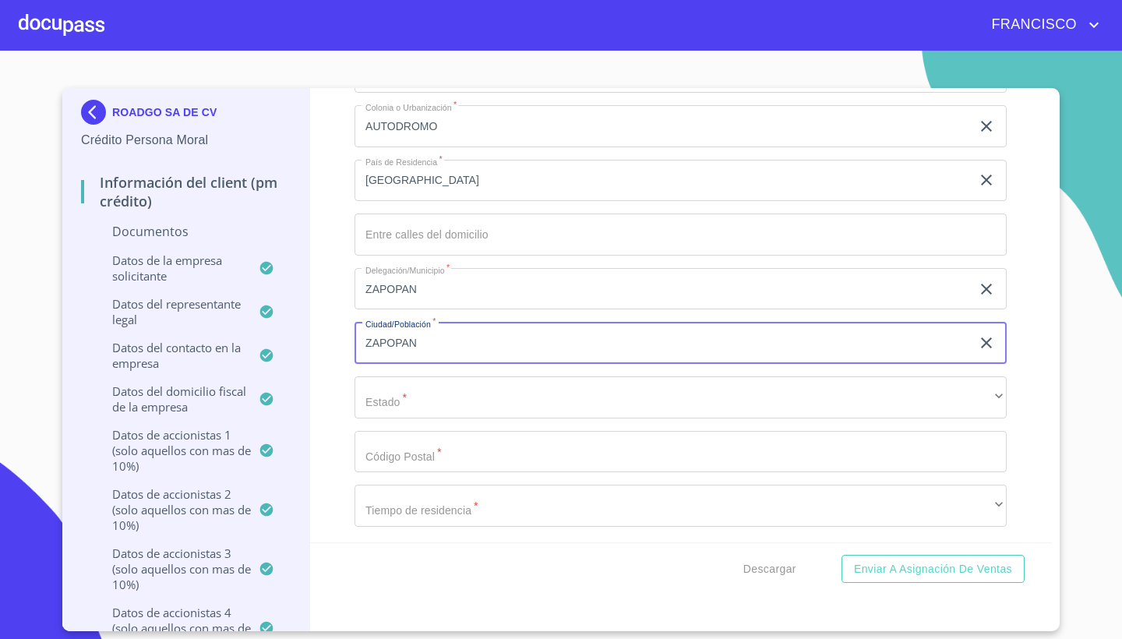
type input "ZAPOPAN"
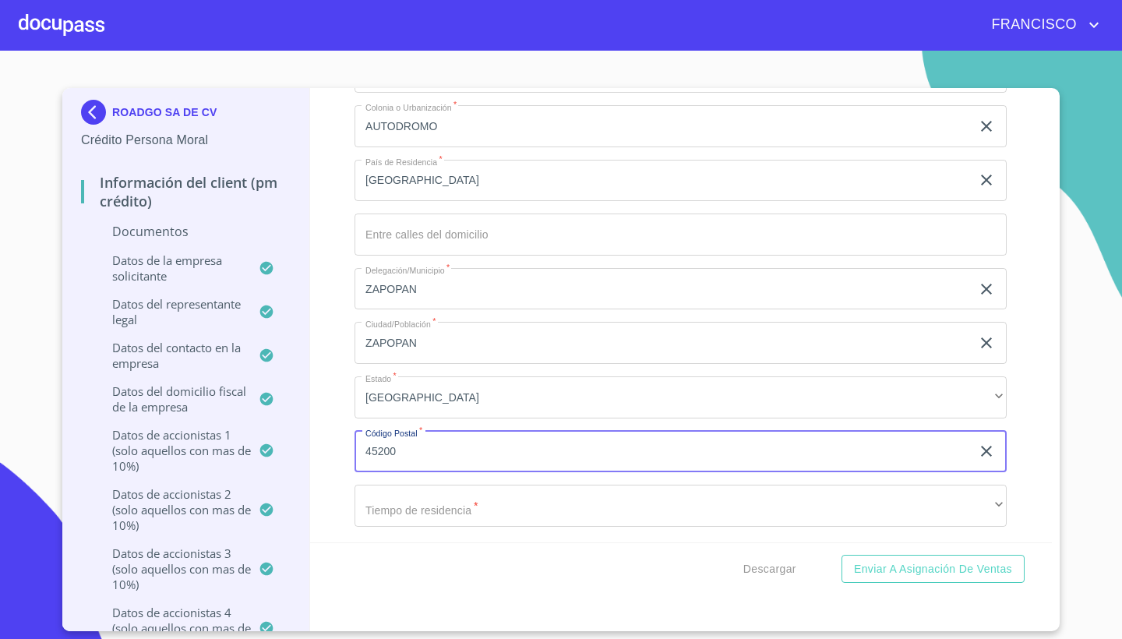
type input "45200"
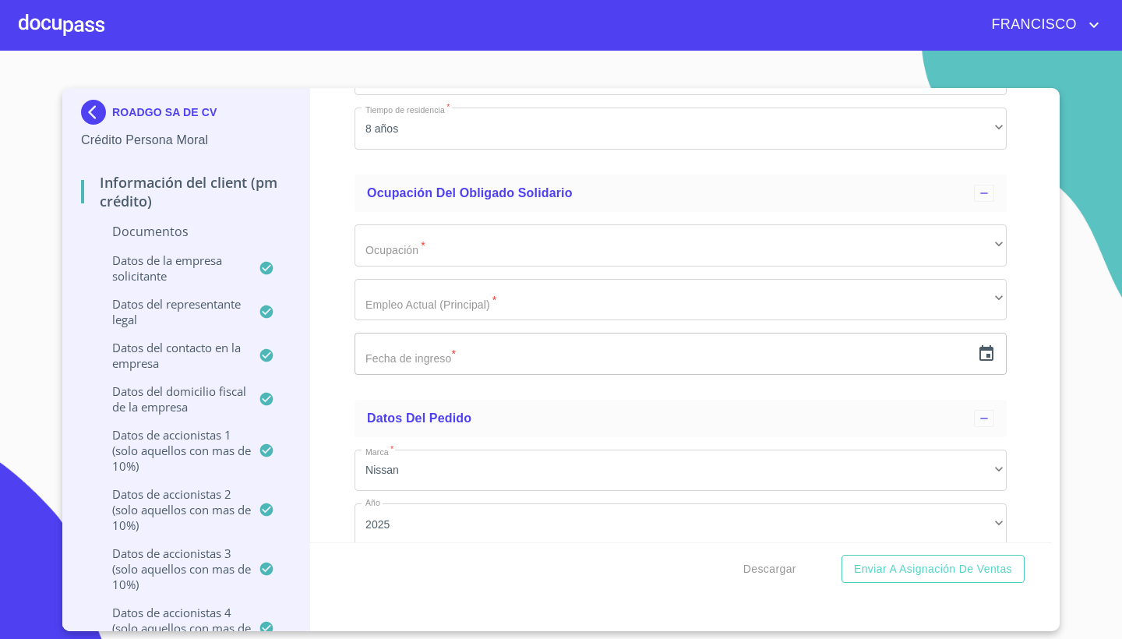
scroll to position [16417, 0]
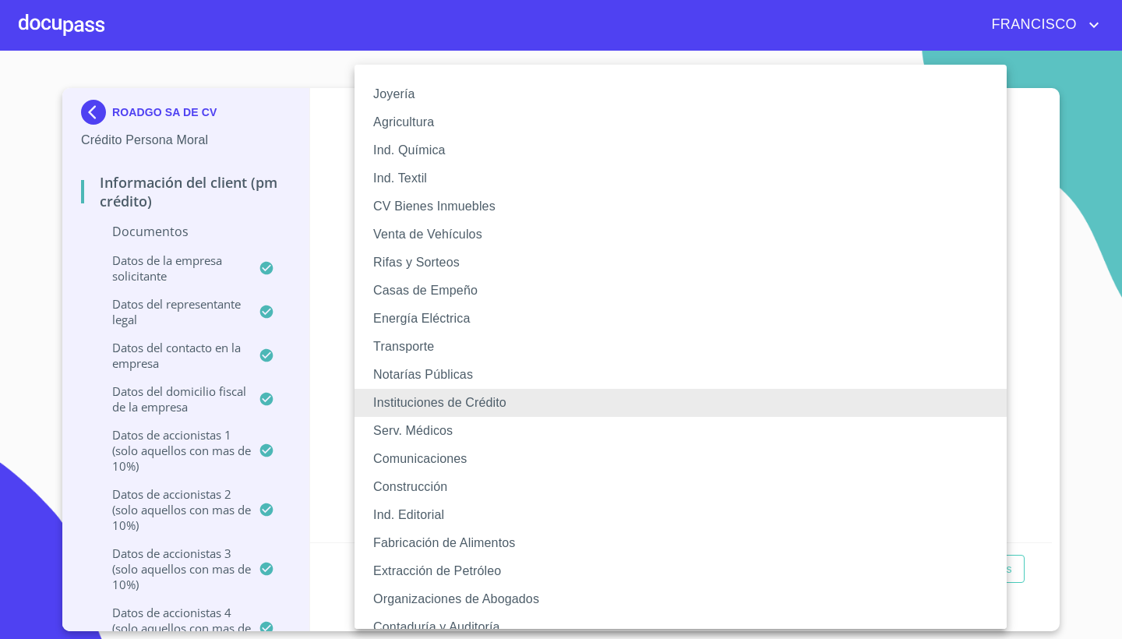
drag, startPoint x: 773, startPoint y: 238, endPoint x: 758, endPoint y: 588, distance: 350.8
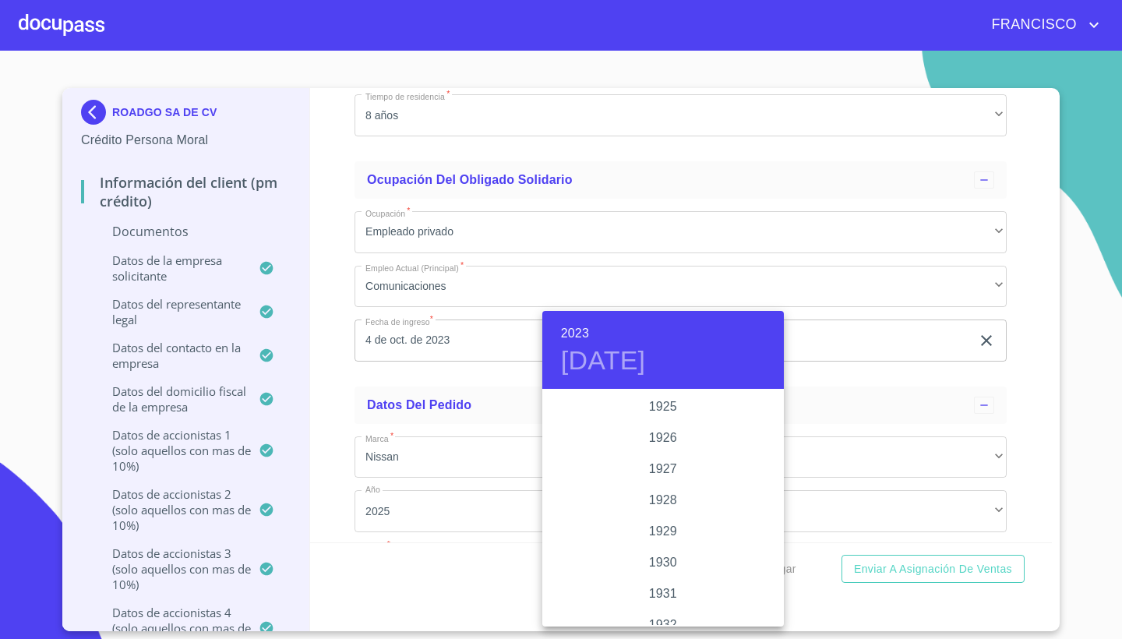
scroll to position [2960, 0]
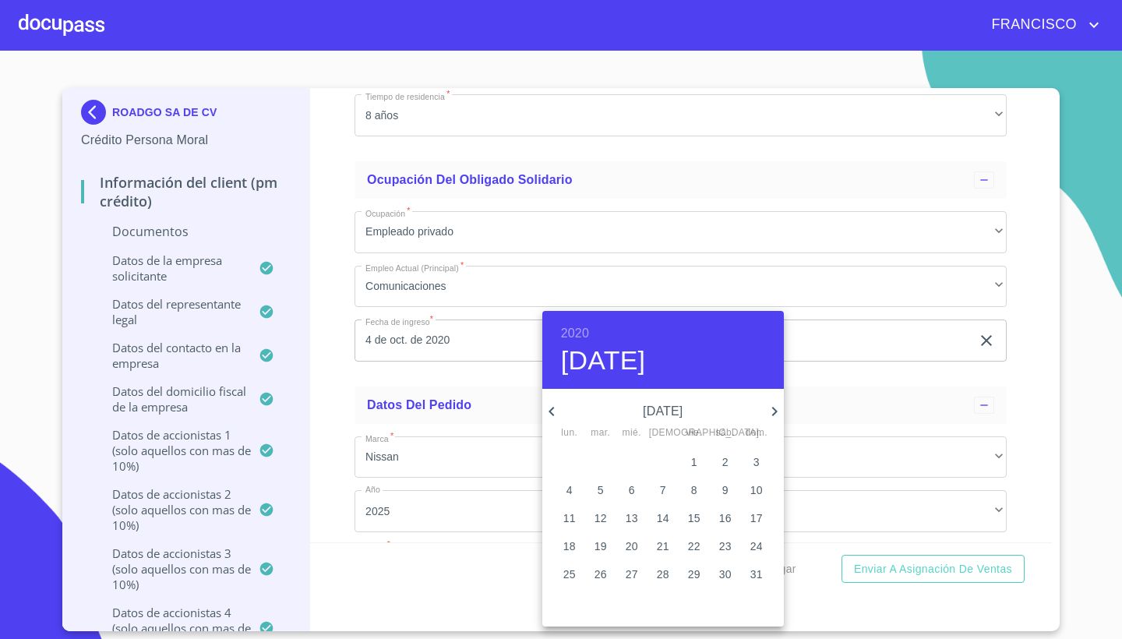
type input "5 de may. de 2020"
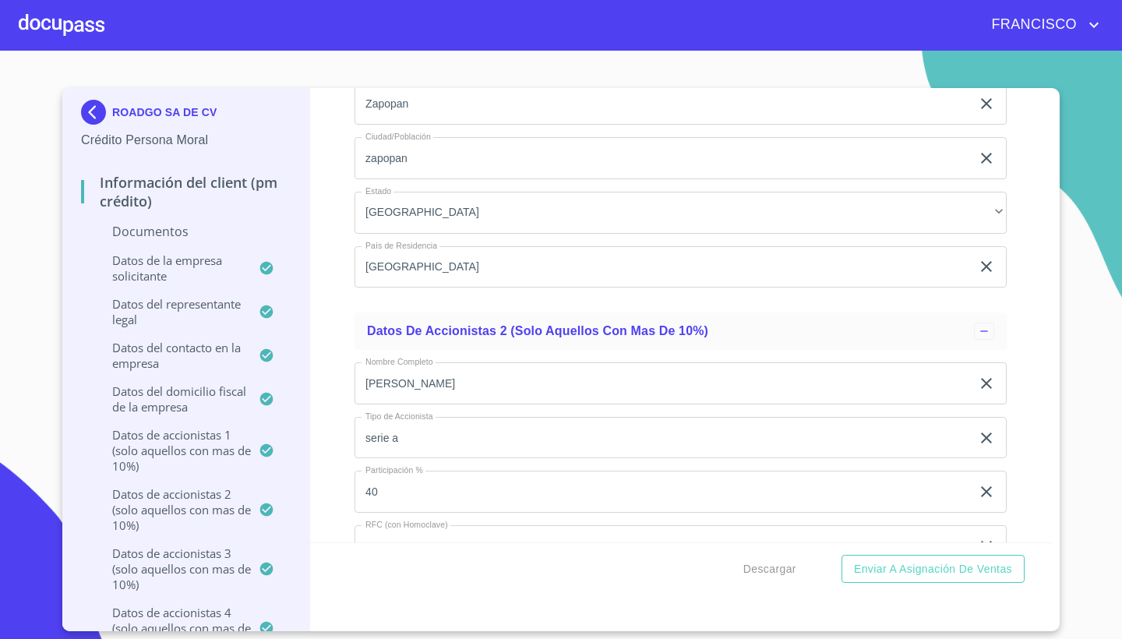
scroll to position [12028, 0]
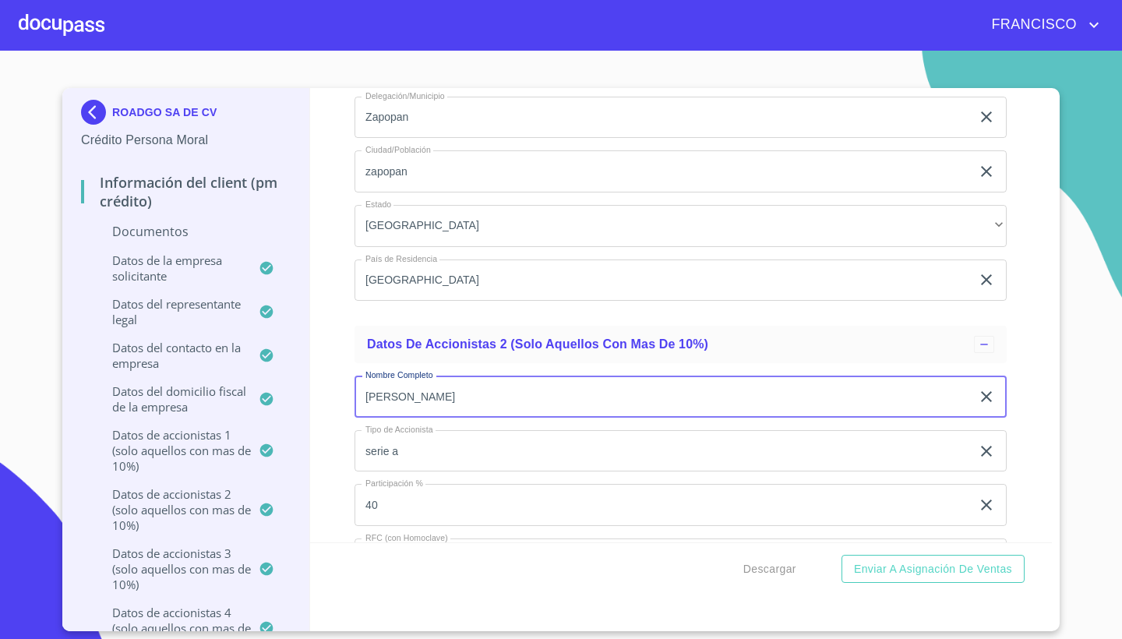
drag, startPoint x: 543, startPoint y: 391, endPoint x: 443, endPoint y: 386, distance: 99.8
click at [443, 386] on input "[PERSON_NAME]" at bounding box center [662, 396] width 616 height 42
type input "[PERSON_NAME]"
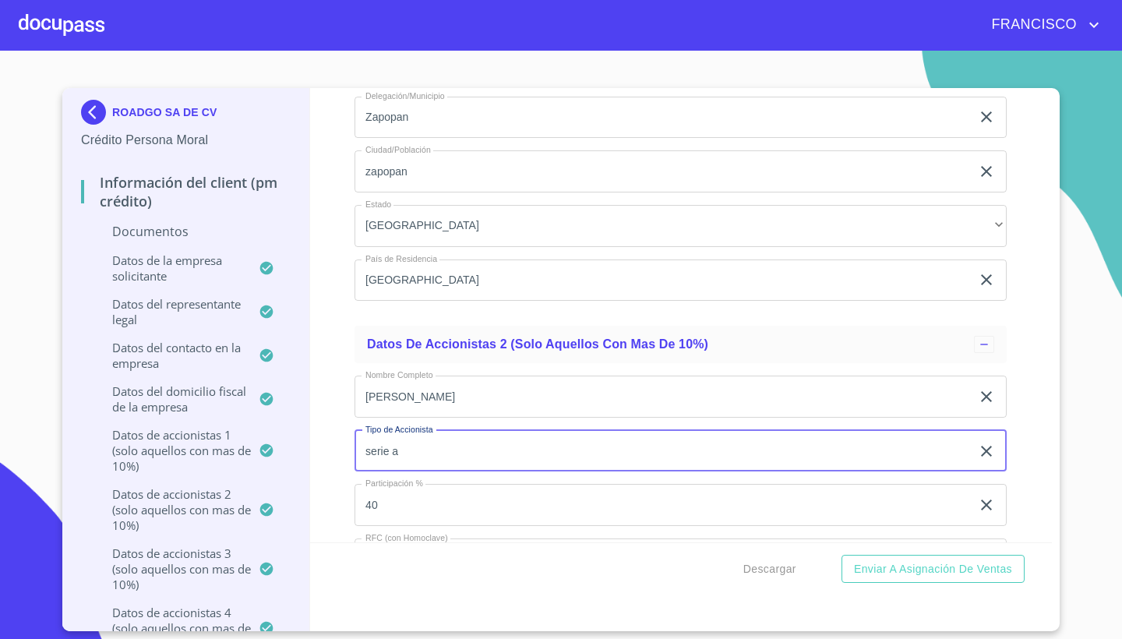
drag, startPoint x: 415, startPoint y: 444, endPoint x: 351, endPoint y: 442, distance: 63.9
click at [351, 442] on div "Información del Client (PM crédito) Documentos Documento de identificación repr…" at bounding box center [681, 315] width 742 height 454
type input "SERIE A"
click at [1043, 450] on div "Información del Client (PM crédito) Documentos Documento de identificación repr…" at bounding box center [681, 315] width 742 height 454
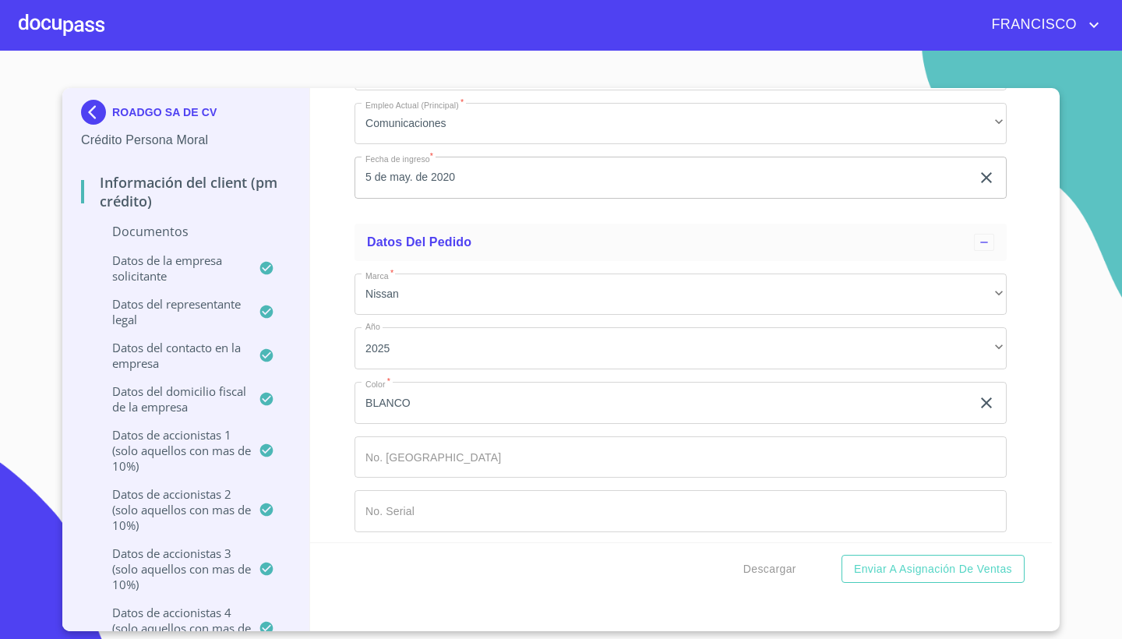
scroll to position [16574, 0]
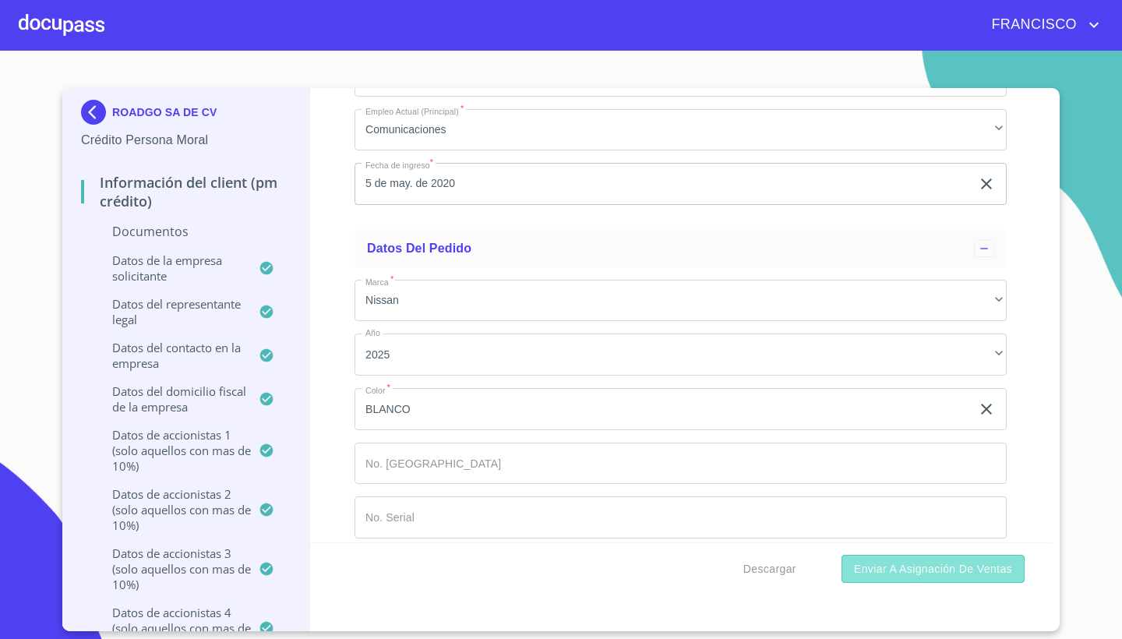
click at [919, 571] on span "Enviar a Asignación de Ventas" at bounding box center [933, 568] width 158 height 19
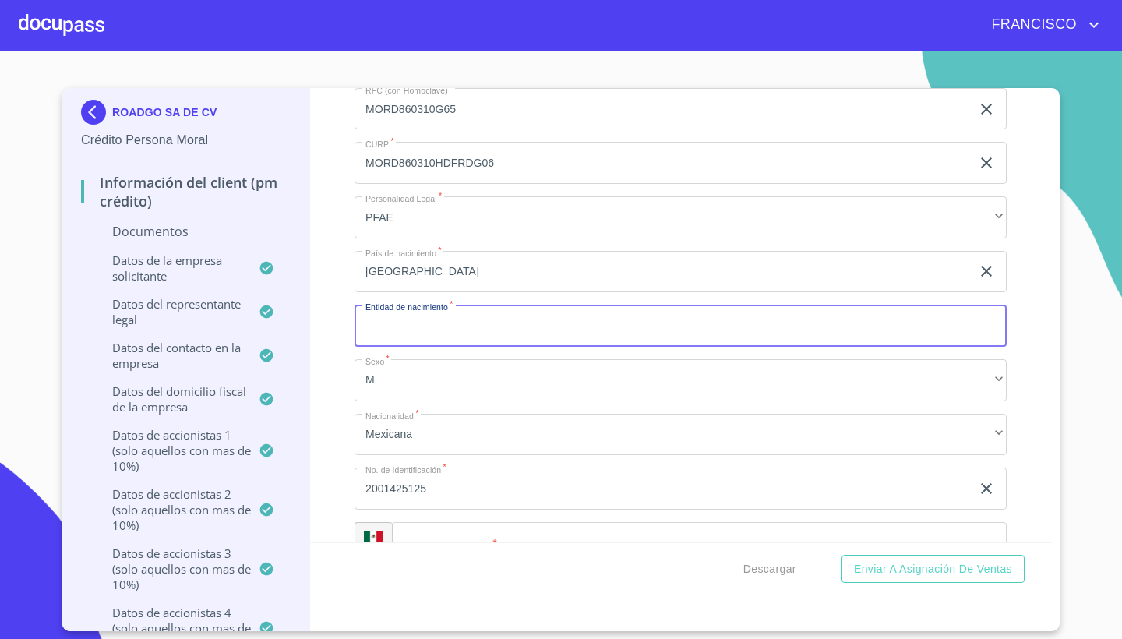
click at [1023, 284] on div "Información del Client (PM crédito) Documentos Documento de identificación repr…" at bounding box center [681, 315] width 742 height 454
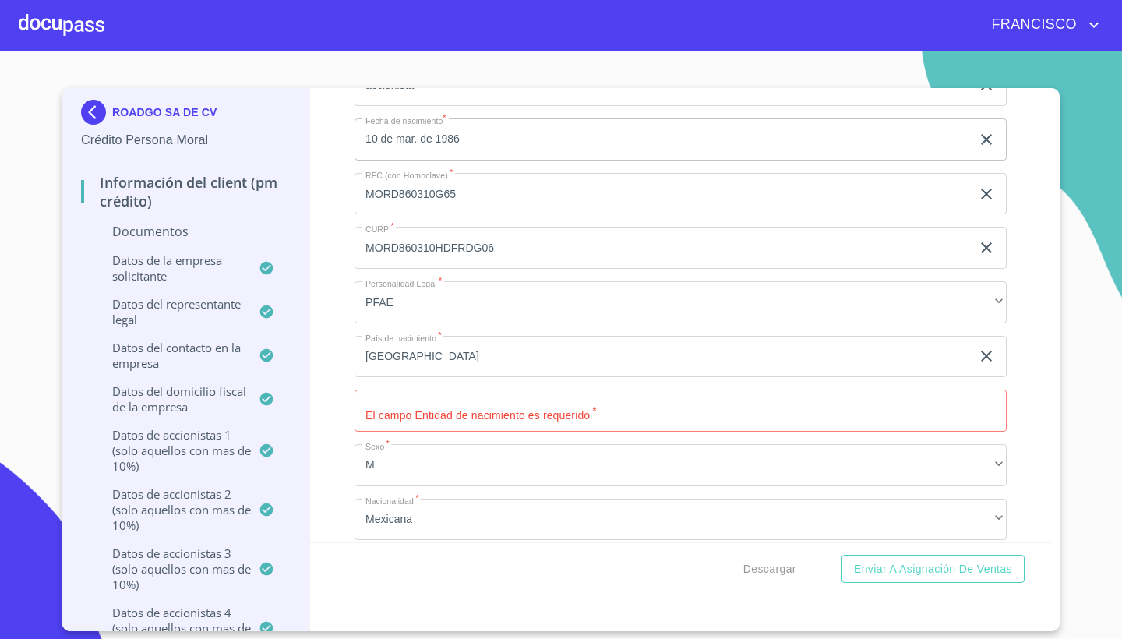
scroll to position [15138, 0]
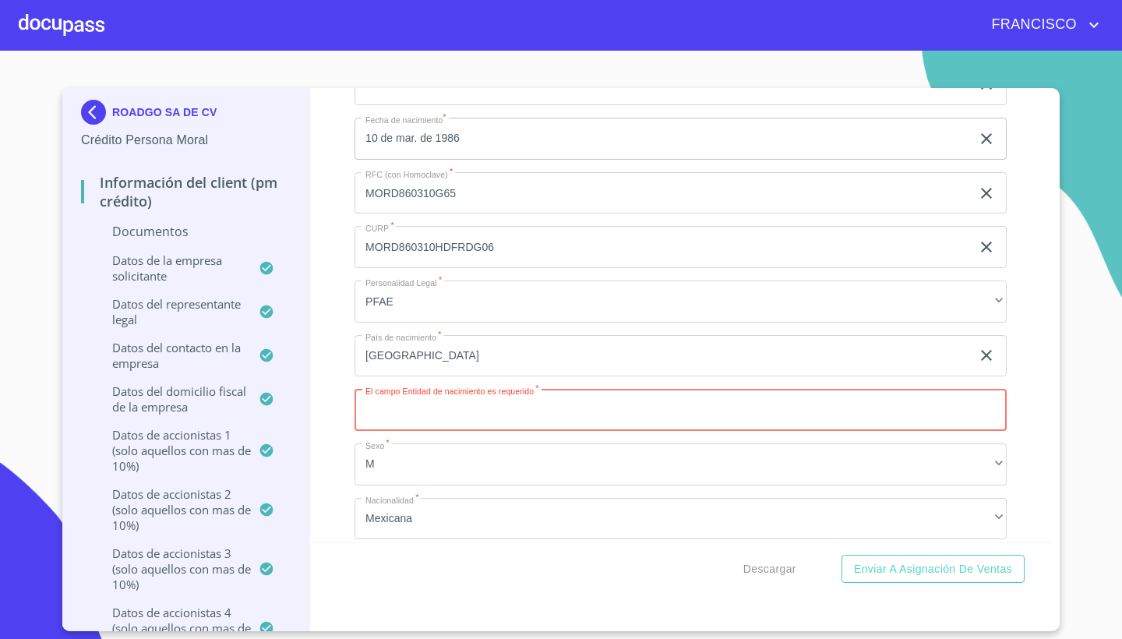
click at [471, 408] on input "Documento de identificación representante legal.   *" at bounding box center [680, 410] width 652 height 42
type input "[GEOGRAPHIC_DATA]"
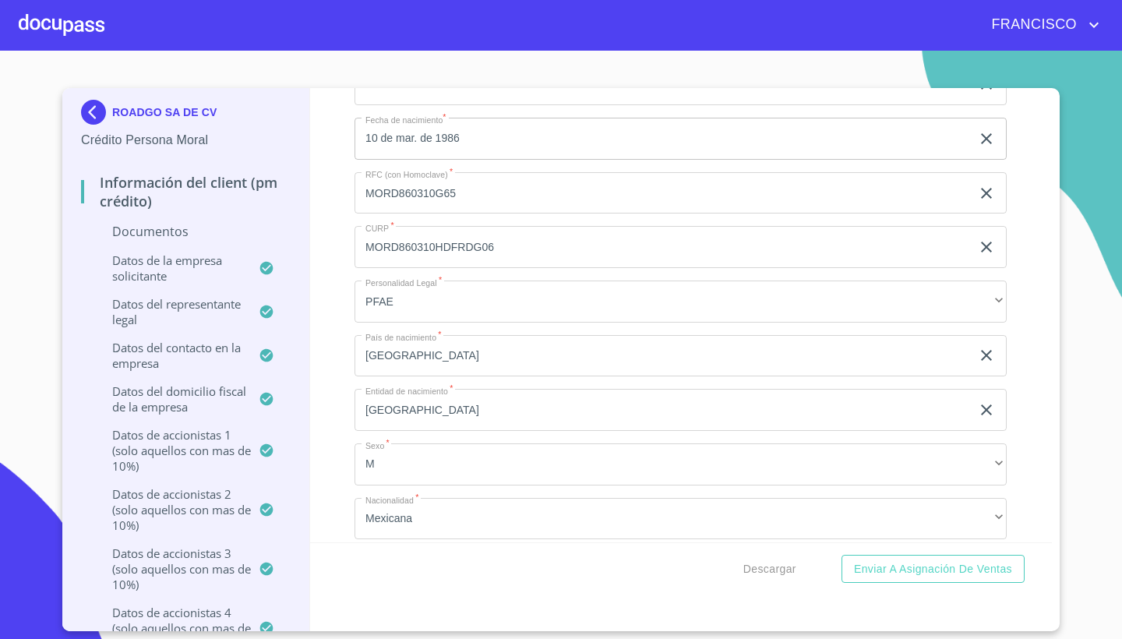
click at [1033, 396] on div "Información del Client (PM crédito) Documentos Documento de identificación repr…" at bounding box center [681, 315] width 742 height 454
click at [1030, 449] on div "Información del Client (PM crédito) Documentos Documento de identificación repr…" at bounding box center [681, 315] width 742 height 454
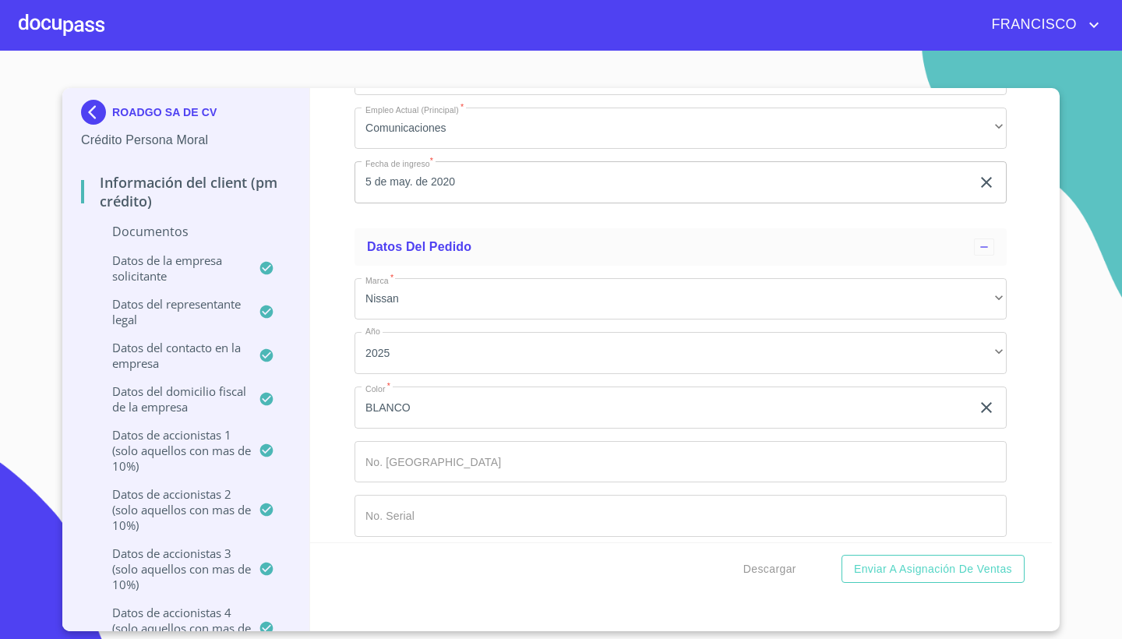
scroll to position [16574, 0]
click at [882, 571] on span "Enviar a Asignación de Ventas" at bounding box center [933, 568] width 158 height 19
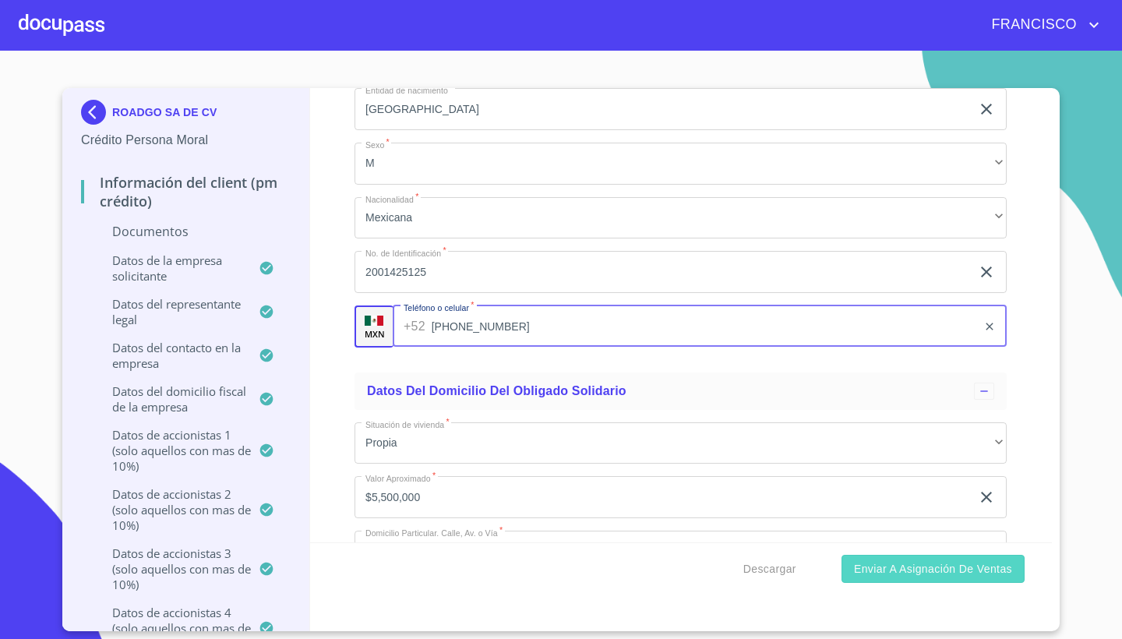
type input "[PHONE_NUMBER]"
click at [909, 565] on span "Enviar a Asignación de Ventas" at bounding box center [933, 568] width 158 height 19
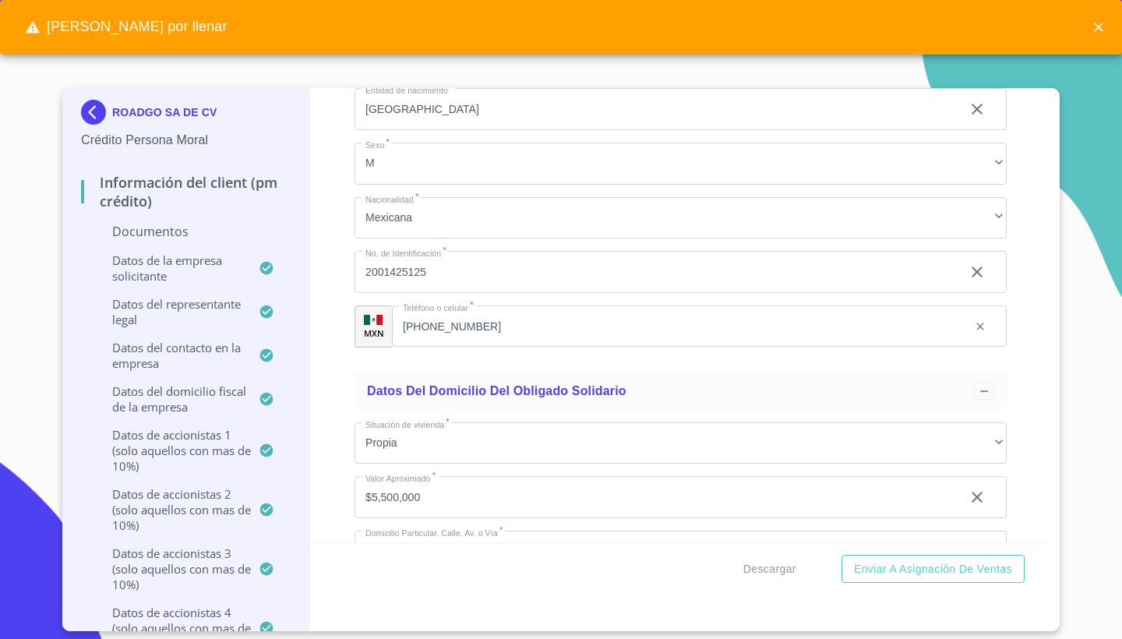
click at [1035, 303] on div "Información del Client (PM crédito) Documentos Documento de identificación repr…" at bounding box center [681, 315] width 742 height 454
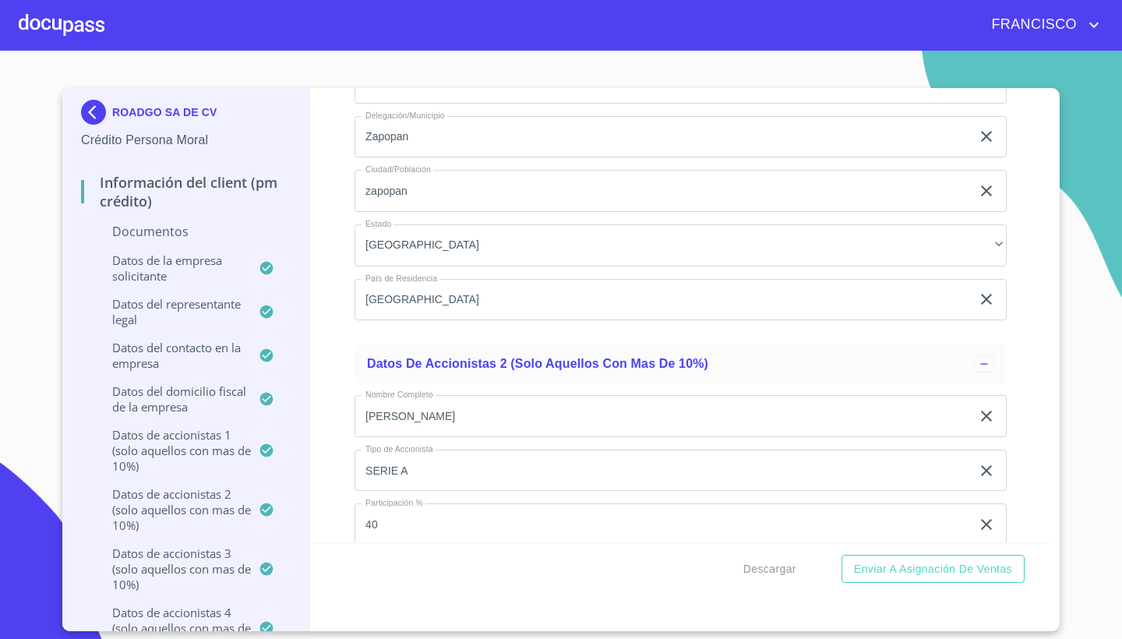
scroll to position [12010, 0]
click at [886, 562] on span "Enviar a Asignación de Ventas" at bounding box center [933, 568] width 158 height 19
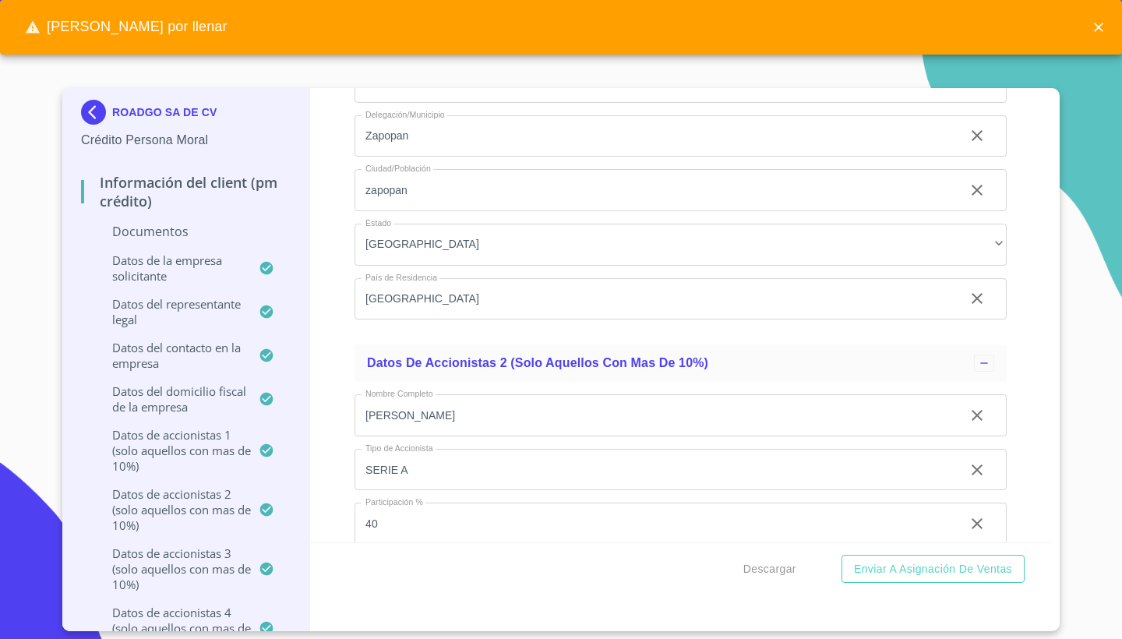
click at [96, 25] on span "[PERSON_NAME] por llenar" at bounding box center [125, 27] width 227 height 33
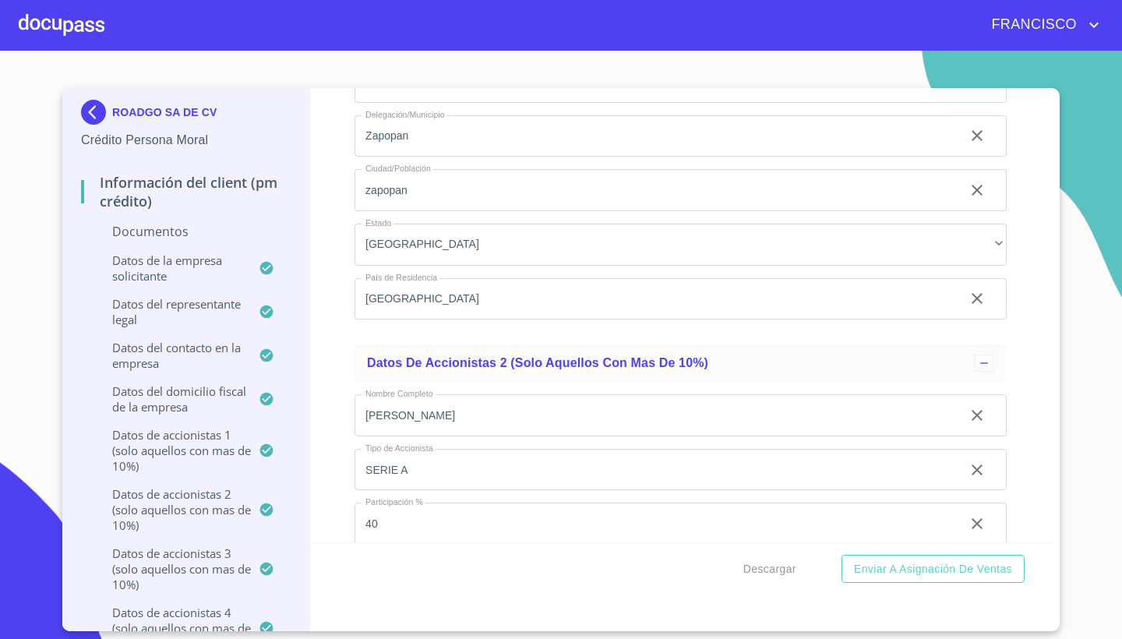
click at [1033, 234] on div "Información del Client (PM crédito) Documentos Documento de identificación repr…" at bounding box center [681, 315] width 742 height 454
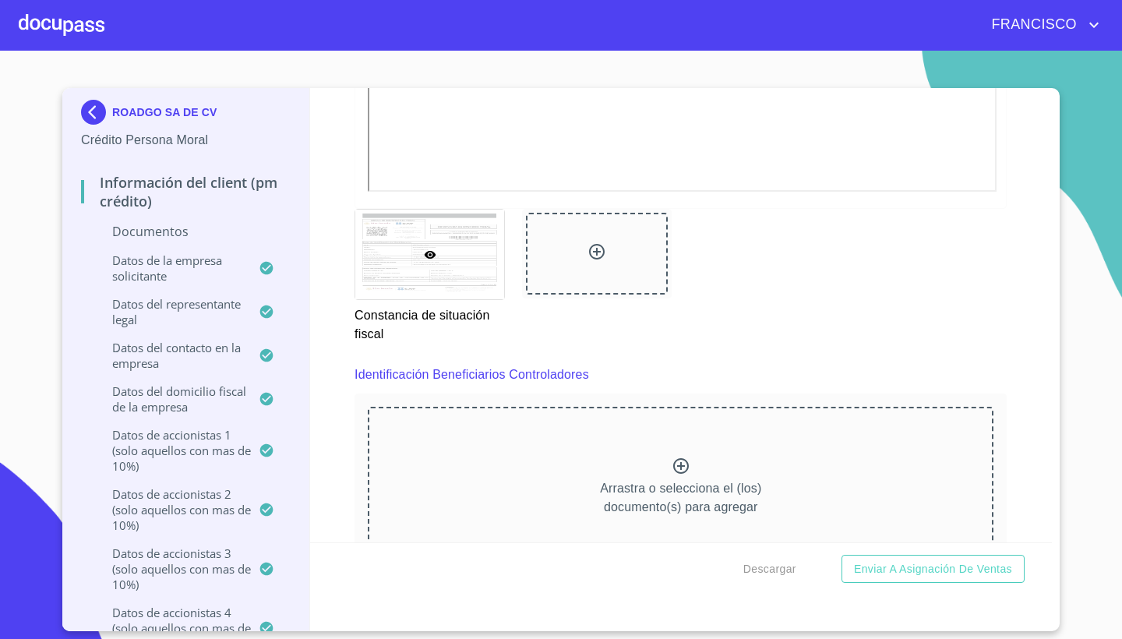
scroll to position [7890, 0]
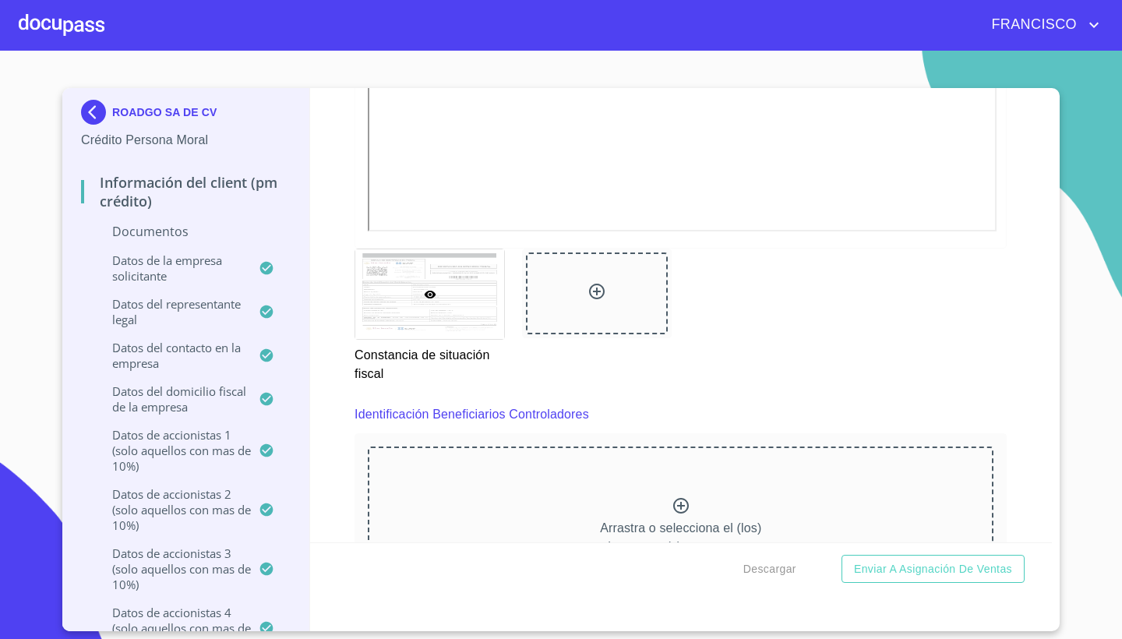
click at [1013, 292] on div "Constancia de situación fiscal" at bounding box center [680, 315] width 671 height 153
click at [245, 198] on p "Información del Client (PM crédito)" at bounding box center [186, 191] width 210 height 37
click at [1034, 210] on div "Información del Client (PM crédito) Documentos Documento de identificación repr…" at bounding box center [681, 315] width 742 height 454
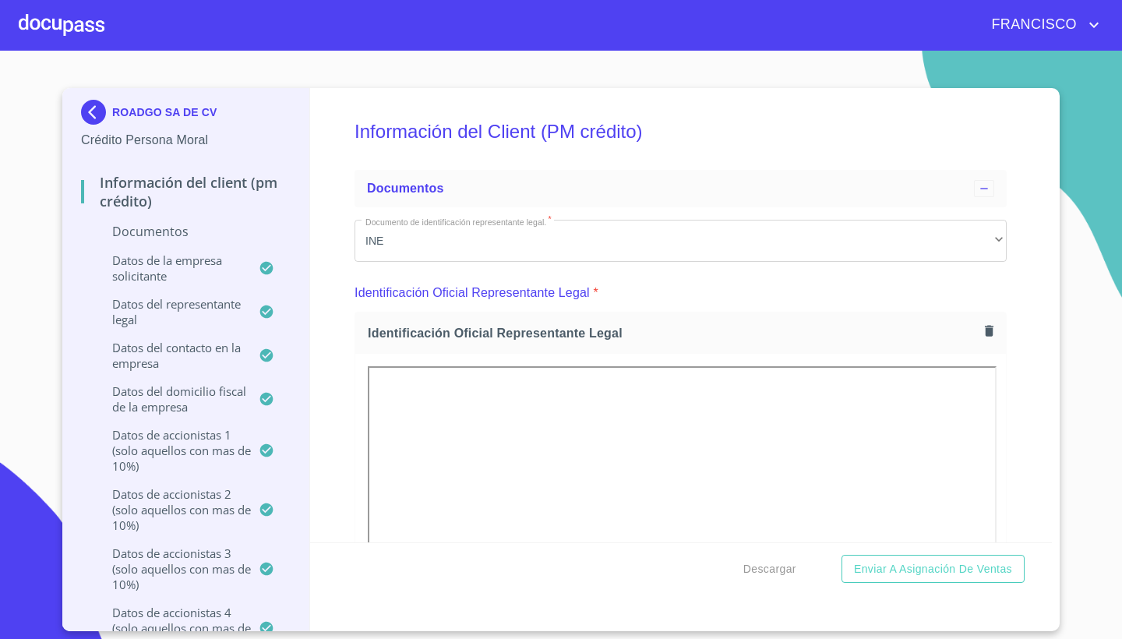
click at [1017, 296] on div "Información del Client (PM crédito) Documentos Documento de identificación repr…" at bounding box center [681, 315] width 742 height 454
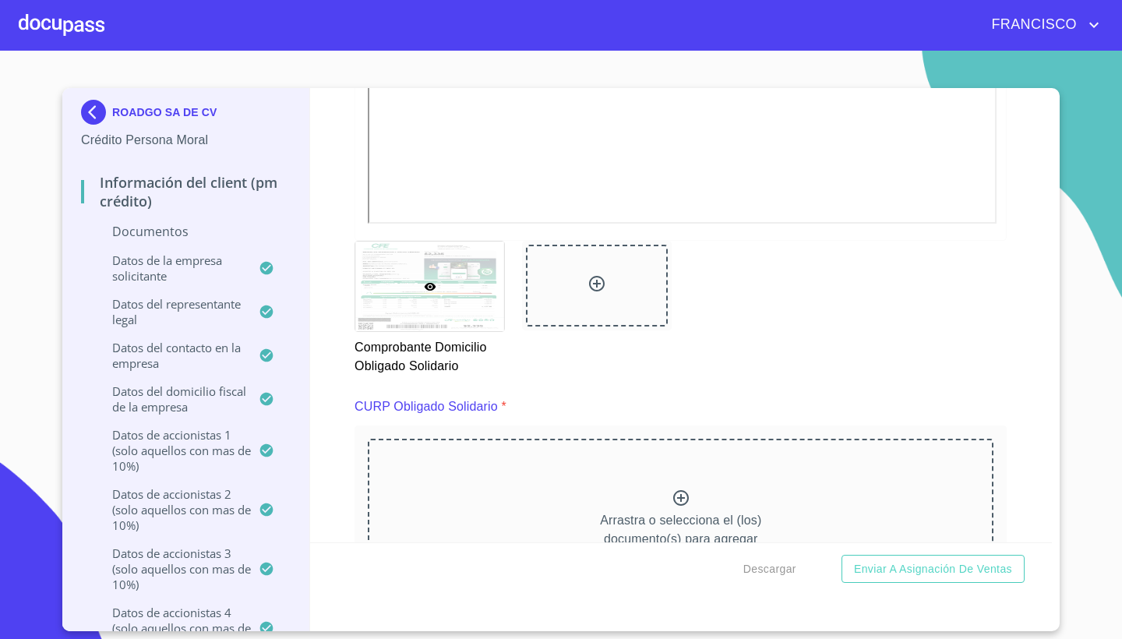
scroll to position [6803, 0]
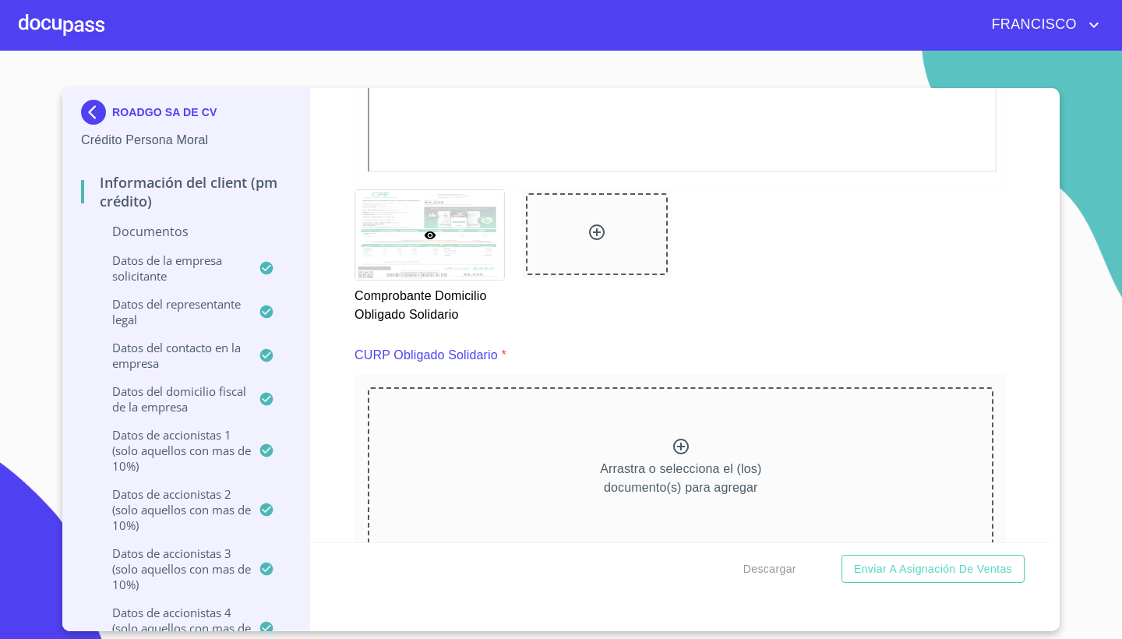
click at [679, 443] on icon at bounding box center [680, 446] width 19 height 19
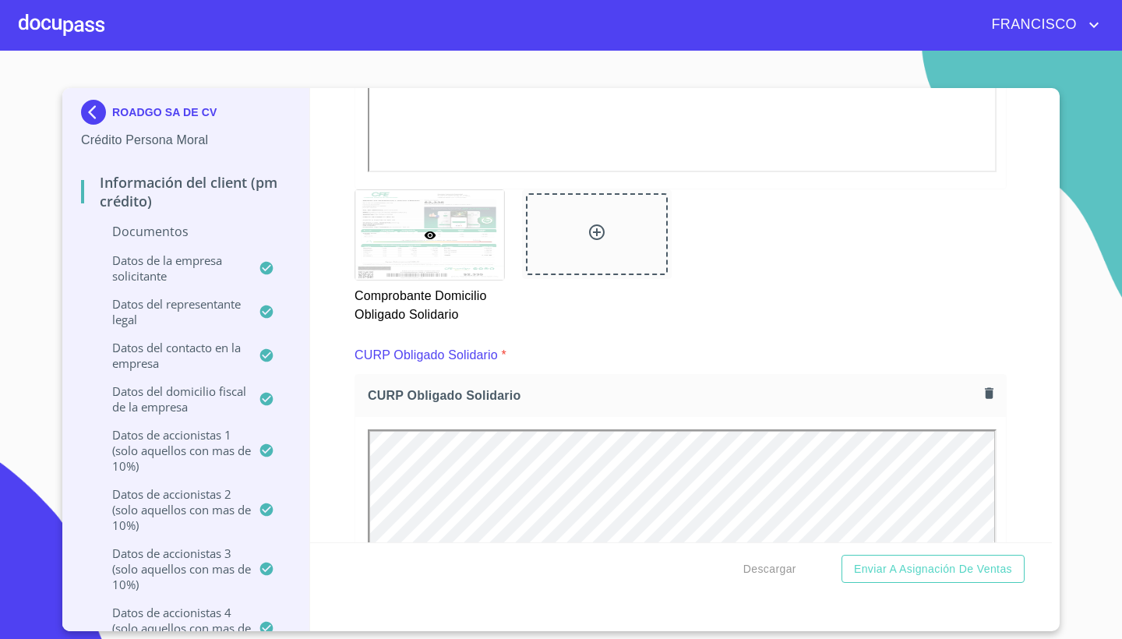
scroll to position [0, 0]
click at [1019, 408] on div "Información del Client (PM crédito) Documentos Documento de identificación repr…" at bounding box center [681, 315] width 742 height 454
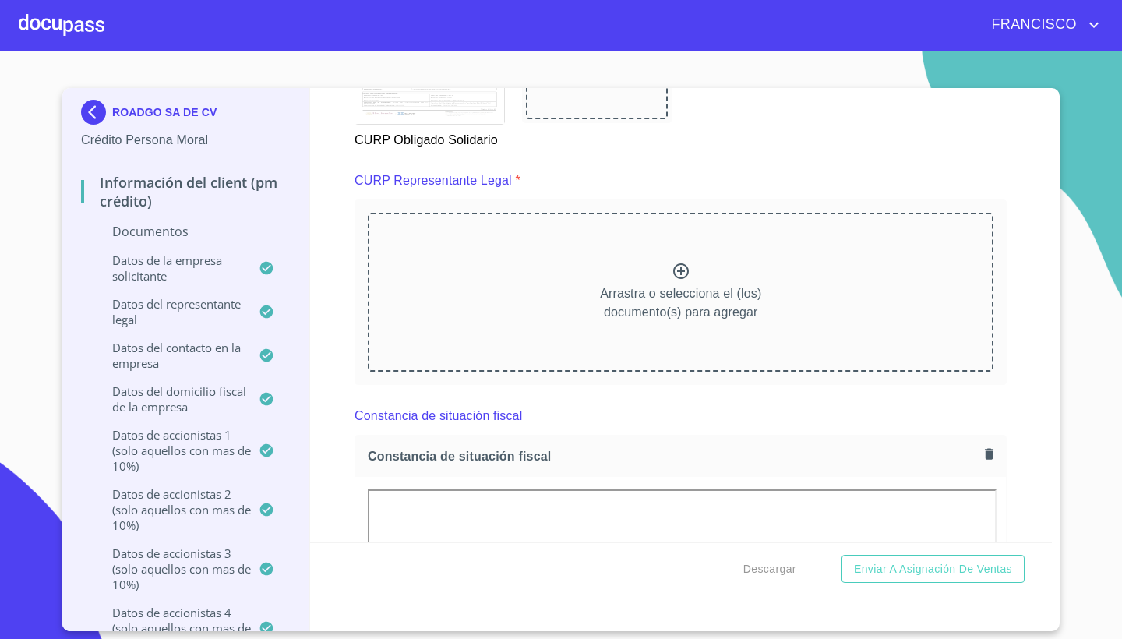
scroll to position [7661, 0]
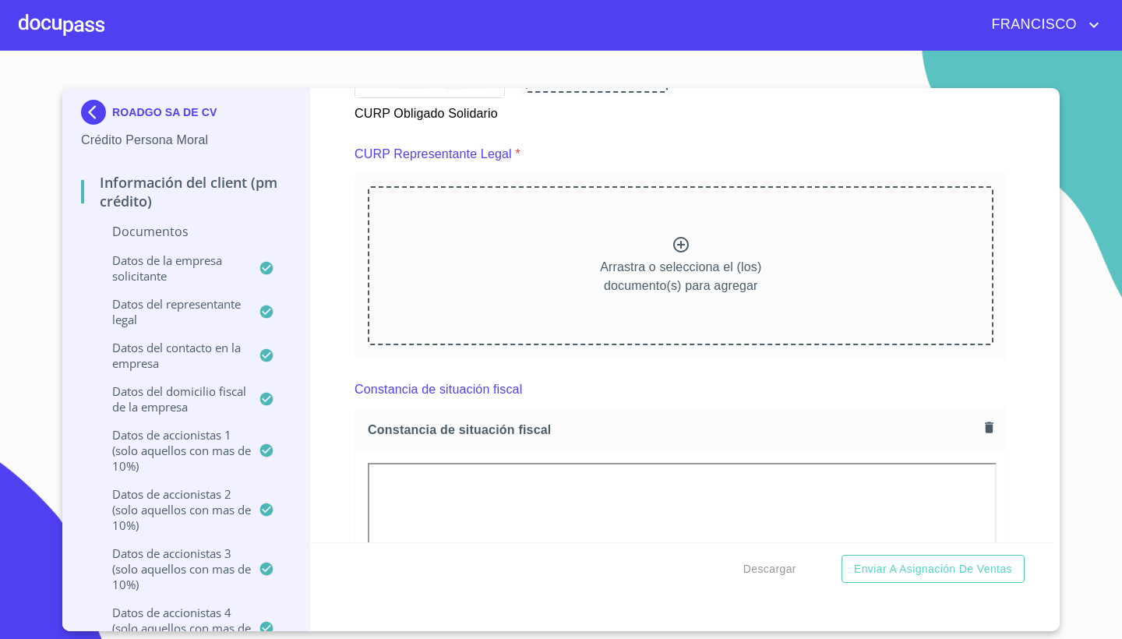
click at [678, 236] on icon at bounding box center [680, 244] width 19 height 19
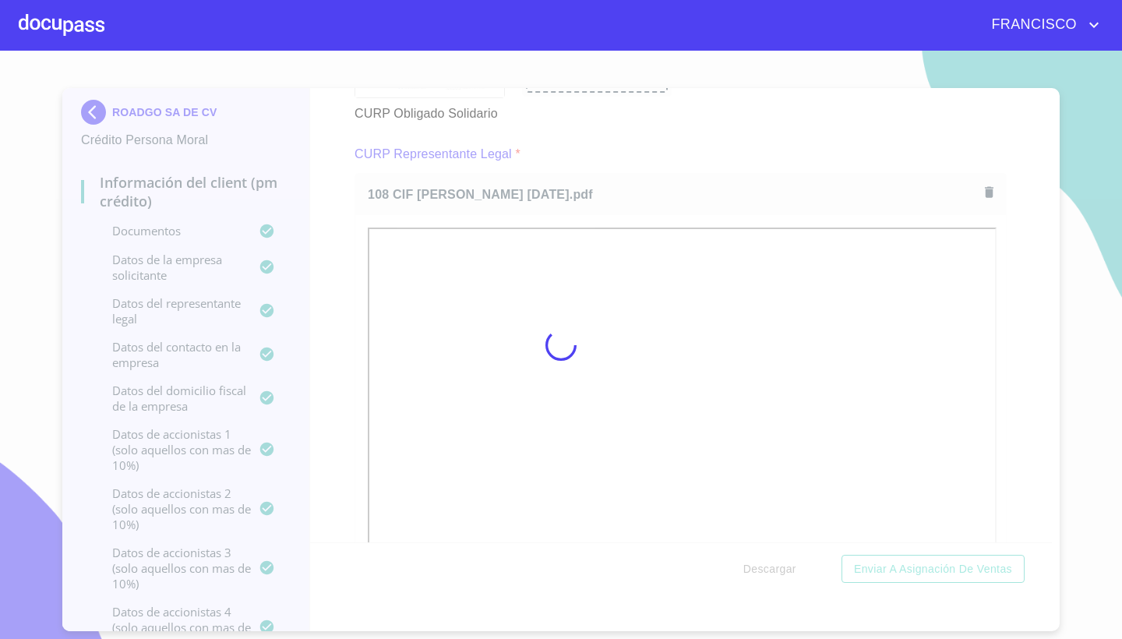
click at [1041, 414] on div at bounding box center [561, 345] width 1122 height 588
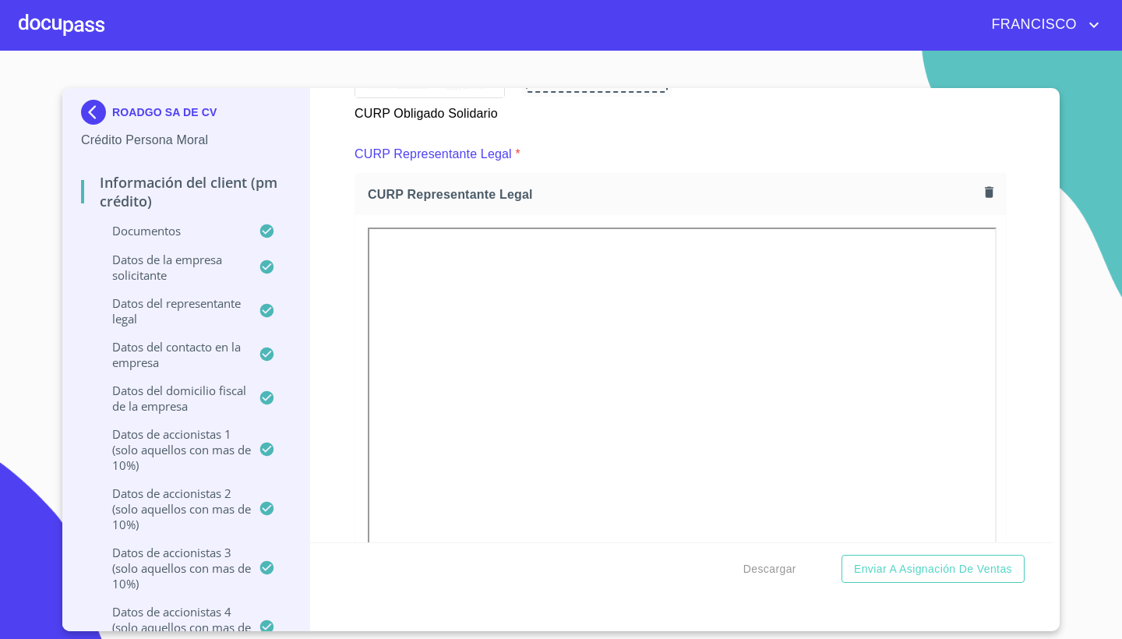
click at [1021, 390] on div "Información del Client (PM crédito) Documentos Documento de identificación repr…" at bounding box center [681, 315] width 742 height 454
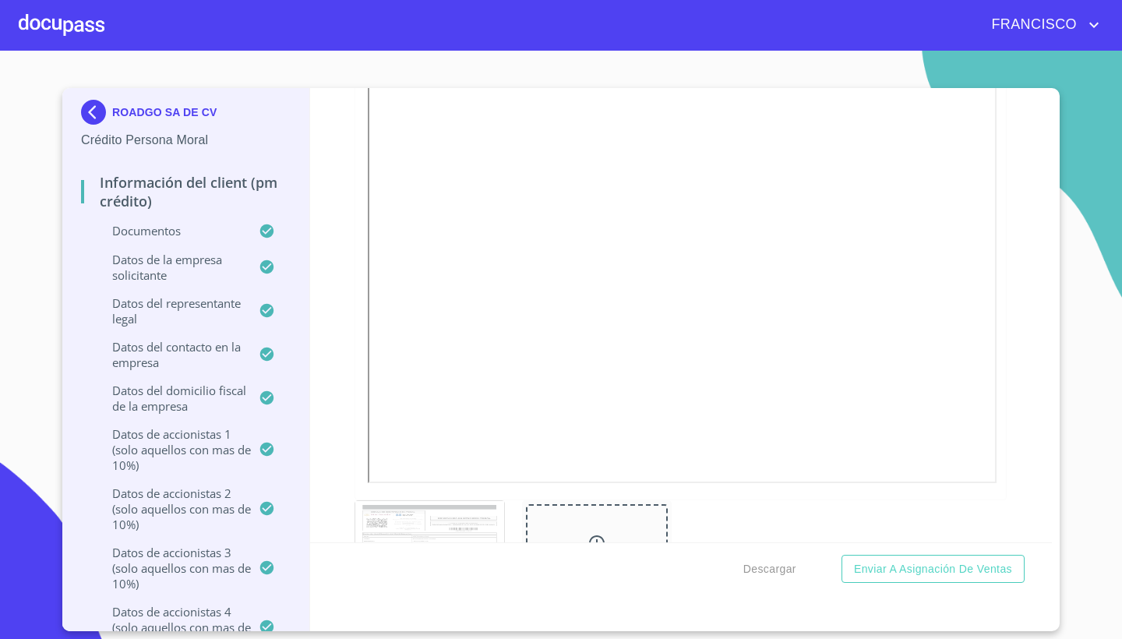
scroll to position [7839, 0]
click at [1020, 365] on div "Información del Client (PM crédito) Documentos Documento de identificación repr…" at bounding box center [681, 315] width 742 height 454
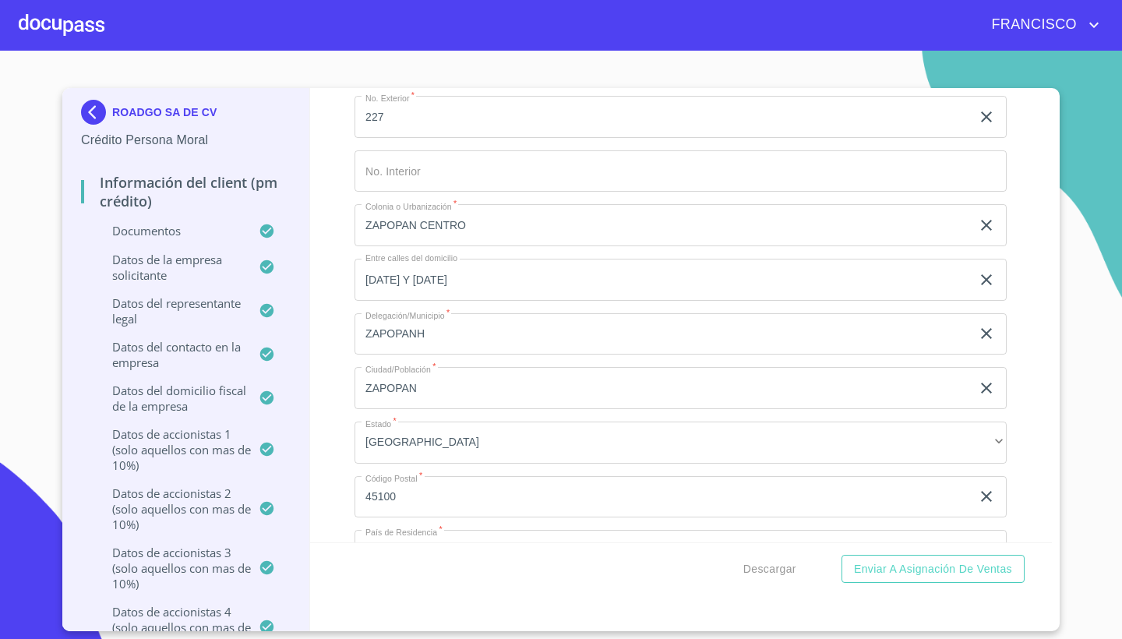
scroll to position [11806, 0]
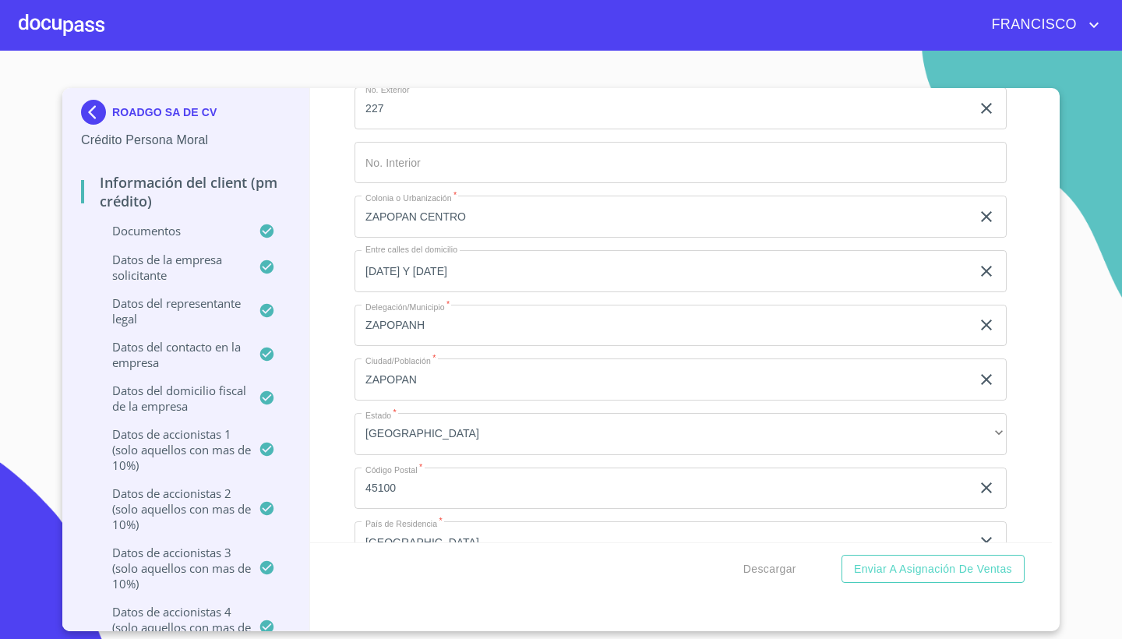
click at [435, 316] on input "ZAPOPANH" at bounding box center [662, 326] width 616 height 42
type input "ZAPOPAN"
click at [1043, 336] on div "Información del Client (PM crédito) Documentos Documento de identificación repr…" at bounding box center [681, 315] width 742 height 454
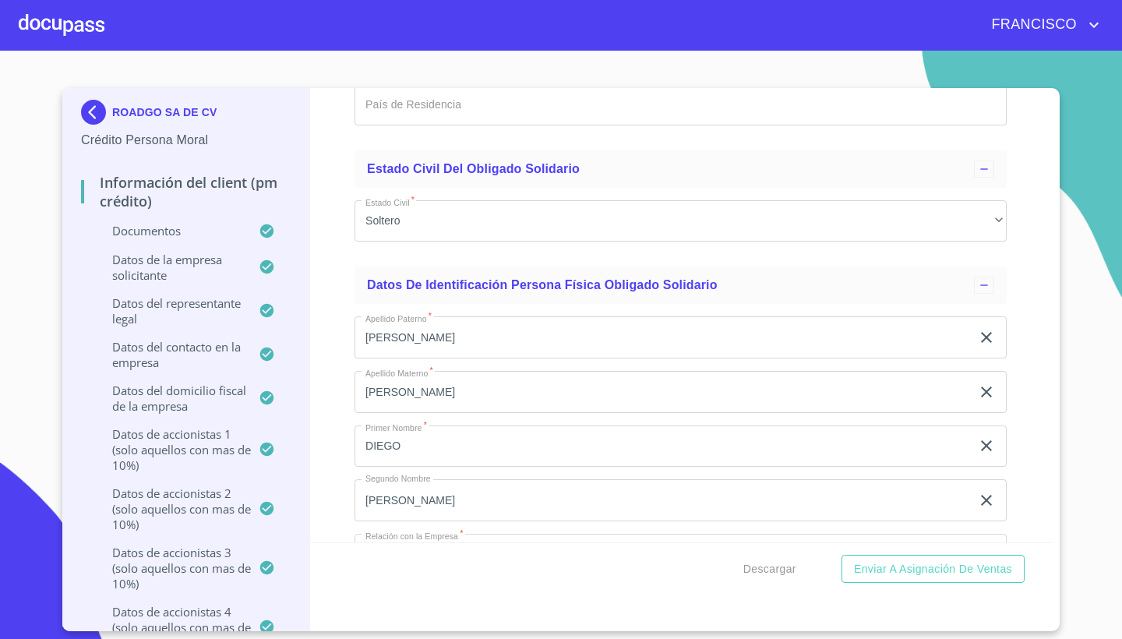
scroll to position [15546, 0]
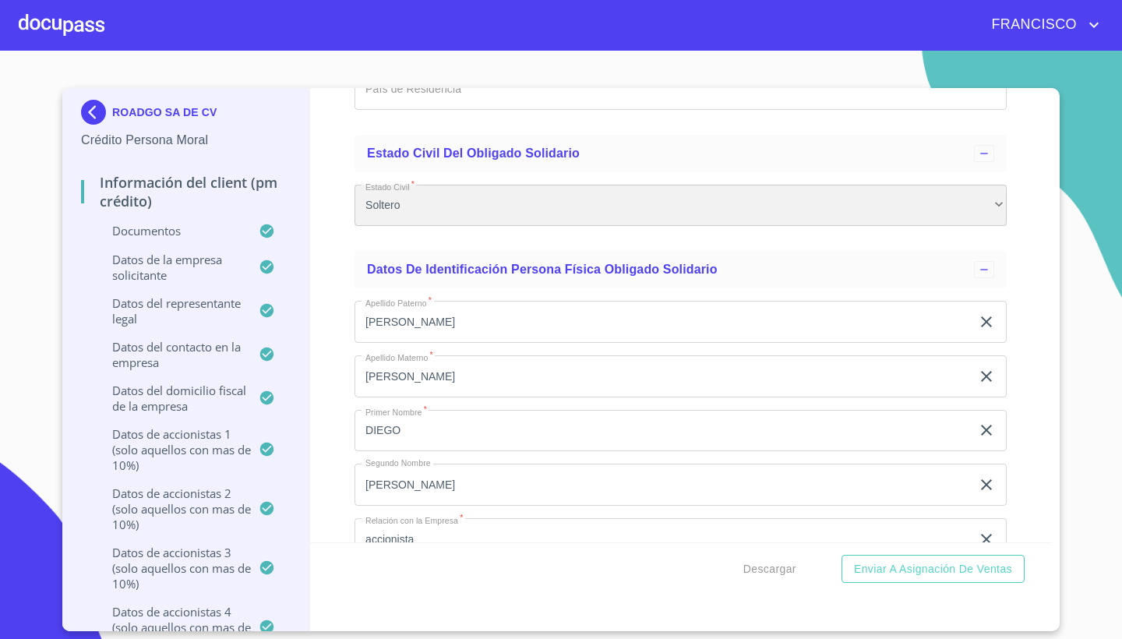
click at [461, 198] on div "Soltero" at bounding box center [680, 206] width 652 height 42
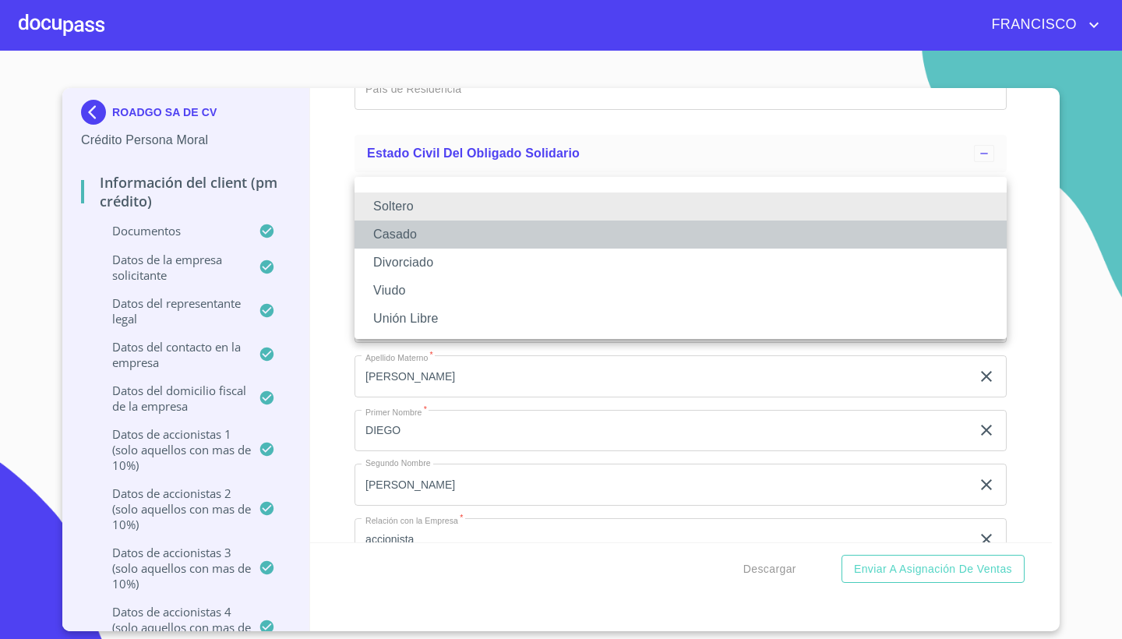
click at [403, 234] on li "Casado" at bounding box center [680, 234] width 652 height 28
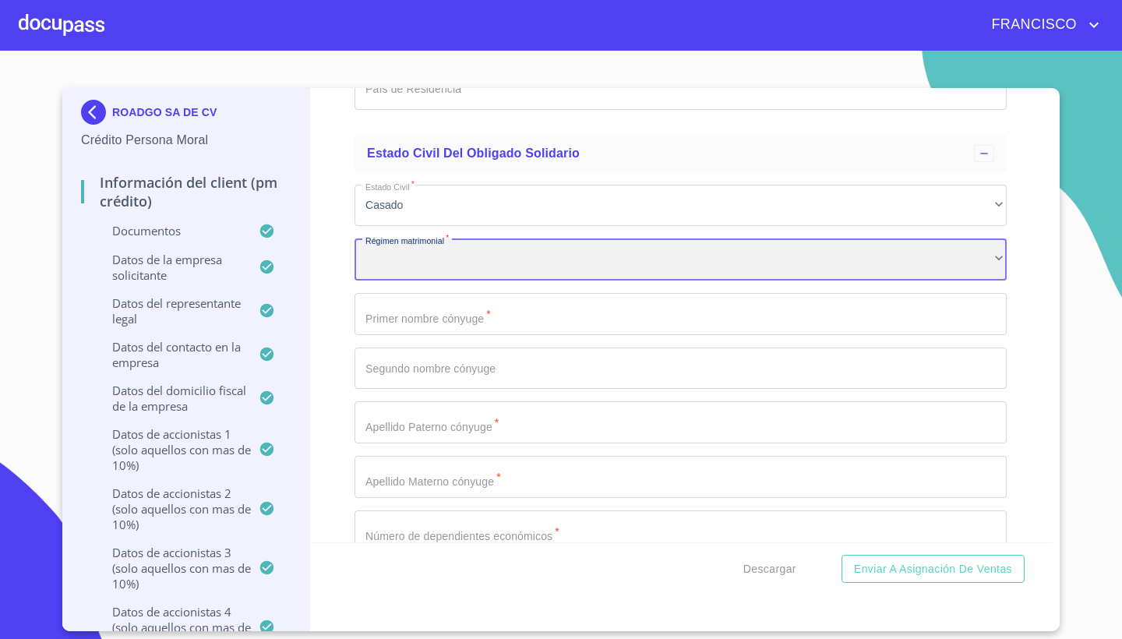
click at [430, 245] on div "​" at bounding box center [680, 259] width 652 height 42
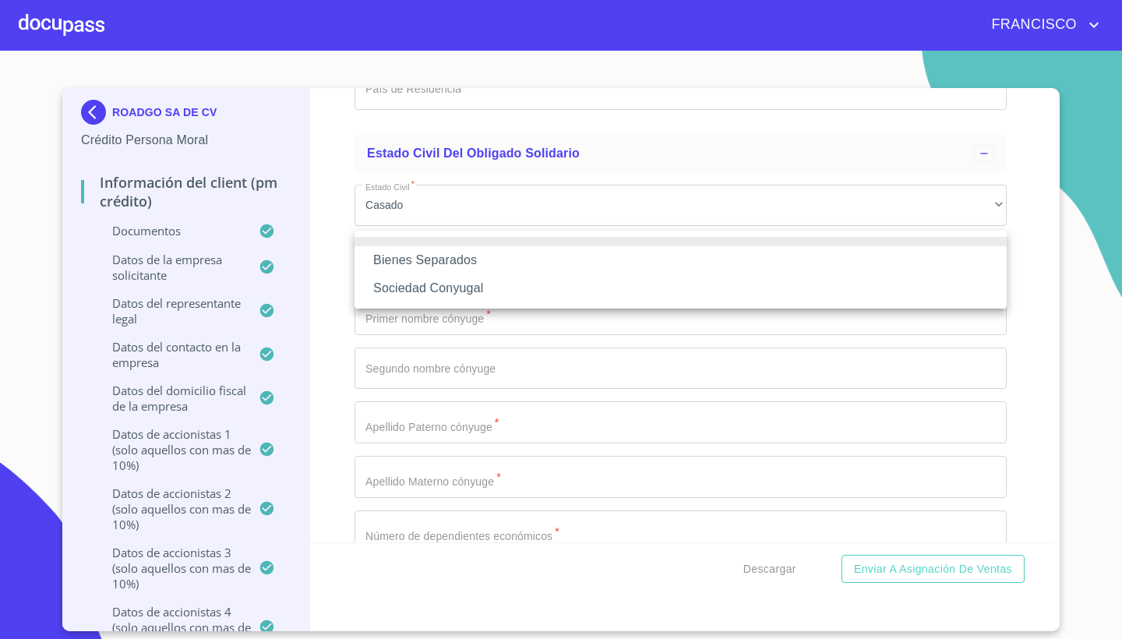
click at [442, 260] on li "Bienes Separados" at bounding box center [680, 260] width 652 height 28
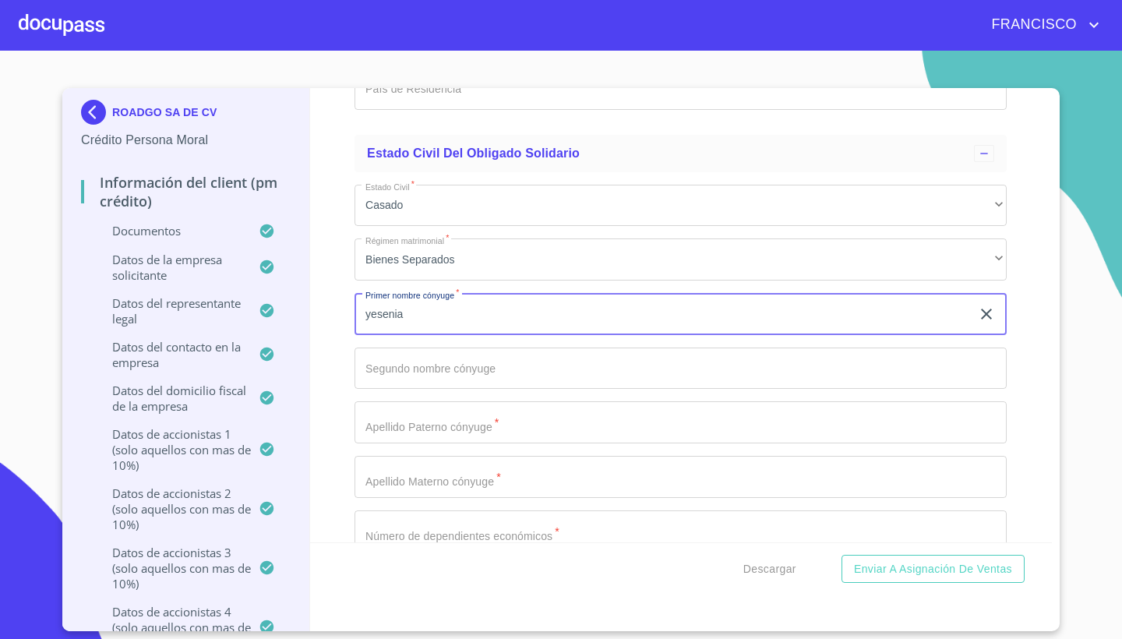
type input "yesenia"
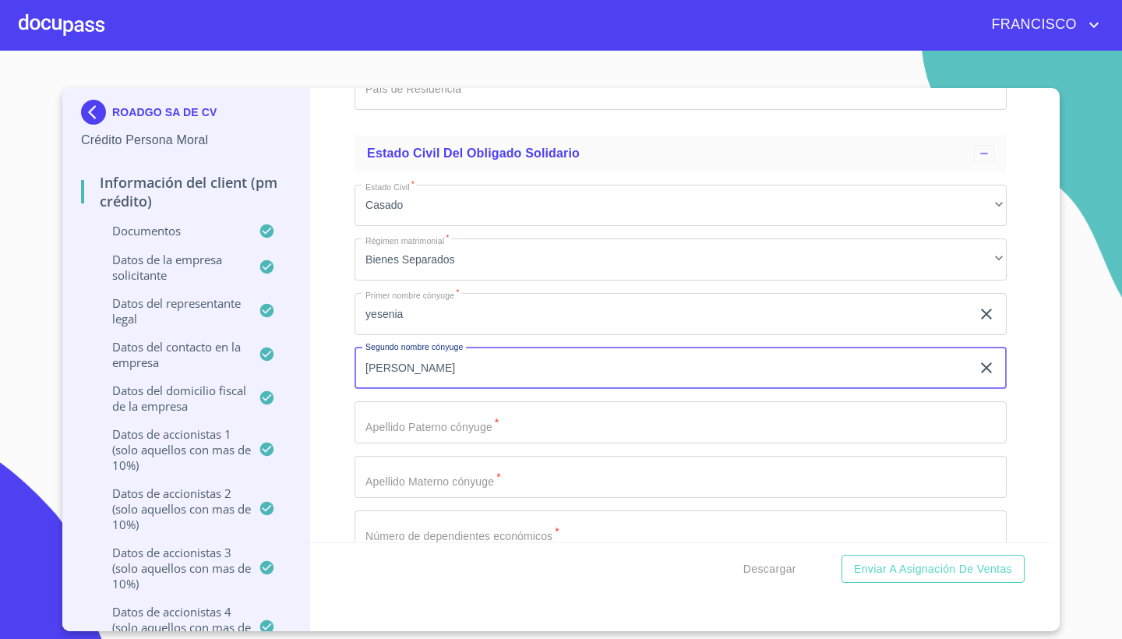
type input "[PERSON_NAME]"
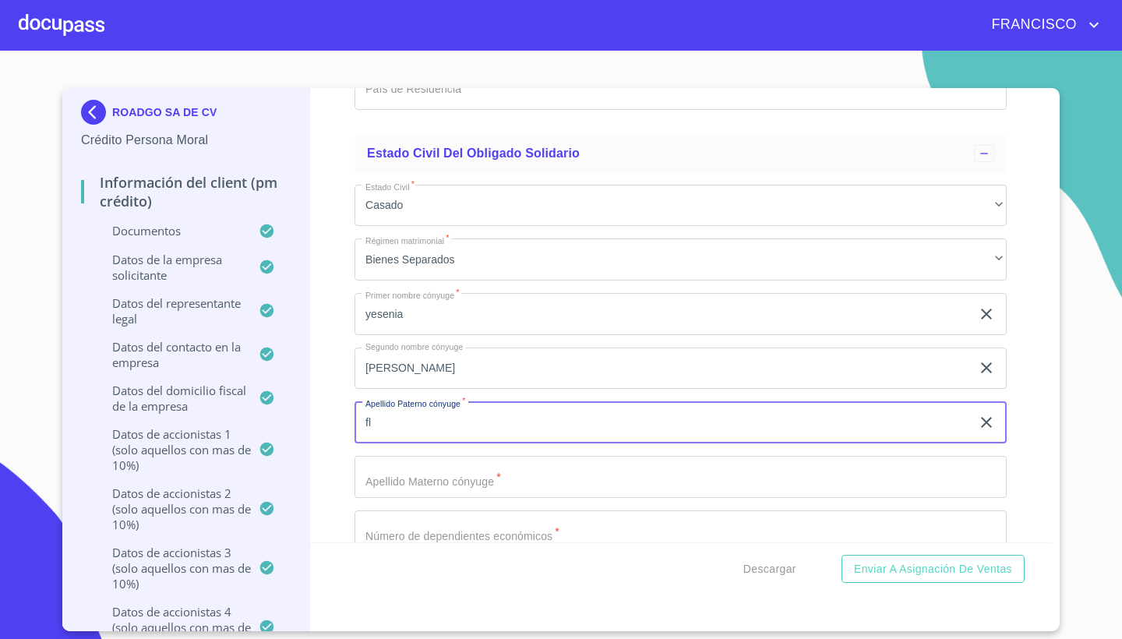
type input "f"
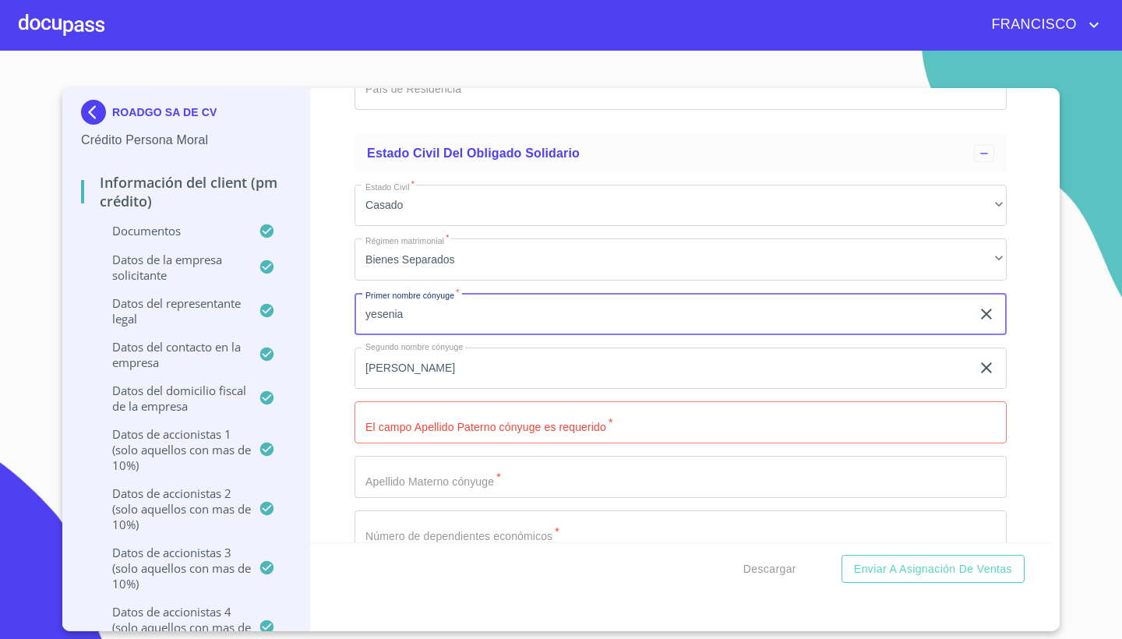
drag, startPoint x: 413, startPoint y: 308, endPoint x: 351, endPoint y: 308, distance: 61.5
click at [351, 308] on div "Información del Client (PM crédito) Documentos Documento de identificación repr…" at bounding box center [681, 315] width 742 height 454
type input "YESENIA"
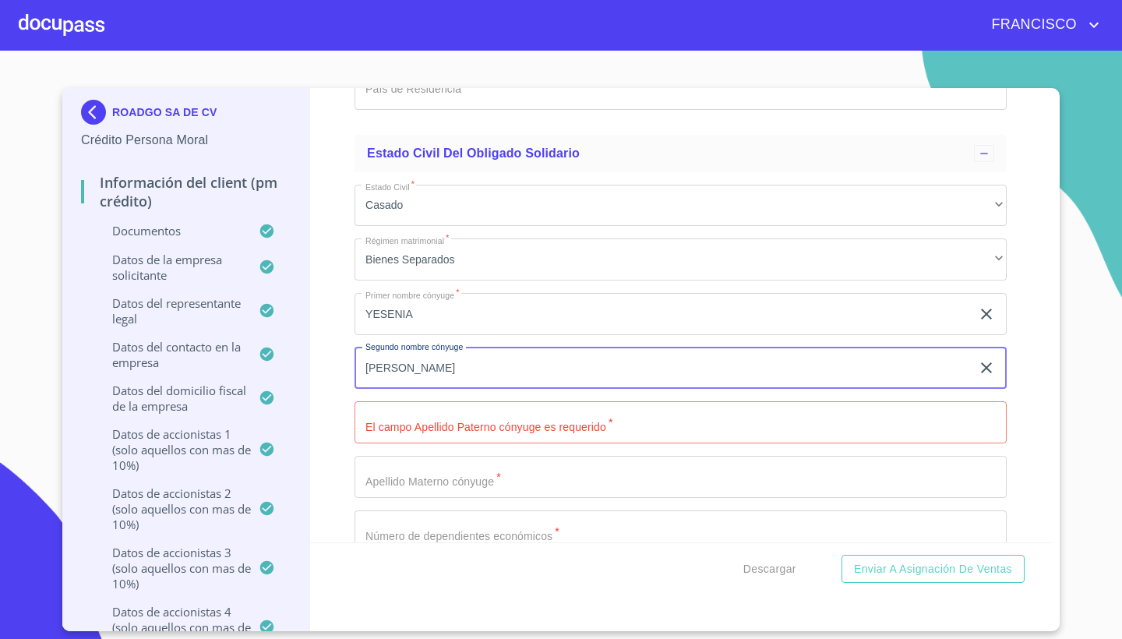
drag, startPoint x: 444, startPoint y: 361, endPoint x: 326, endPoint y: 358, distance: 118.5
click at [325, 358] on div "Información del Client (PM crédito) Documentos Documento de identificación repr…" at bounding box center [681, 315] width 742 height 454
type input "[PERSON_NAME]"
click at [432, 417] on input "Documento de identificación representante legal.   *" at bounding box center [680, 422] width 652 height 42
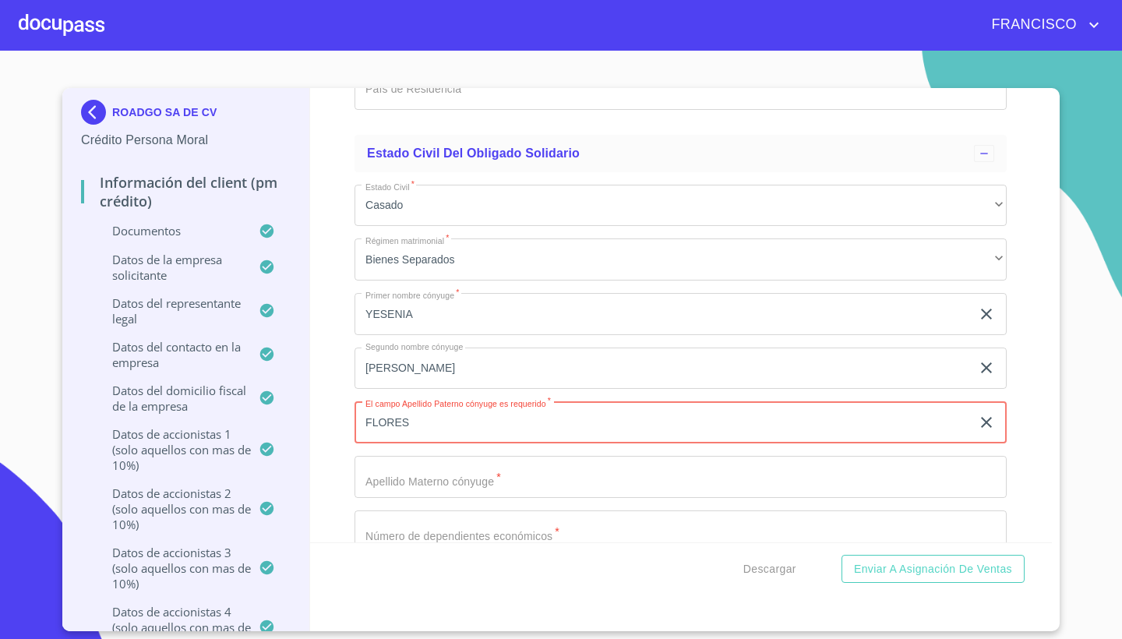
type input "FLORES"
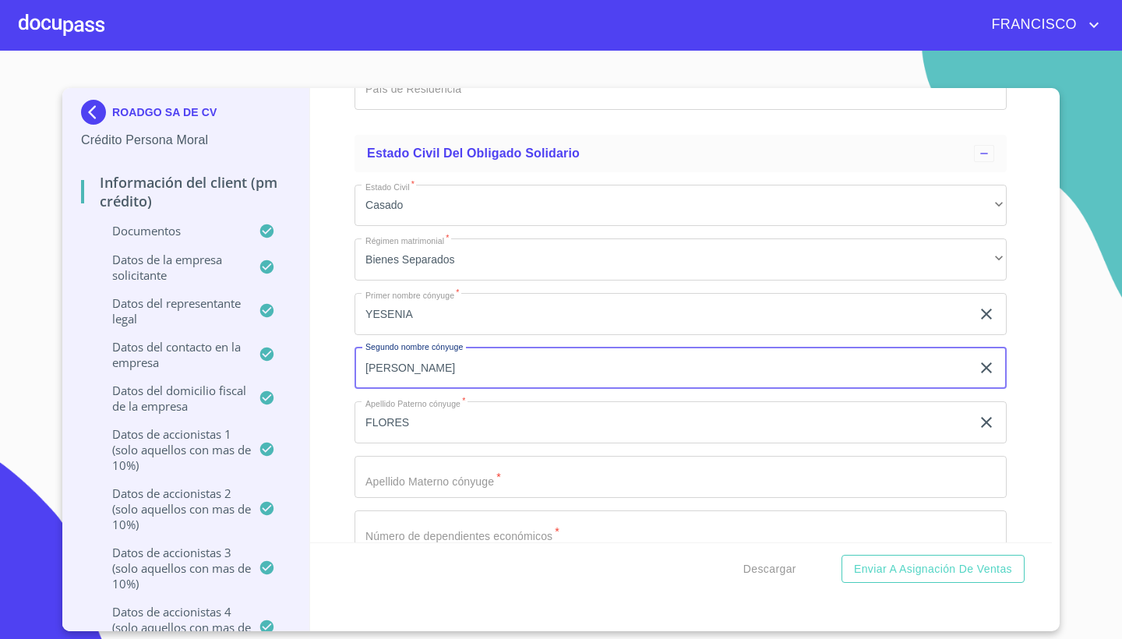
drag, startPoint x: 480, startPoint y: 363, endPoint x: 336, endPoint y: 354, distance: 144.4
click at [336, 354] on div "Información del Client (PM crédito) Documentos Documento de identificación repr…" at bounding box center [681, 315] width 742 height 454
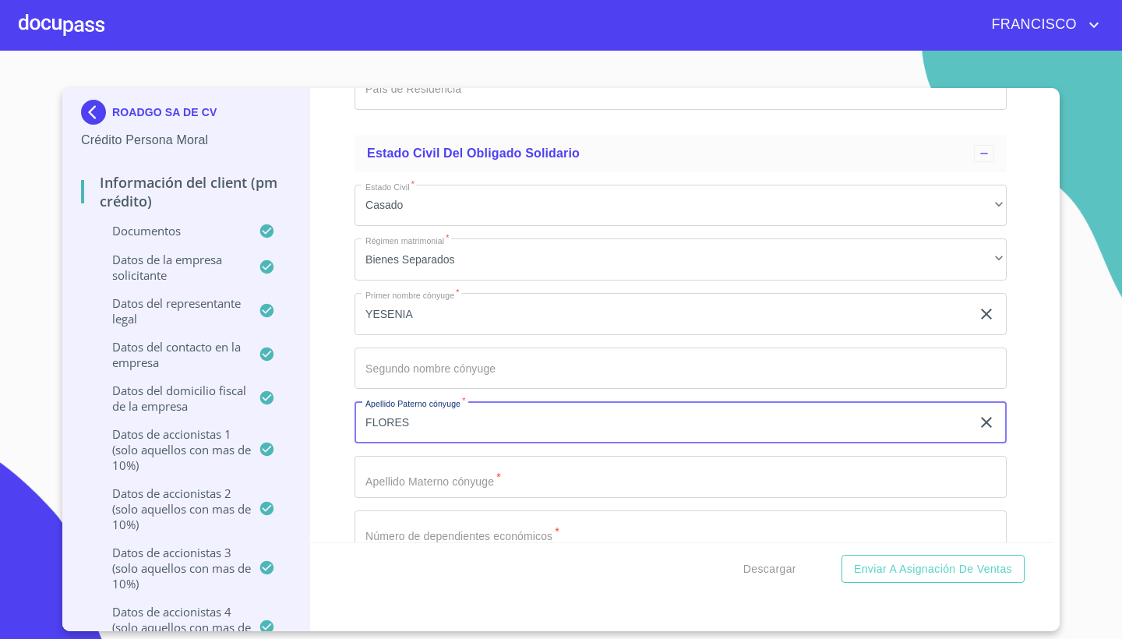
drag, startPoint x: 422, startPoint y: 406, endPoint x: 322, endPoint y: 403, distance: 100.5
click at [322, 403] on div "Información del Client (PM crédito) Documentos Documento de identificación repr…" at bounding box center [681, 315] width 742 height 454
type input "[PERSON_NAME]"
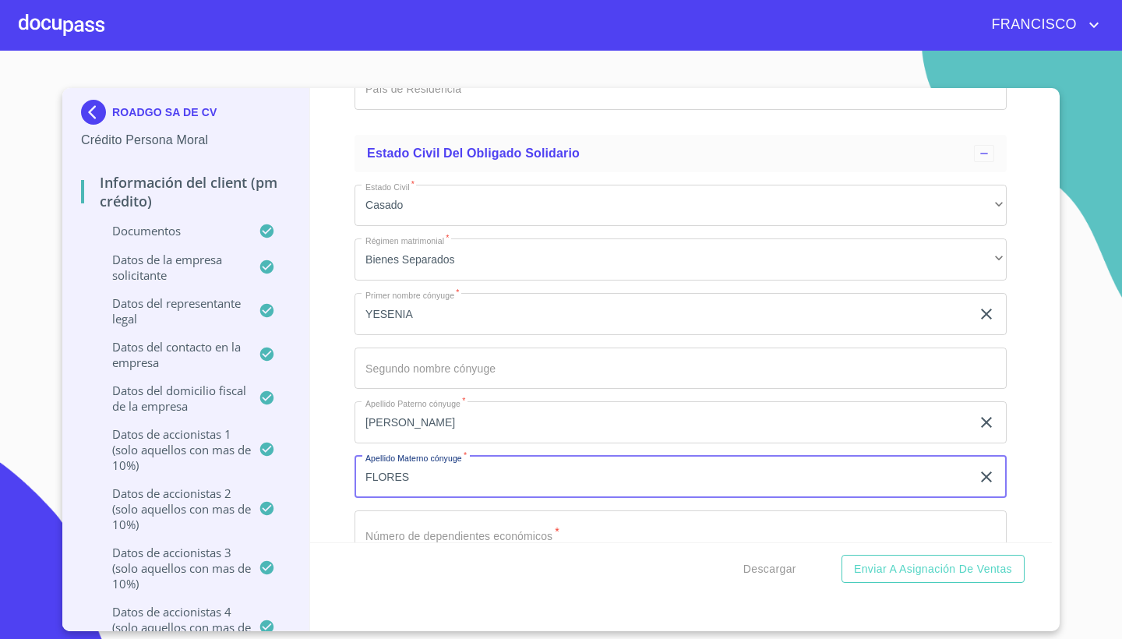
type input "FLORES"
click at [424, 520] on input "Documento de identificación representante legal.   *" at bounding box center [680, 531] width 652 height 42
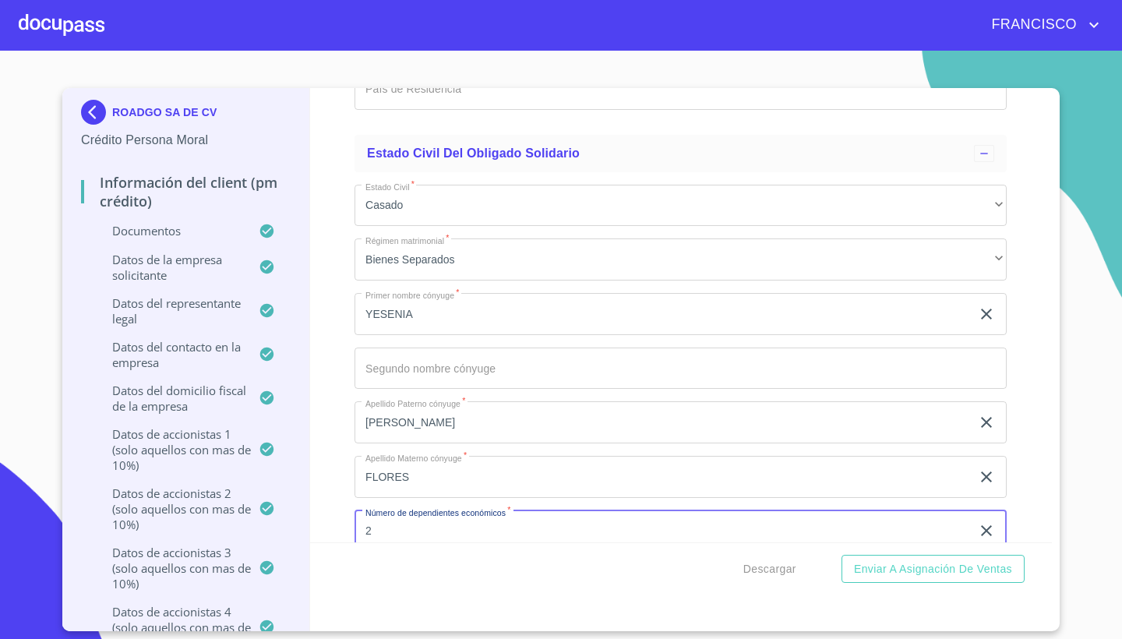
type input "2"
click at [1030, 471] on div "Información del Client (PM crédito) Documentos Documento de identificación repr…" at bounding box center [681, 315] width 742 height 454
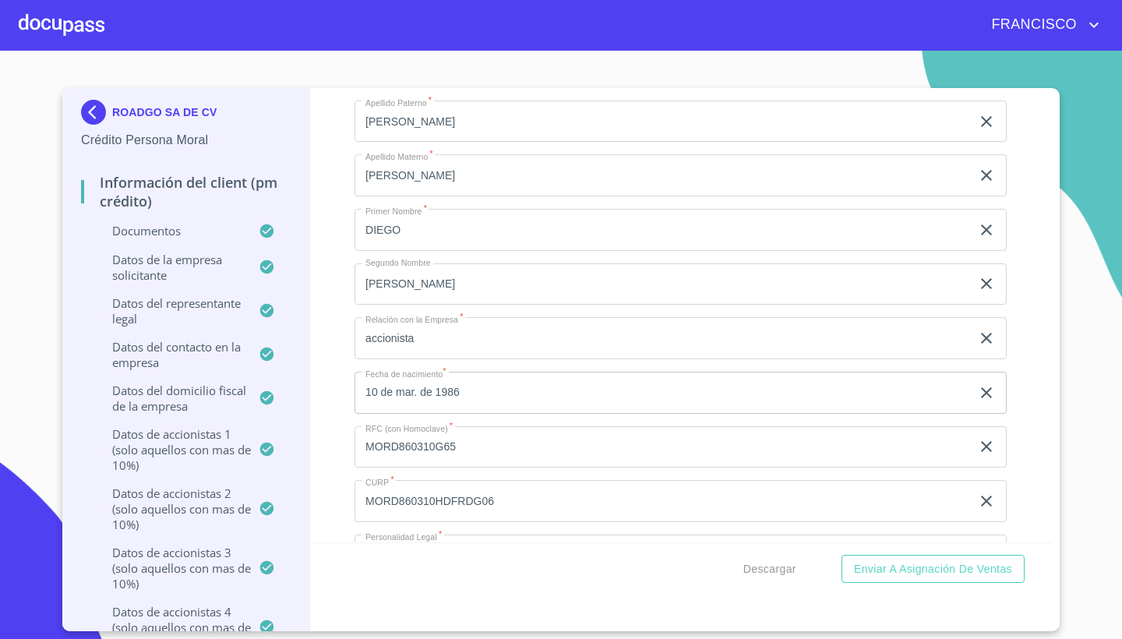
scroll to position [16150, 0]
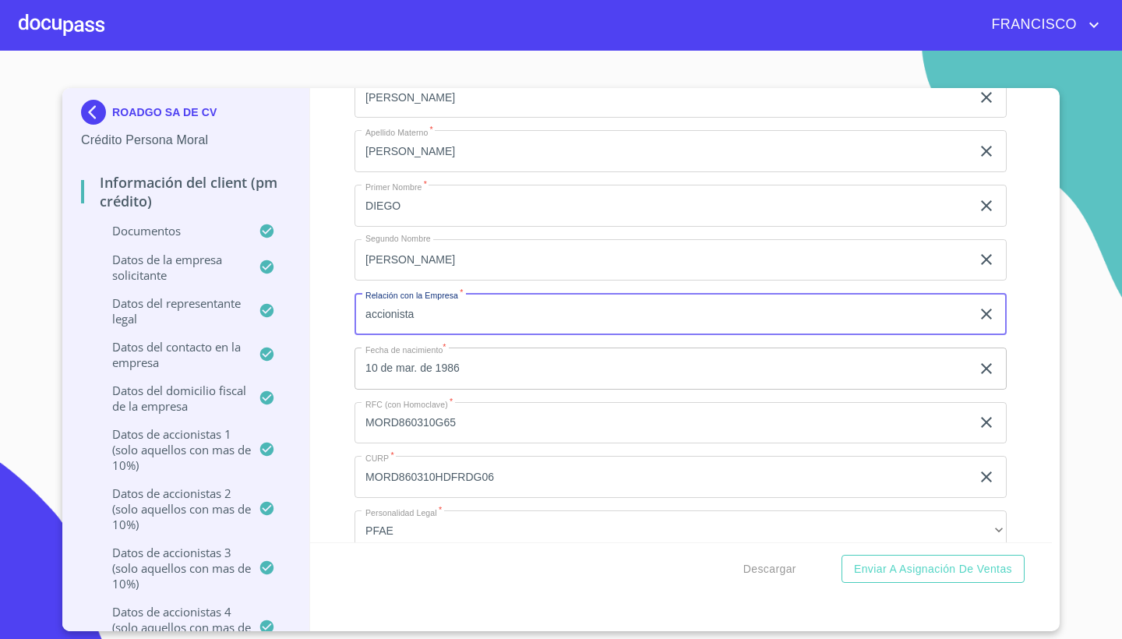
drag, startPoint x: 433, startPoint y: 307, endPoint x: 343, endPoint y: 305, distance: 90.4
click at [343, 305] on div "Información del Client (PM crédito) Documentos Documento de identificación repr…" at bounding box center [681, 315] width 742 height 454
type input "ACCIONISTA"
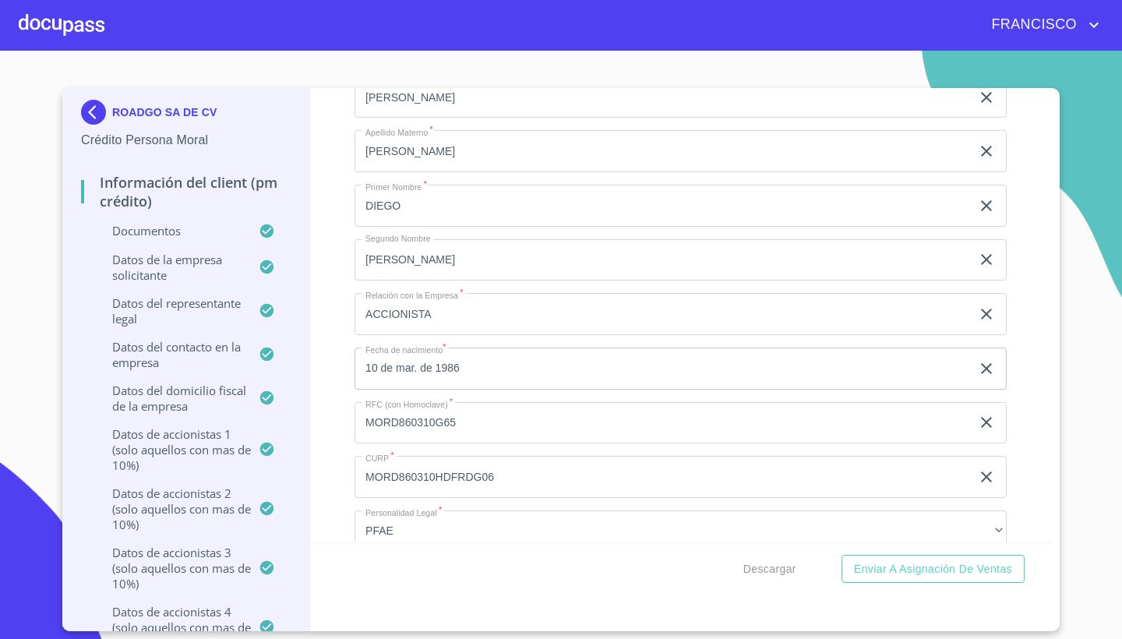
click at [1027, 419] on div "Información del Client (PM crédito) Documentos Documento de identificación repr…" at bounding box center [681, 315] width 742 height 454
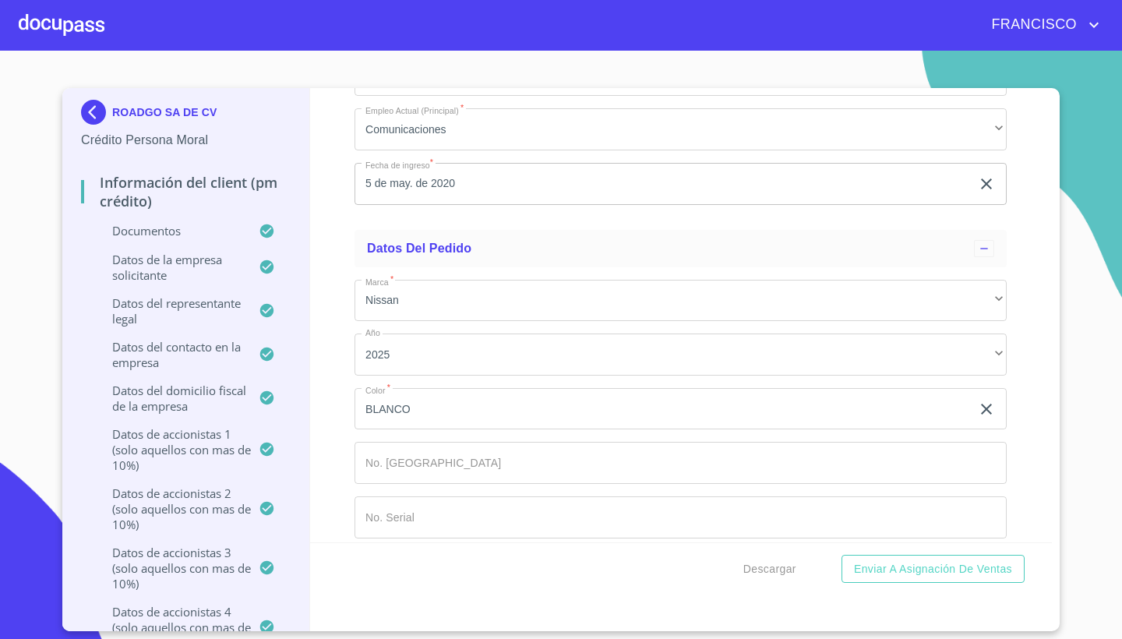
scroll to position [17815, 0]
click at [892, 566] on span "Enviar a Asignación de Ventas" at bounding box center [933, 568] width 158 height 19
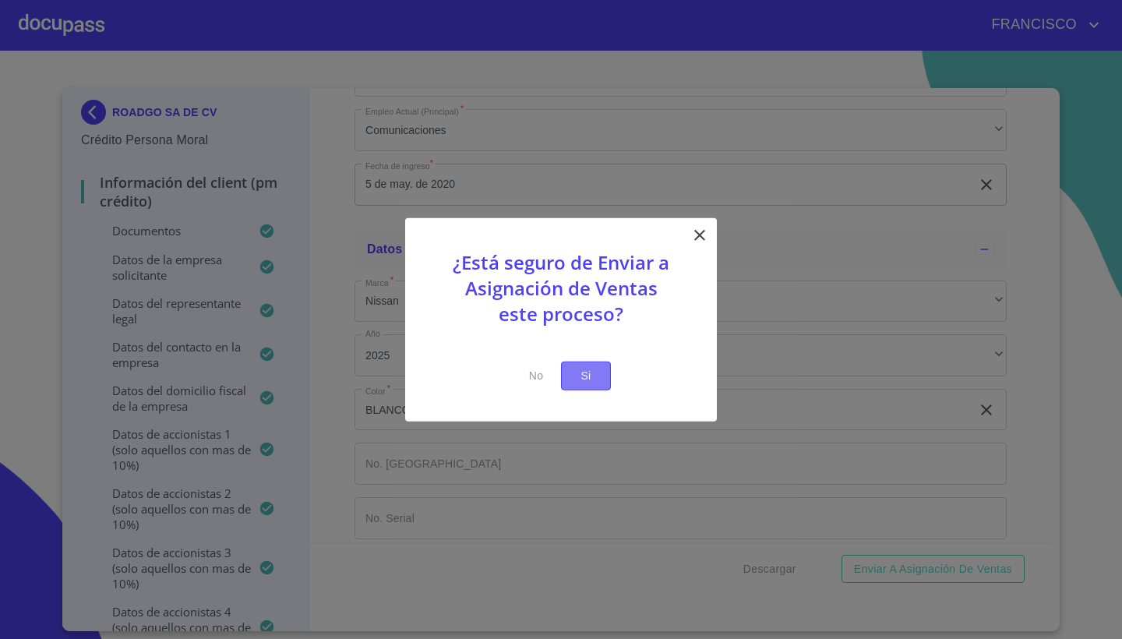
click at [579, 378] on span "Si" at bounding box center [585, 375] width 25 height 19
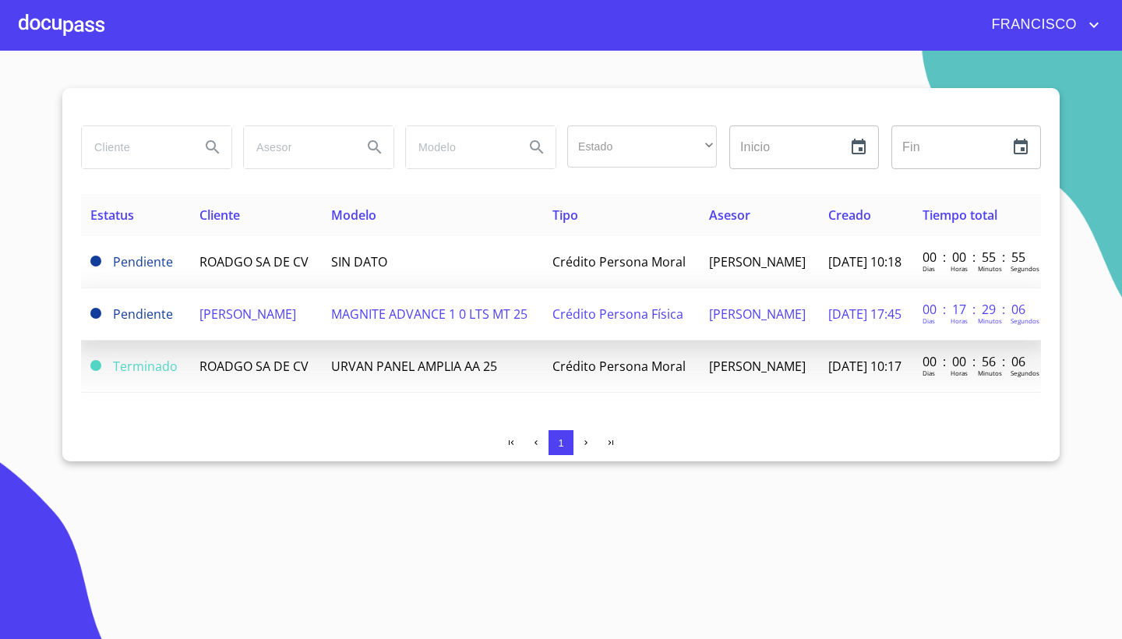
click at [97, 319] on span at bounding box center [95, 313] width 11 height 11
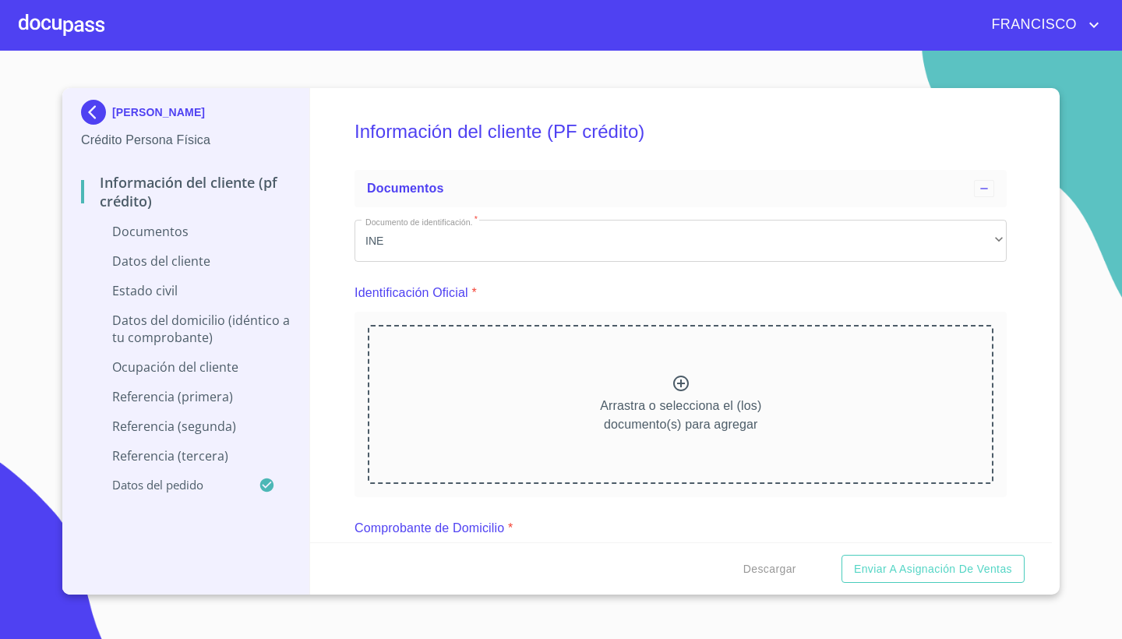
click at [685, 382] on icon at bounding box center [680, 383] width 19 height 19
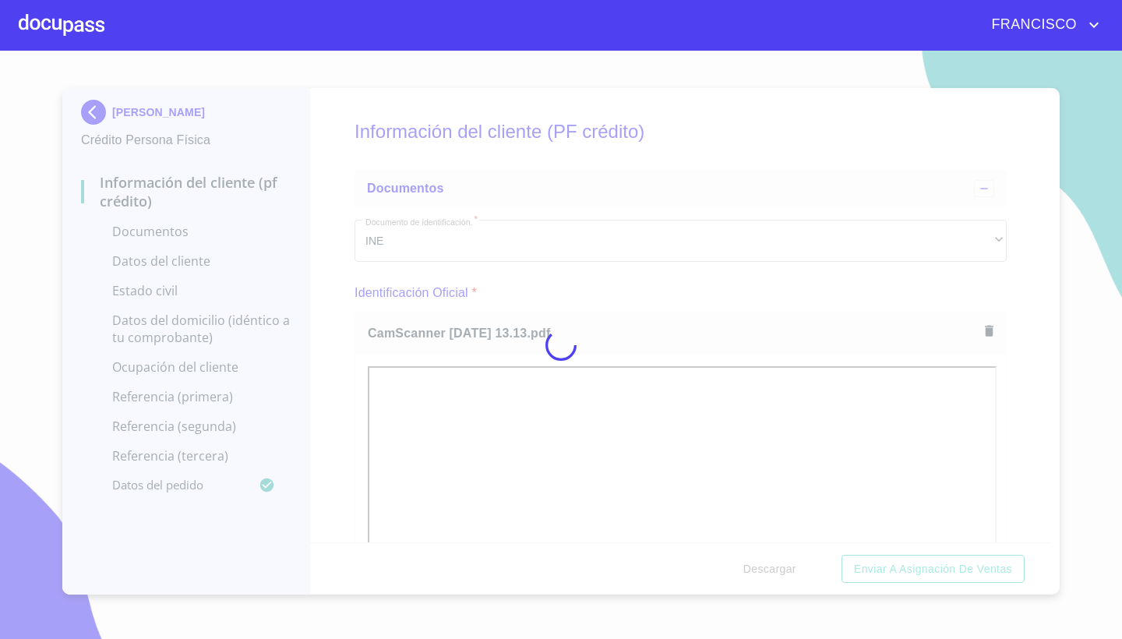
click at [1029, 378] on div at bounding box center [561, 345] width 1122 height 588
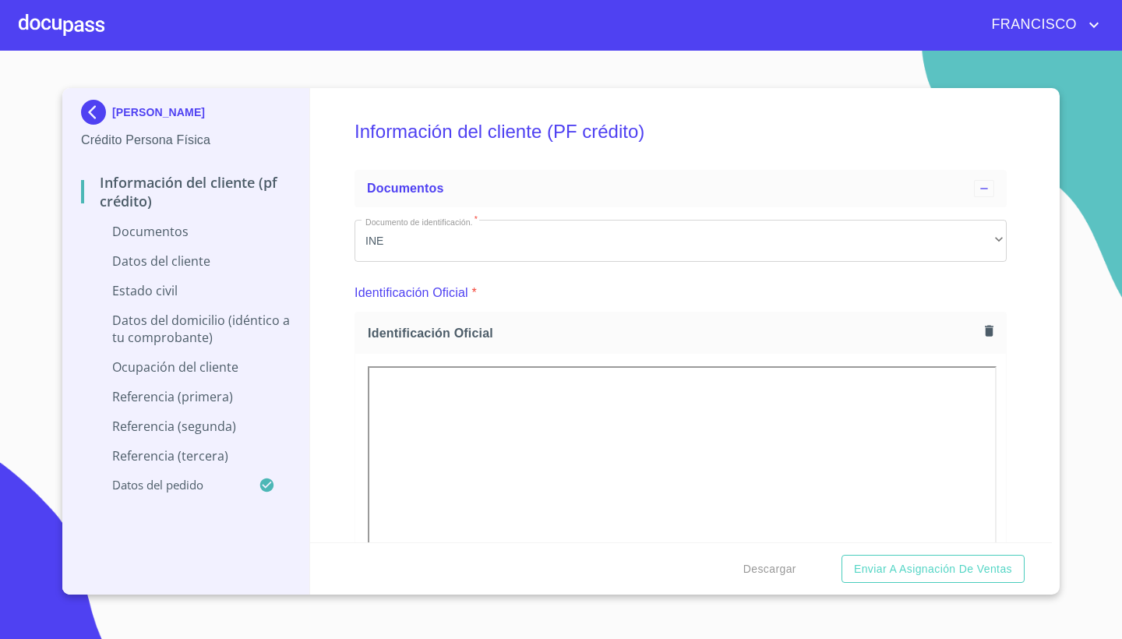
click at [1029, 378] on div "Información del cliente (PF crédito) Documentos Documento de identificación.   …" at bounding box center [681, 315] width 742 height 454
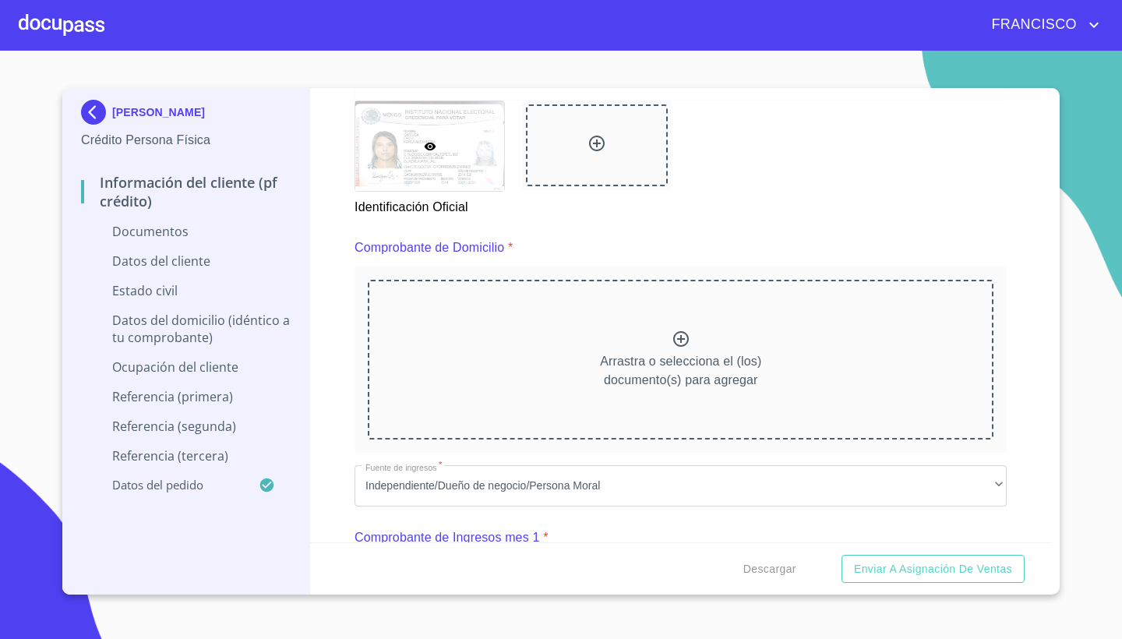
scroll to position [761, 0]
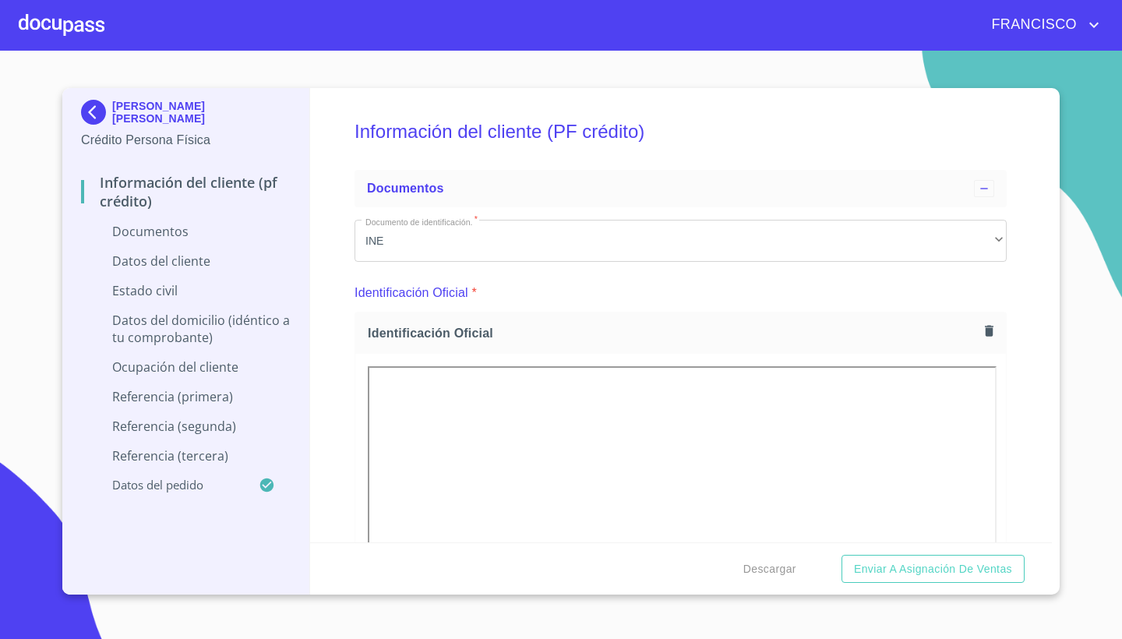
scroll to position [771, 0]
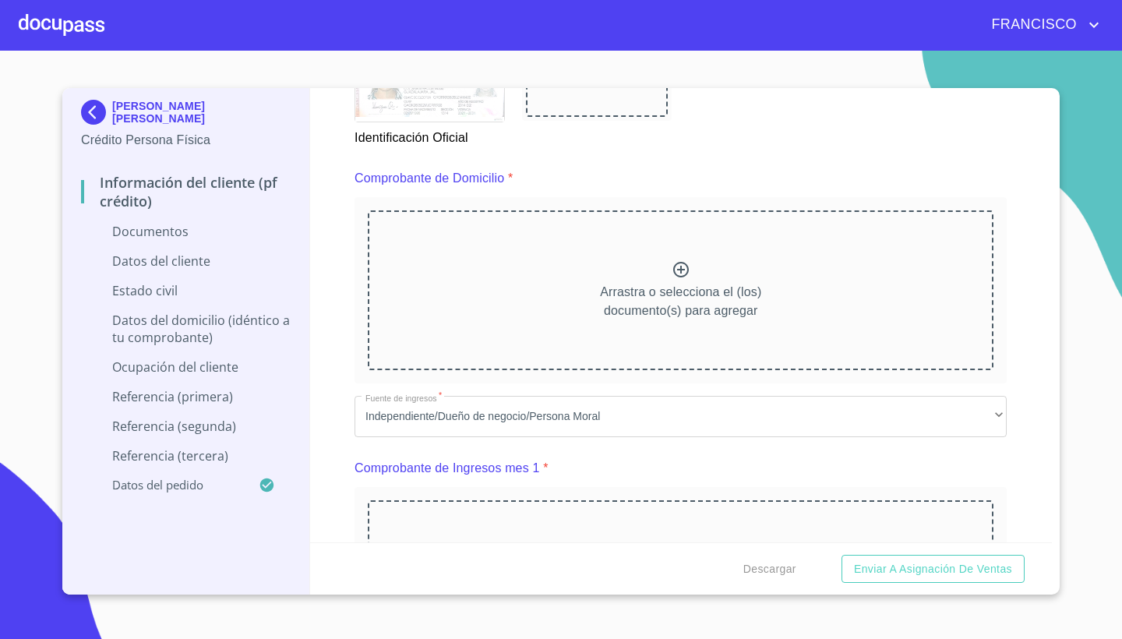
click at [1009, 253] on div "Información del cliente (PF crédito) Documentos Documento de identificación.   …" at bounding box center [681, 315] width 742 height 454
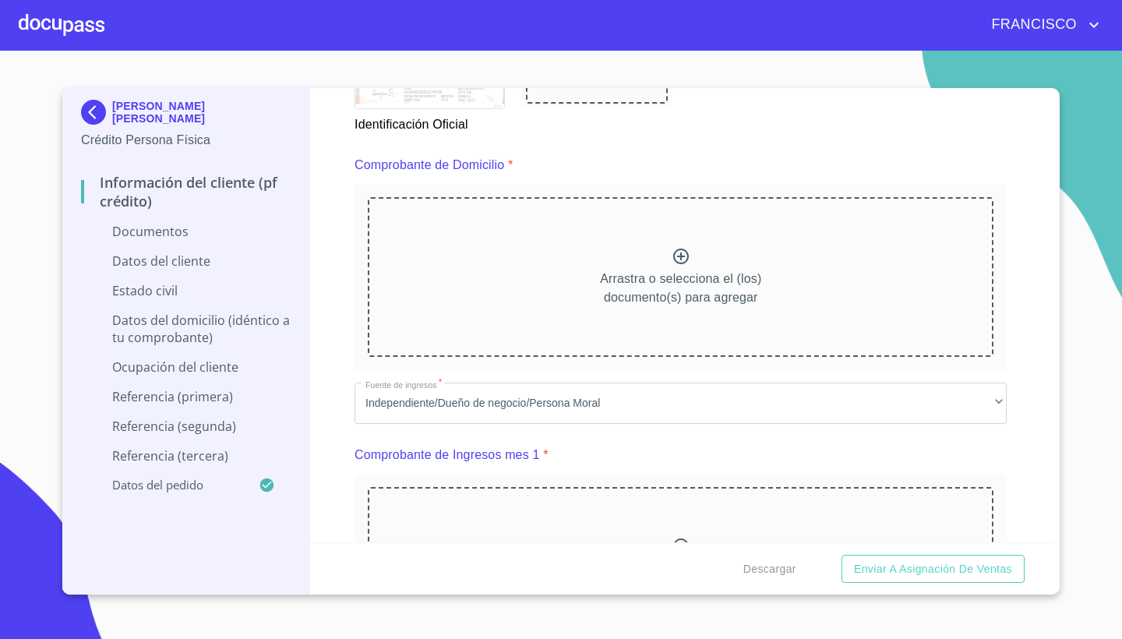
scroll to position [785, 0]
click at [679, 248] on icon at bounding box center [680, 255] width 19 height 19
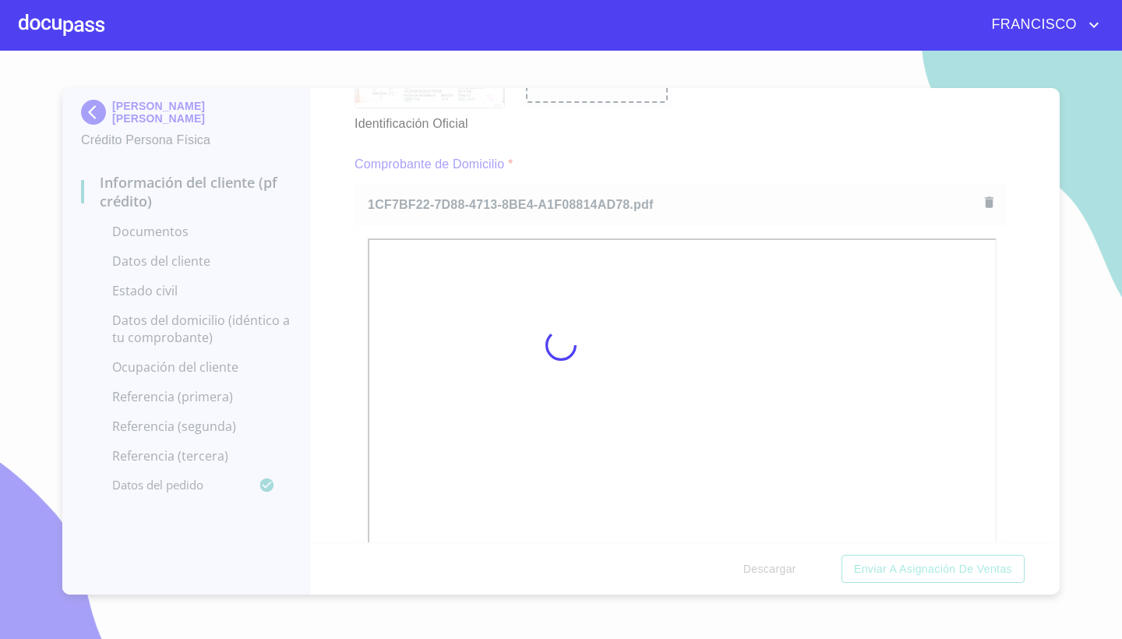
click at [1051, 403] on div at bounding box center [561, 345] width 1122 height 588
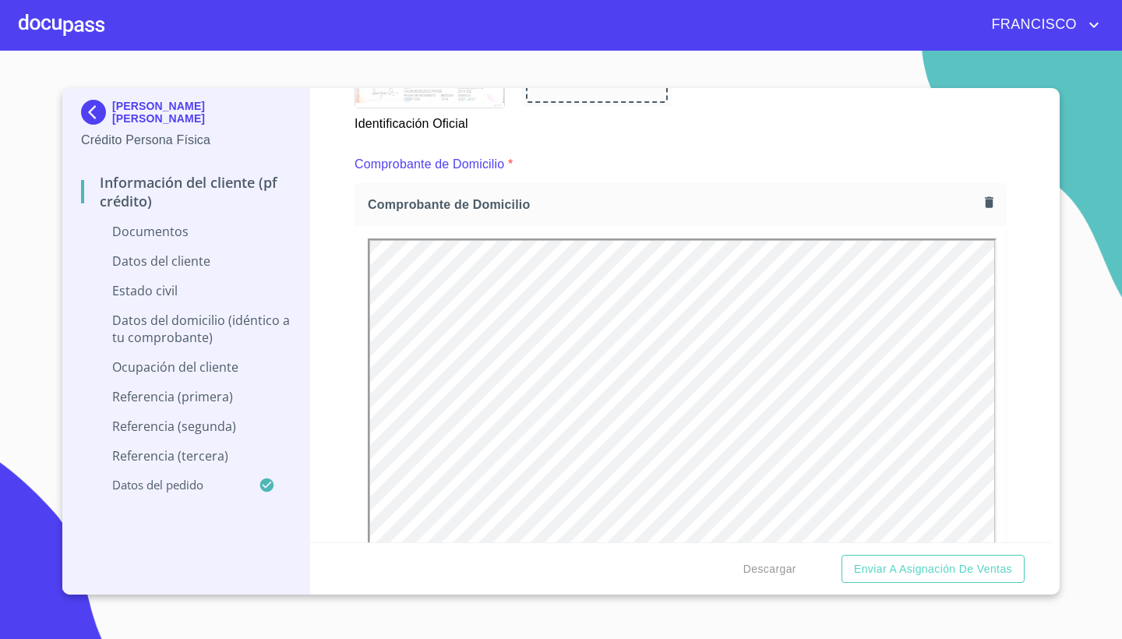
click at [1021, 410] on div "Información del cliente (PF crédito) Documentos Documento de identificación.   …" at bounding box center [681, 315] width 742 height 454
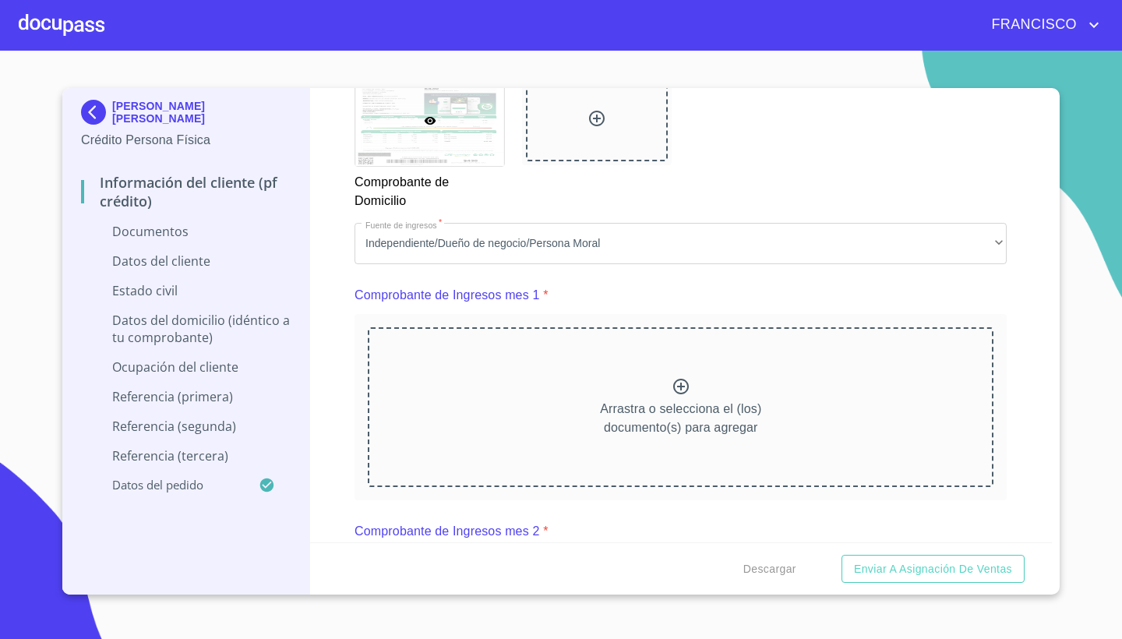
scroll to position [1388, 0]
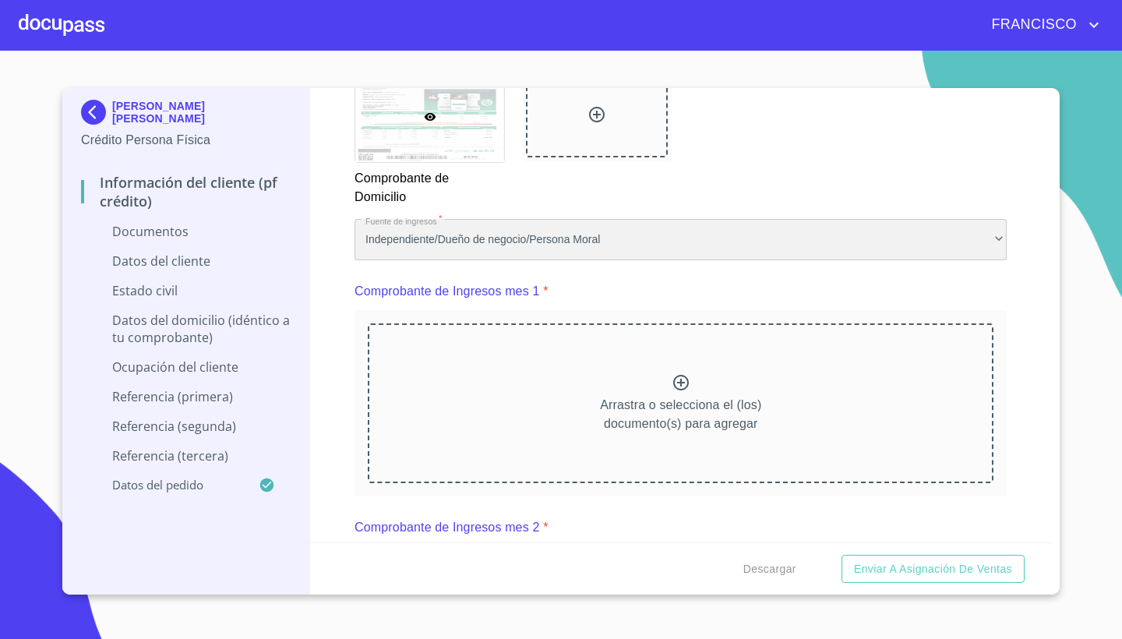
click at [502, 237] on div "Independiente/Dueño de negocio/Persona Moral" at bounding box center [680, 240] width 652 height 42
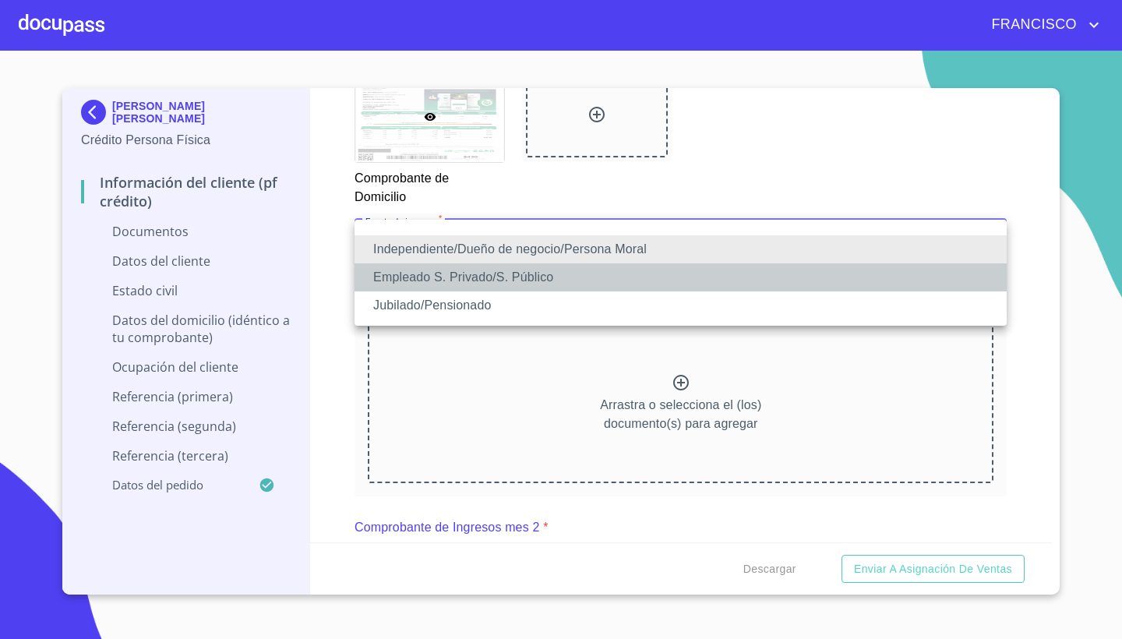
click at [509, 275] on li "Empleado S. Privado/S. Público" at bounding box center [680, 277] width 652 height 28
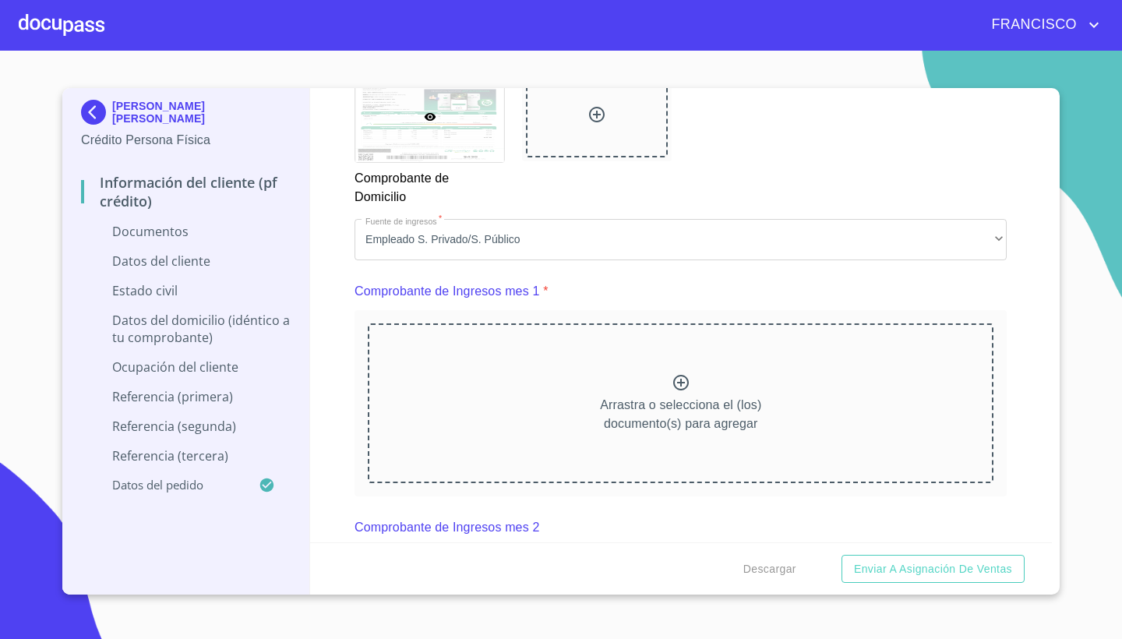
scroll to position [0, 0]
click at [1024, 271] on div "Información del cliente (PF crédito) Documentos Documento de identificación.   …" at bounding box center [681, 315] width 742 height 454
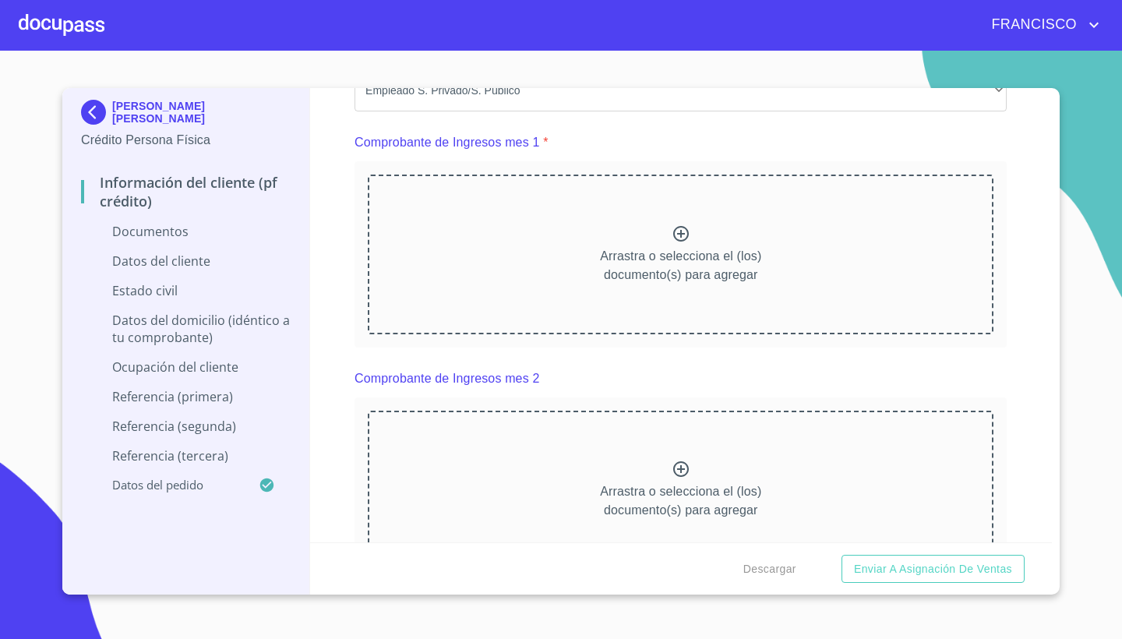
scroll to position [1538, 0]
click at [684, 230] on icon at bounding box center [680, 232] width 19 height 19
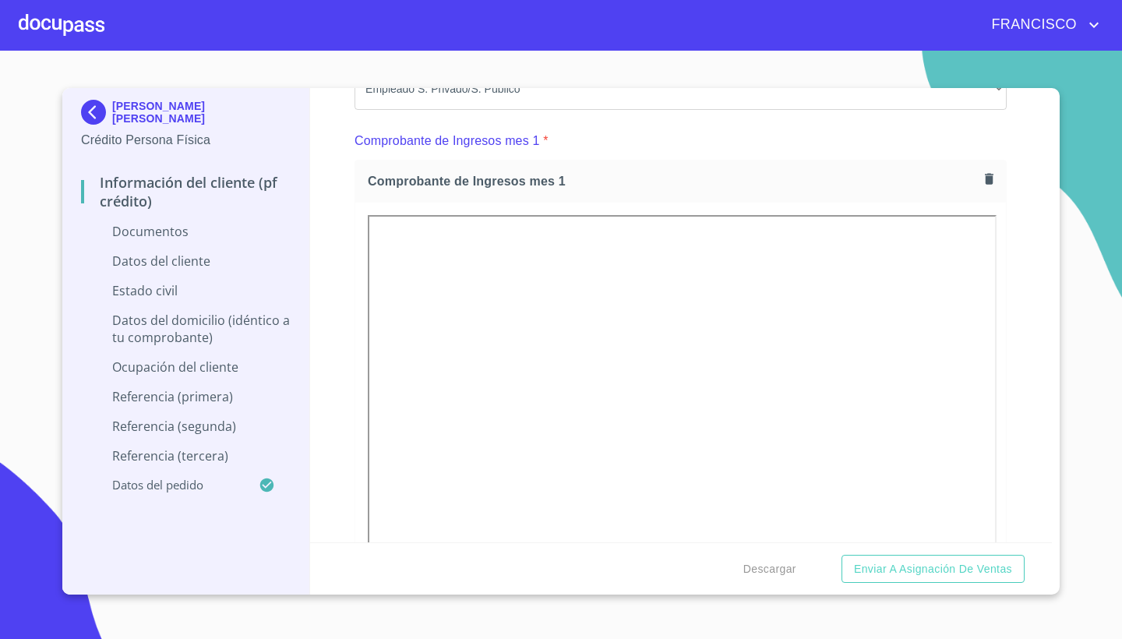
click at [1031, 356] on div "Información del cliente (PF crédito) Documentos Documento de identificación.   …" at bounding box center [681, 315] width 742 height 454
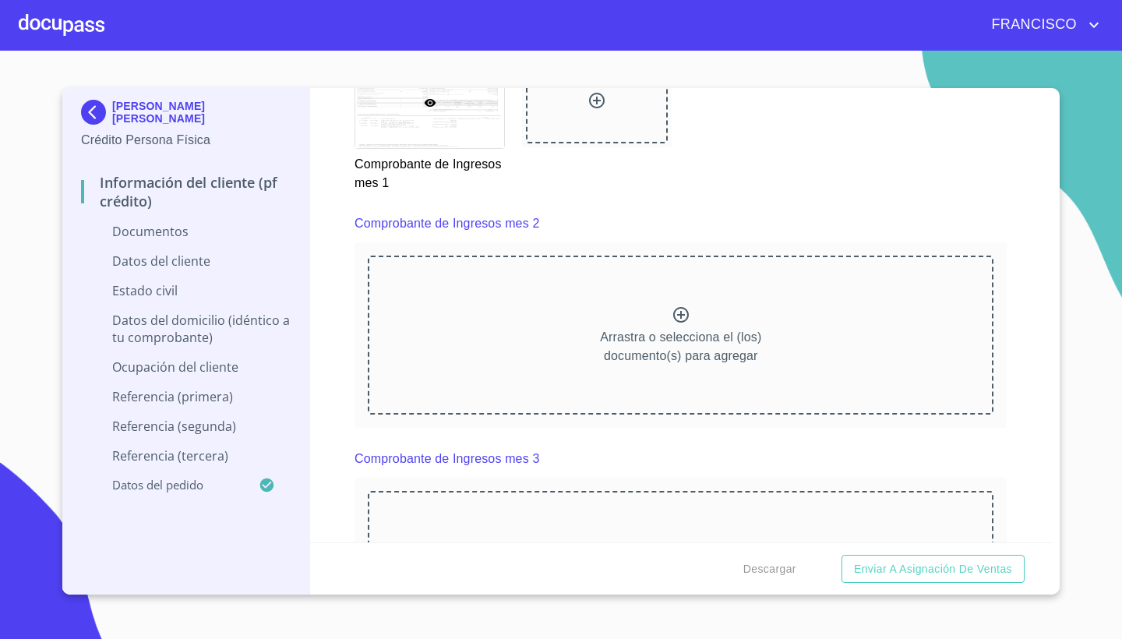
scroll to position [2148, 0]
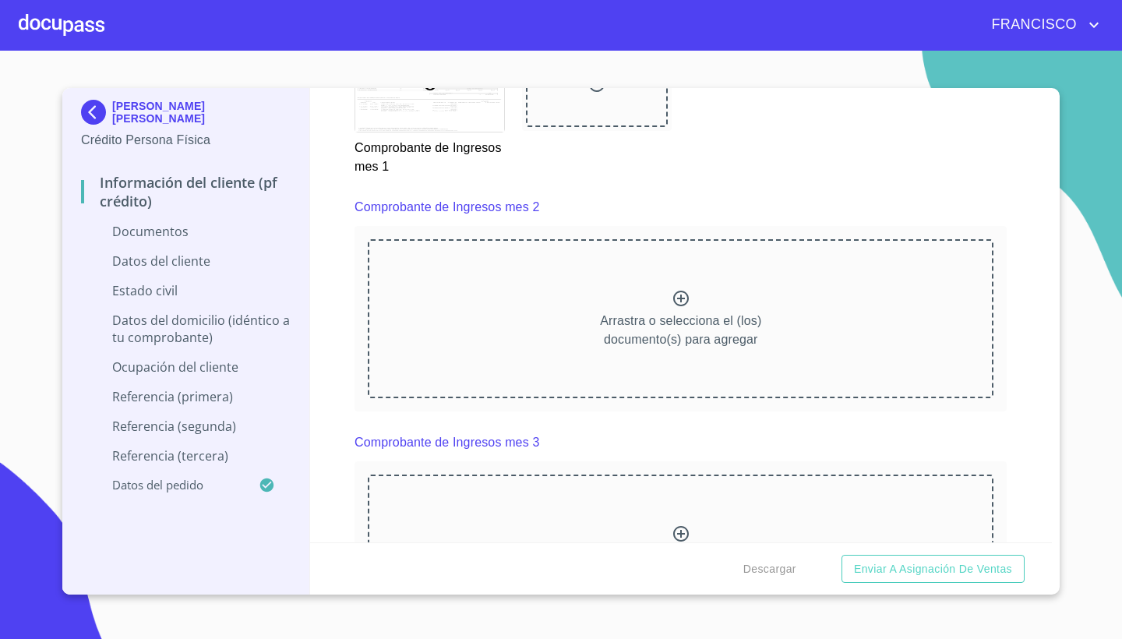
click at [683, 296] on icon at bounding box center [681, 299] width 16 height 16
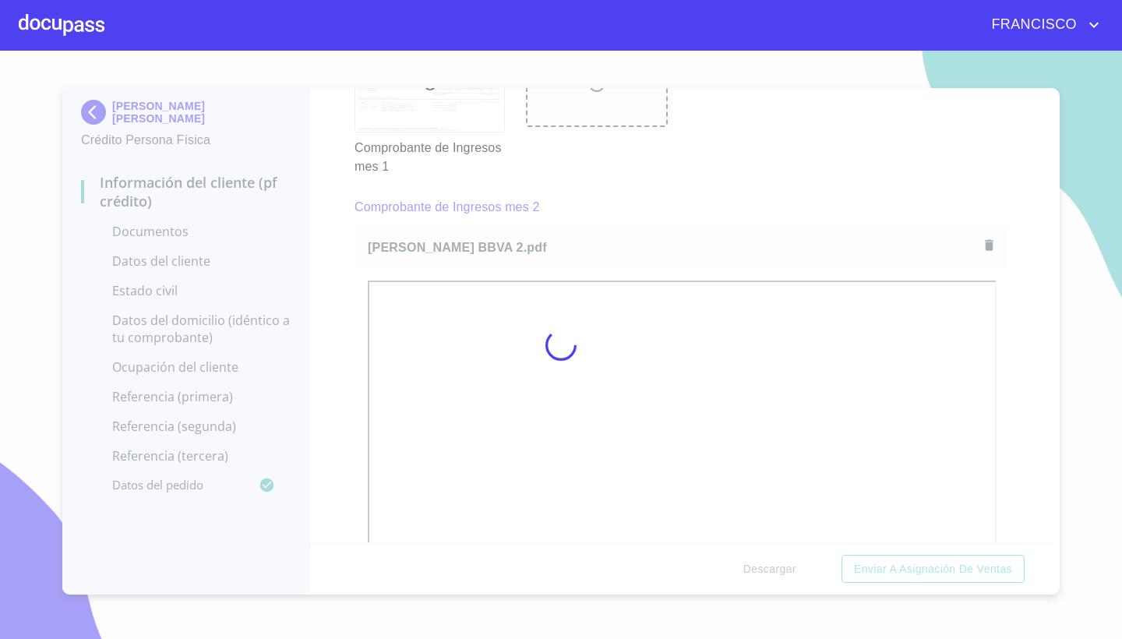
click at [1026, 370] on div at bounding box center [561, 345] width 1122 height 588
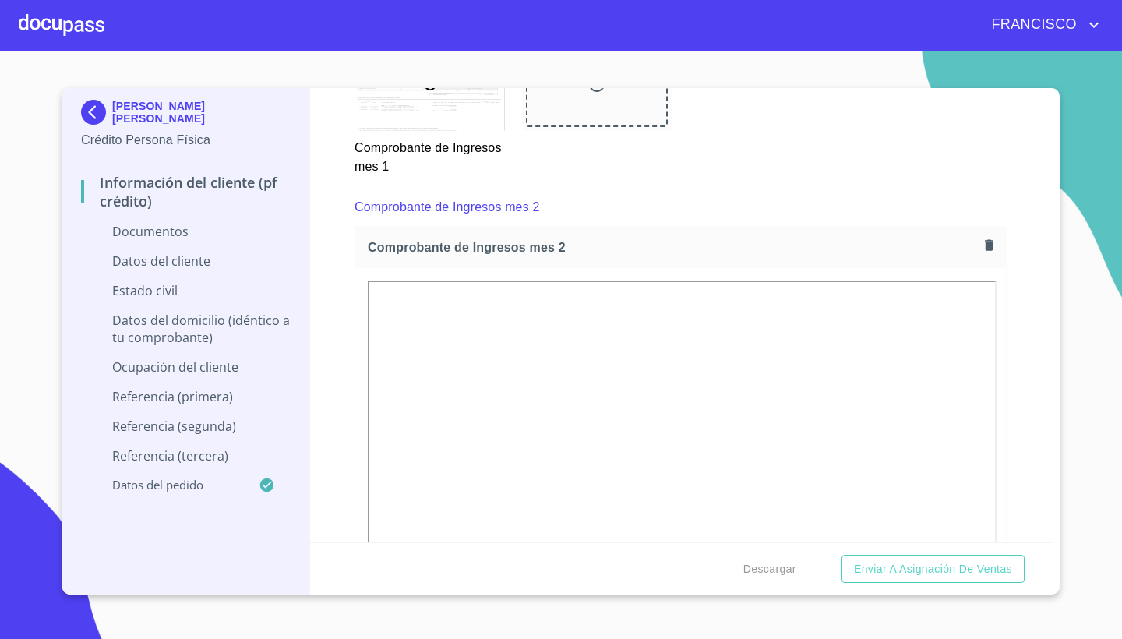
click at [1027, 370] on div "Información del cliente (PF crédito) Documentos Documento de identificación.   …" at bounding box center [681, 315] width 742 height 454
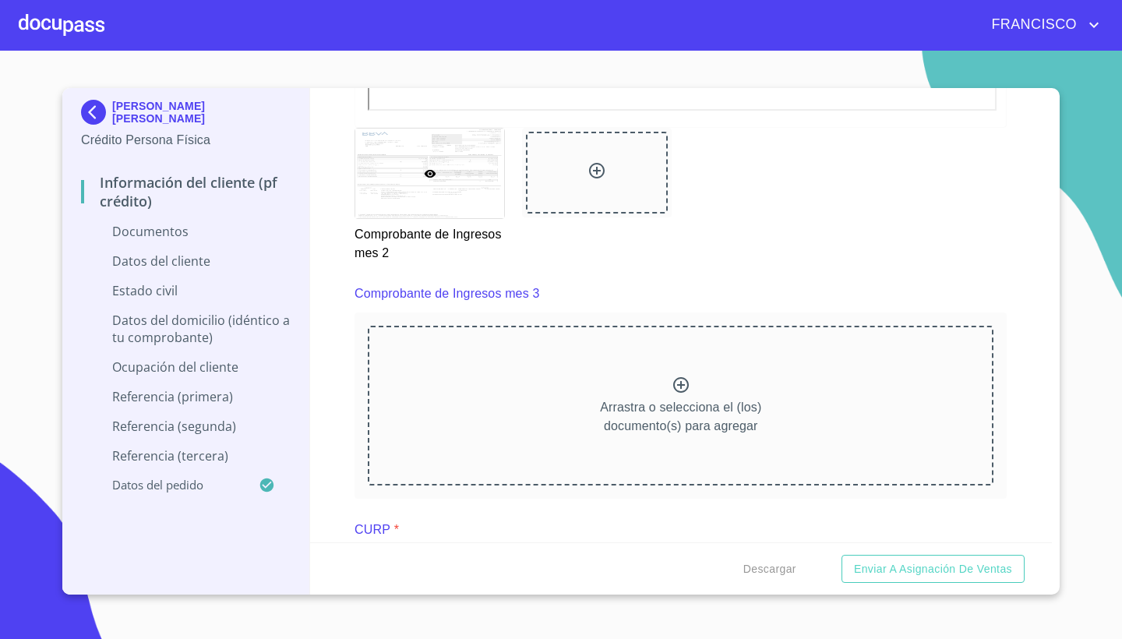
scroll to position [2746, 0]
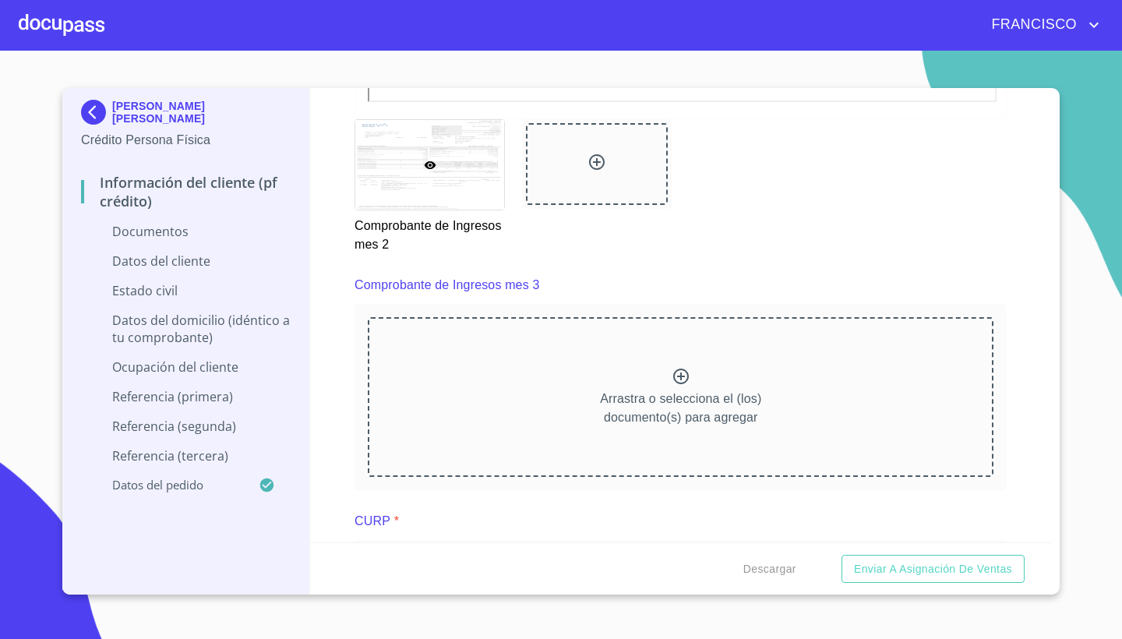
click at [682, 375] on icon at bounding box center [681, 376] width 16 height 16
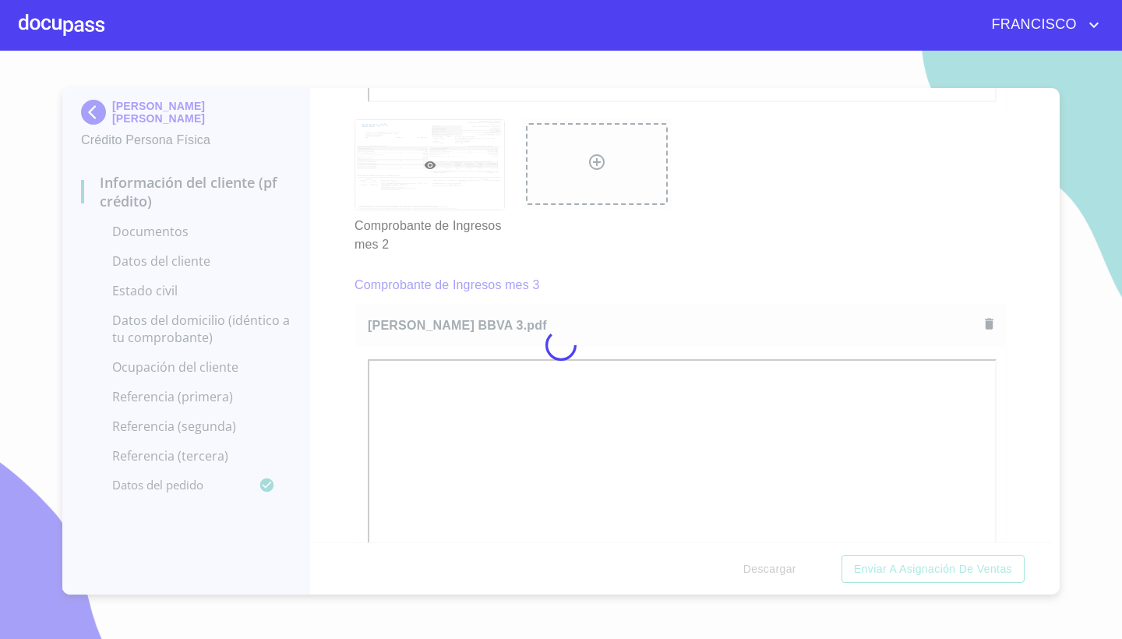
click at [1032, 393] on div at bounding box center [561, 345] width 1122 height 588
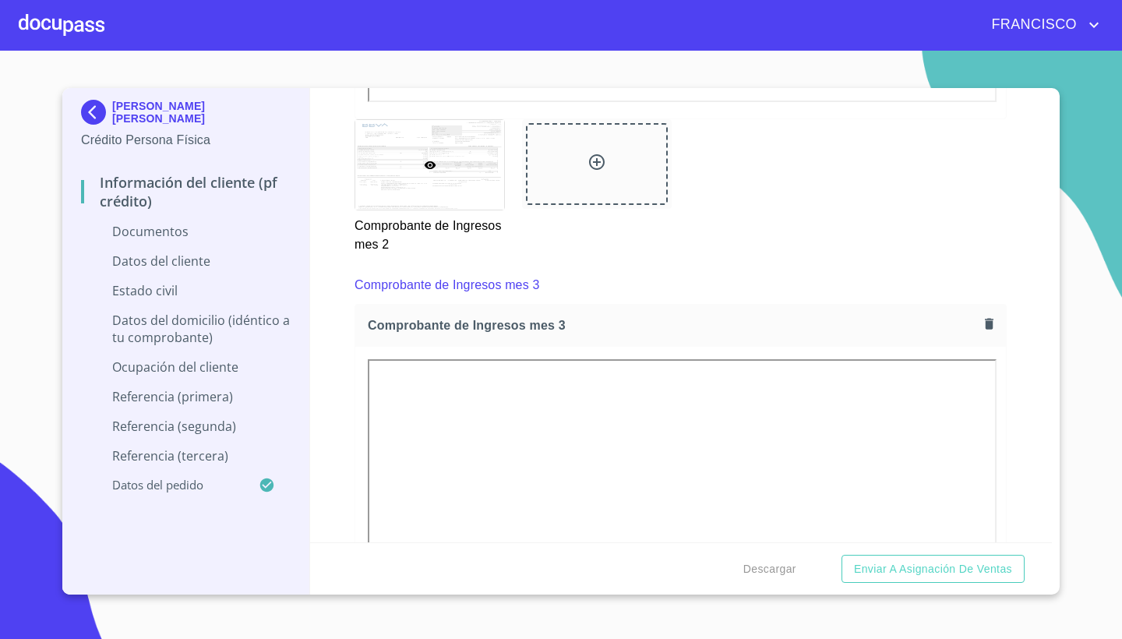
click at [1032, 393] on div "Información del cliente (PF crédito) Documentos Documento de identificación.   …" at bounding box center [681, 315] width 742 height 454
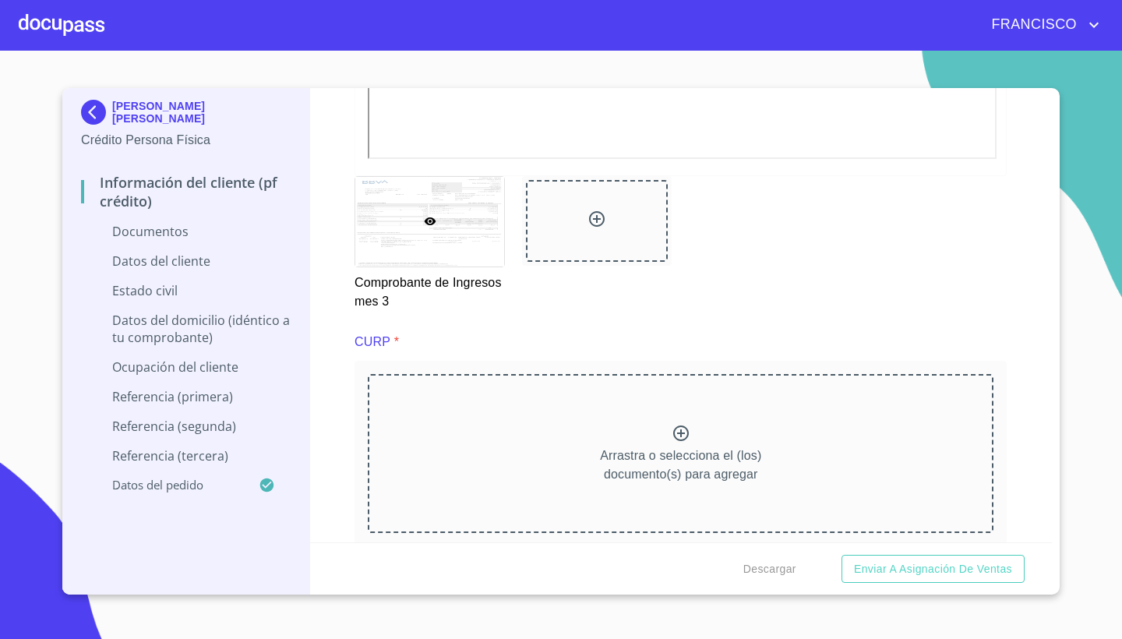
scroll to position [3371, 0]
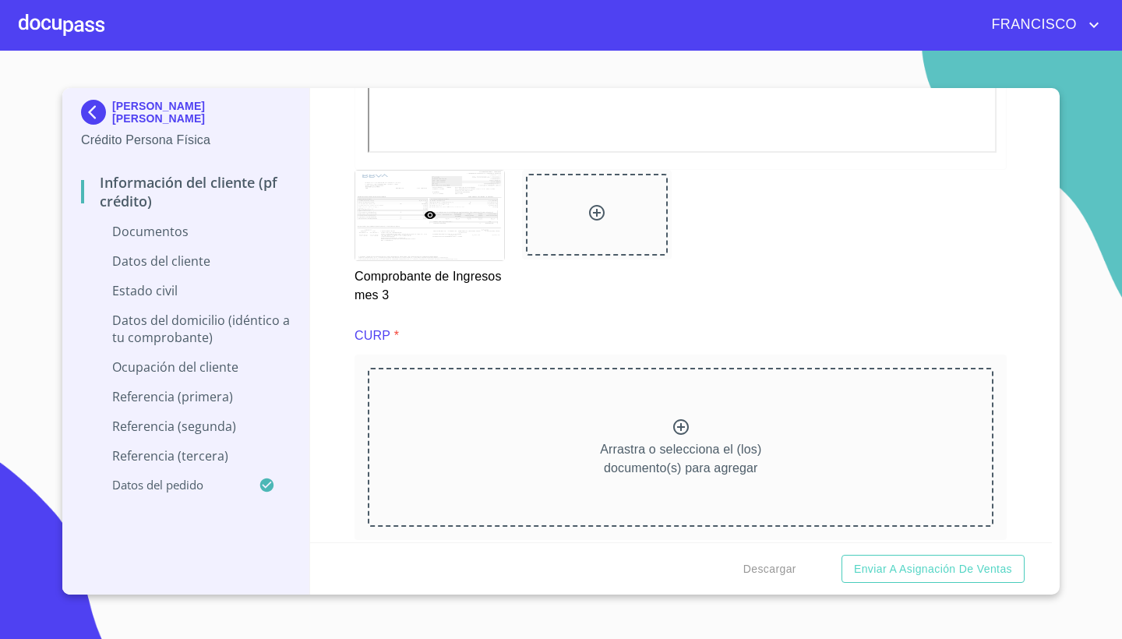
click at [1016, 431] on div "Información del cliente (PF crédito) Documentos Documento de identificación.   …" at bounding box center [681, 315] width 742 height 454
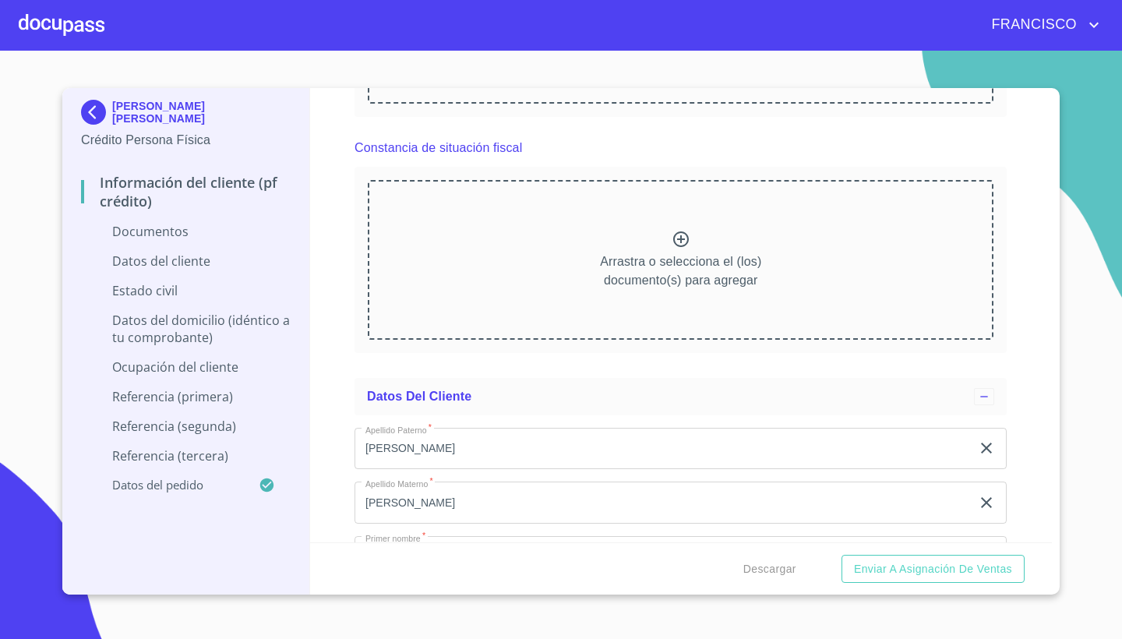
scroll to position [3798, 0]
click at [1023, 425] on div "Información del cliente (PF crédito) Documentos Documento de identificación.   …" at bounding box center [681, 315] width 742 height 454
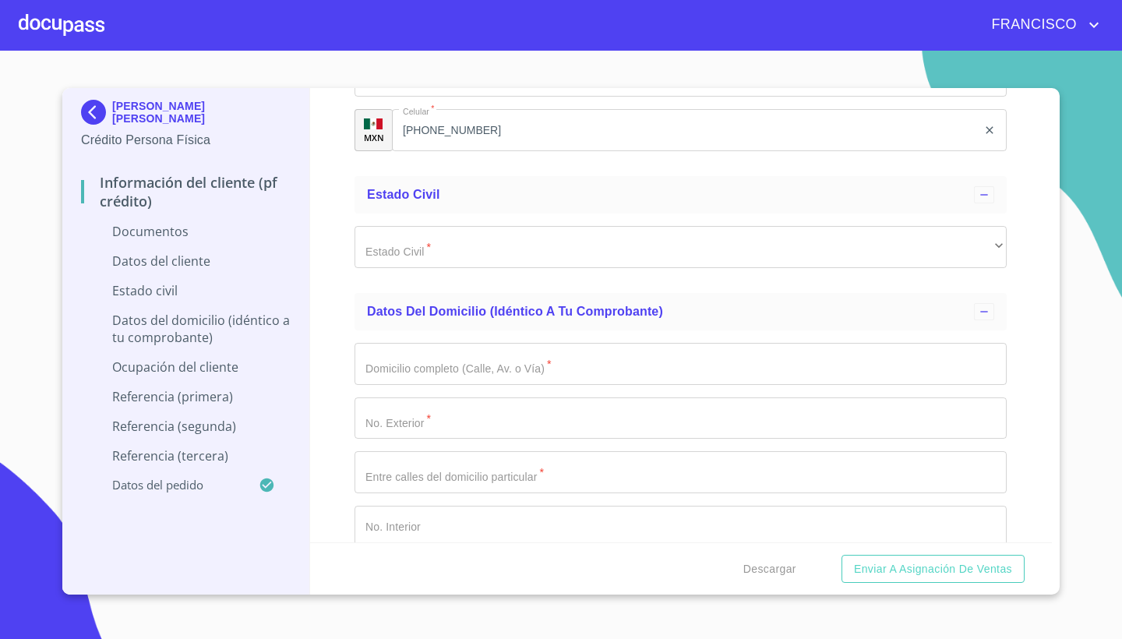
scroll to position [4711, 0]
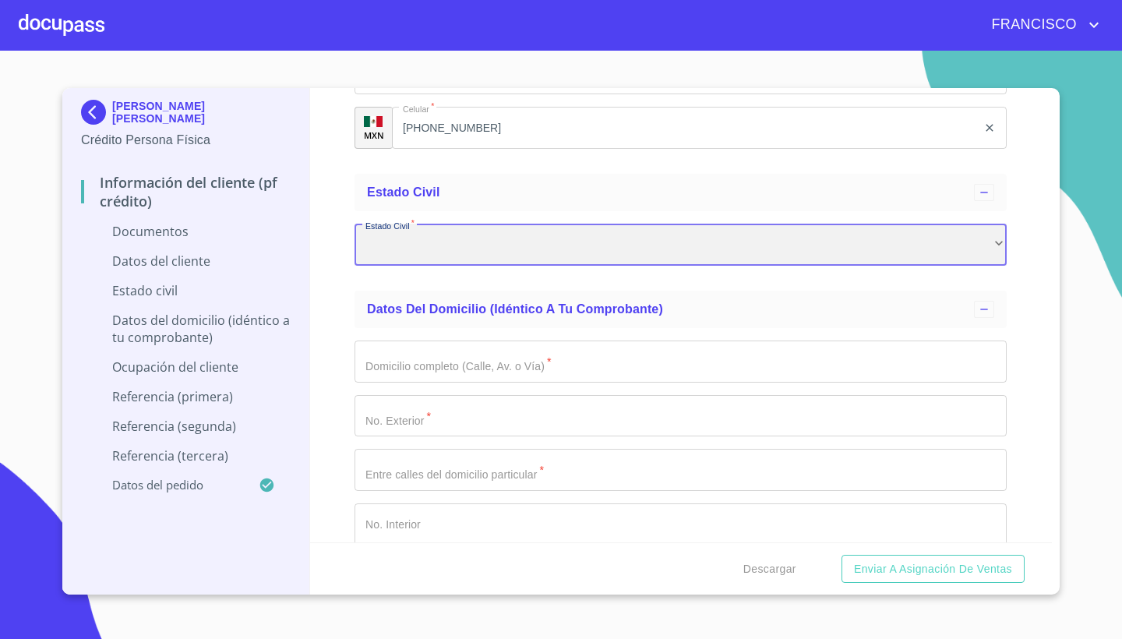
click at [476, 247] on div "​" at bounding box center [680, 245] width 652 height 42
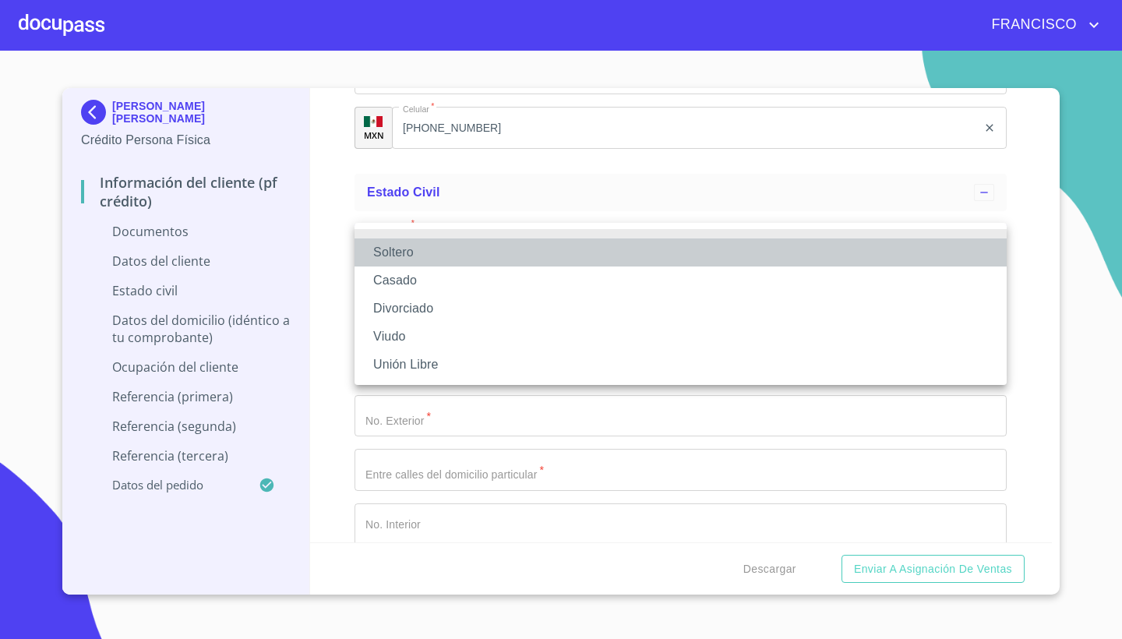
click at [428, 252] on li "Soltero" at bounding box center [680, 252] width 652 height 28
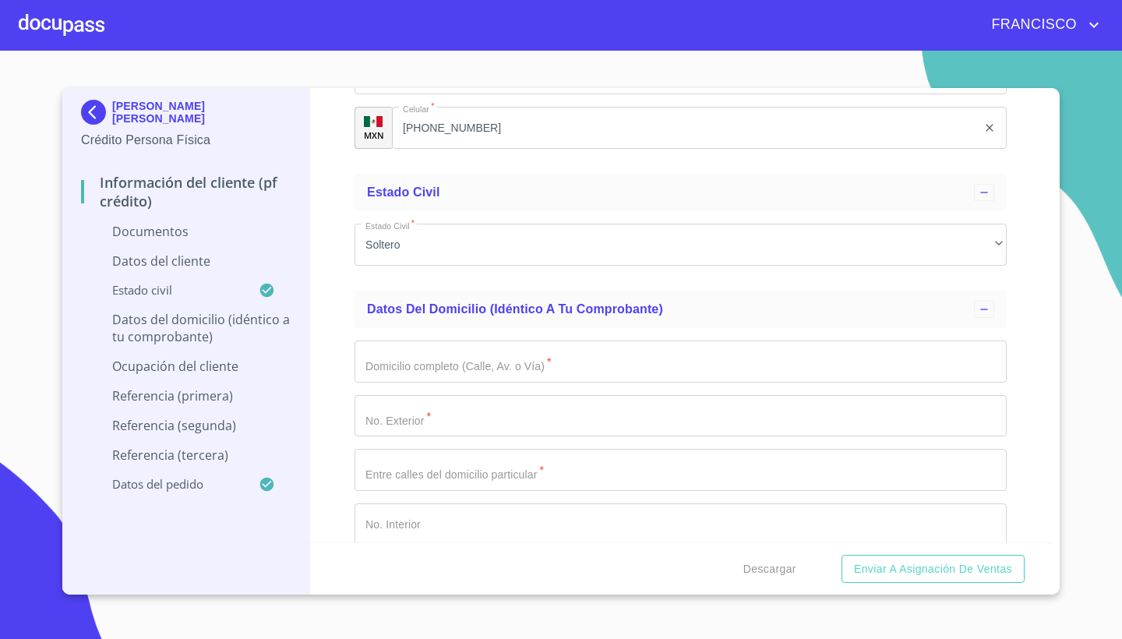
click at [1037, 269] on div "Información del cliente (PF crédito) Documentos Documento de identificación.   …" at bounding box center [681, 315] width 742 height 454
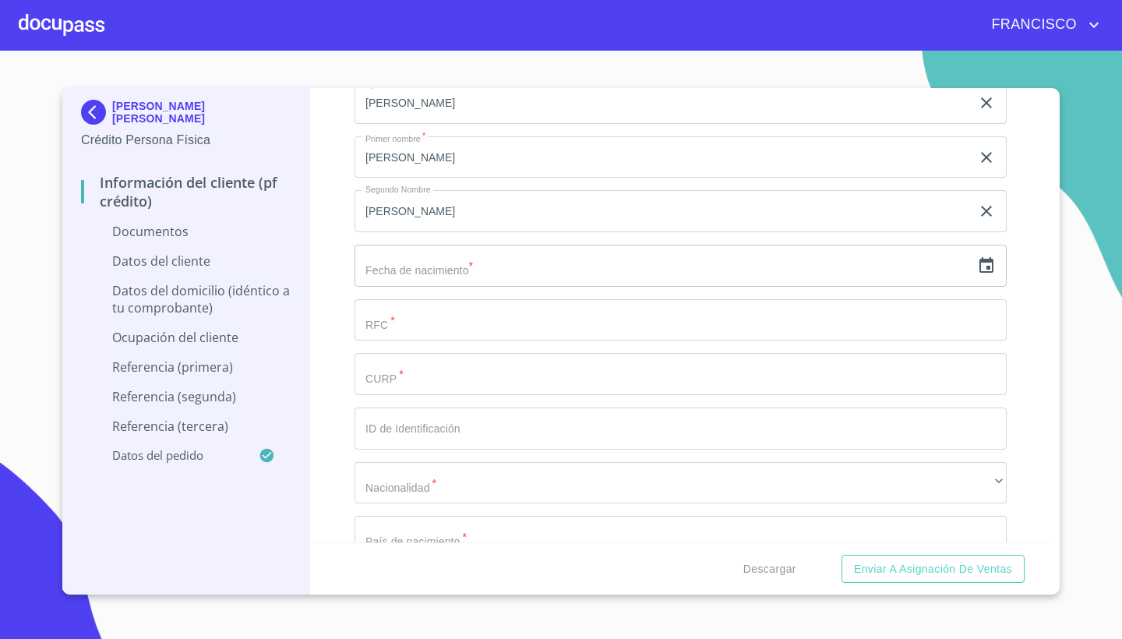
scroll to position [4195, 0]
click at [984, 262] on icon "button" at bounding box center [986, 264] width 19 height 19
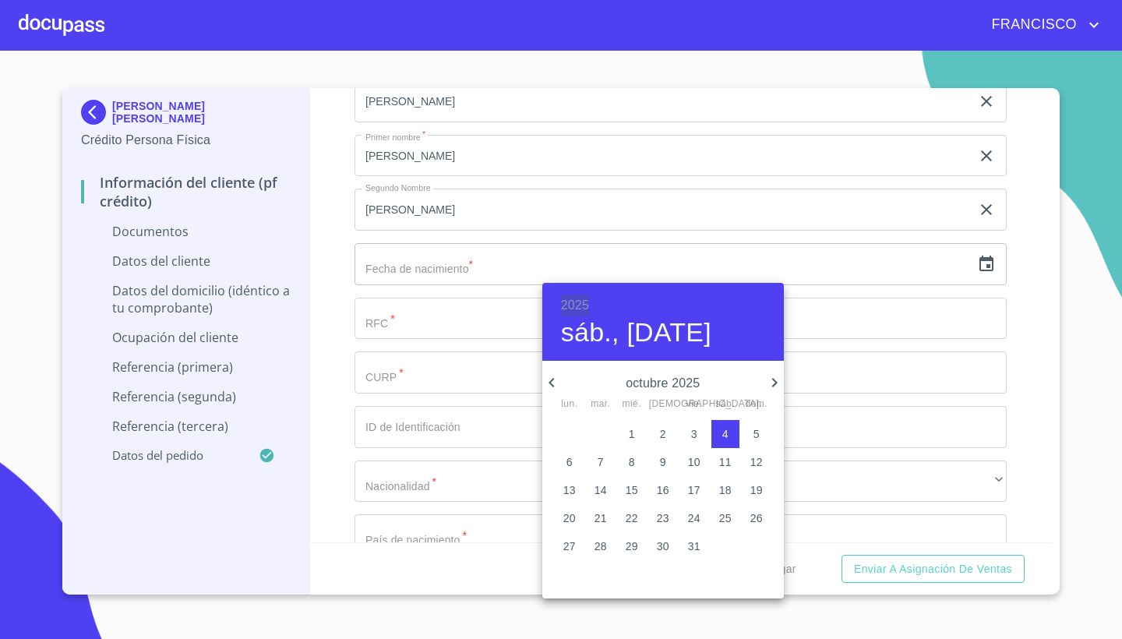
click at [572, 303] on h6 "2025" at bounding box center [575, 305] width 28 height 22
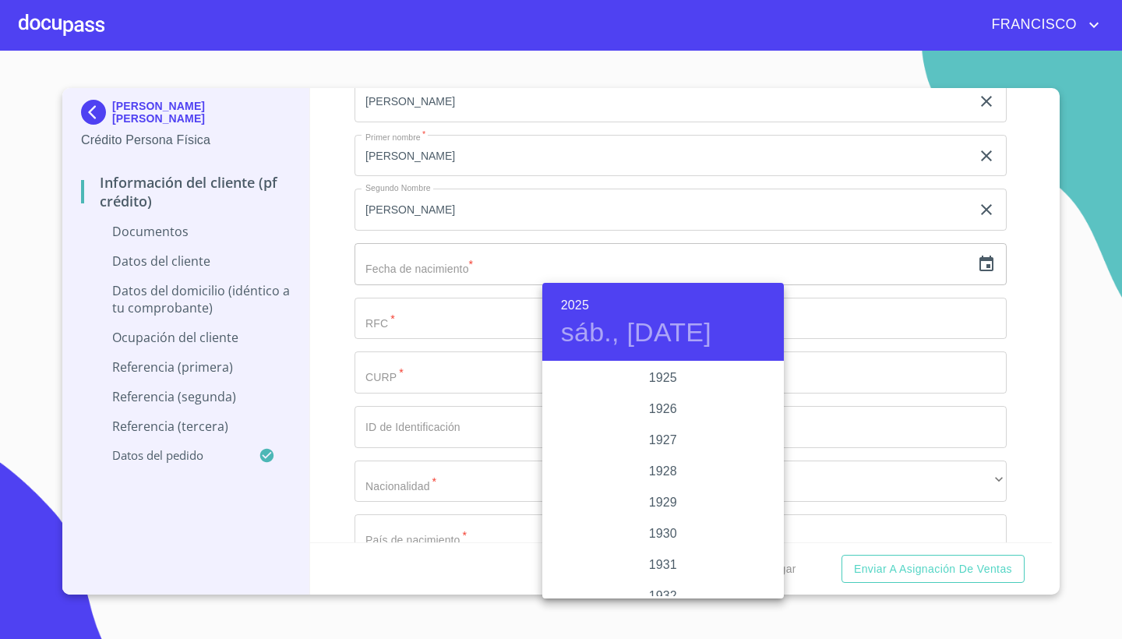
scroll to position [3022, 0]
click at [678, 417] on div "2023" at bounding box center [662, 408] width 241 height 31
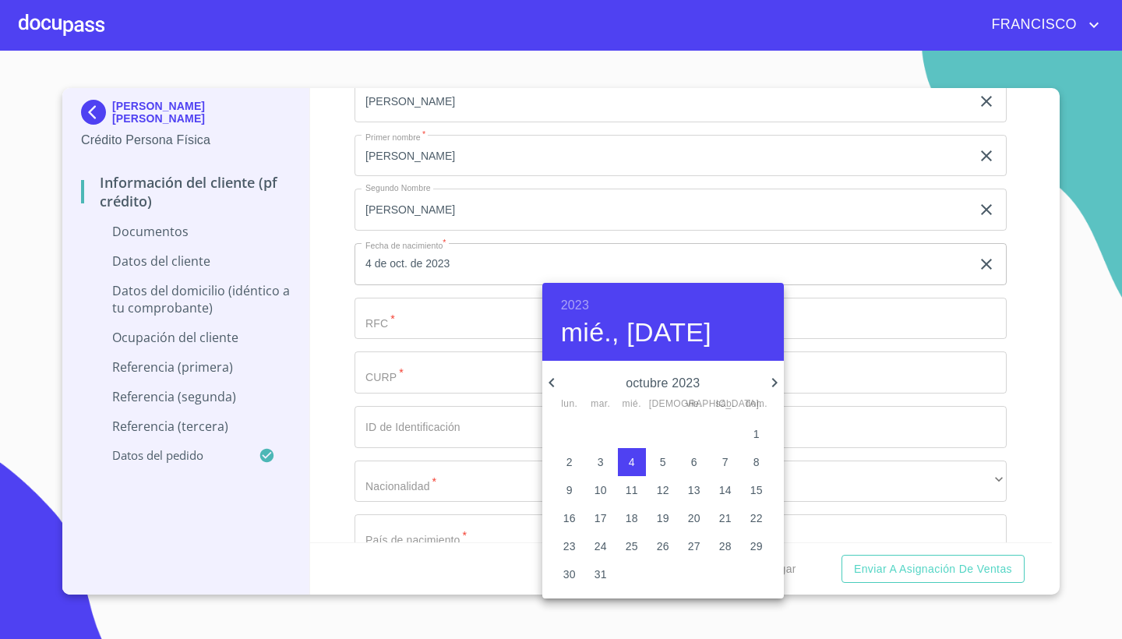
click at [578, 306] on h6 "2023" at bounding box center [575, 305] width 28 height 22
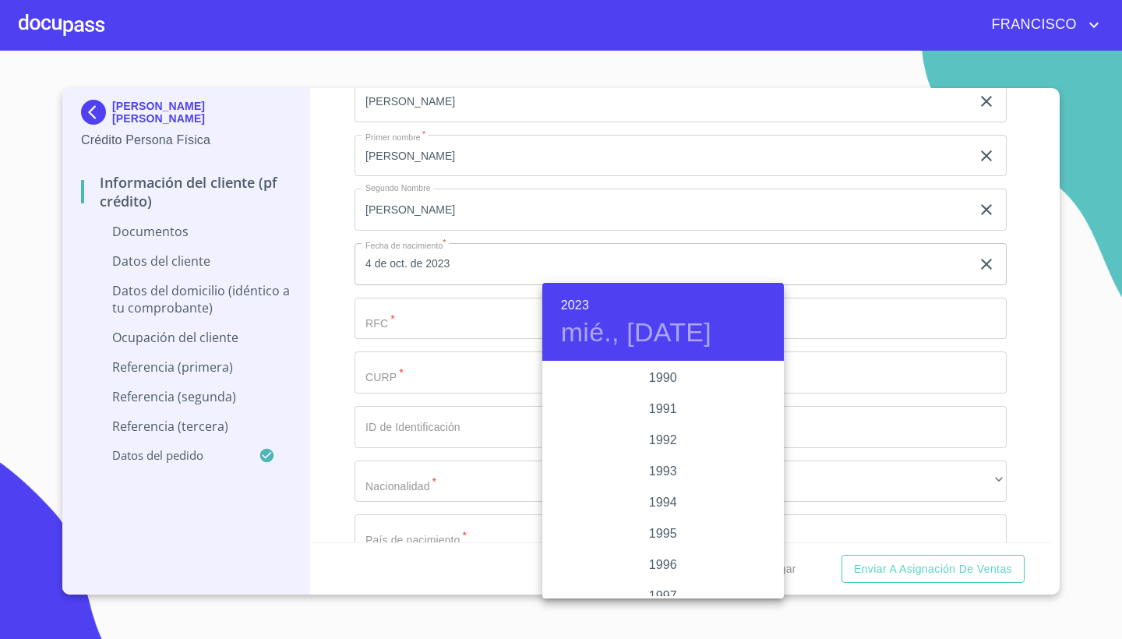
scroll to position [2044, 0]
click at [664, 510] on div "1995" at bounding box center [662, 514] width 241 height 31
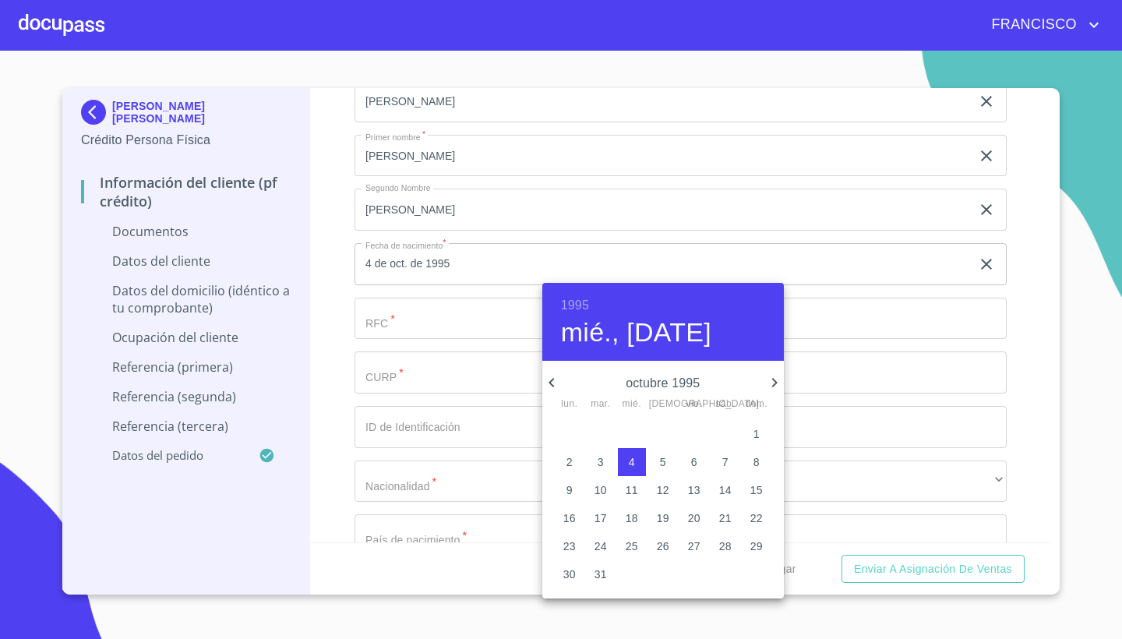
click at [547, 381] on icon "button" at bounding box center [551, 382] width 19 height 19
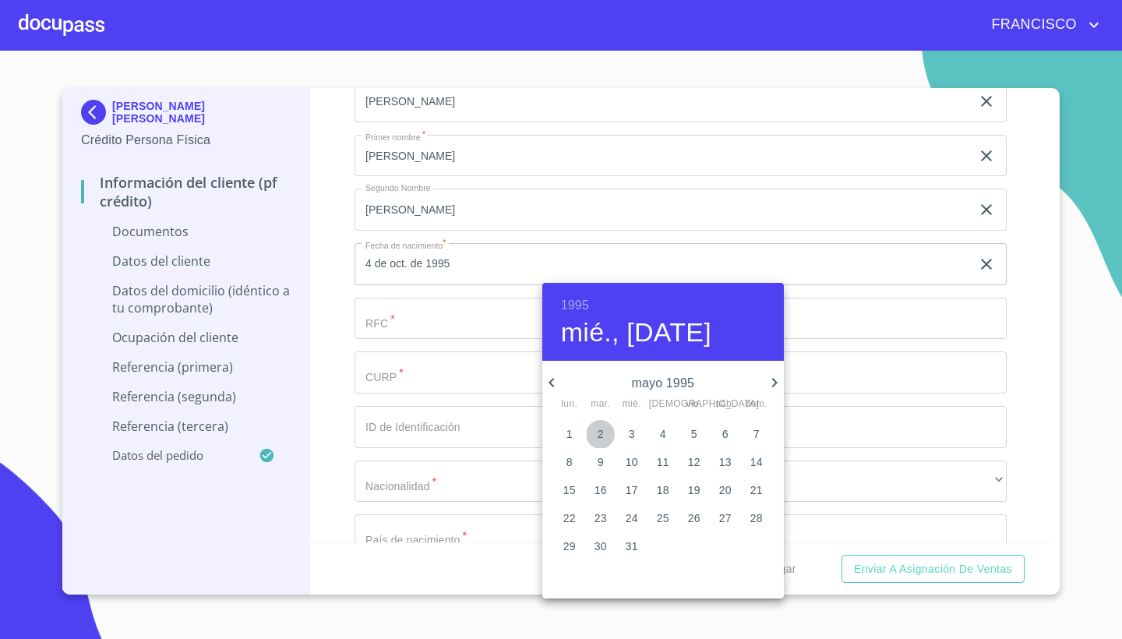
click at [598, 434] on p "2" at bounding box center [600, 434] width 6 height 16
type input "2 de may. de 1995"
click at [460, 312] on div at bounding box center [561, 319] width 1122 height 639
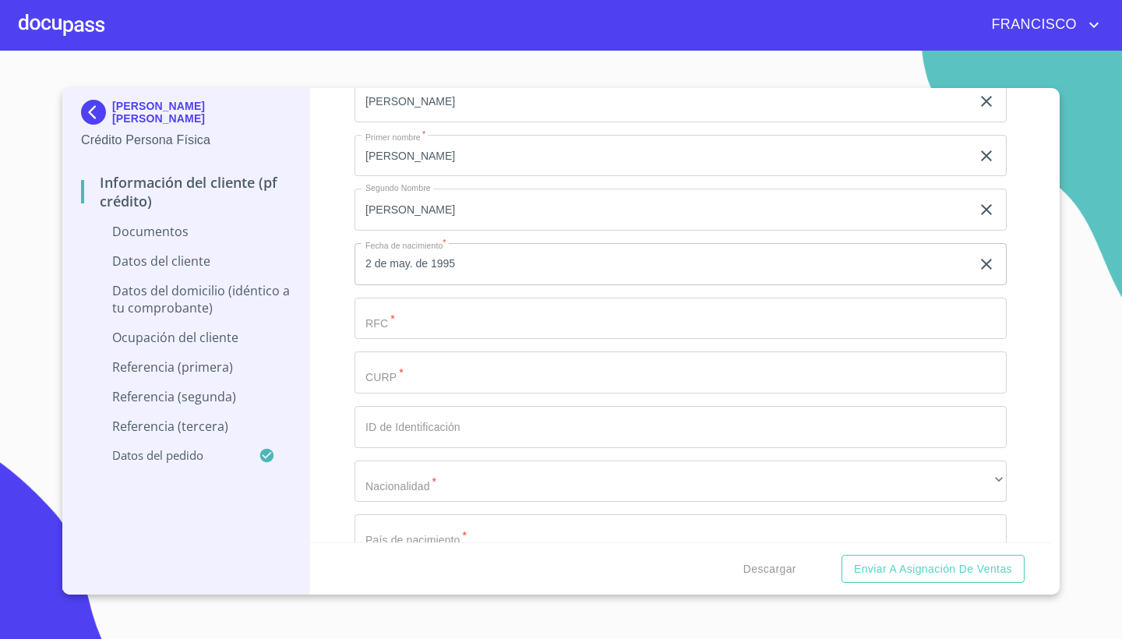
click at [460, 312] on input "Documento de identificación.   *" at bounding box center [680, 319] width 652 height 42
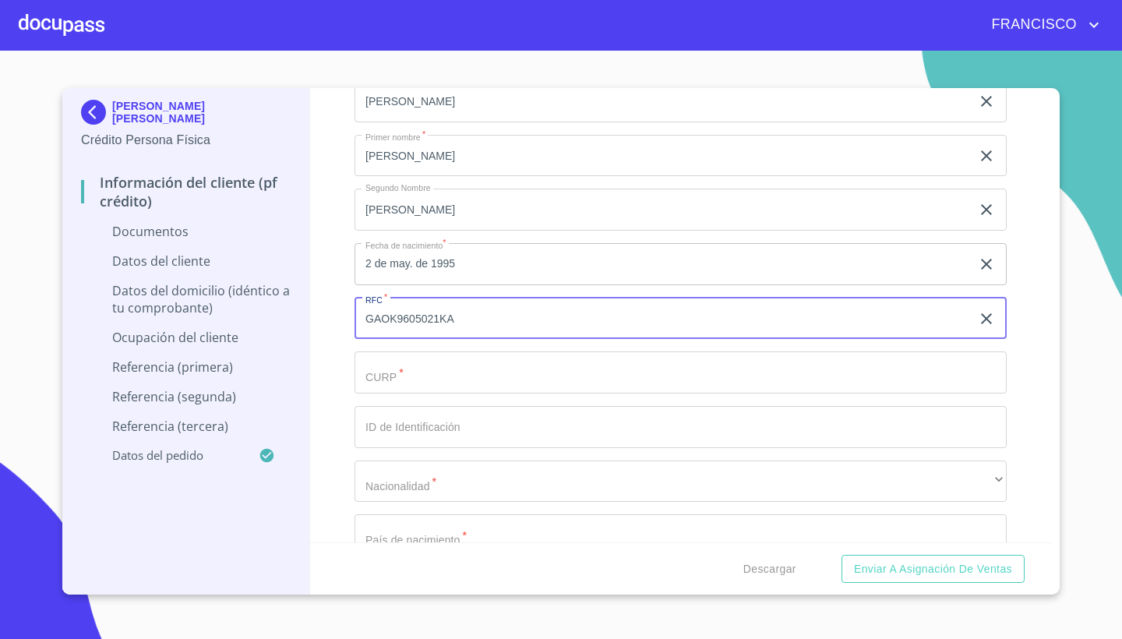
type input "GAOK9605021KA"
click at [499, 379] on input "Documento de identificación.   *" at bounding box center [680, 372] width 652 height 42
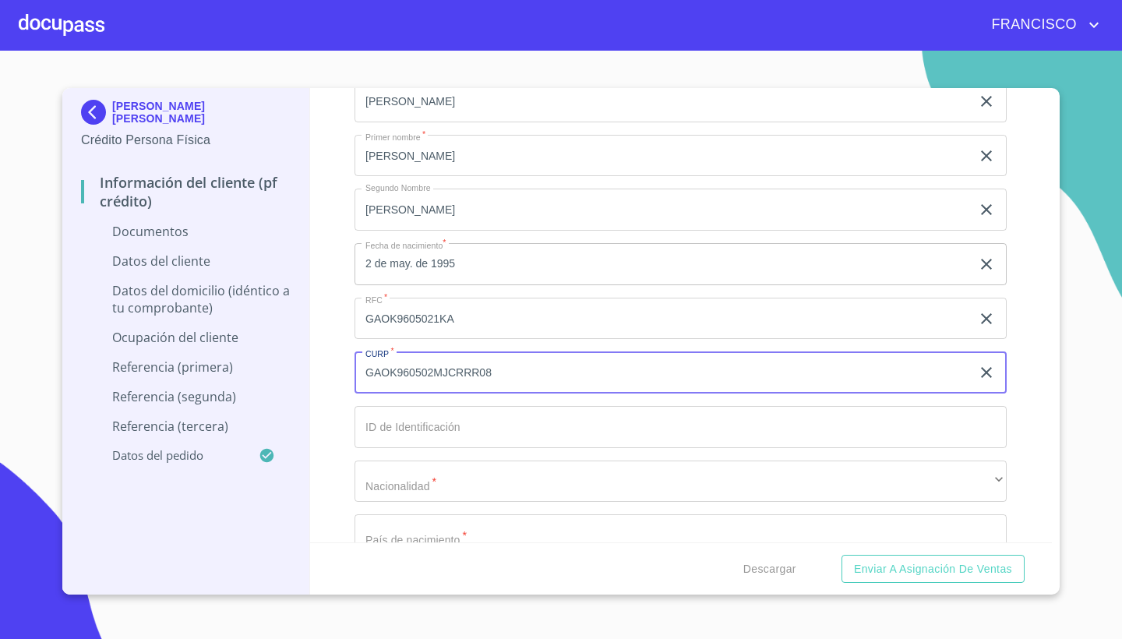
type input "GAOK960502MJCRRR08"
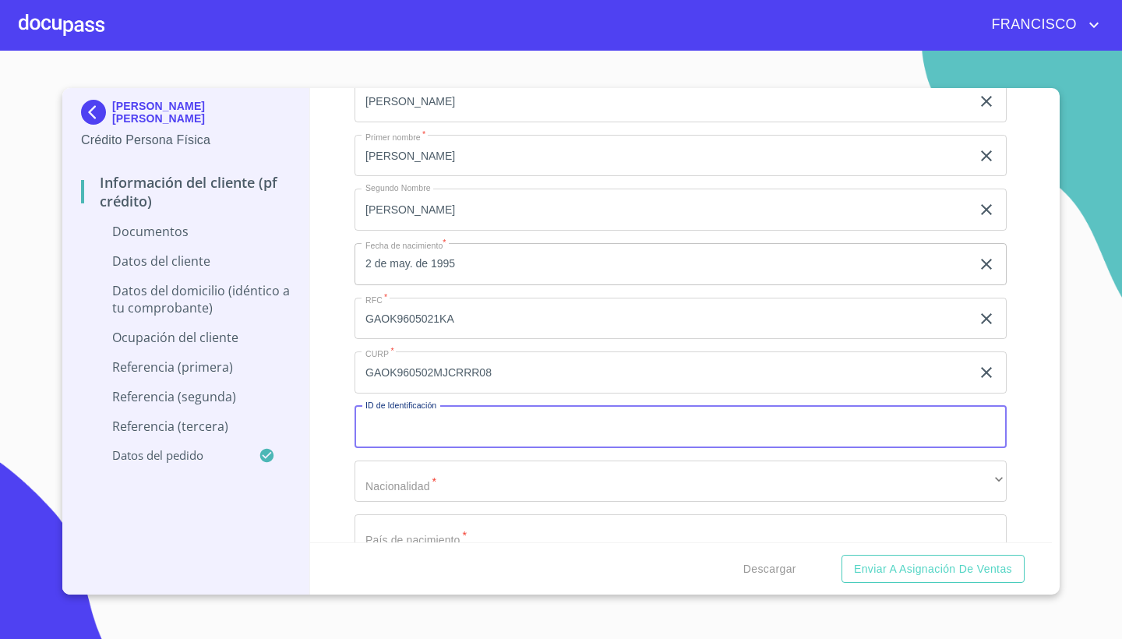
click at [480, 414] on input "Documento de identificación.   *" at bounding box center [680, 427] width 652 height 42
type input "21563610448"
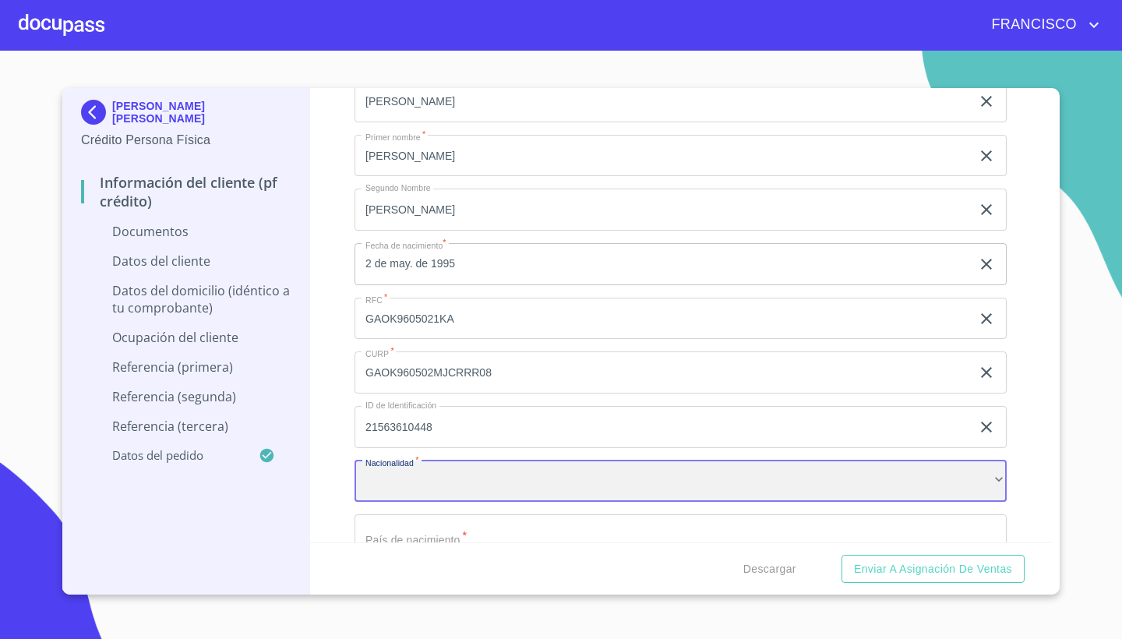
click at [459, 471] on div "​" at bounding box center [680, 481] width 652 height 42
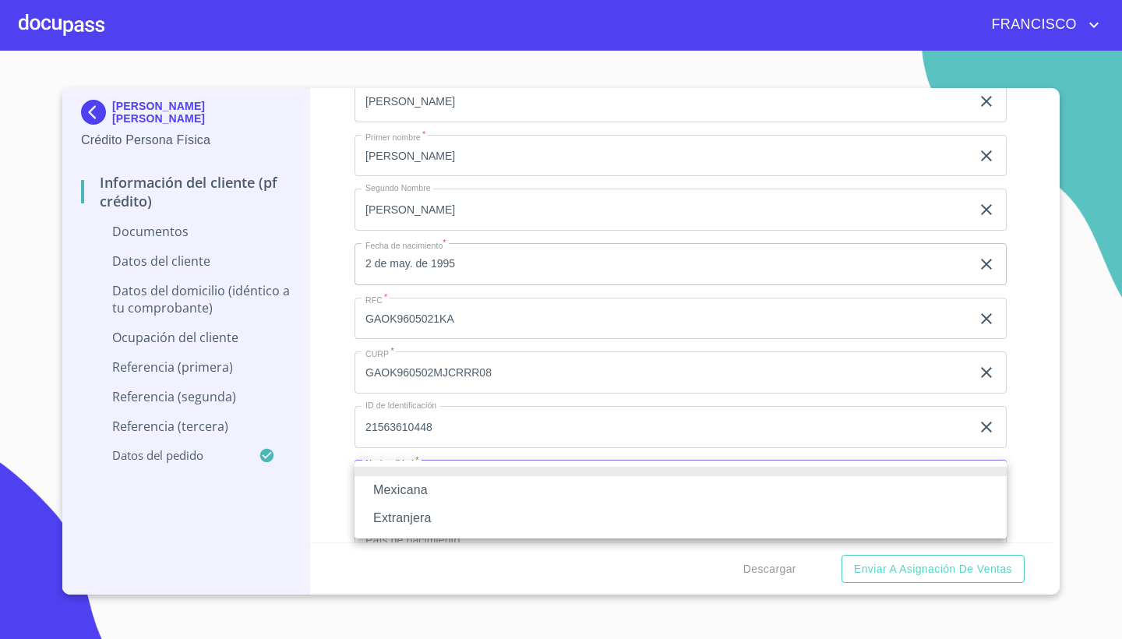
click at [395, 496] on li "Mexicana" at bounding box center [680, 490] width 652 height 28
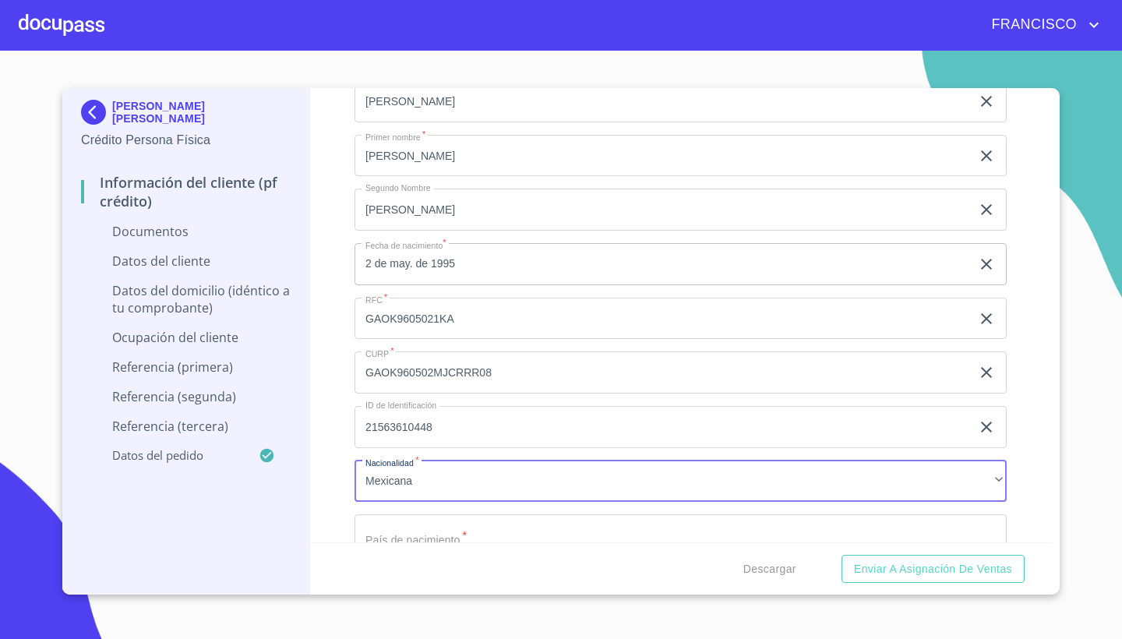
click at [1028, 469] on div "Información del cliente (PF crédito) Documentos Documento de identificación.   …" at bounding box center [681, 315] width 742 height 454
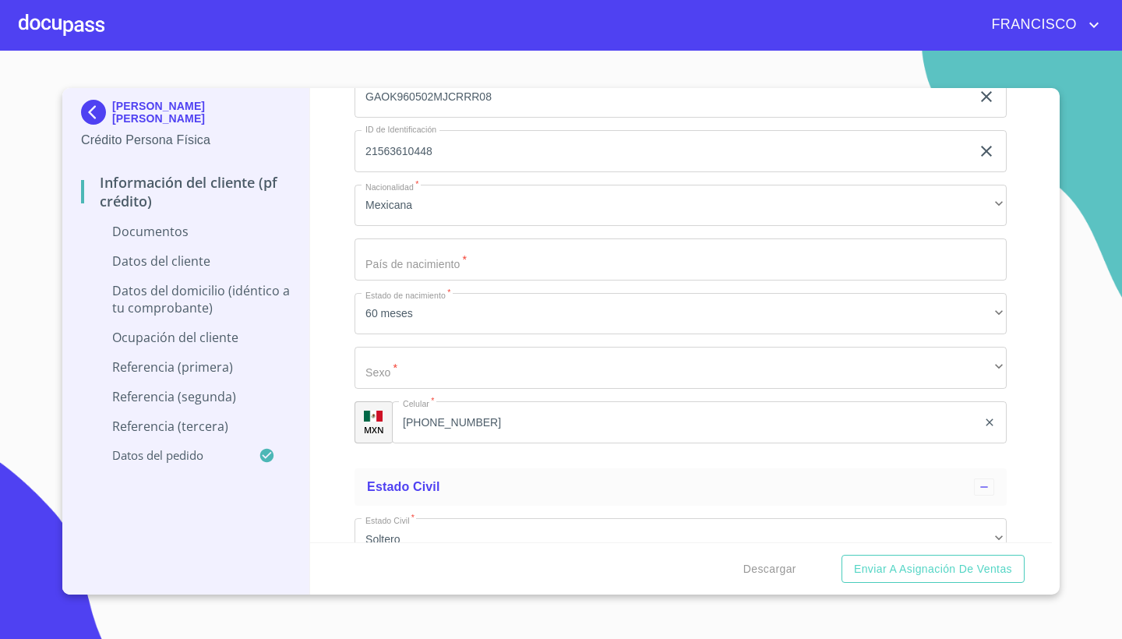
scroll to position [4487, 0]
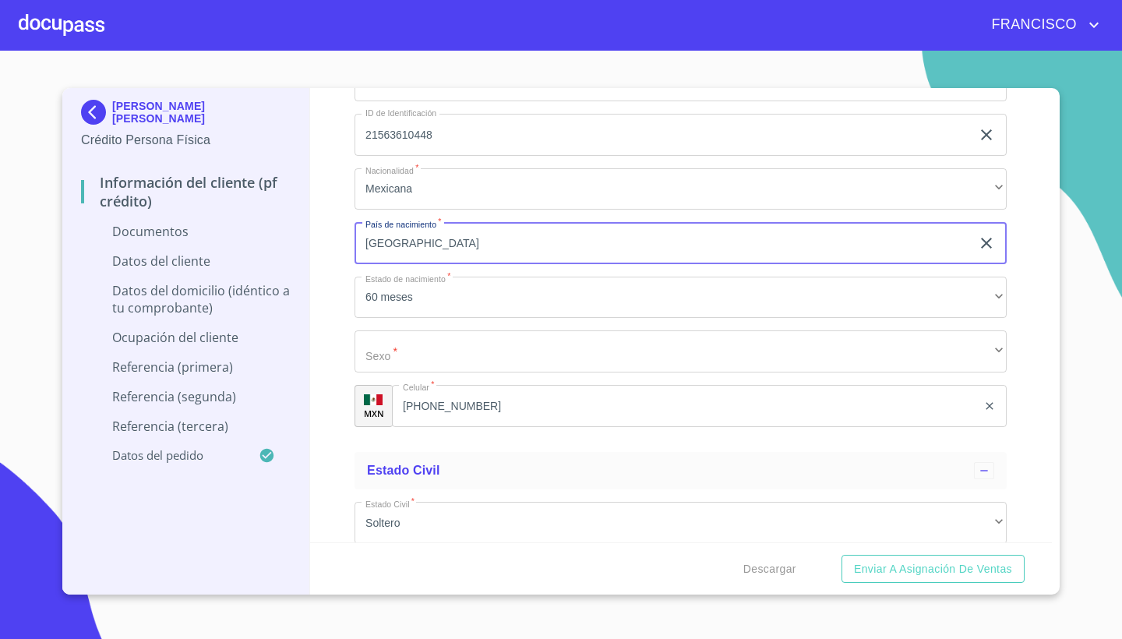
type input "[GEOGRAPHIC_DATA]"
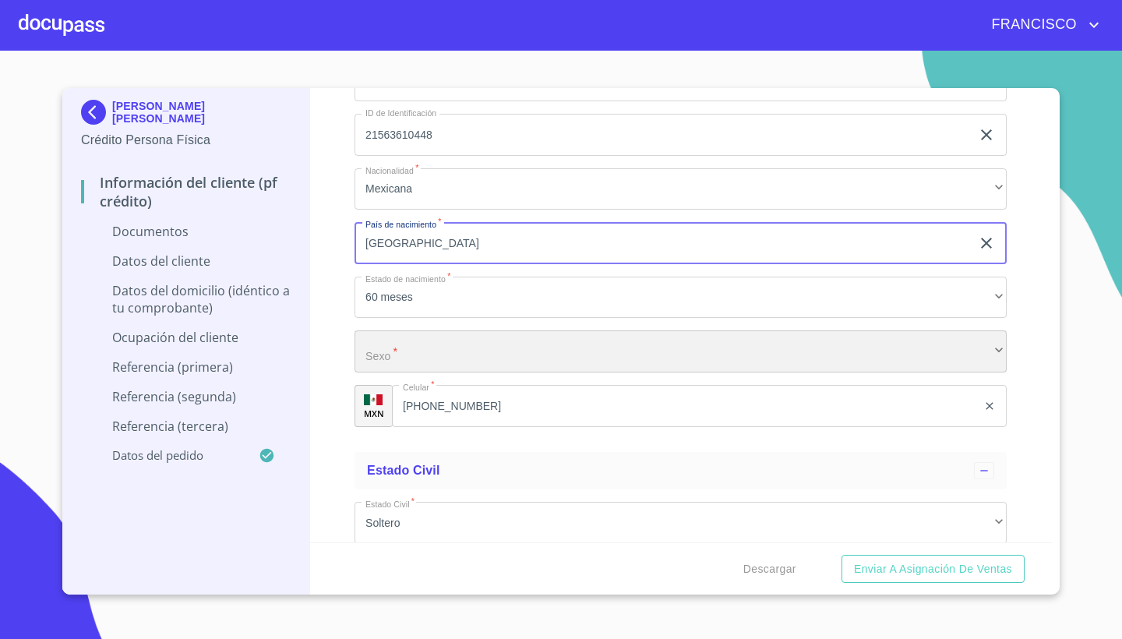
click at [483, 339] on div "​" at bounding box center [680, 351] width 652 height 42
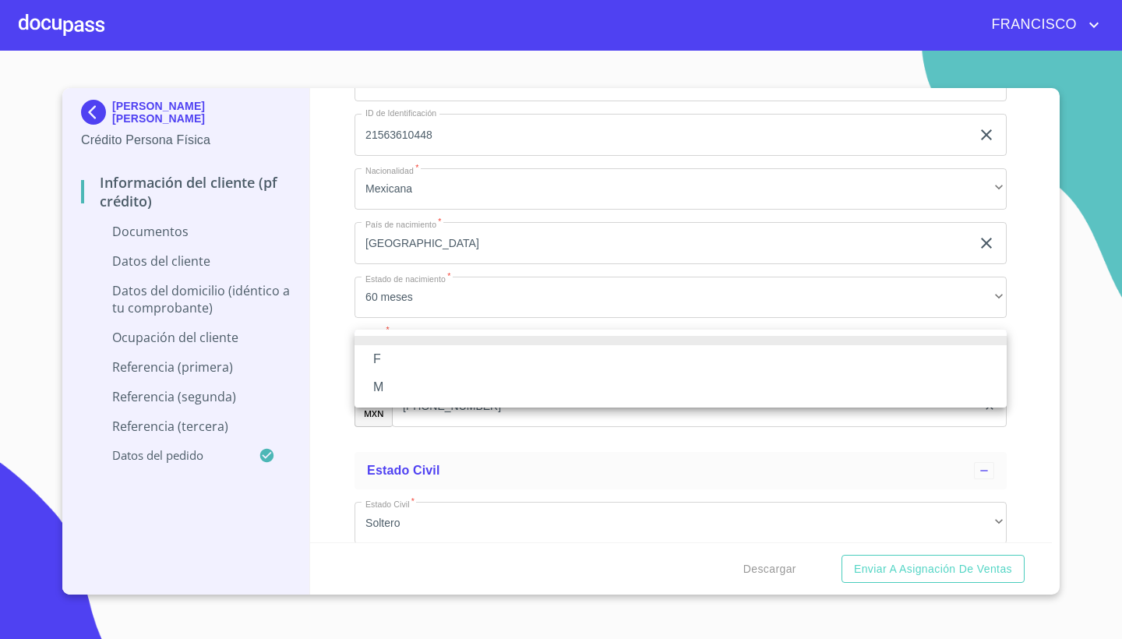
click at [386, 360] on li "F" at bounding box center [680, 359] width 652 height 28
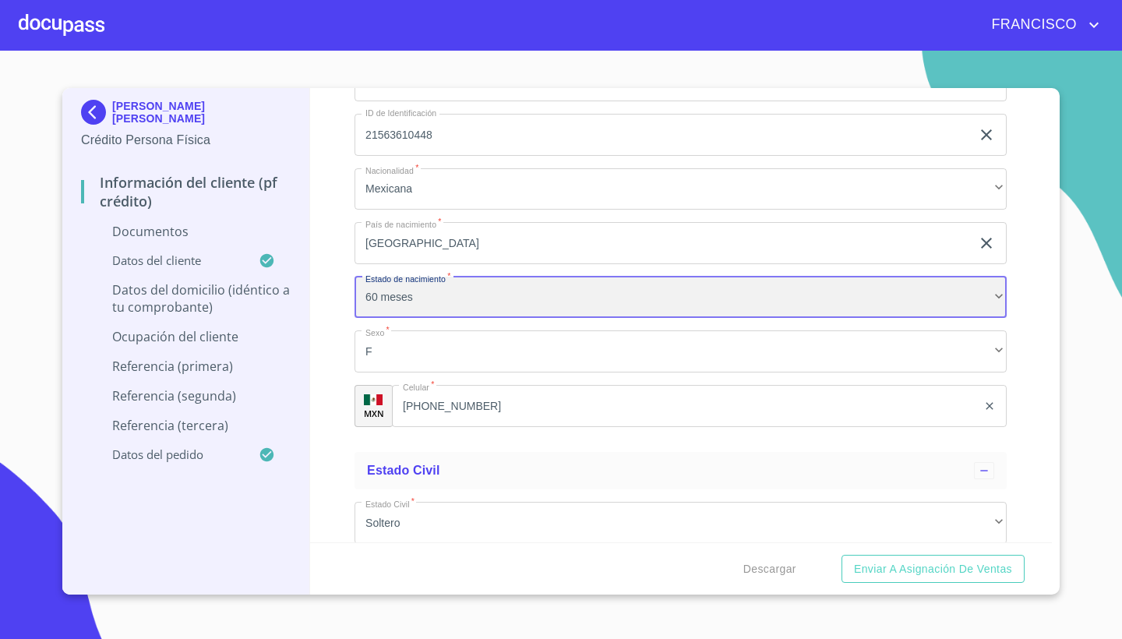
click at [423, 302] on div "60 meses" at bounding box center [680, 298] width 652 height 42
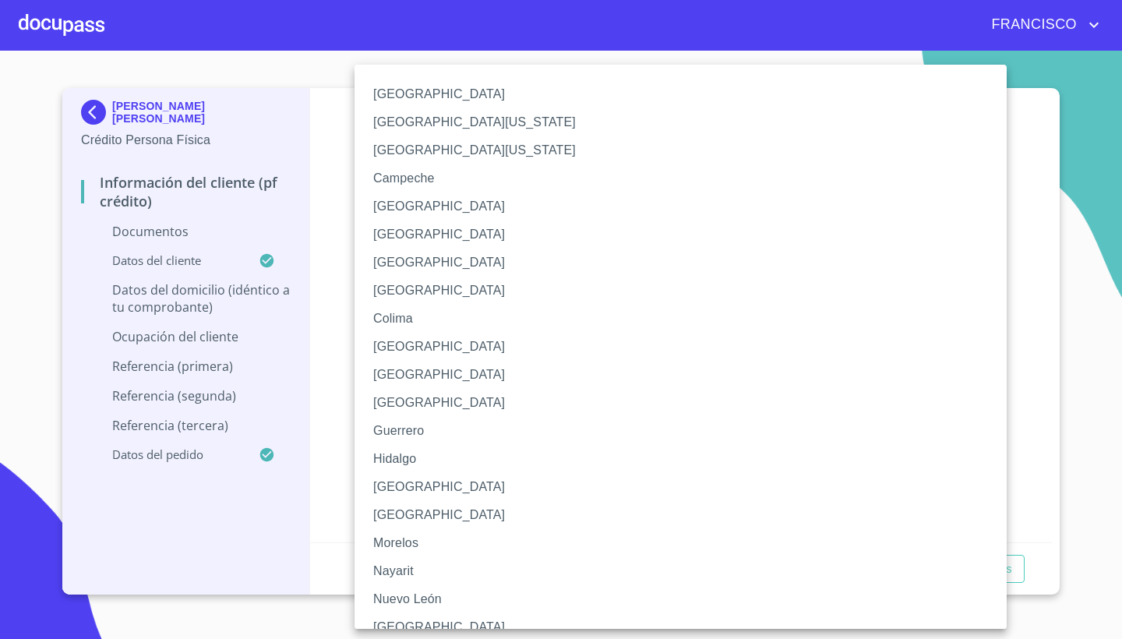
click at [407, 489] on li "[GEOGRAPHIC_DATA]" at bounding box center [680, 487] width 652 height 28
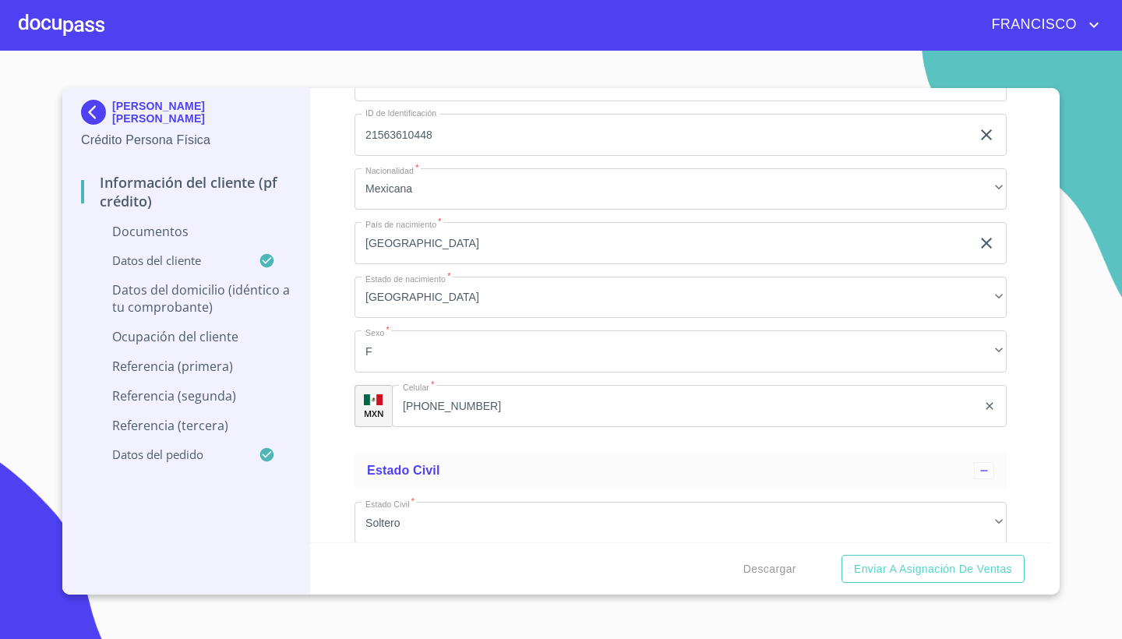
click at [1029, 419] on div "Información del cliente (PF crédito) Documentos Documento de identificación.   …" at bounding box center [681, 315] width 742 height 454
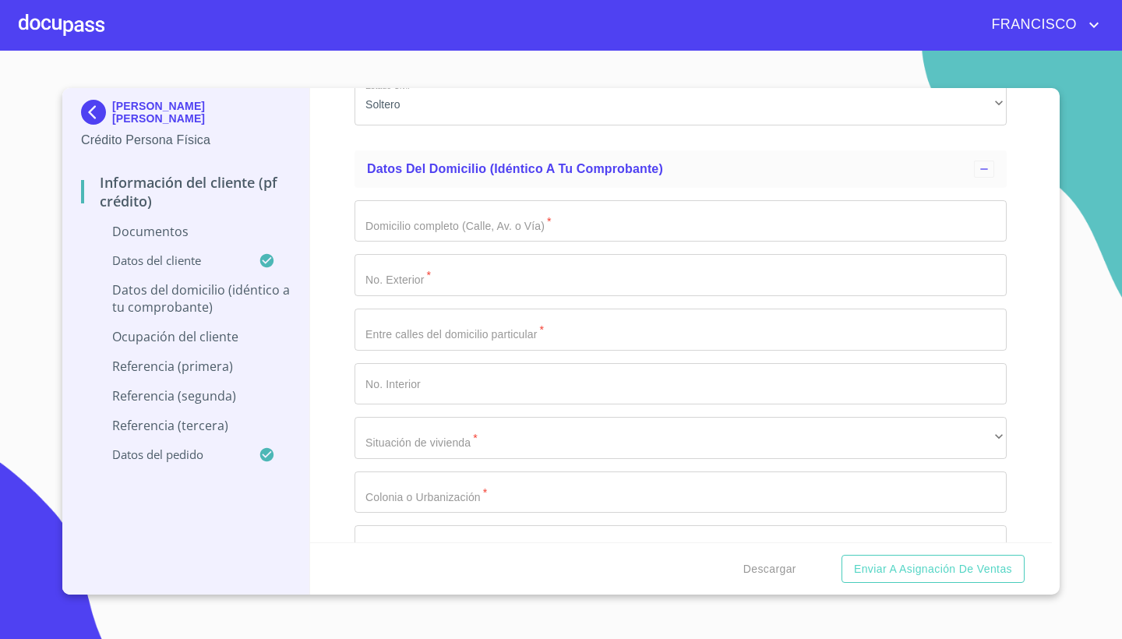
scroll to position [4898, 0]
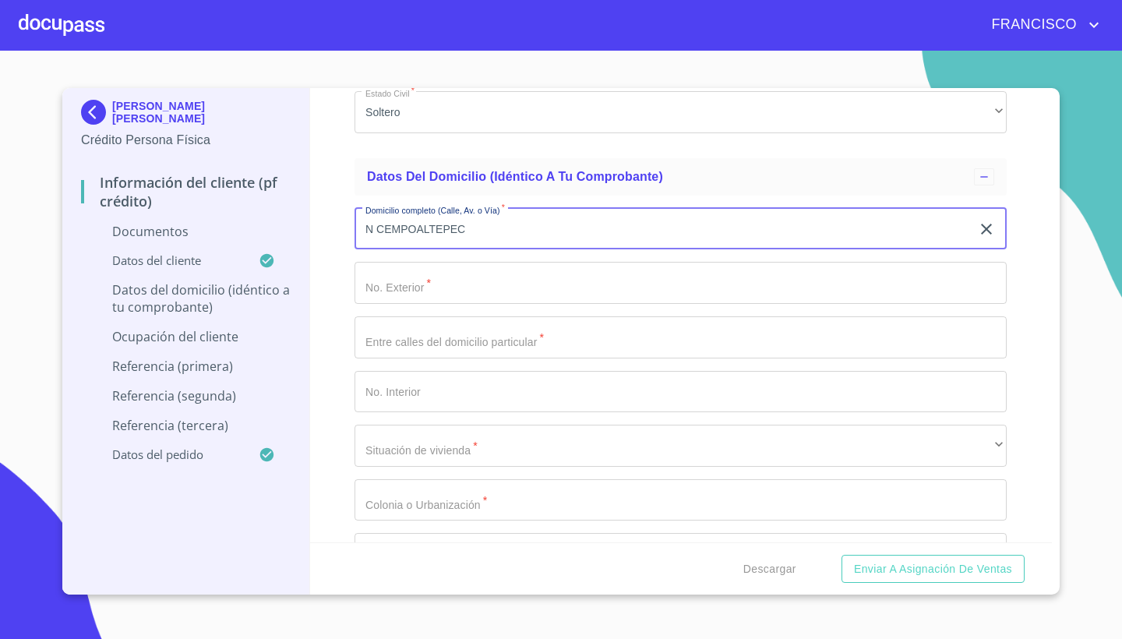
type input "N CEMPOALTEPEC"
click at [430, 280] on input "Documento de identificación.   *" at bounding box center [680, 283] width 652 height 42
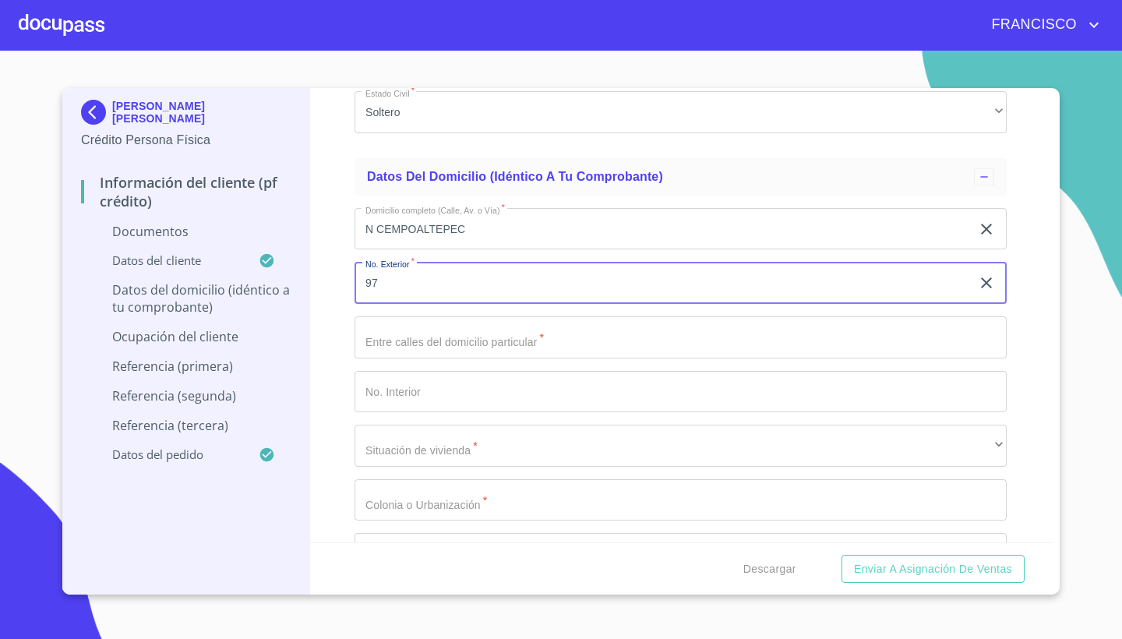
type input "97"
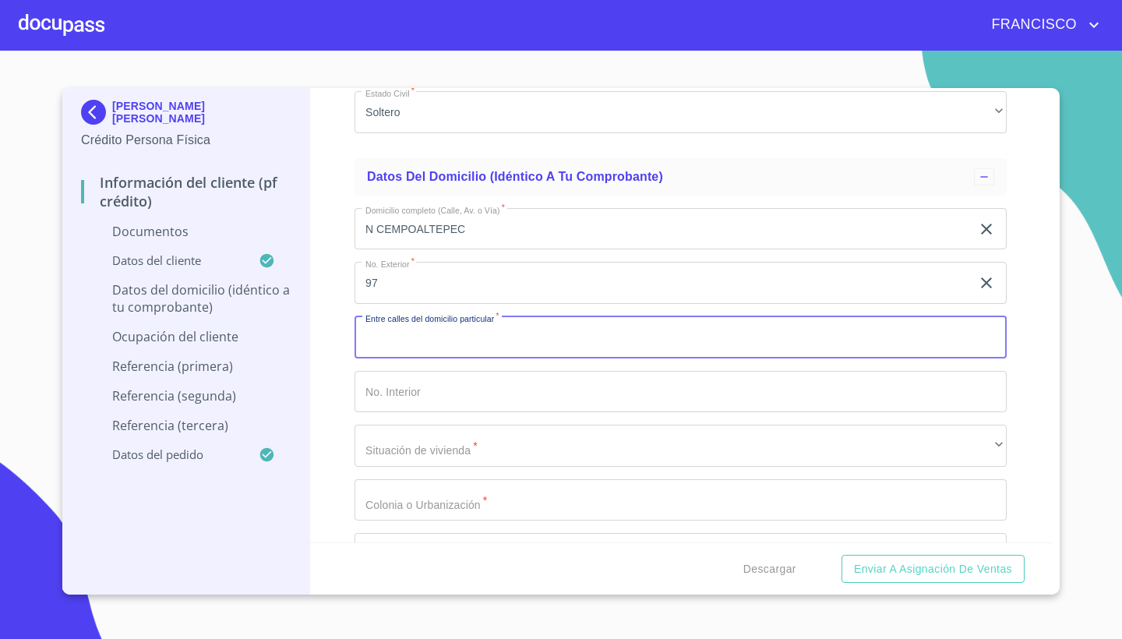
click at [427, 339] on input "Documento de identificación.   *" at bounding box center [680, 337] width 652 height 42
type input "PTO ANGEL Y PTO CARMEN"
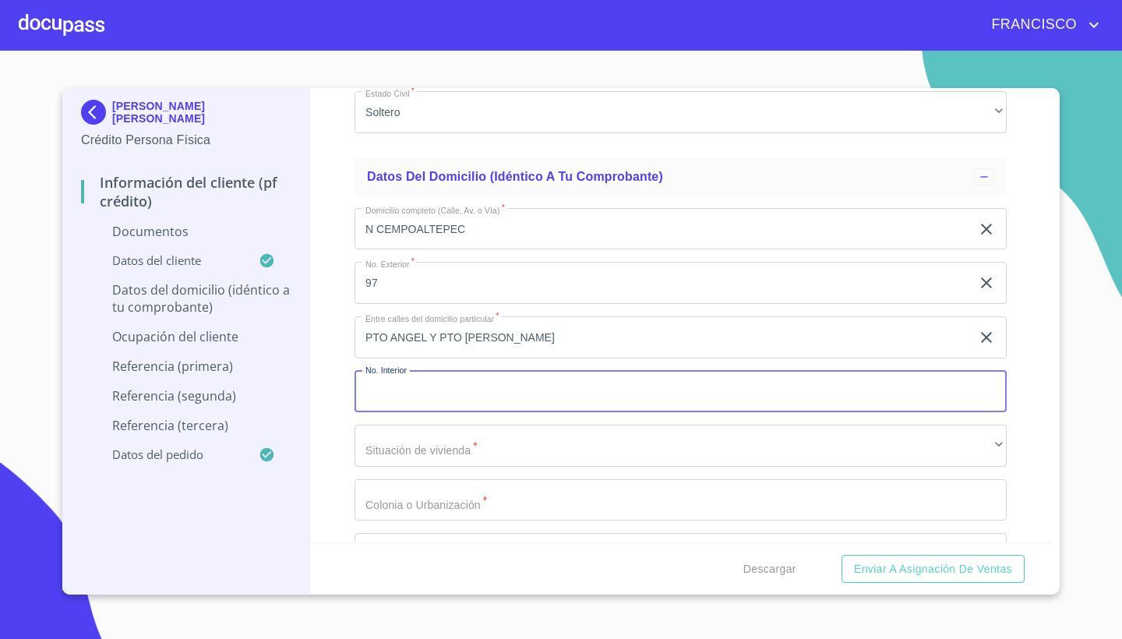
click at [417, 391] on input "Documento de identificación.   *" at bounding box center [680, 392] width 652 height 42
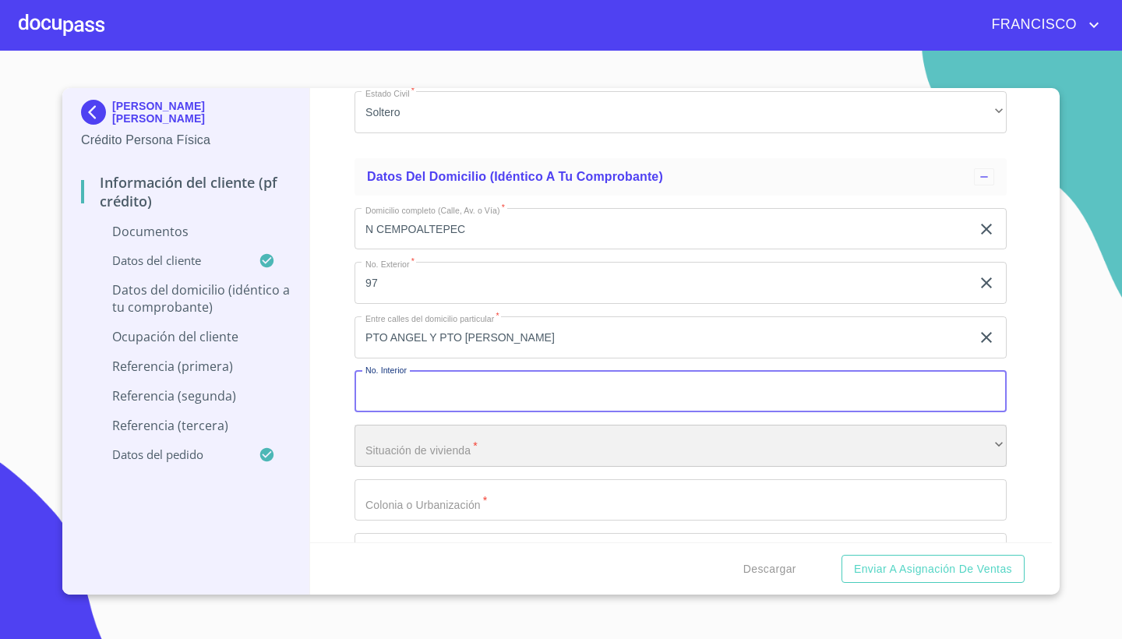
click at [435, 442] on div "​" at bounding box center [680, 445] width 652 height 42
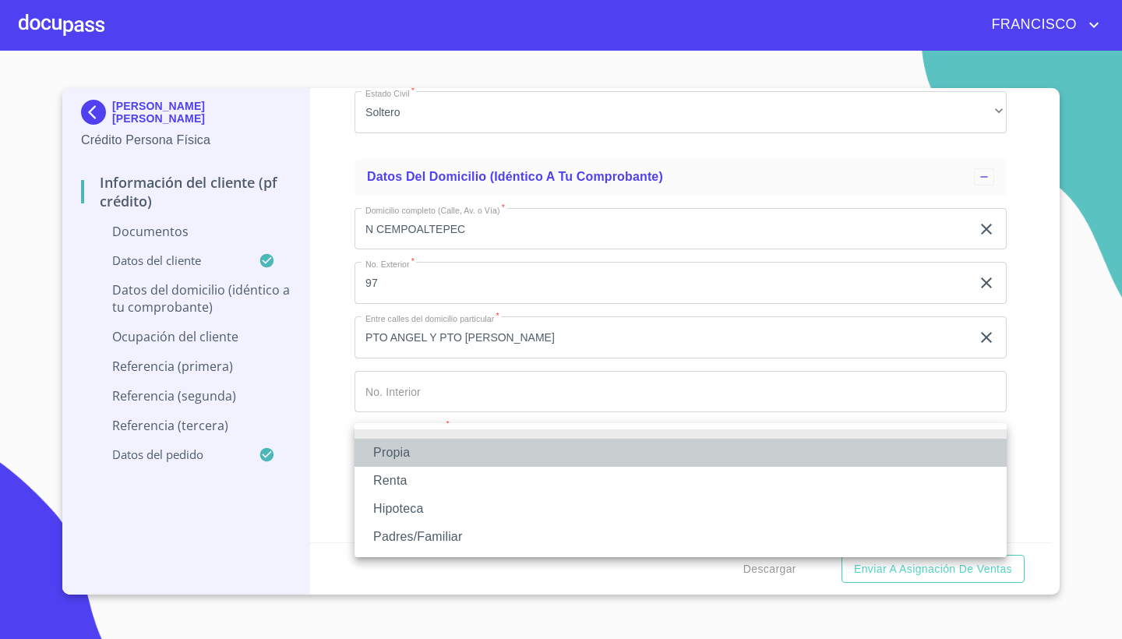
click at [397, 448] on li "Propia" at bounding box center [680, 453] width 652 height 28
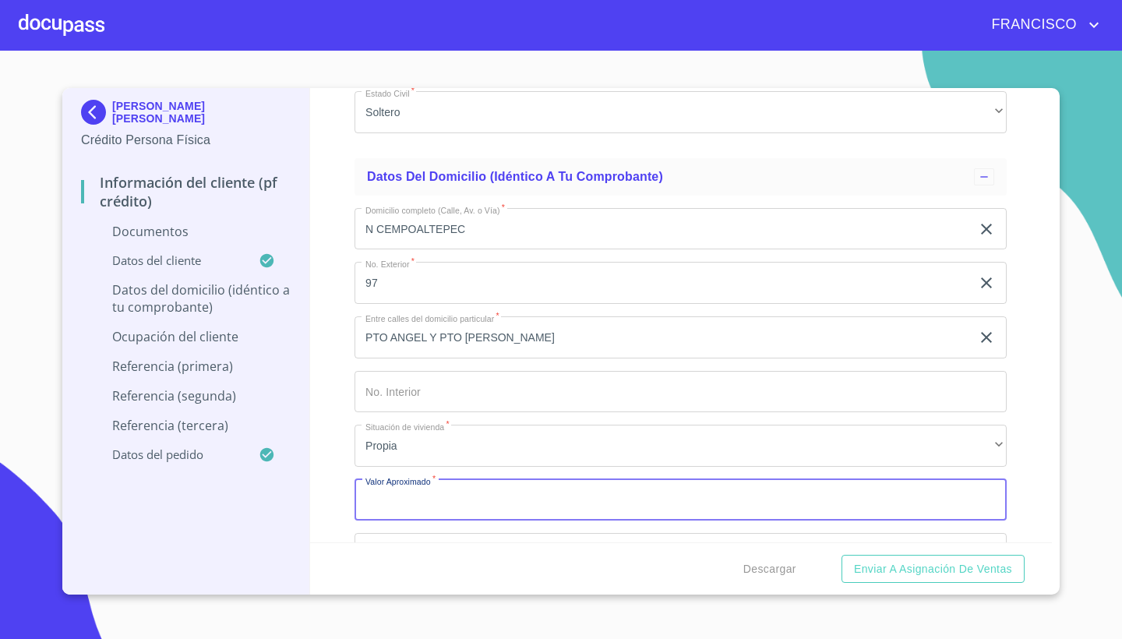
click at [432, 488] on input "Documento de identificación.   *" at bounding box center [680, 500] width 652 height 42
type input "$2,500,000"
click at [1034, 479] on div "Información del cliente (PF crédito) Documentos Documento de identificación.   …" at bounding box center [681, 315] width 742 height 454
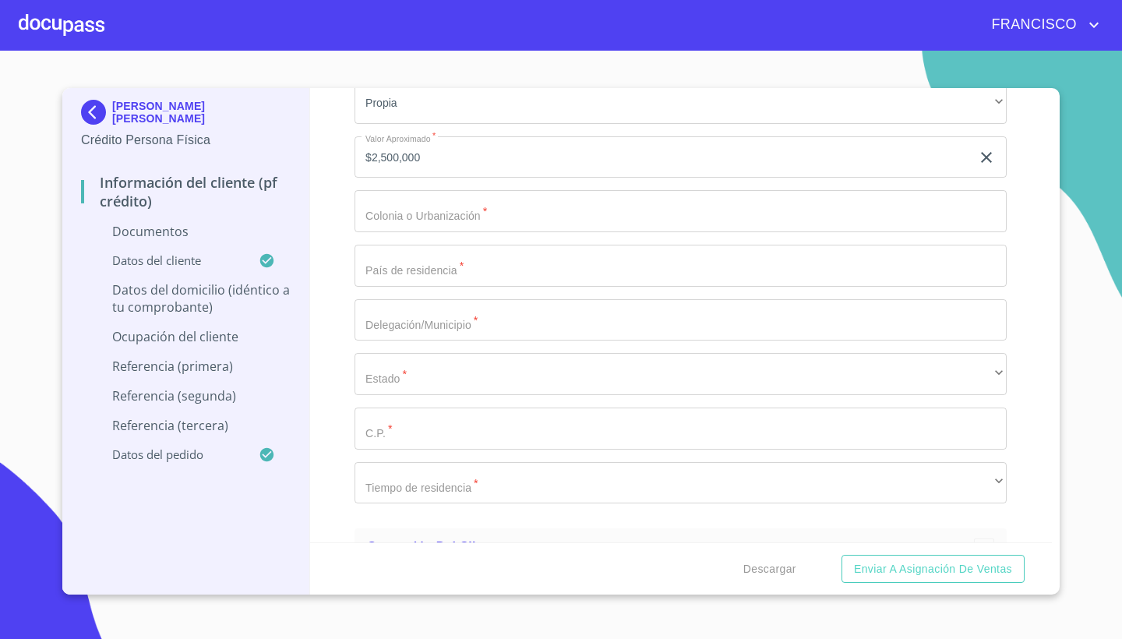
scroll to position [5243, 0]
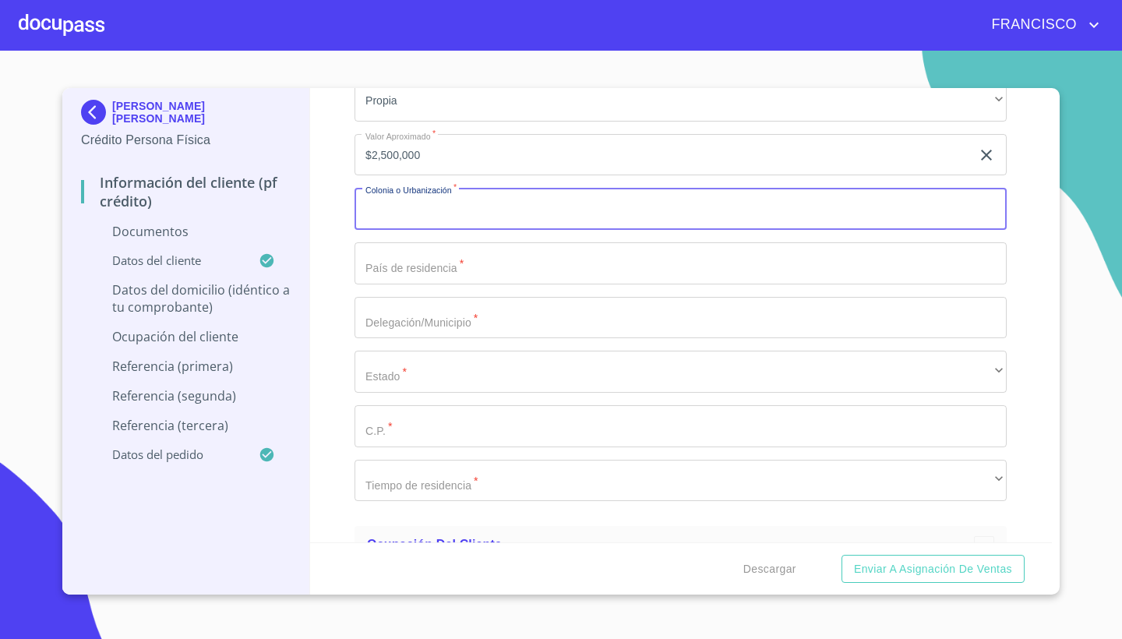
click at [446, 201] on input "Documento de identificación.   *" at bounding box center [680, 209] width 652 height 42
type input "GUADALAJARA"
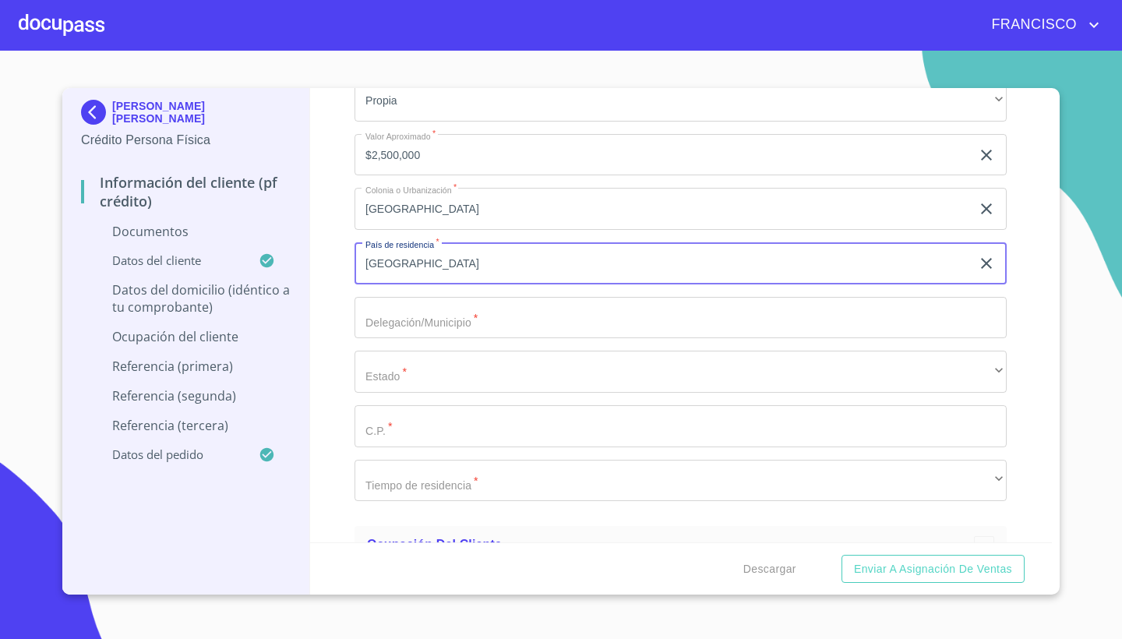
type input "[GEOGRAPHIC_DATA]"
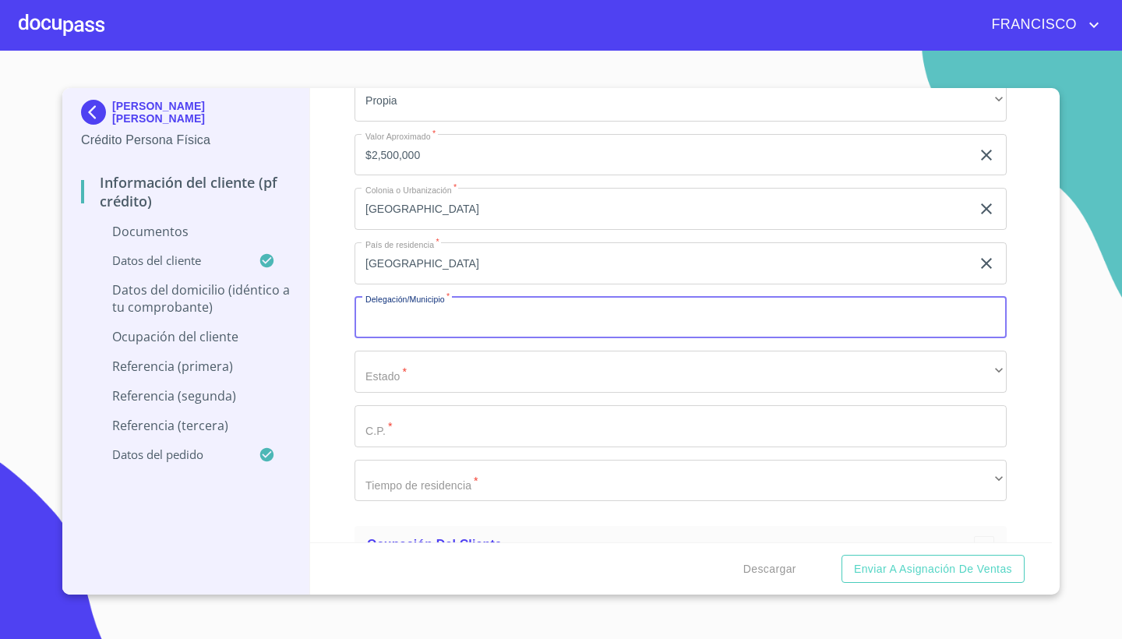
click at [456, 312] on input "Documento de identificación.   *" at bounding box center [680, 318] width 652 height 42
type input "GUADALAJARA"
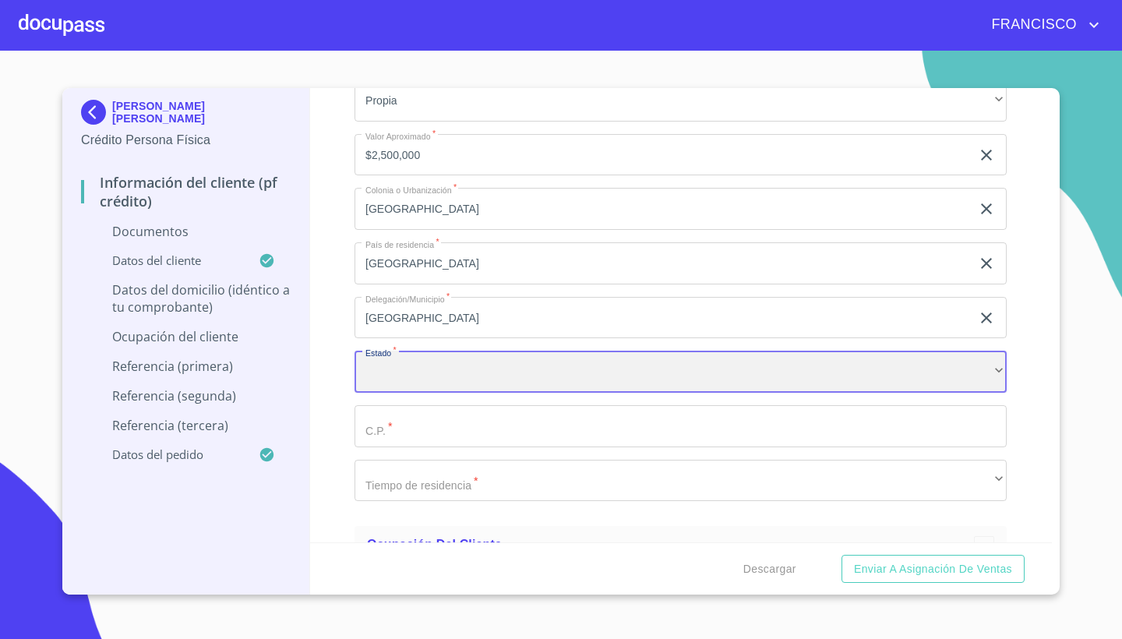
click at [463, 365] on div "​" at bounding box center [680, 371] width 652 height 42
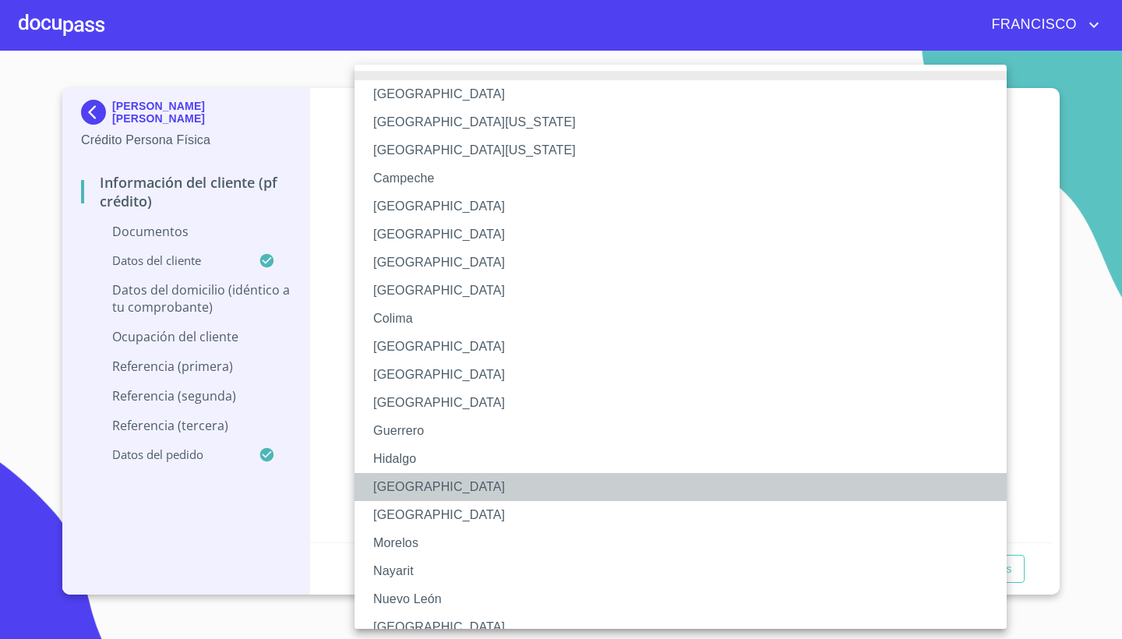
click at [403, 489] on li "[GEOGRAPHIC_DATA]" at bounding box center [680, 487] width 652 height 28
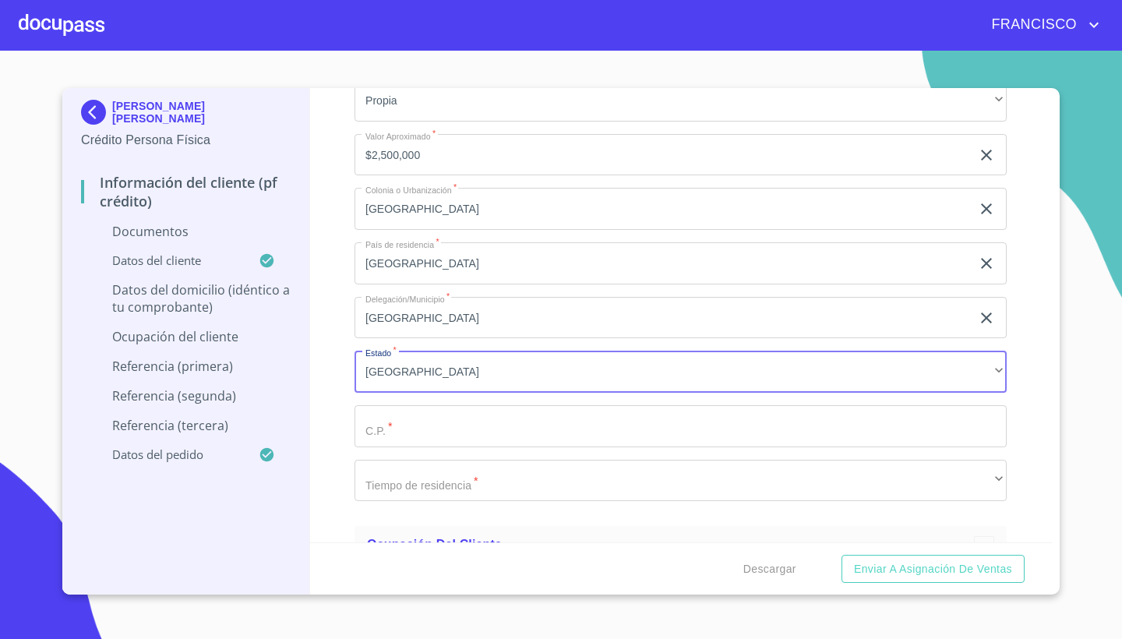
click at [421, 419] on input "Documento de identificación.   *" at bounding box center [680, 426] width 652 height 42
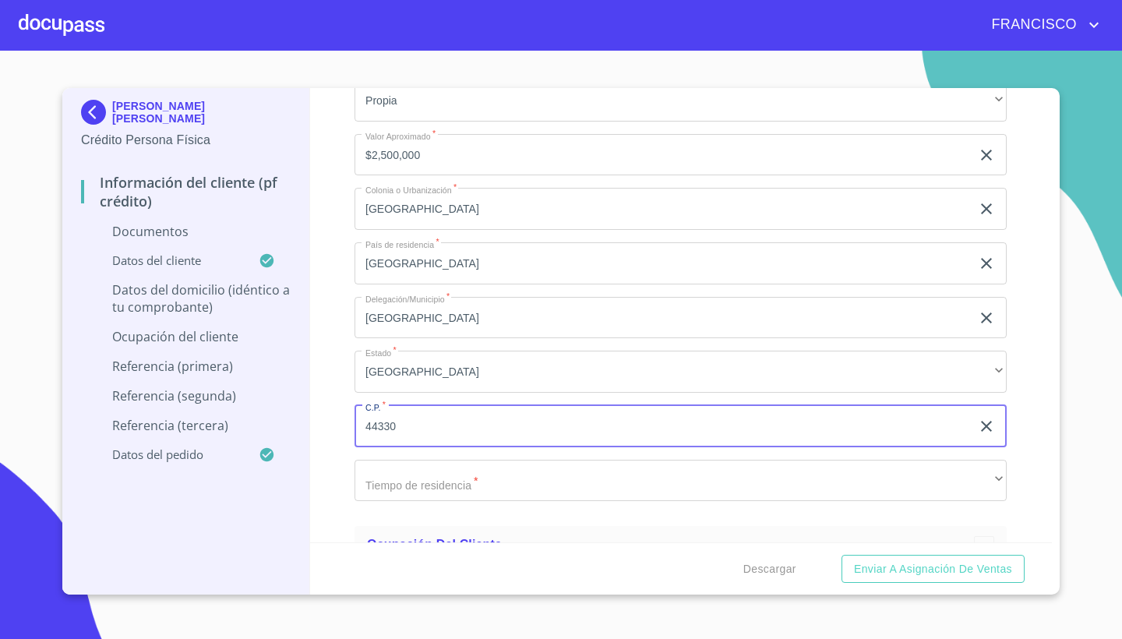
type input "44330"
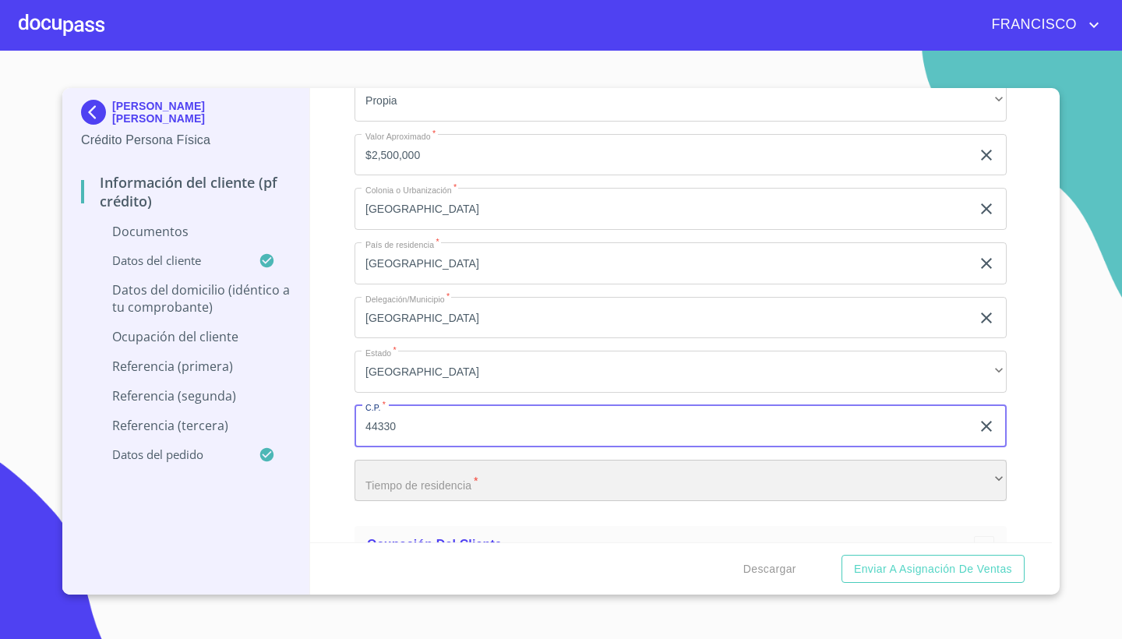
click at [453, 479] on div "​" at bounding box center [680, 481] width 652 height 42
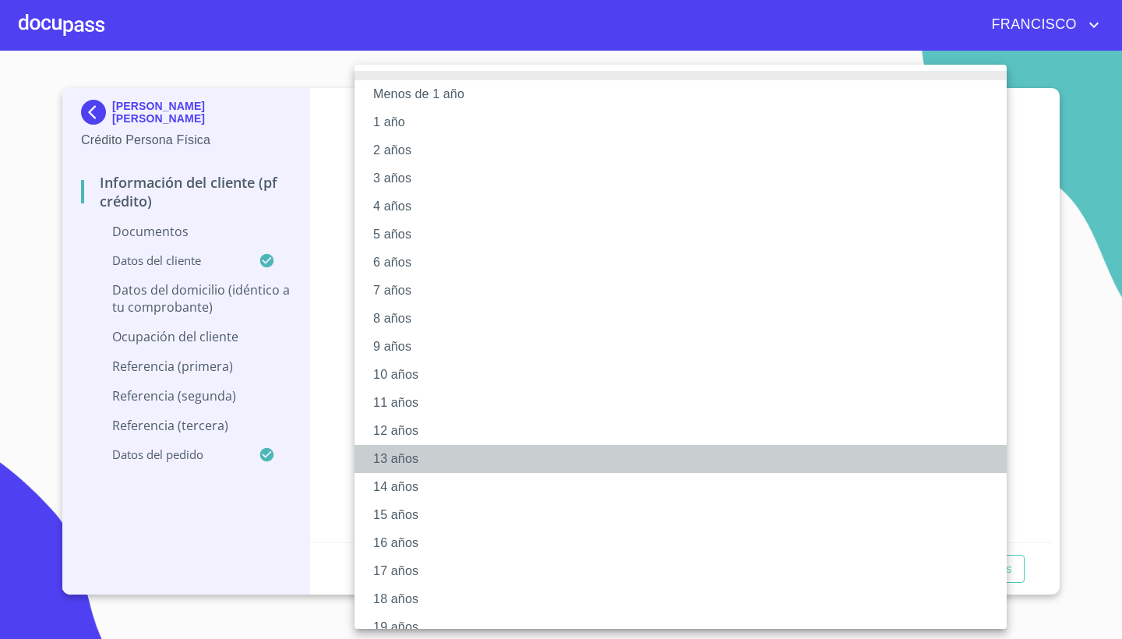
click at [401, 456] on li "13 años" at bounding box center [680, 459] width 652 height 28
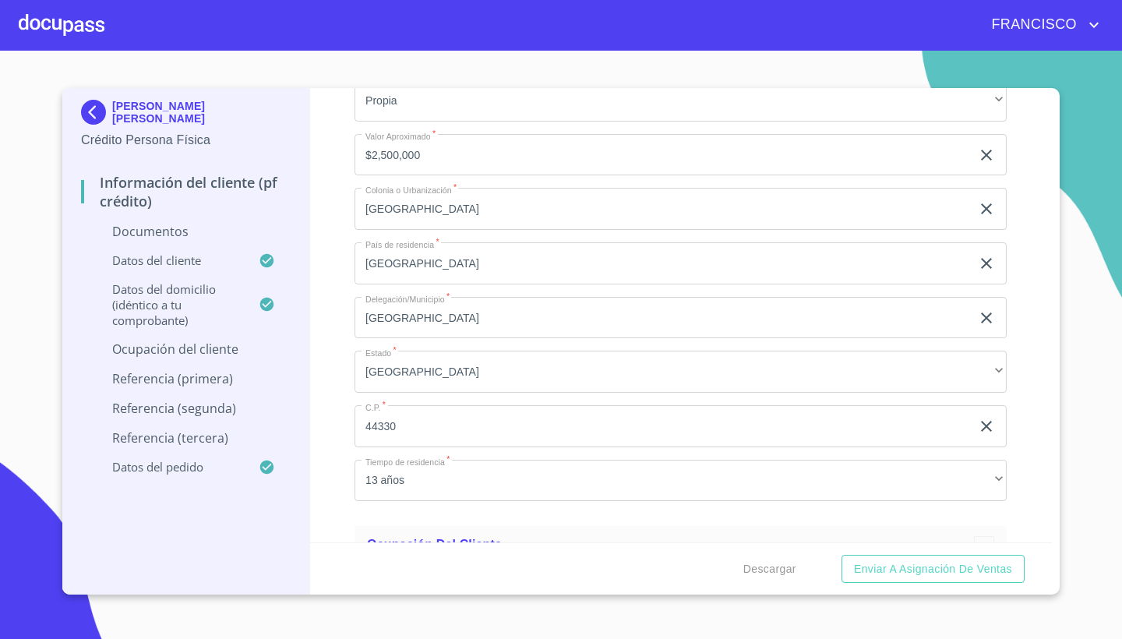
click at [1009, 386] on div "Información del cliente (PF crédito) Documentos Documento de identificación.   …" at bounding box center [681, 315] width 742 height 454
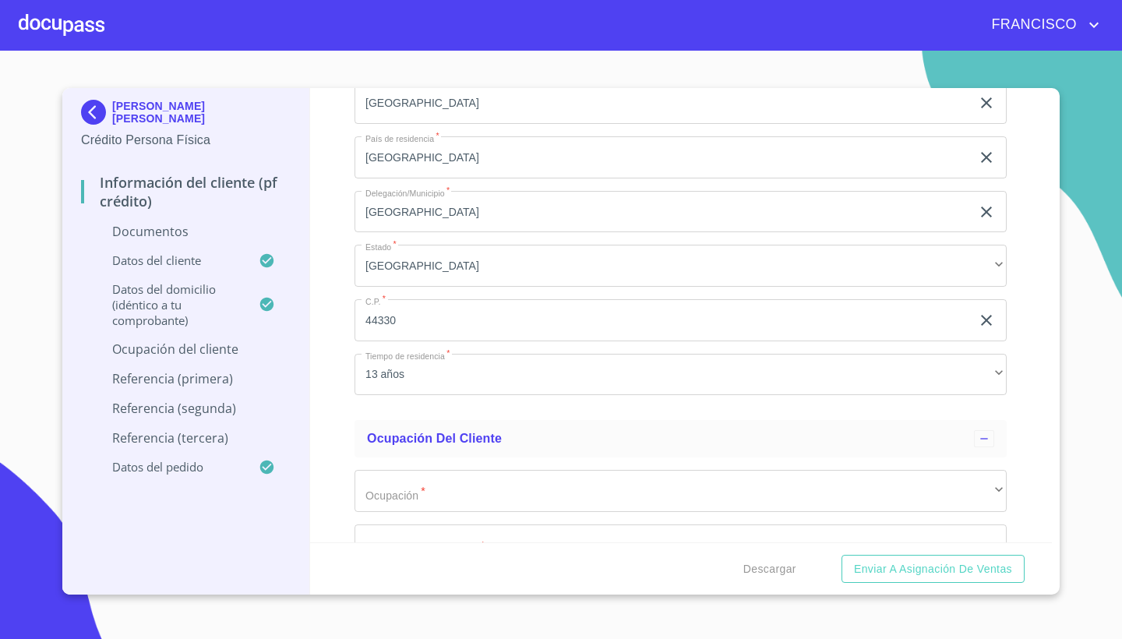
scroll to position [5381, 0]
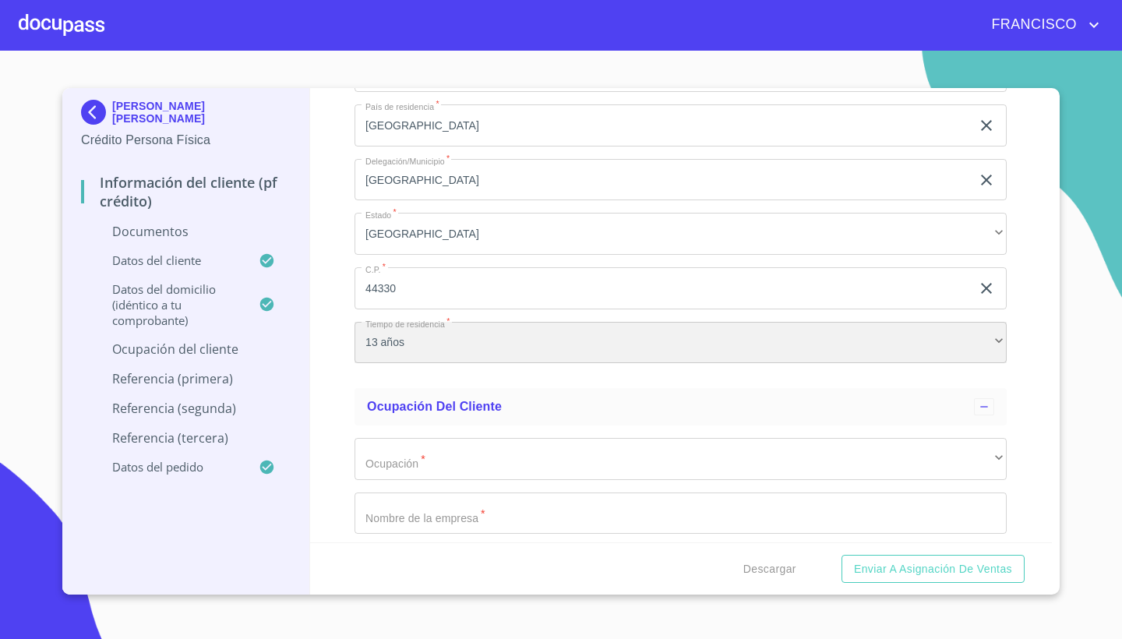
click at [462, 322] on div "13 años" at bounding box center [680, 343] width 652 height 42
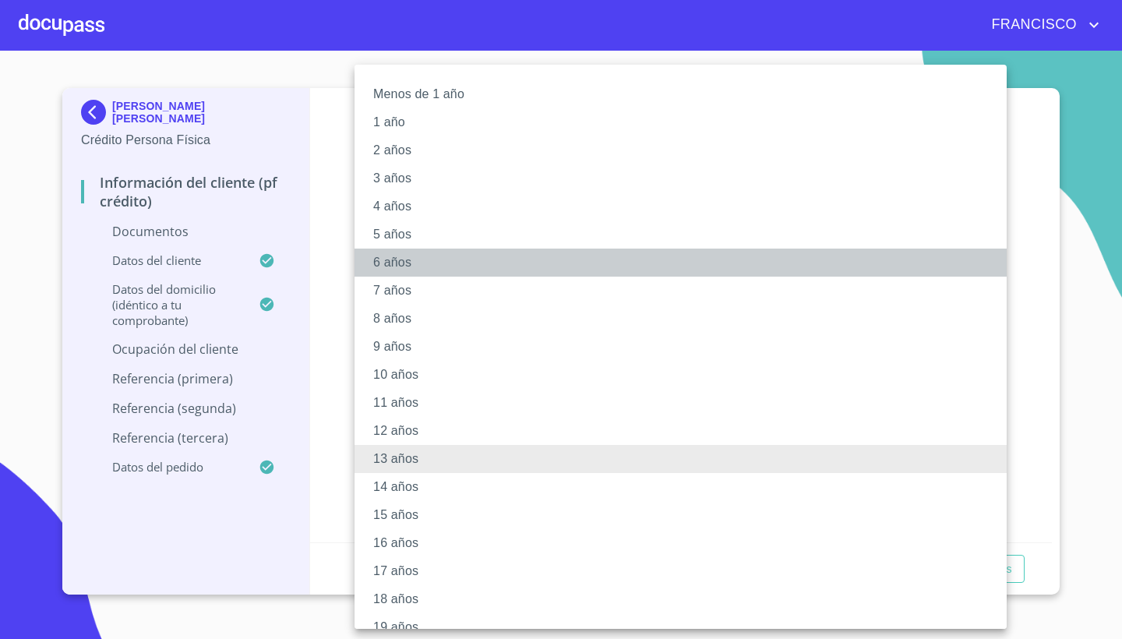
click at [400, 258] on li "6 años" at bounding box center [680, 262] width 652 height 28
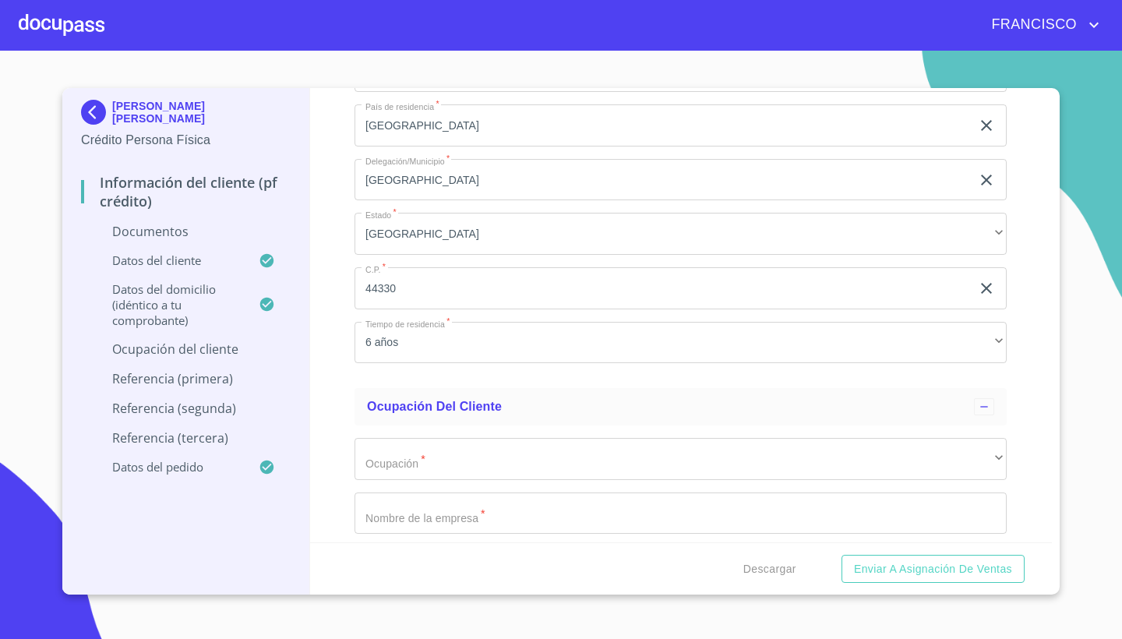
click at [1030, 402] on div "Información del cliente (PF crédito) Documentos Documento de identificación.   …" at bounding box center [681, 315] width 742 height 454
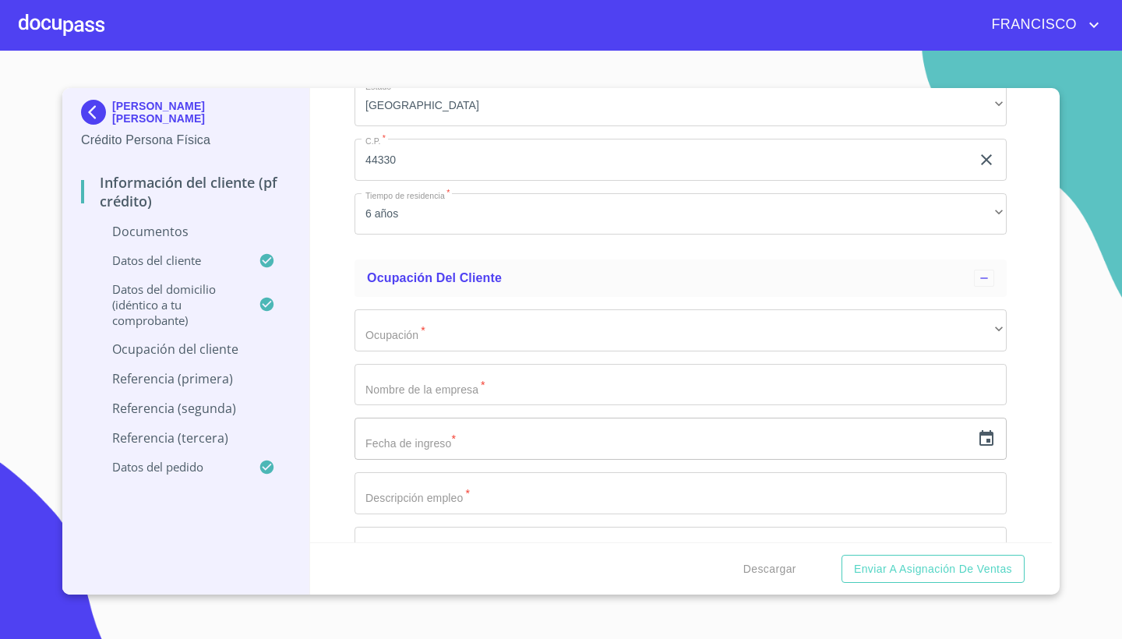
scroll to position [5528, 0]
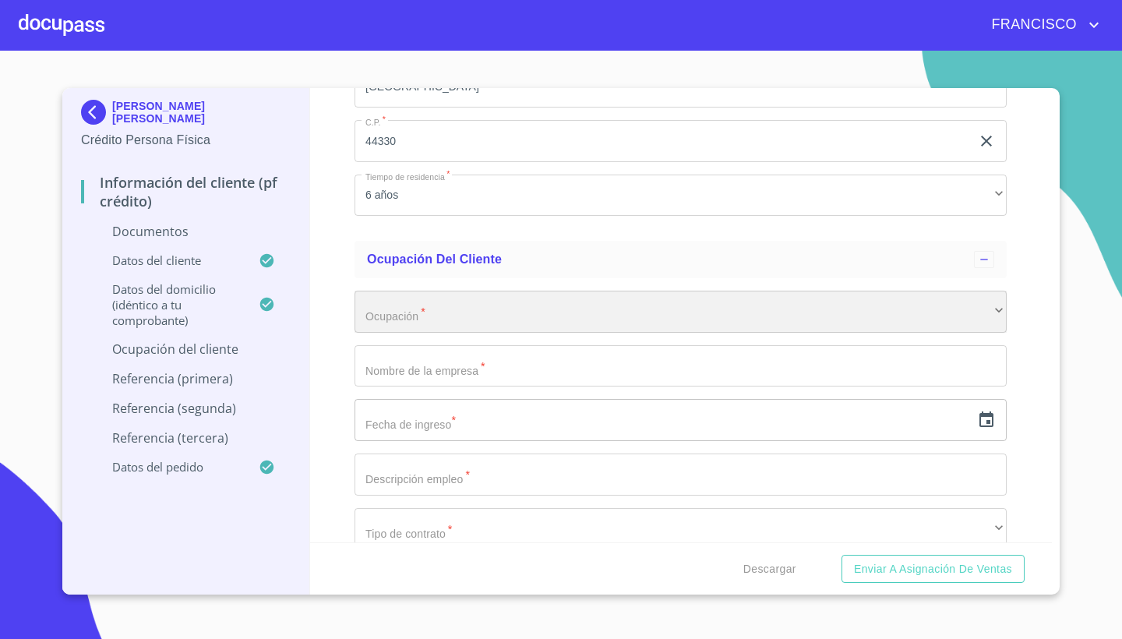
click at [470, 311] on div "​" at bounding box center [680, 312] width 652 height 42
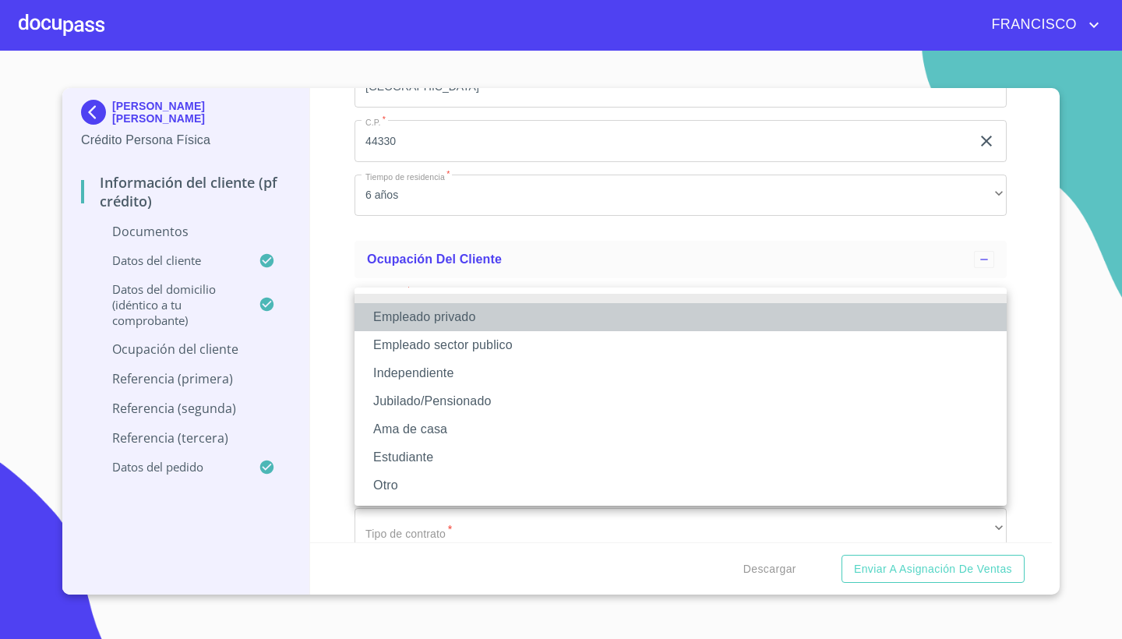
click at [439, 315] on li "Empleado privado" at bounding box center [680, 317] width 652 height 28
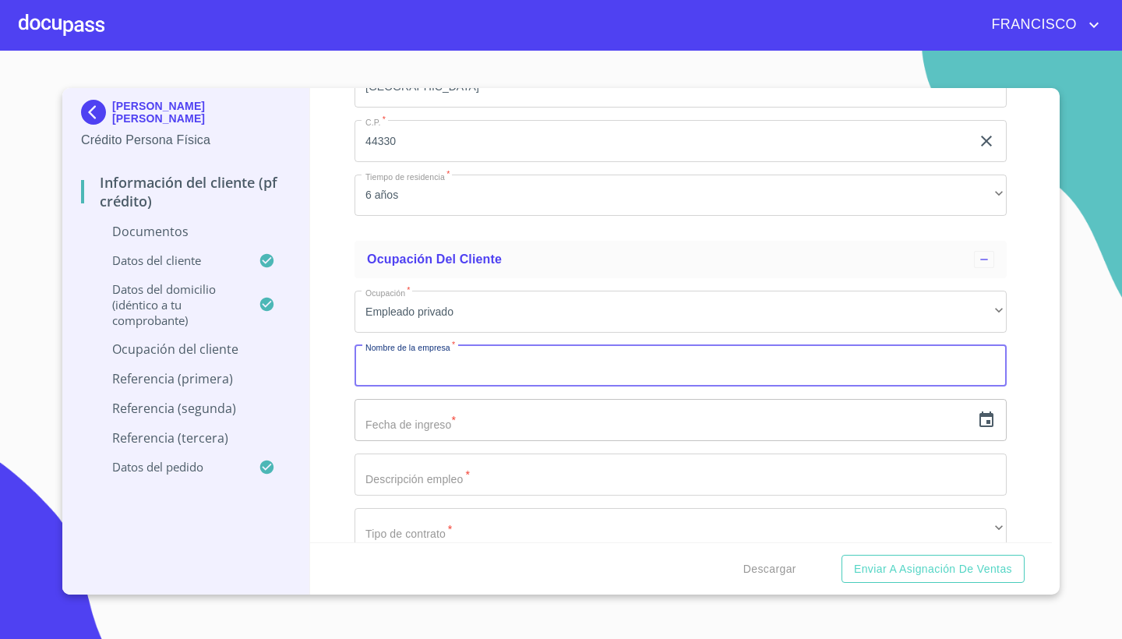
click at [417, 371] on input "Documento de identificación.   *" at bounding box center [680, 366] width 652 height 42
type input "OPERADORA LOB"
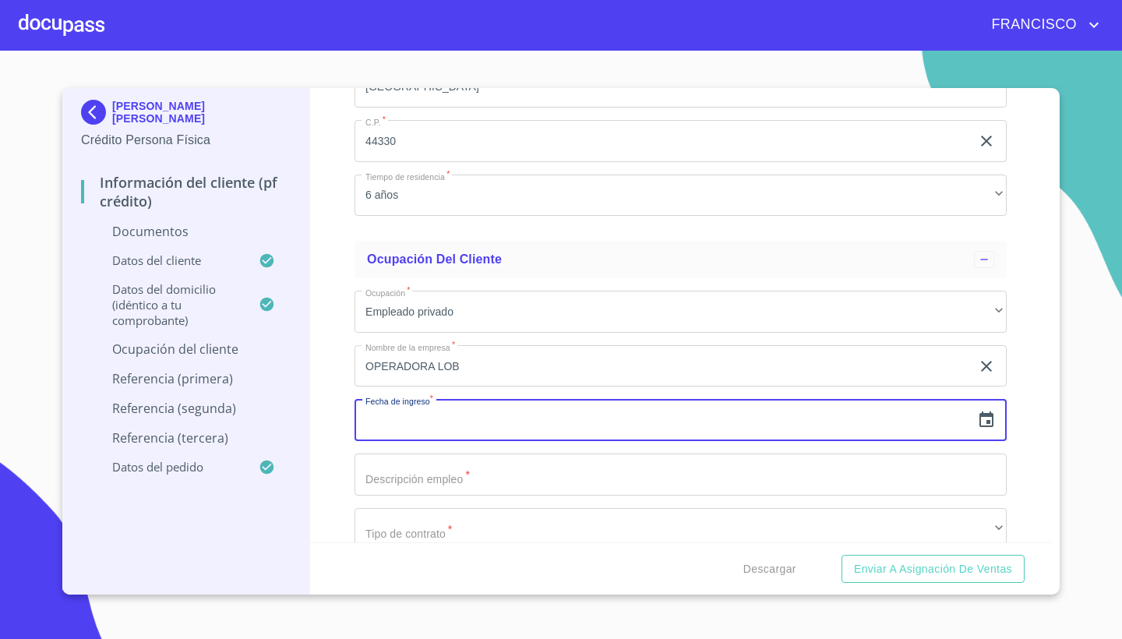
click at [422, 421] on input "text" at bounding box center [662, 420] width 616 height 42
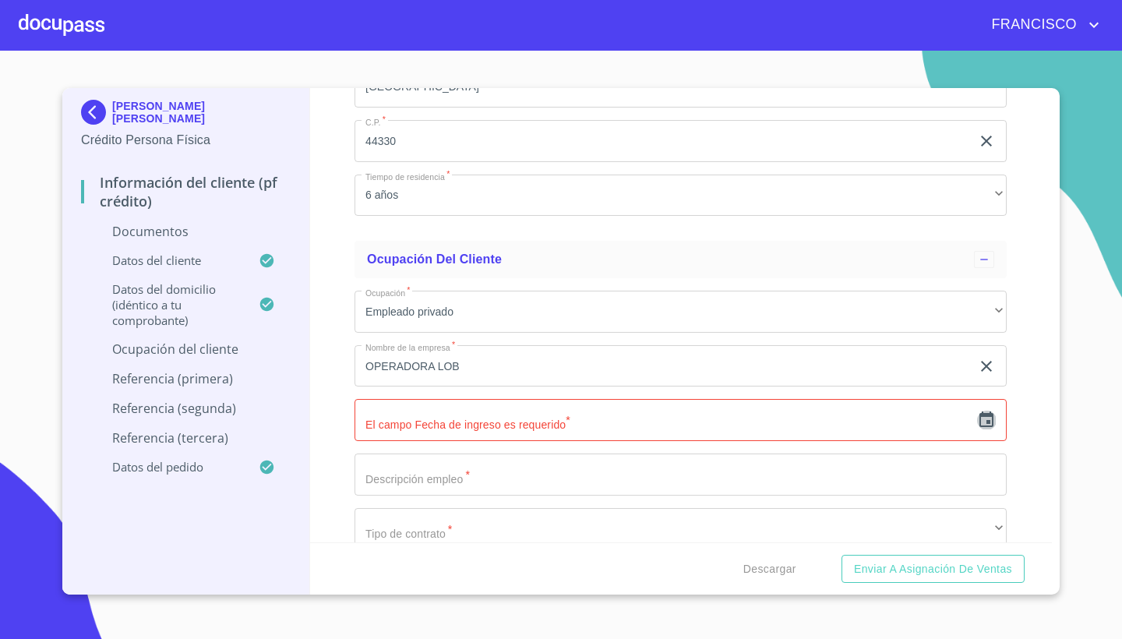
click at [988, 414] on icon "button" at bounding box center [986, 419] width 14 height 16
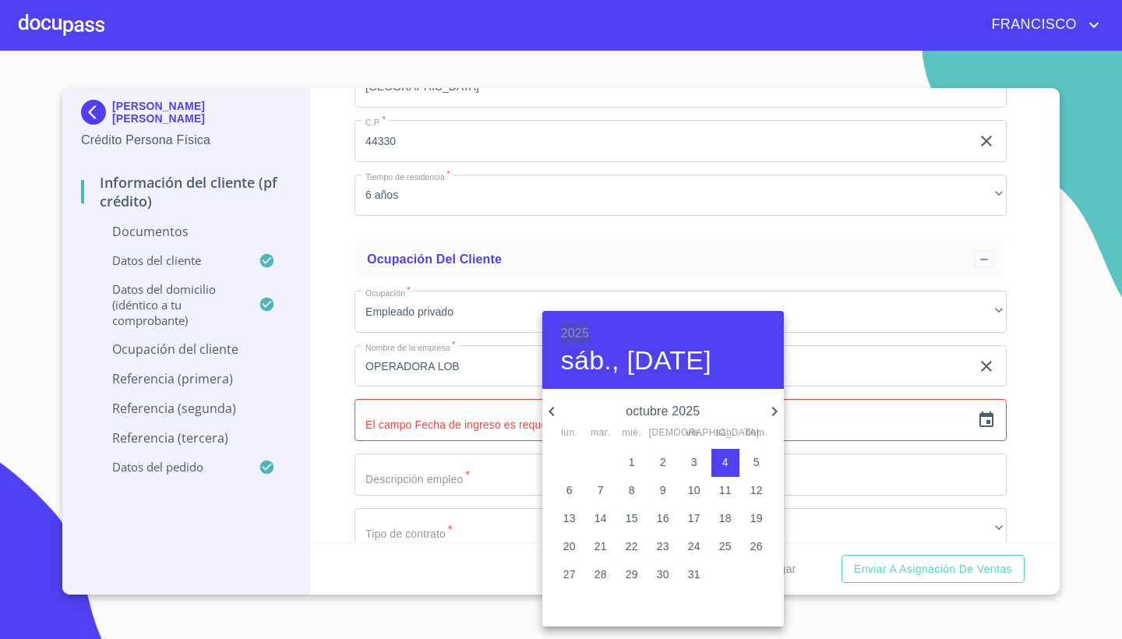
click at [570, 335] on h6 "2025" at bounding box center [575, 333] width 28 height 22
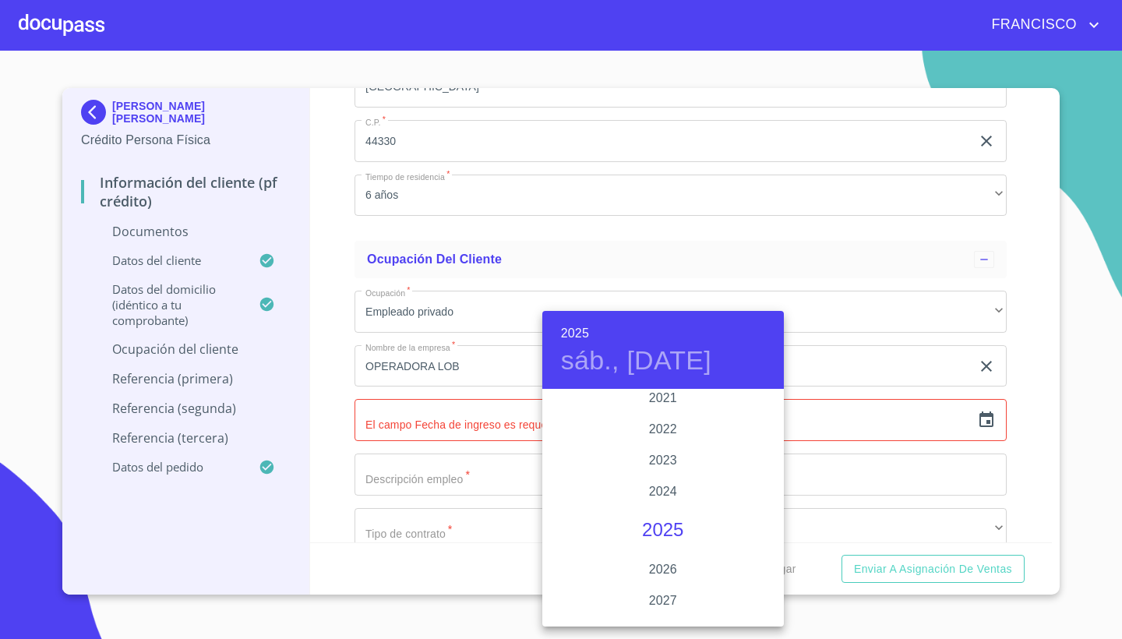
scroll to position [2961, 0]
click at [675, 428] on div "2021" at bounding box center [662, 436] width 241 height 31
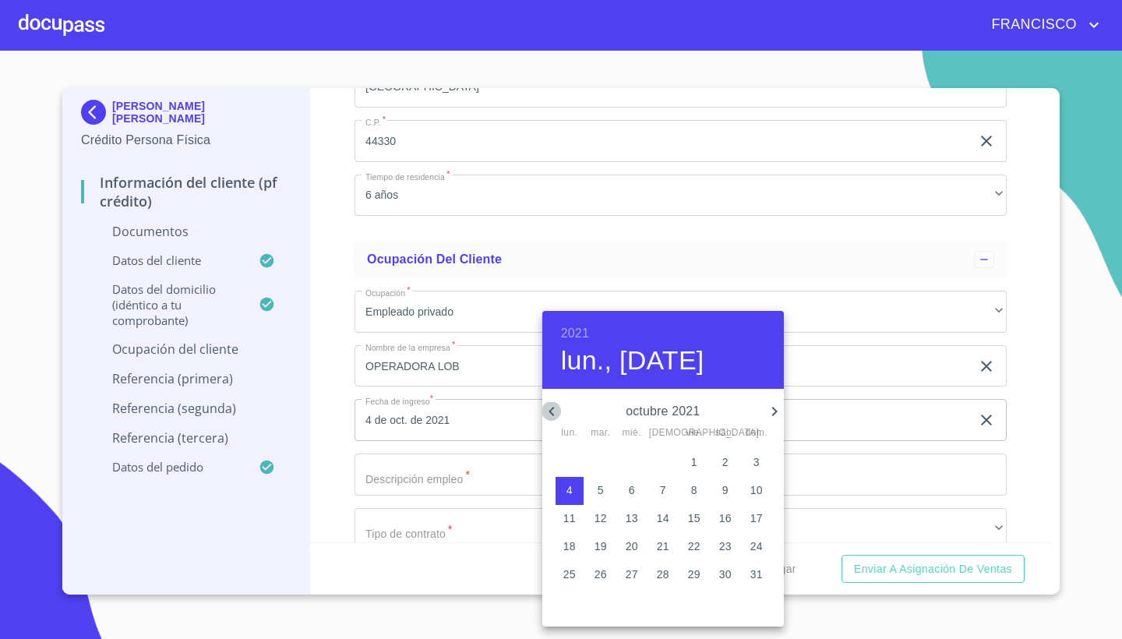
click at [551, 406] on icon "button" at bounding box center [551, 411] width 19 height 19
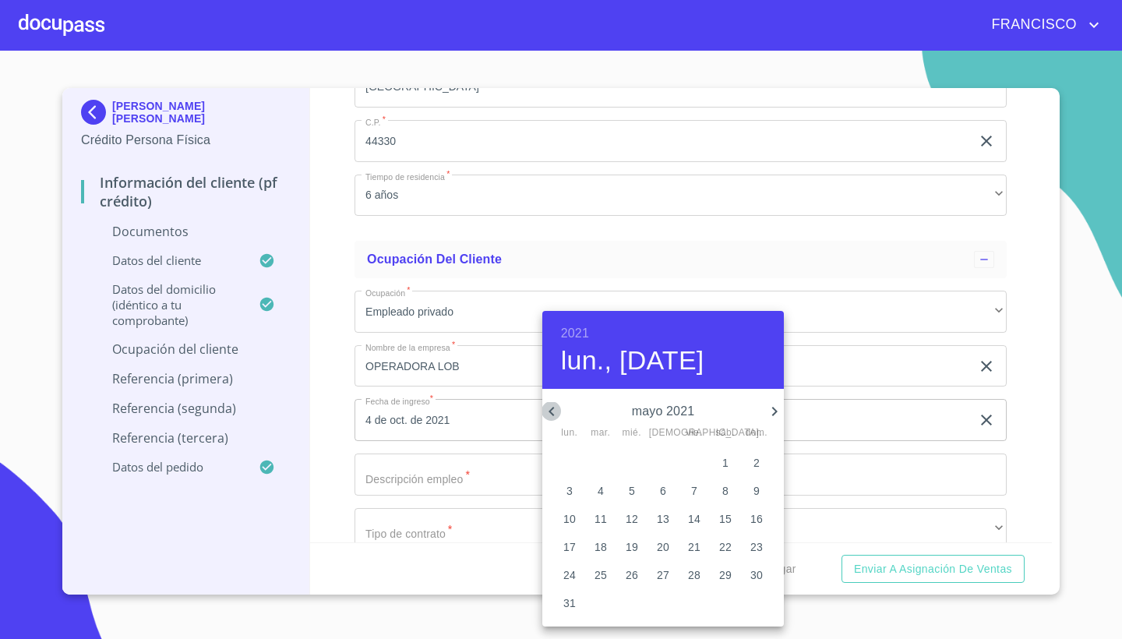
click at [551, 406] on icon "button" at bounding box center [551, 411] width 19 height 19
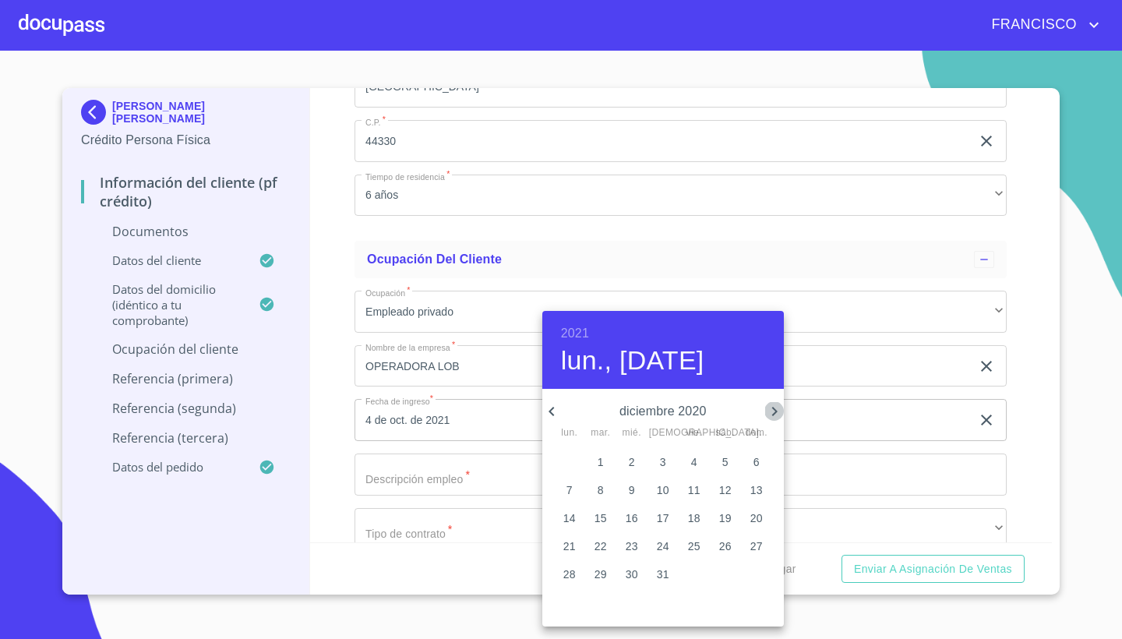
click at [774, 411] on icon "button" at bounding box center [774, 411] width 19 height 19
click at [756, 491] on p "10" at bounding box center [756, 490] width 12 height 16
type input "10 de ene. de 2021"
click at [868, 461] on div at bounding box center [561, 319] width 1122 height 639
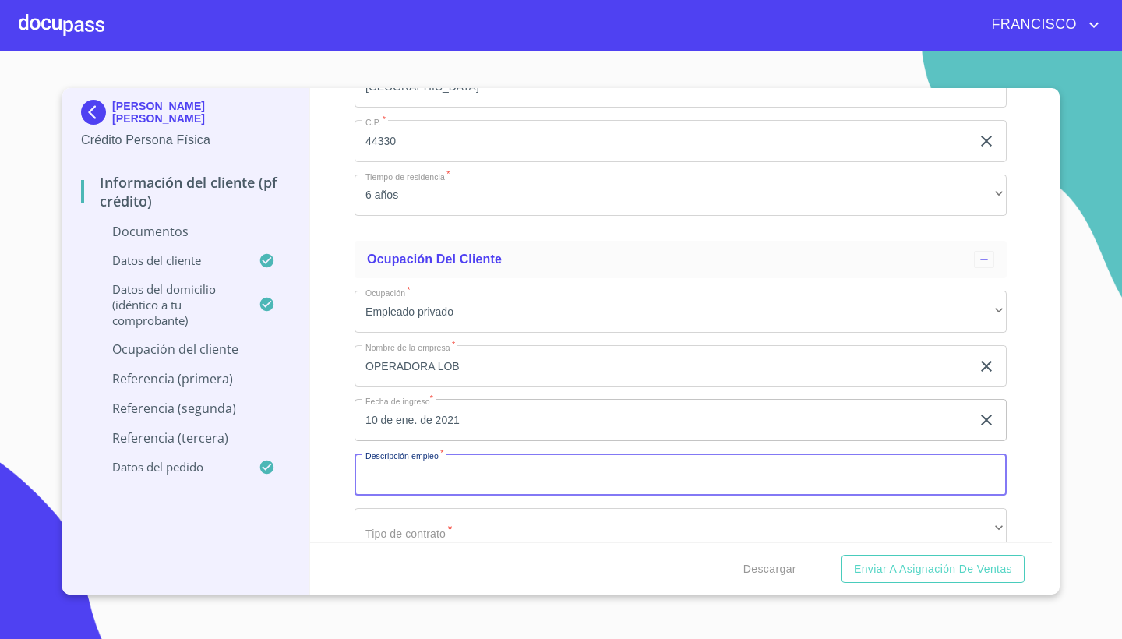
click at [477, 474] on input "Documento de identificación.   *" at bounding box center [680, 474] width 652 height 42
type input "COORDINADOR DE COMPRAS"
click at [1028, 457] on div "Información del cliente (PF crédito) Documentos Documento de identificación.   …" at bounding box center [681, 315] width 742 height 454
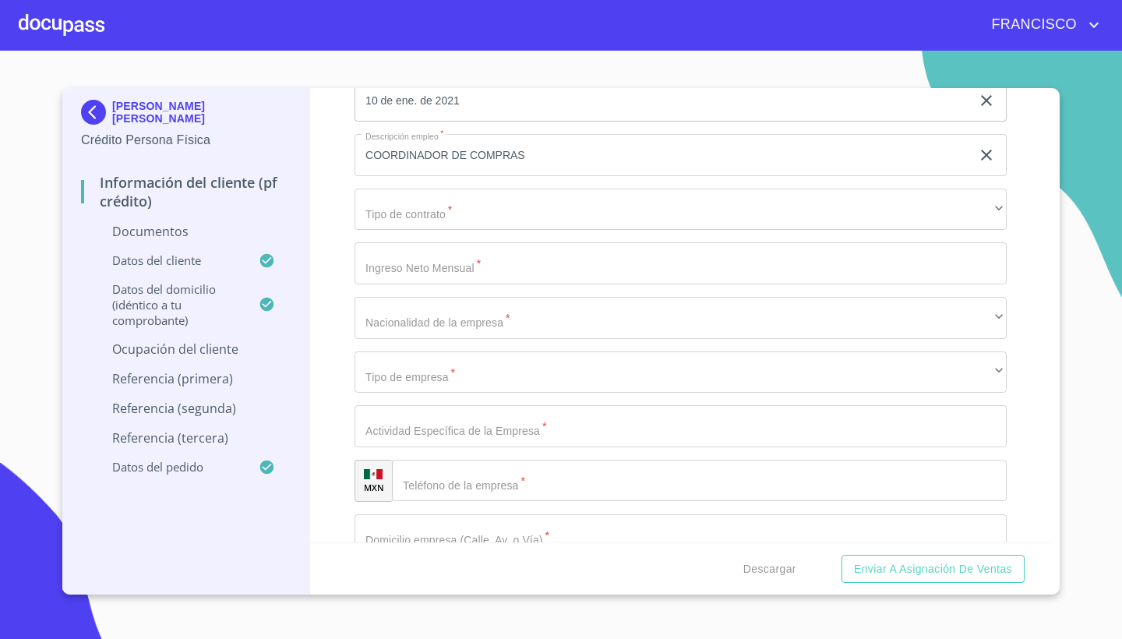
scroll to position [5856, 0]
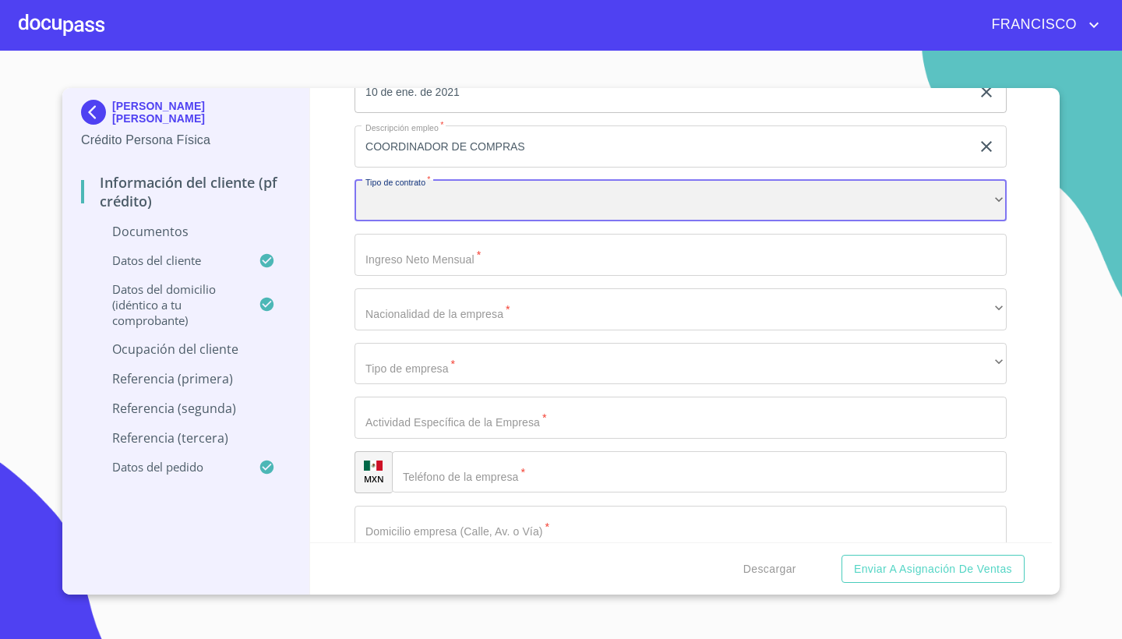
click at [416, 188] on div "​" at bounding box center [680, 201] width 652 height 42
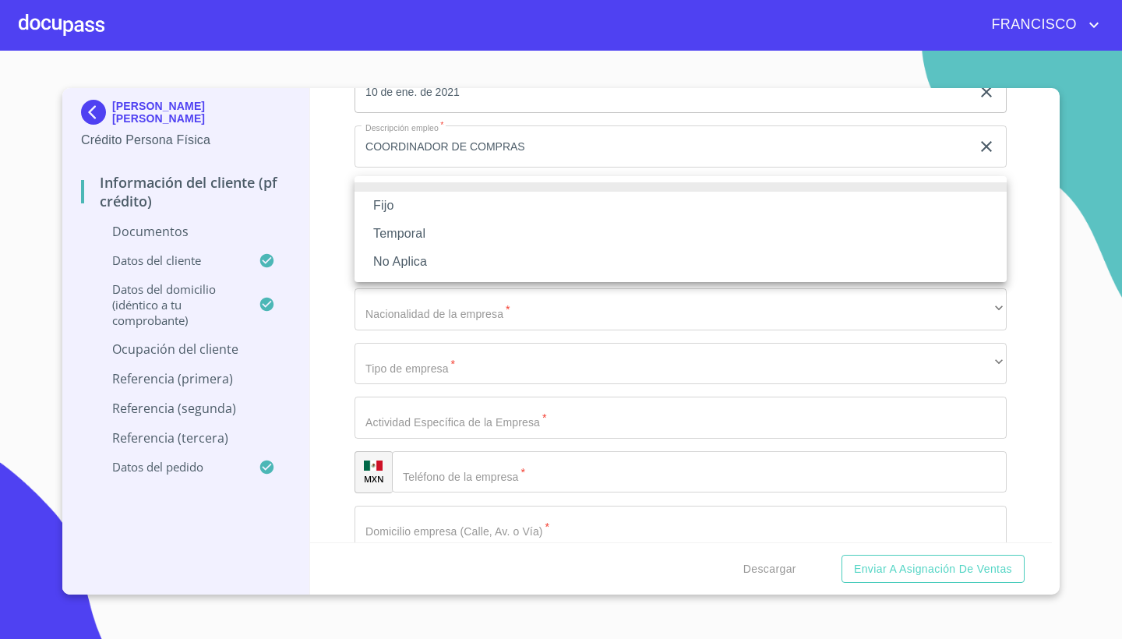
click at [396, 210] on li "Fijo" at bounding box center [680, 206] width 652 height 28
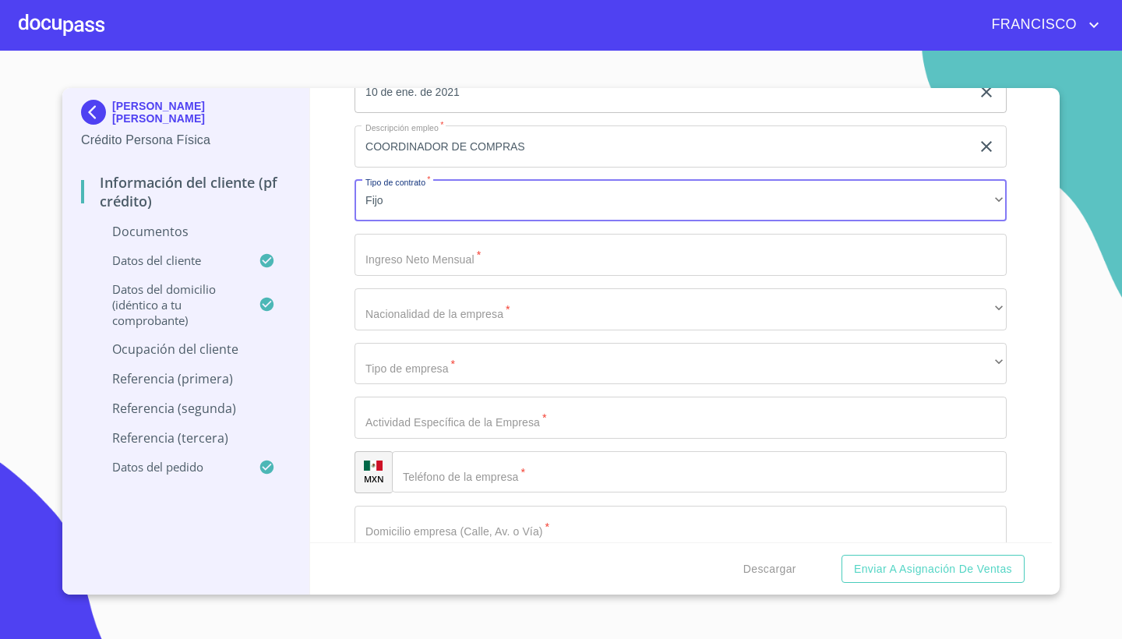
click at [461, 259] on input "Documento de identificación.   *" at bounding box center [680, 255] width 652 height 42
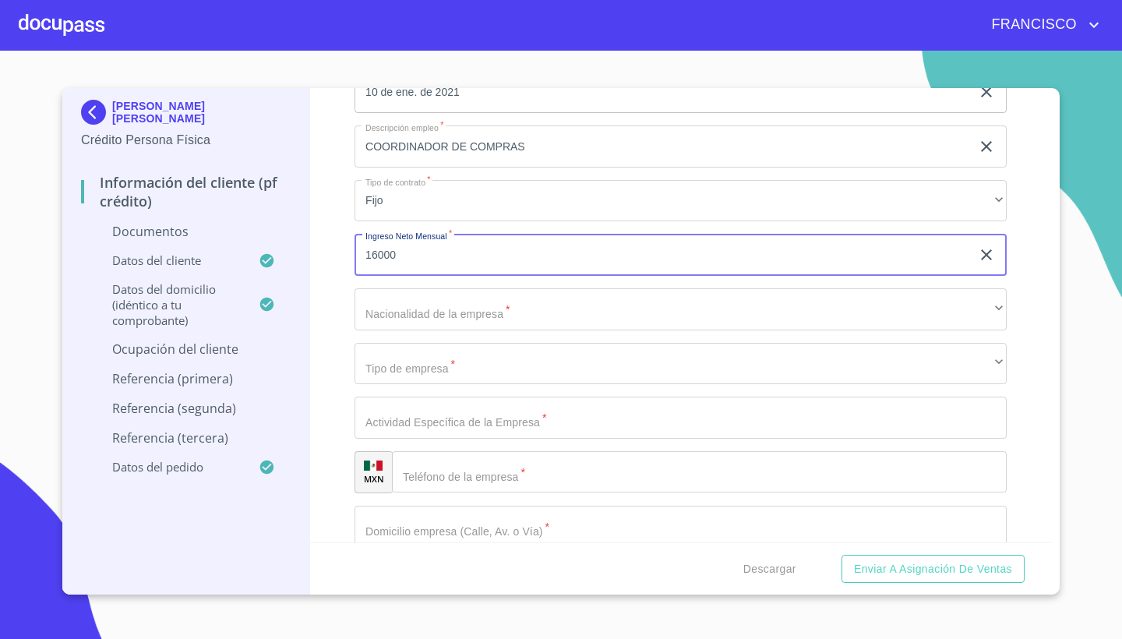
type input "16000"
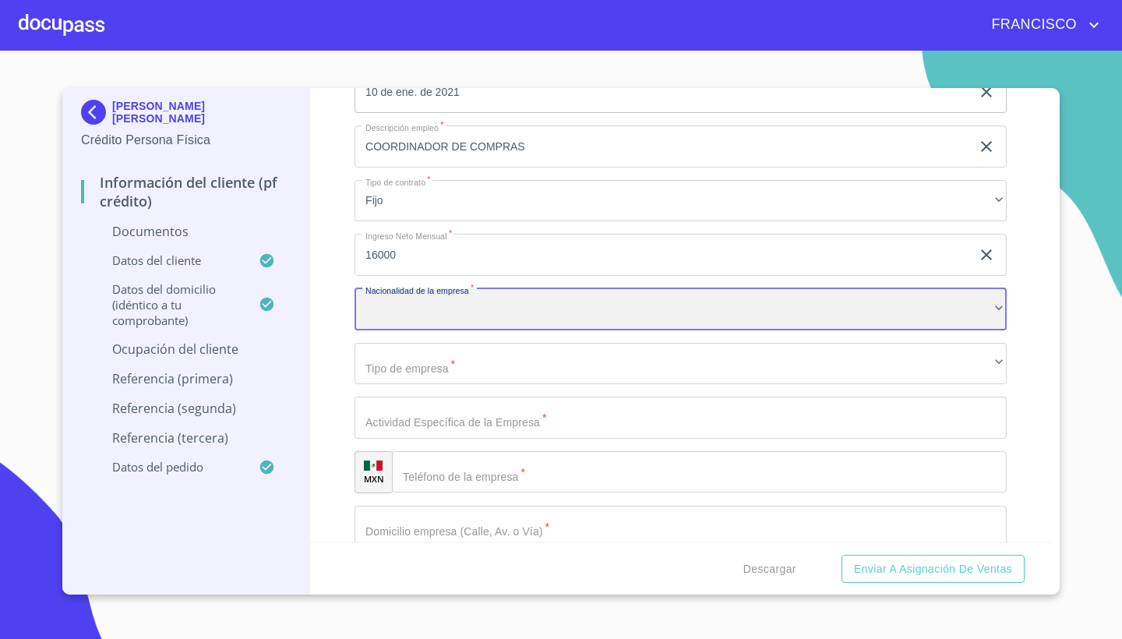
click at [477, 302] on div "​" at bounding box center [680, 309] width 652 height 42
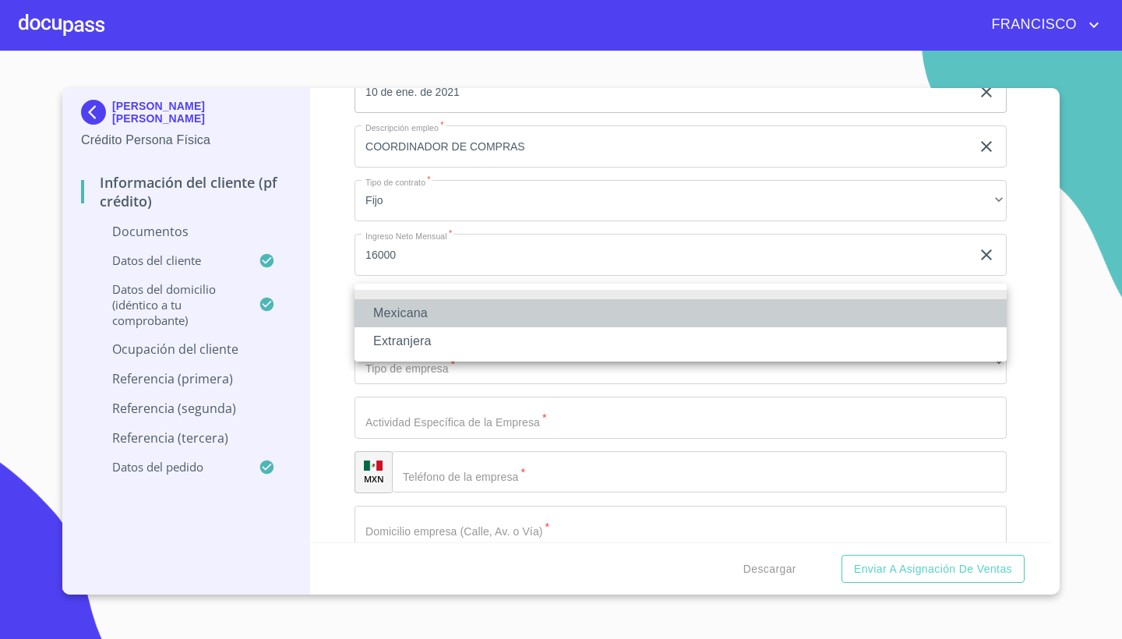
click at [405, 310] on li "Mexicana" at bounding box center [680, 313] width 652 height 28
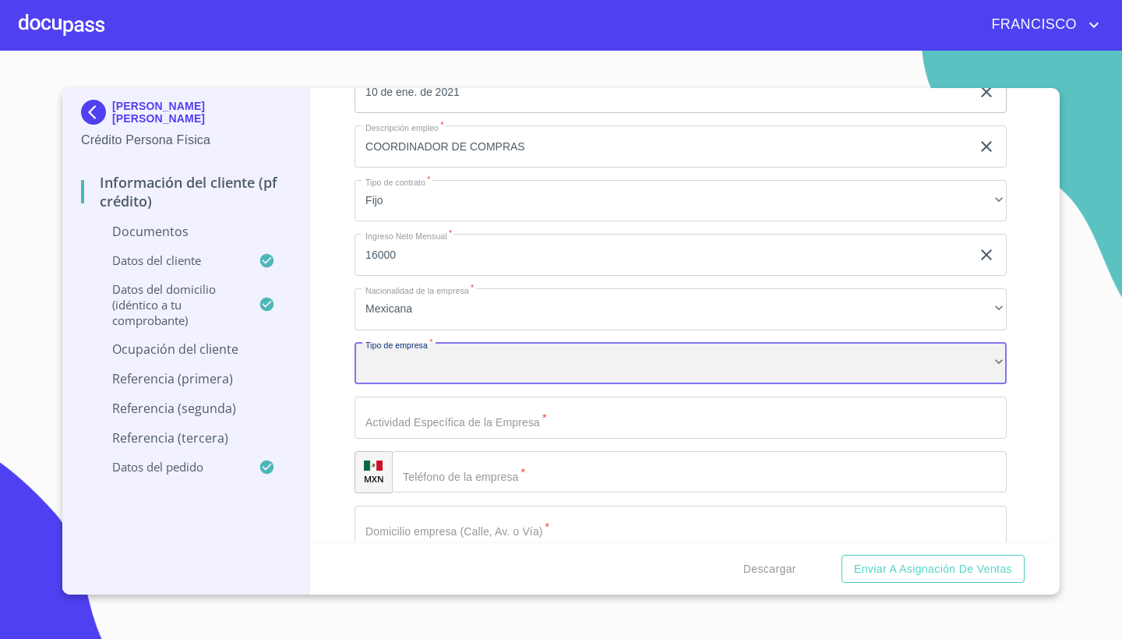
click at [440, 359] on div "​" at bounding box center [680, 364] width 652 height 42
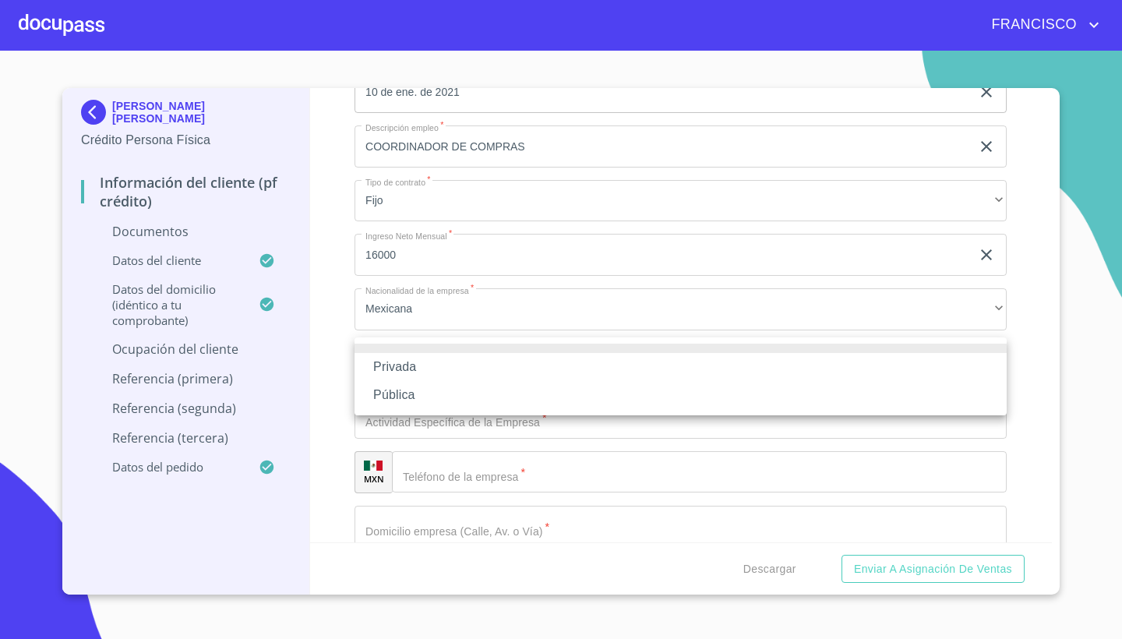
click at [403, 365] on li "Privada" at bounding box center [680, 367] width 652 height 28
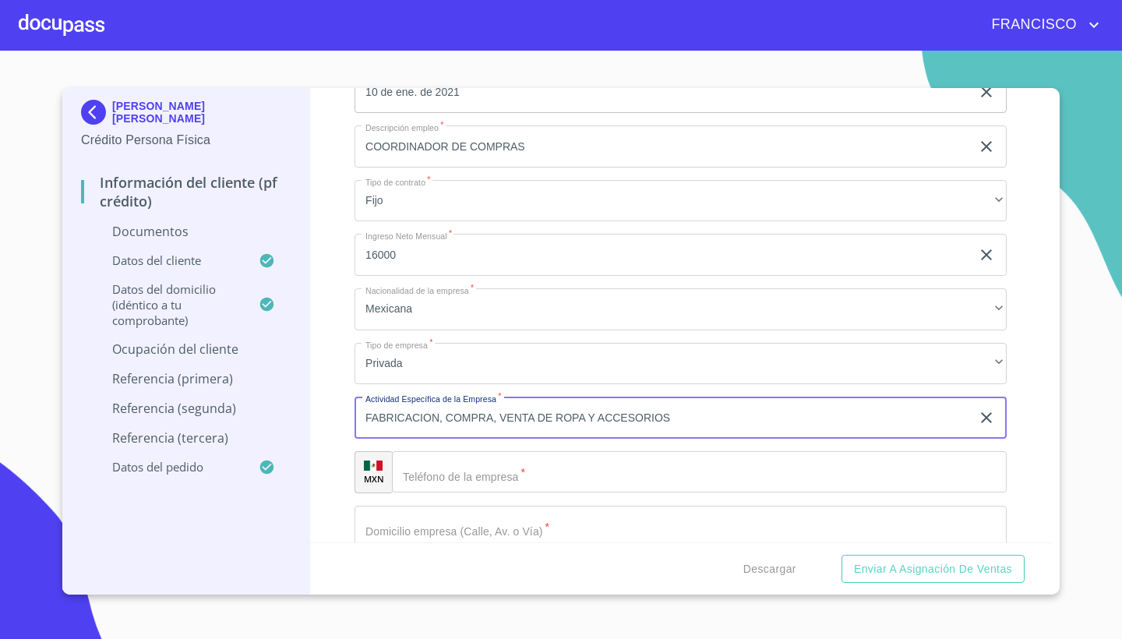
type input "FABRICACION, COMPRA, VENTA DE ROPA Y ACCESORIOS"
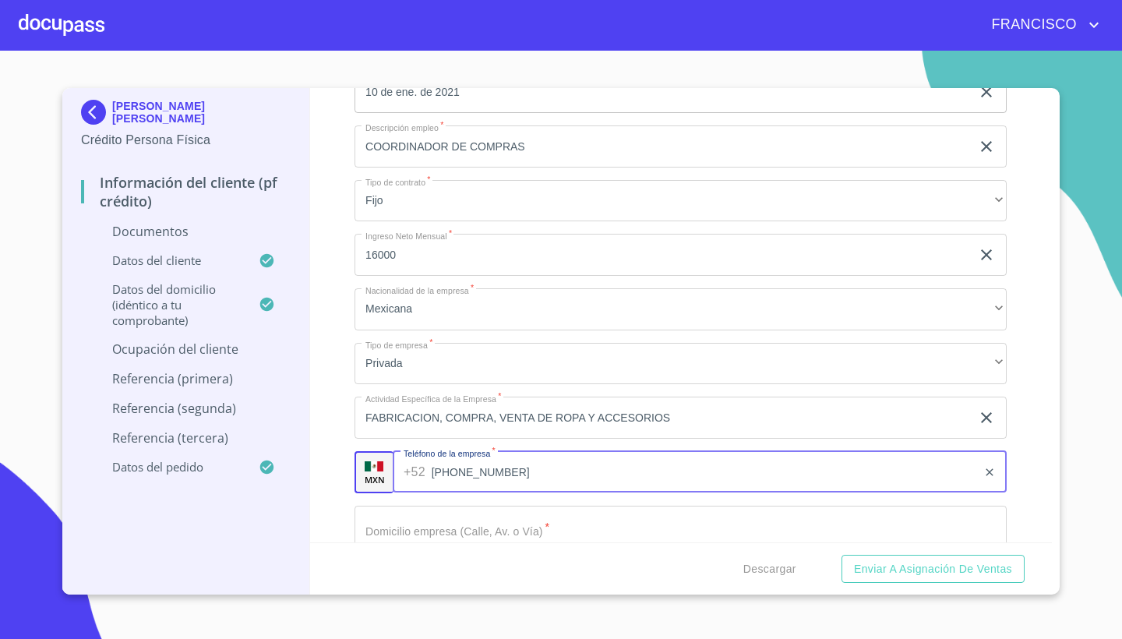
type input "(33)388400000"
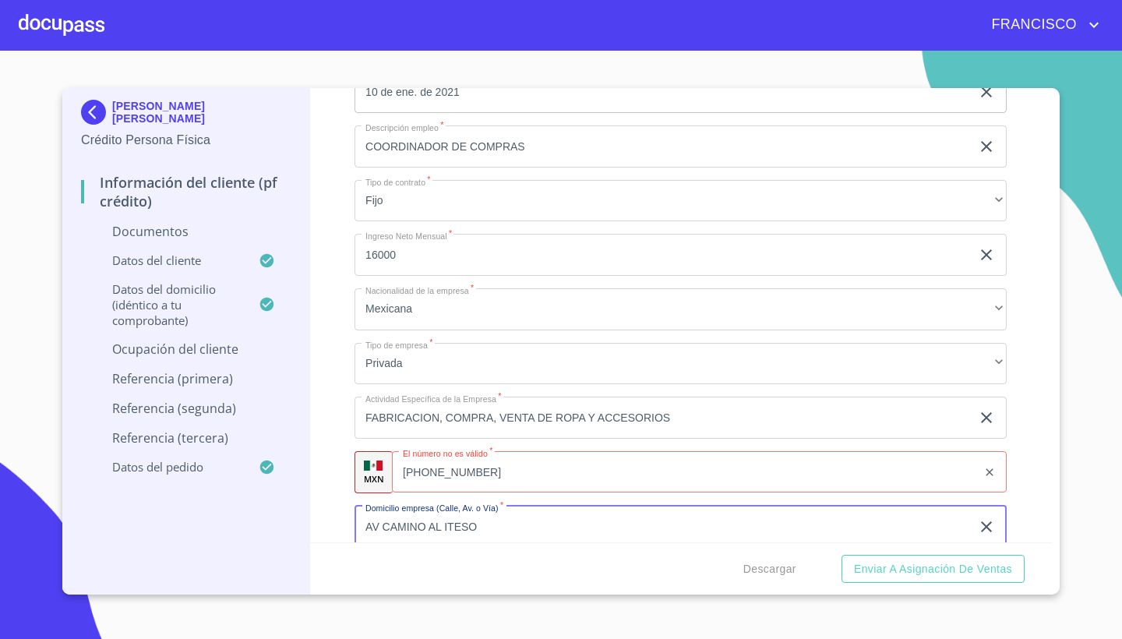
type input "AV CAMINO AL ITESO"
click at [1023, 467] on div "Información del cliente (PF crédito) Documentos Documento de identificación.   …" at bounding box center [681, 315] width 742 height 454
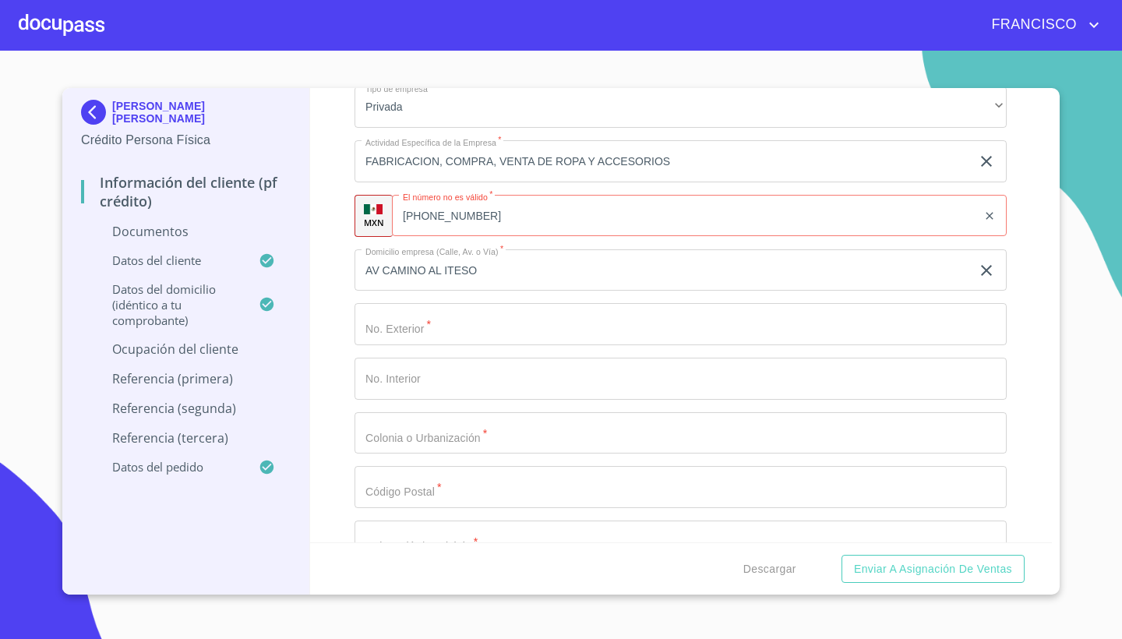
scroll to position [6121, 0]
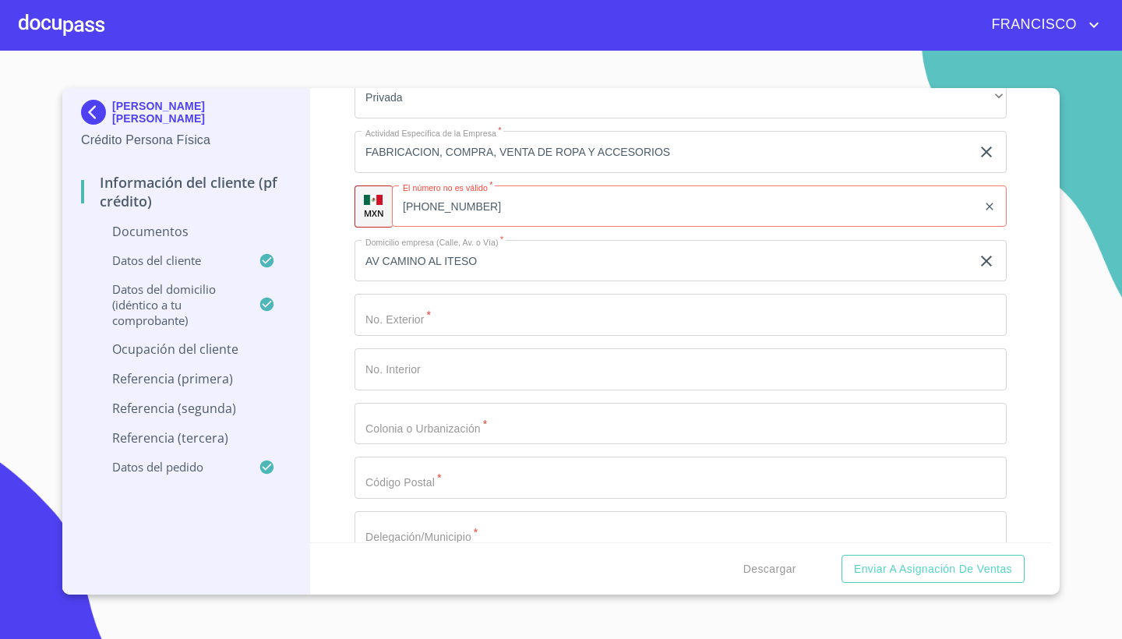
click at [509, 203] on input "(33)388400000" at bounding box center [684, 206] width 585 height 42
type input "(33)38840000"
click at [1015, 259] on div "Información del cliente (PF crédito) Documentos Documento de identificación.   …" at bounding box center [681, 315] width 742 height 454
click at [1023, 262] on div "Información del cliente (PF crédito) Documentos Documento de identificación.   …" at bounding box center [681, 315] width 742 height 454
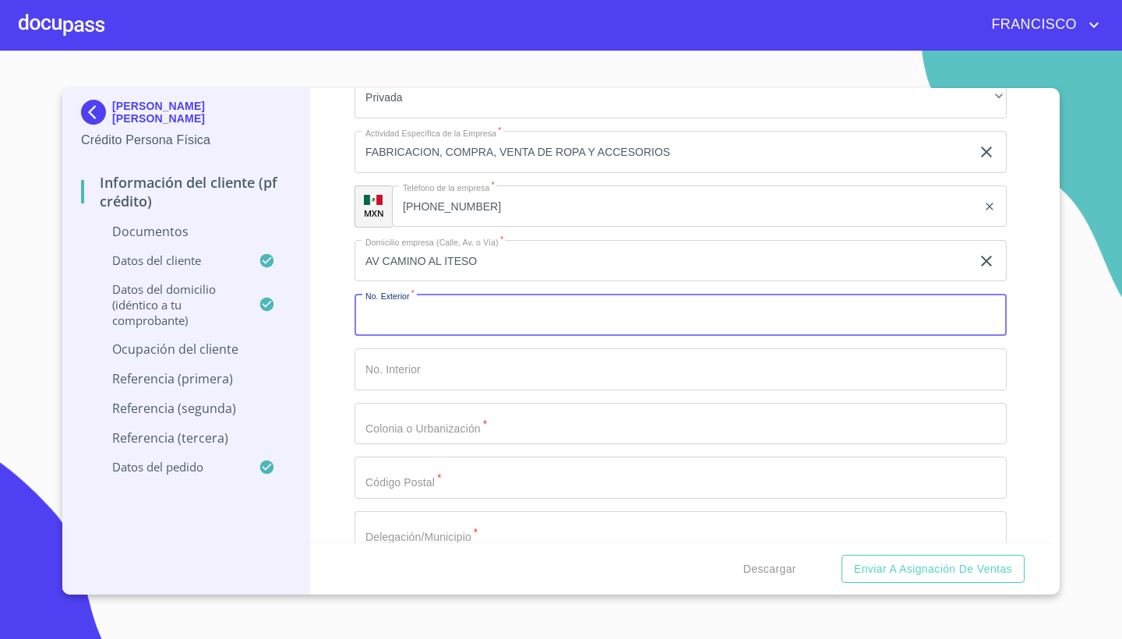
click at [523, 308] on input "Documento de identificación.   *" at bounding box center [680, 315] width 652 height 42
type input "8851"
click at [503, 357] on input "Documento de identificación.   *" at bounding box center [680, 369] width 652 height 42
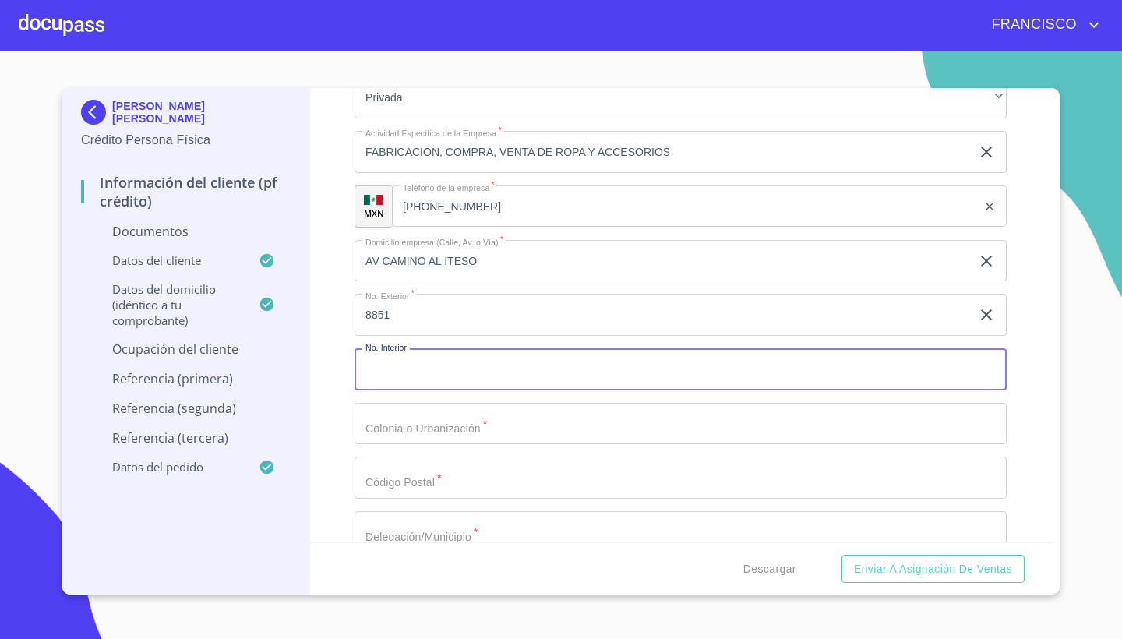
click at [457, 427] on input "Documento de identificación.   *" at bounding box center [680, 424] width 652 height 42
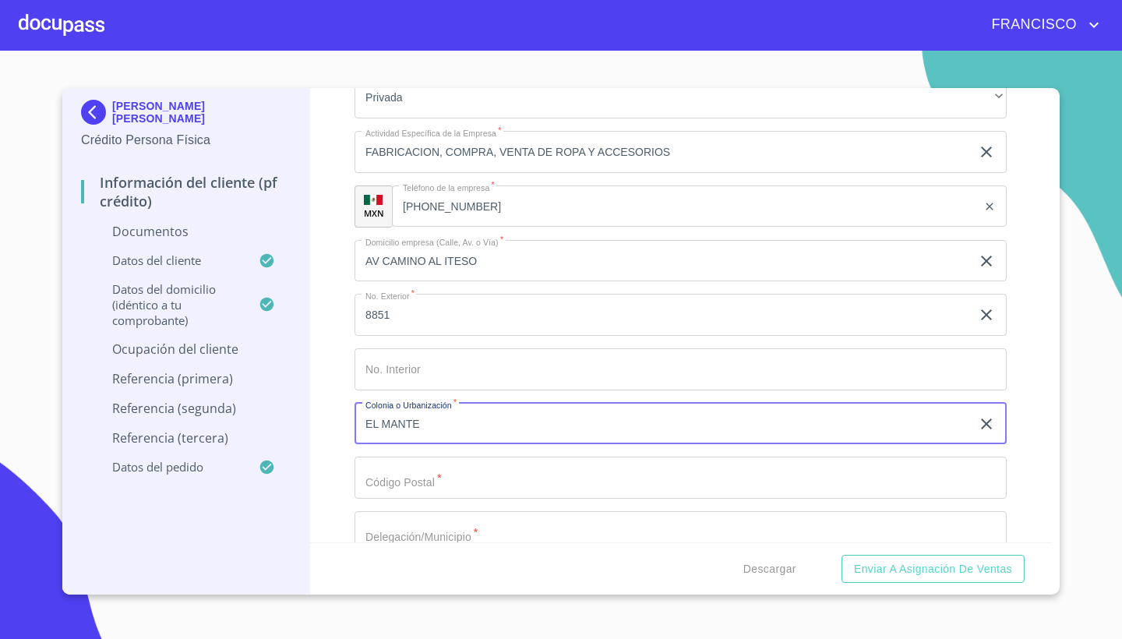
type input "EL MANTE"
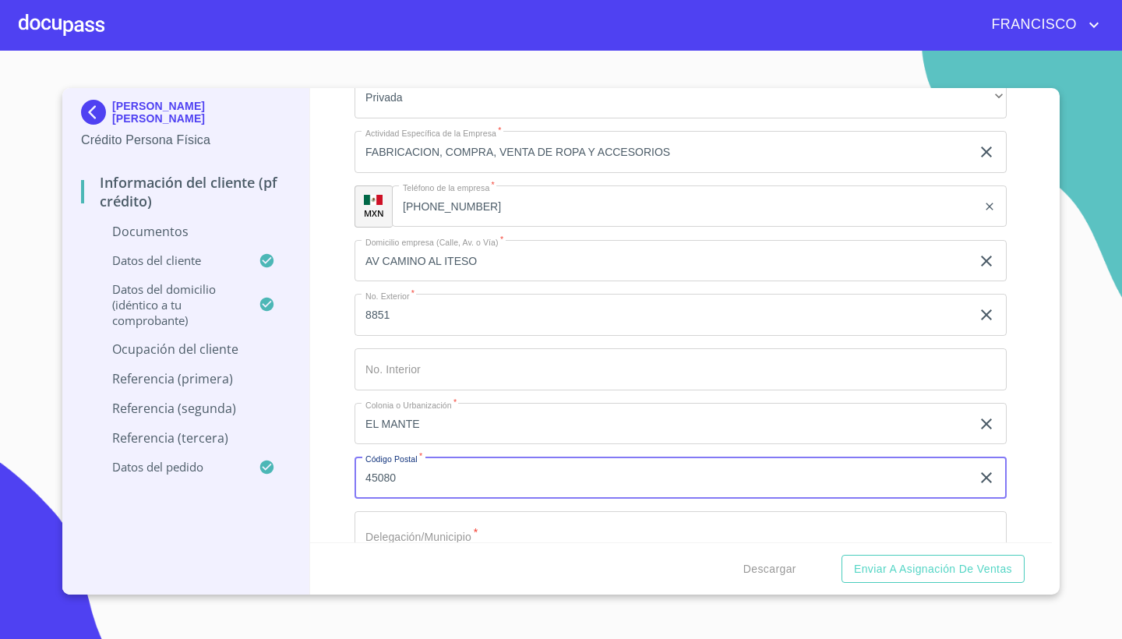
type input "45080"
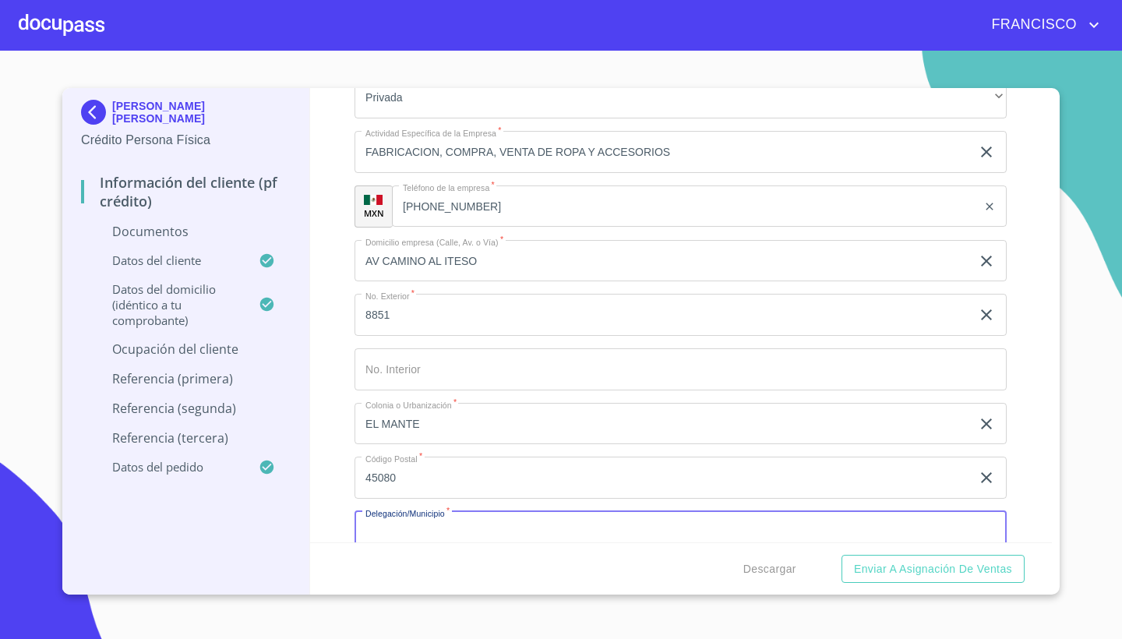
click at [502, 522] on input "Documento de identificación.   *" at bounding box center [680, 532] width 652 height 42
type input "ZAPOPAN"
click at [1049, 402] on div "Información del cliente (PF crédito) Documentos Documento de identificación.   …" at bounding box center [681, 315] width 742 height 454
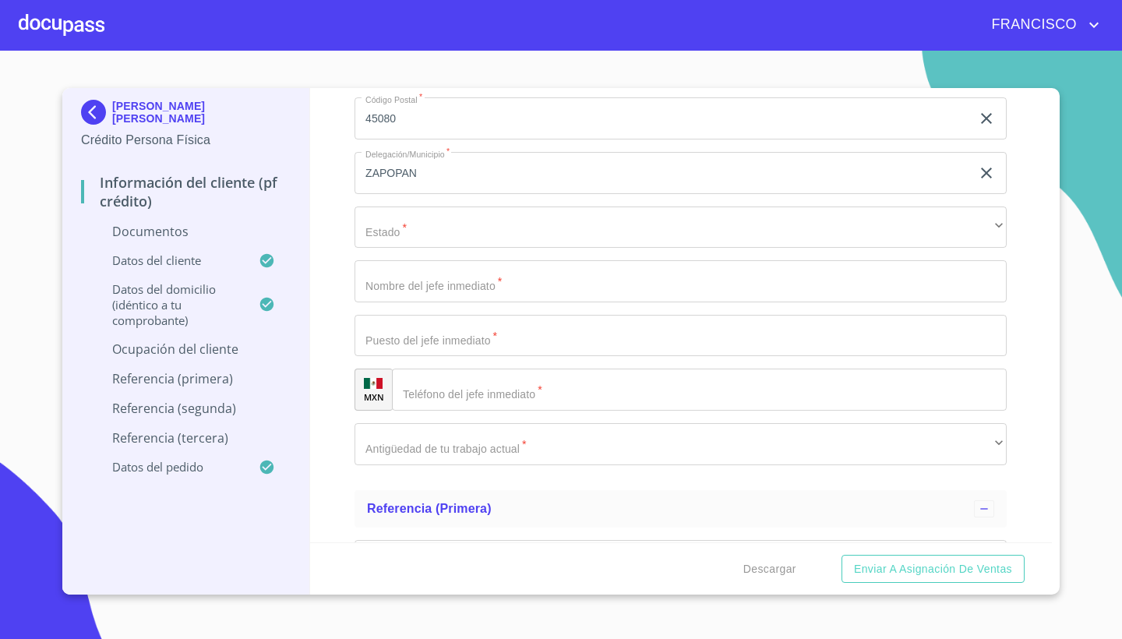
scroll to position [6485, 0]
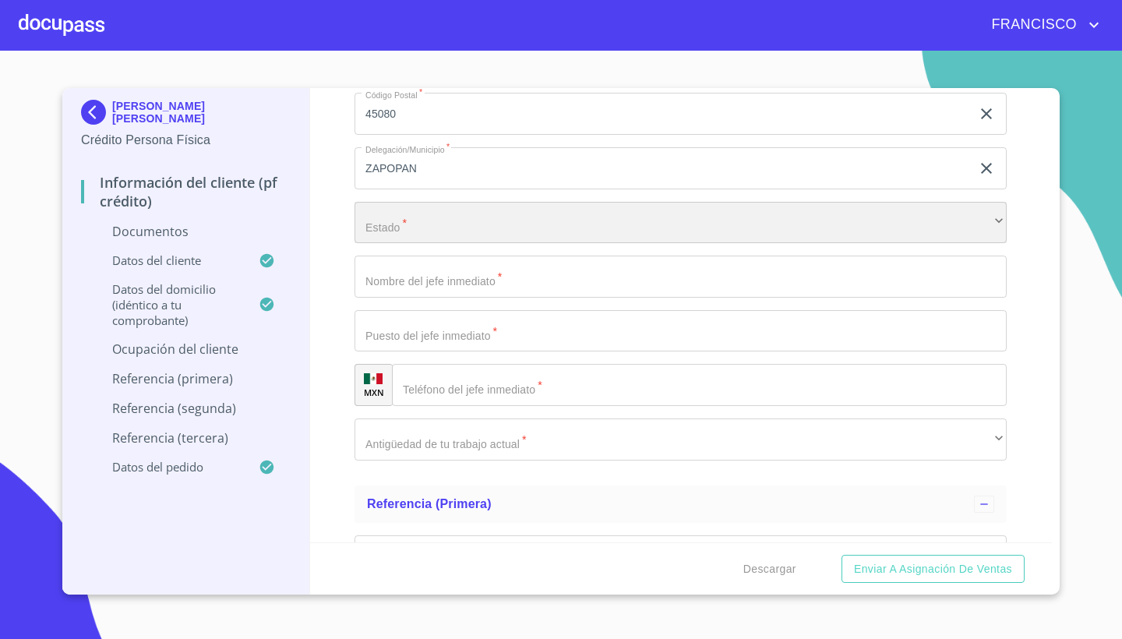
click at [435, 203] on div "​" at bounding box center [680, 223] width 652 height 42
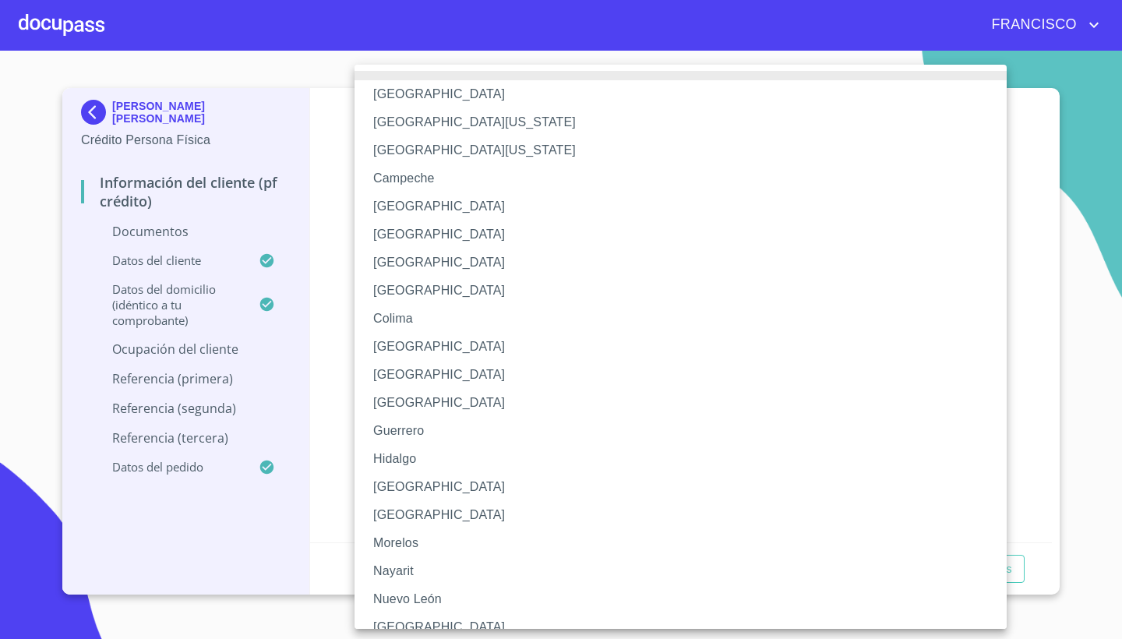
click at [409, 486] on li "[GEOGRAPHIC_DATA]" at bounding box center [680, 487] width 652 height 28
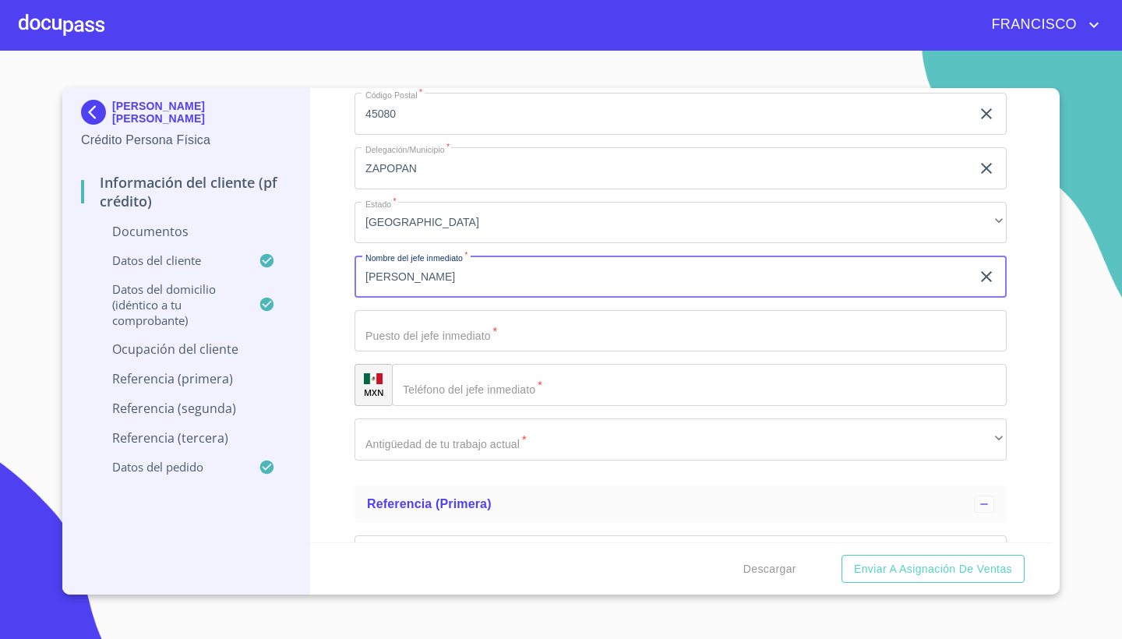
type input "ROCIO GOMEZ"
click at [421, 312] on input "Documento de identificación.   *" at bounding box center [680, 331] width 652 height 42
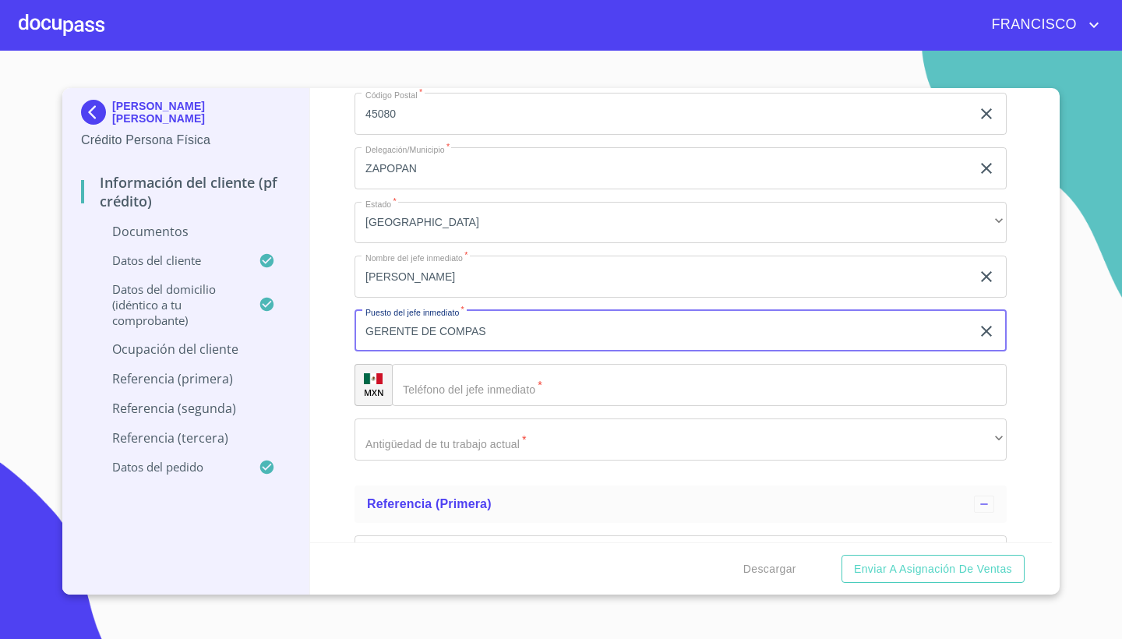
type input "GERENTE DE COMPAS"
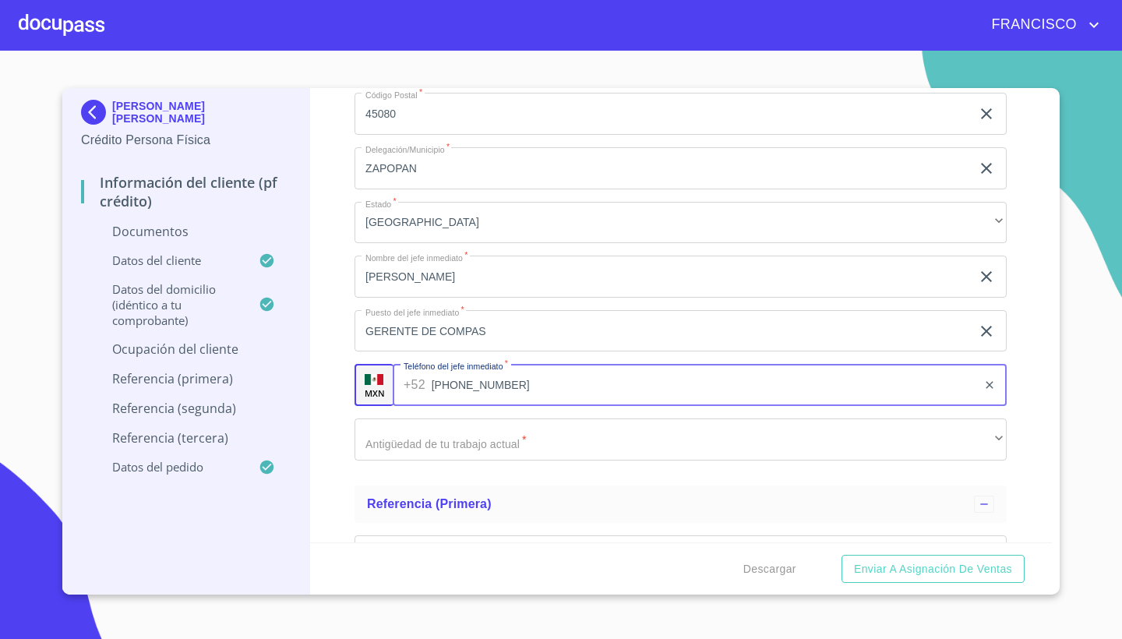
type input "(33)3884000"
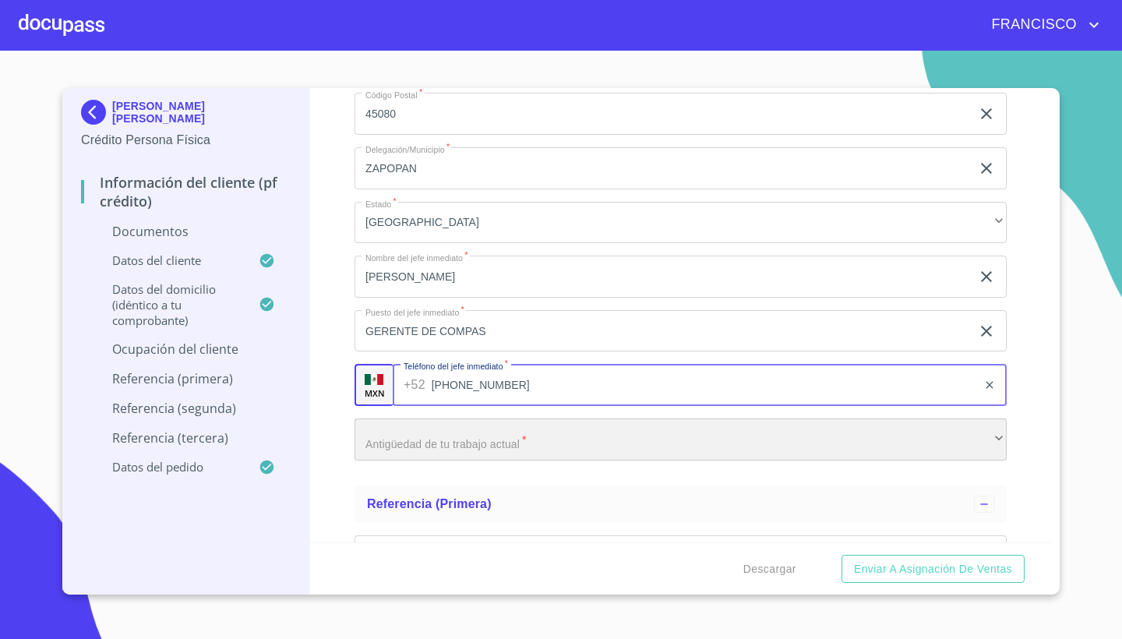
click at [474, 431] on div "​" at bounding box center [680, 439] width 652 height 42
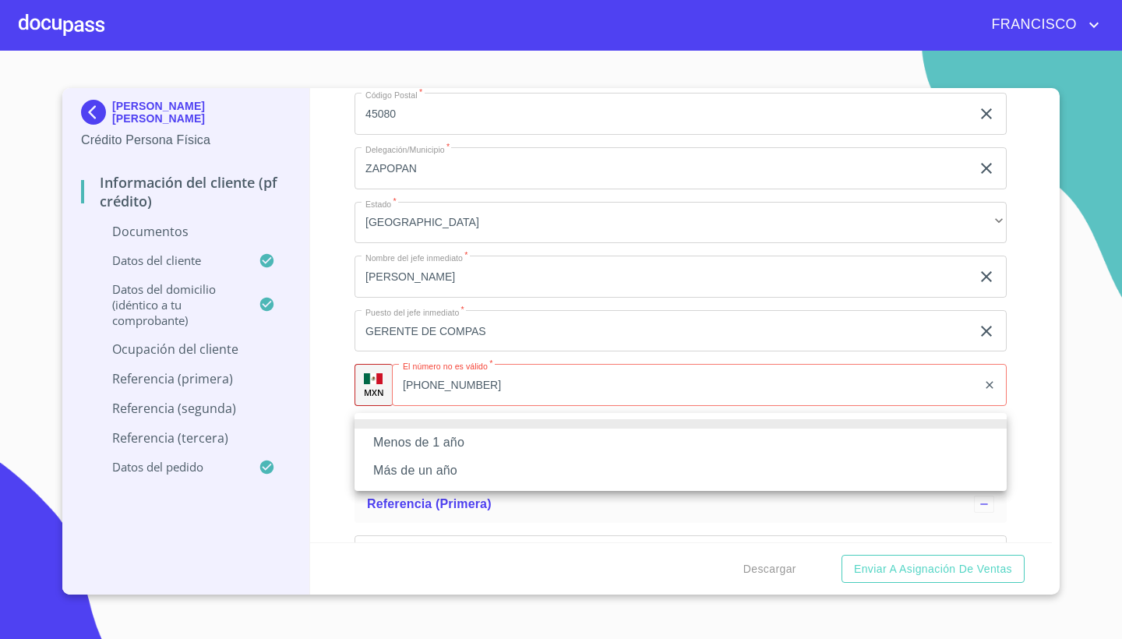
click at [408, 468] on li "Más de un año" at bounding box center [680, 470] width 652 height 28
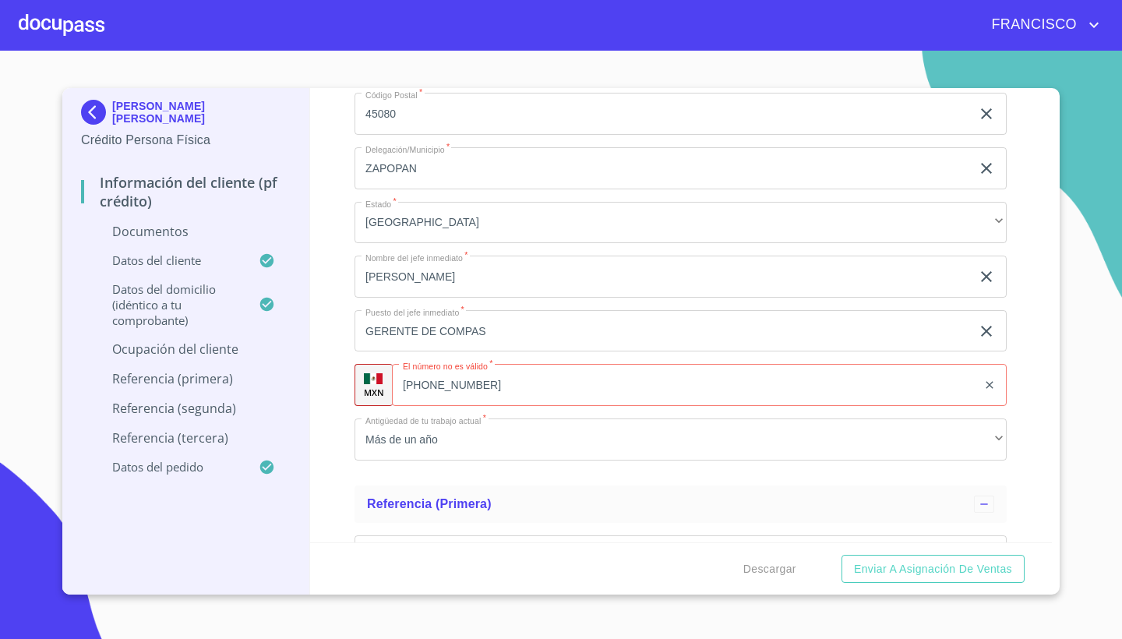
click at [1032, 390] on div "Información del cliente (PF crédito) Documentos Documento de identificación.   …" at bounding box center [681, 315] width 742 height 454
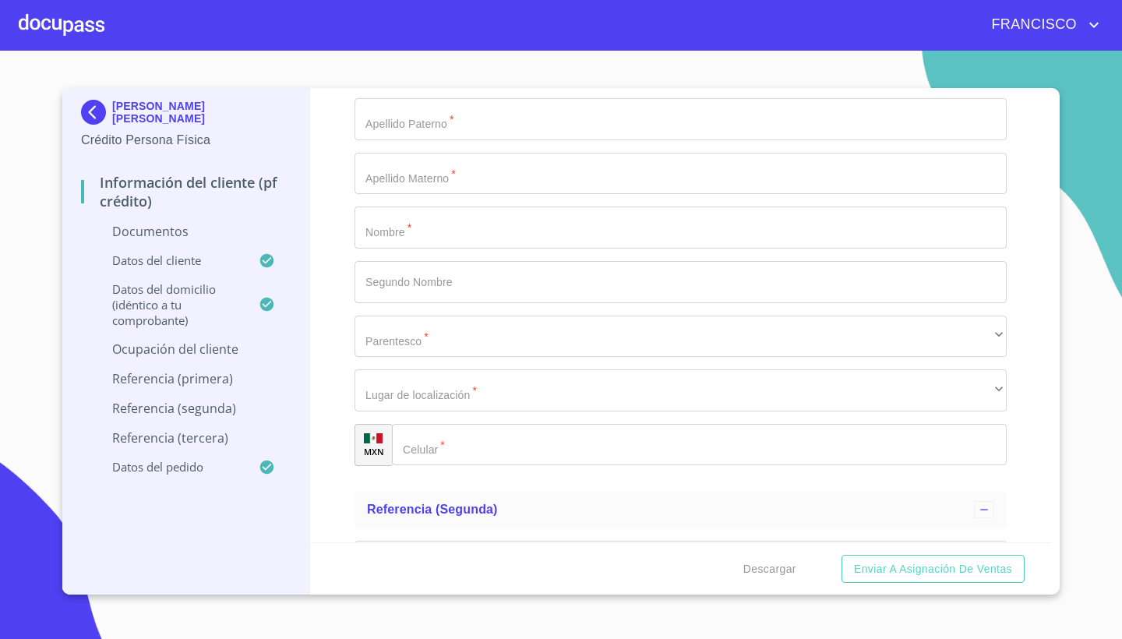
scroll to position [6913, 0]
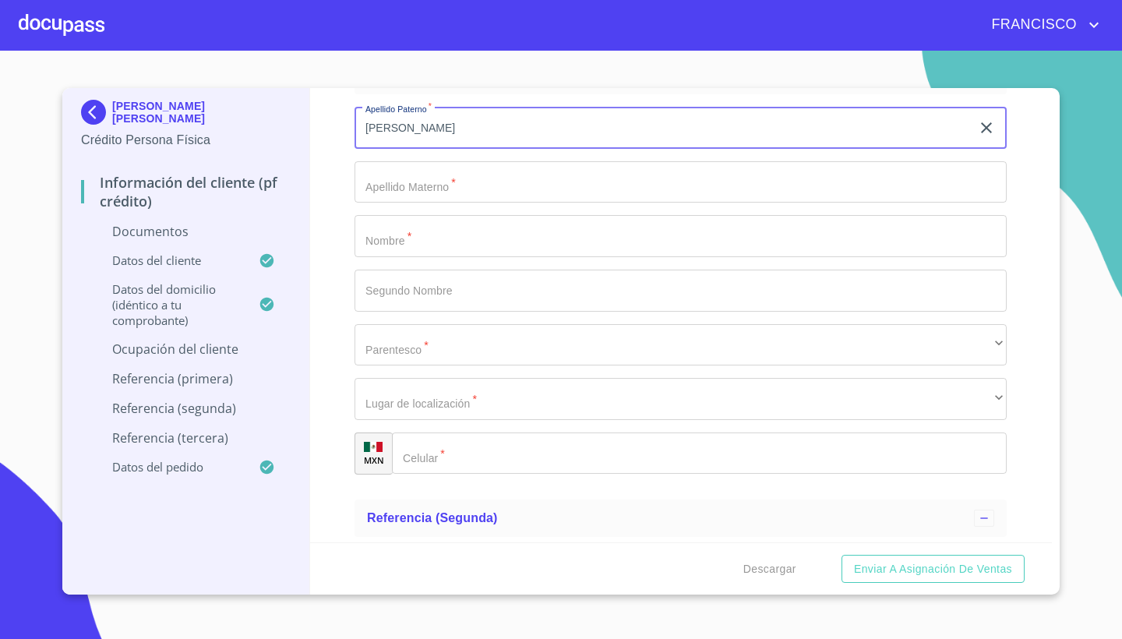
type input "ESPINOZA"
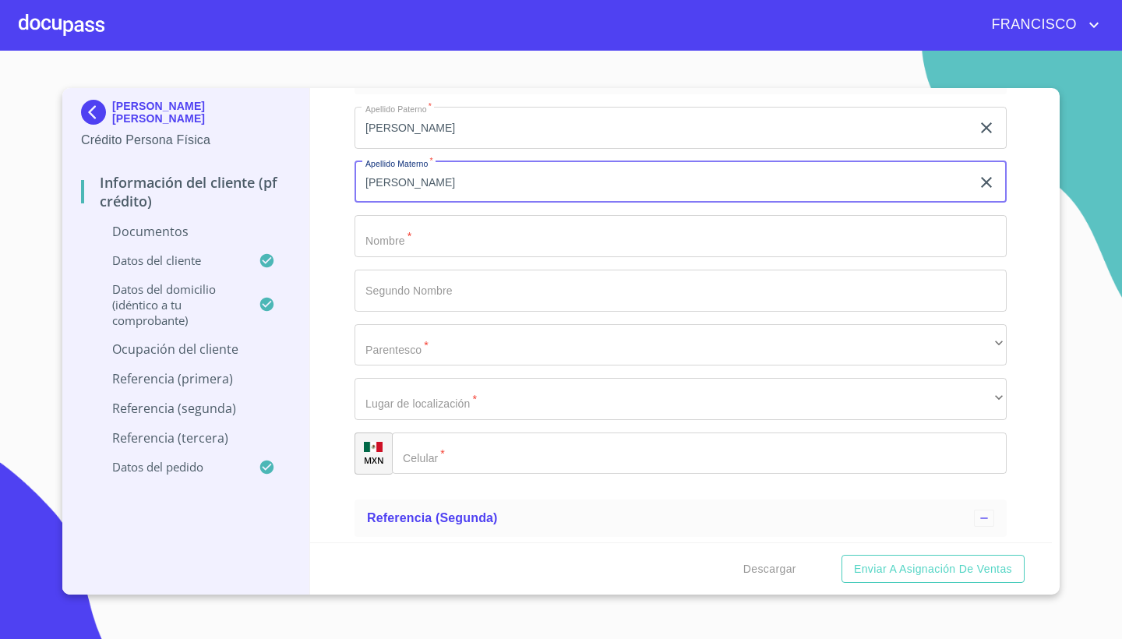
type input "VELAZCO"
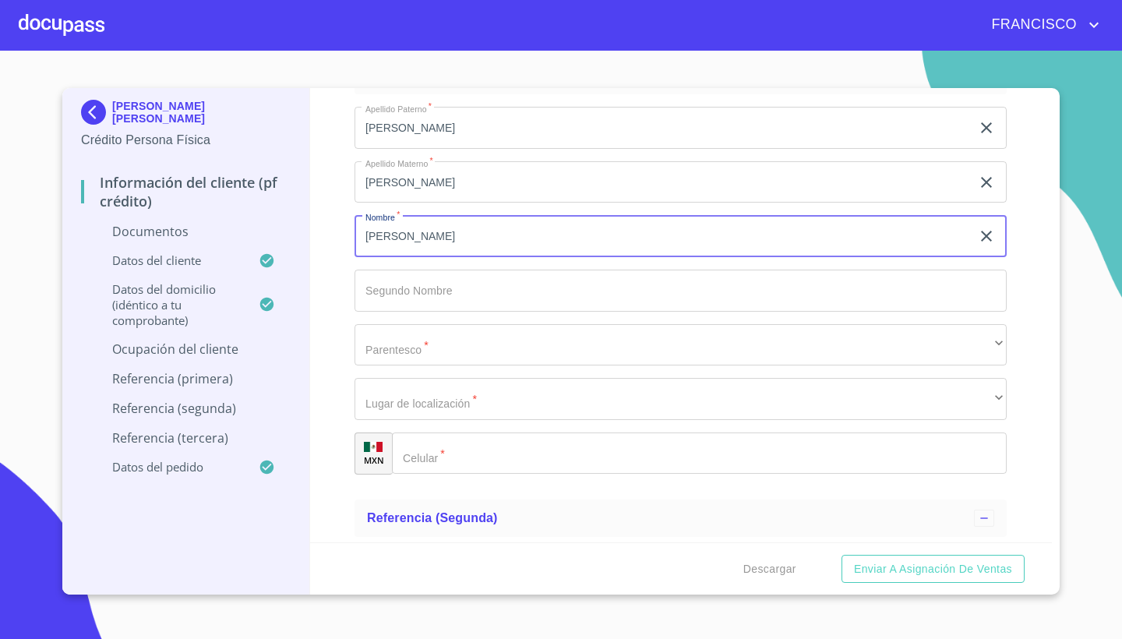
type input "MIREYA"
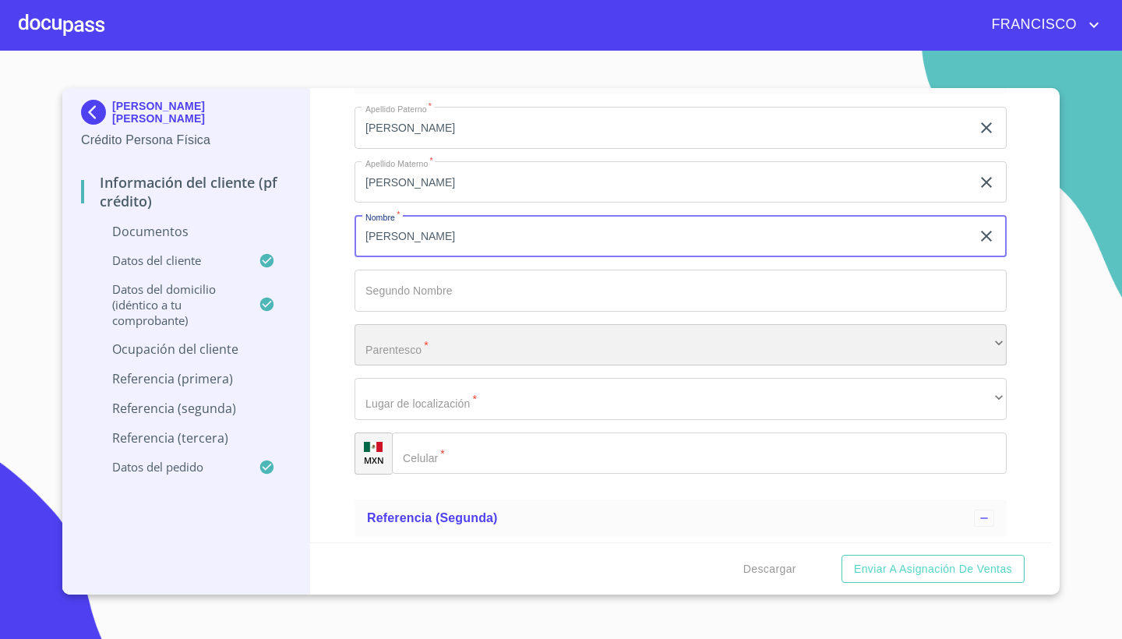
click at [435, 337] on div "​" at bounding box center [680, 345] width 652 height 42
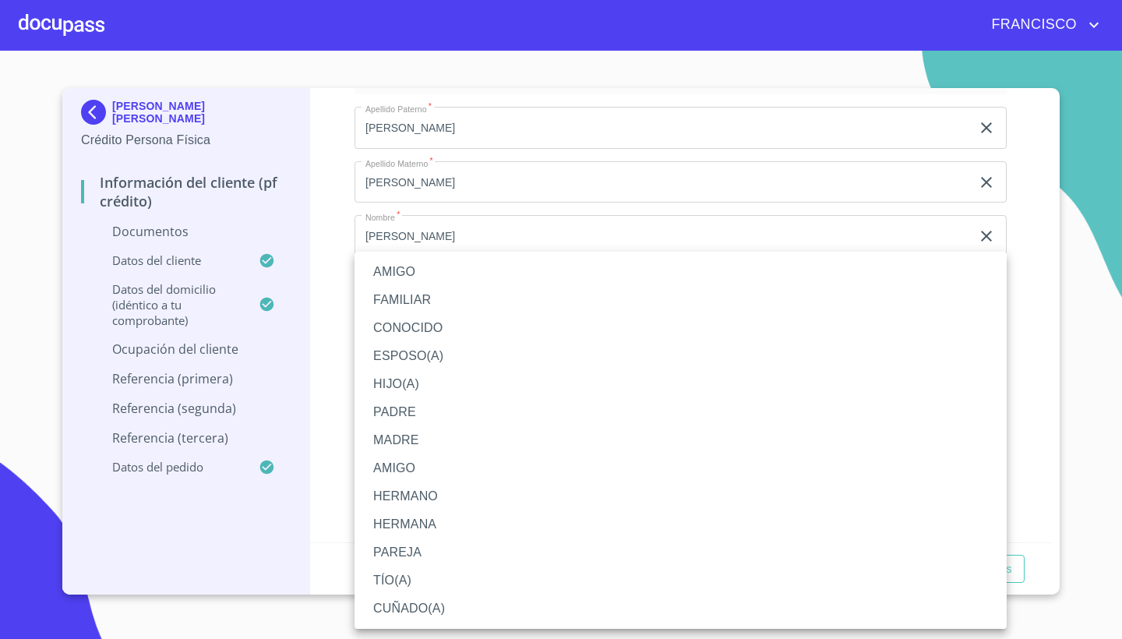
click at [403, 266] on li "AMIGO" at bounding box center [680, 272] width 652 height 28
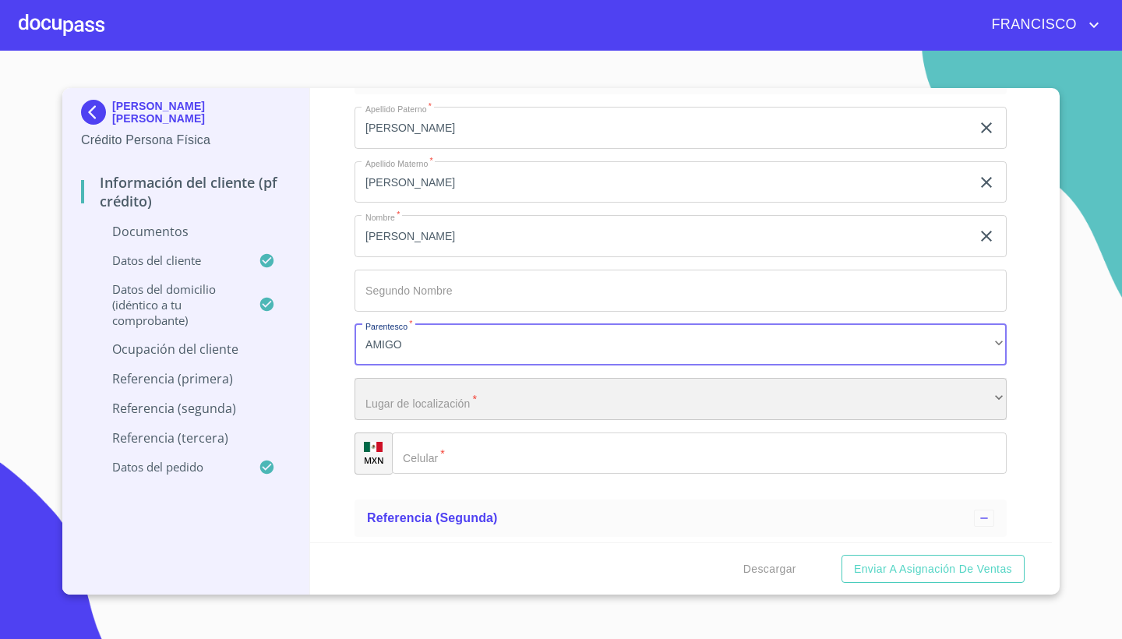
click at [482, 393] on div "​" at bounding box center [680, 399] width 652 height 42
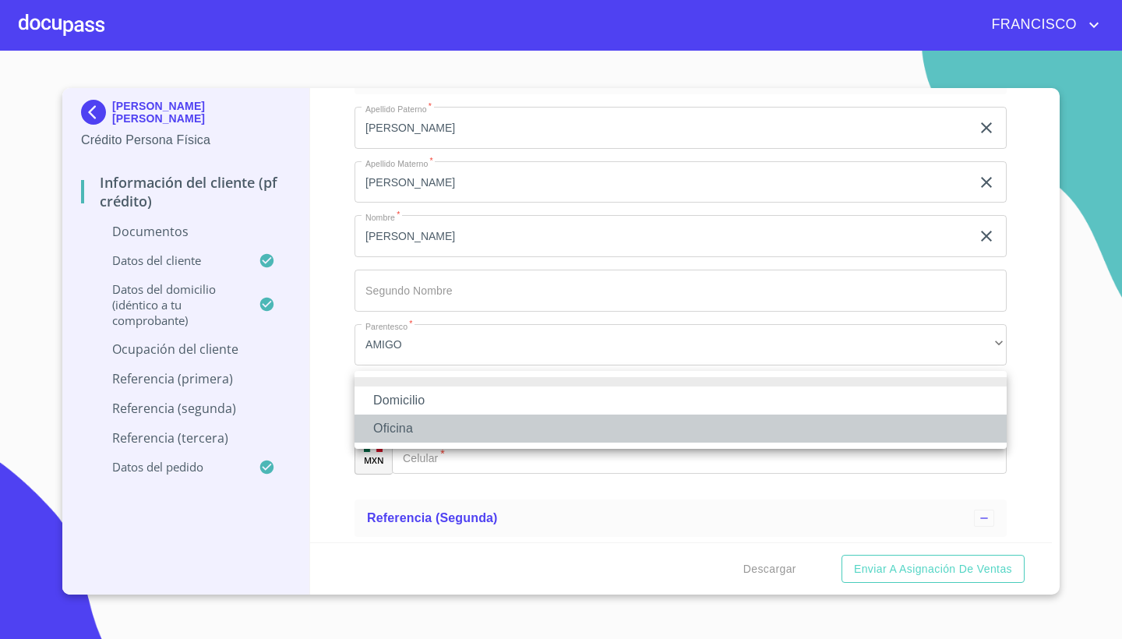
click at [410, 425] on li "Oficina" at bounding box center [680, 428] width 652 height 28
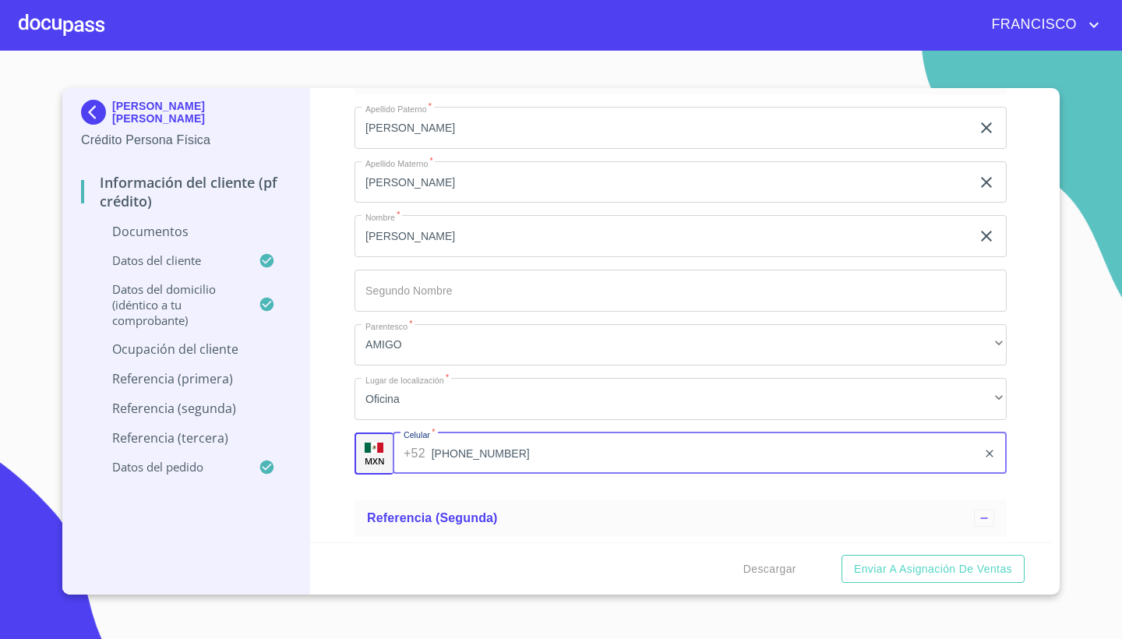
click at [651, 456] on input "(33)34542904" at bounding box center [705, 453] width 546 height 42
type input "(33)34542904"
click at [1032, 436] on div "Información del cliente (PF crédito) Documentos Documento de identificación.   …" at bounding box center [681, 315] width 742 height 454
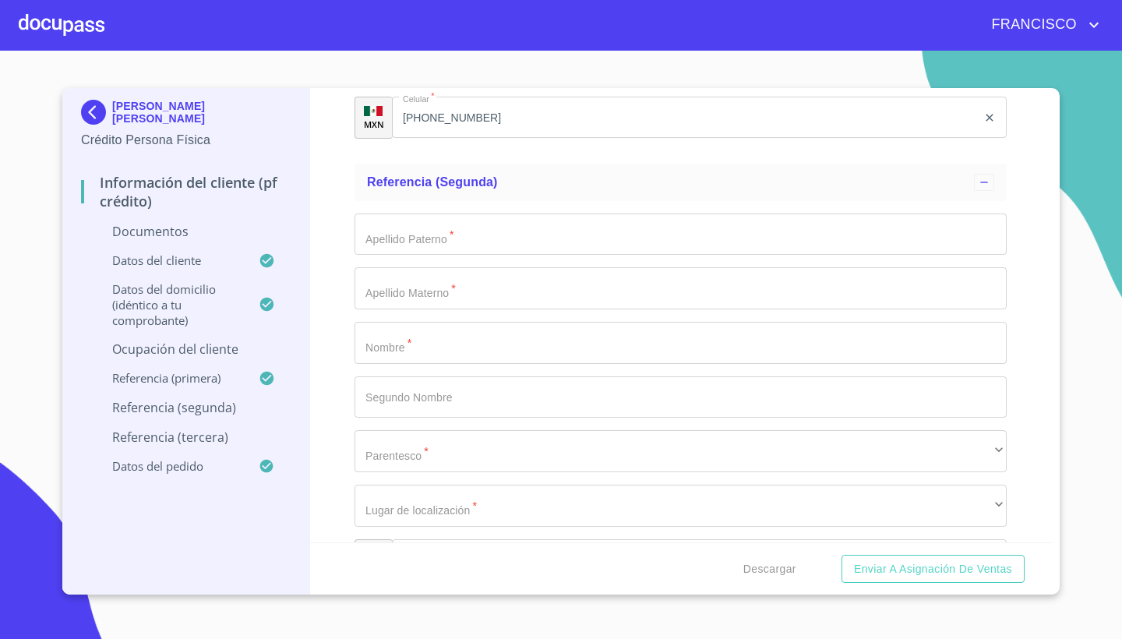
scroll to position [7264, 0]
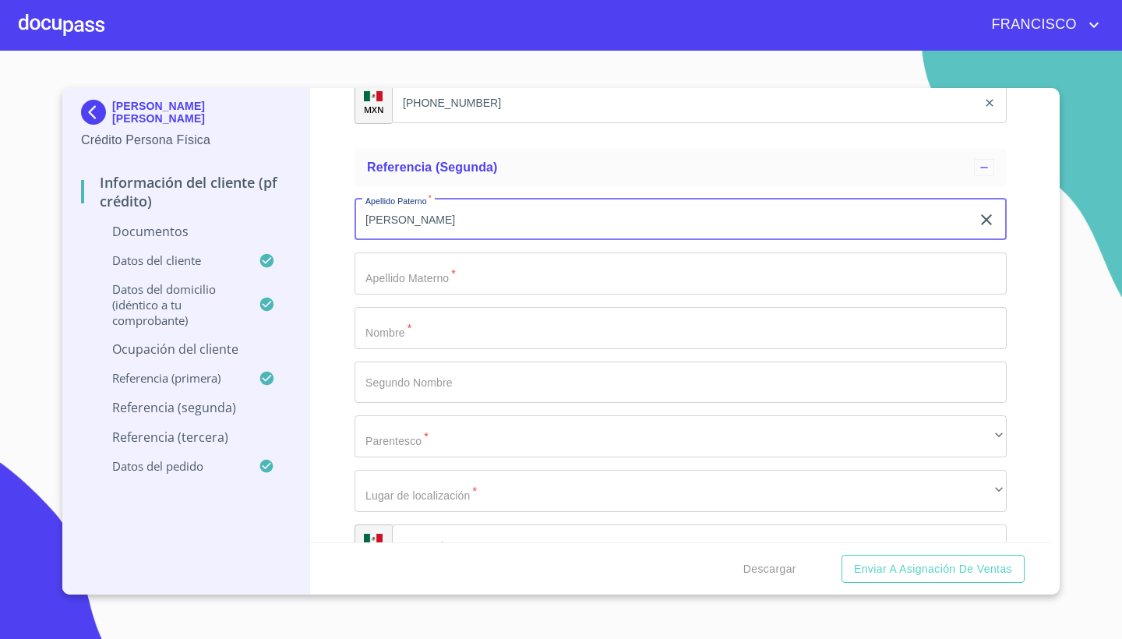
type input "GONZALEZ"
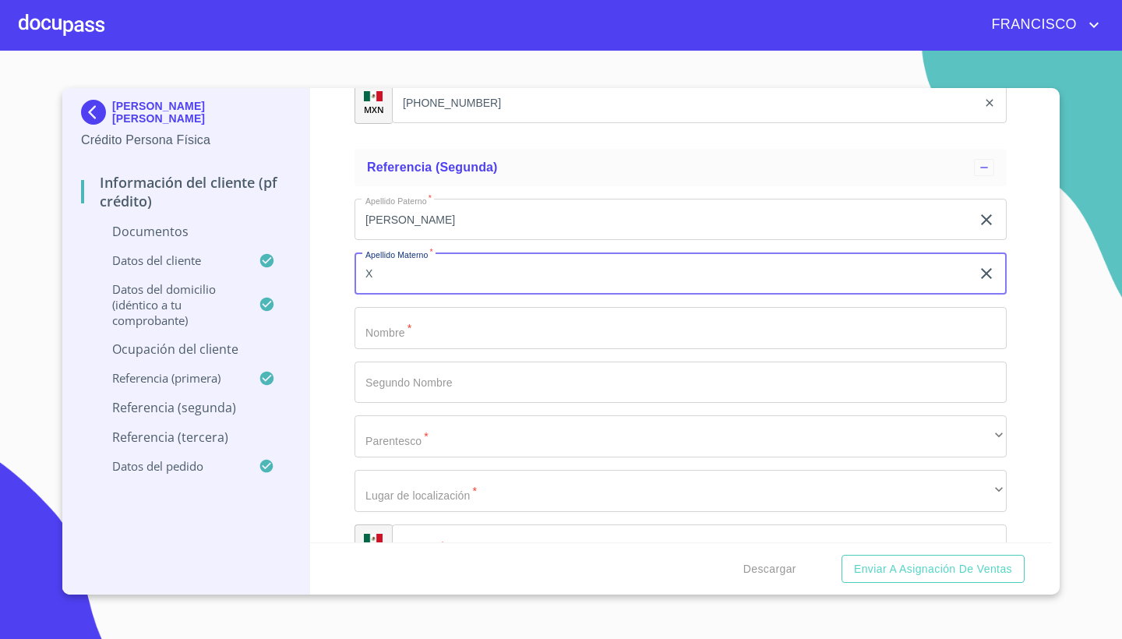
click at [689, 252] on input "X" at bounding box center [662, 273] width 616 height 42
type input "X"
click at [678, 295] on div "Apellido Paterno   * GONZALEZ ​ Apellido Materno   * X ​ Nombre   * ​ Segundo N…" at bounding box center [680, 382] width 652 height 393
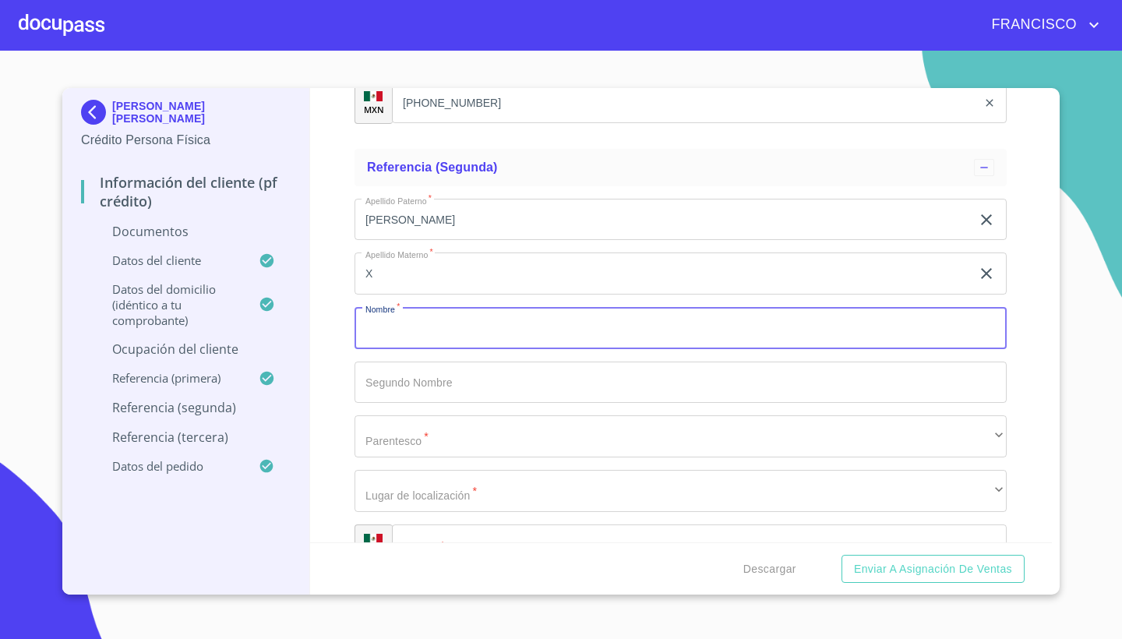
click at [436, 332] on input "Documento de identificación.   *" at bounding box center [680, 328] width 652 height 42
type input "FRANCISCO"
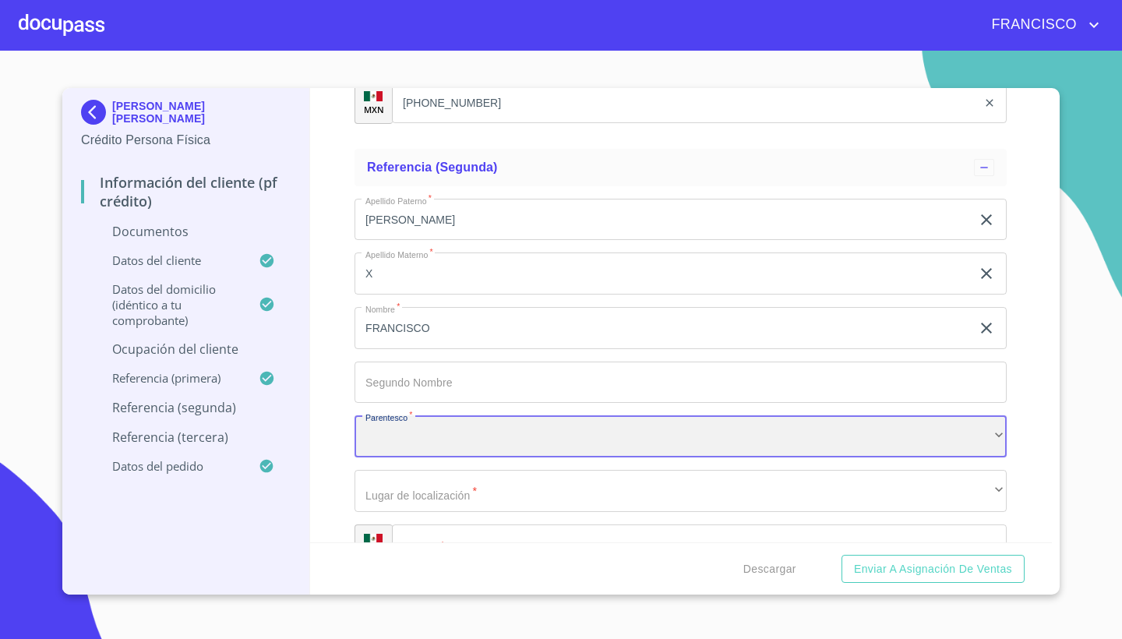
click at [474, 425] on div "​" at bounding box center [680, 436] width 652 height 42
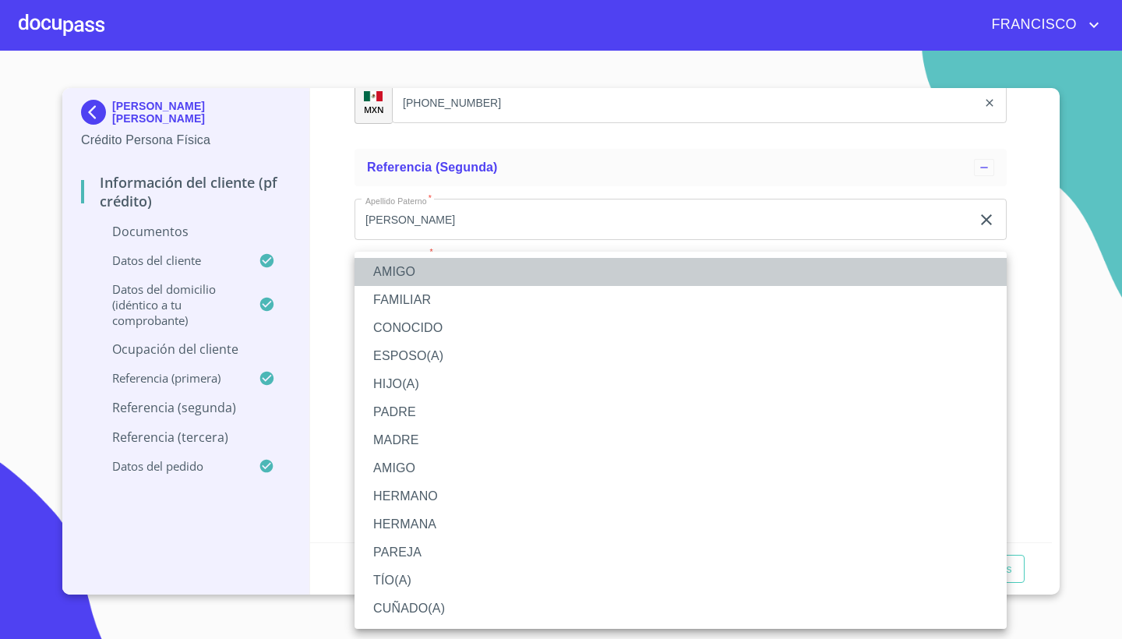
click at [405, 270] on li "AMIGO" at bounding box center [680, 272] width 652 height 28
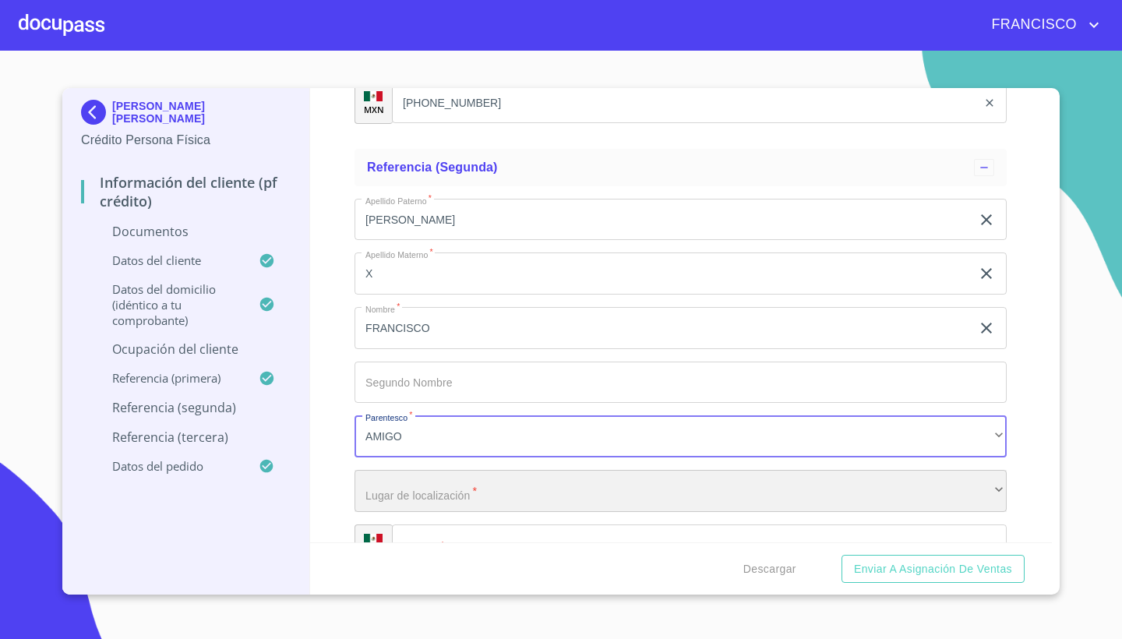
click at [625, 490] on div "​" at bounding box center [680, 491] width 652 height 42
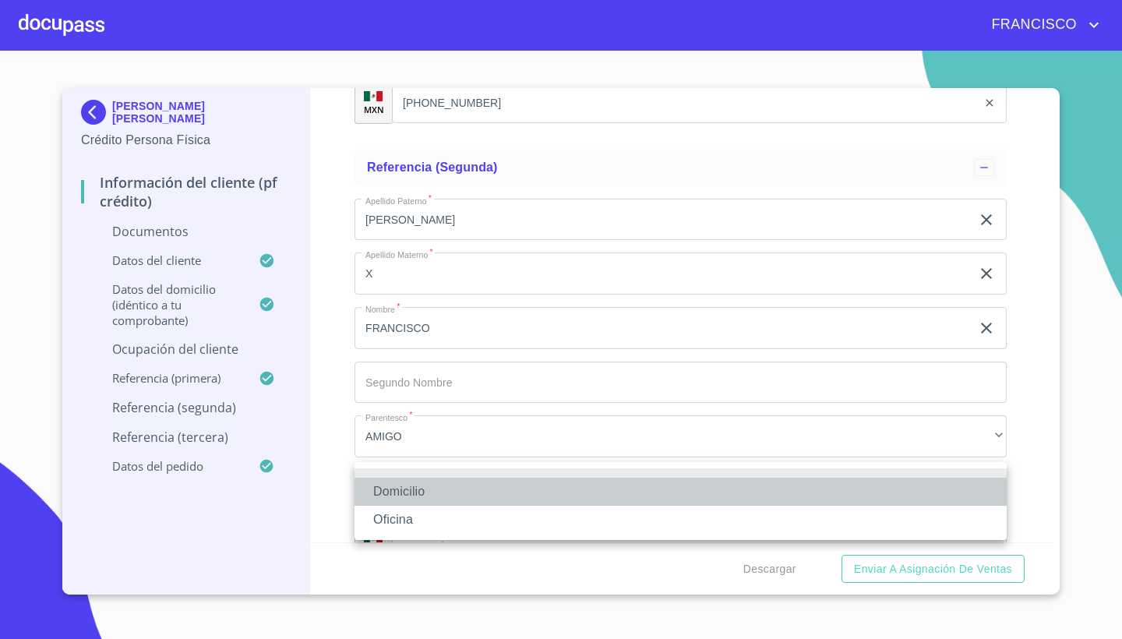
click at [411, 485] on li "Domicilio" at bounding box center [680, 491] width 652 height 28
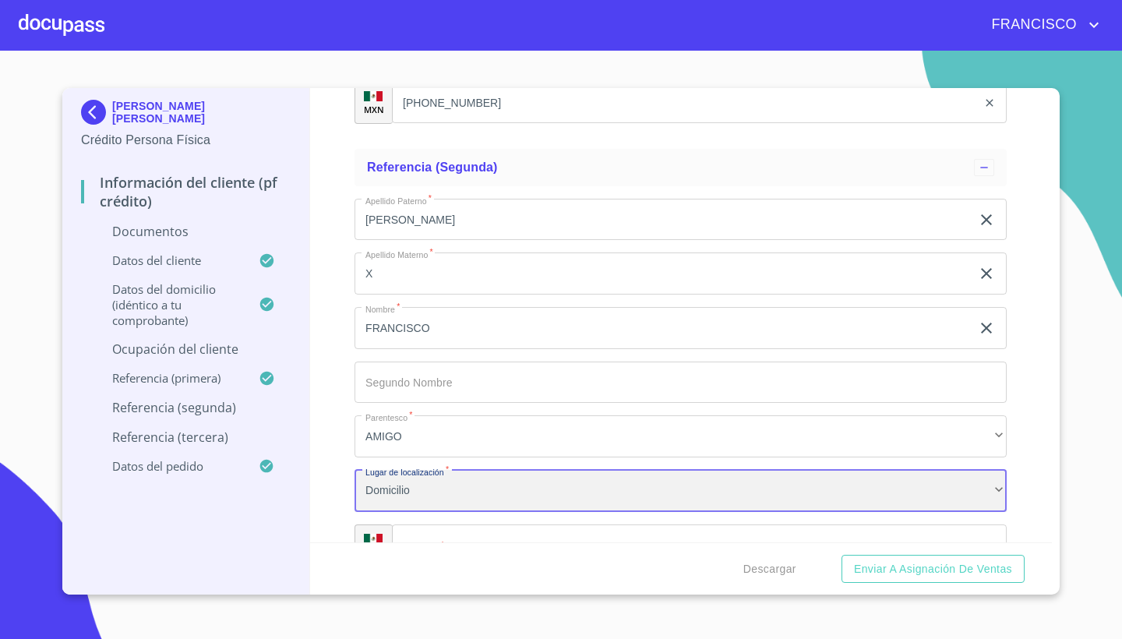
click at [500, 480] on div "Domicilio" at bounding box center [680, 491] width 652 height 42
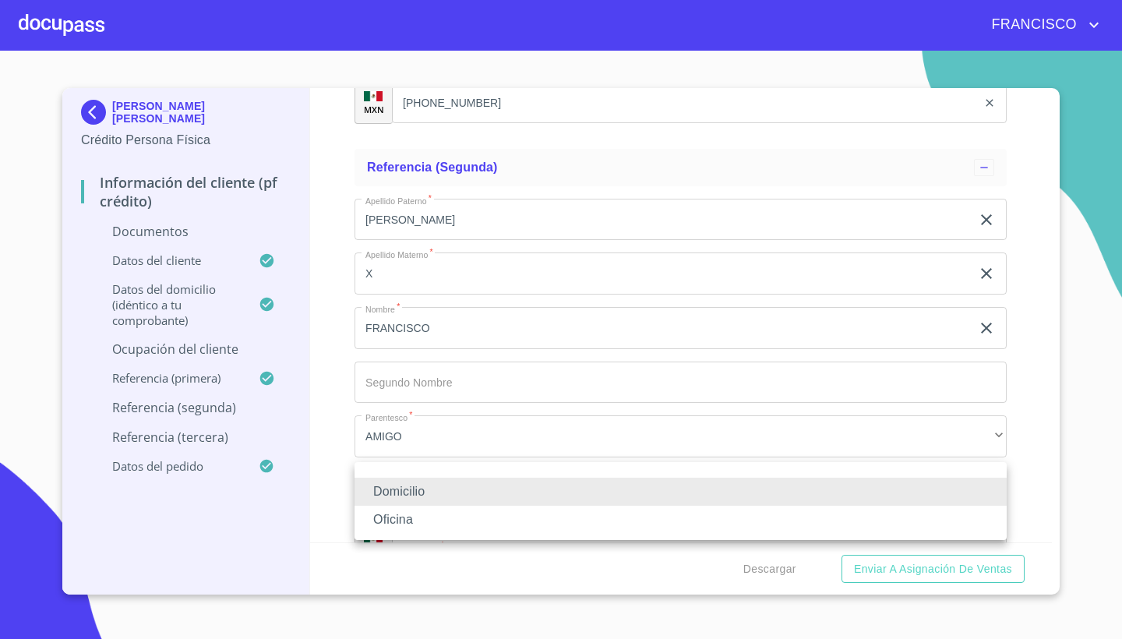
click at [1038, 460] on div at bounding box center [561, 319] width 1122 height 639
click at [396, 492] on li "Domicilio" at bounding box center [680, 491] width 652 height 28
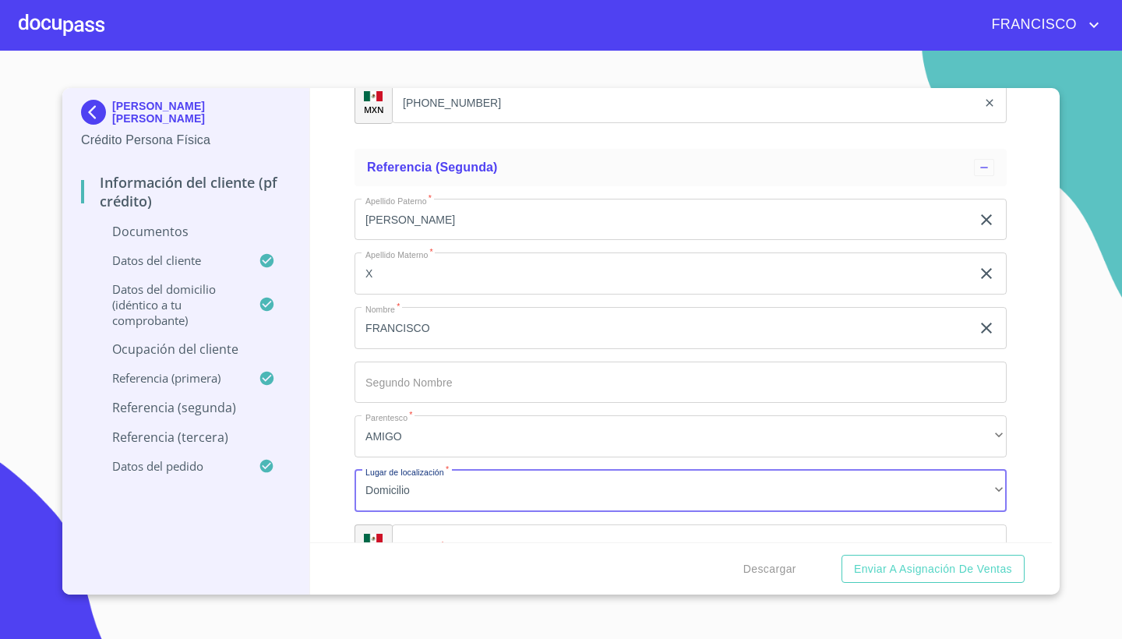
click at [1034, 508] on div "Información del cliente (PF crédito) Documentos Documento de identificación.   …" at bounding box center [681, 315] width 742 height 454
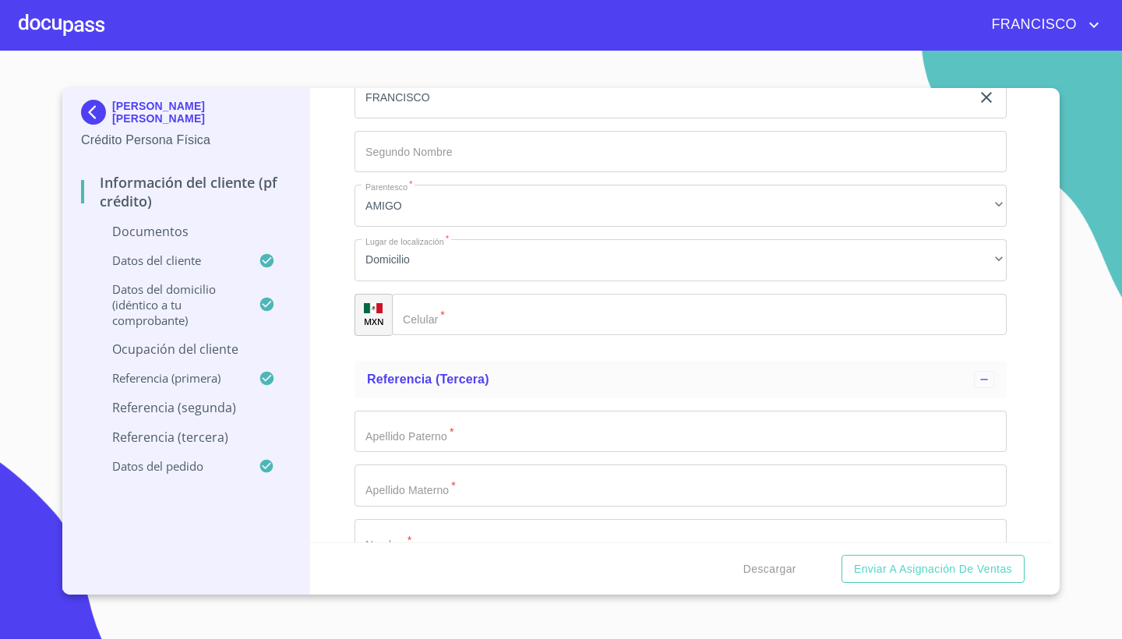
scroll to position [7501, 0]
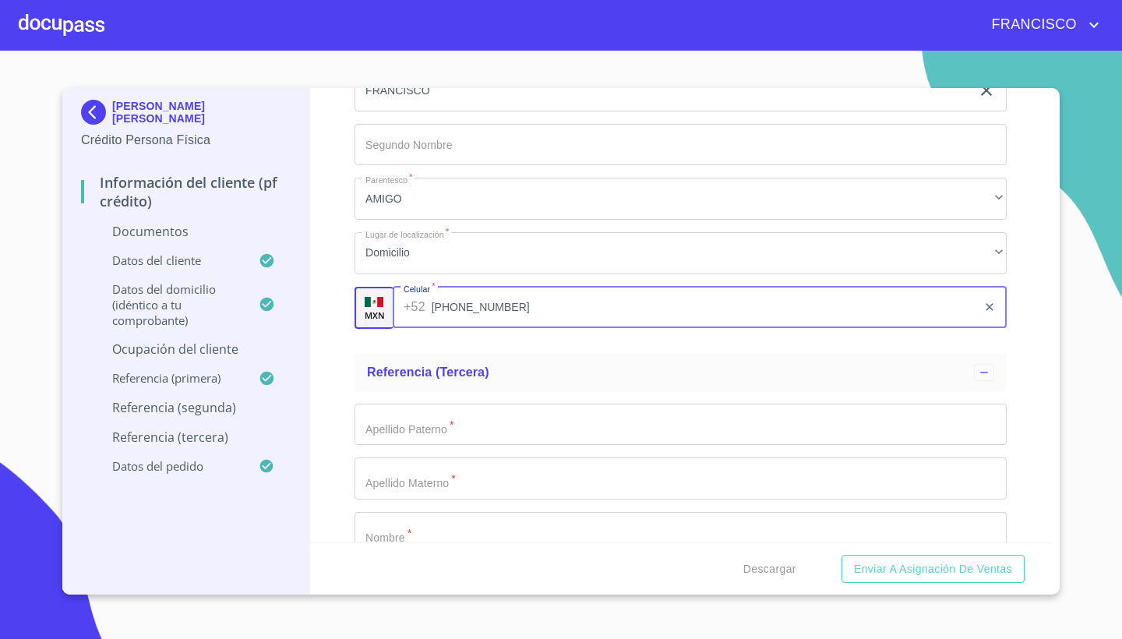
type input "(33)34534100"
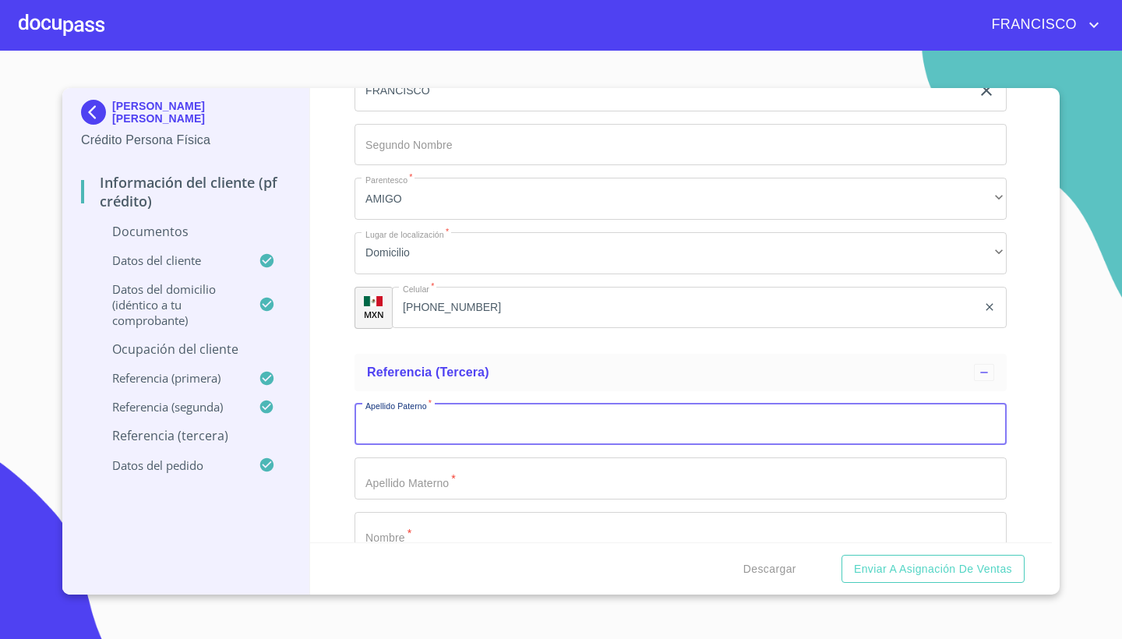
click at [456, 428] on input "Documento de identificación.   *" at bounding box center [680, 424] width 652 height 42
type input "GARNICA"
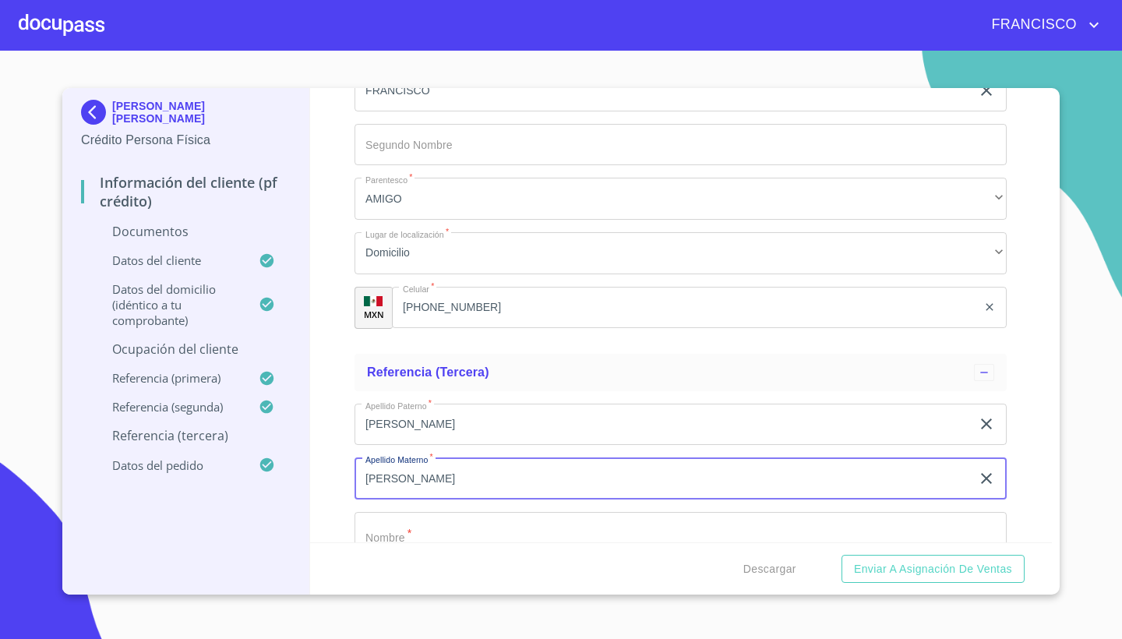
type input "[PERSON_NAME]"
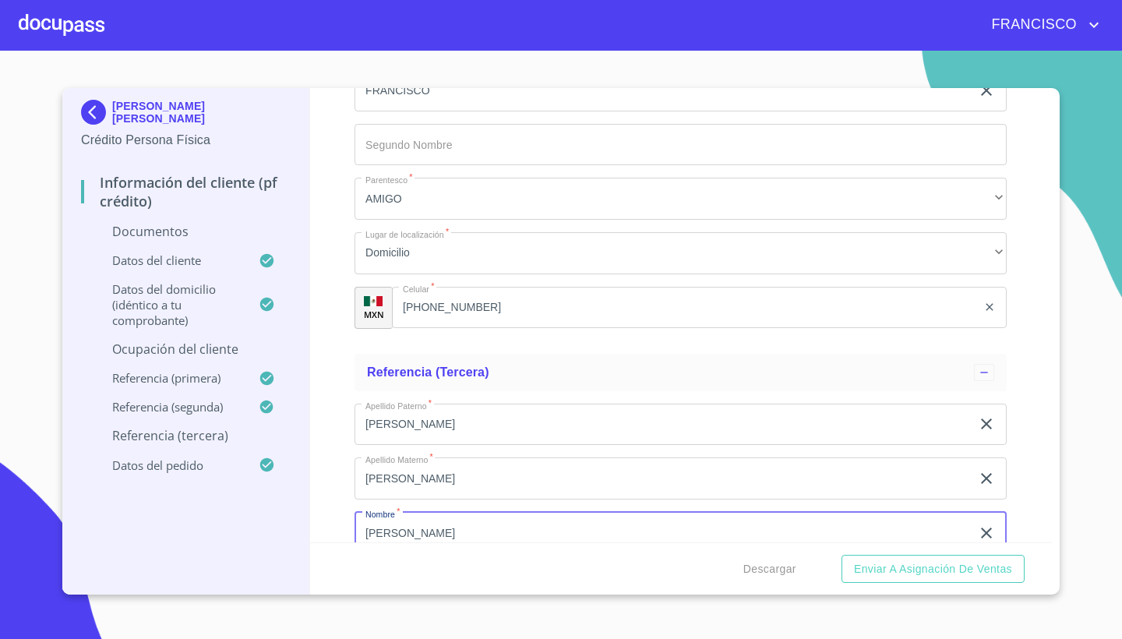
type input "PILAR"
click at [1036, 537] on div "Información del cliente (PF crédito) Documentos Documento de identificación.   …" at bounding box center [681, 315] width 742 height 454
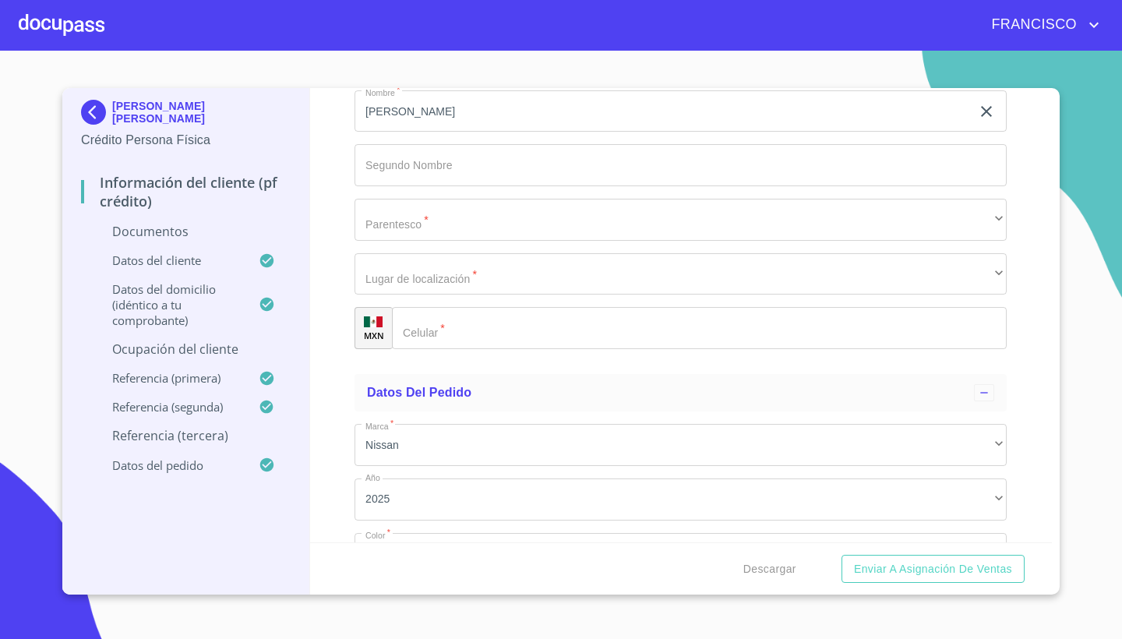
scroll to position [7919, 0]
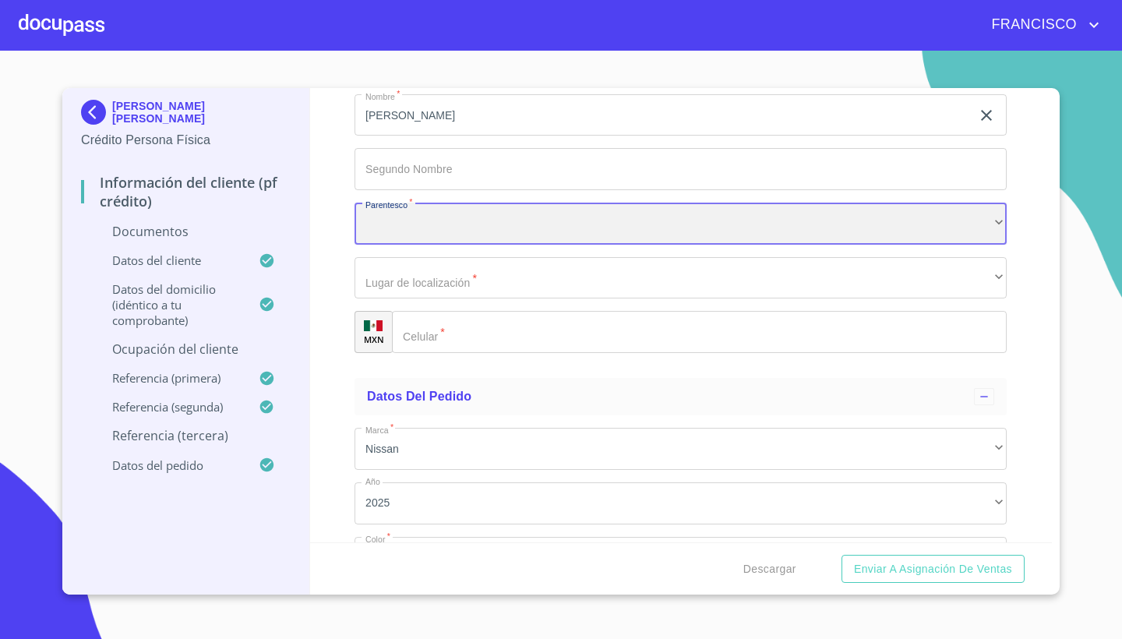
click at [541, 215] on div "​" at bounding box center [680, 224] width 652 height 42
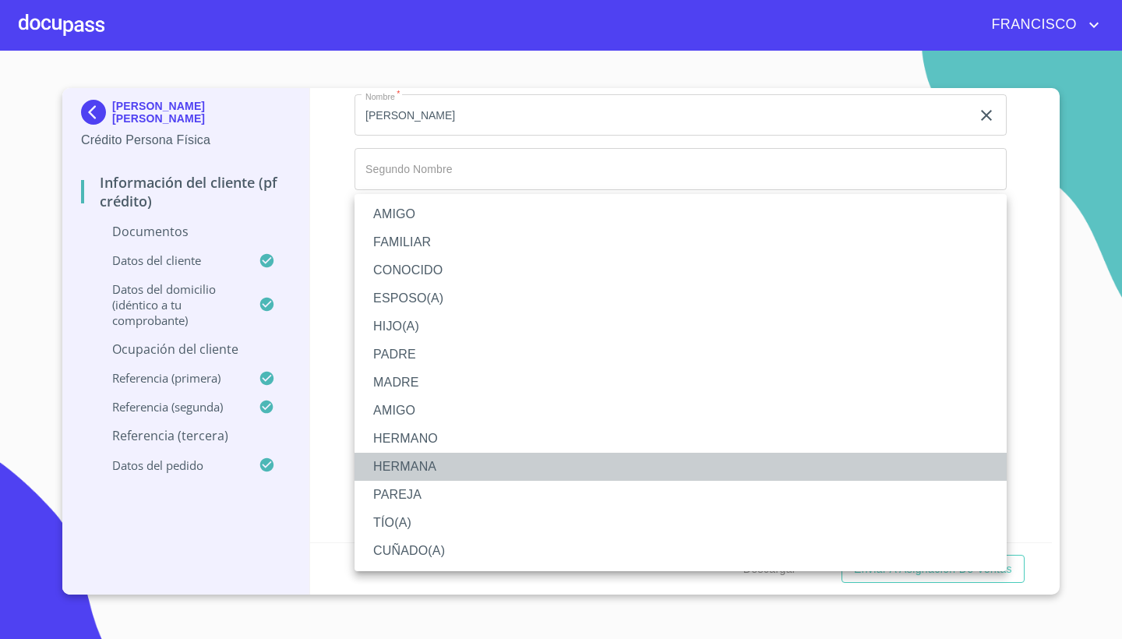
click at [414, 471] on li "HERMANA" at bounding box center [680, 467] width 652 height 28
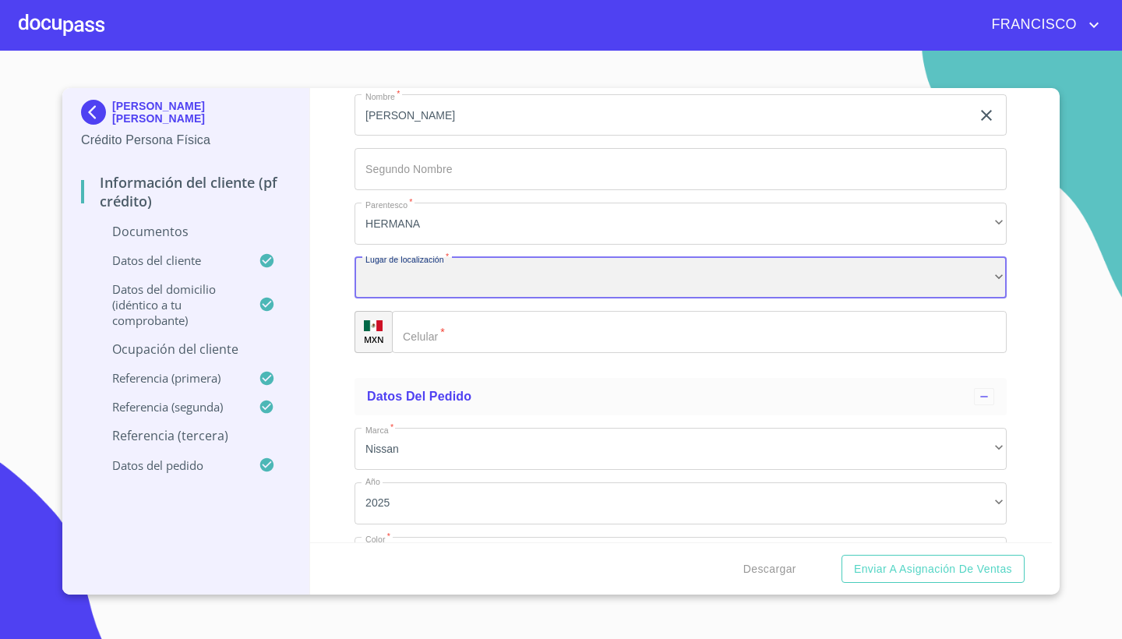
click at [482, 267] on div "​" at bounding box center [680, 278] width 652 height 42
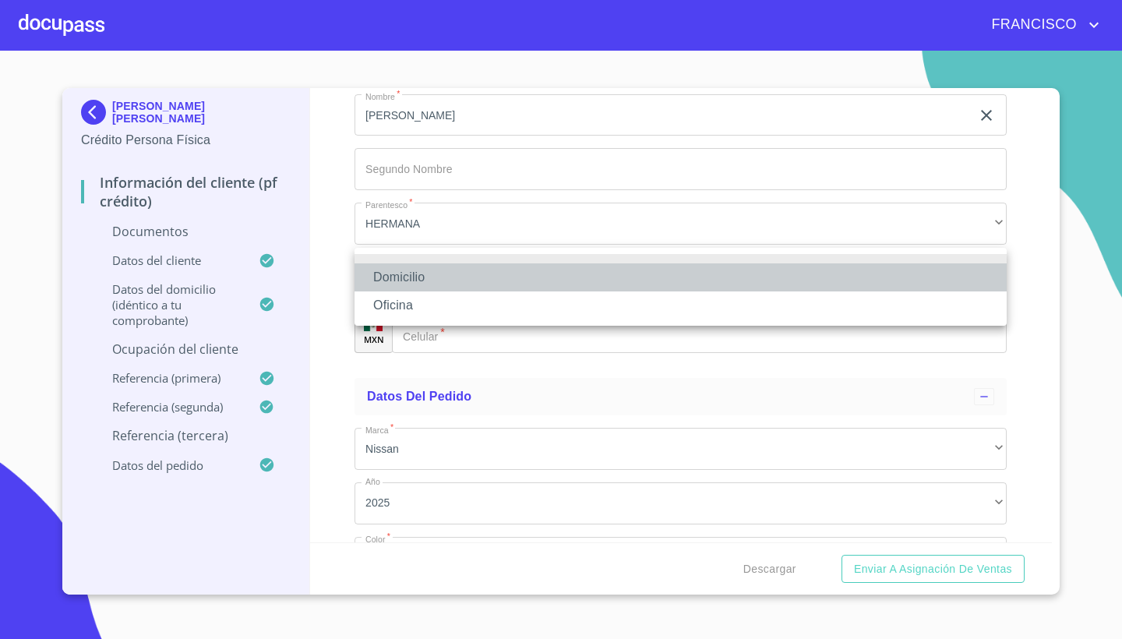
click at [415, 278] on li "Domicilio" at bounding box center [680, 277] width 652 height 28
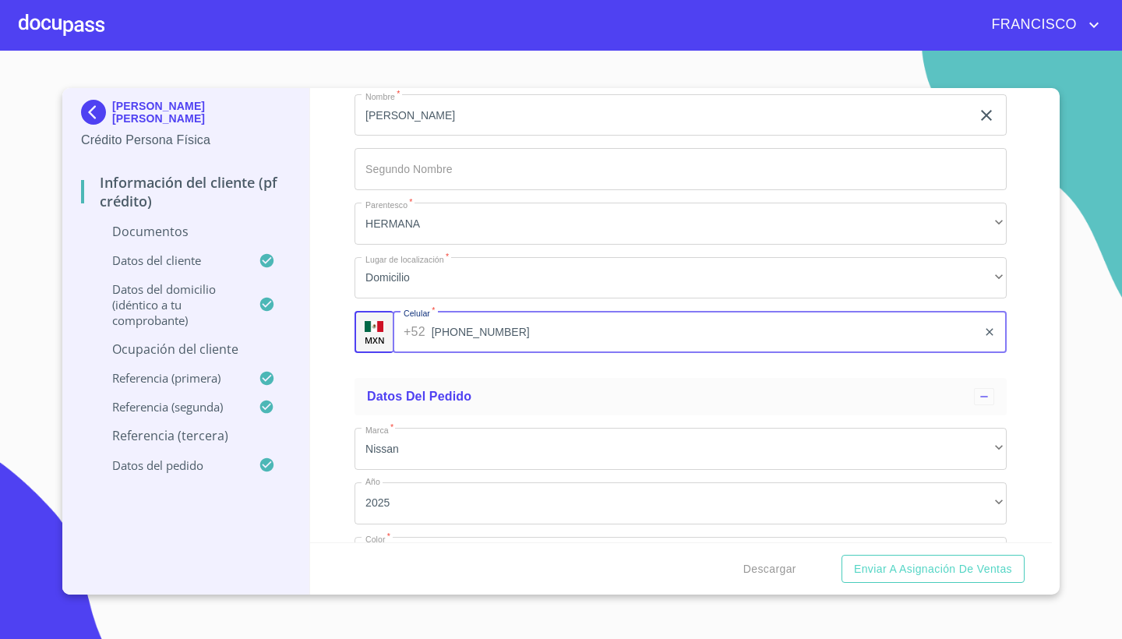
type input "(33)15122967"
click at [1042, 470] on div "Información del cliente (PF crédito) Documentos Documento de identificación.   …" at bounding box center [681, 315] width 742 height 454
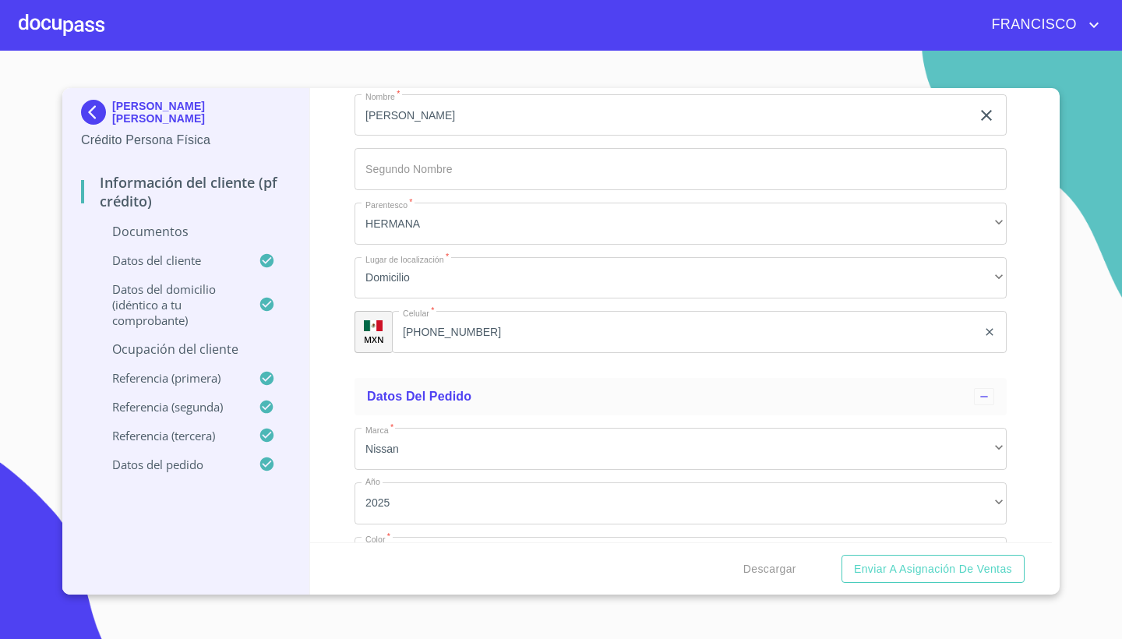
click at [1040, 310] on div "Información del cliente (PF crédito) Documentos Documento de identificación.   …" at bounding box center [681, 315] width 742 height 454
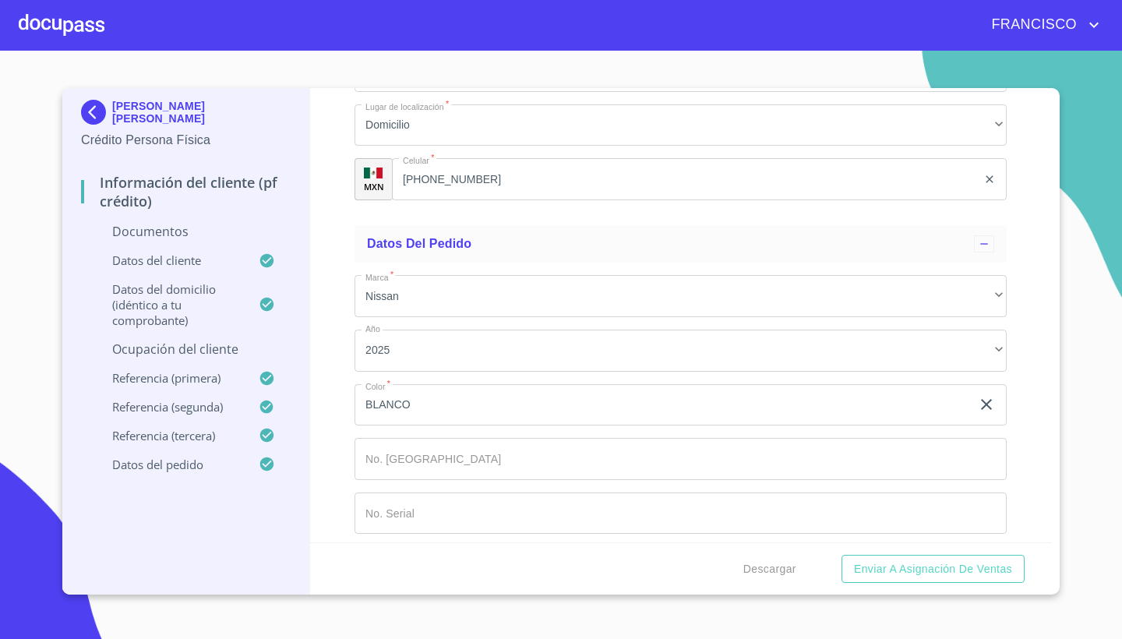
scroll to position [8069, 0]
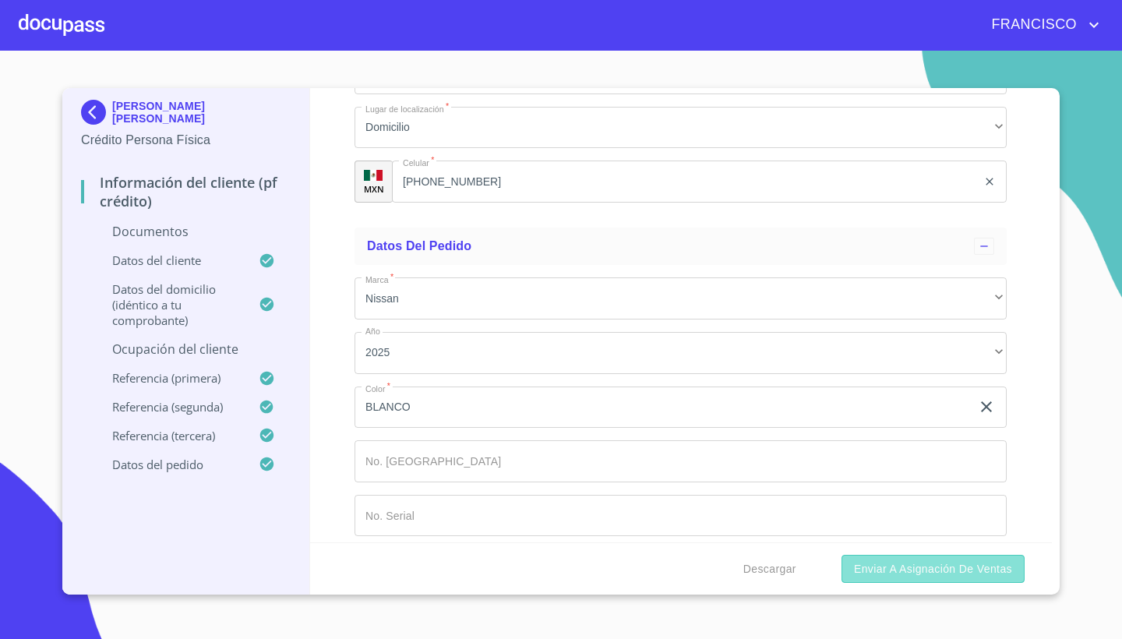
click at [879, 569] on span "Enviar a Asignación de Ventas" at bounding box center [933, 568] width 158 height 19
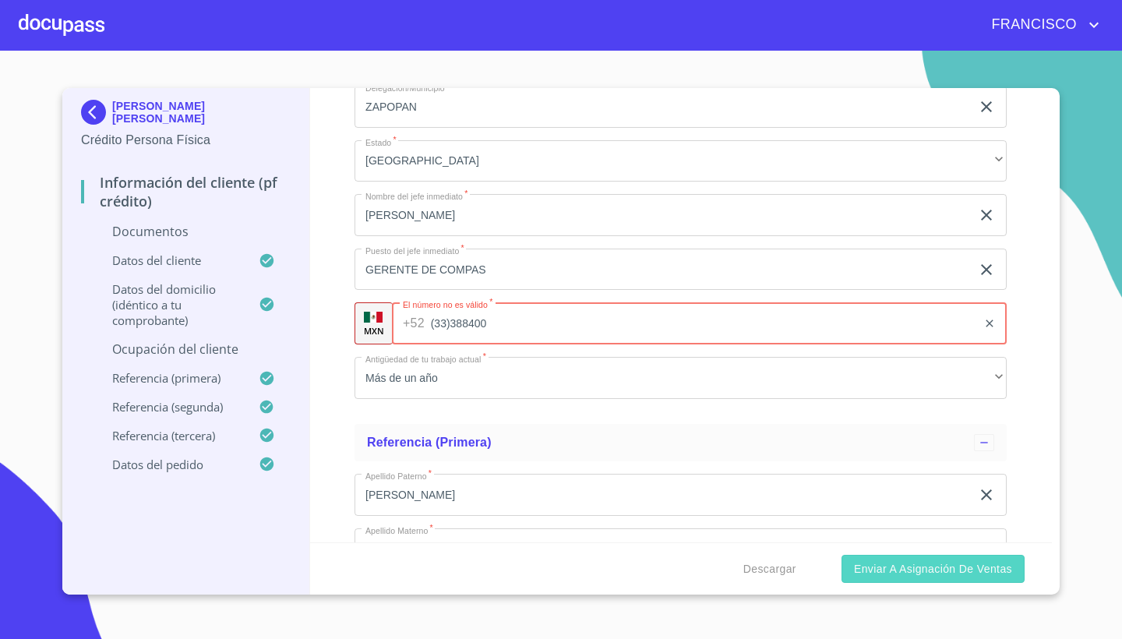
click at [918, 569] on span "Enviar a Asignación de Ventas" at bounding box center [933, 568] width 158 height 19
click at [576, 326] on input "(33)38840000" at bounding box center [704, 323] width 547 height 42
type input "(33)38840000"
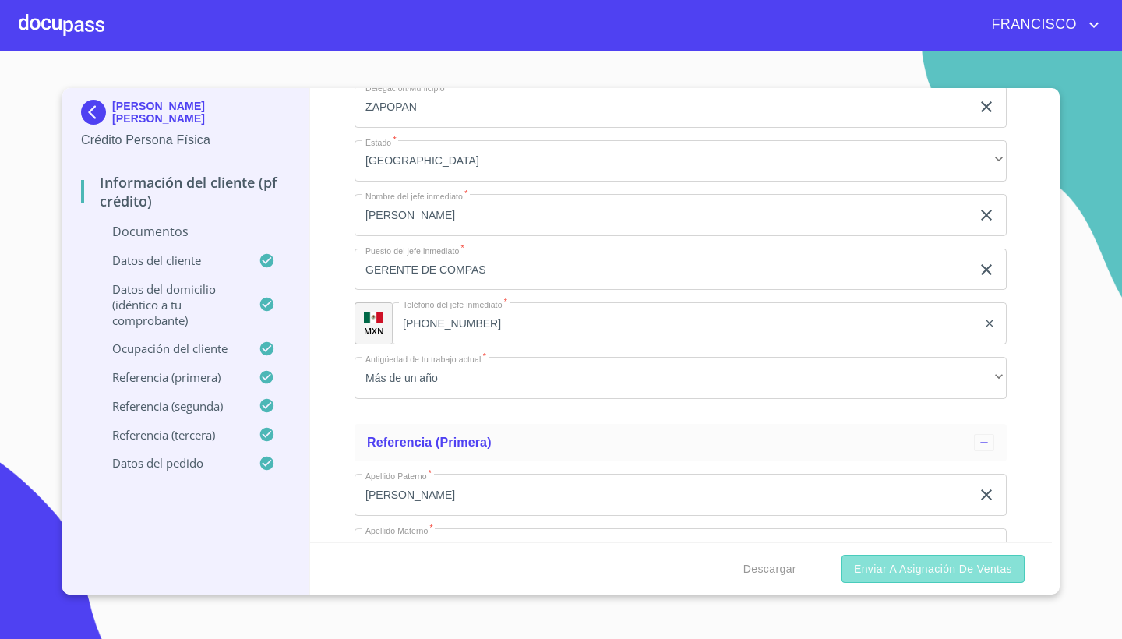
click at [865, 564] on span "Enviar a Asignación de Ventas" at bounding box center [933, 568] width 158 height 19
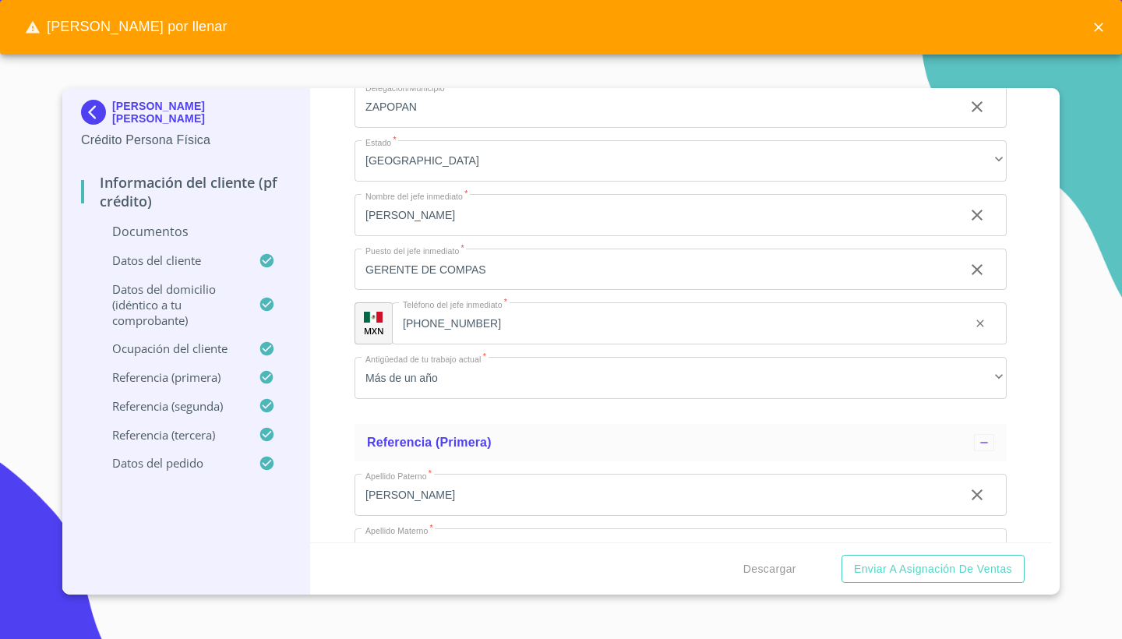
click at [1034, 196] on div "Información del cliente (PF crédito) Documentos Documento de identificación.   …" at bounding box center [681, 315] width 742 height 454
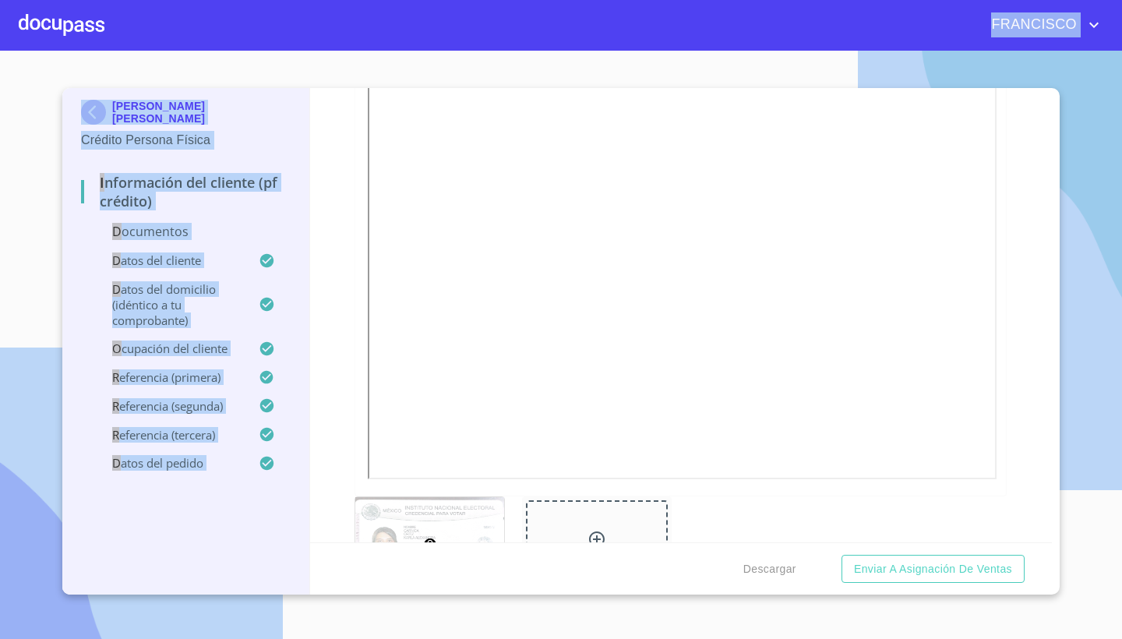
scroll to position [0, 0]
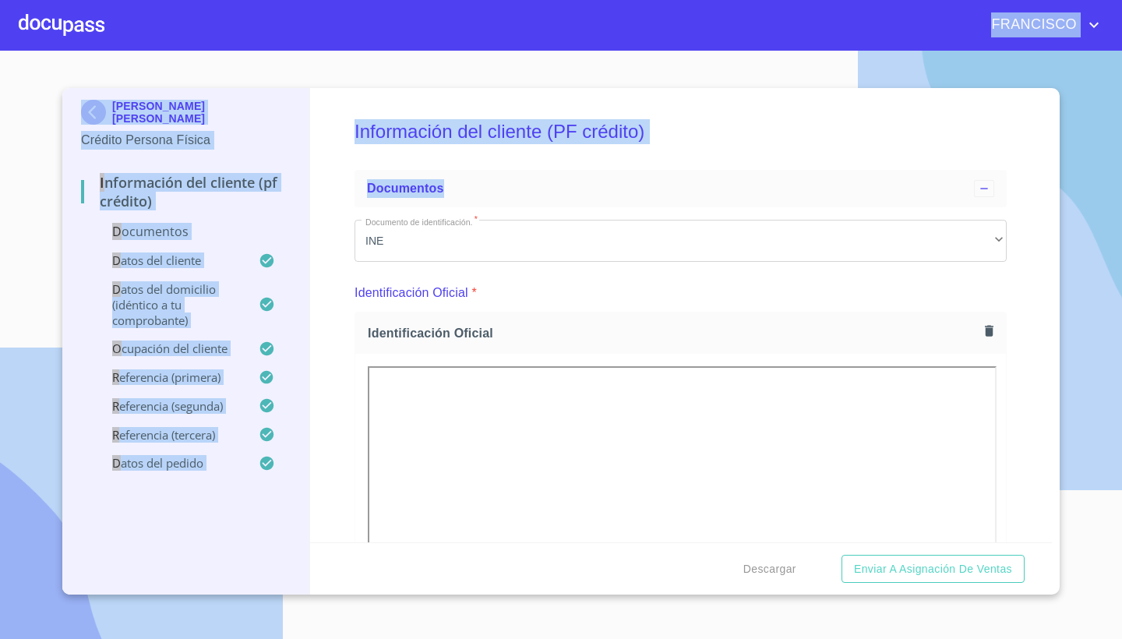
drag, startPoint x: 1034, startPoint y: 196, endPoint x: 1037, endPoint y: -17, distance: 213.4
click at [1037, 0] on html "FRANCISCO KARLA ALEXANDRA GARNICA ORTIZ Crédito Persona Física Información del …" at bounding box center [561, 319] width 1122 height 639
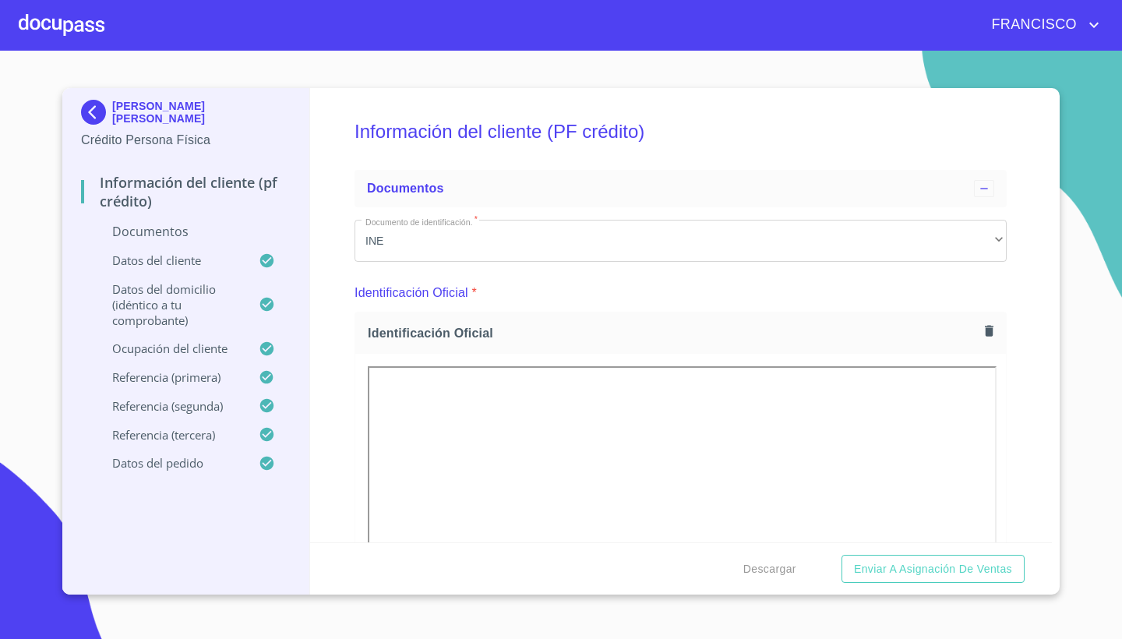
click at [1036, 160] on div "Información del cliente (PF crédito) Documentos Documento de identificación.   …" at bounding box center [681, 315] width 742 height 454
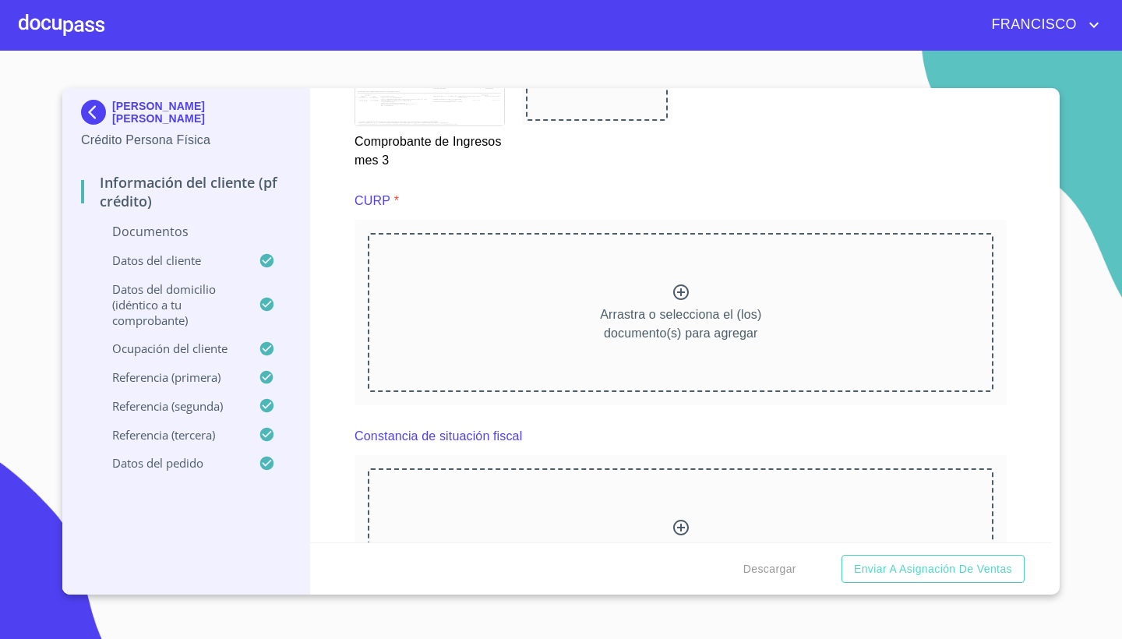
scroll to position [3507, 0]
click at [678, 287] on icon at bounding box center [681, 291] width 16 height 16
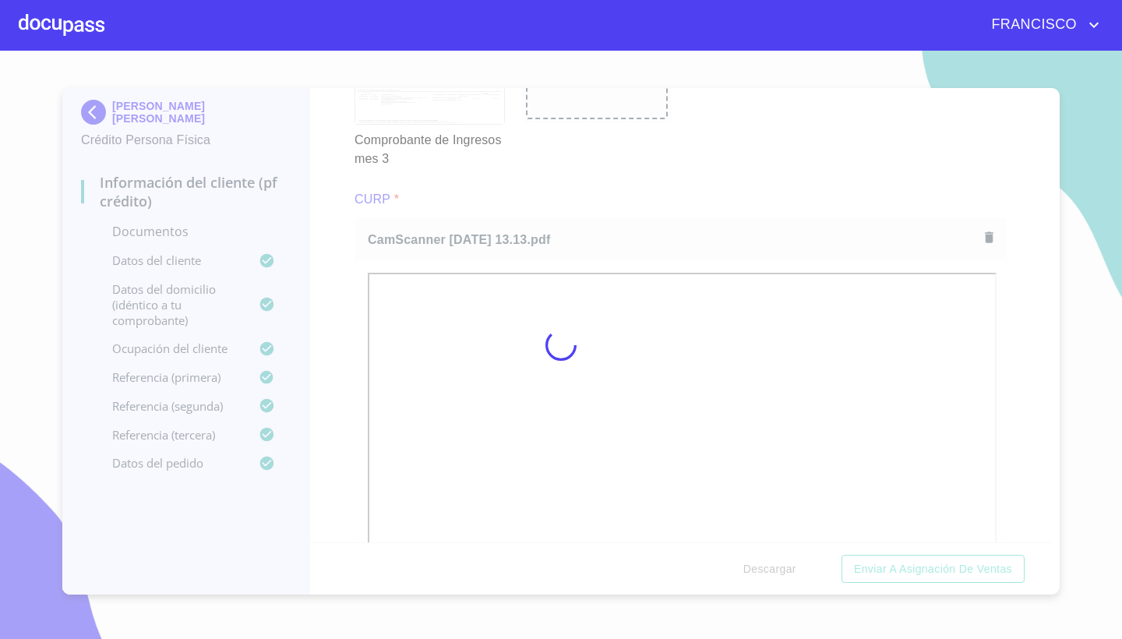
click at [1029, 375] on div at bounding box center [561, 345] width 1122 height 588
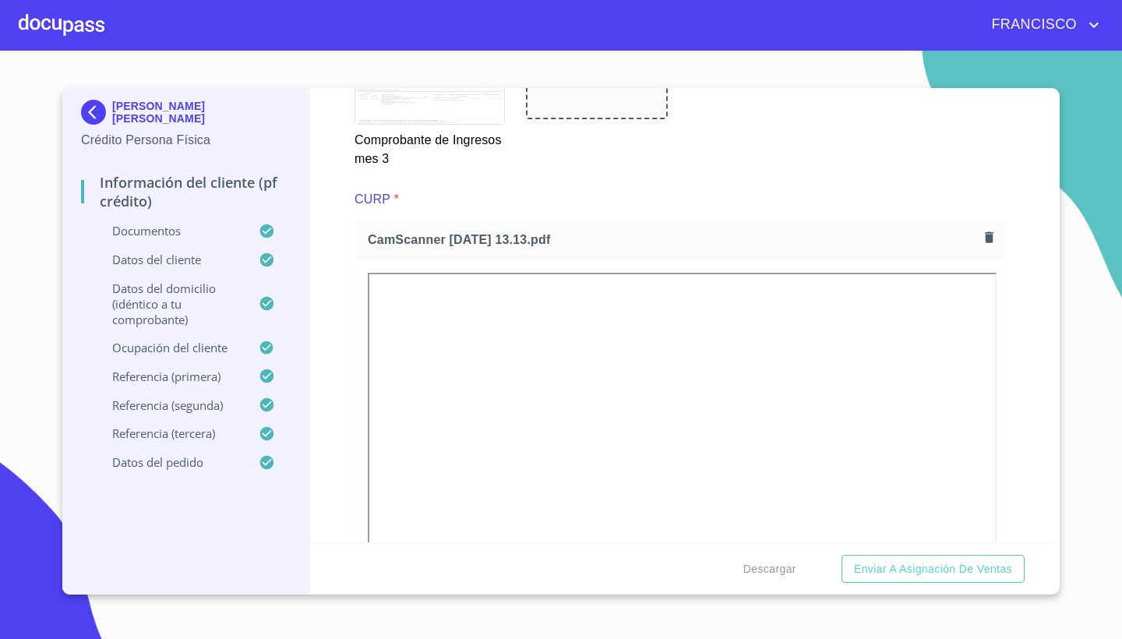
click at [1029, 375] on div "Información del cliente (PF crédito) Documentos Documento de identificación.   …" at bounding box center [681, 315] width 742 height 454
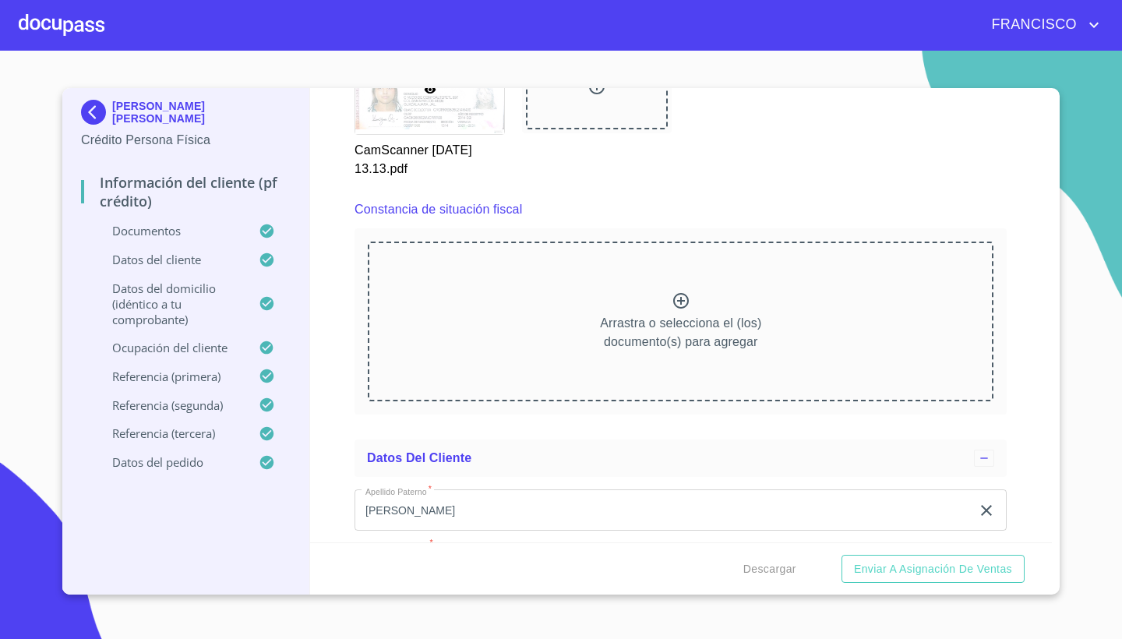
scroll to position [4173, 0]
click at [682, 298] on icon at bounding box center [680, 300] width 19 height 19
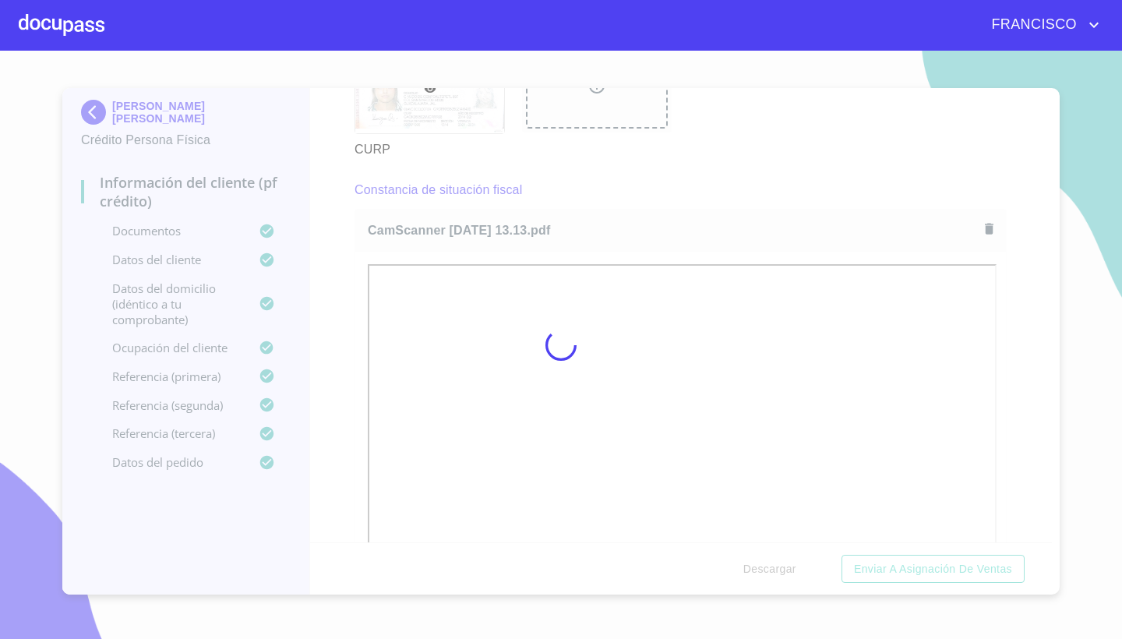
click at [1037, 416] on div at bounding box center [561, 345] width 1122 height 588
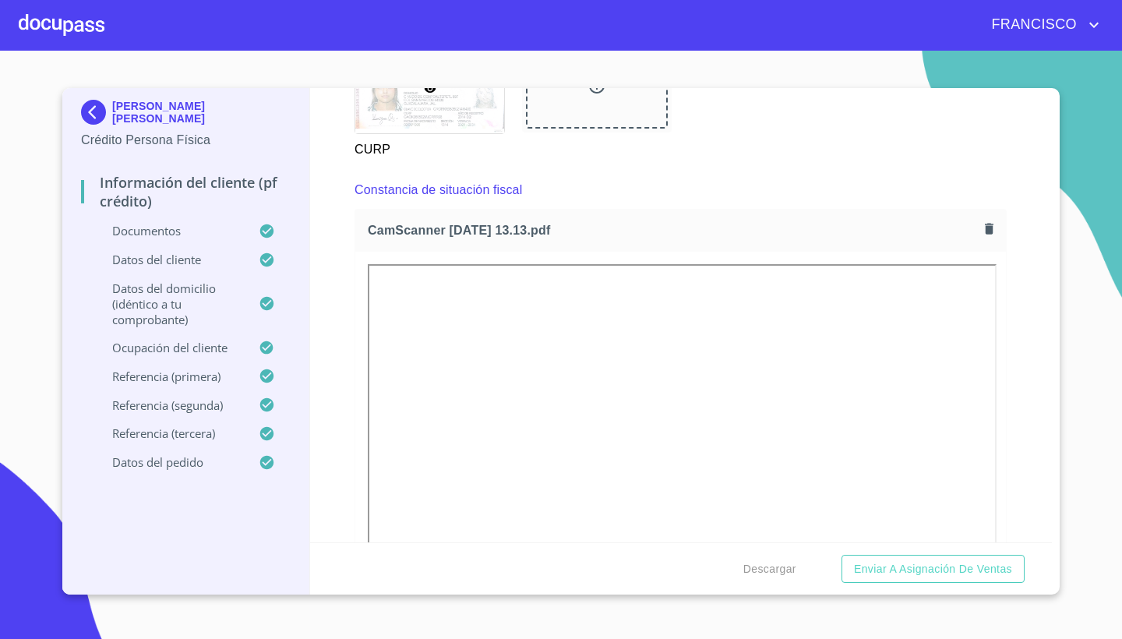
click at [1003, 395] on div at bounding box center [680, 476] width 650 height 448
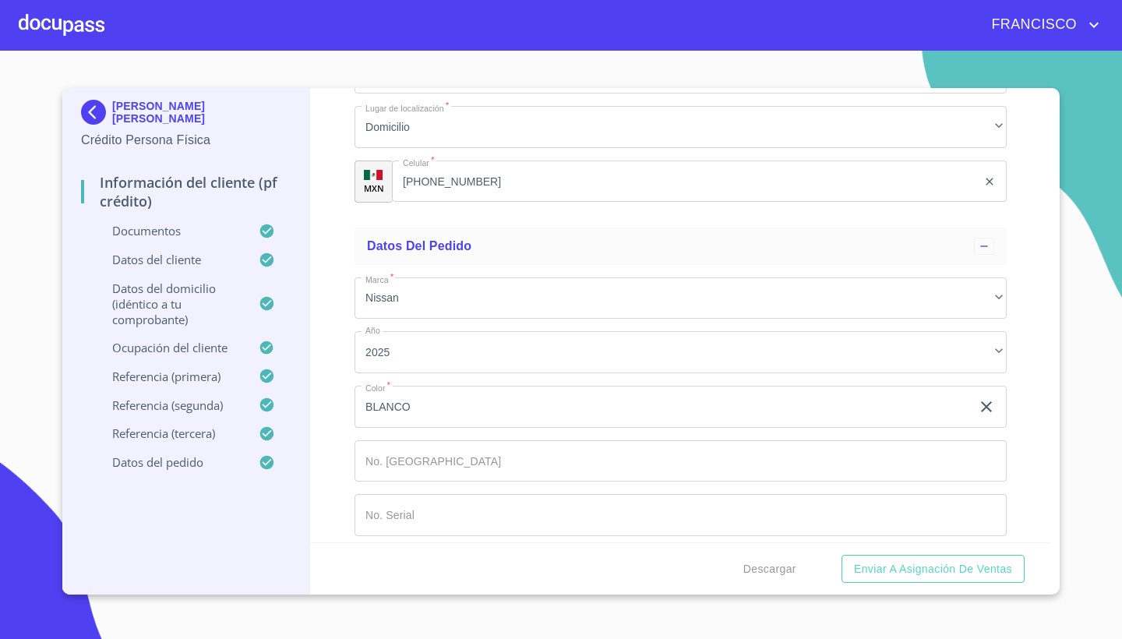
scroll to position [8931, 0]
click at [935, 569] on span "Enviar a Asignación de Ventas" at bounding box center [933, 568] width 158 height 19
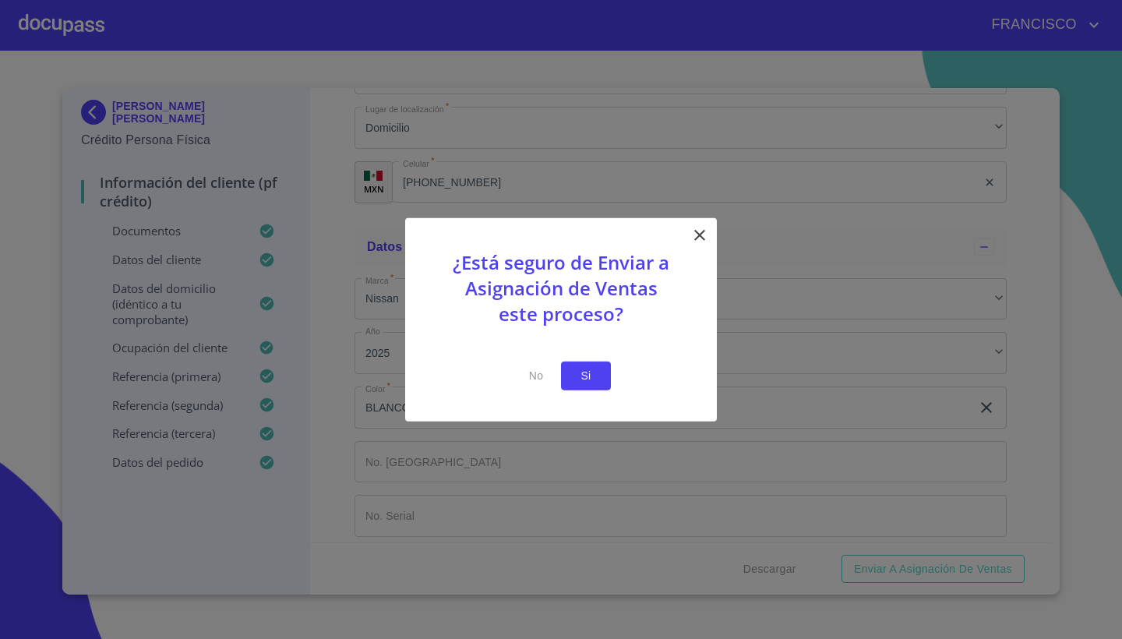
click at [586, 382] on span "Si" at bounding box center [585, 375] width 25 height 19
